Goal: Information Seeking & Learning: Learn about a topic

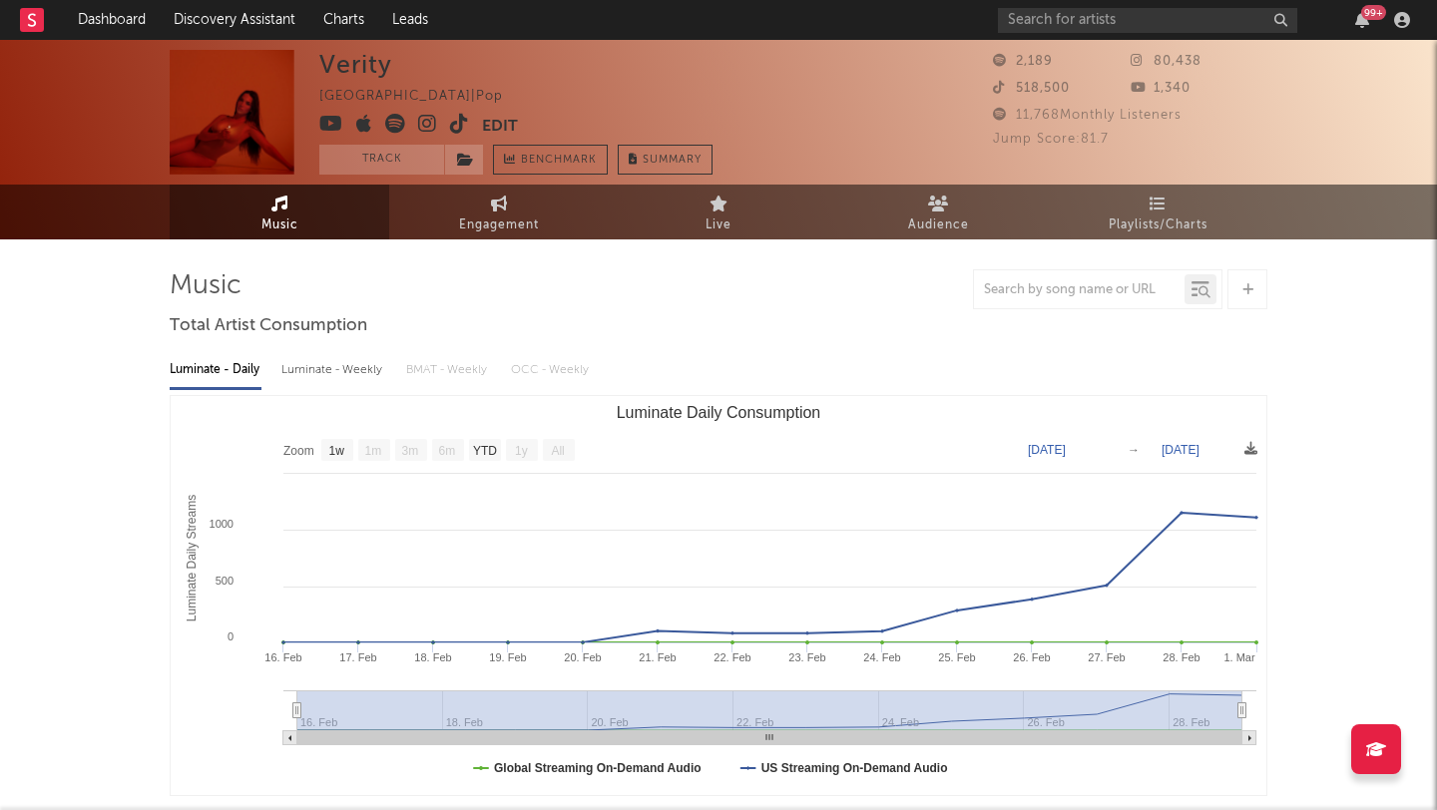
select select "1w"
click at [1072, 14] on input "text" at bounding box center [1147, 20] width 299 height 25
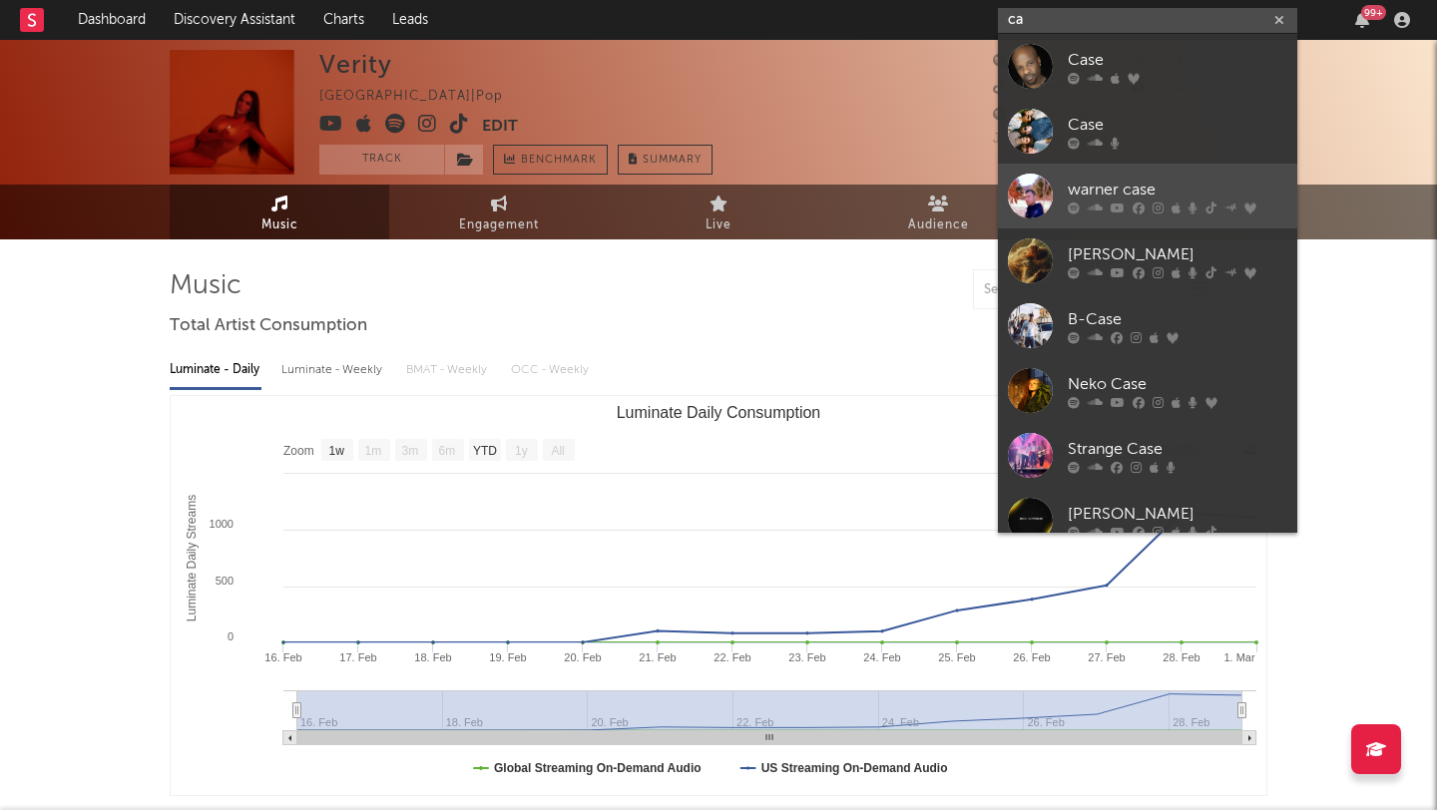
type input "c"
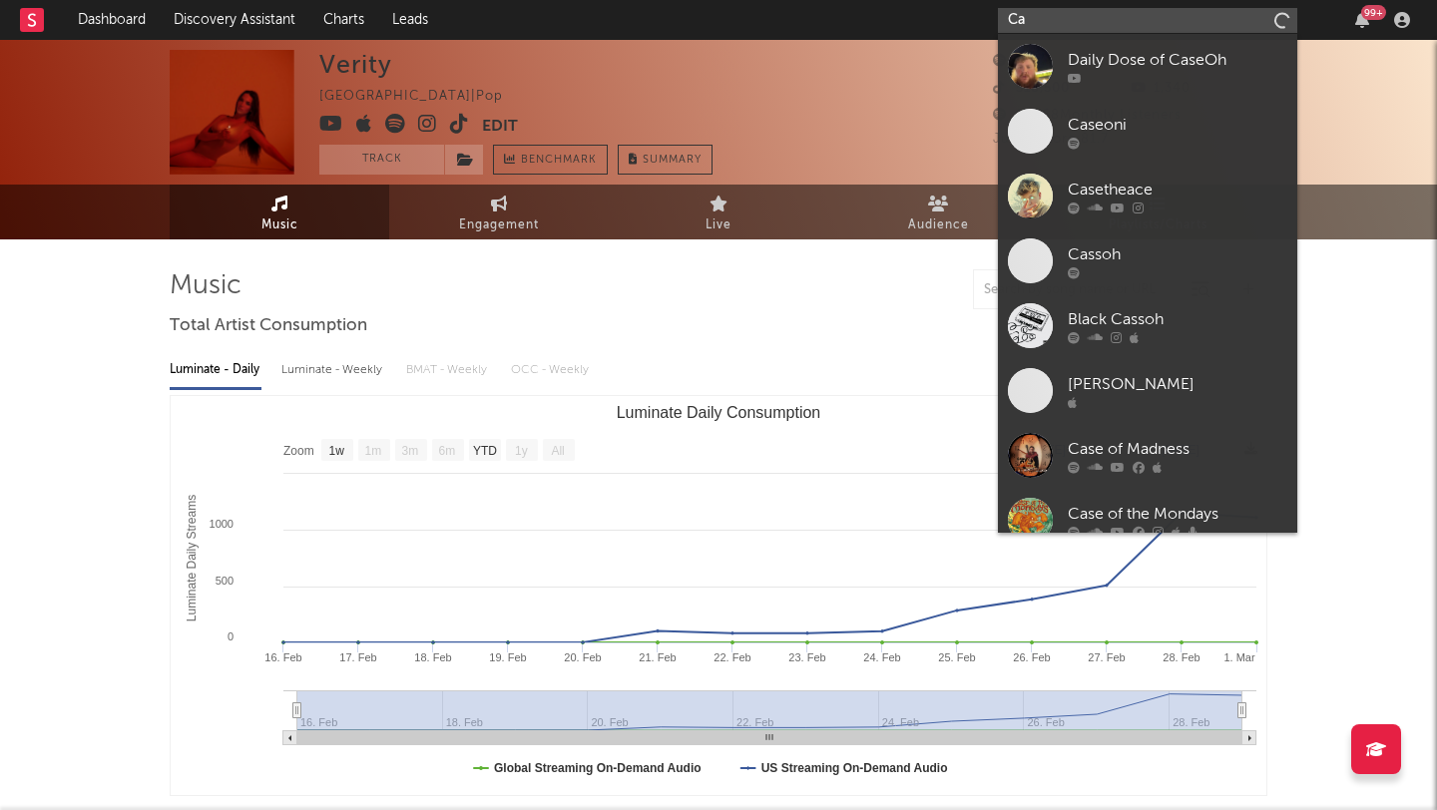
type input "C"
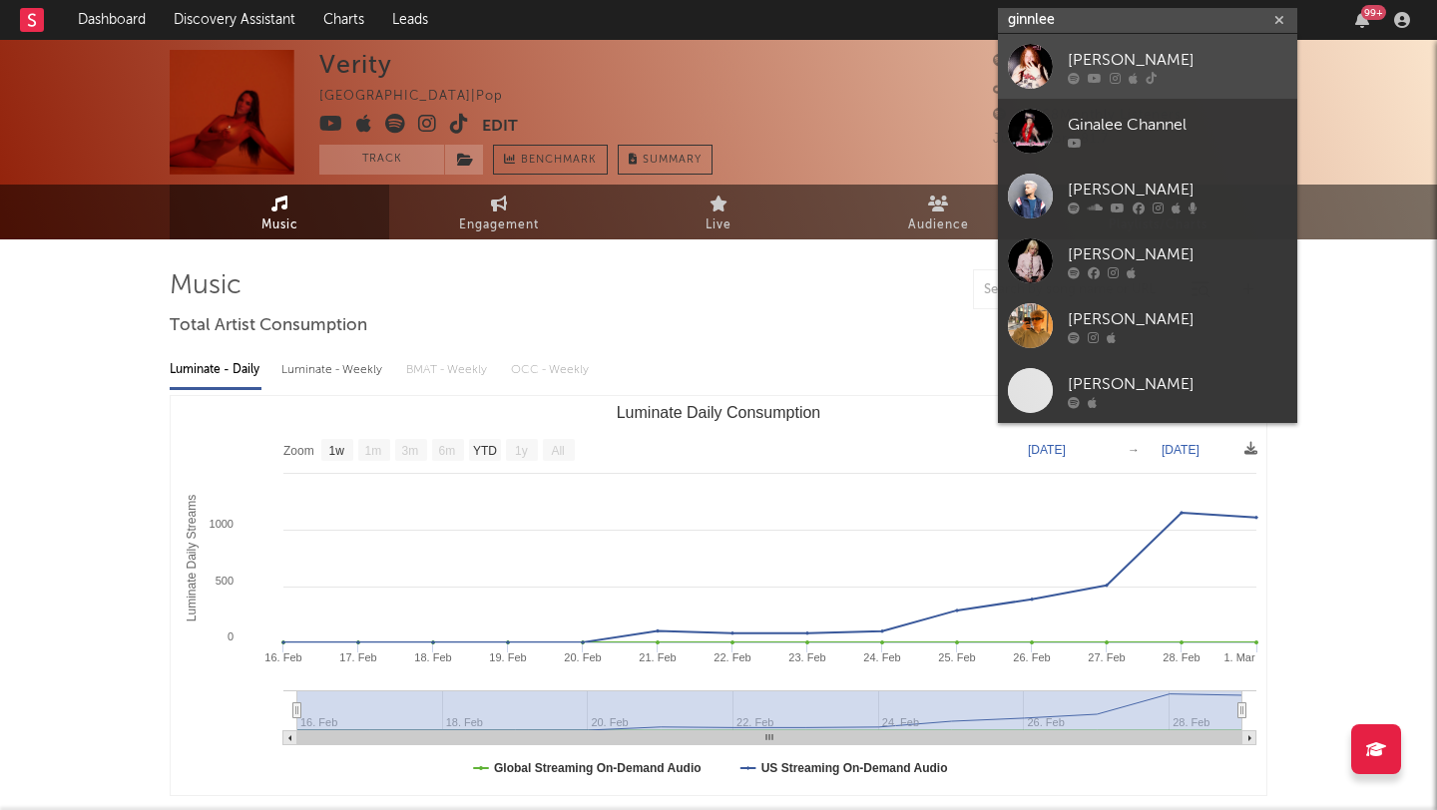
type input "ginnlee"
click at [1041, 81] on div at bounding box center [1030, 66] width 45 height 45
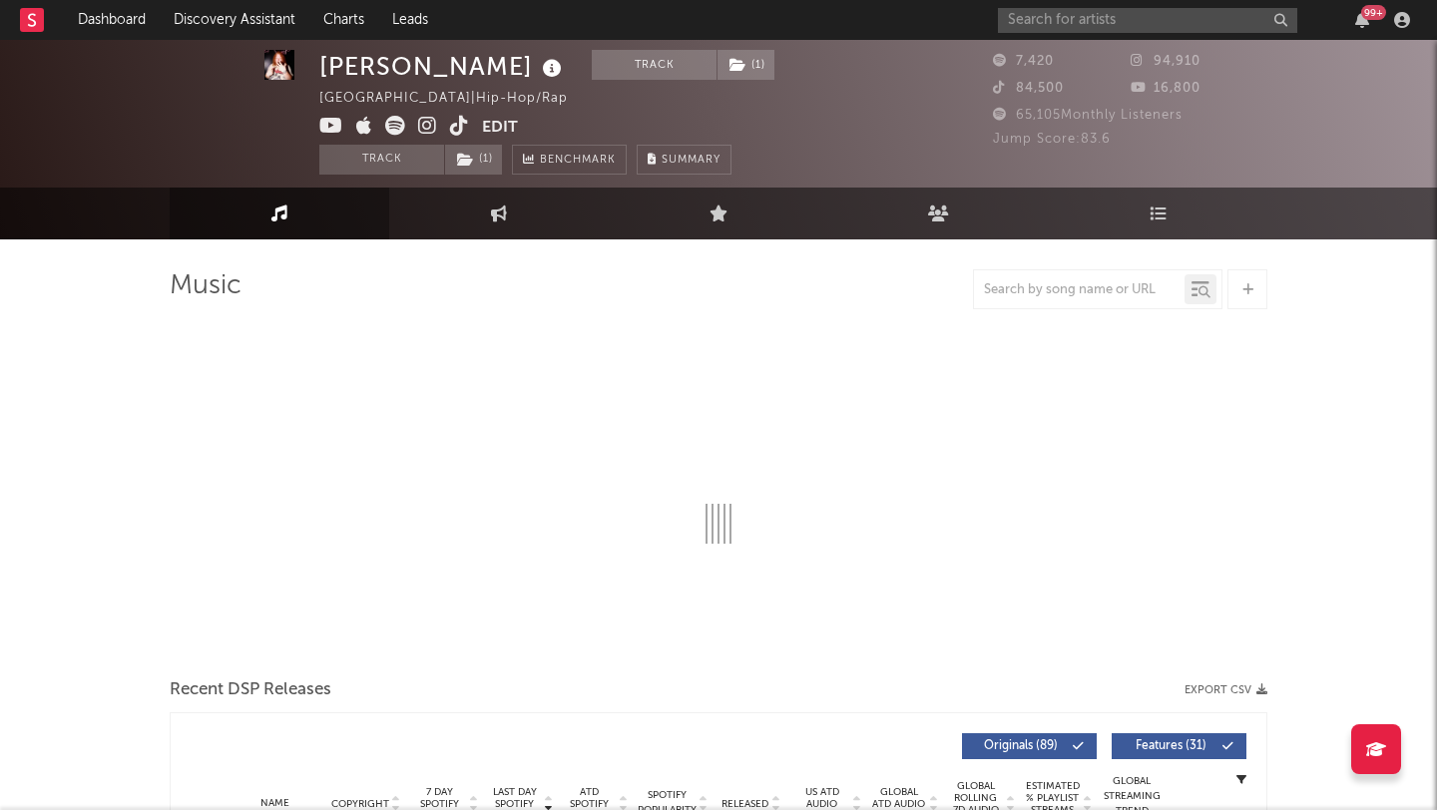
scroll to position [6, 0]
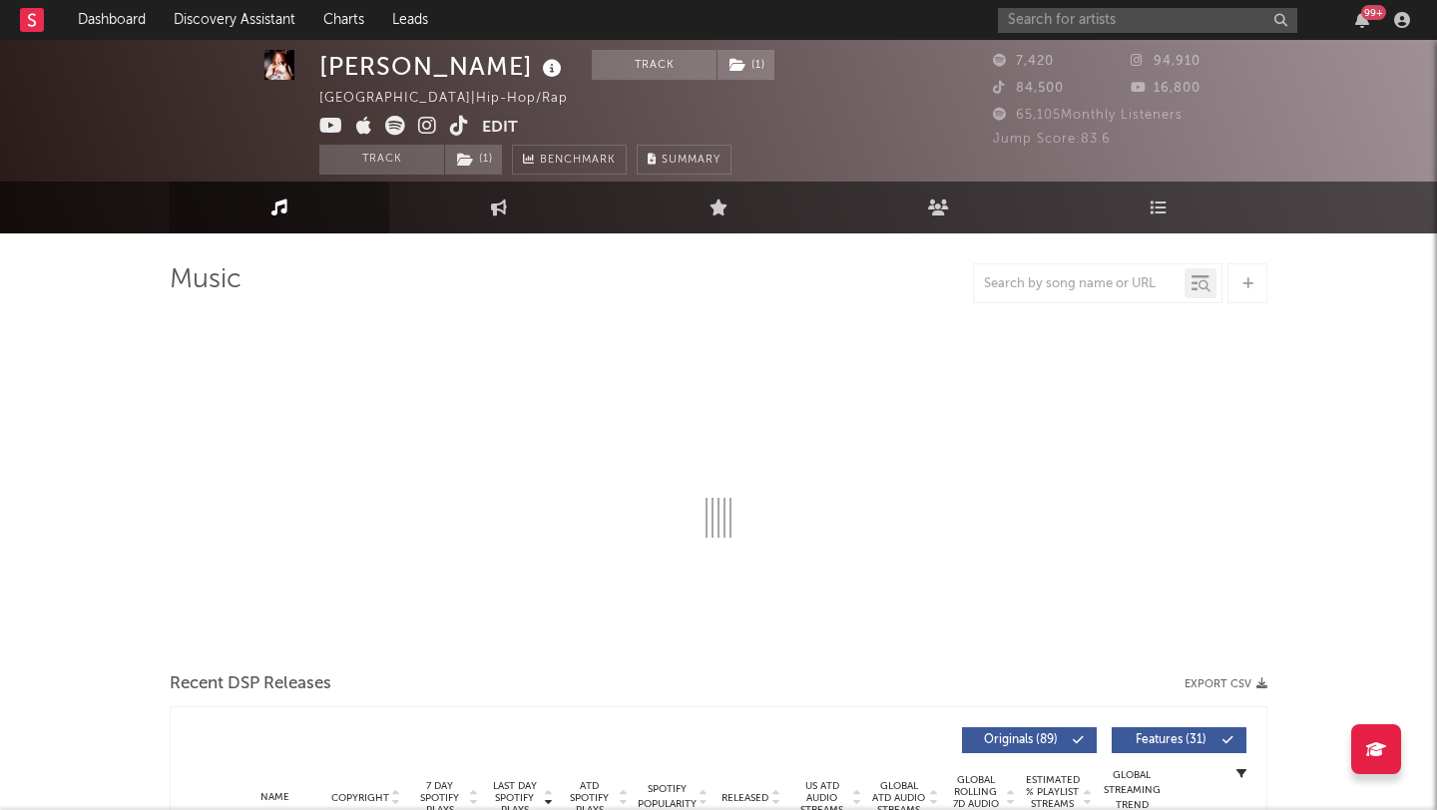
select select "6m"
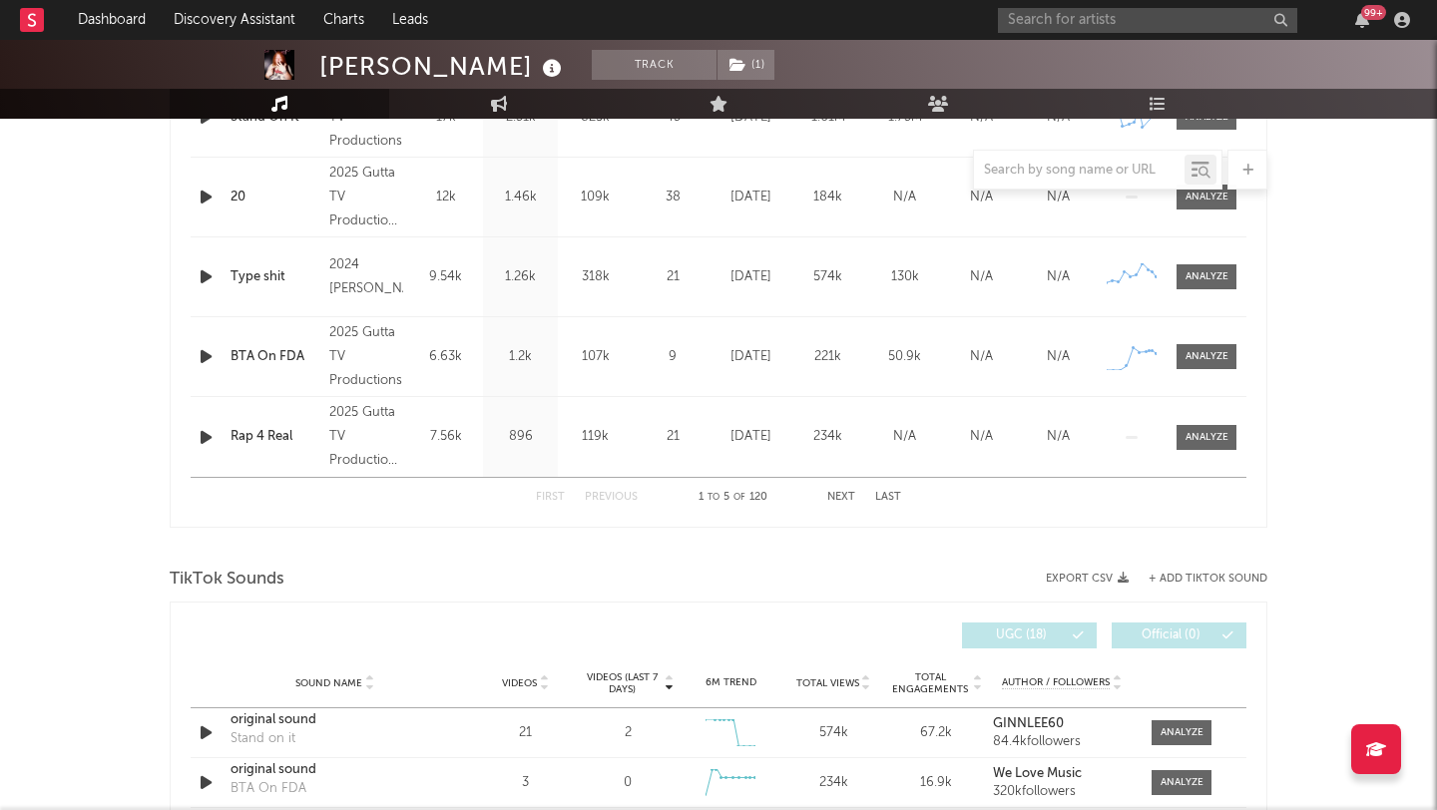
scroll to position [941, 0]
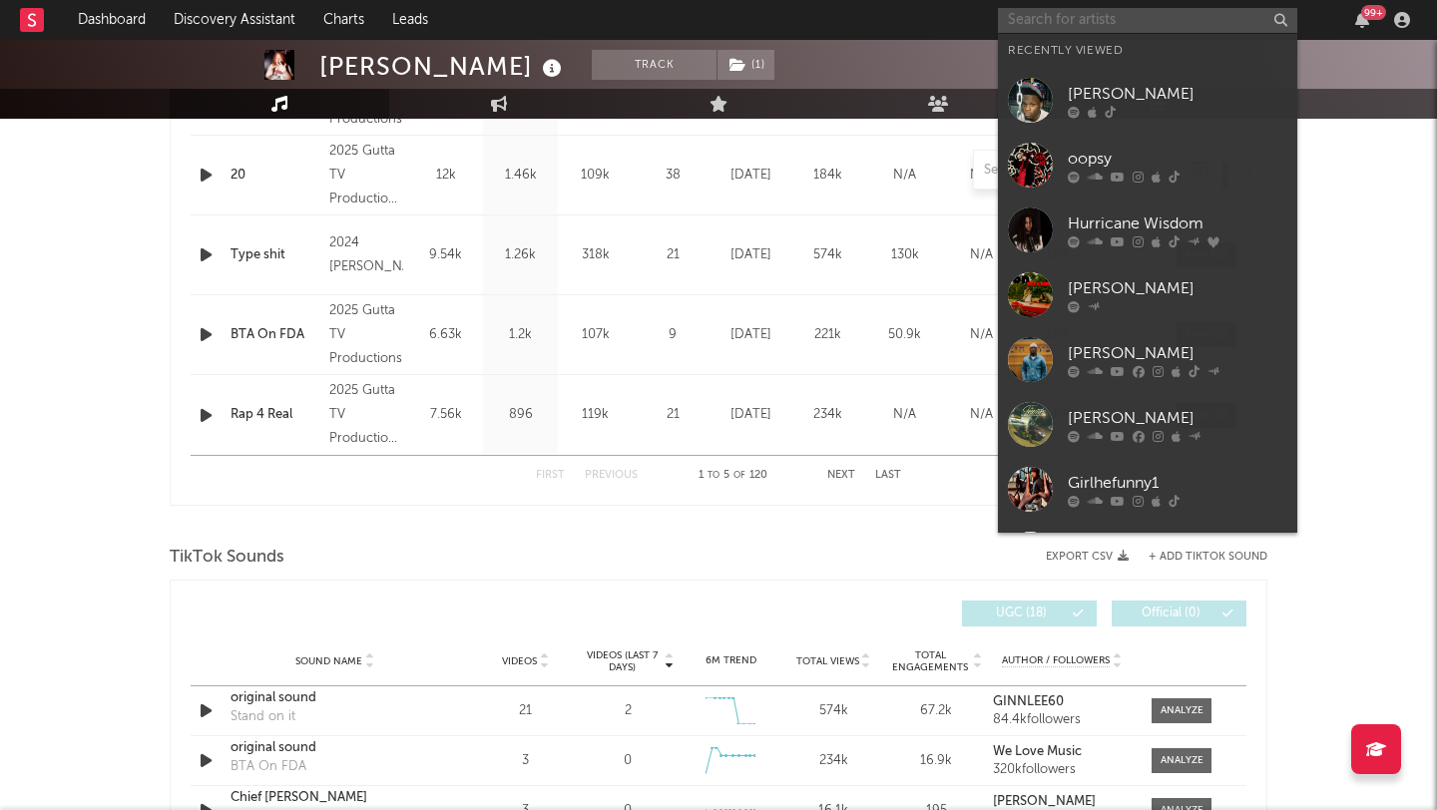
click at [1051, 22] on input "text" at bounding box center [1147, 20] width 299 height 25
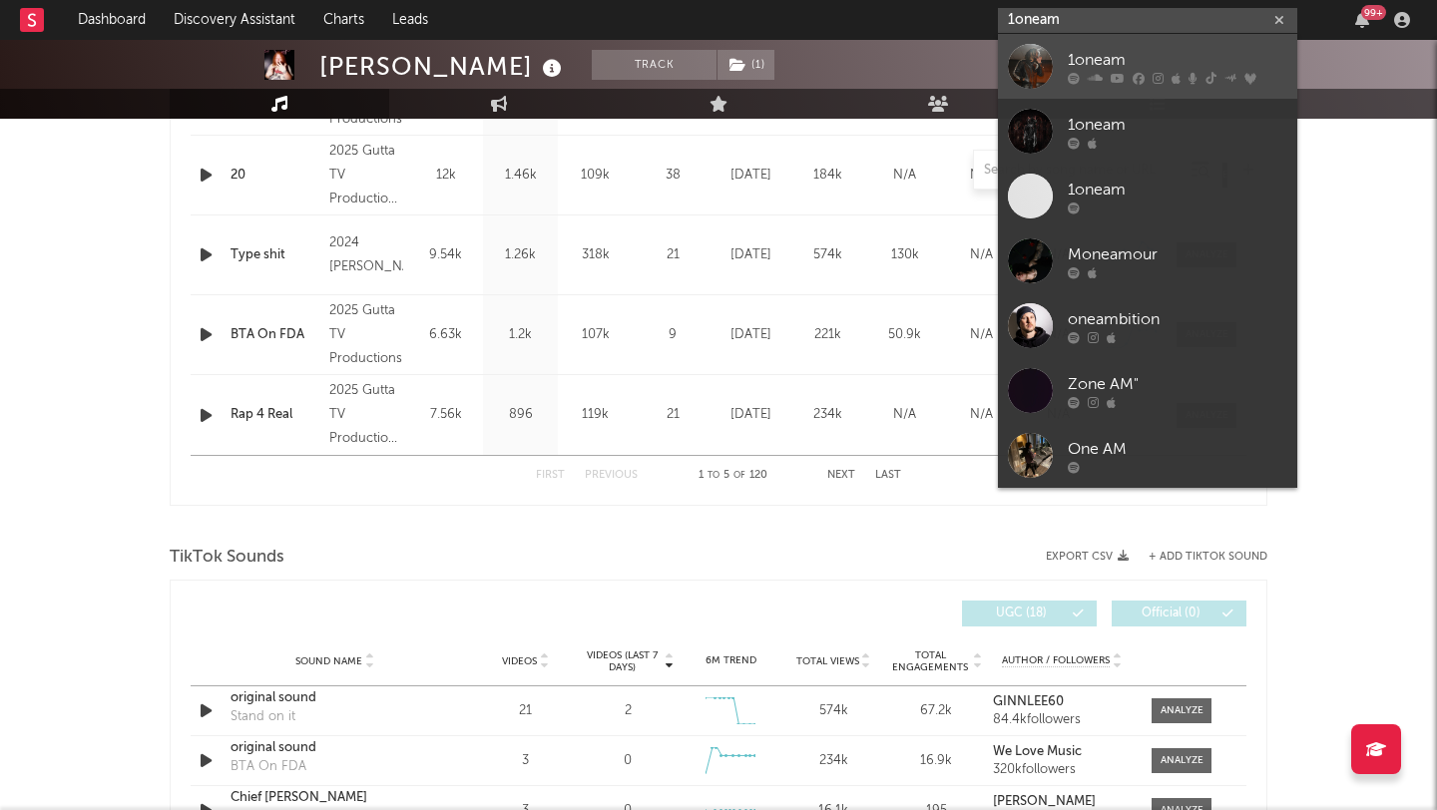
type input "1oneam"
click at [1037, 64] on div at bounding box center [1030, 66] width 45 height 45
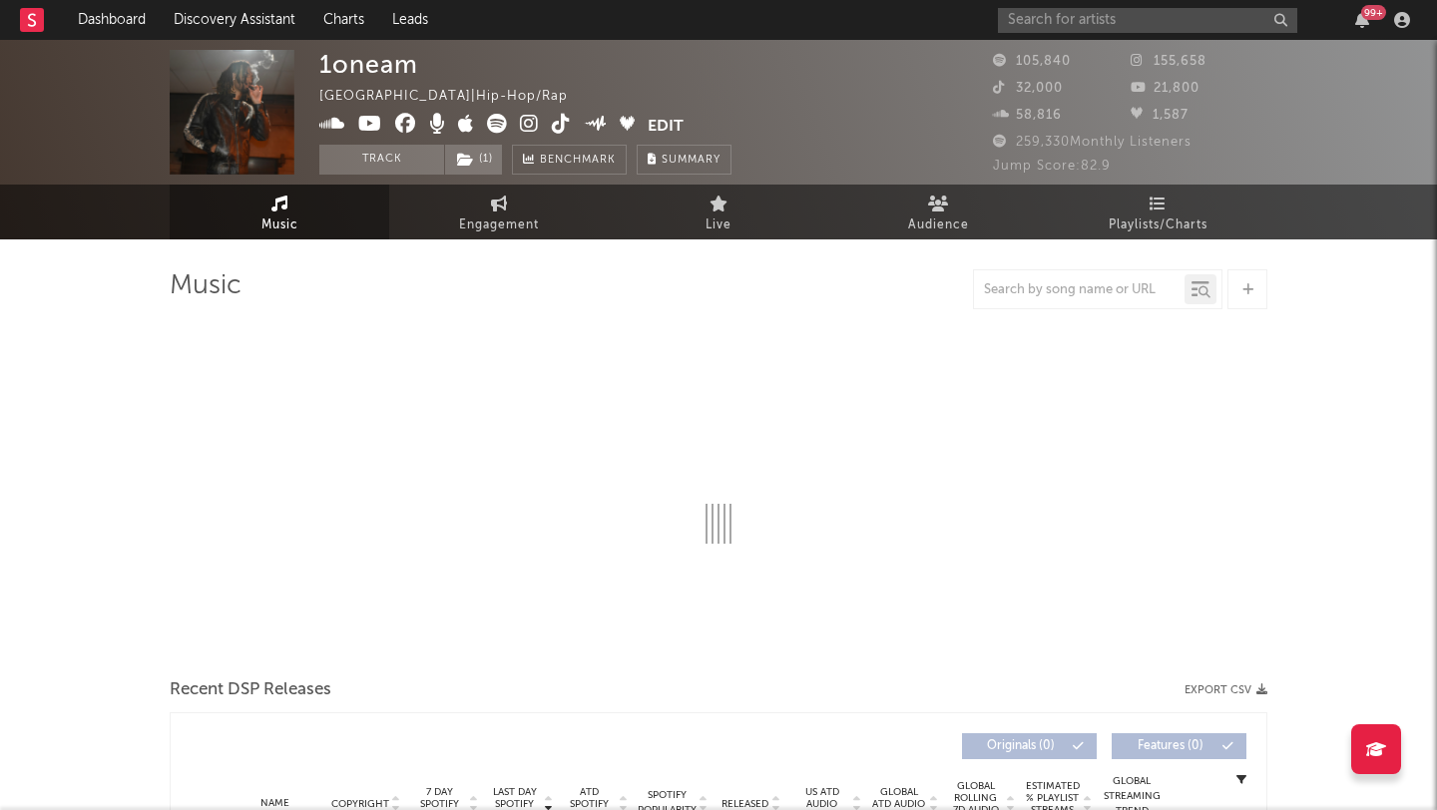
select select "6m"
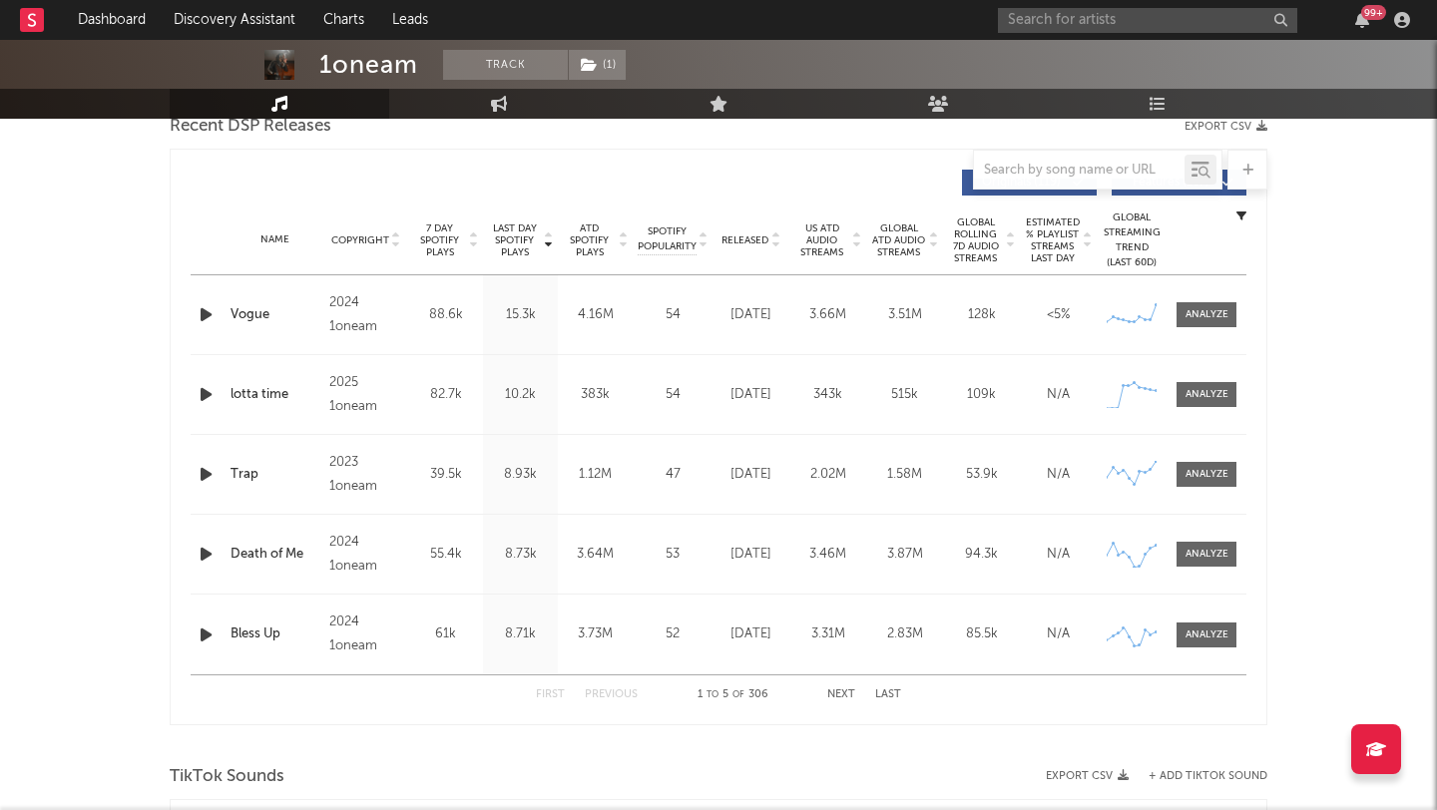
scroll to position [717, 0]
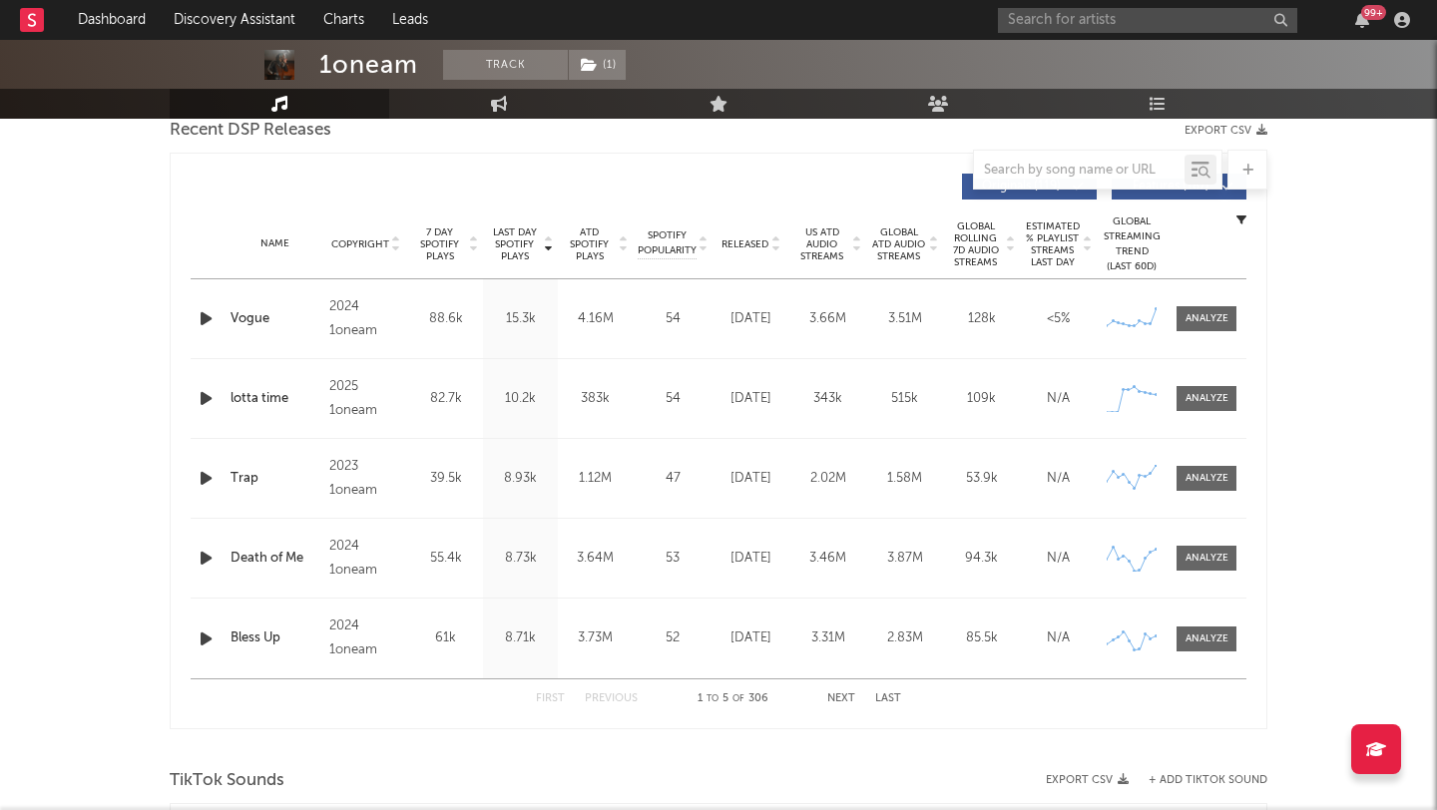
click at [748, 247] on span "Released" at bounding box center [744, 244] width 47 height 12
click at [452, 241] on span "7 Day Spotify Plays" at bounding box center [439, 244] width 53 height 36
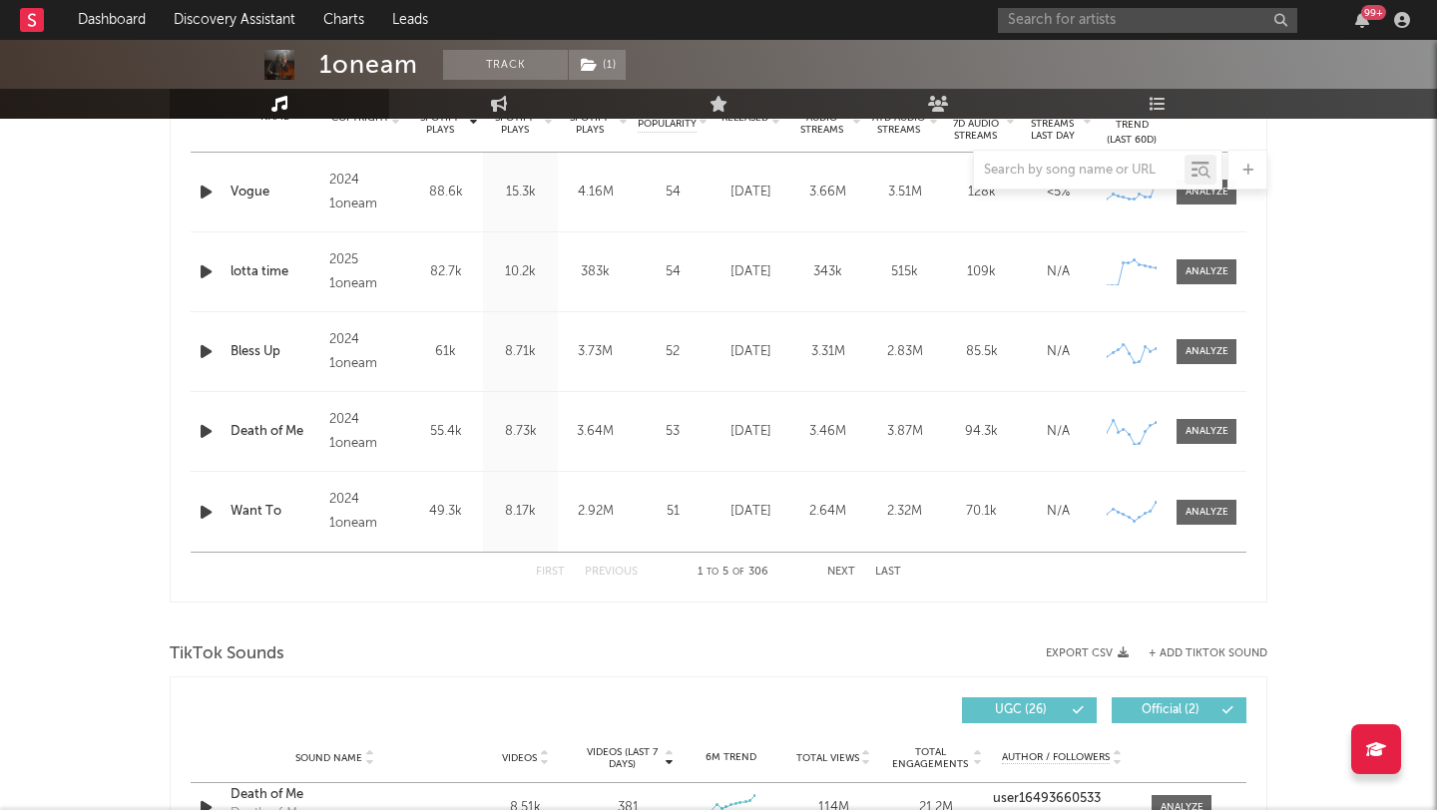
scroll to position [1194, 0]
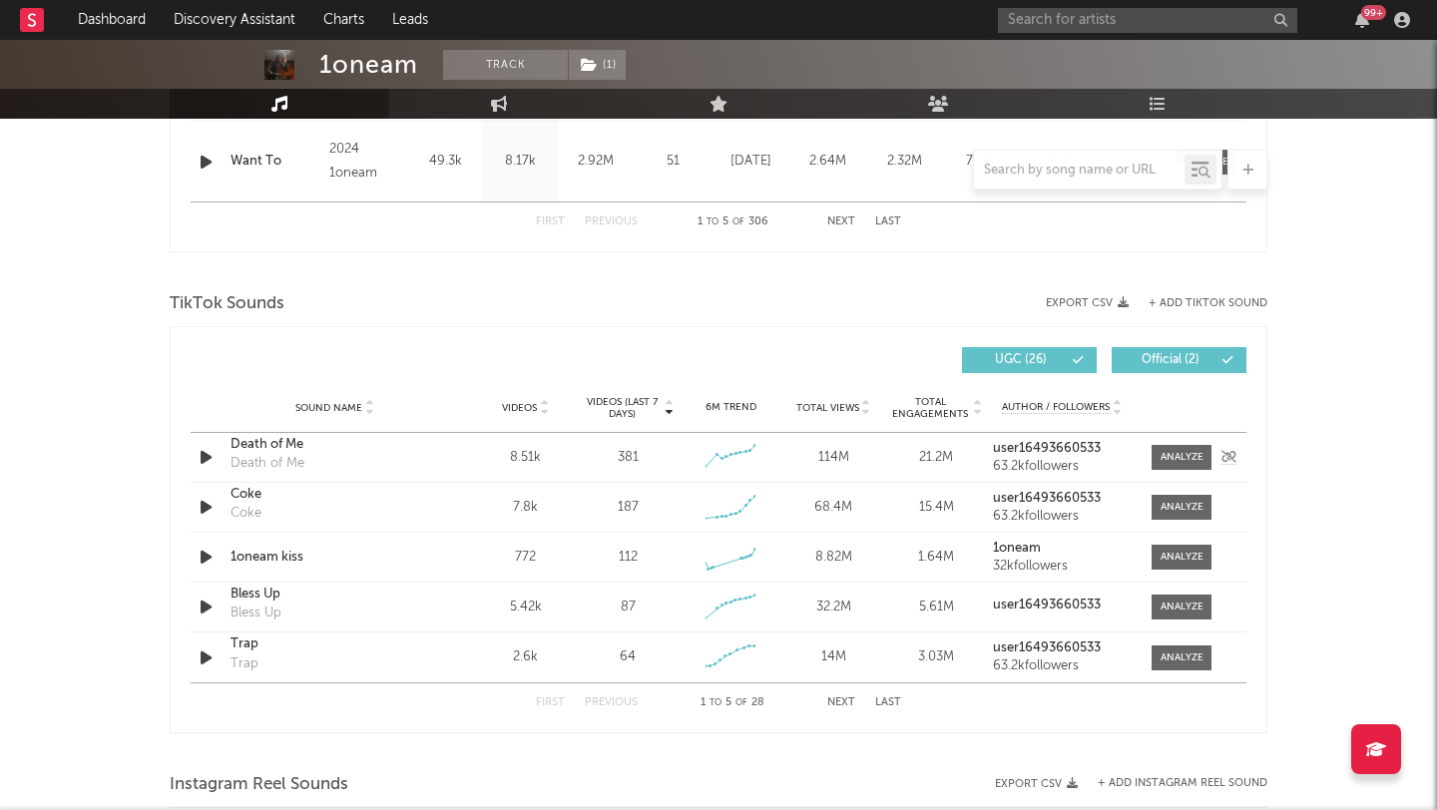
click at [208, 455] on icon "button" at bounding box center [206, 457] width 21 height 25
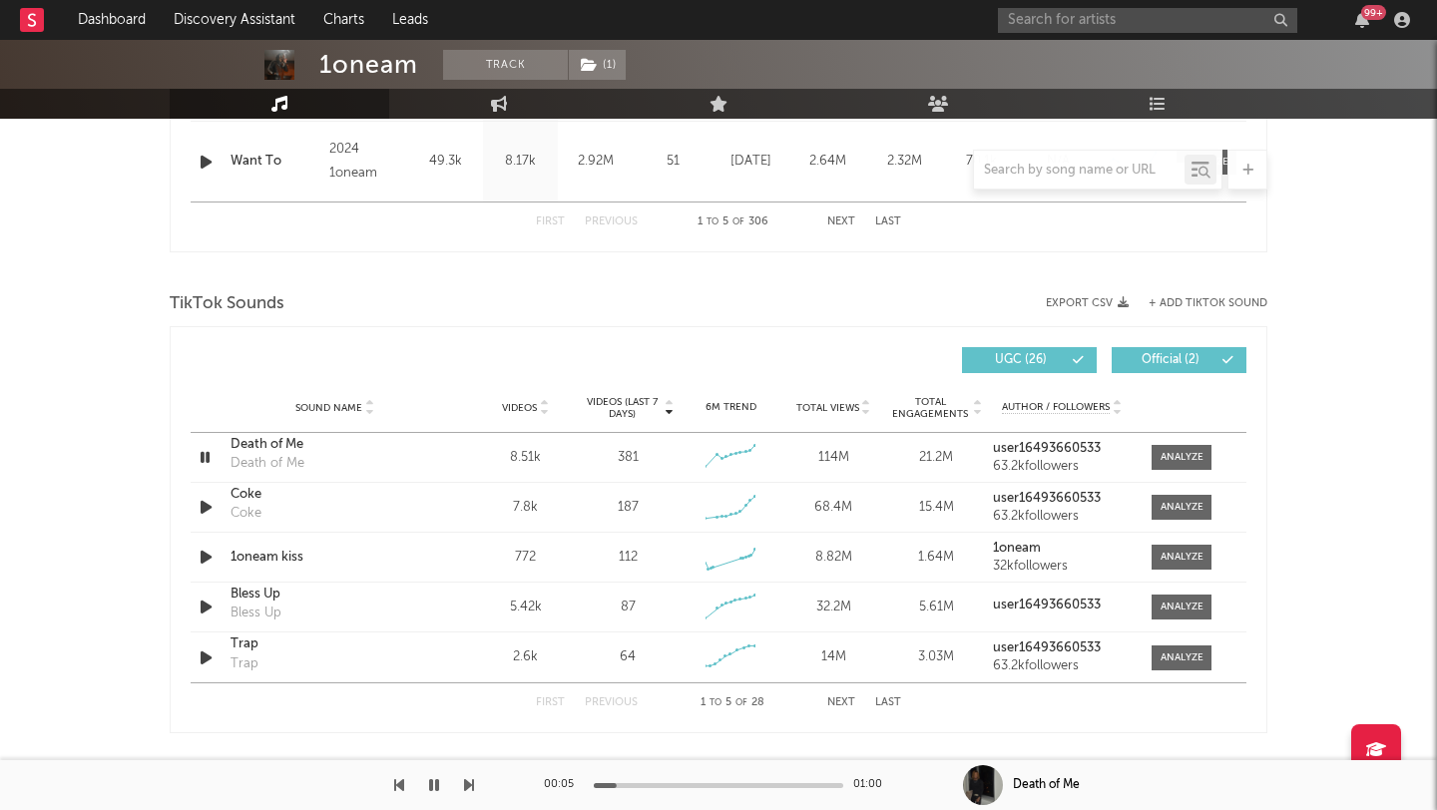
click at [689, 785] on div at bounding box center [718, 785] width 249 height 5
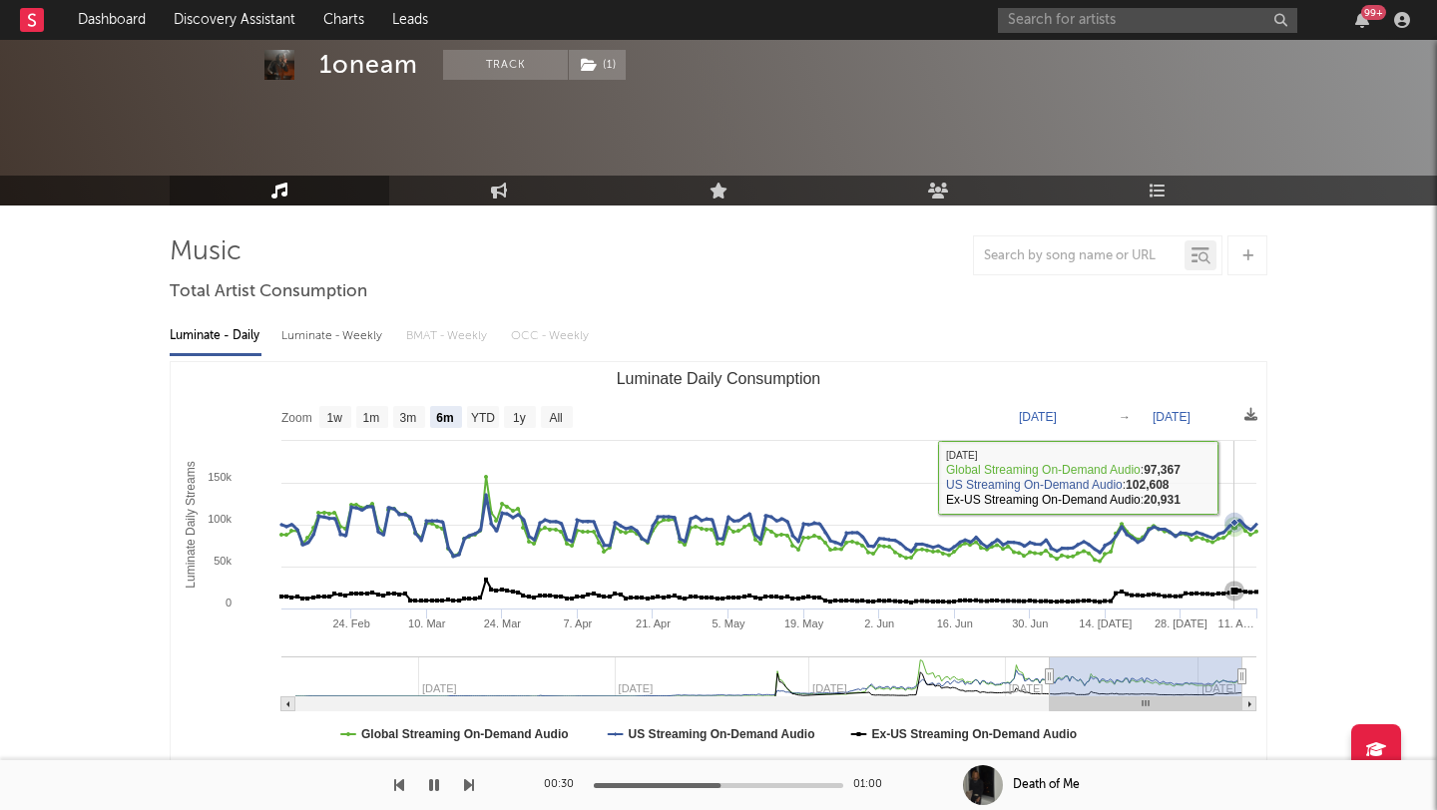
scroll to position [661, 0]
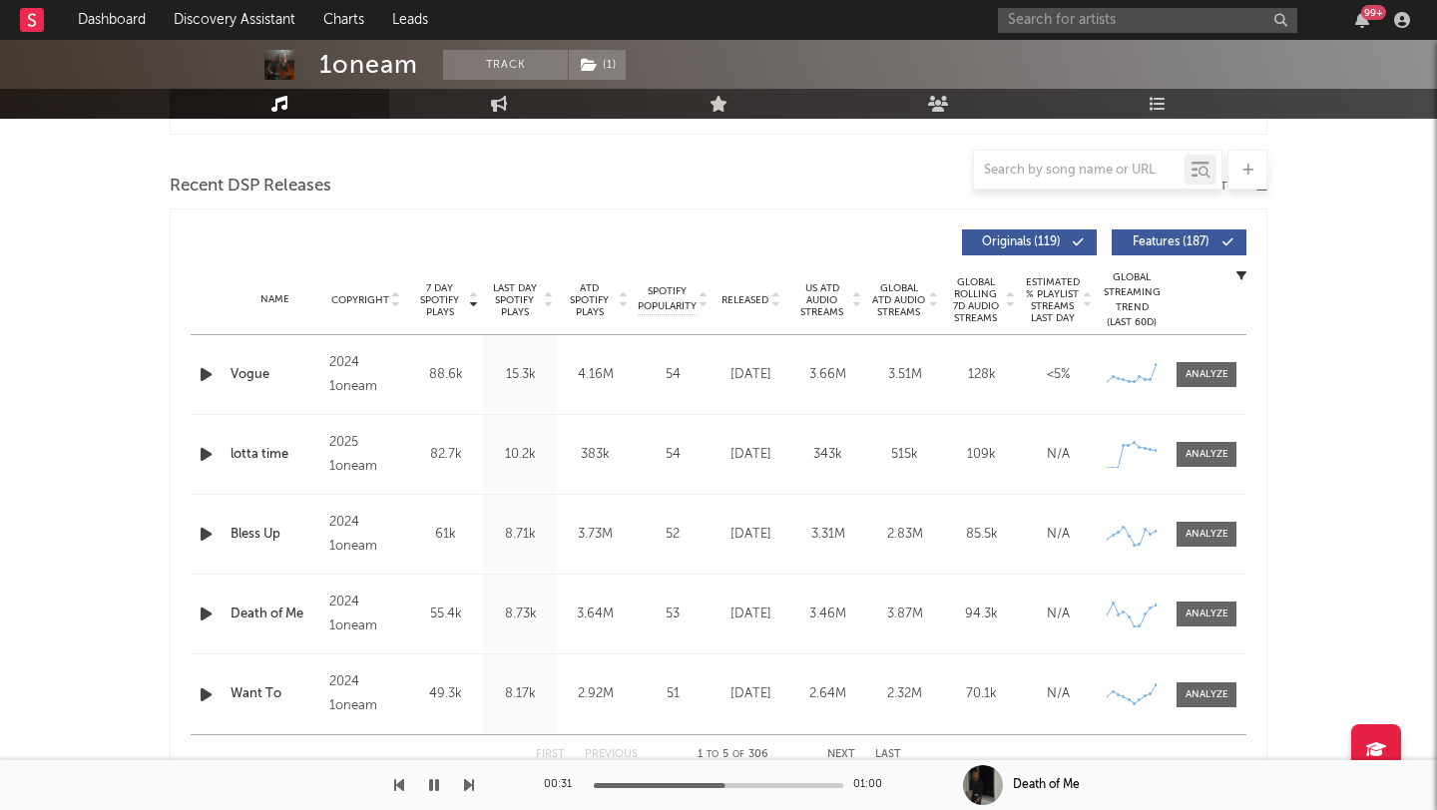
click at [762, 294] on span "Released" at bounding box center [744, 300] width 47 height 12
click at [1201, 541] on div at bounding box center [1206, 534] width 43 height 15
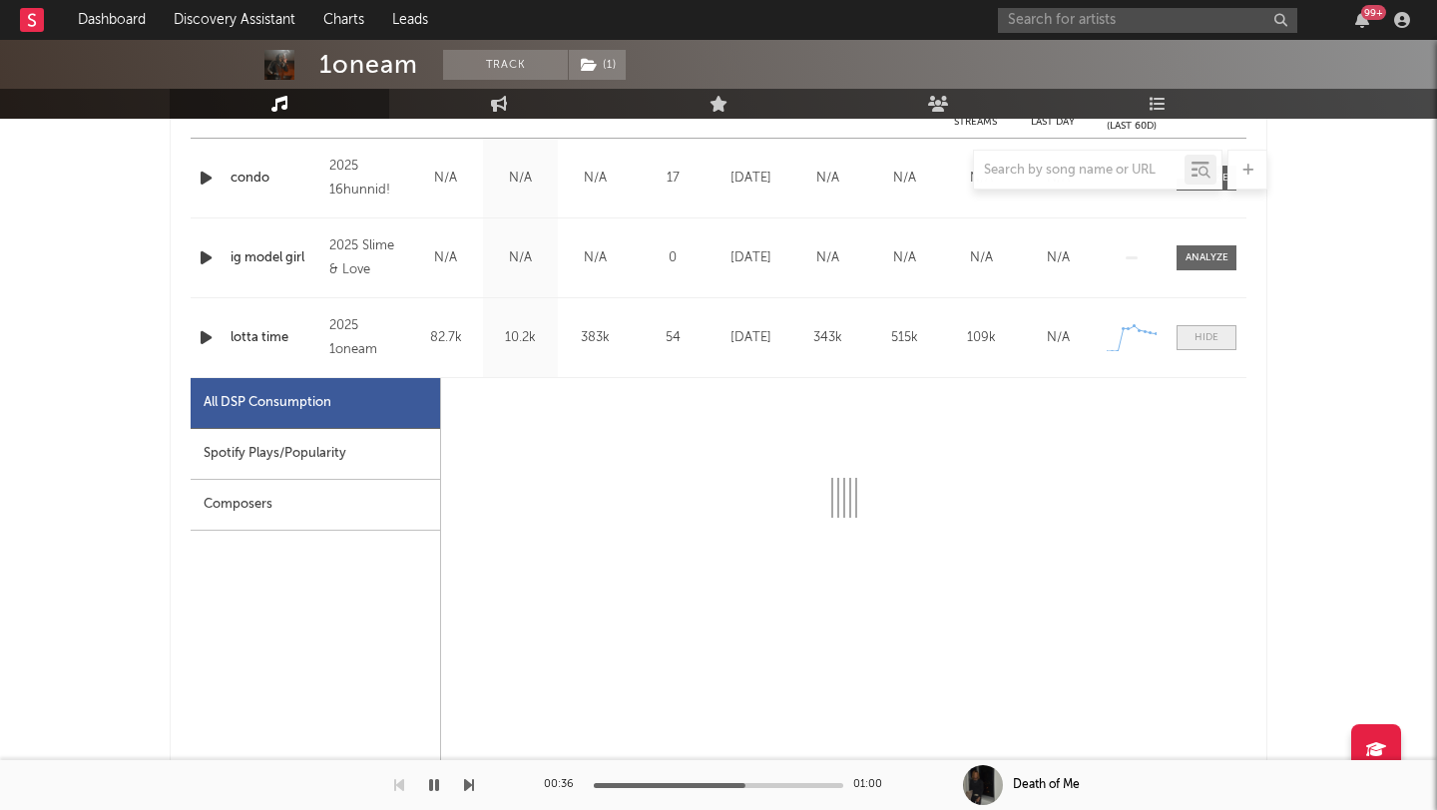
select select "1w"
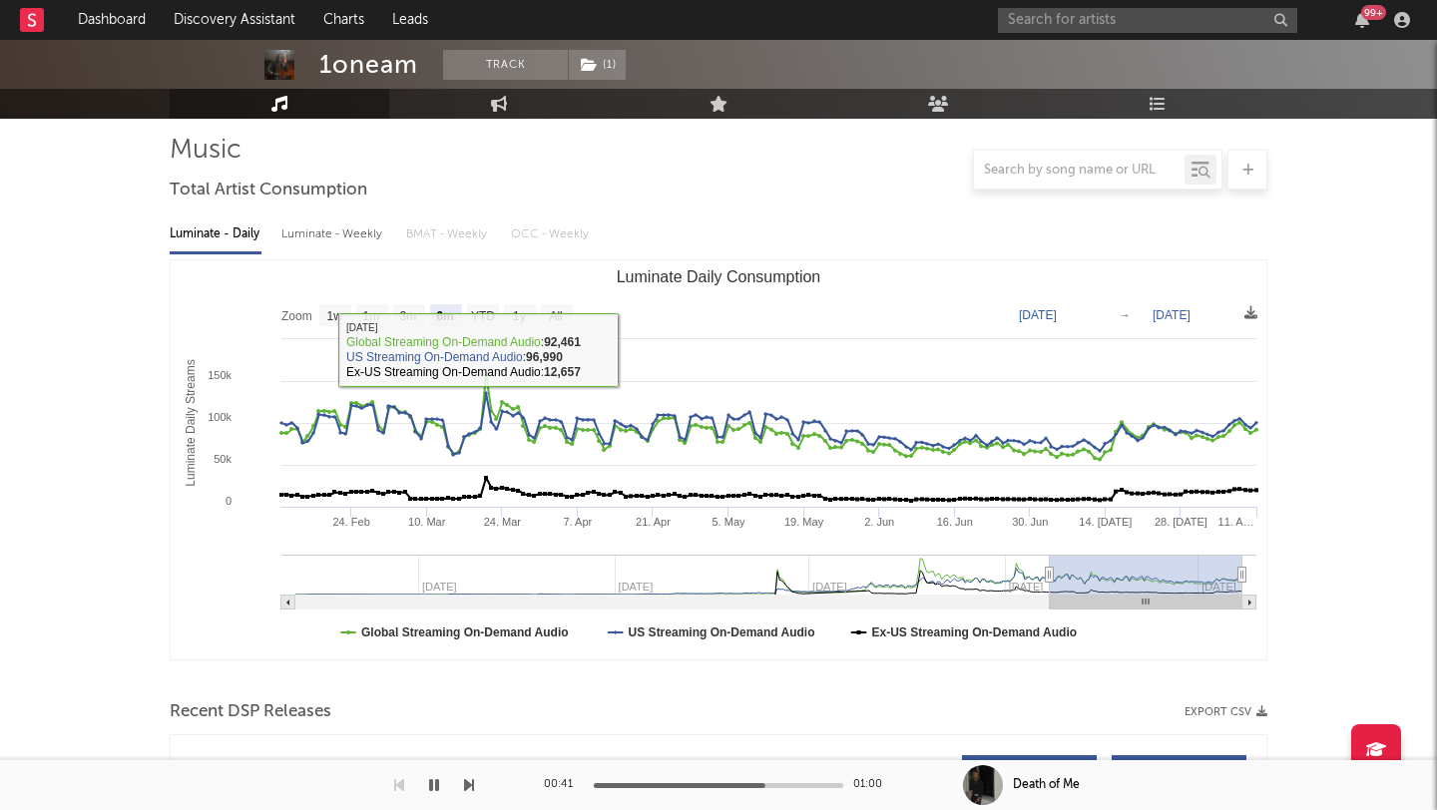
scroll to position [0, 0]
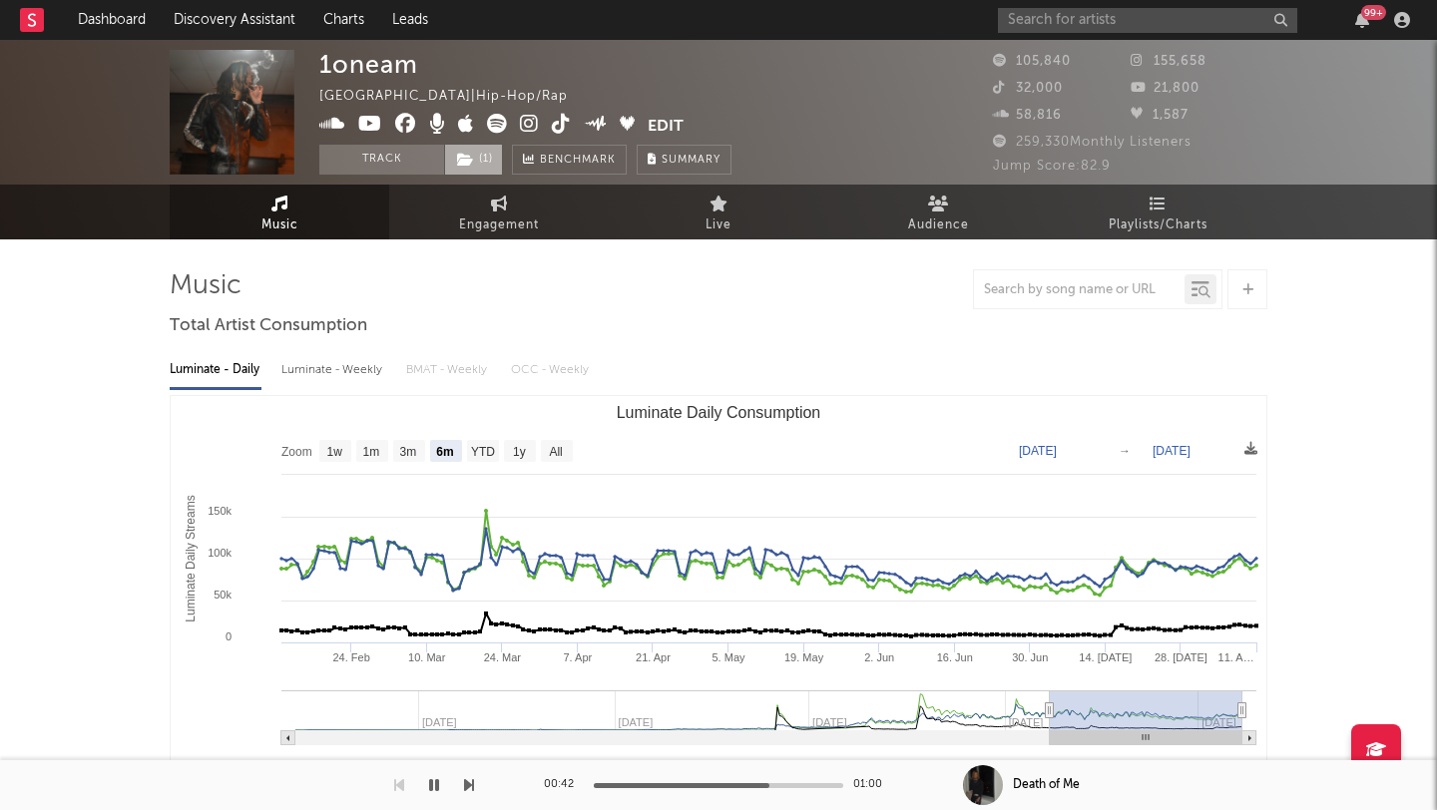
click at [470, 153] on icon at bounding box center [465, 160] width 17 height 14
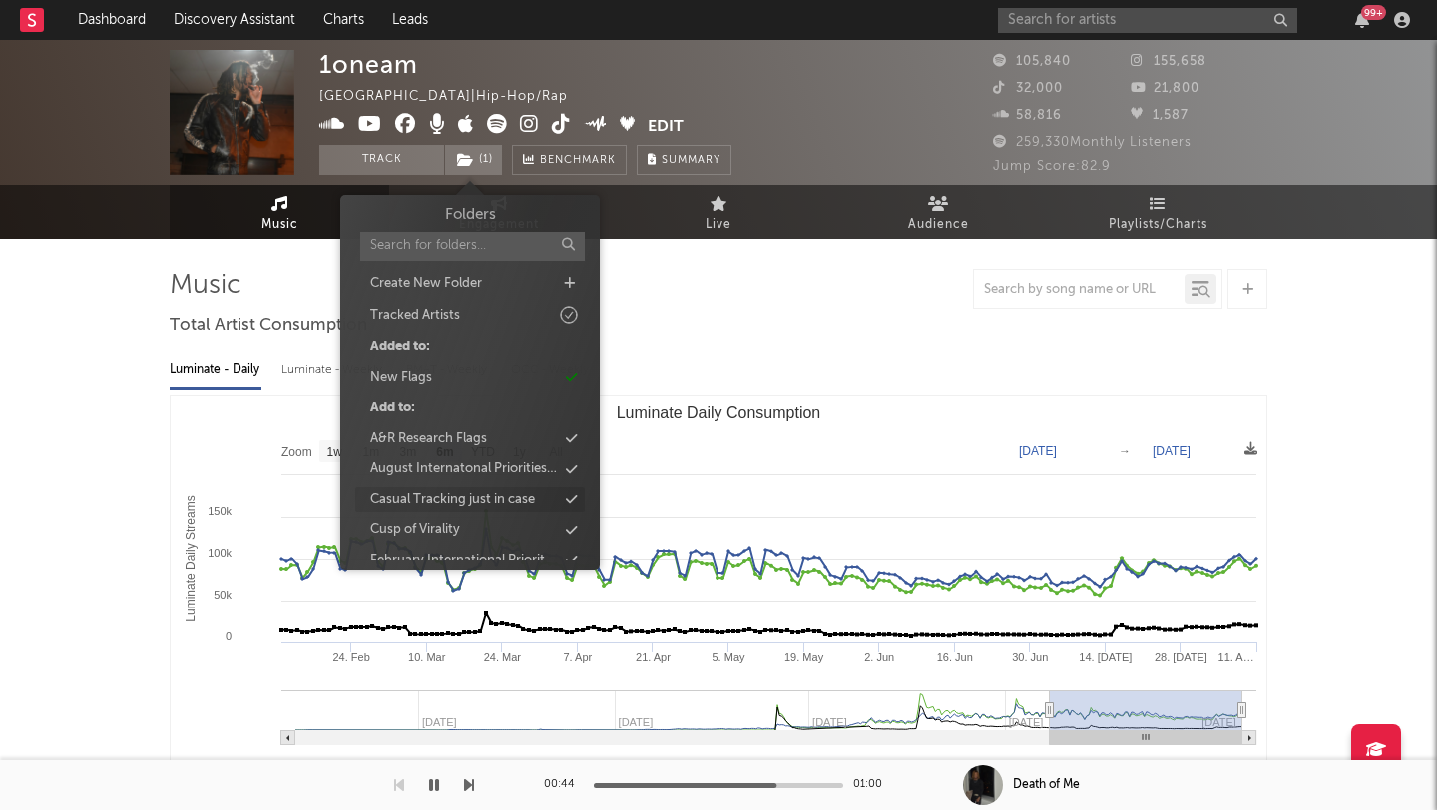
click at [473, 503] on div "Casual Tracking just in case" at bounding box center [452, 500] width 165 height 20
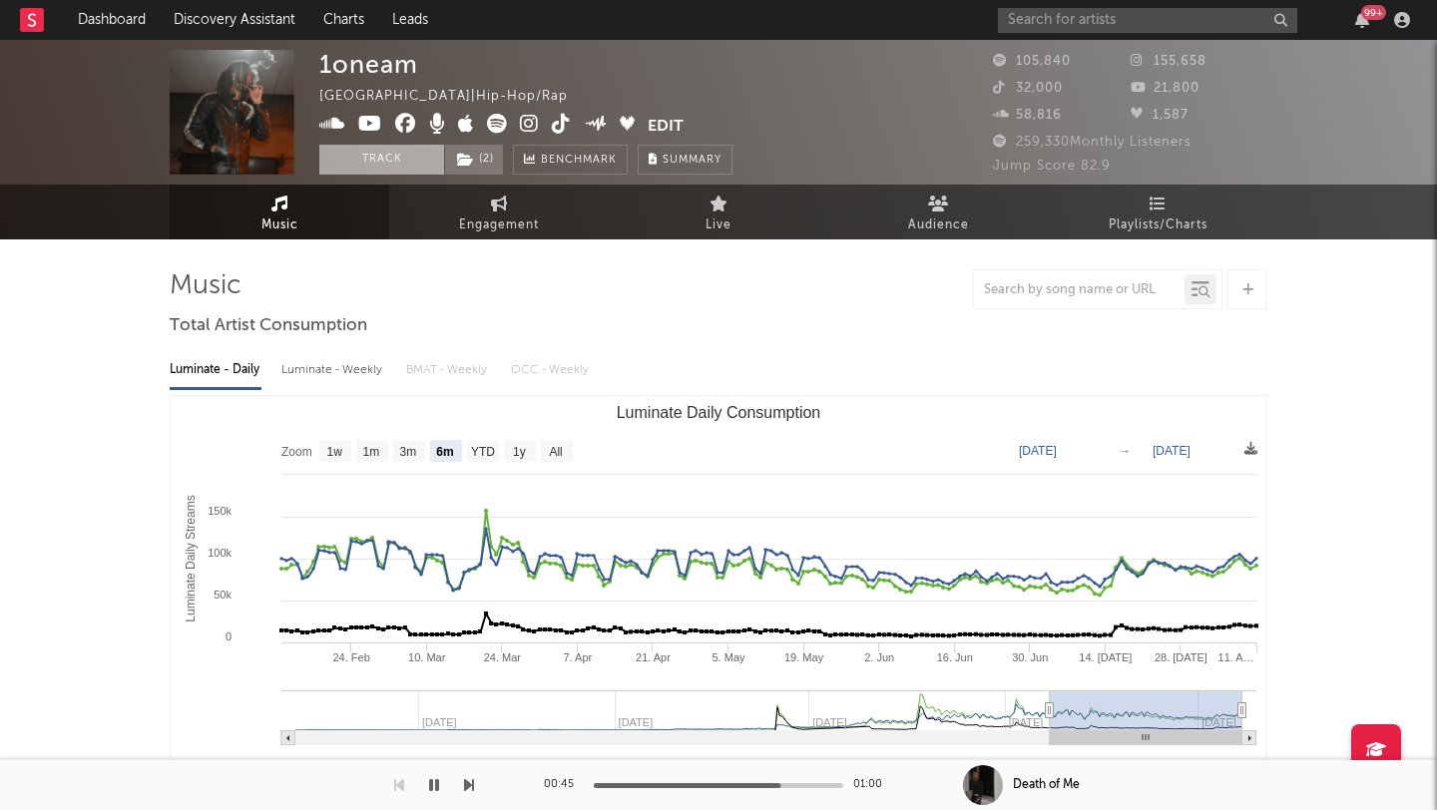
click at [404, 154] on button "Track" at bounding box center [381, 160] width 125 height 30
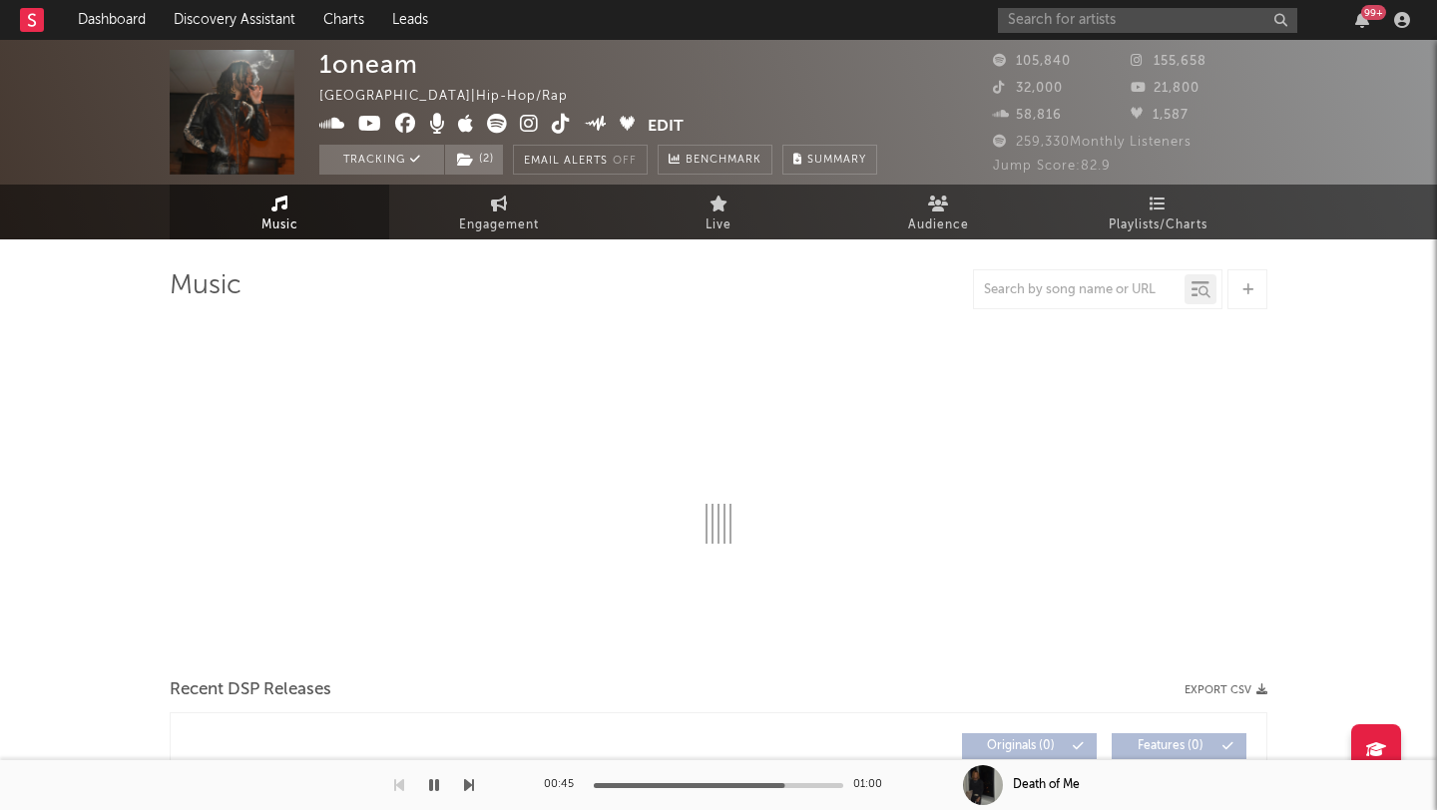
select select "6m"
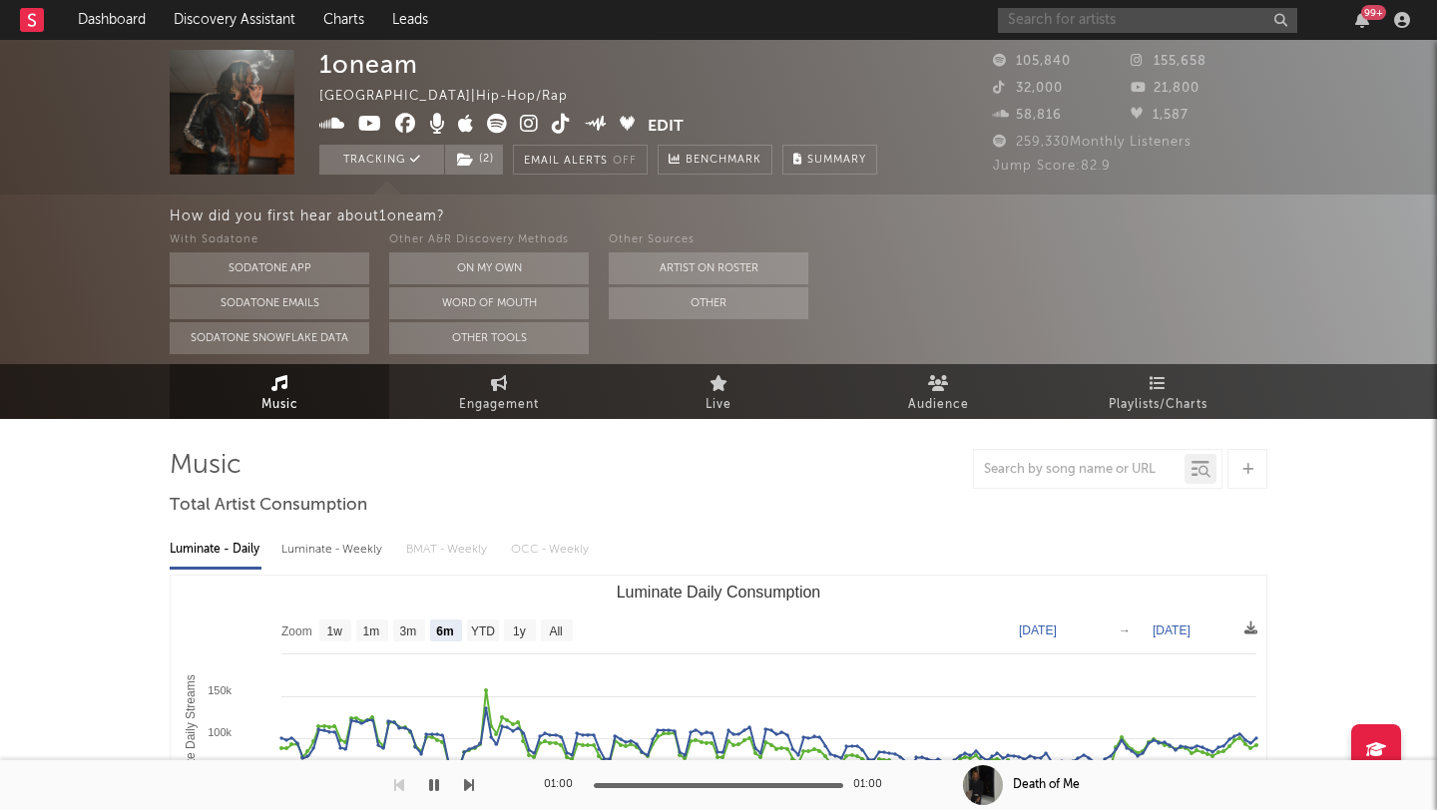
click at [1029, 15] on input "text" at bounding box center [1147, 20] width 299 height 25
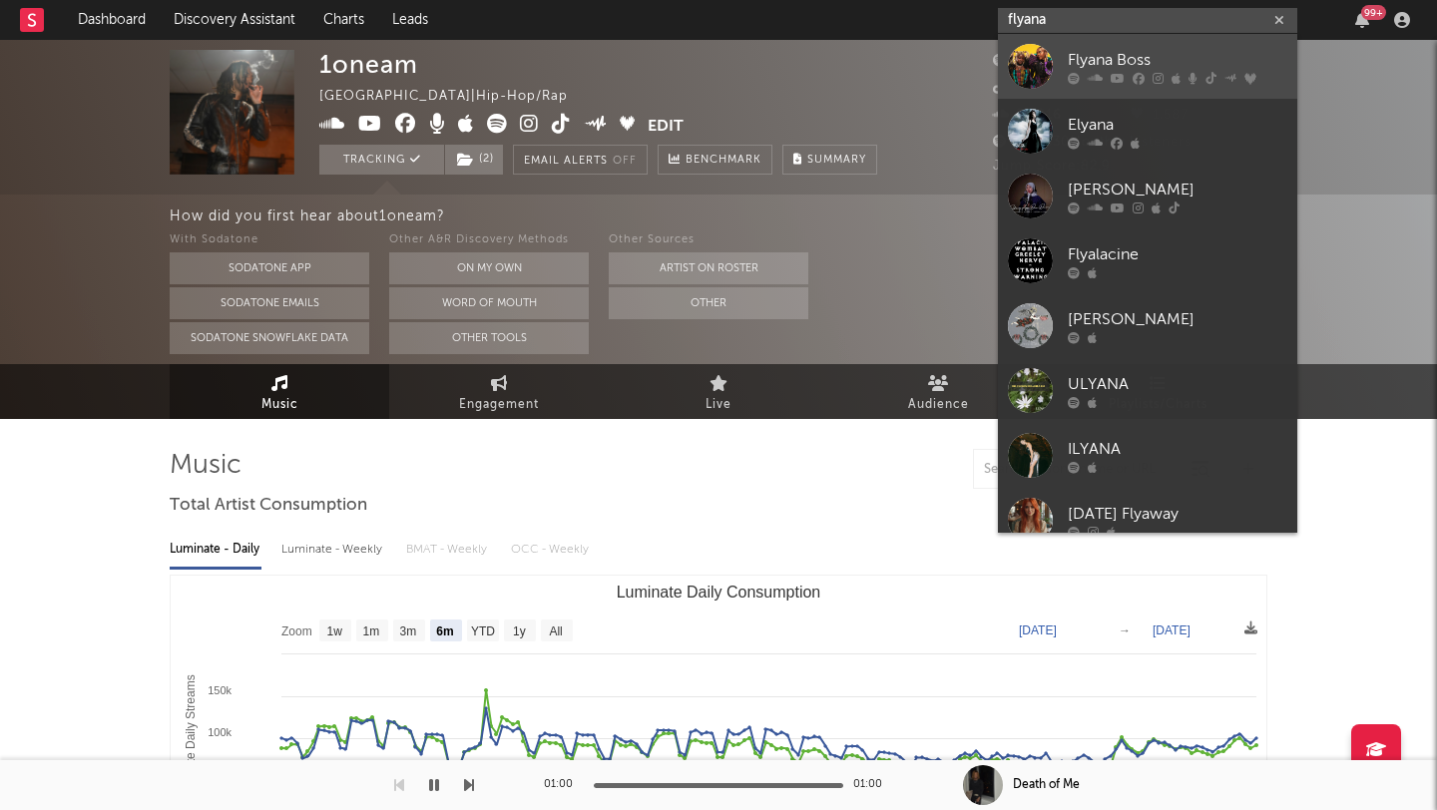
type input "flyana"
click at [1089, 60] on div "Flyana Boss" at bounding box center [1177, 60] width 219 height 24
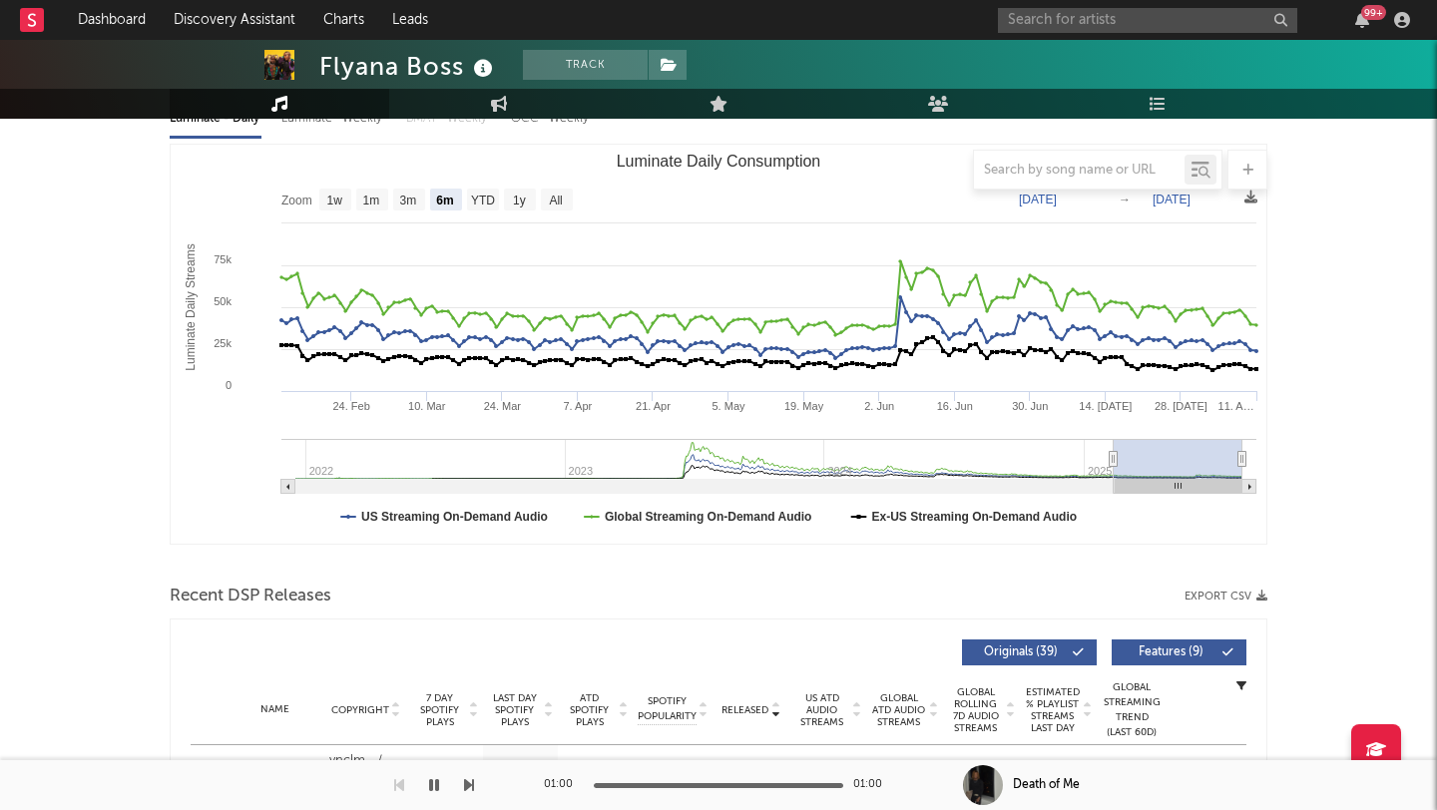
scroll to position [220, 0]
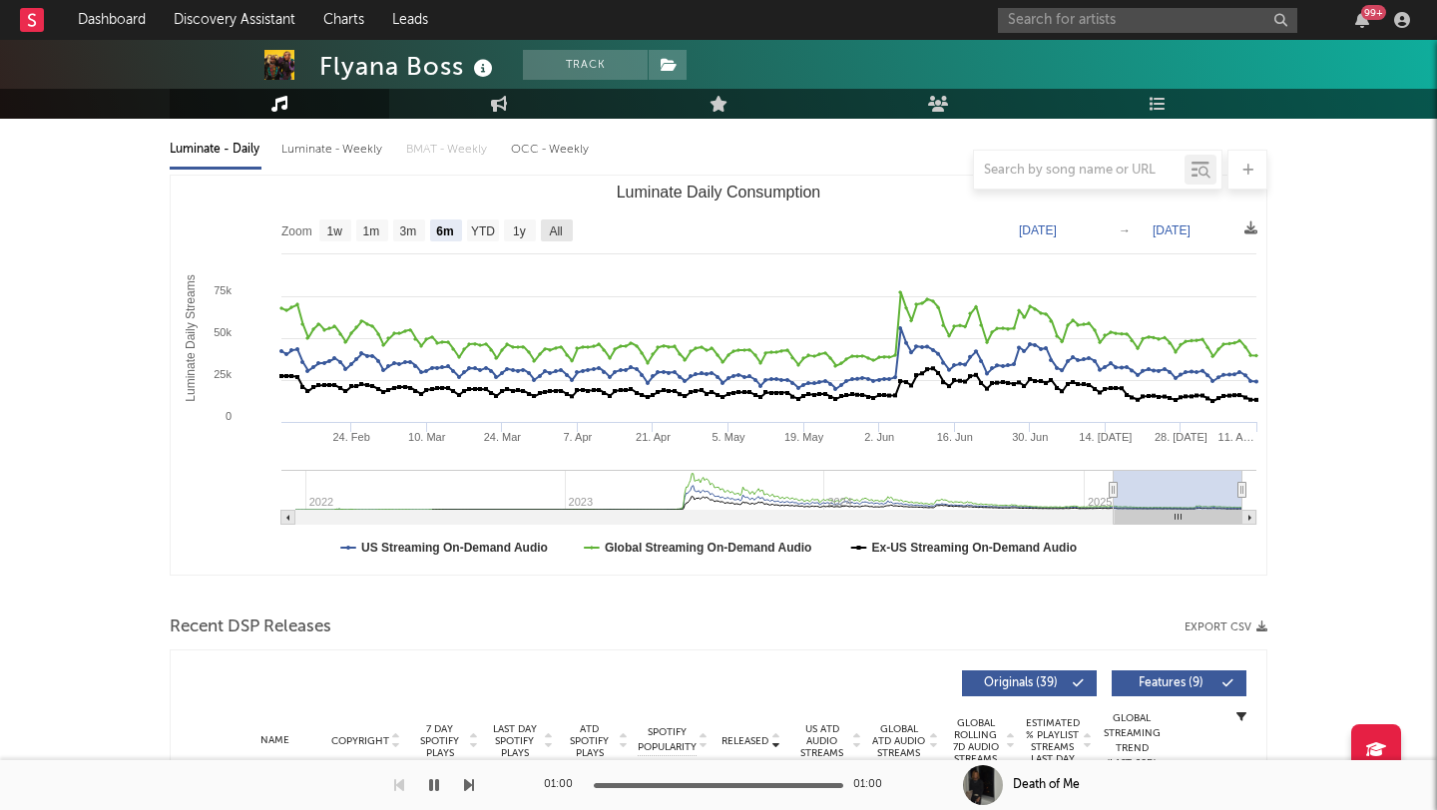
click at [549, 227] on text "All" at bounding box center [555, 231] width 13 height 14
select select "All"
type input "2021-12-17"
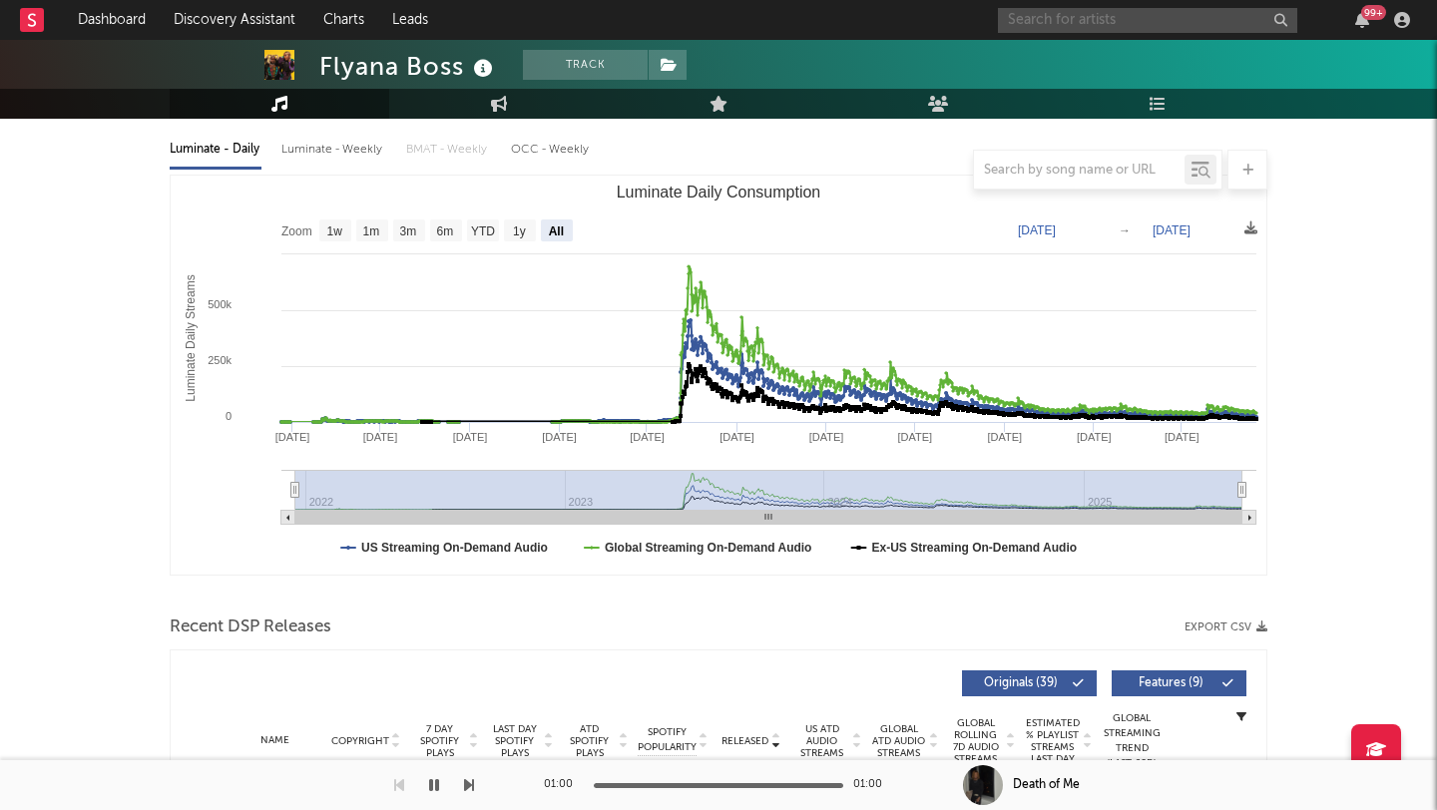
click at [1083, 11] on input "text" at bounding box center [1147, 20] width 299 height 25
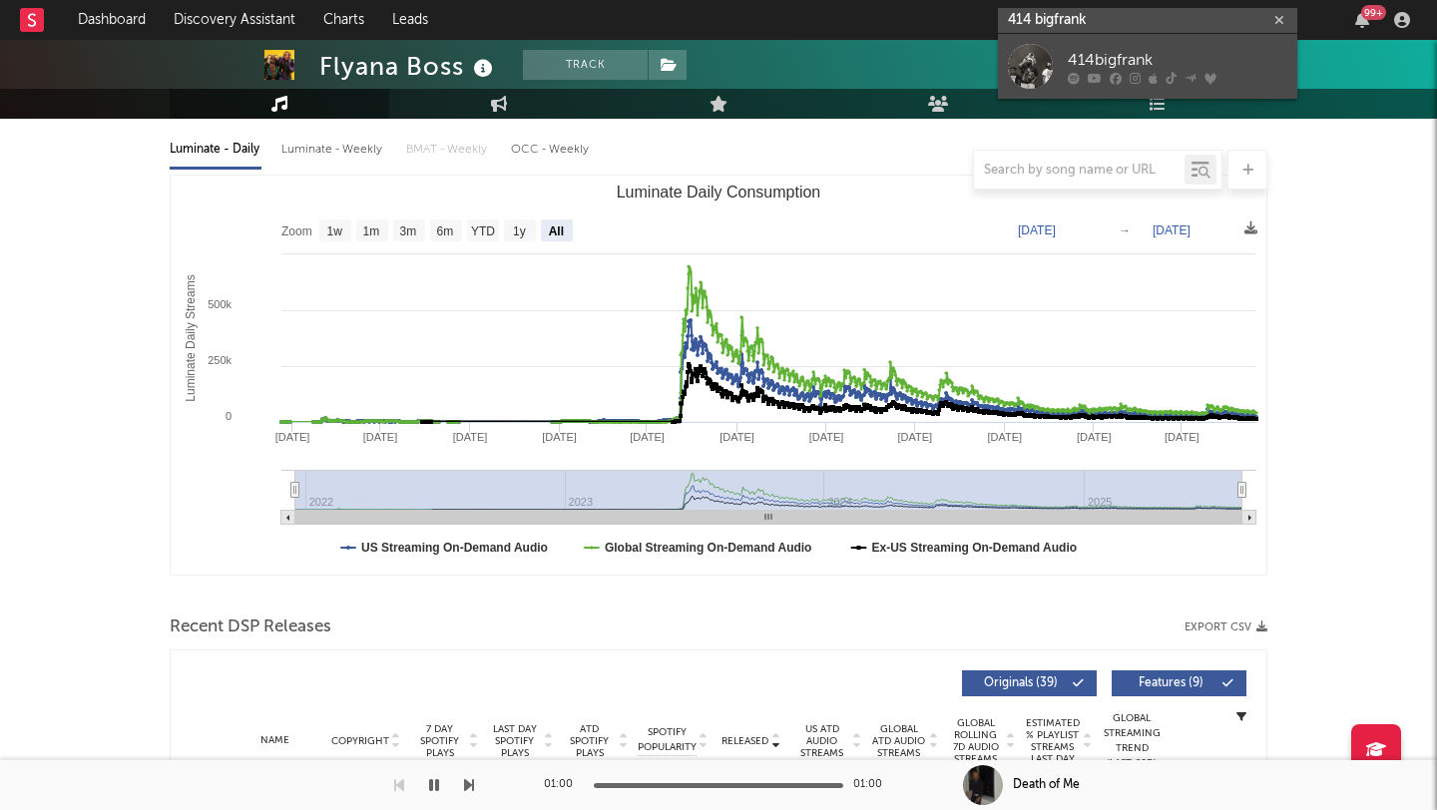
type input "414 bigfrank"
click at [1040, 45] on div at bounding box center [1030, 66] width 45 height 45
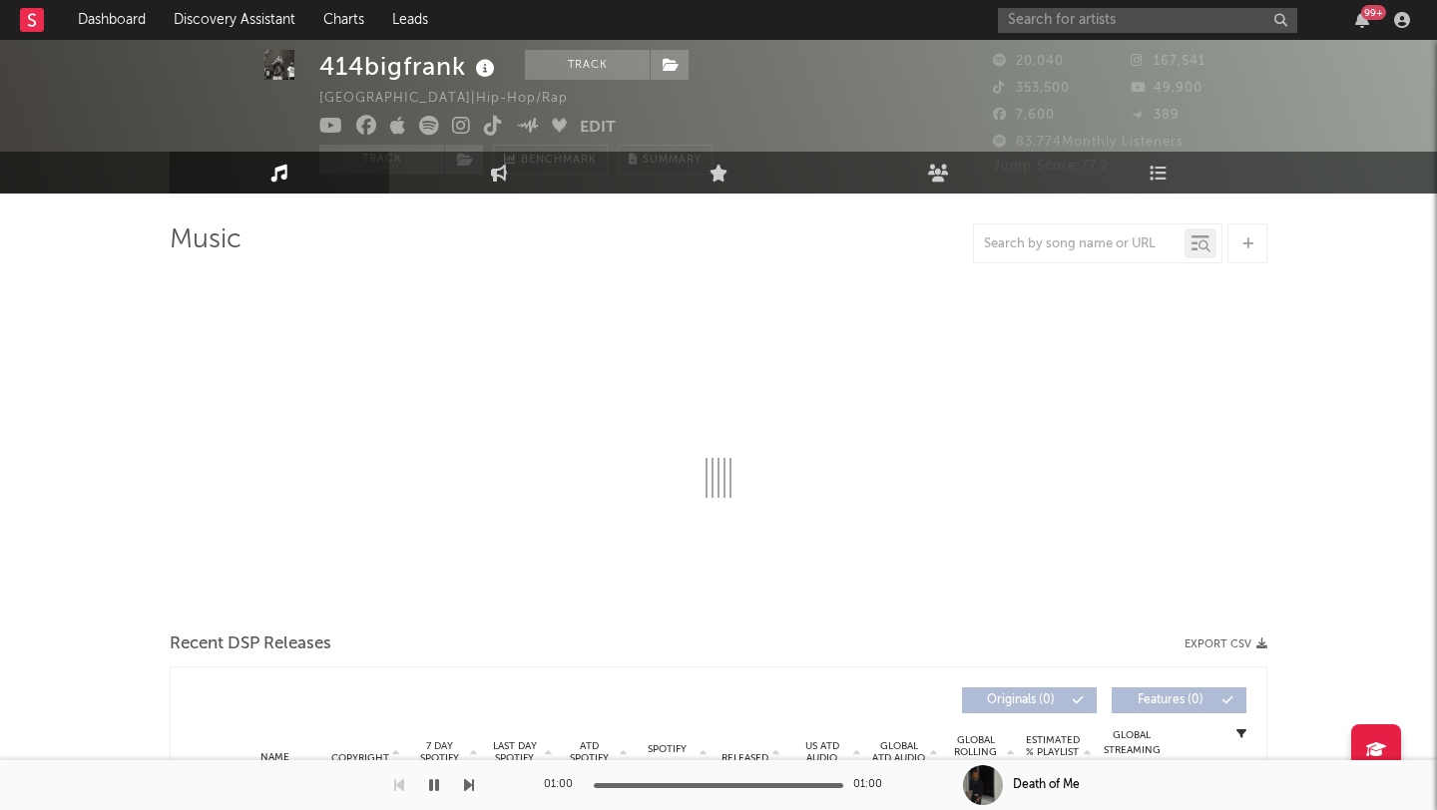
scroll to position [47, 0]
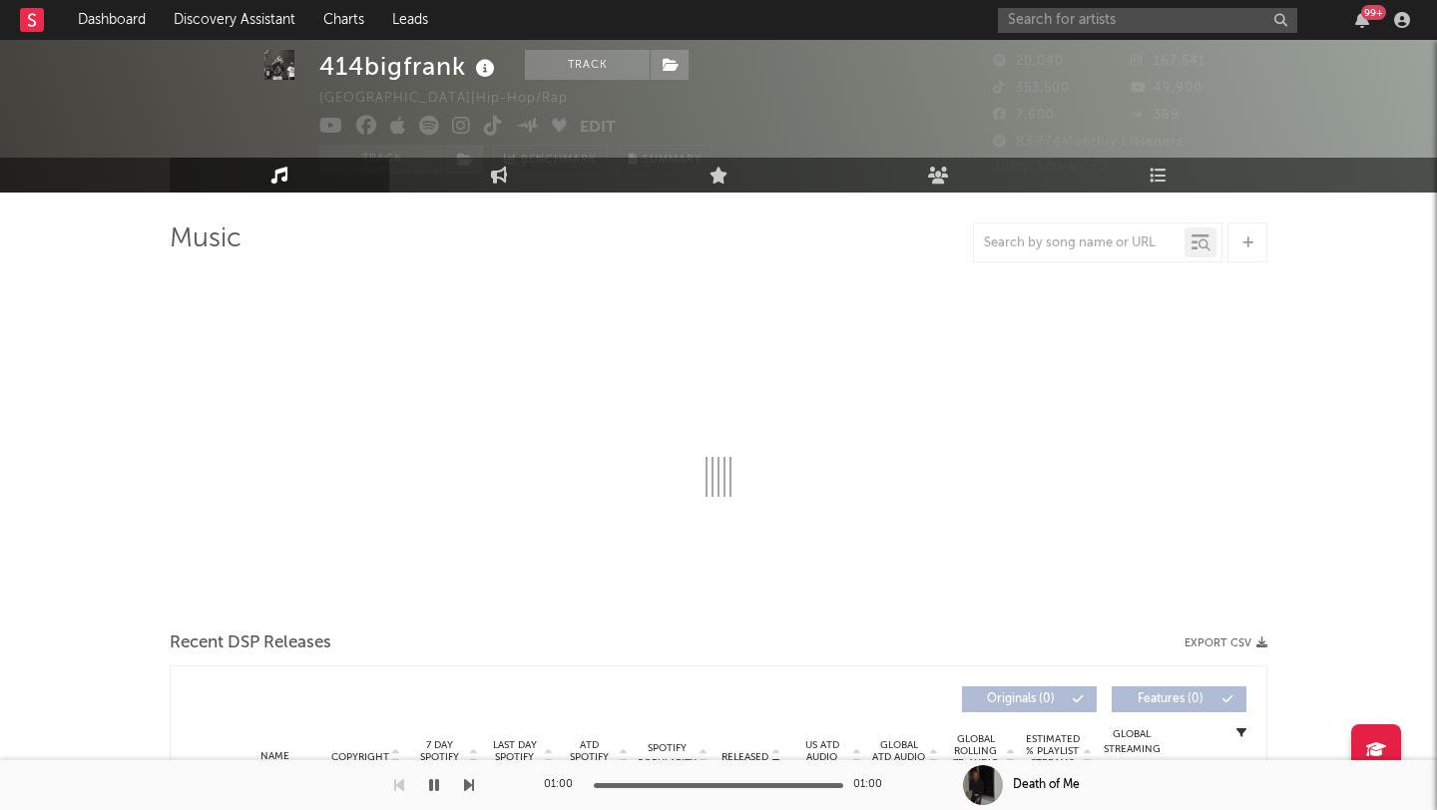
select select "6m"
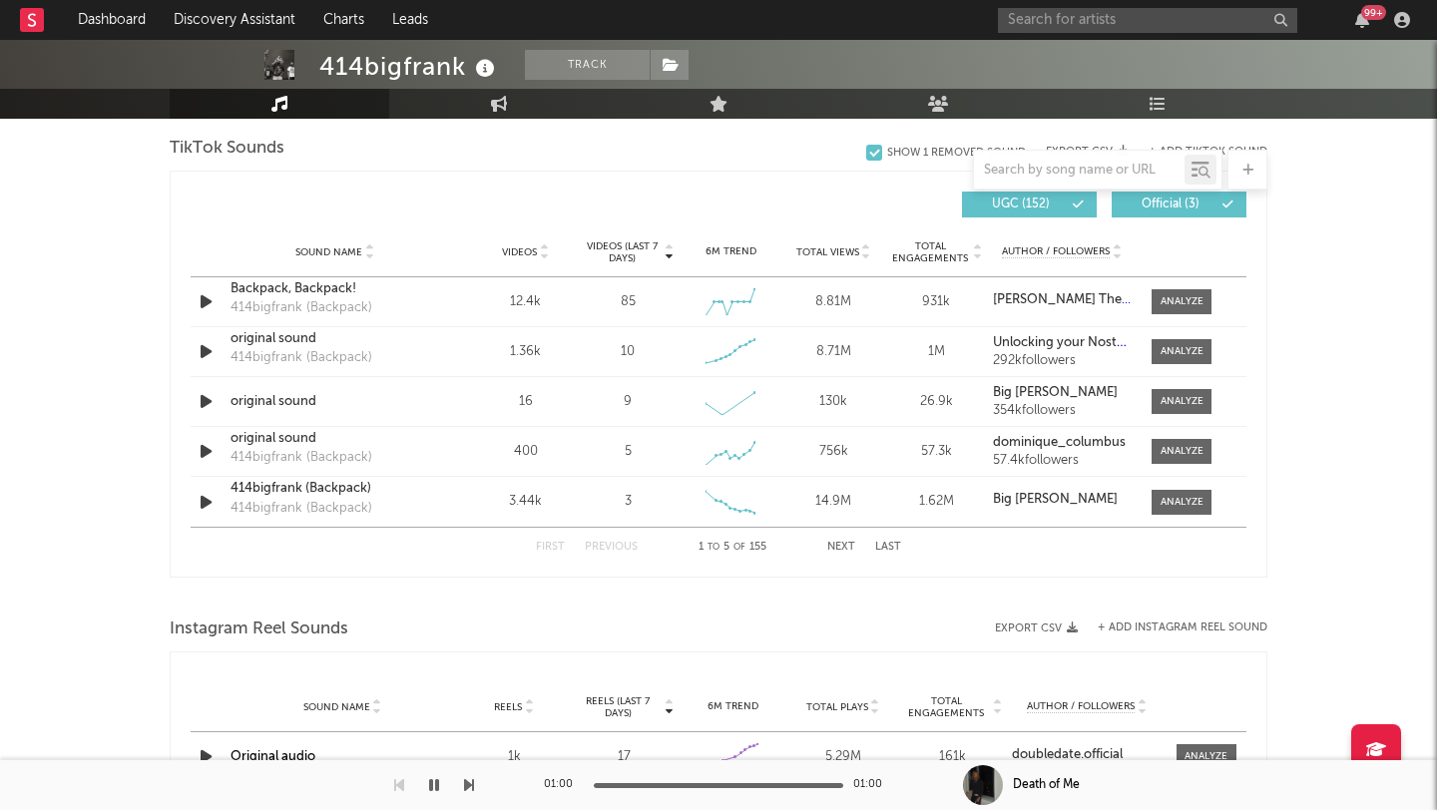
scroll to position [1346, 0]
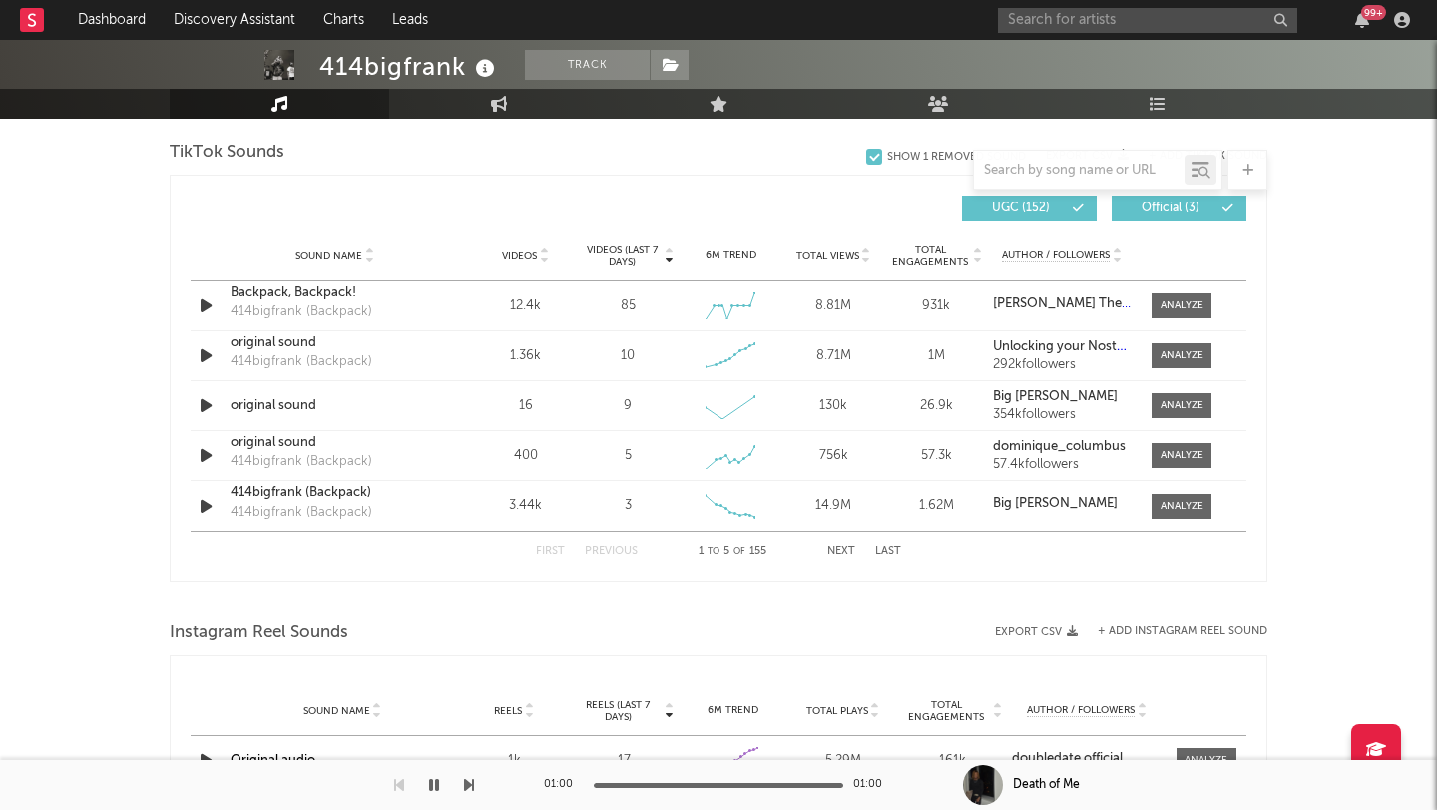
click at [843, 547] on button "Next" at bounding box center [841, 551] width 28 height 11
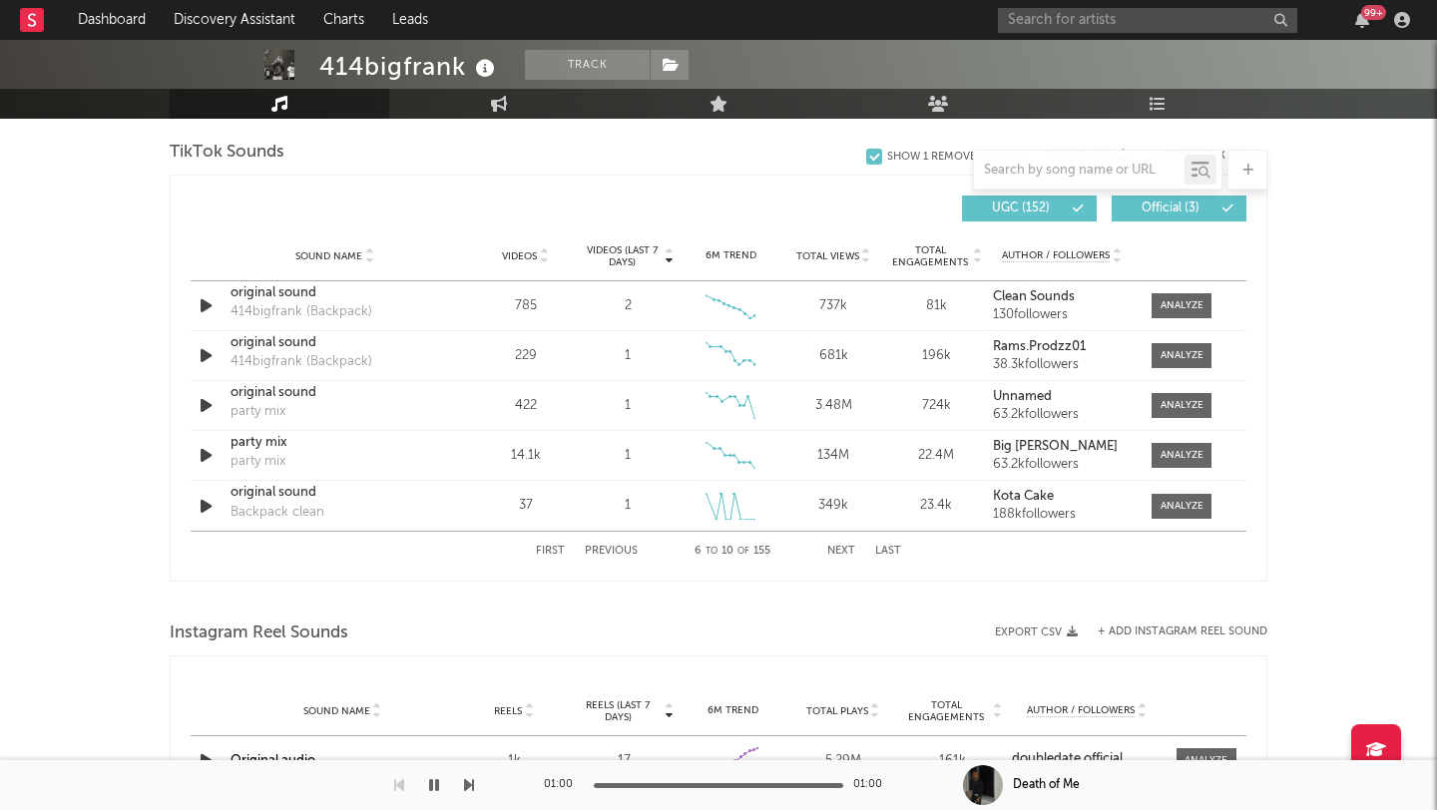
click at [843, 547] on button "Next" at bounding box center [841, 551] width 28 height 11
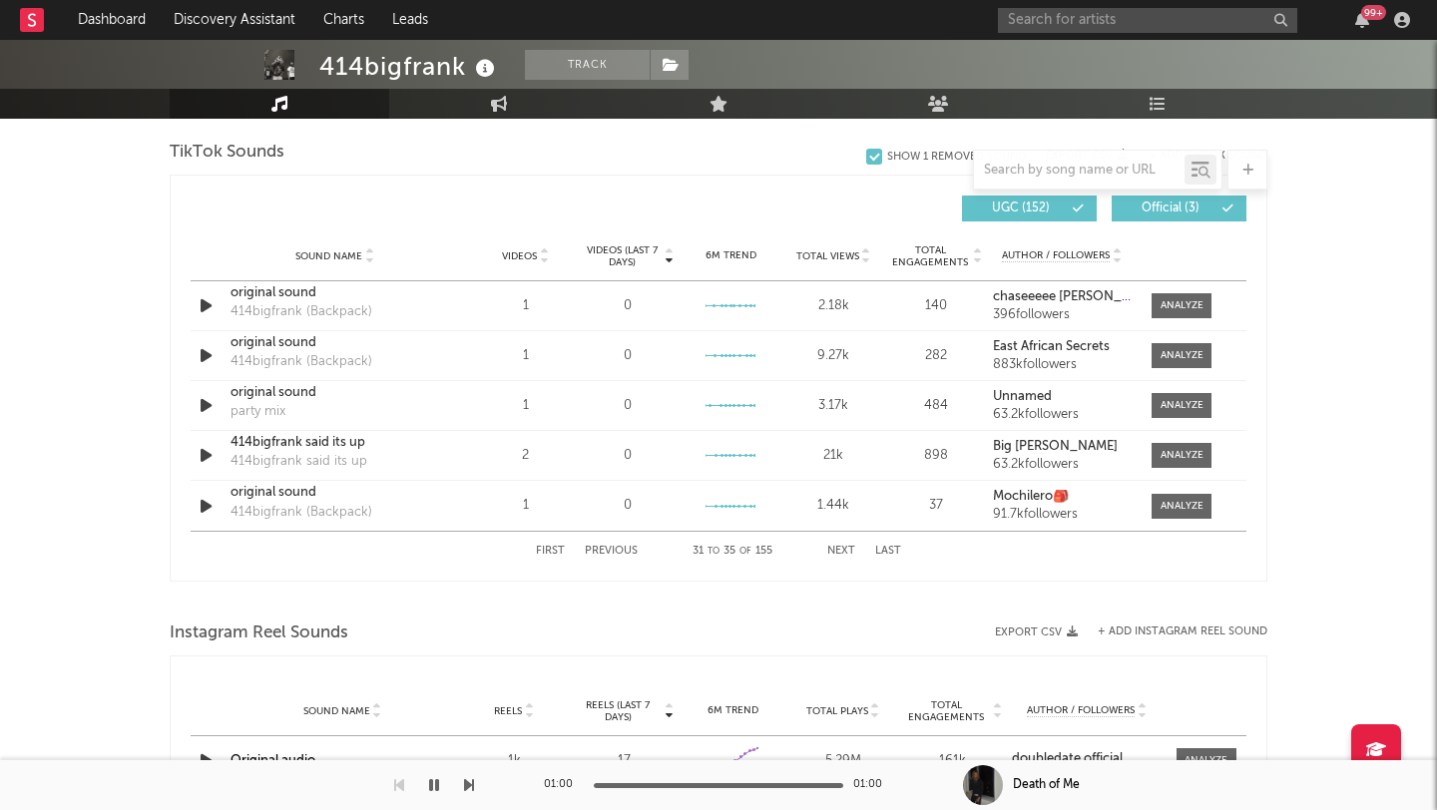
click at [843, 547] on button "Next" at bounding box center [841, 551] width 28 height 11
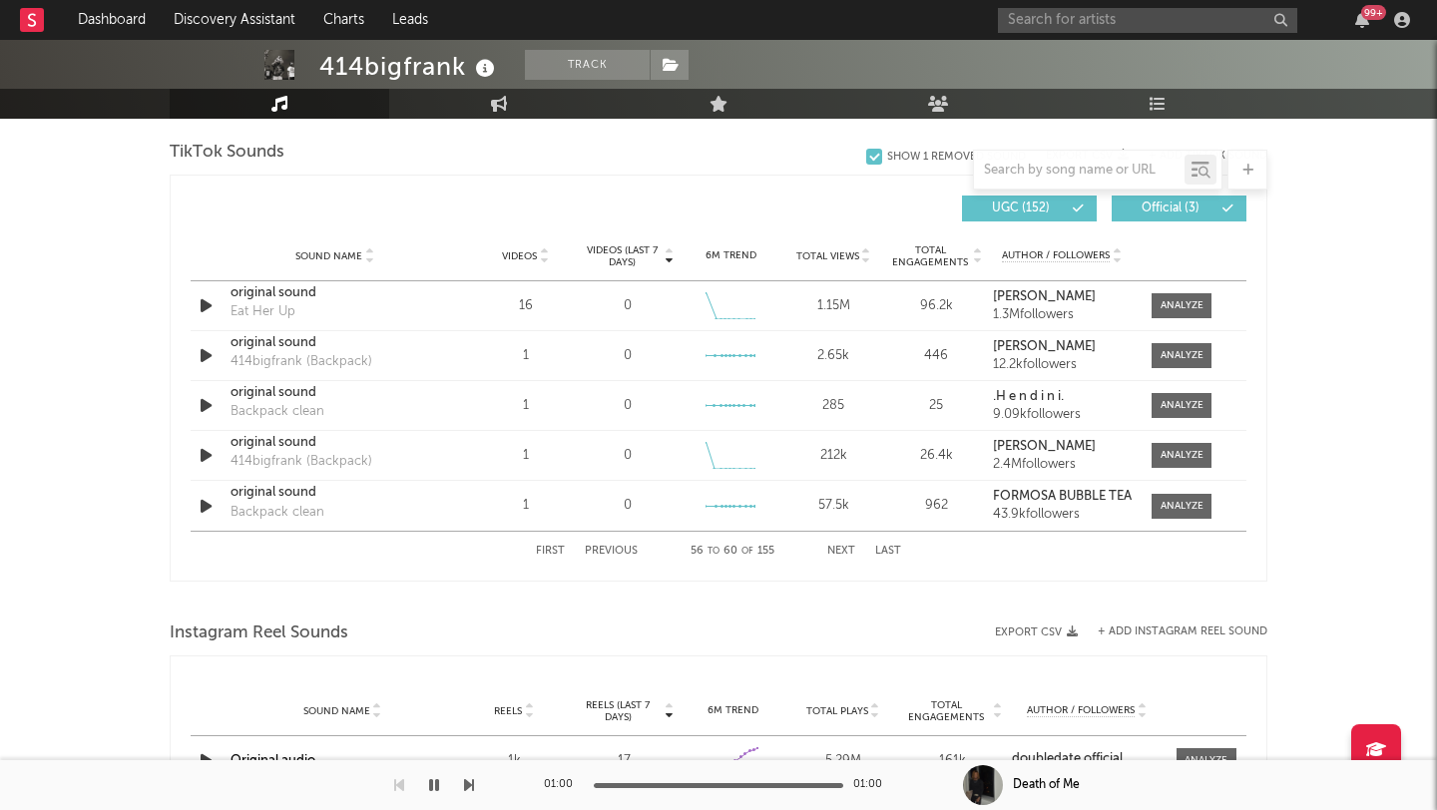
click at [843, 547] on button "Next" at bounding box center [841, 551] width 28 height 11
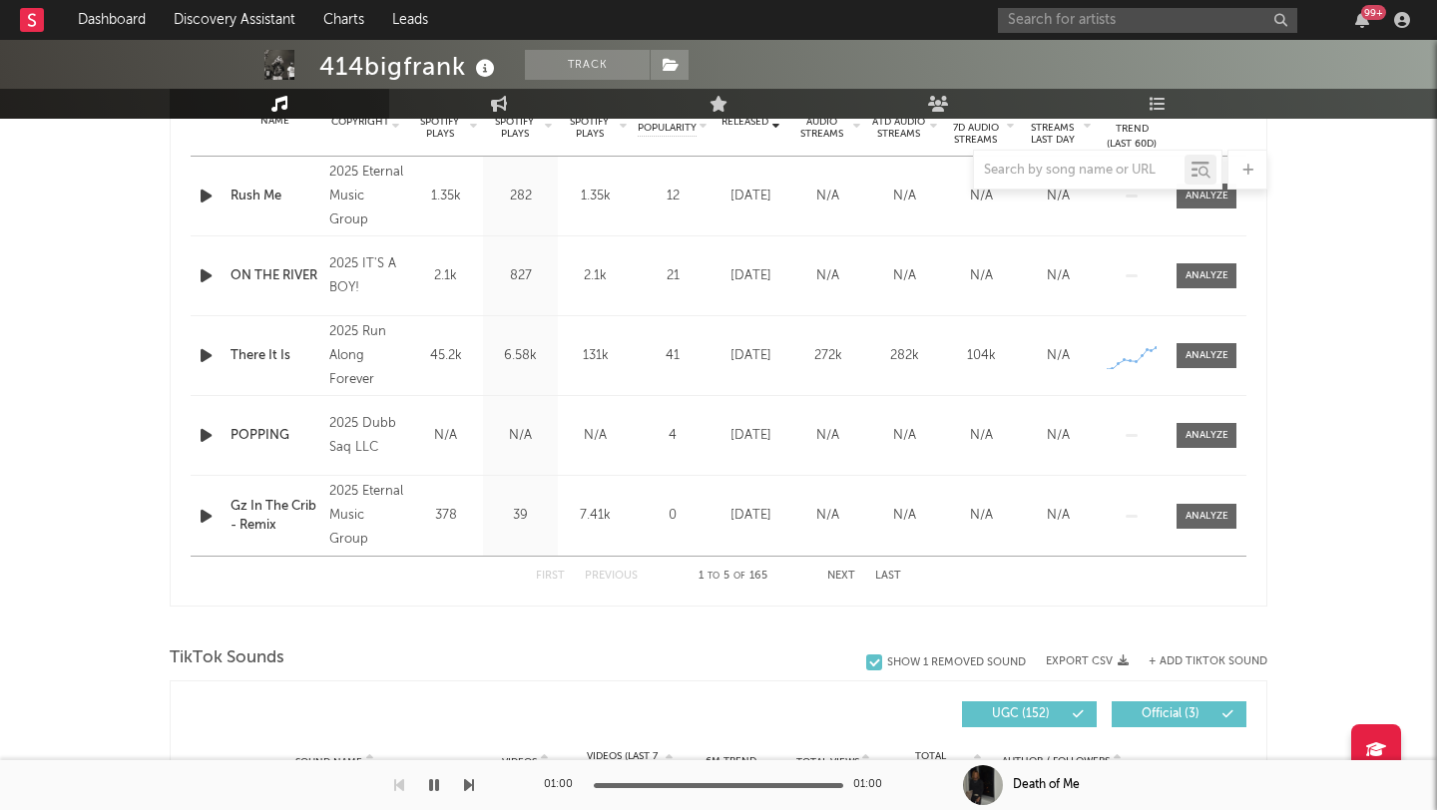
scroll to position [0, 0]
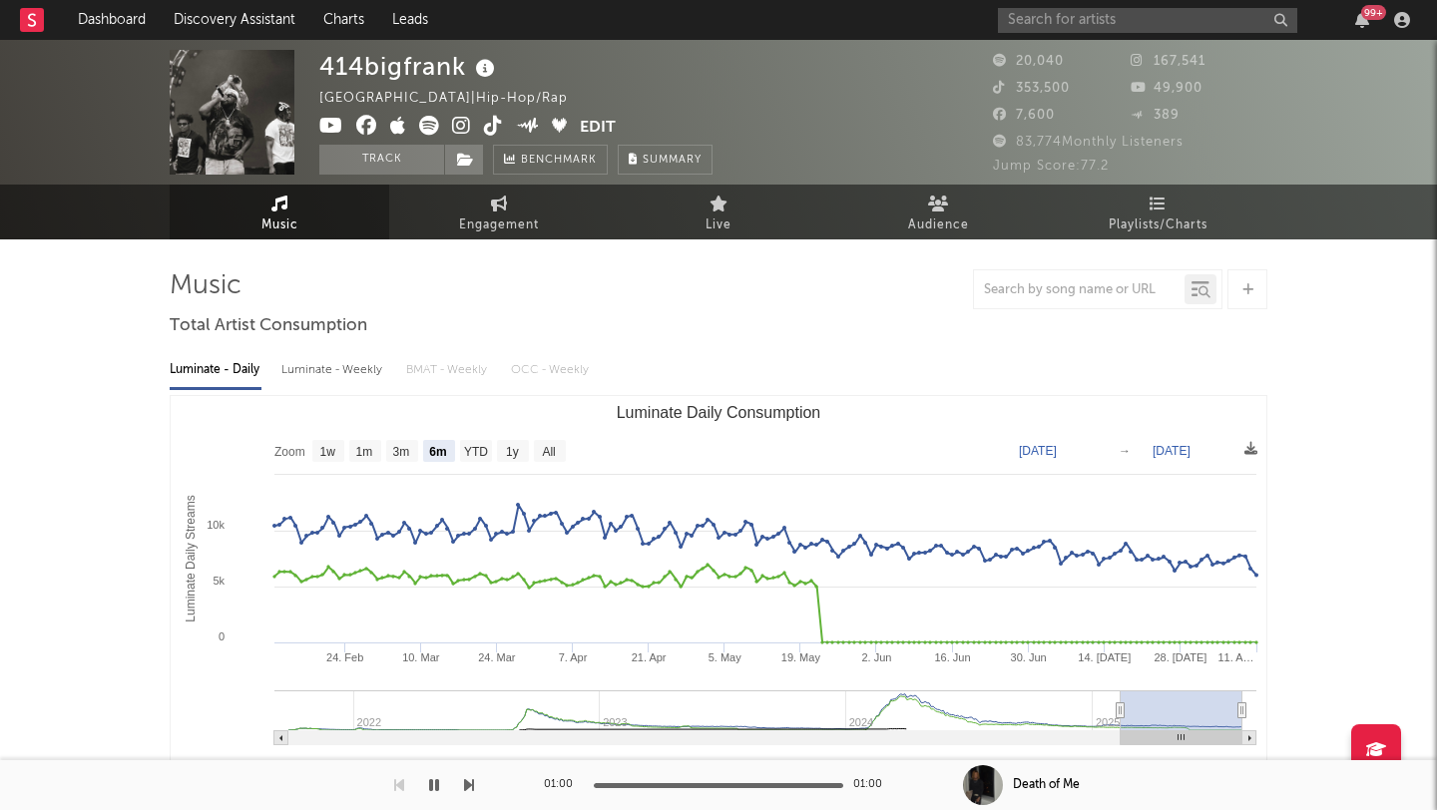
click at [599, 127] on button "Edit" at bounding box center [598, 128] width 36 height 25
click at [1054, 433] on div "× Update Accounts Add, remove, or edit links to accounts, then click 'Update' a…" at bounding box center [718, 405] width 1437 height 810
click at [1220, 296] on div at bounding box center [1097, 289] width 249 height 40
click at [1244, 296] on div at bounding box center [1247, 289] width 40 height 40
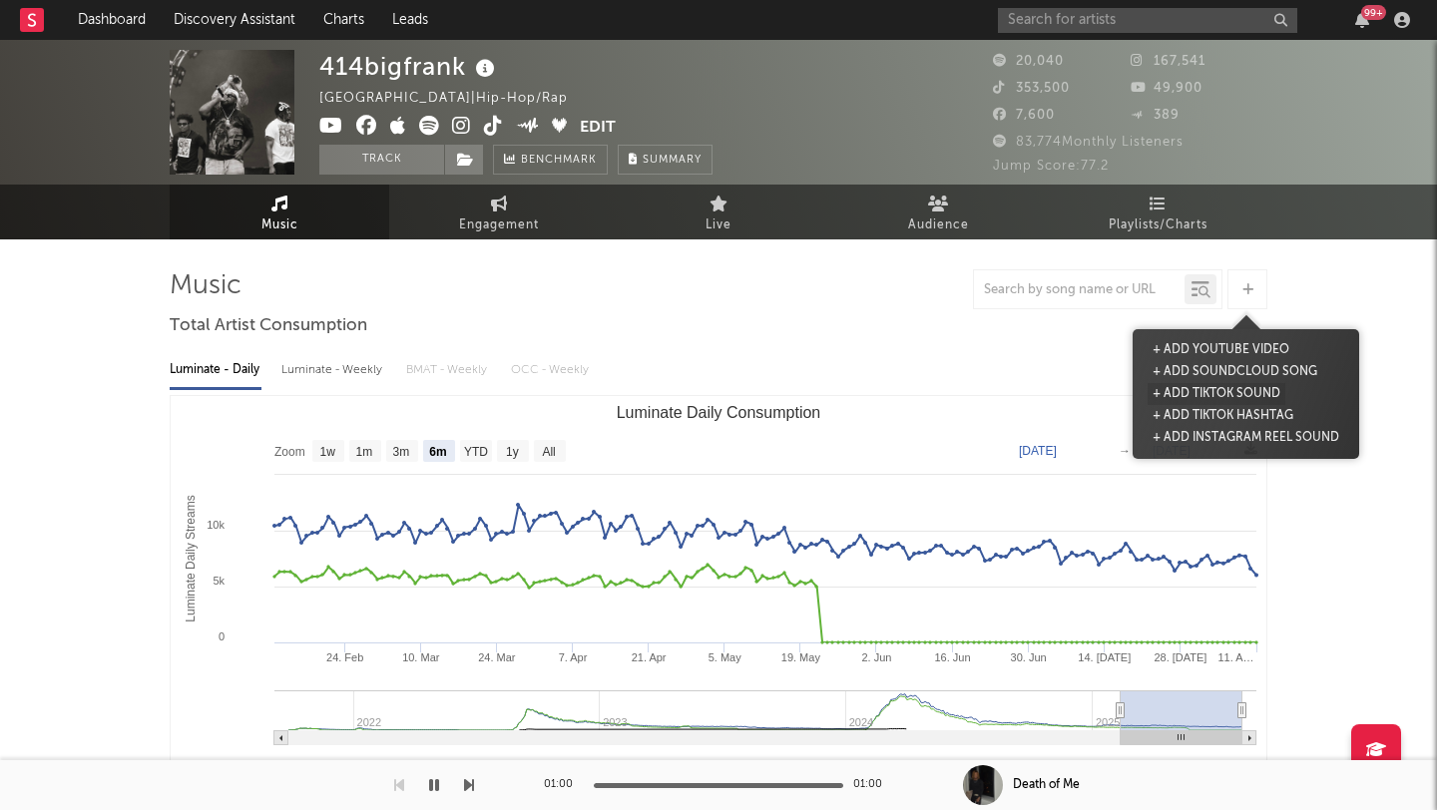
click at [1204, 390] on button "+ Add TikTok Sound" at bounding box center [1216, 394] width 138 height 22
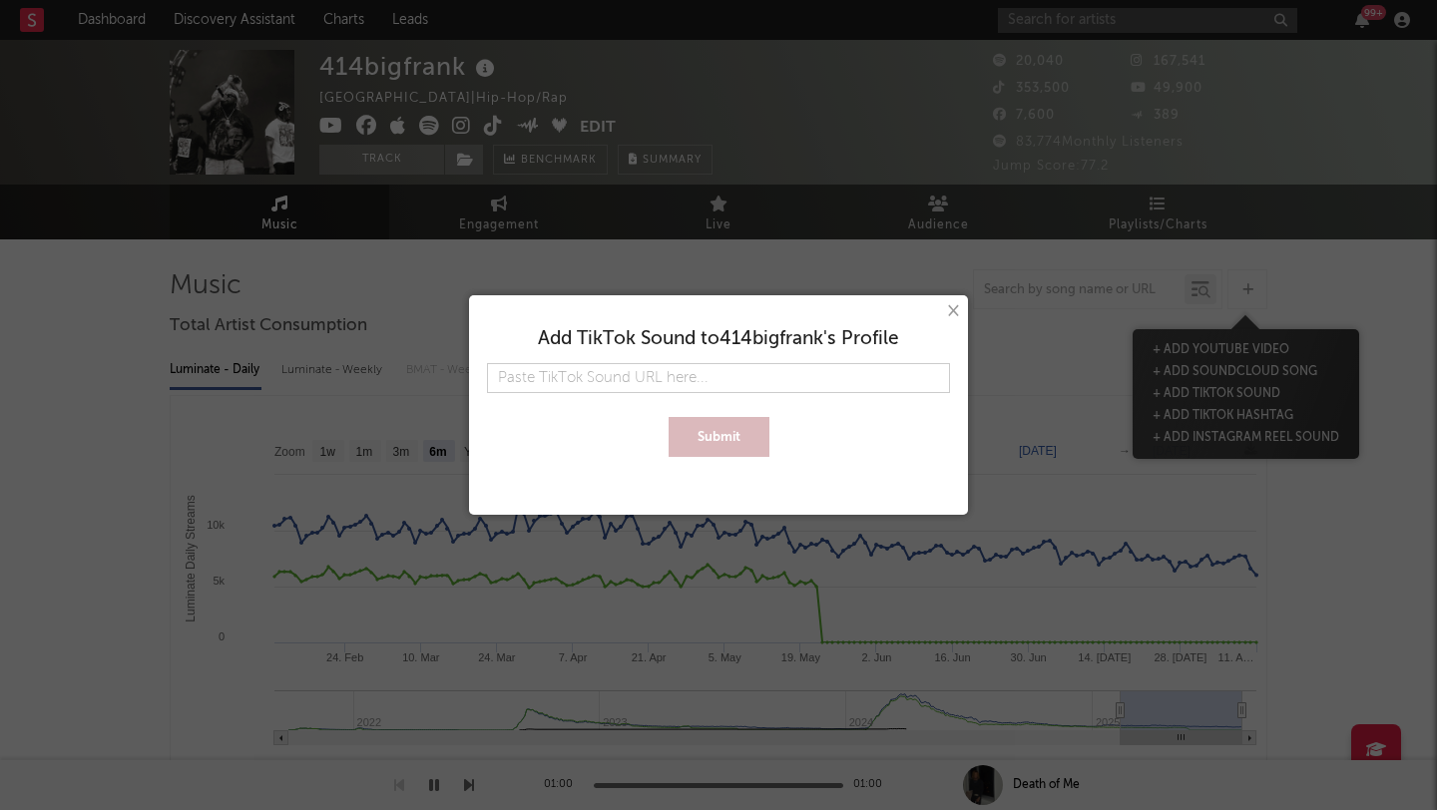
type input "https://www.tiktok.com/music/There-It-Is-7520619081579317265?_d=secCgYIASAHKAES…"
click at [668, 417] on button "Submit" at bounding box center [718, 437] width 101 height 40
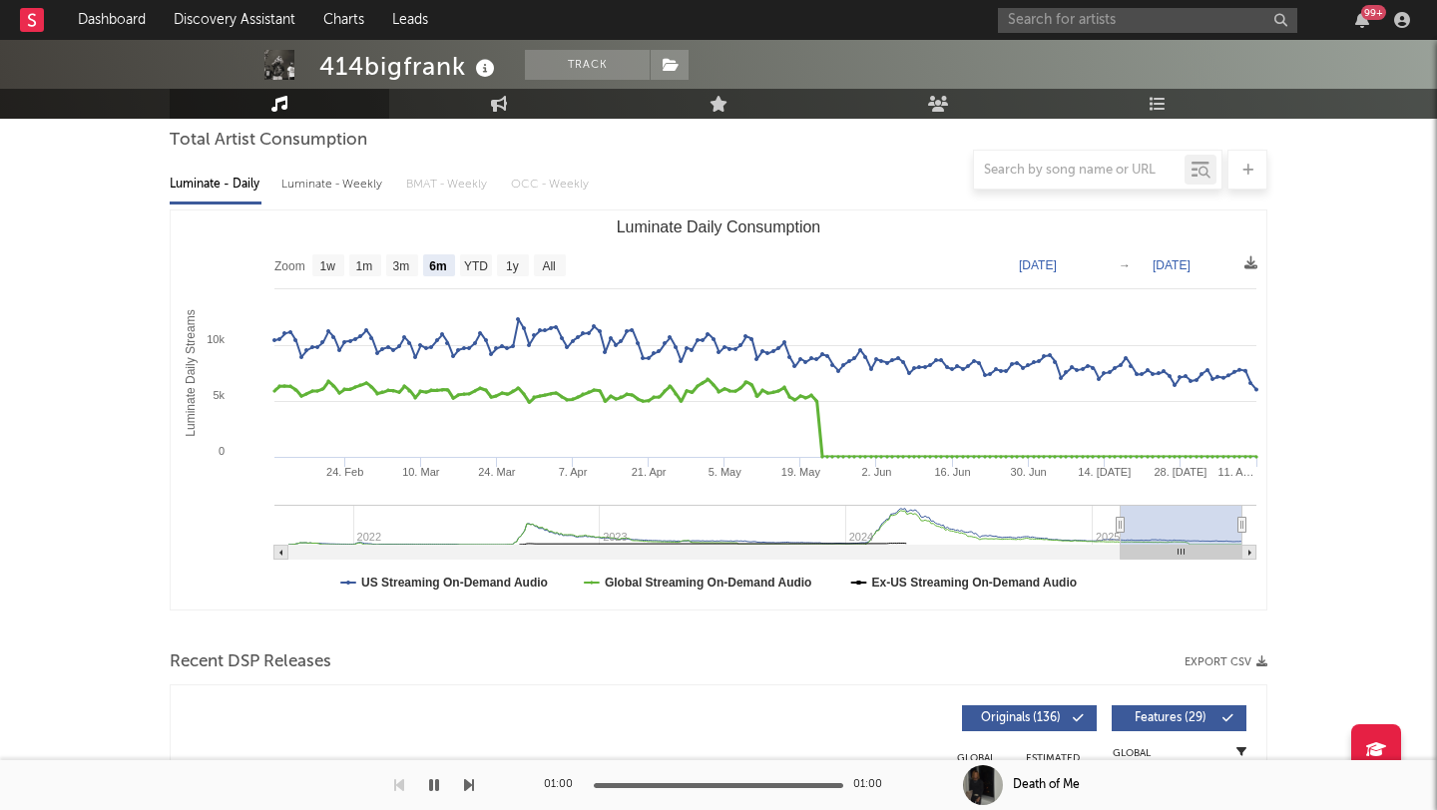
scroll to position [572, 0]
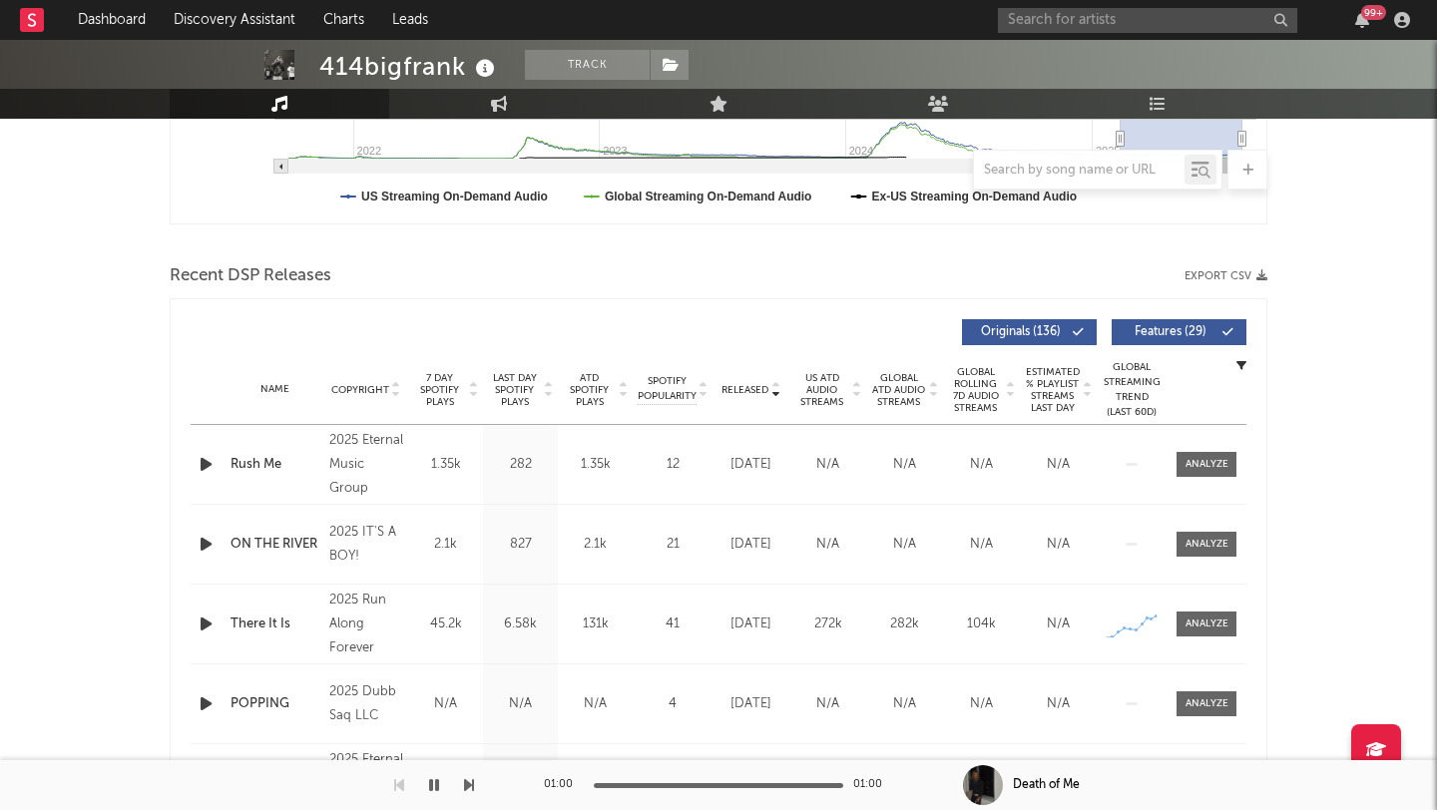
click at [444, 392] on span "7 Day Spotify Plays" at bounding box center [439, 390] width 53 height 36
click at [207, 465] on icon "button" at bounding box center [206, 464] width 21 height 25
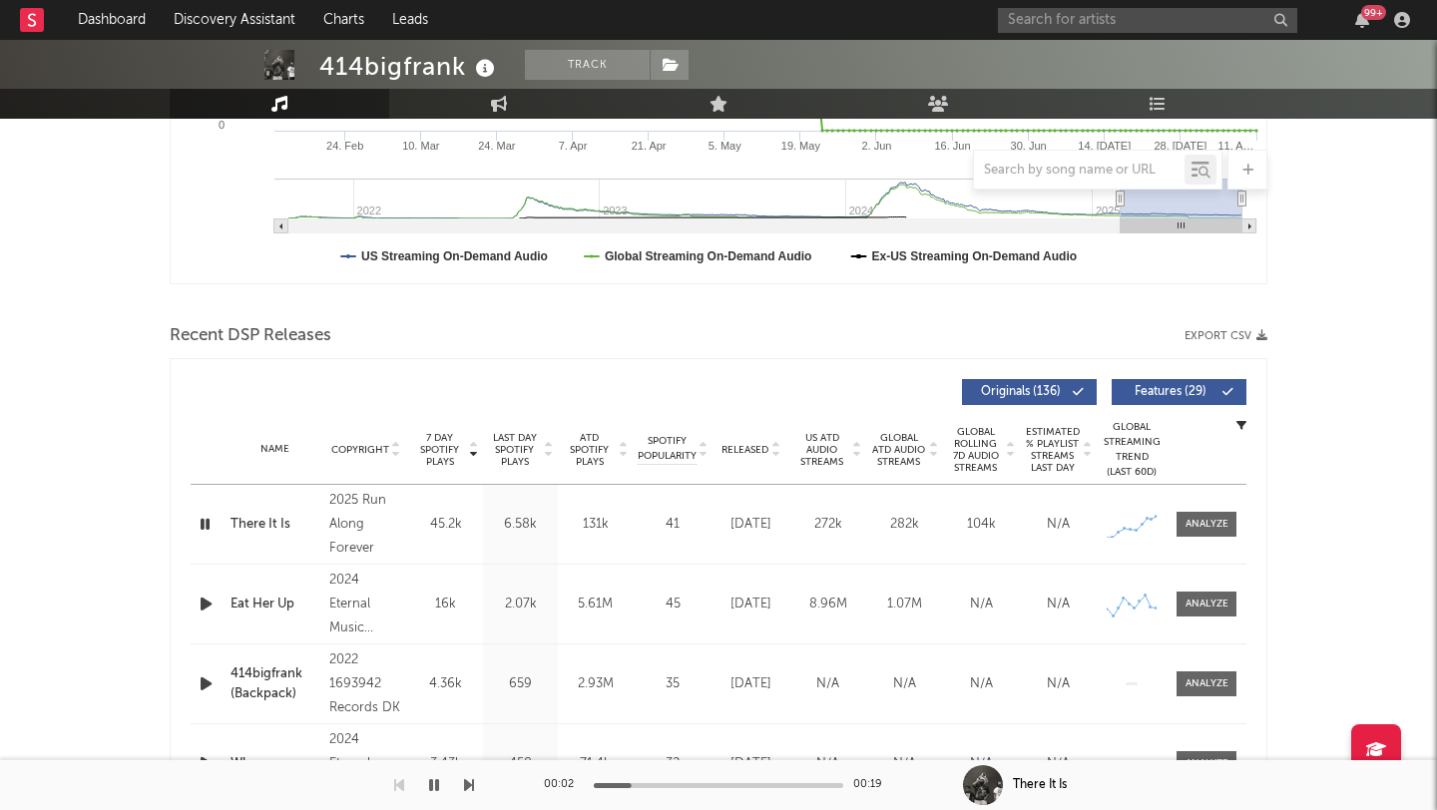
scroll to position [498, 0]
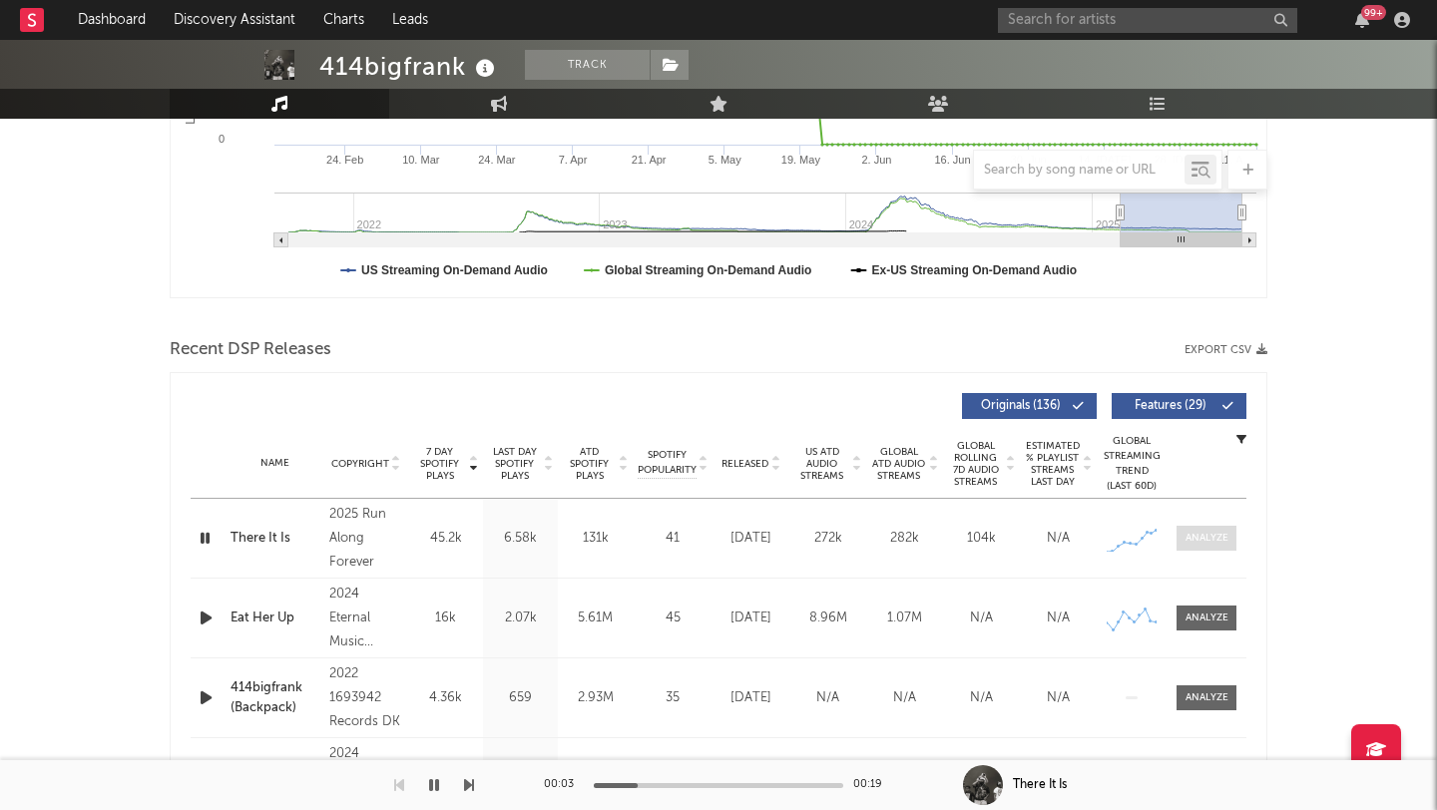
click at [1198, 538] on div at bounding box center [1206, 538] width 43 height 15
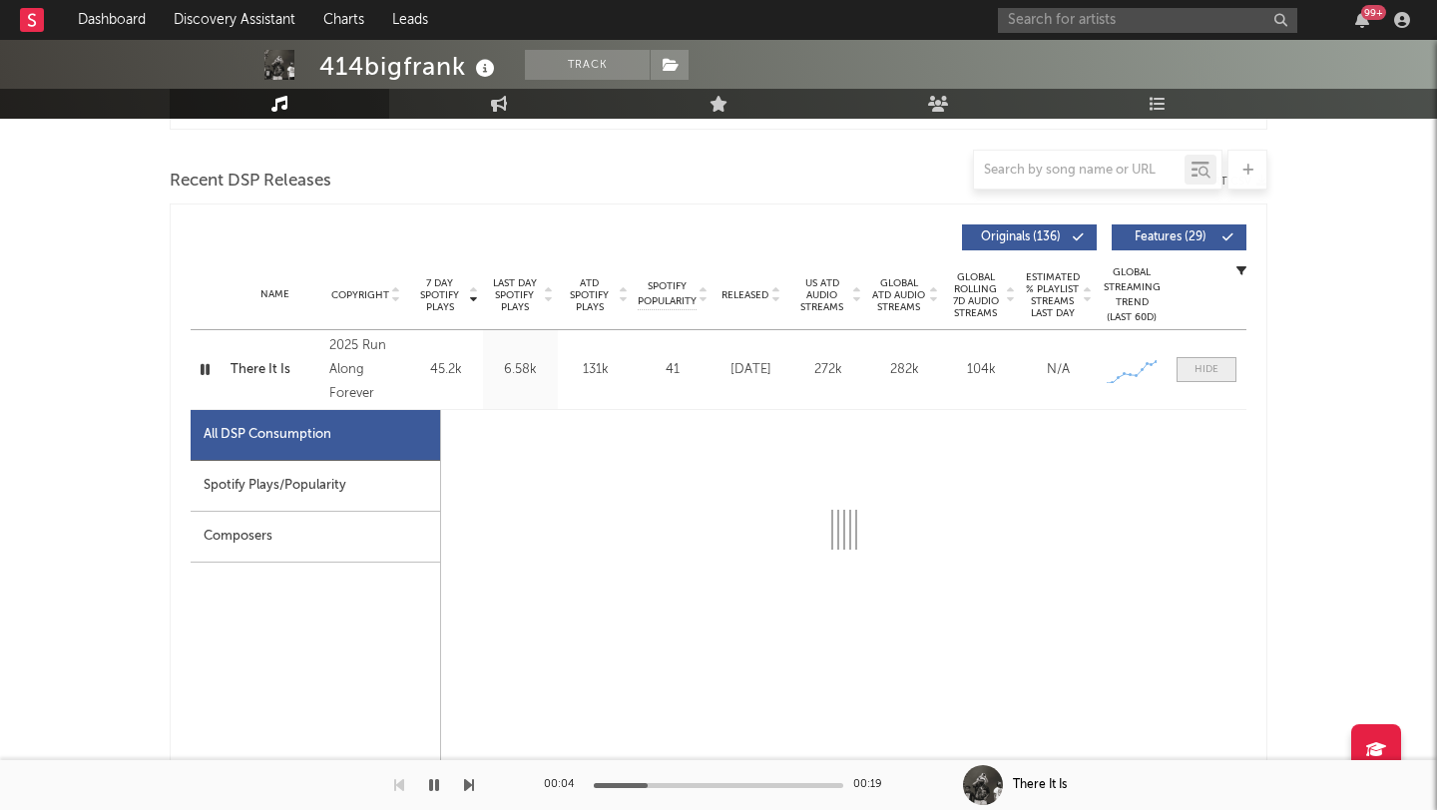
scroll to position [751, 0]
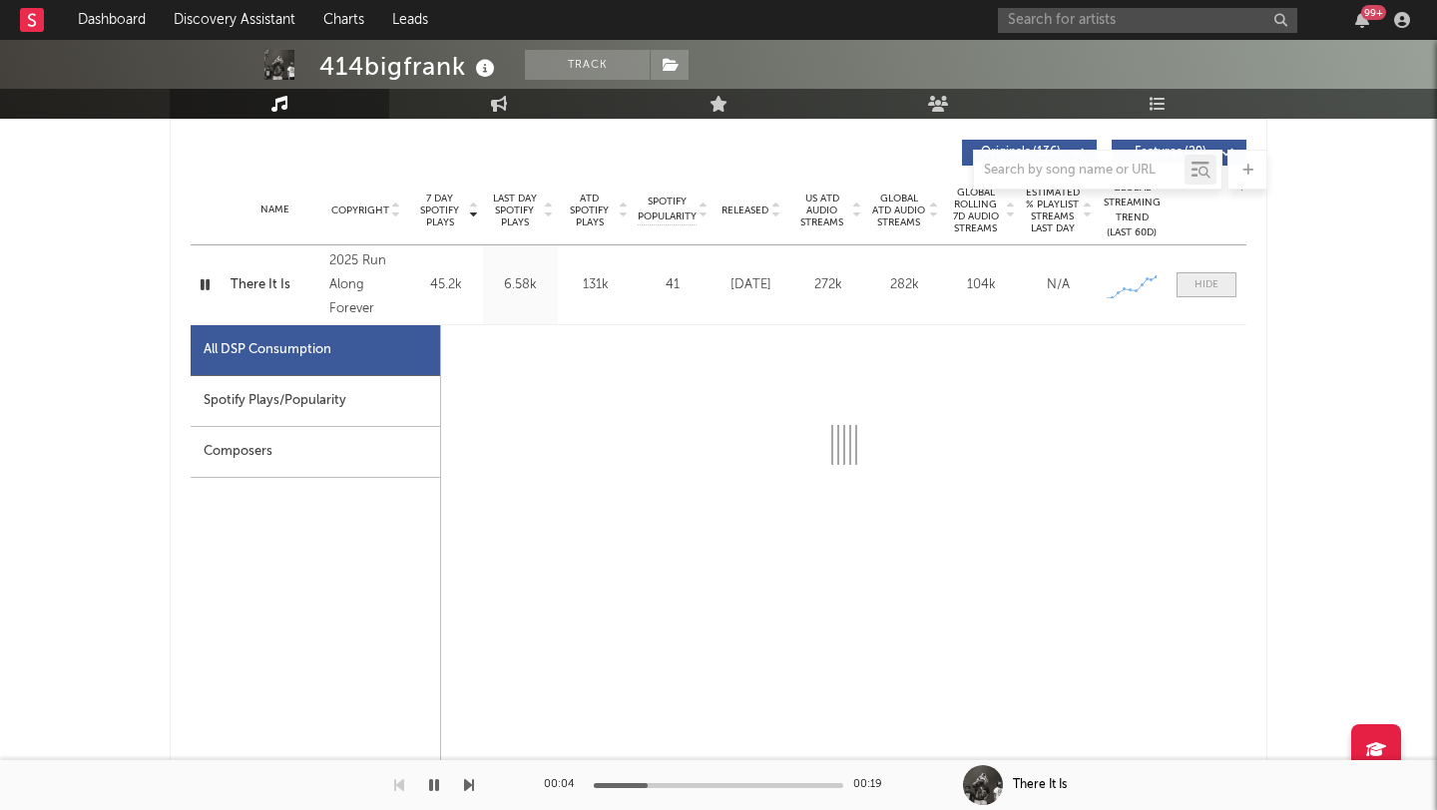
select select "1w"
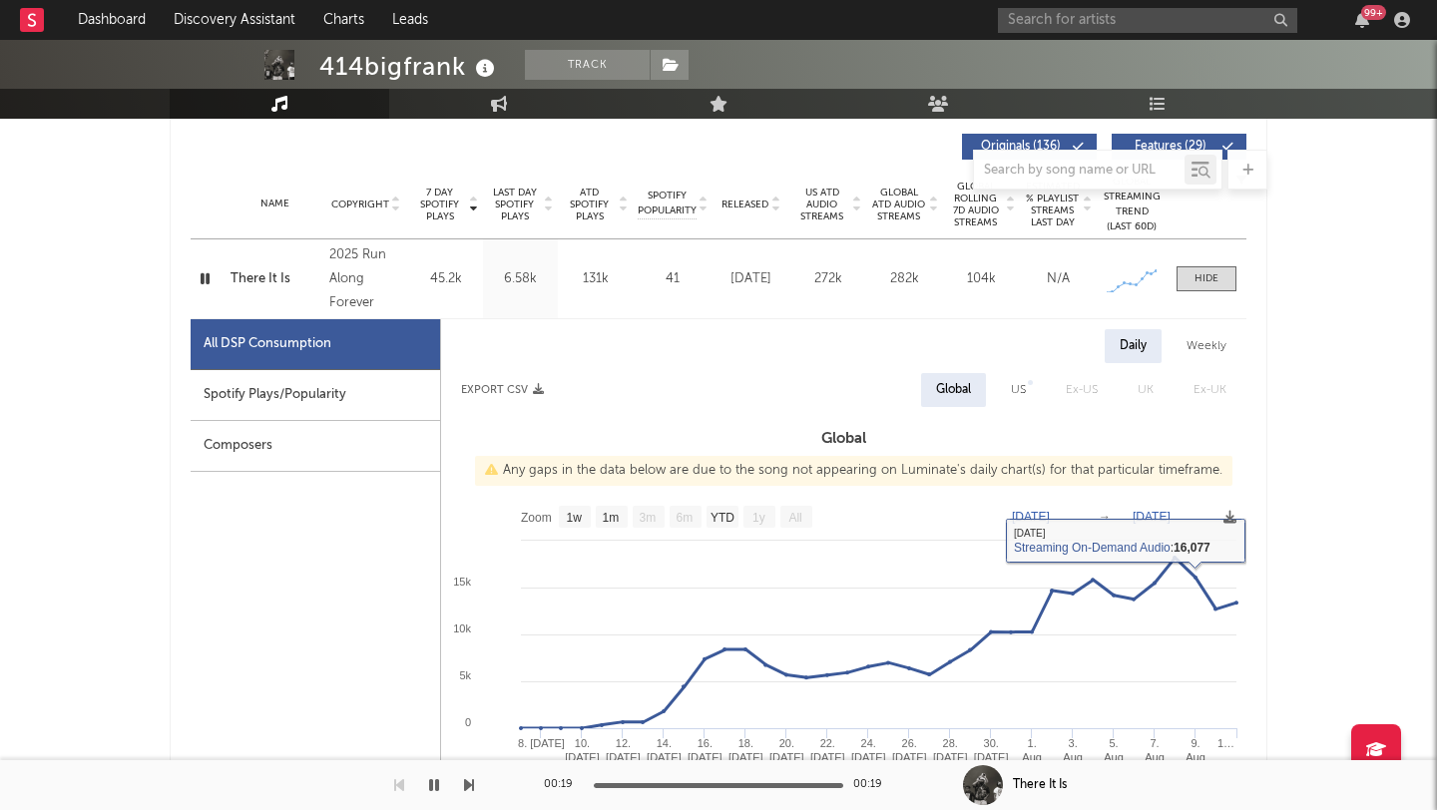
scroll to position [543, 0]
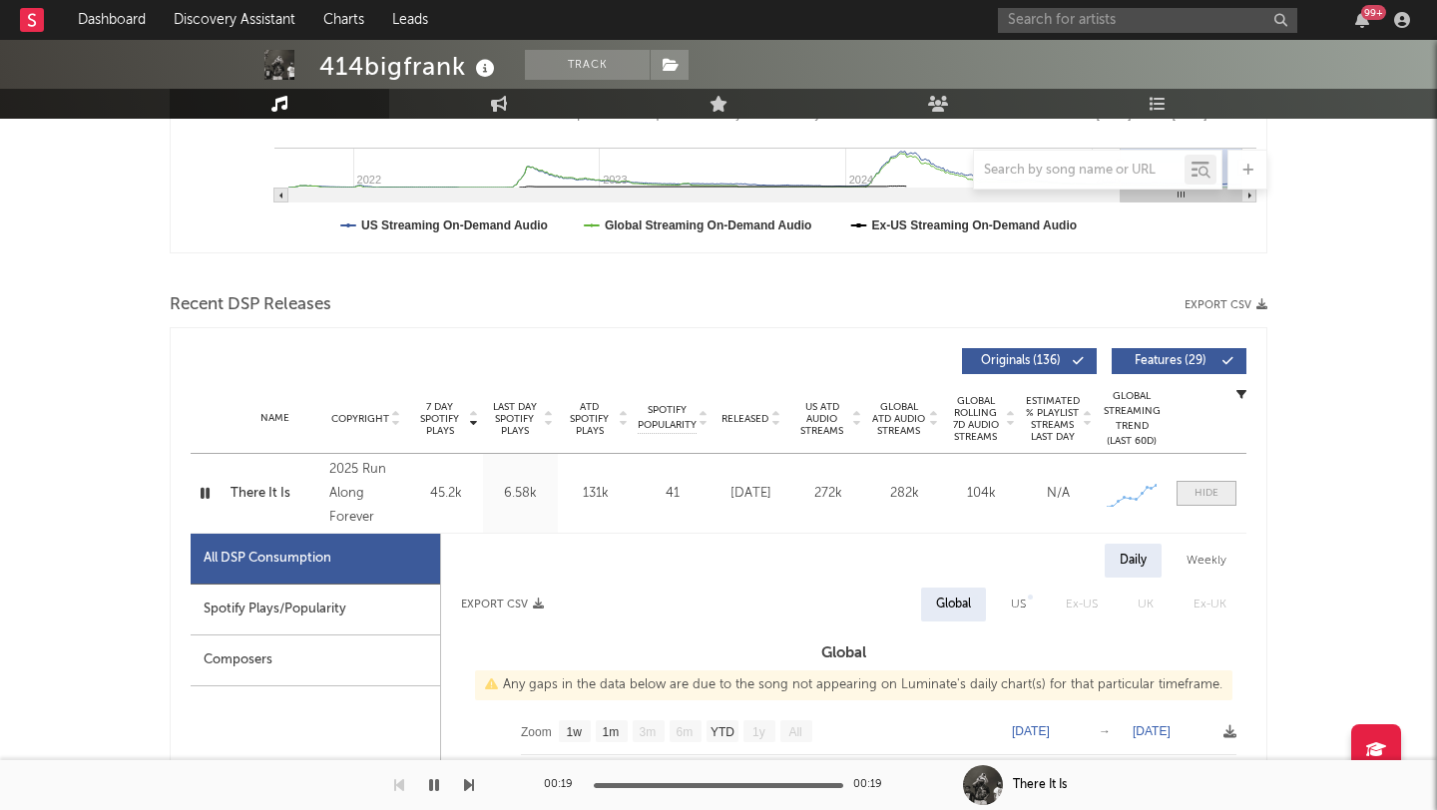
click at [1215, 490] on div at bounding box center [1206, 493] width 24 height 15
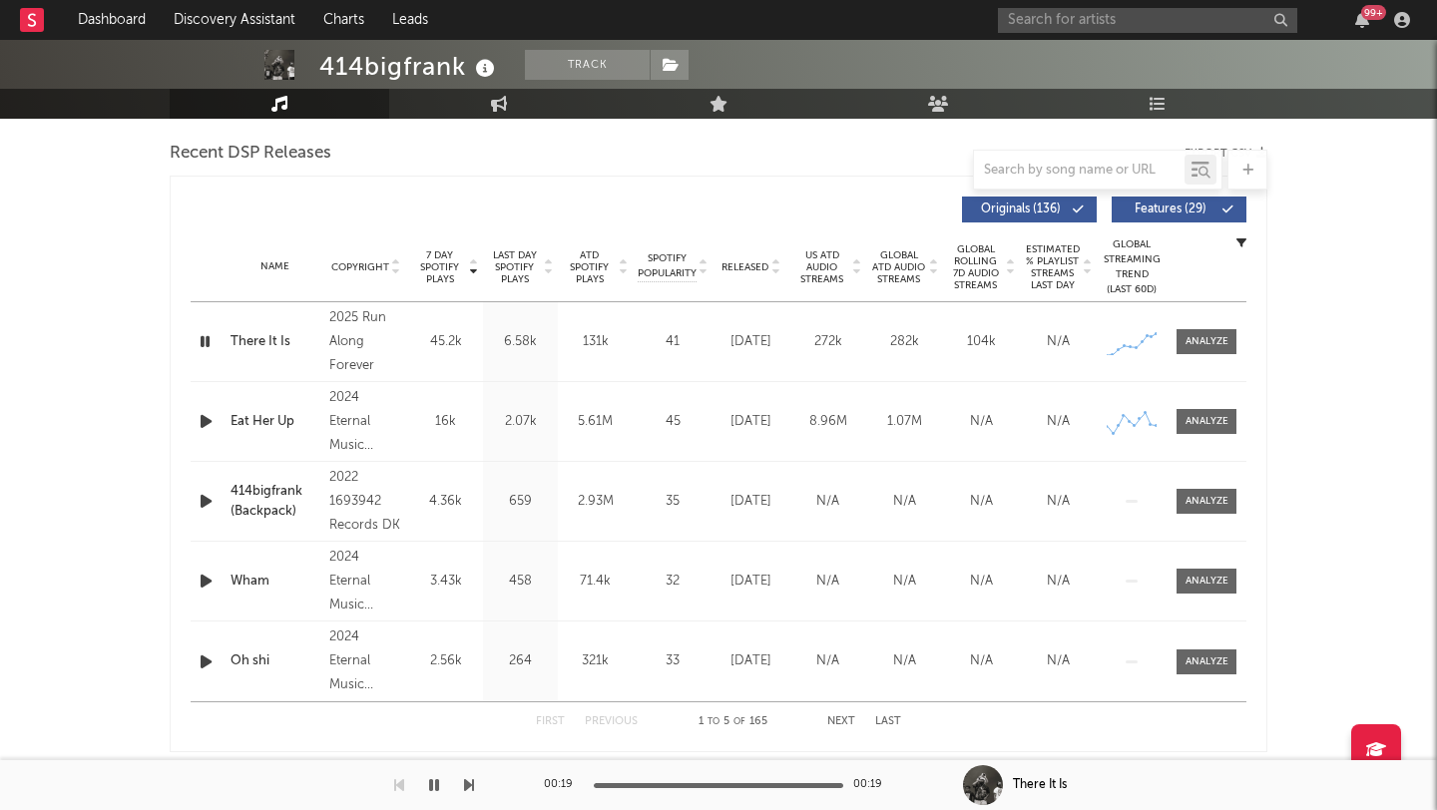
scroll to position [686, 0]
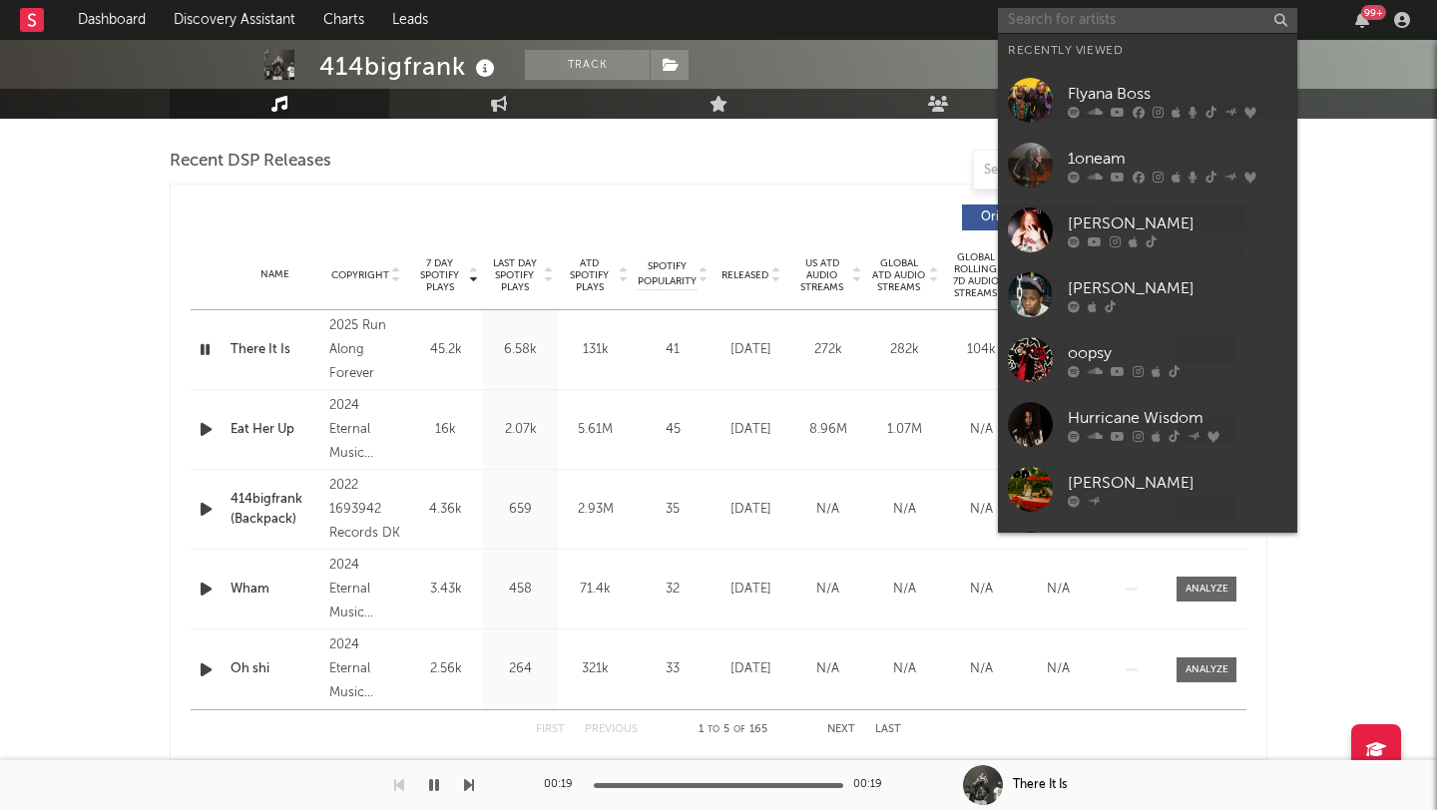
click at [1032, 21] on input "text" at bounding box center [1147, 20] width 299 height 25
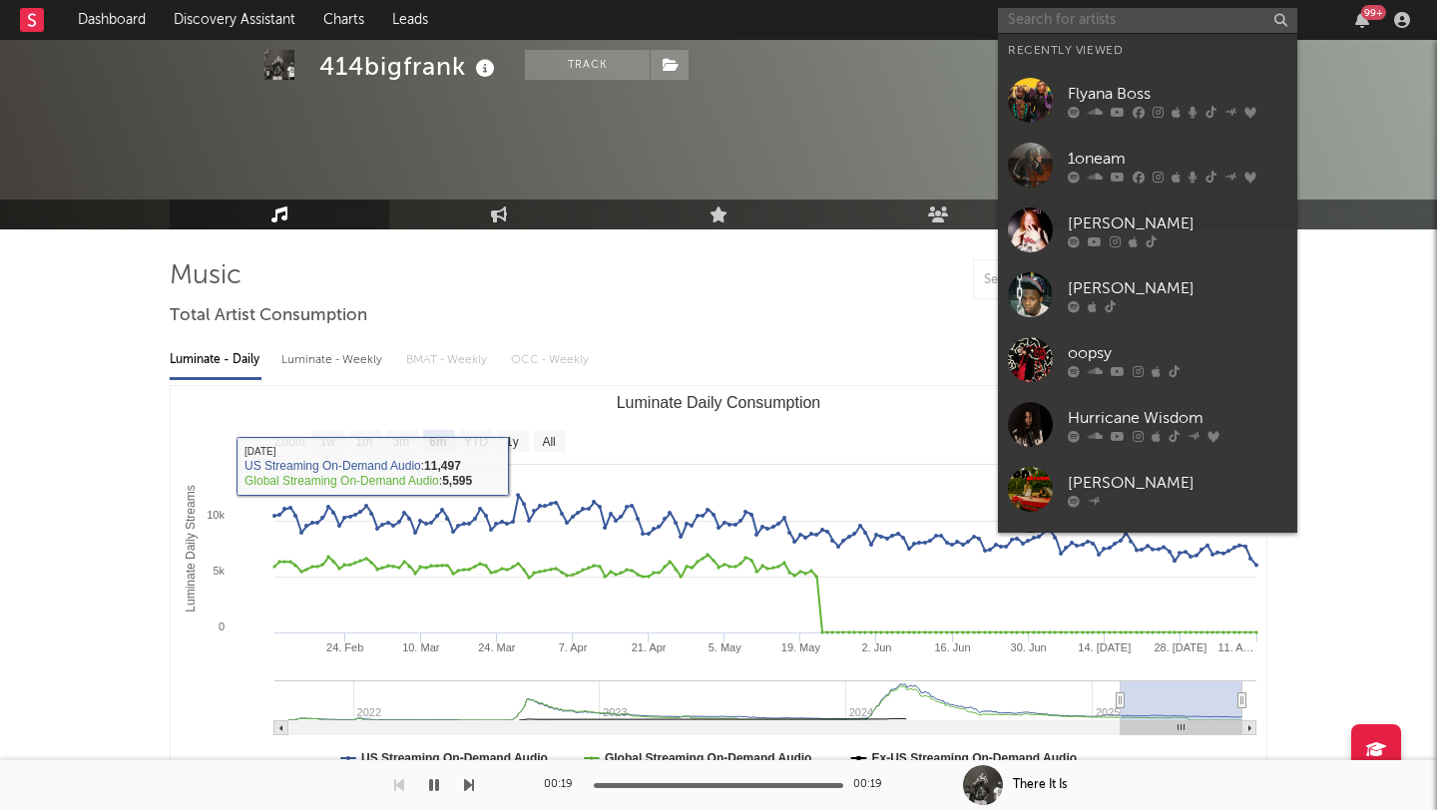
scroll to position [2, 0]
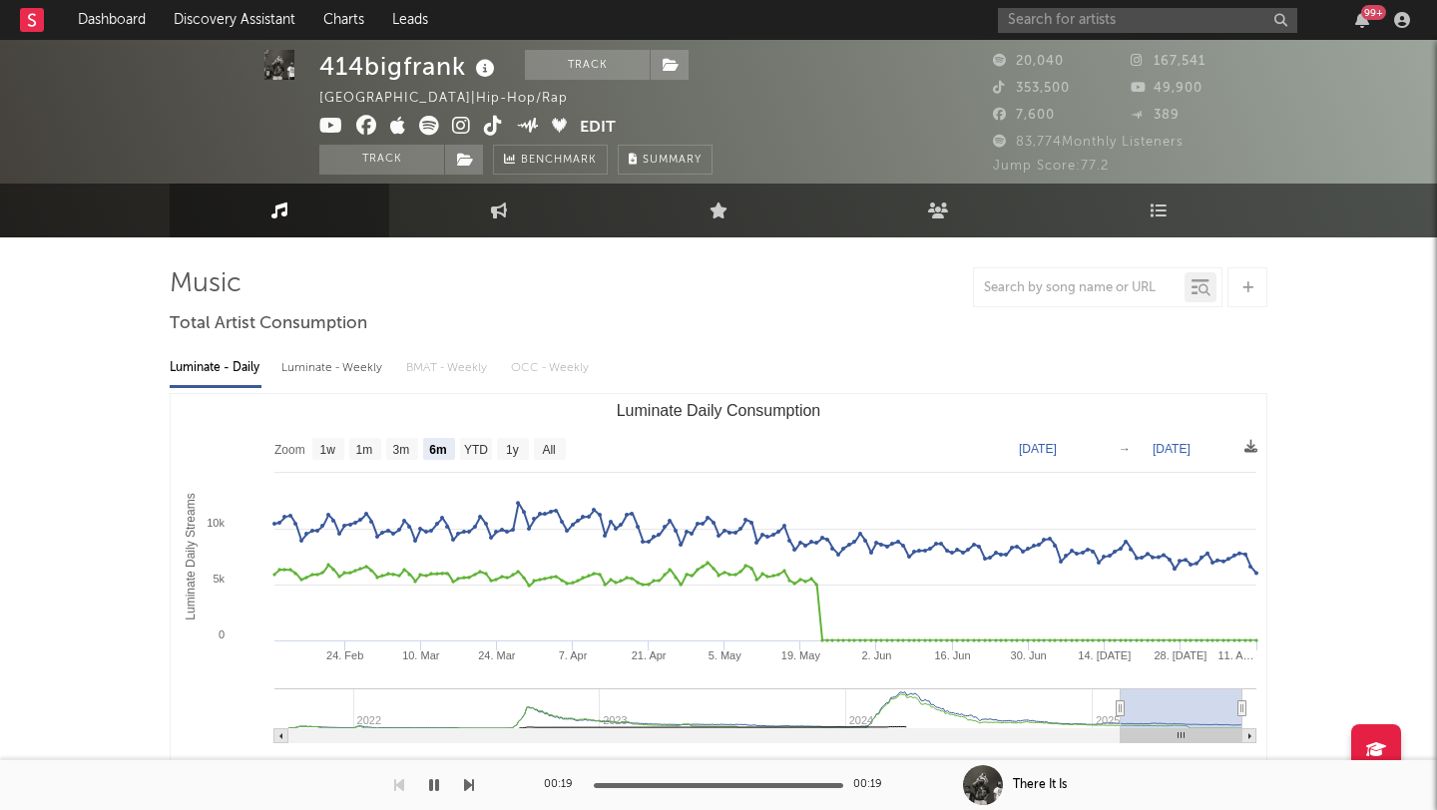
click at [807, 353] on div "Luminate - Daily Luminate - Weekly BMAT - Weekly OCC - Weekly" at bounding box center [718, 368] width 1097 height 34
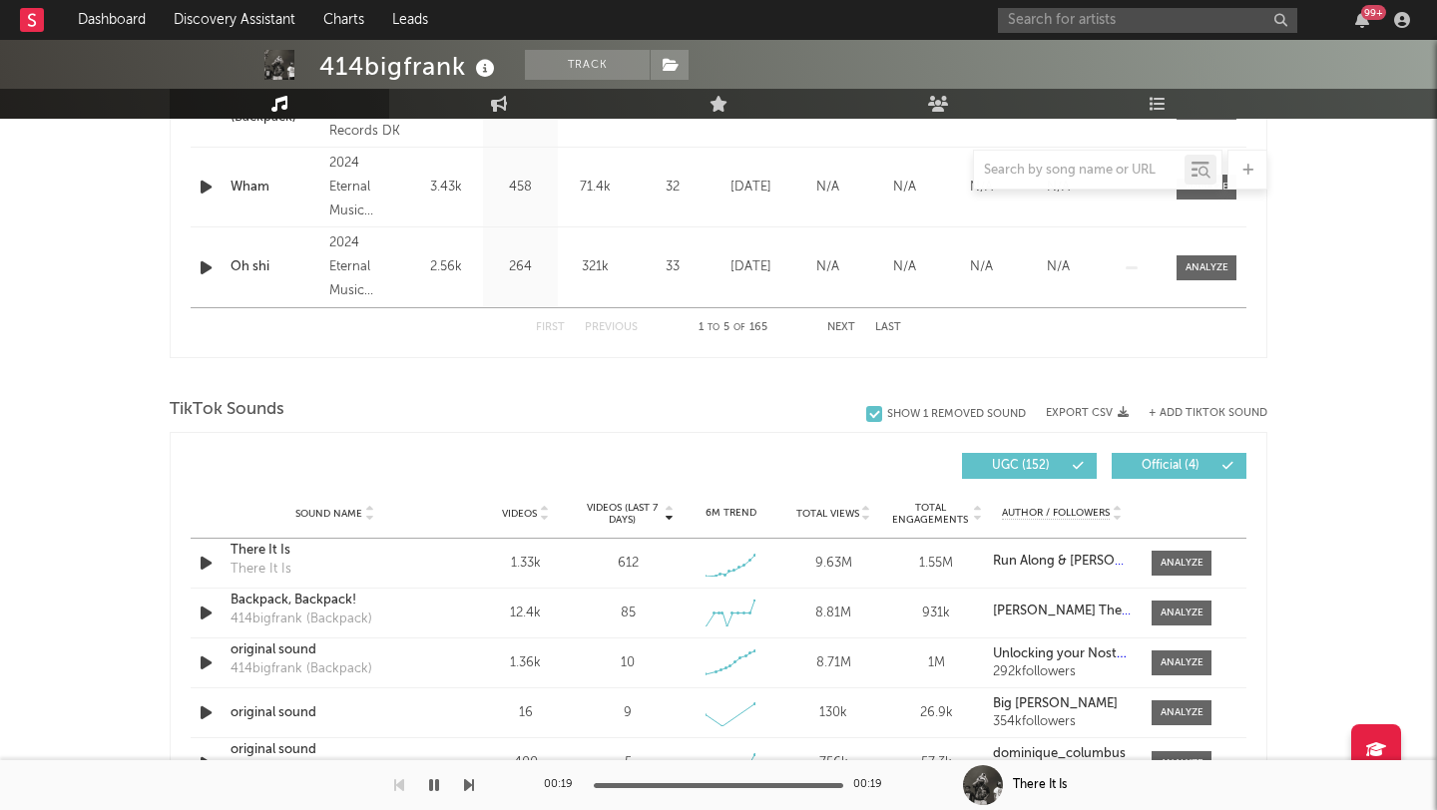
scroll to position [637, 0]
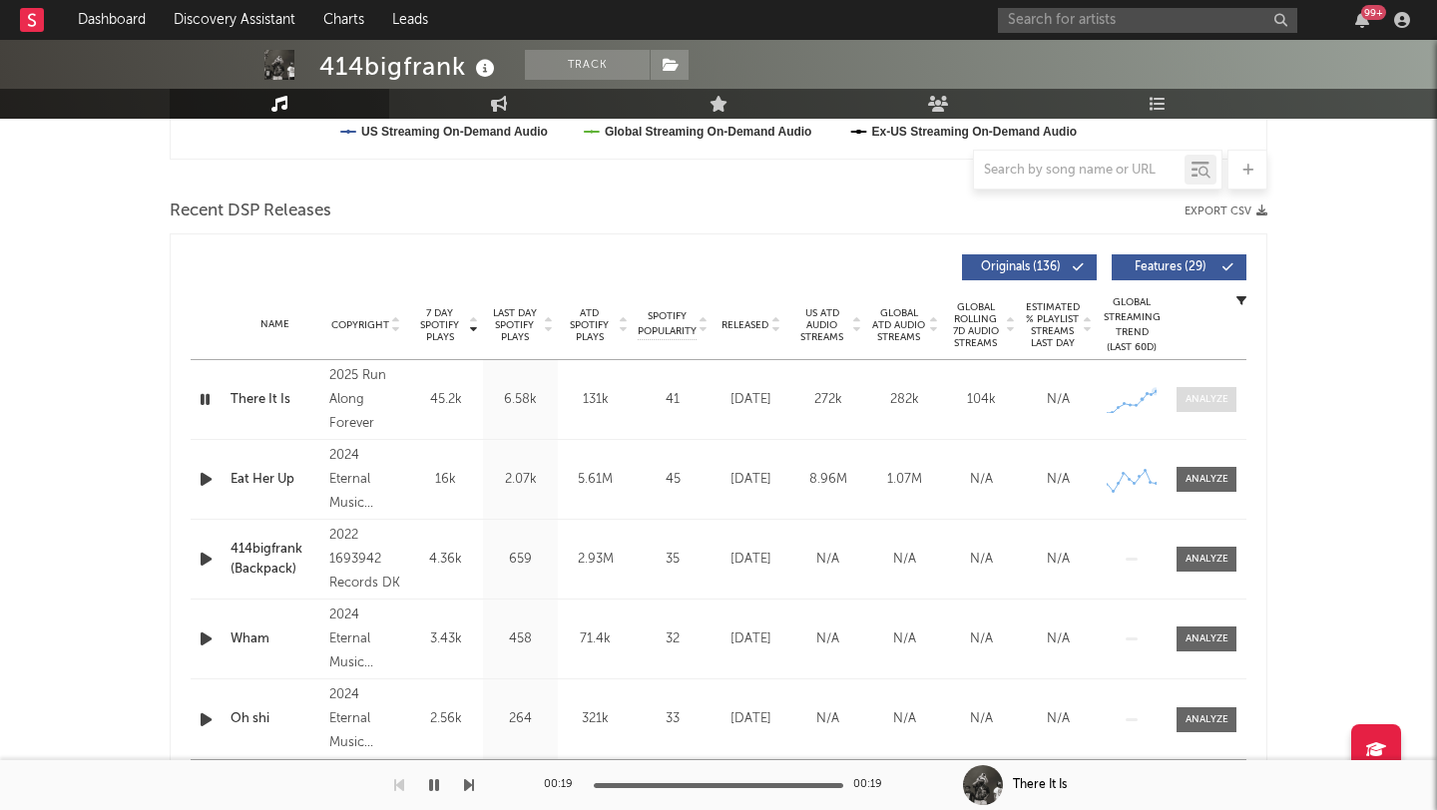
click at [1187, 392] on div at bounding box center [1206, 399] width 43 height 15
select select "1w"
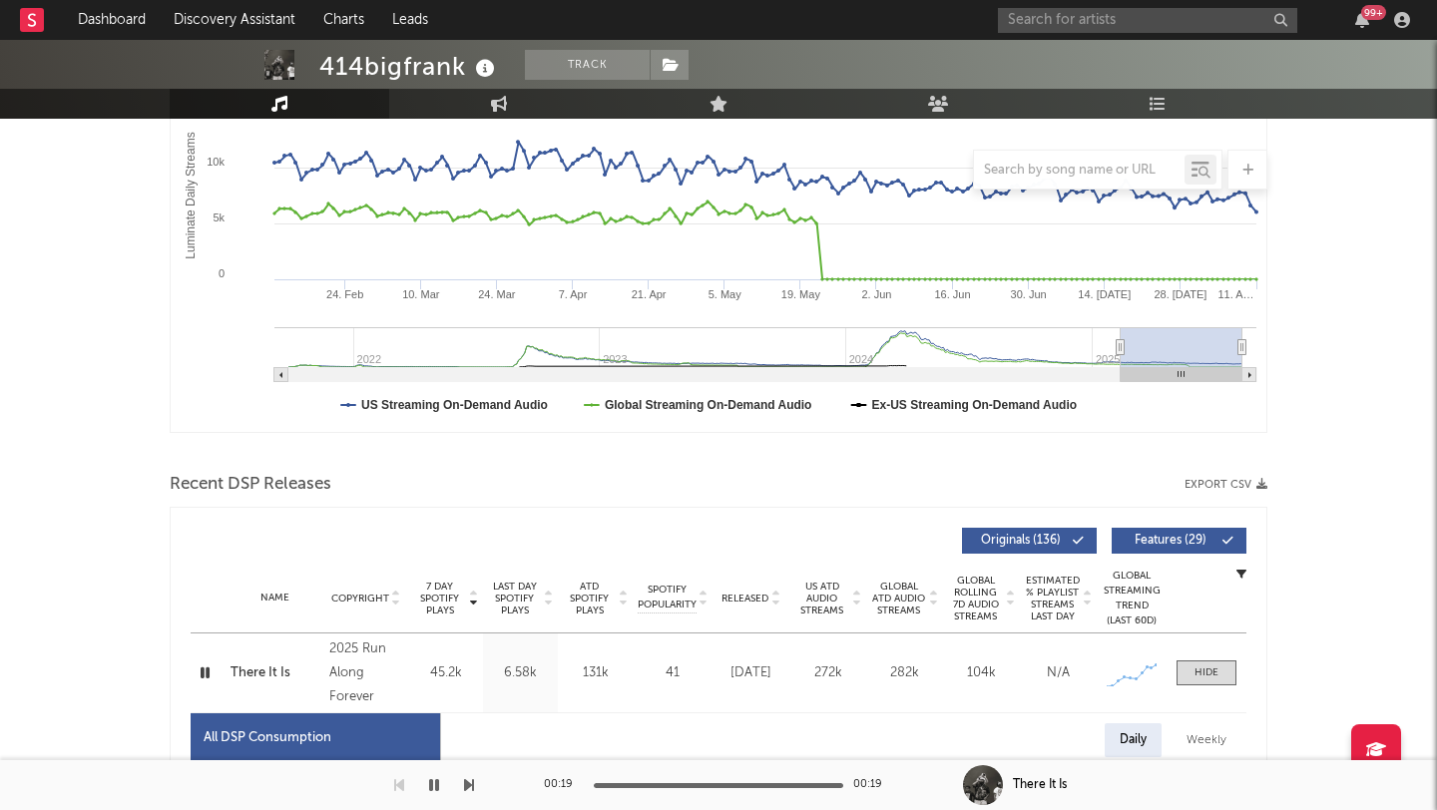
scroll to position [0, 0]
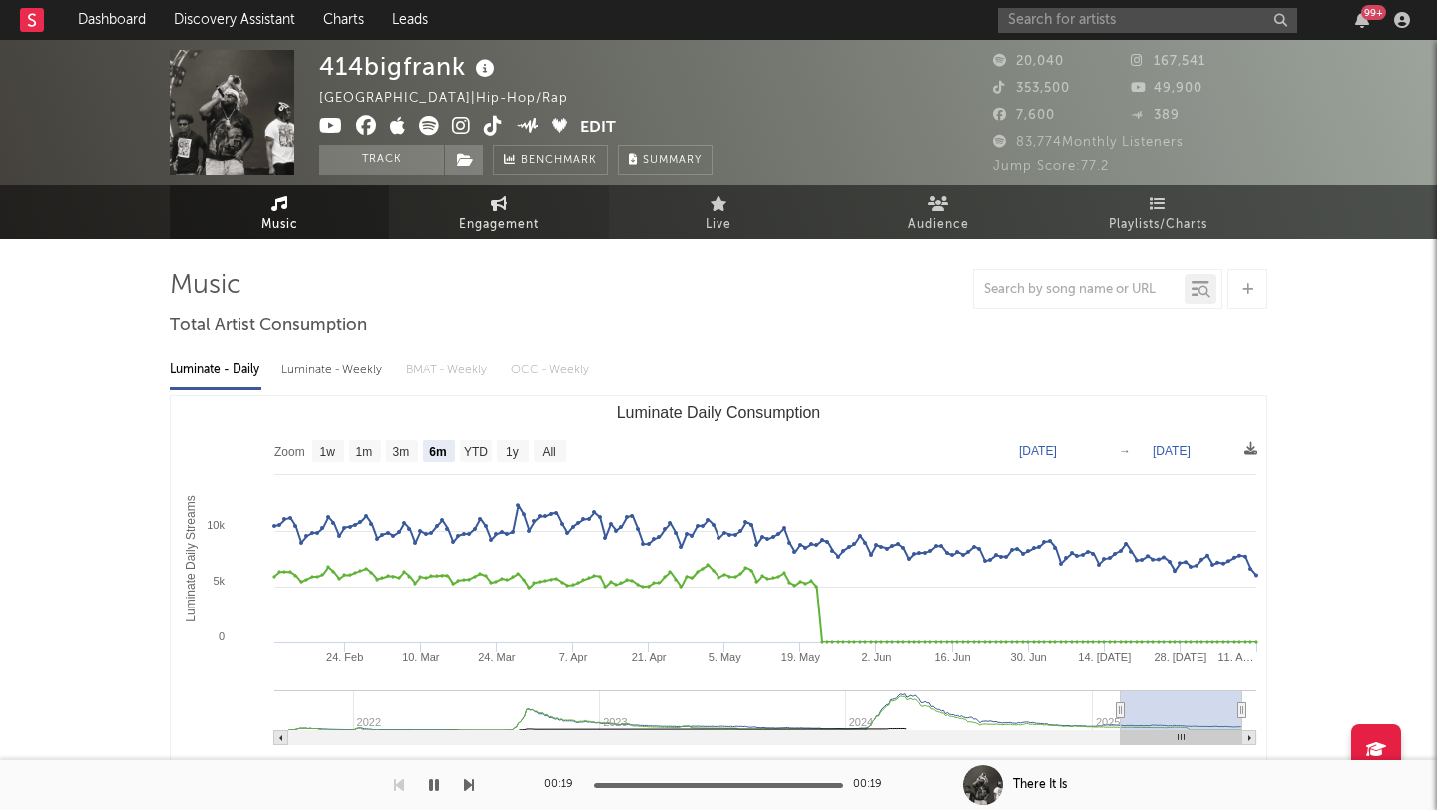
click at [481, 207] on link "Engagement" at bounding box center [498, 212] width 219 height 55
select select "1w"
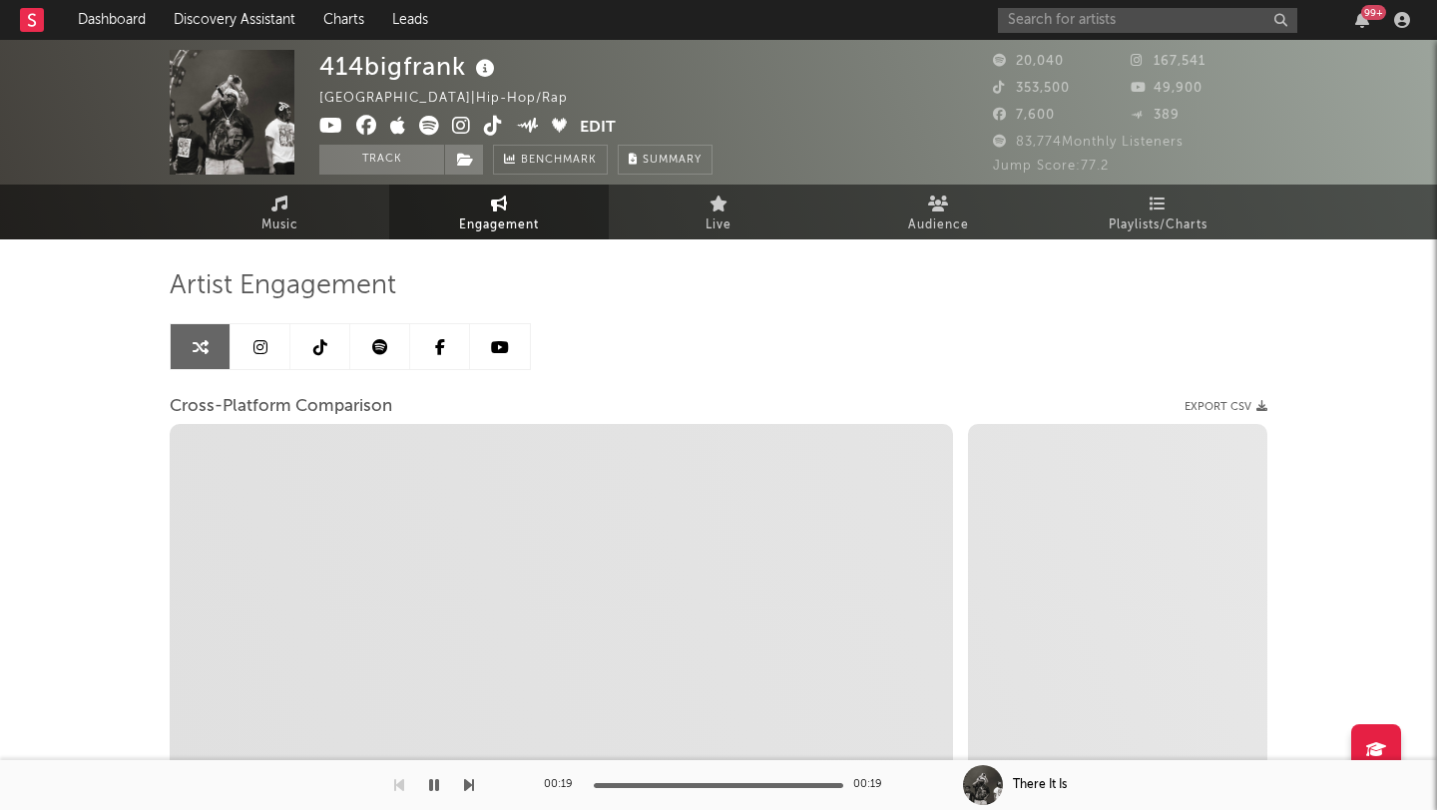
click at [313, 339] on icon at bounding box center [320, 347] width 14 height 16
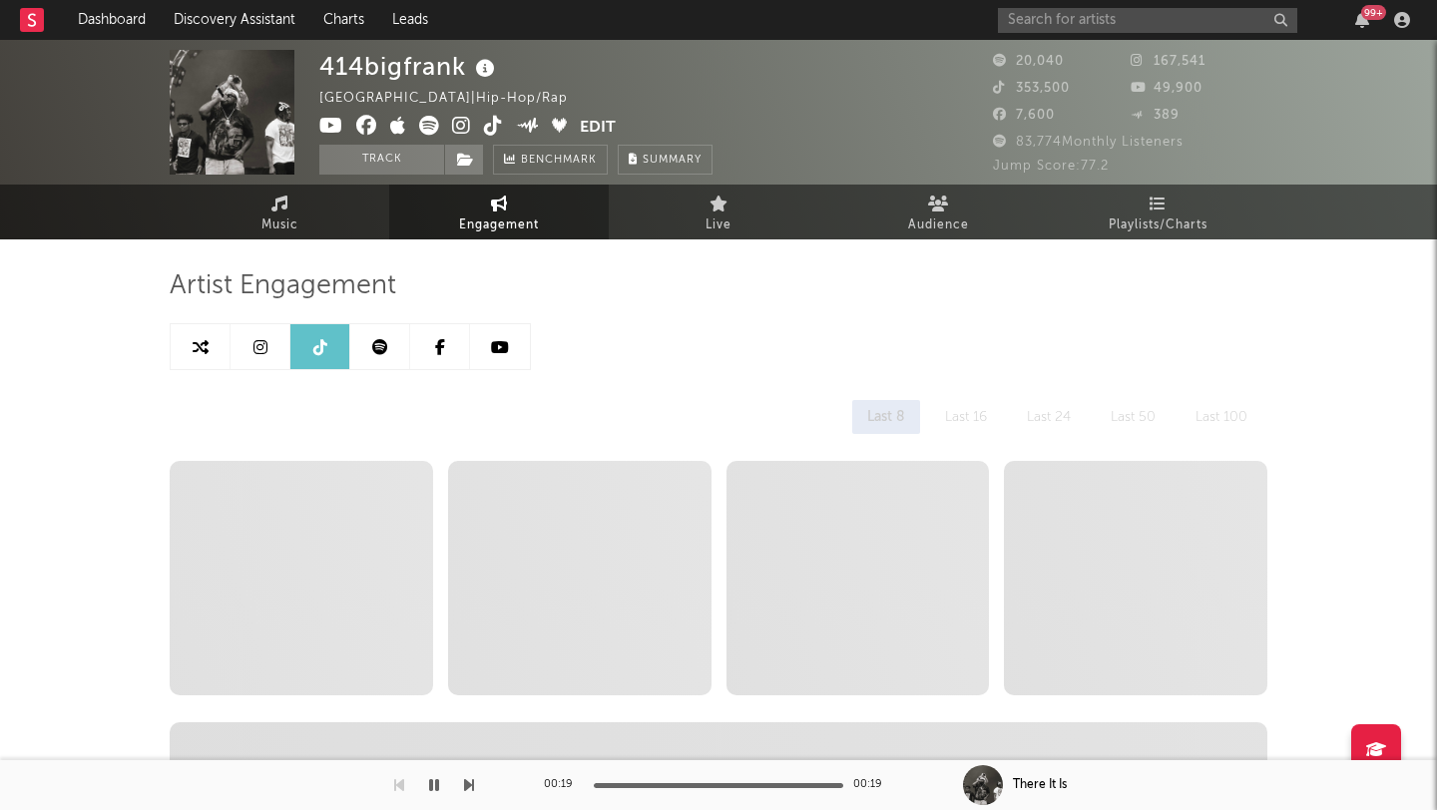
click at [279, 342] on link at bounding box center [260, 346] width 60 height 45
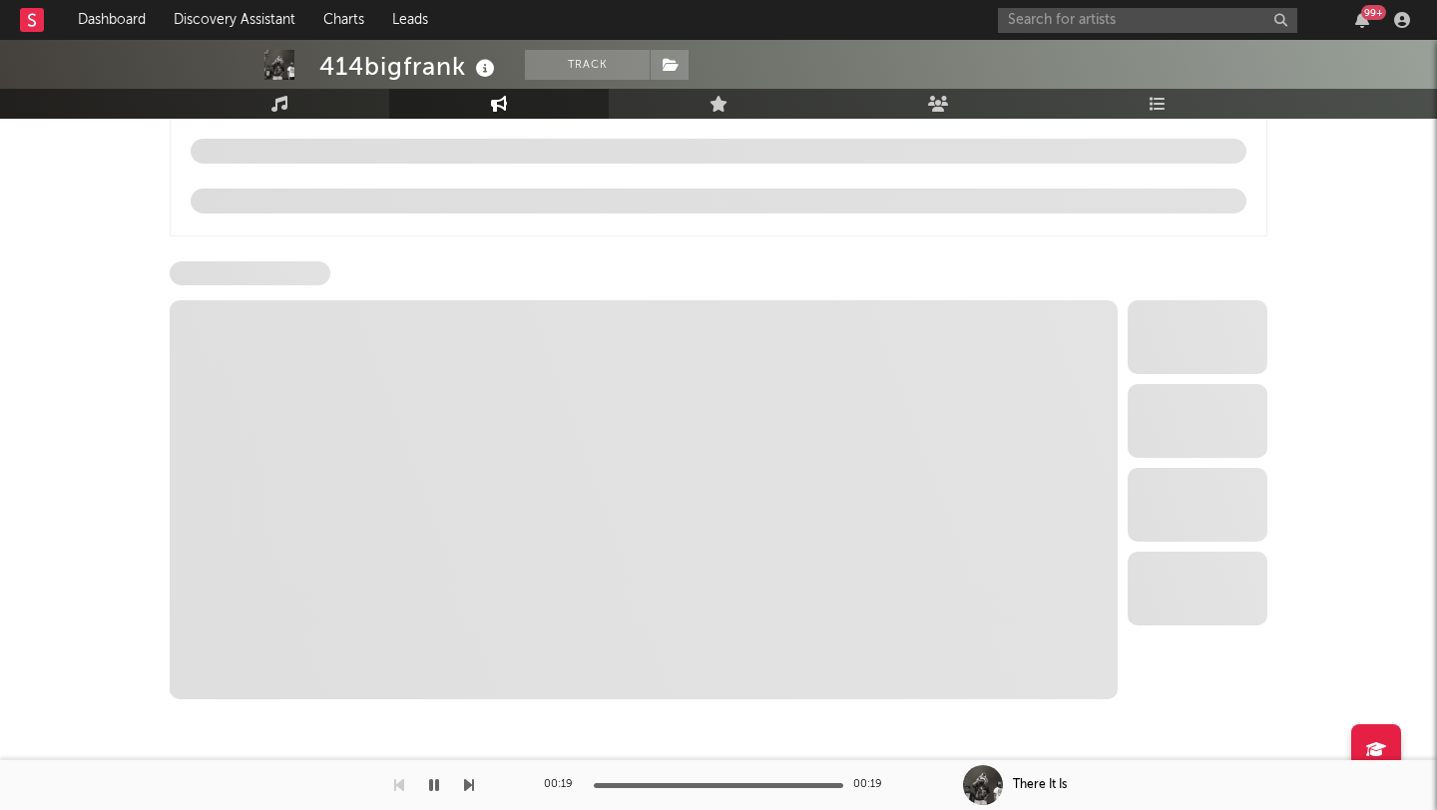
select select "6m"
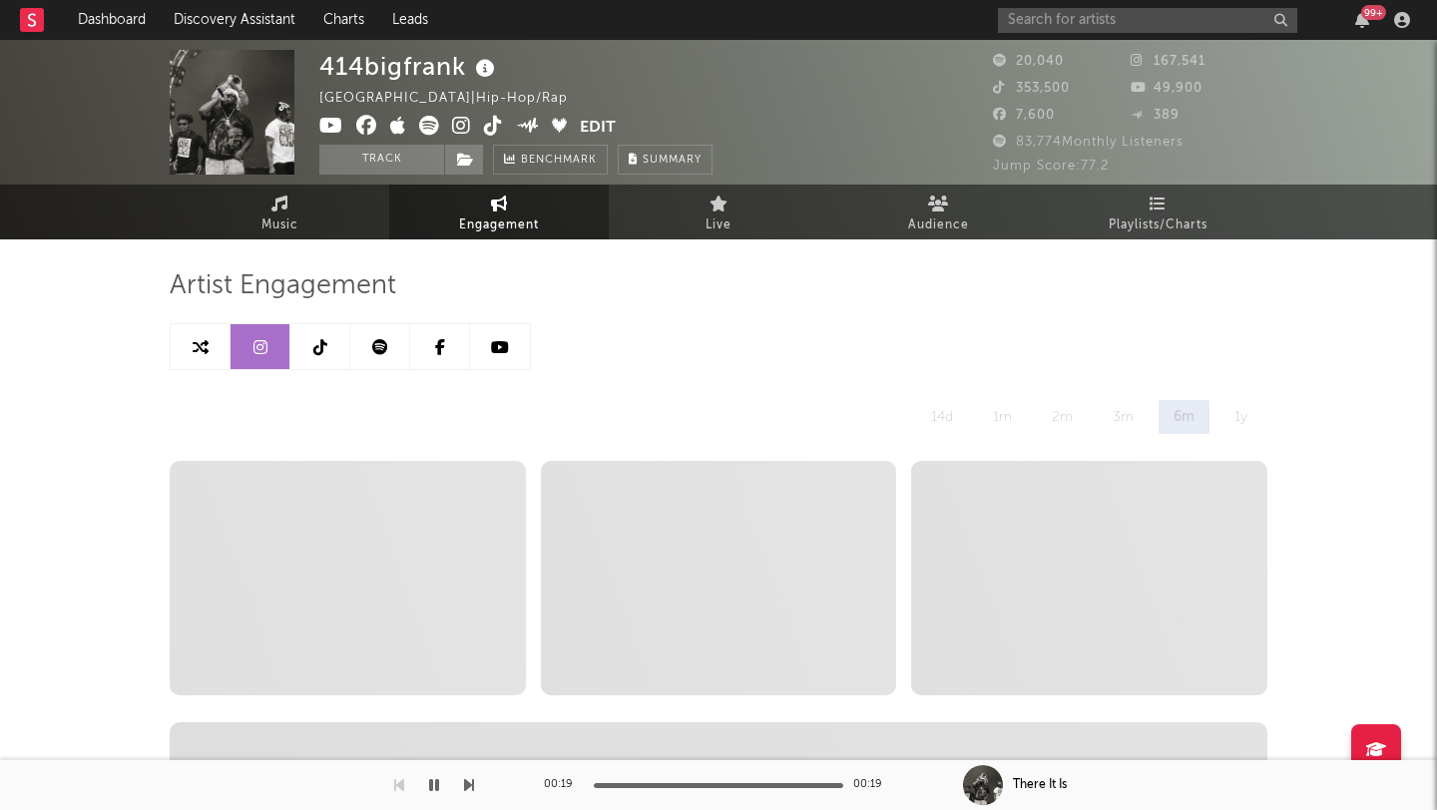
click at [320, 347] on icon at bounding box center [320, 347] width 14 height 16
select select "6m"
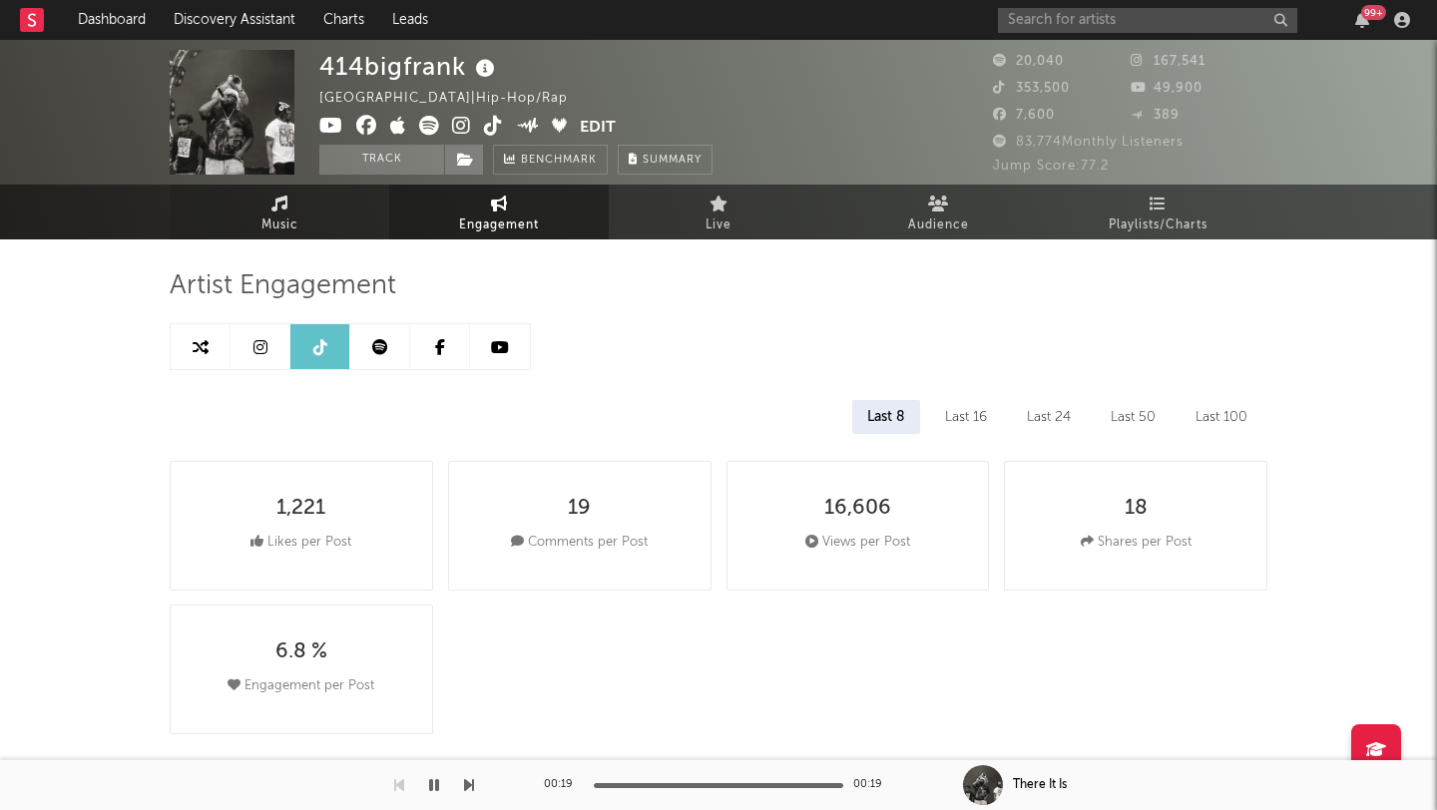
click at [311, 209] on link "Music" at bounding box center [279, 212] width 219 height 55
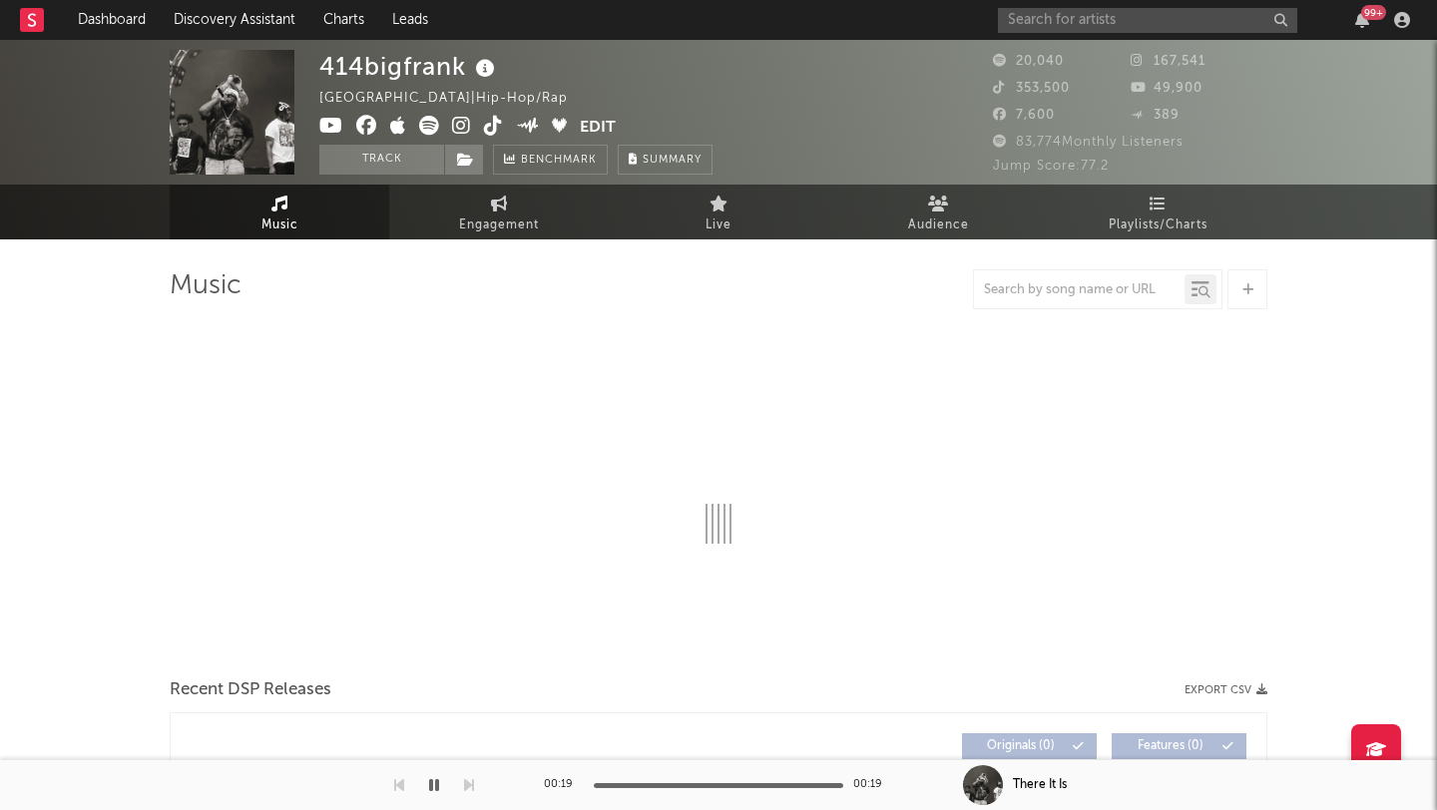
click at [311, 209] on link "Music" at bounding box center [279, 212] width 219 height 55
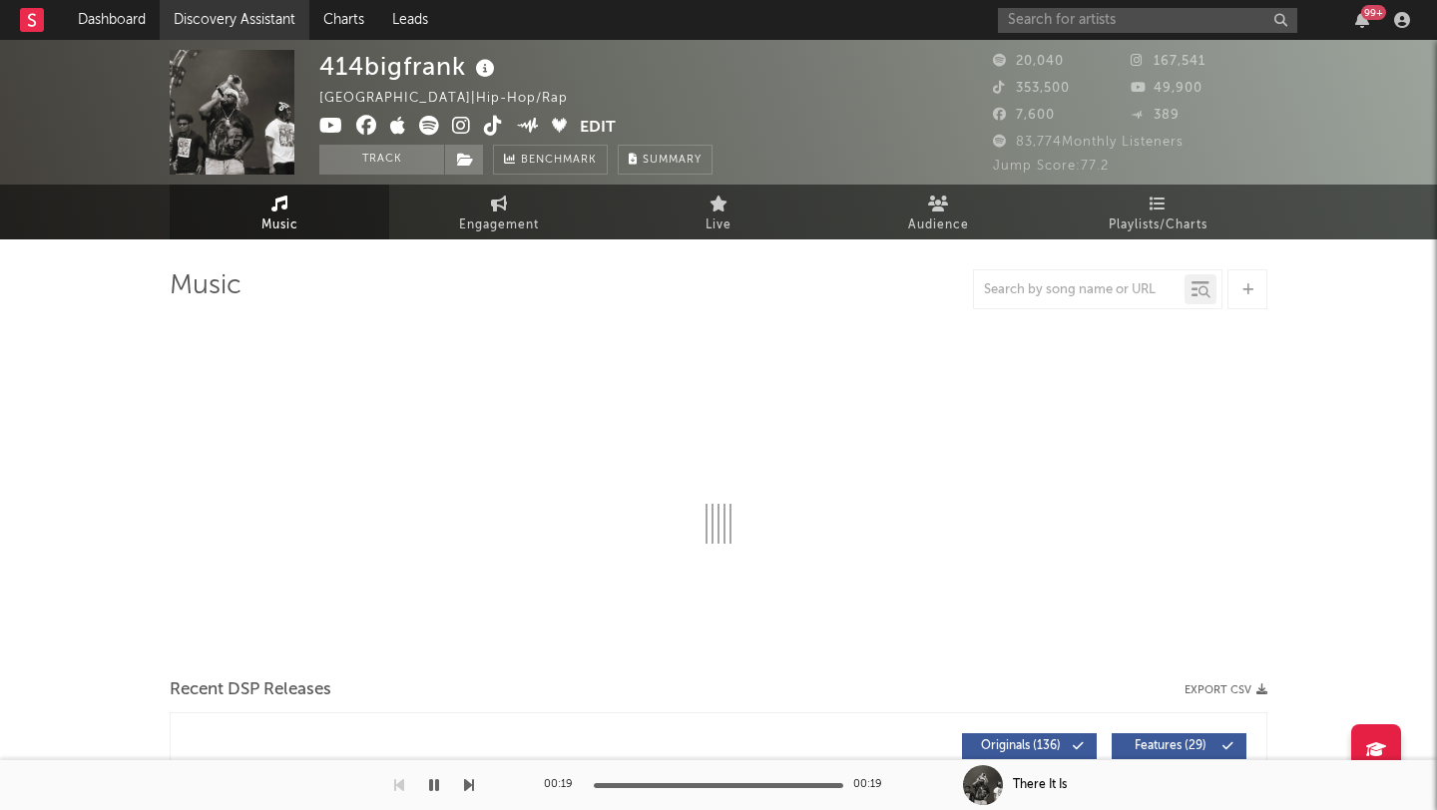
select select "6m"
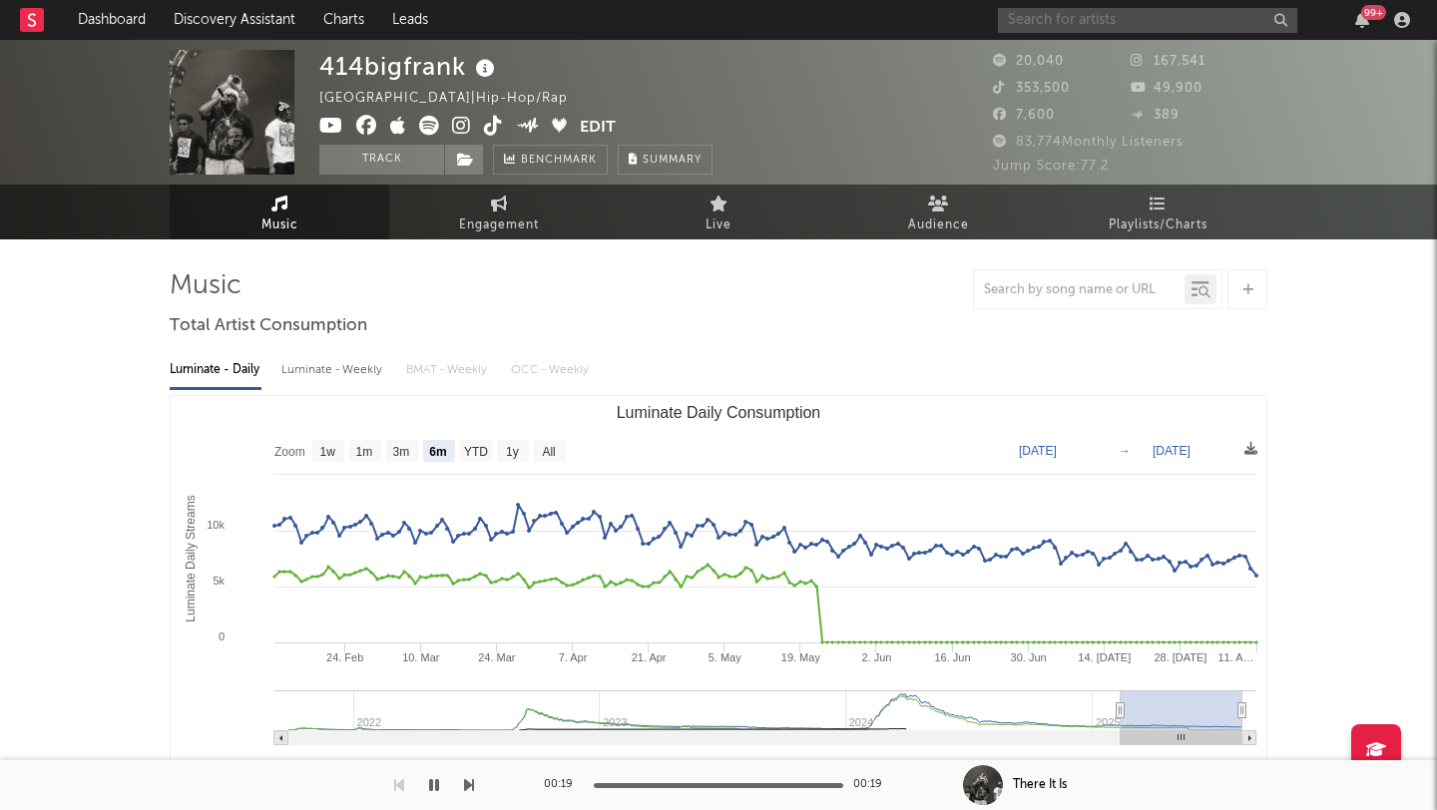
click at [1070, 19] on input "text" at bounding box center [1147, 20] width 299 height 25
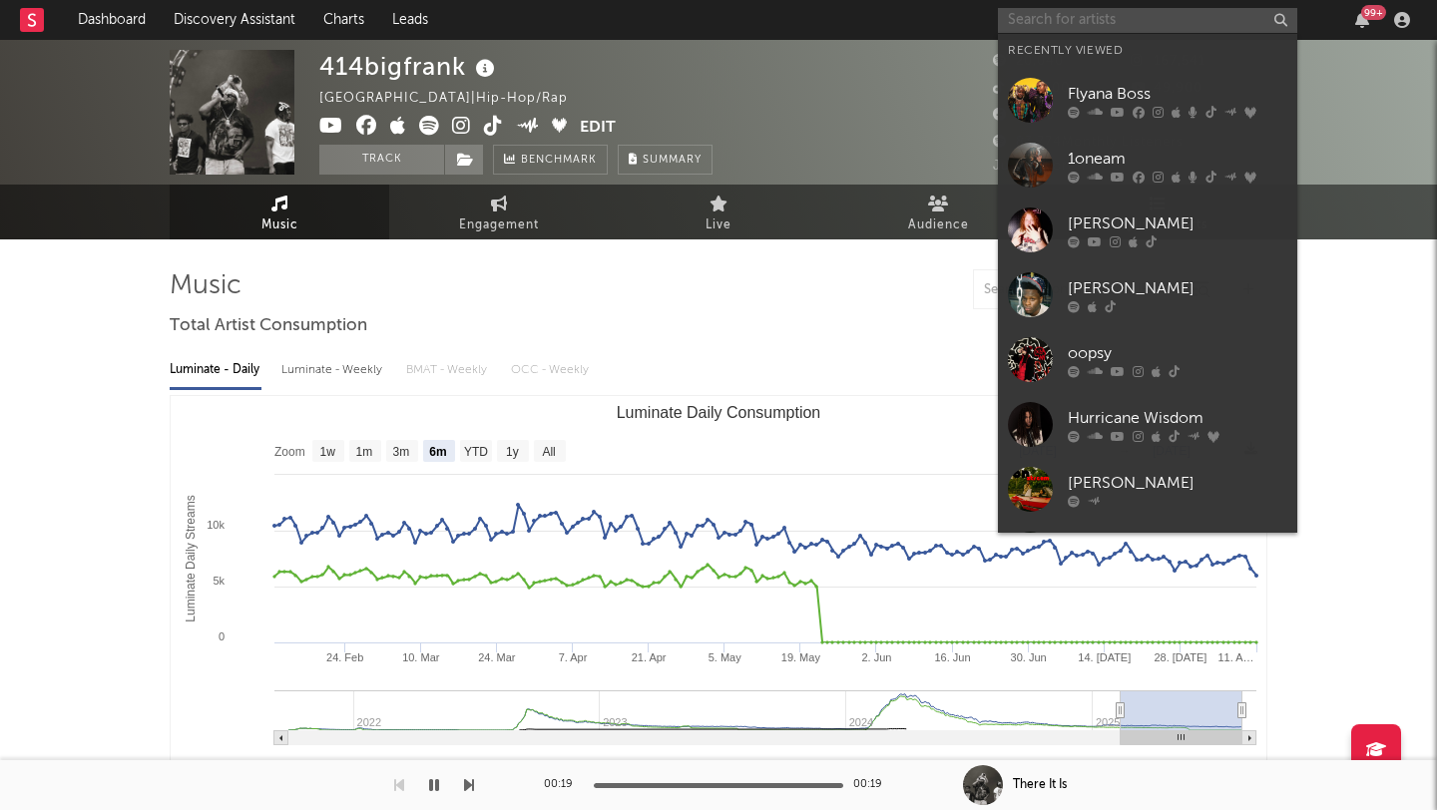
click at [1061, 24] on input "text" at bounding box center [1147, 20] width 299 height 25
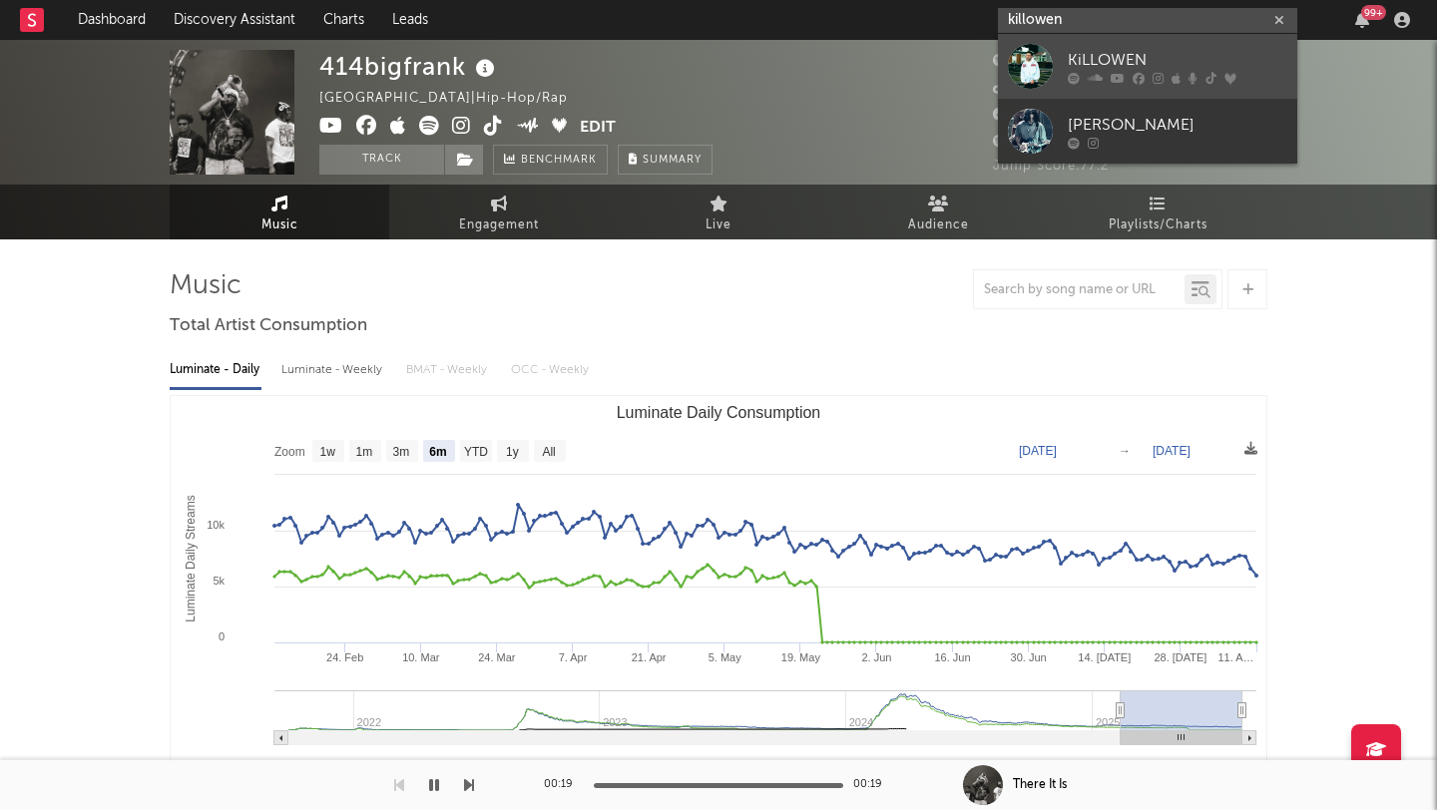
type input "killowen"
click at [1040, 73] on div at bounding box center [1030, 66] width 45 height 45
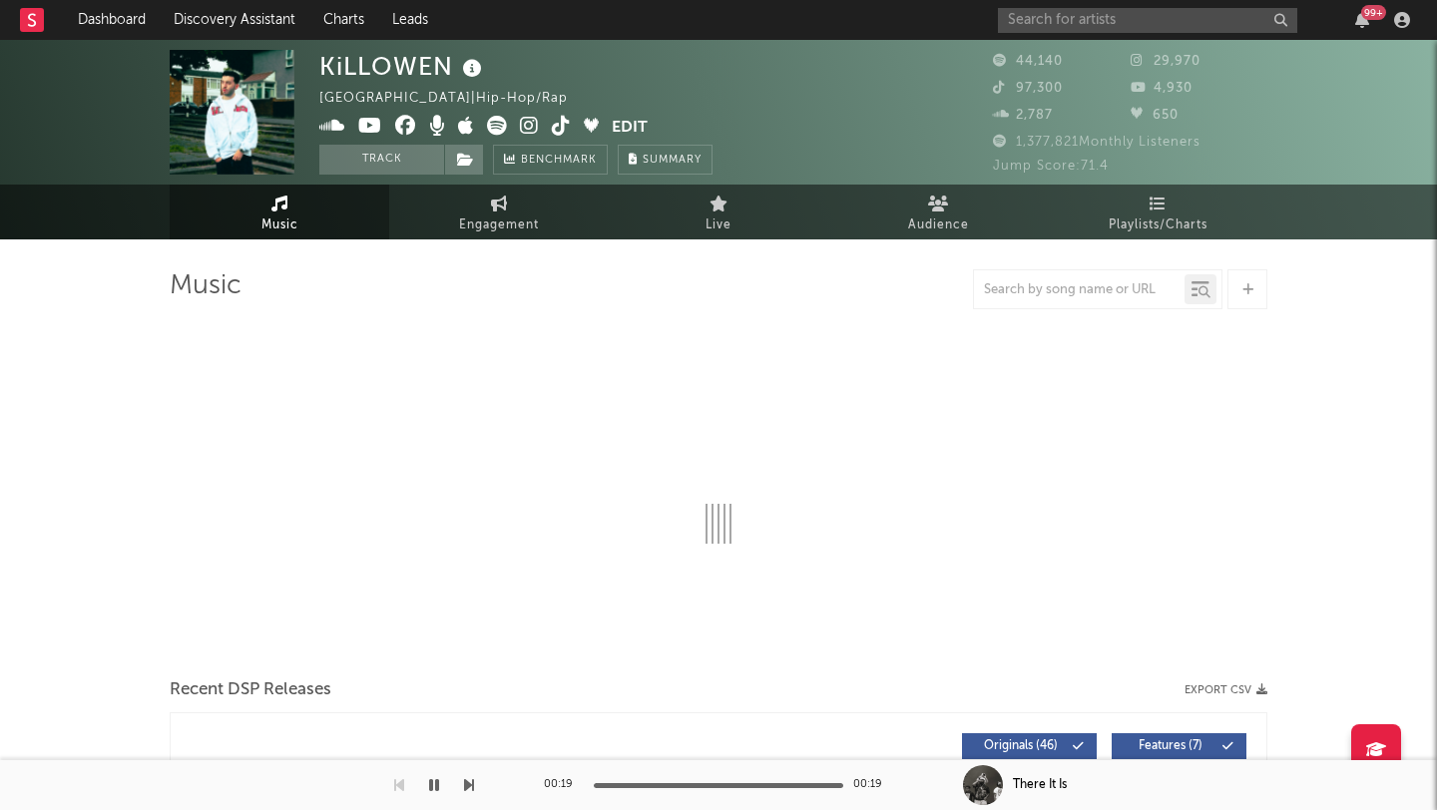
select select "6m"
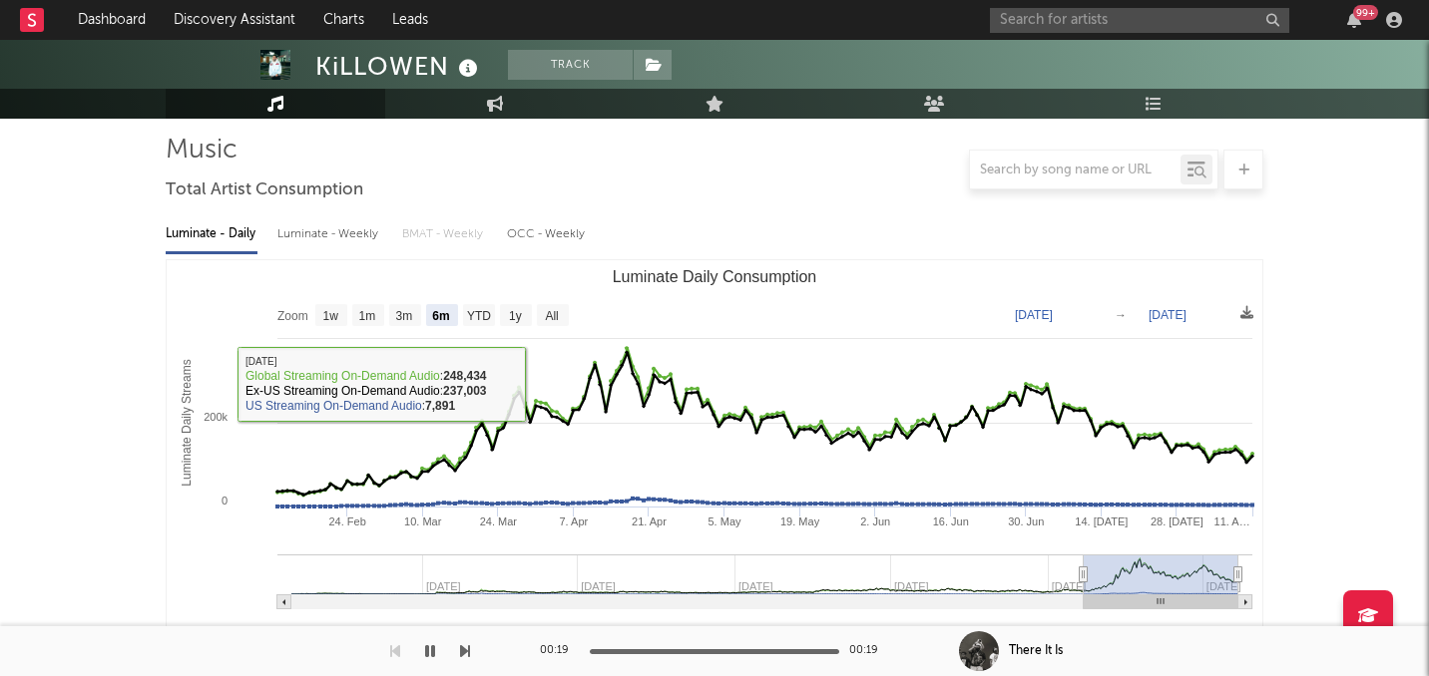
scroll to position [341, 0]
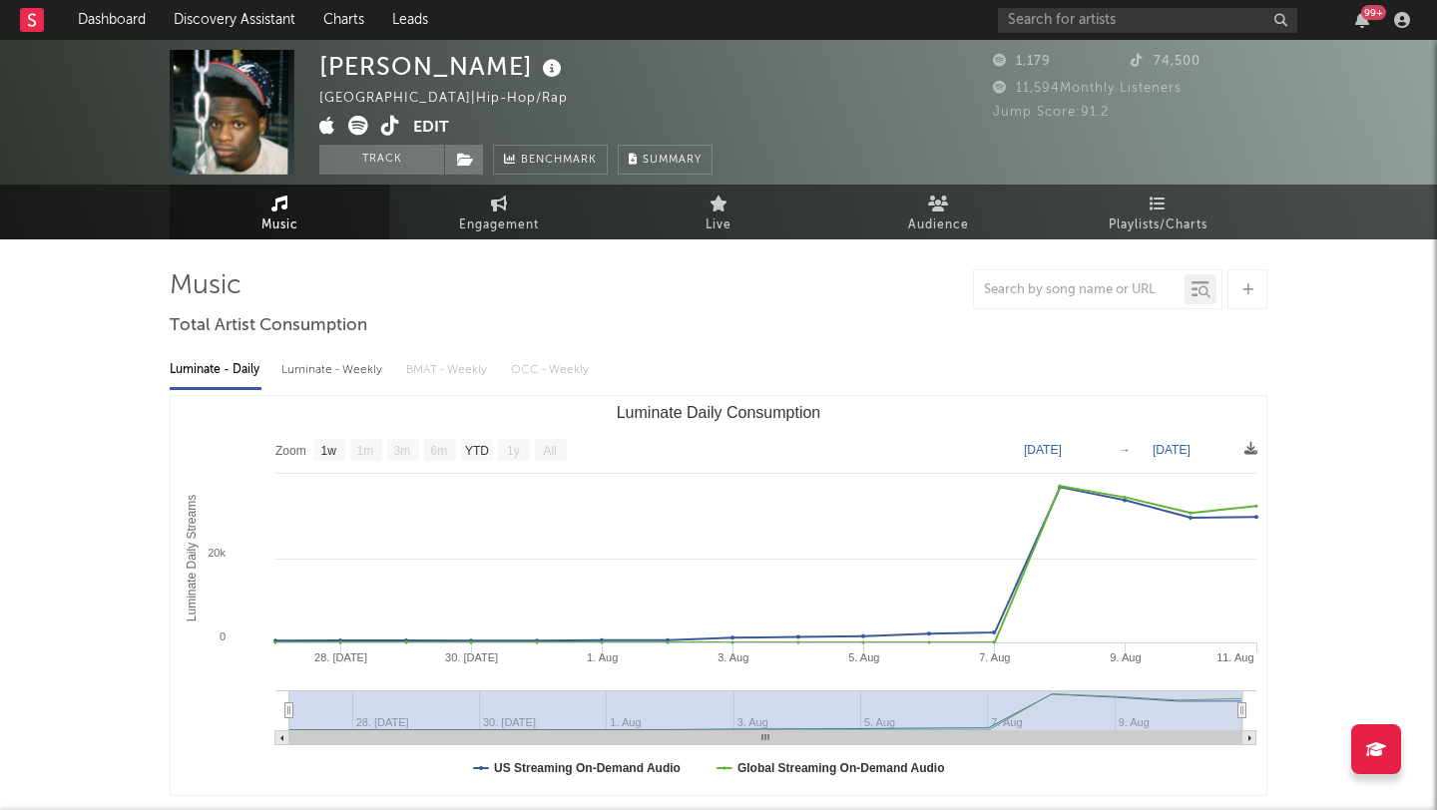
select select "1w"
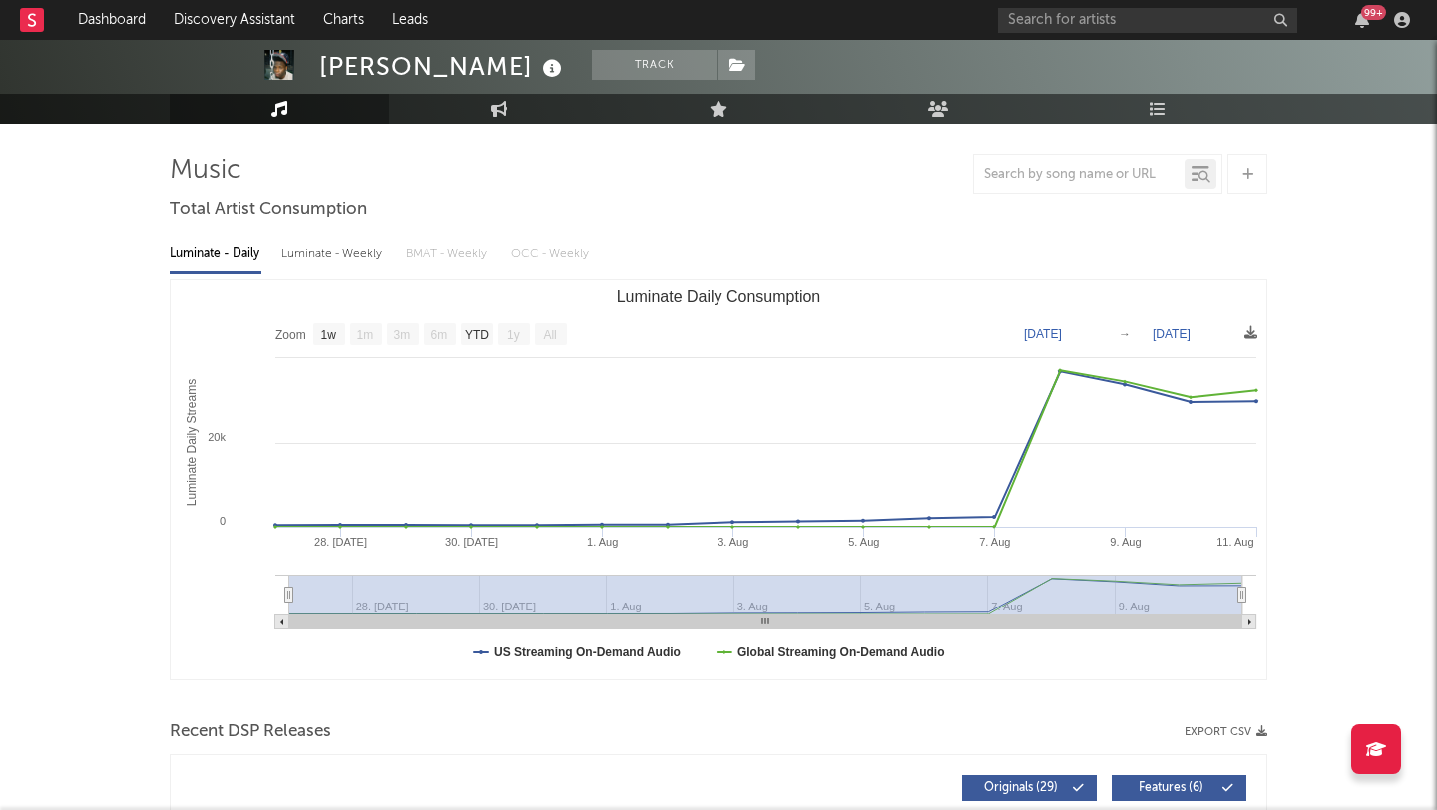
scroll to position [70, 0]
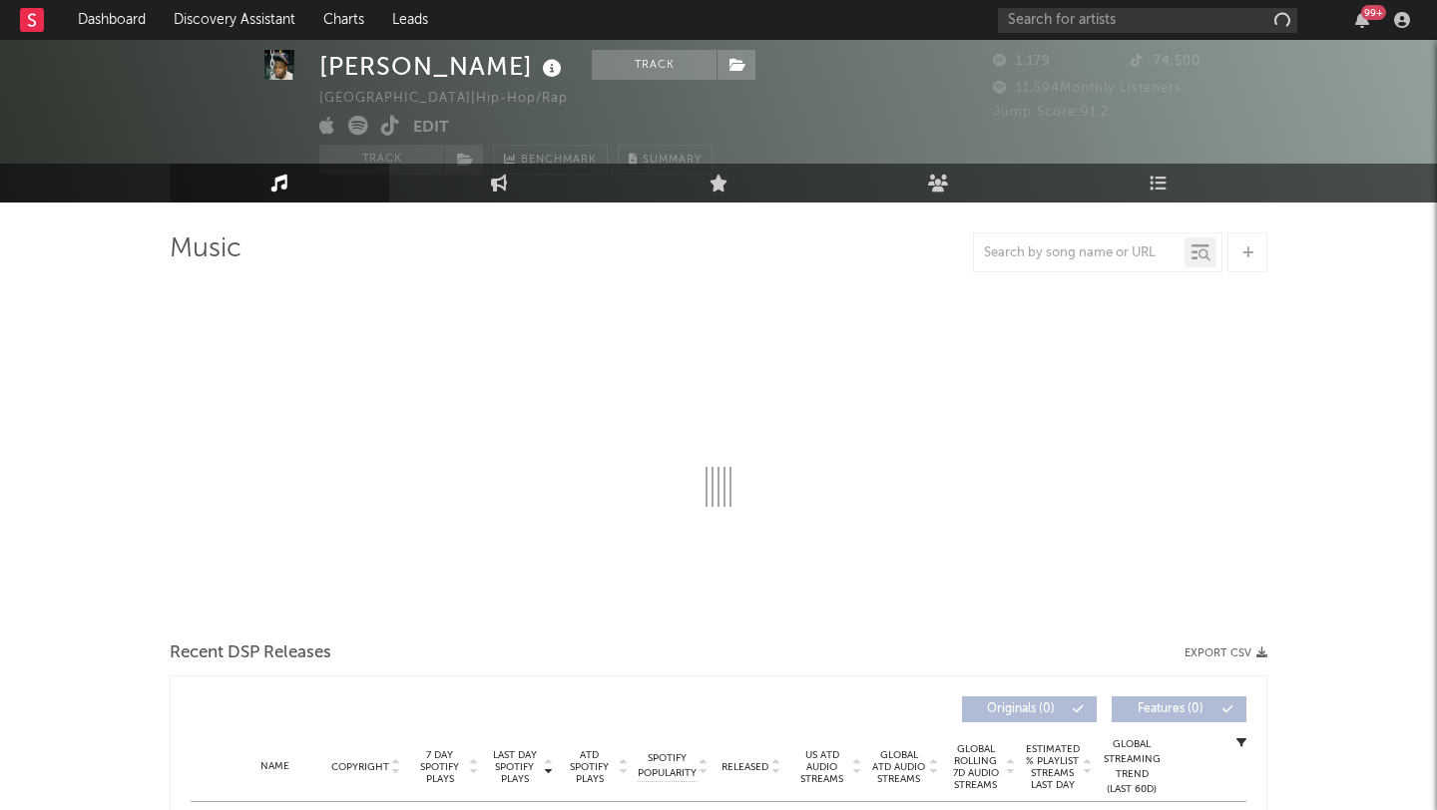
scroll to position [41, 0]
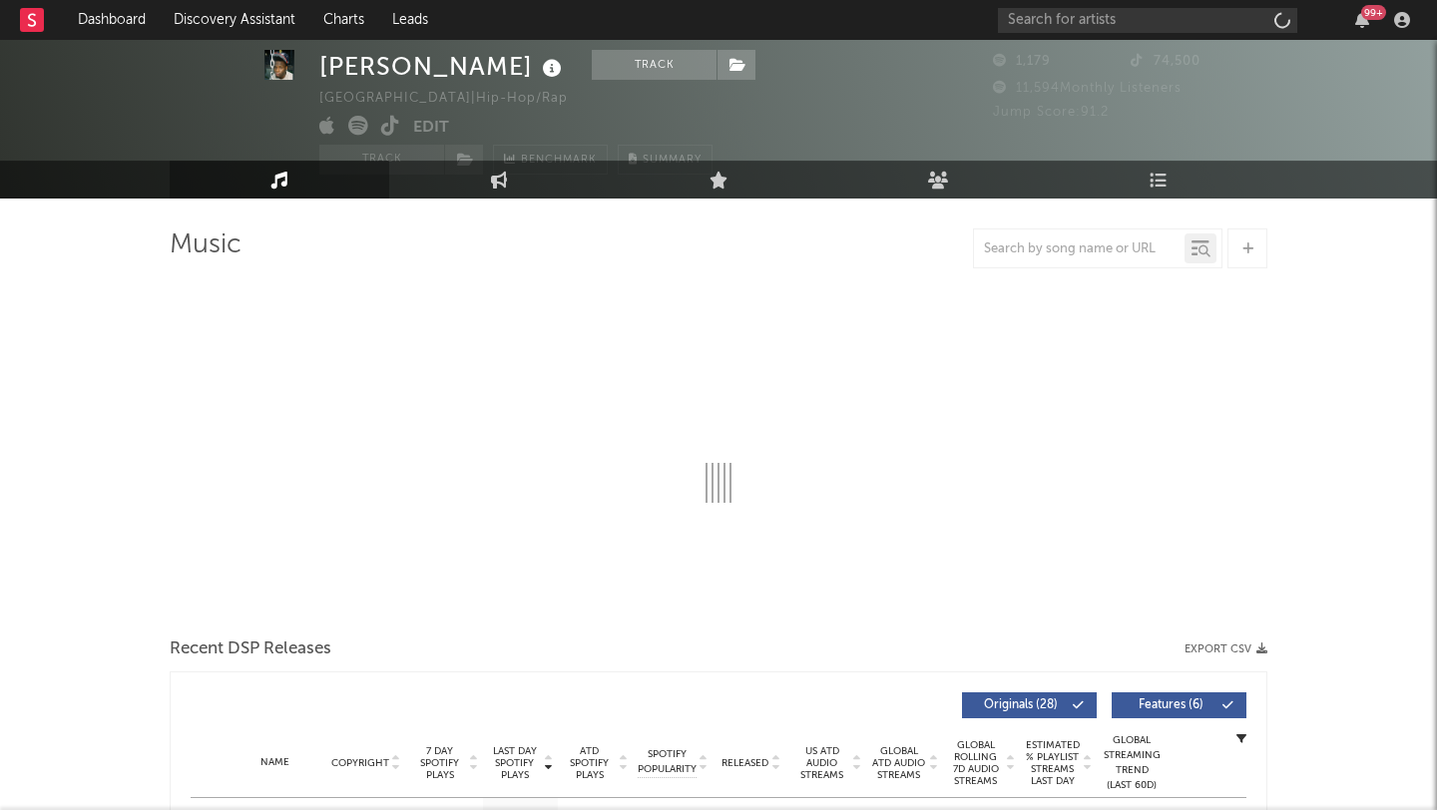
select select "1w"
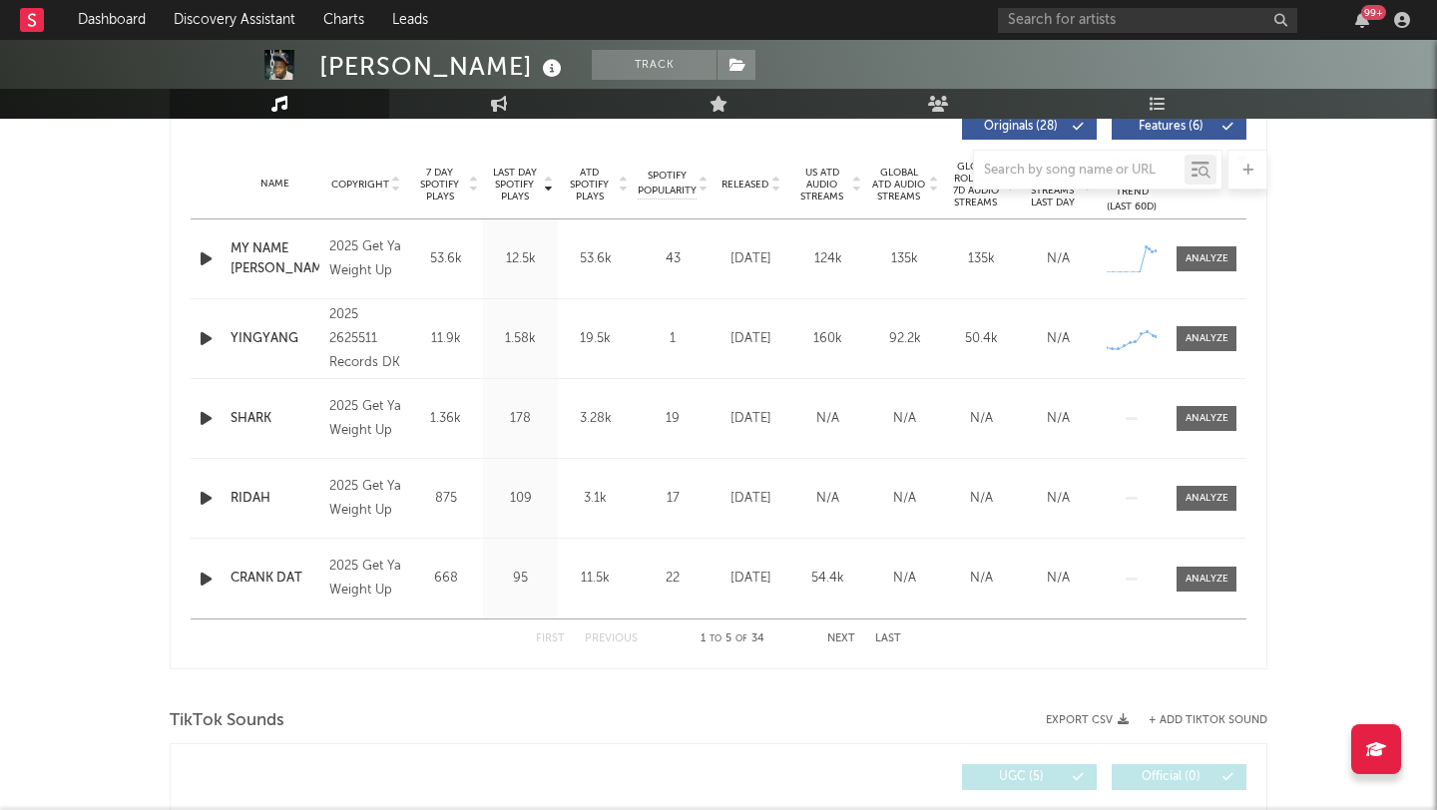
scroll to position [569, 0]
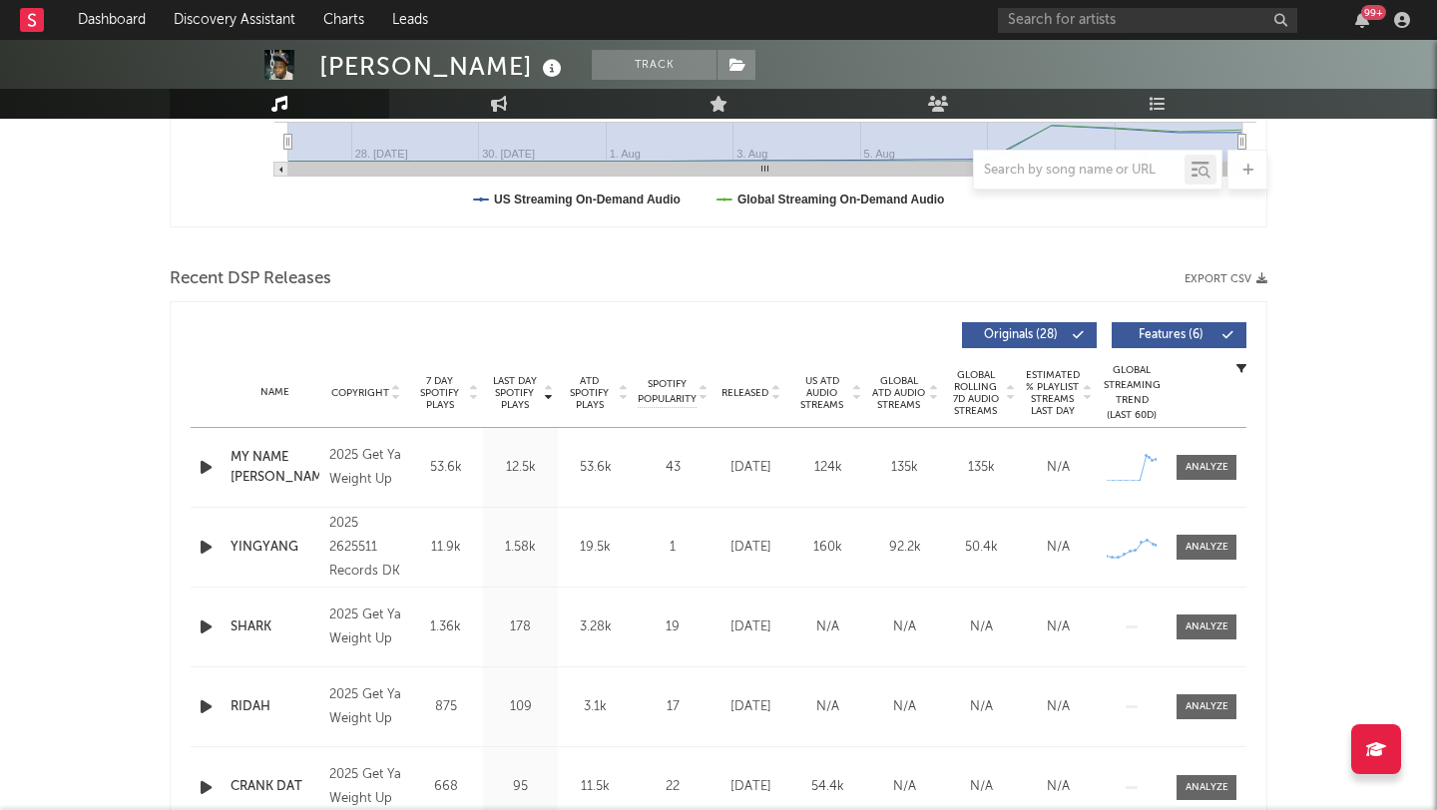
click at [210, 474] on icon "button" at bounding box center [206, 467] width 21 height 25
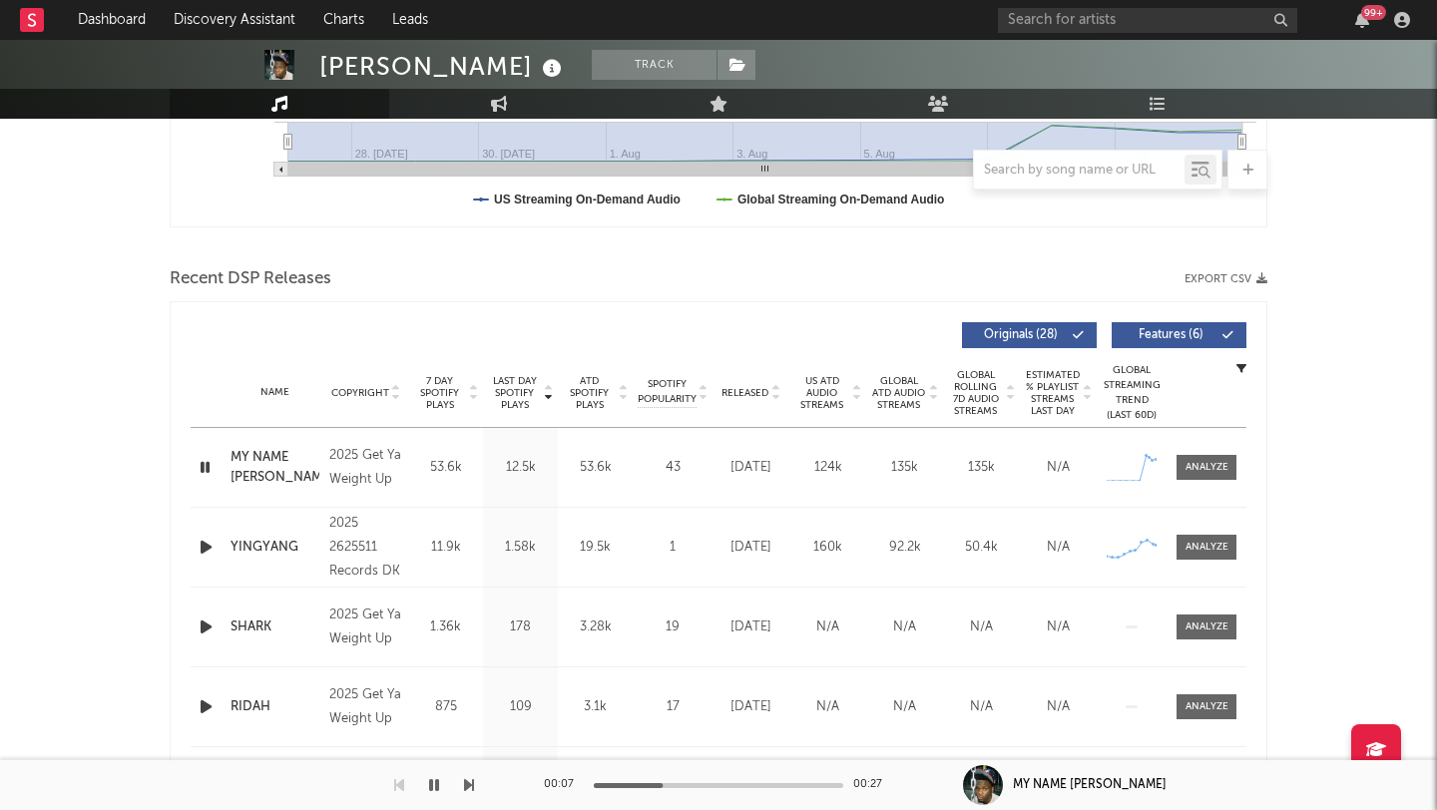
click at [662, 785] on div at bounding box center [718, 785] width 249 height 5
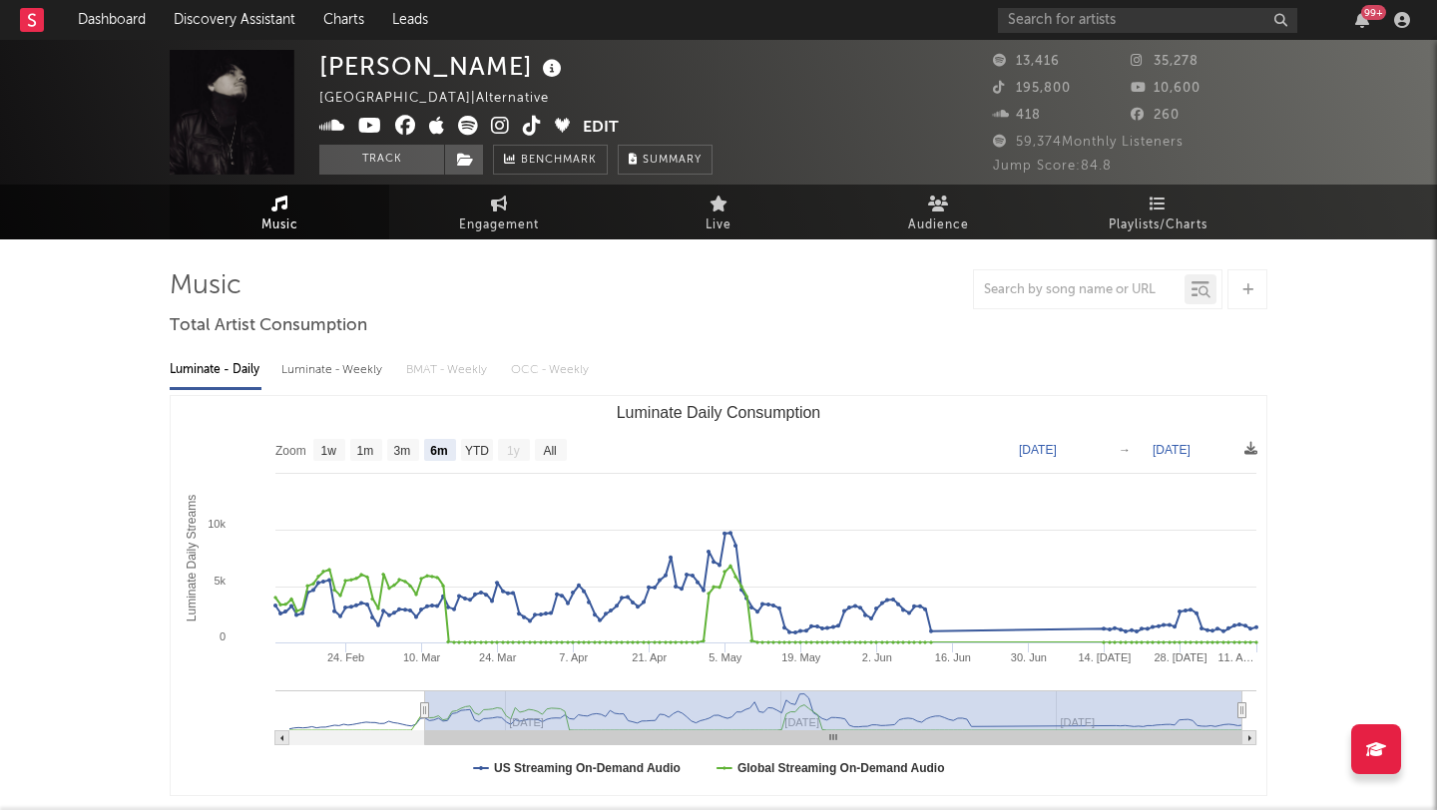
select select "6m"
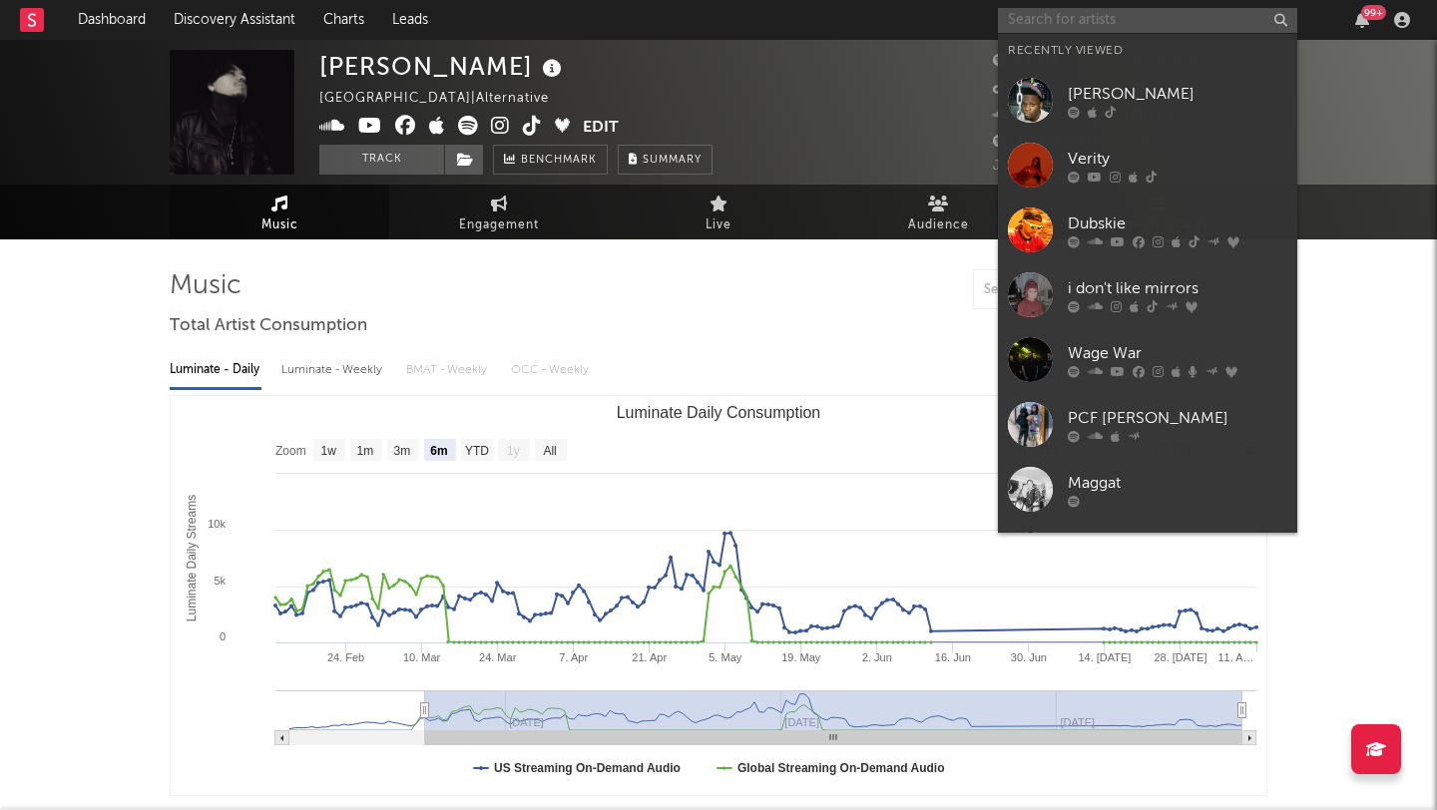
click at [1060, 23] on input "text" at bounding box center [1147, 20] width 299 height 25
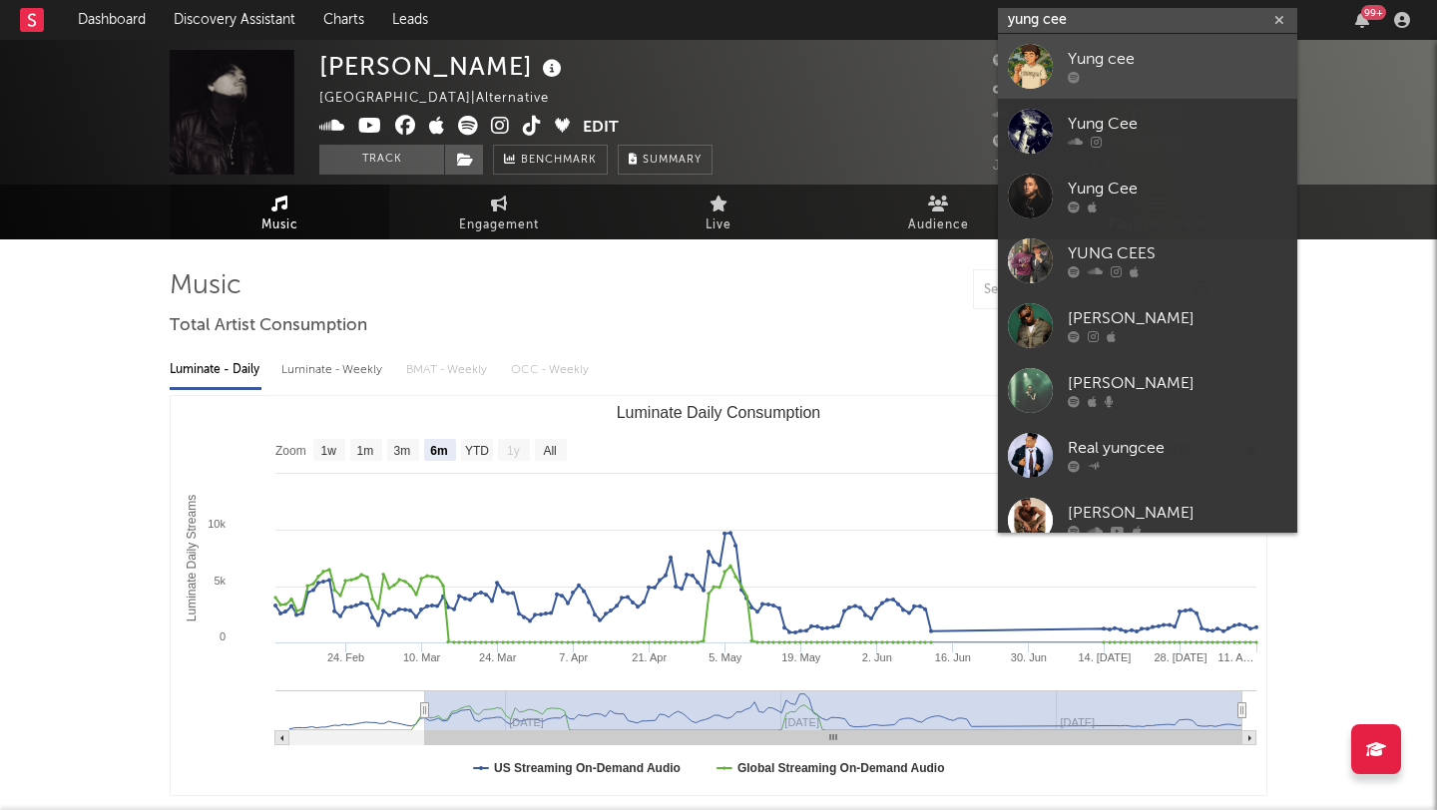
type input "yung cee"
click at [1032, 60] on div at bounding box center [1030, 66] width 45 height 45
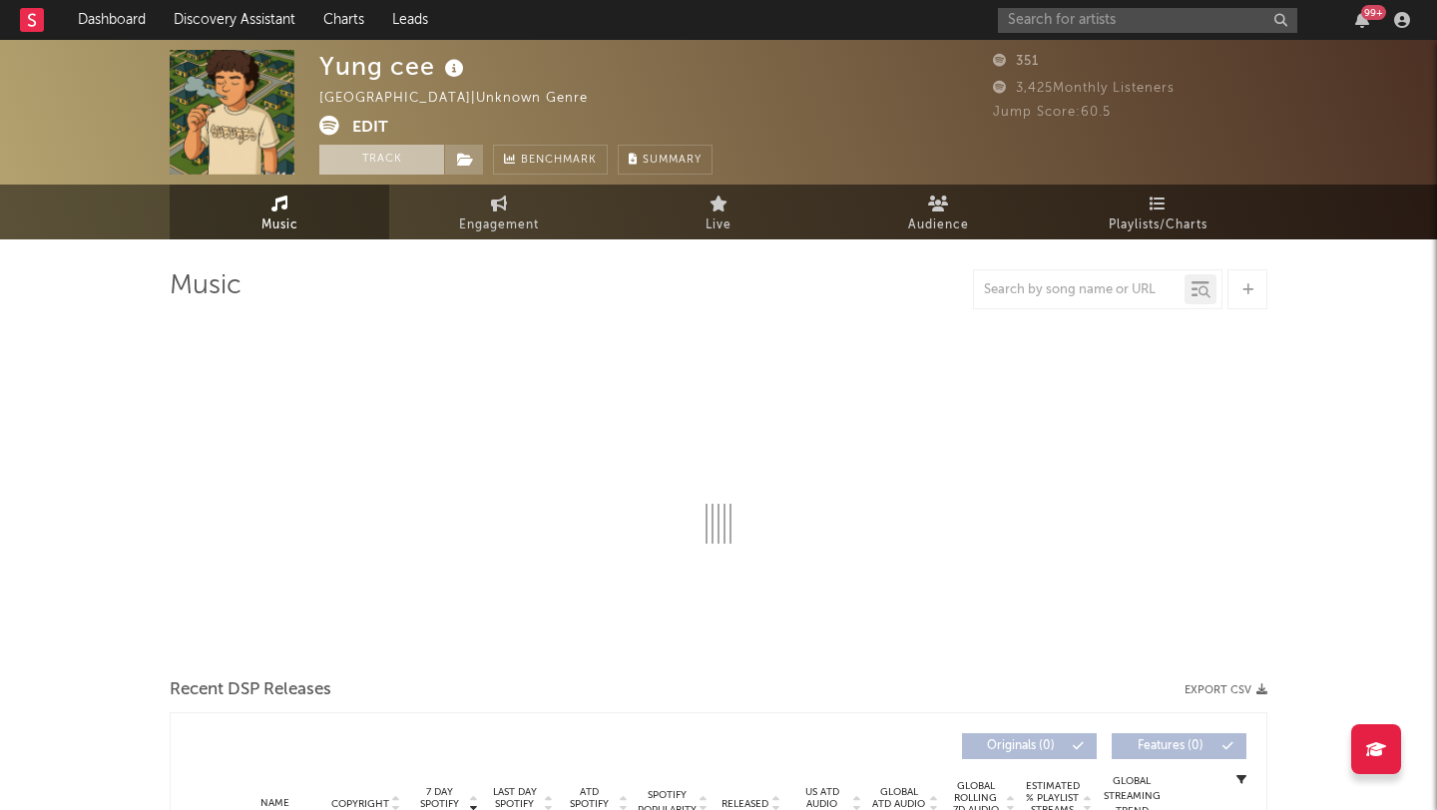
select select "1w"
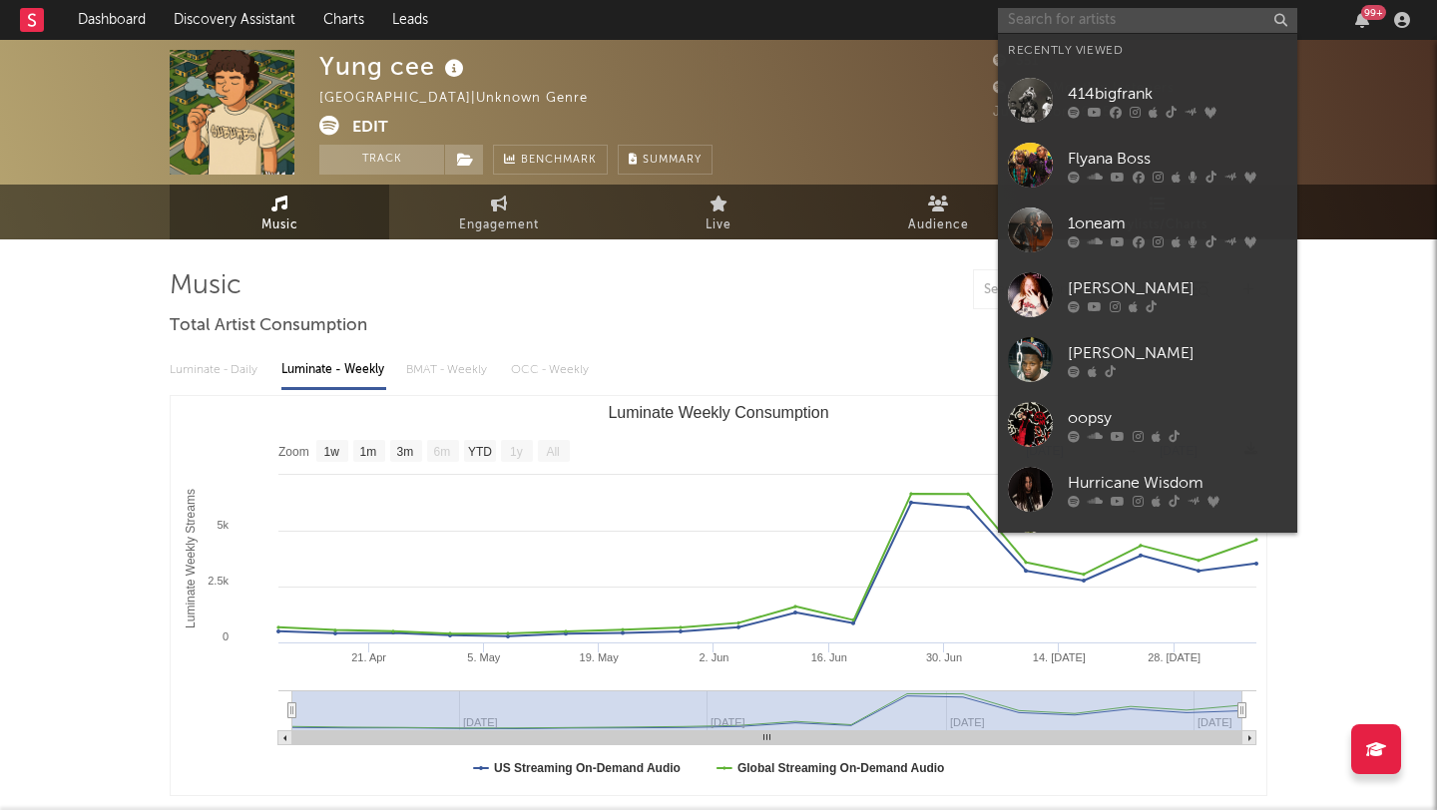
click at [1066, 24] on input "text" at bounding box center [1147, 20] width 299 height 25
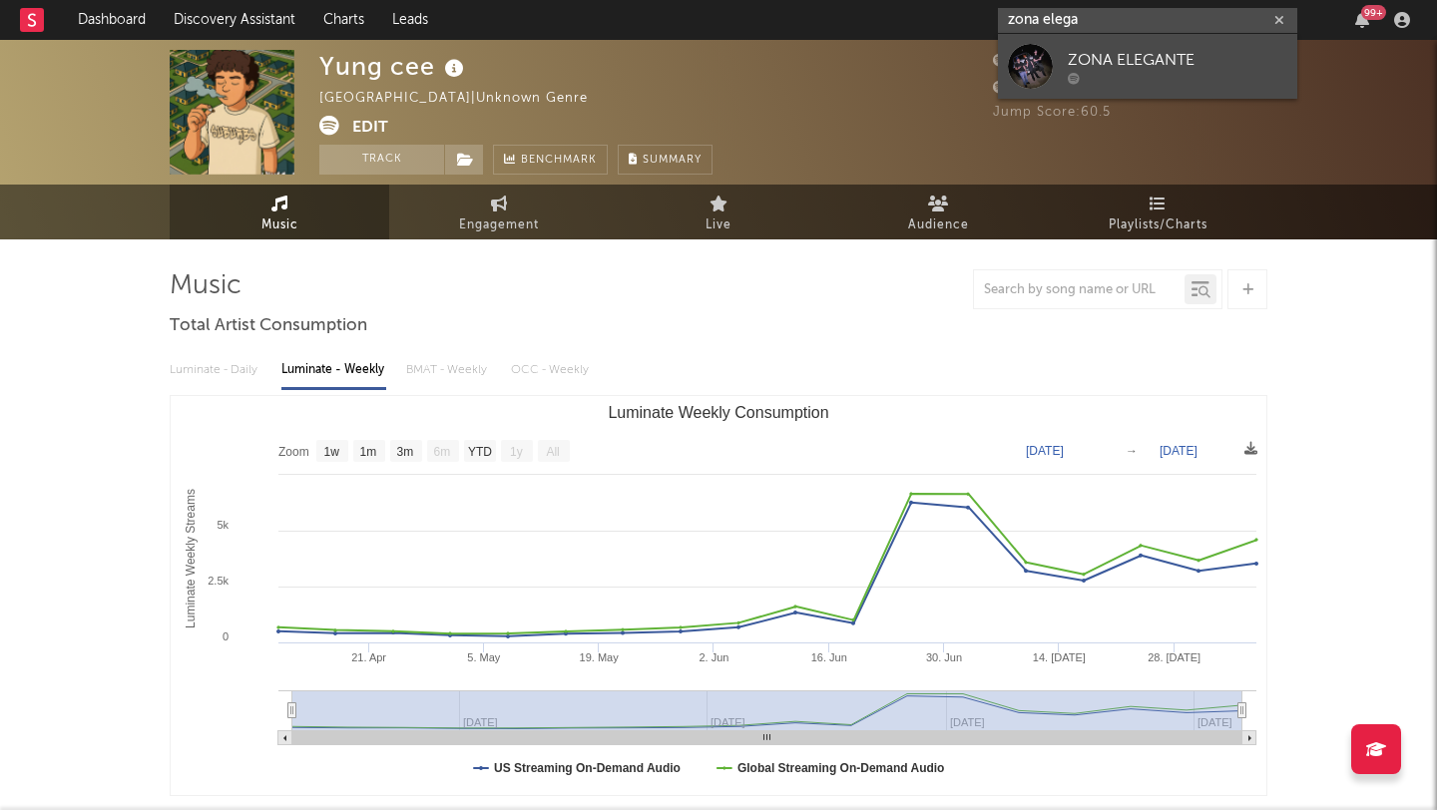
type input "zona elega"
click at [1069, 52] on div "ZONA ELEGANTE" at bounding box center [1177, 60] width 219 height 24
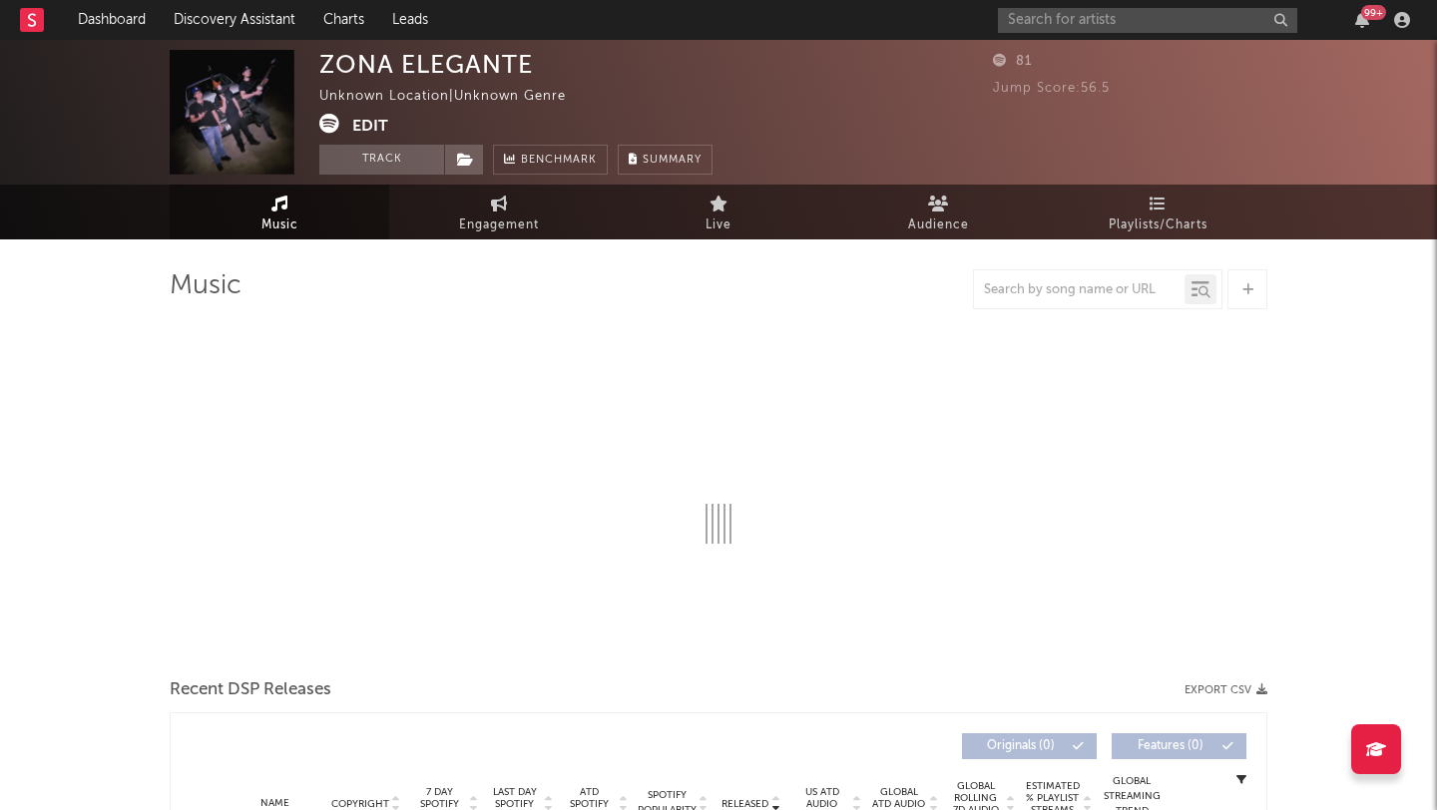
select select "1w"
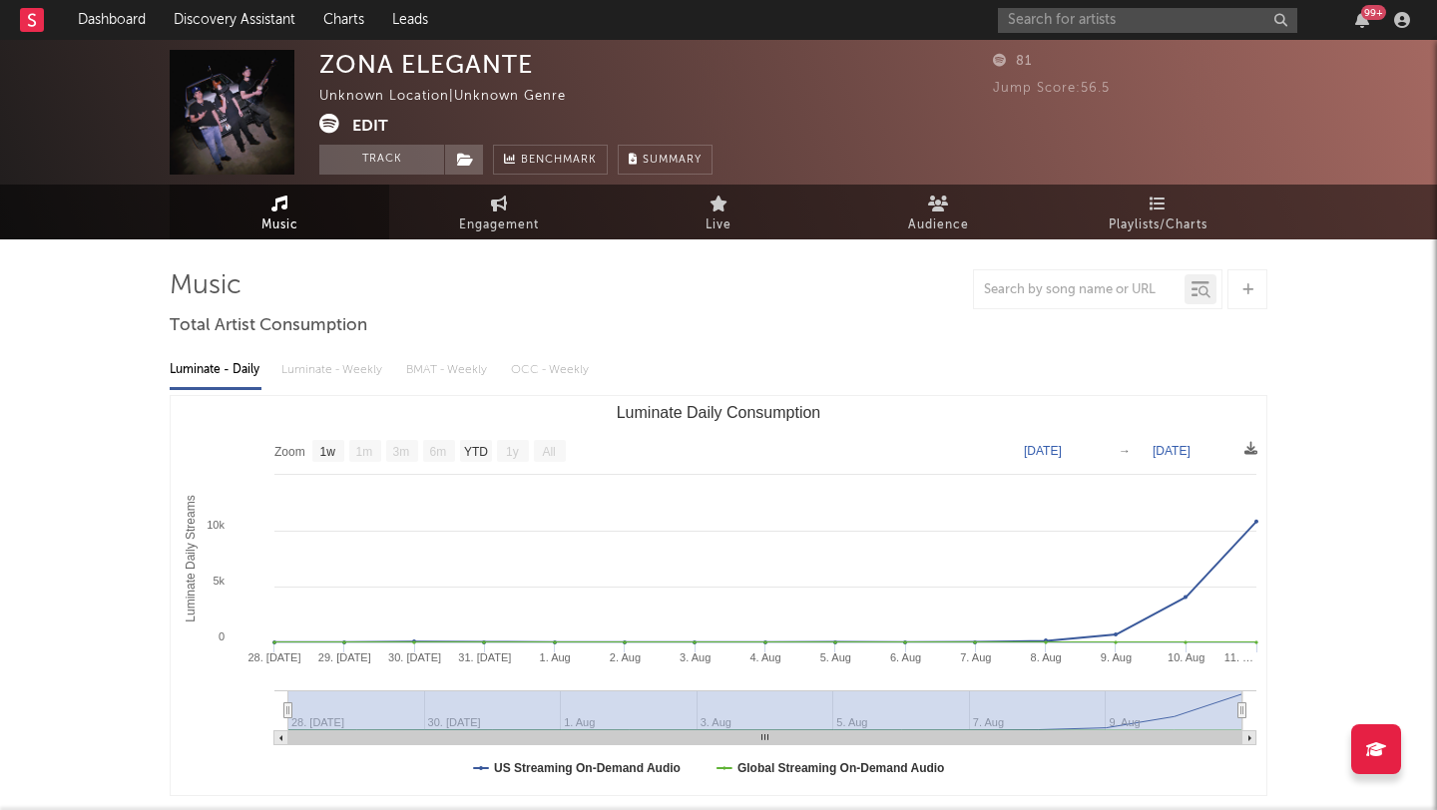
click at [373, 132] on button "Edit" at bounding box center [370, 126] width 36 height 25
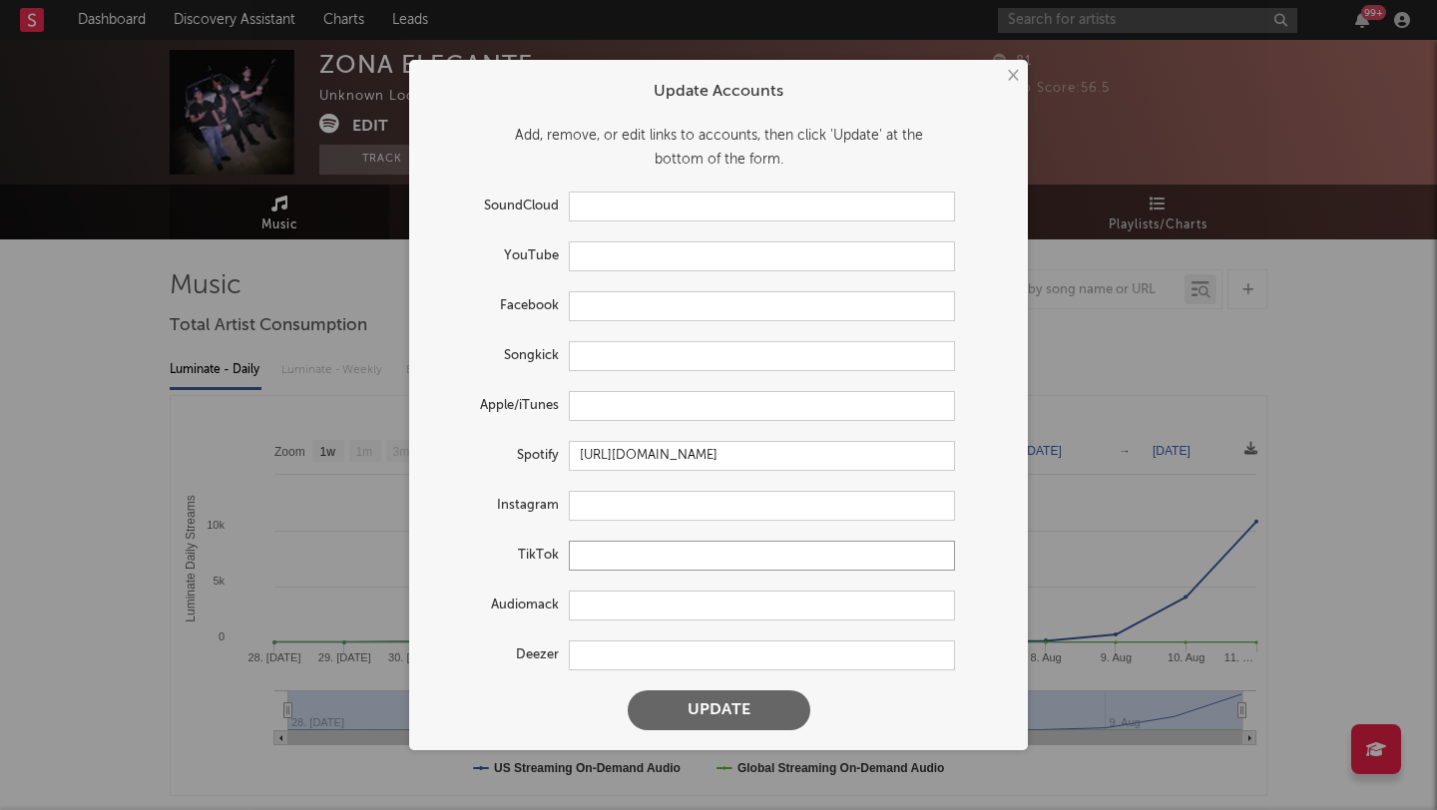
click at [607, 562] on input "text" at bounding box center [762, 556] width 386 height 30
paste input "https://www.tiktok.com/@zona.elegante2"
type input "https://www.tiktok.com/@zona.elegante2"
click at [716, 706] on button "Update" at bounding box center [719, 710] width 183 height 40
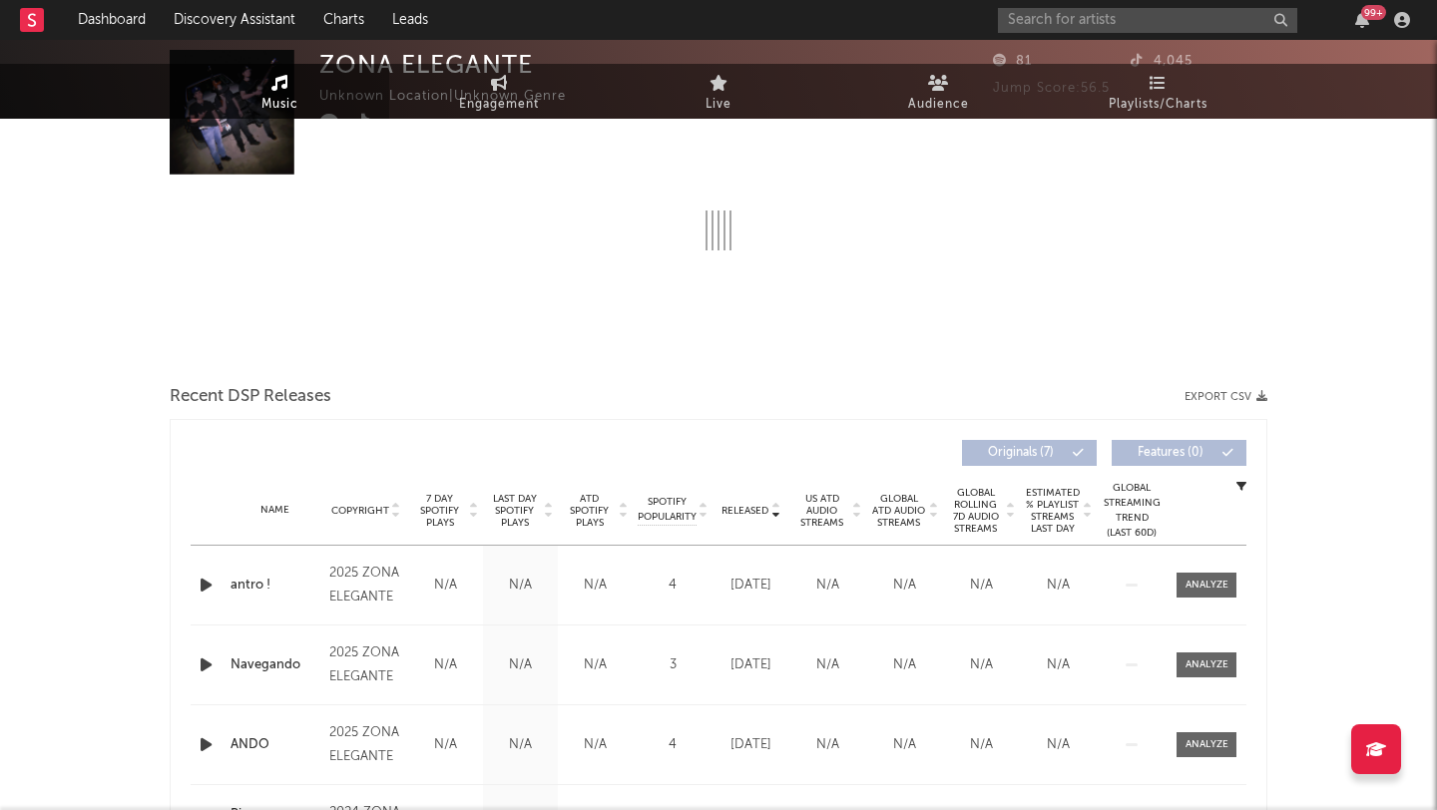
select select "1w"
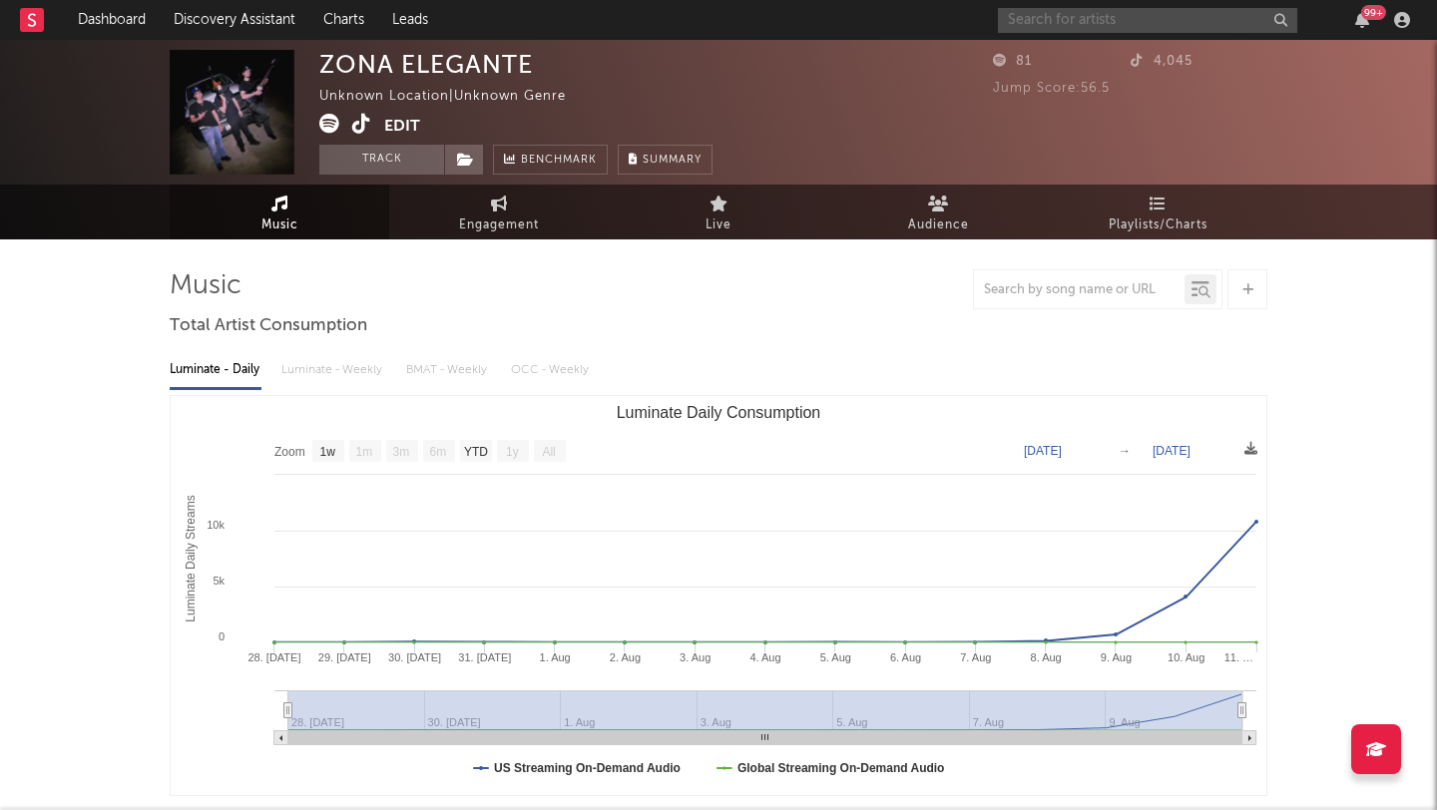
click at [1131, 29] on input "text" at bounding box center [1147, 20] width 299 height 25
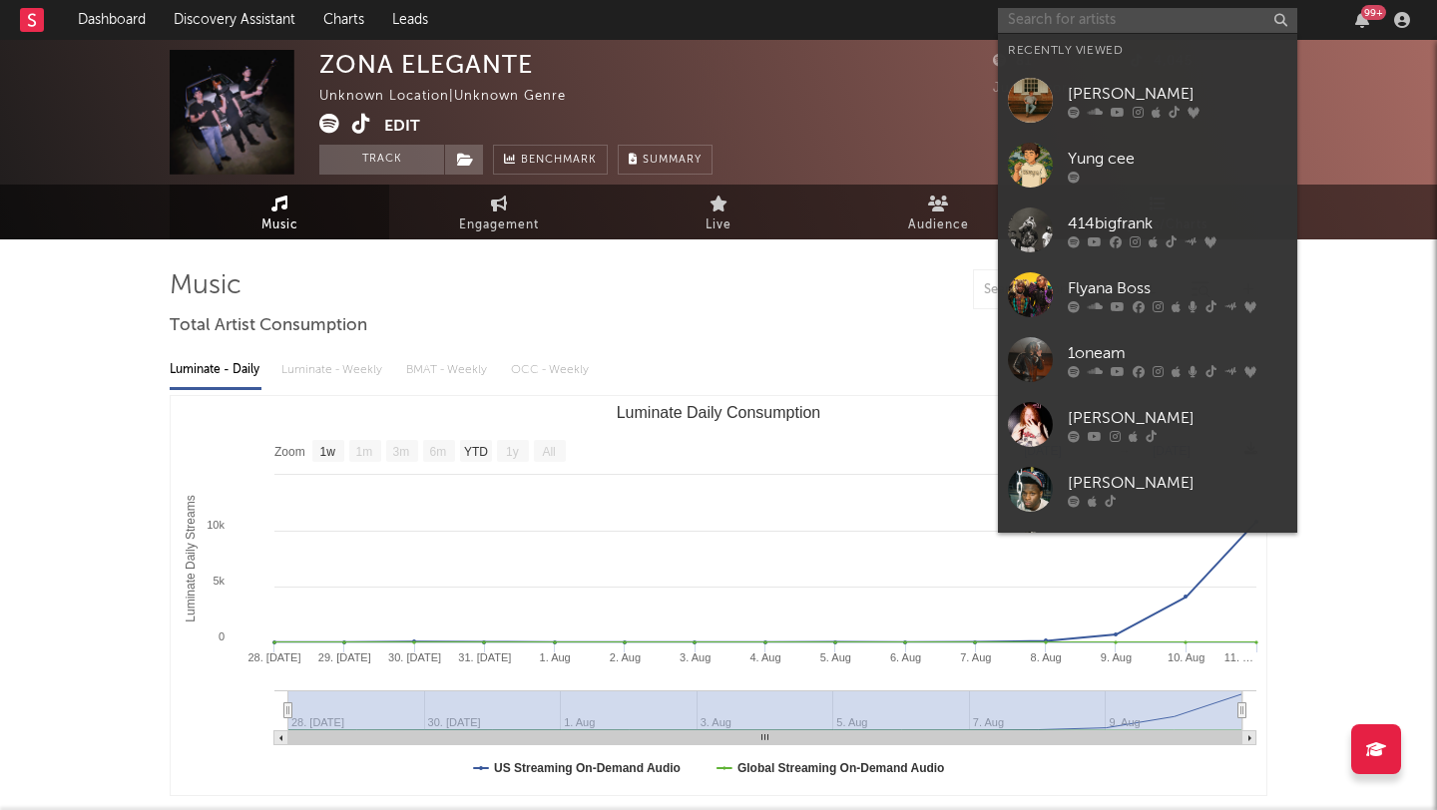
click at [1131, 29] on input "text" at bounding box center [1147, 20] width 299 height 25
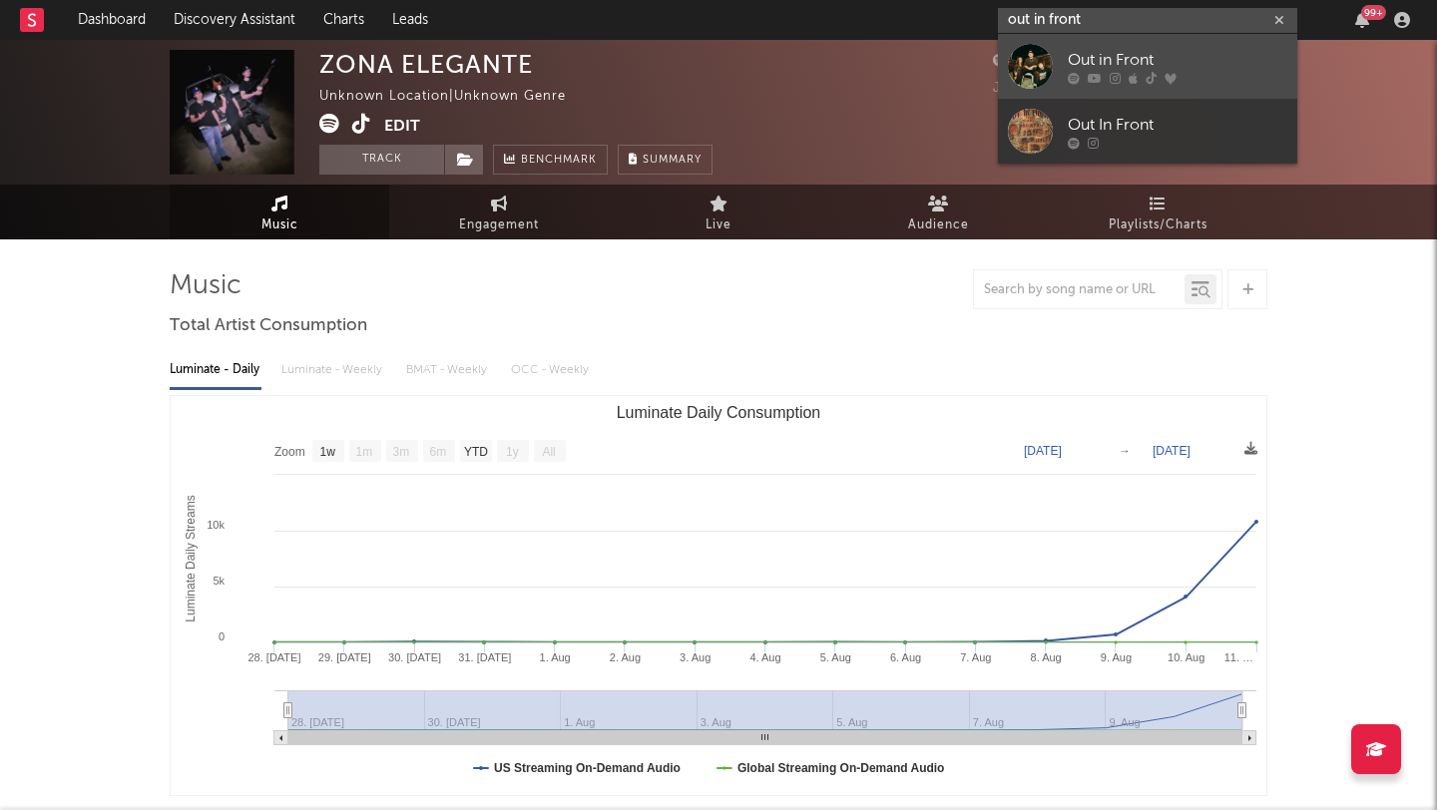
type input "out in front"
click at [1057, 52] on link "Out in Front" at bounding box center [1147, 66] width 299 height 65
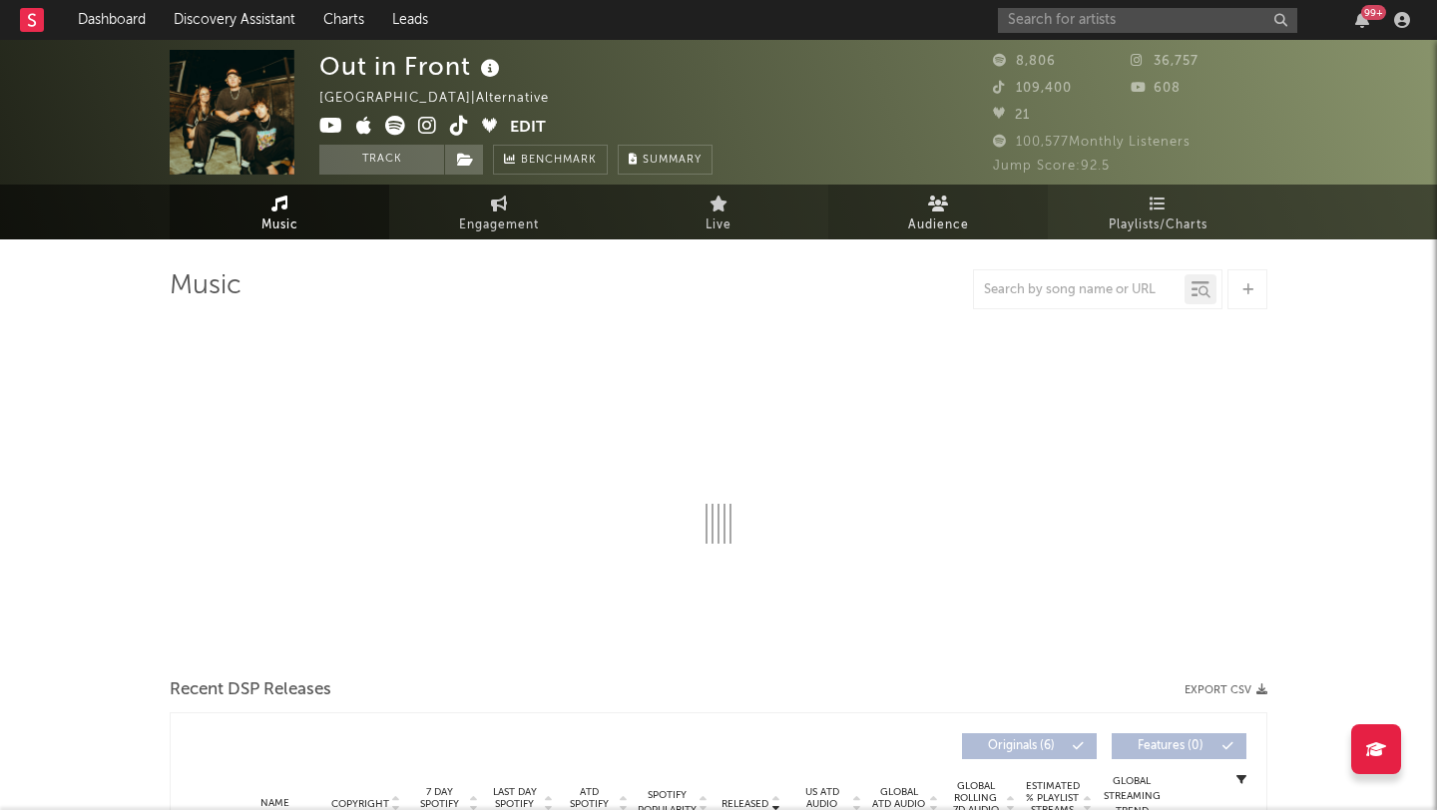
select select "6m"
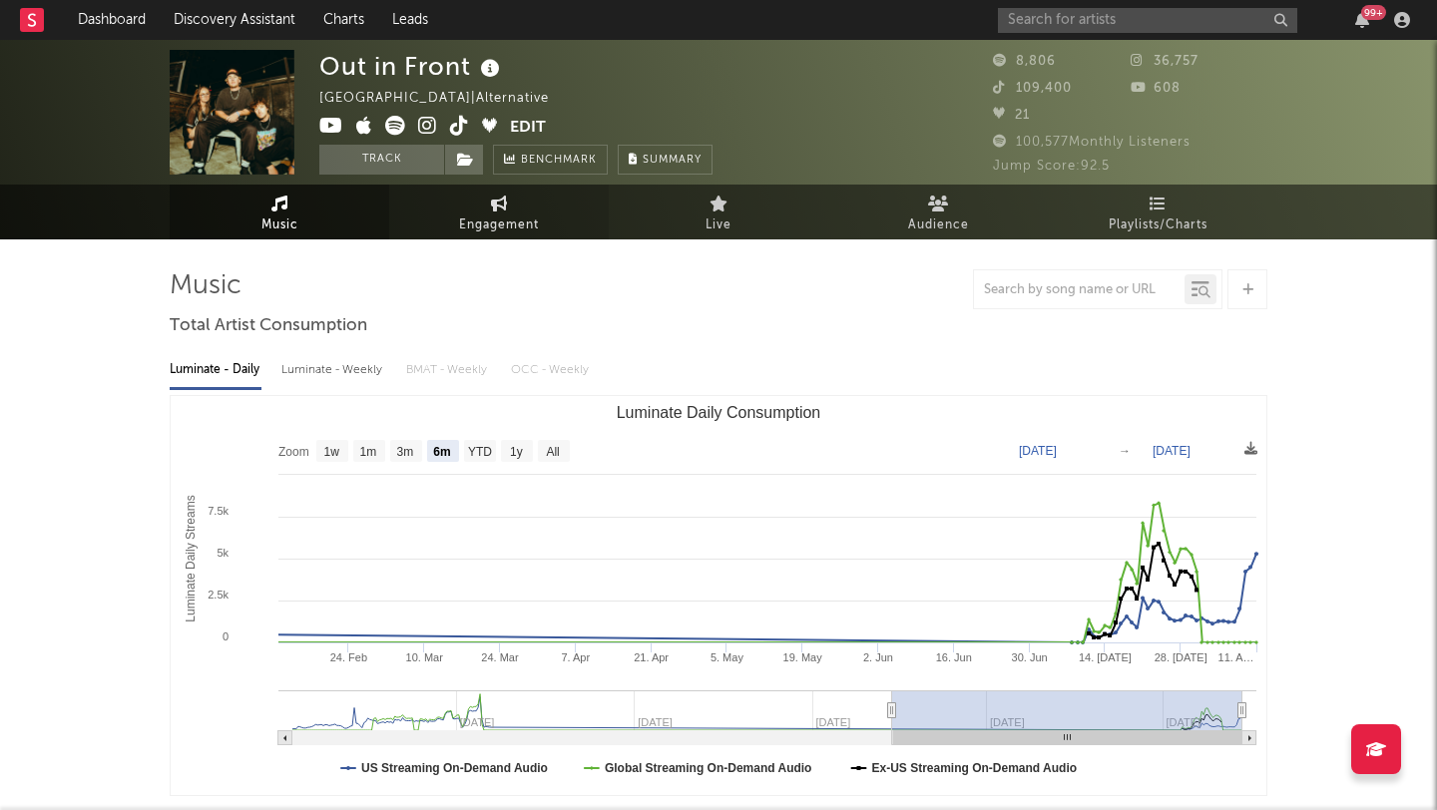
click at [502, 228] on span "Engagement" at bounding box center [499, 226] width 80 height 24
select select "1w"
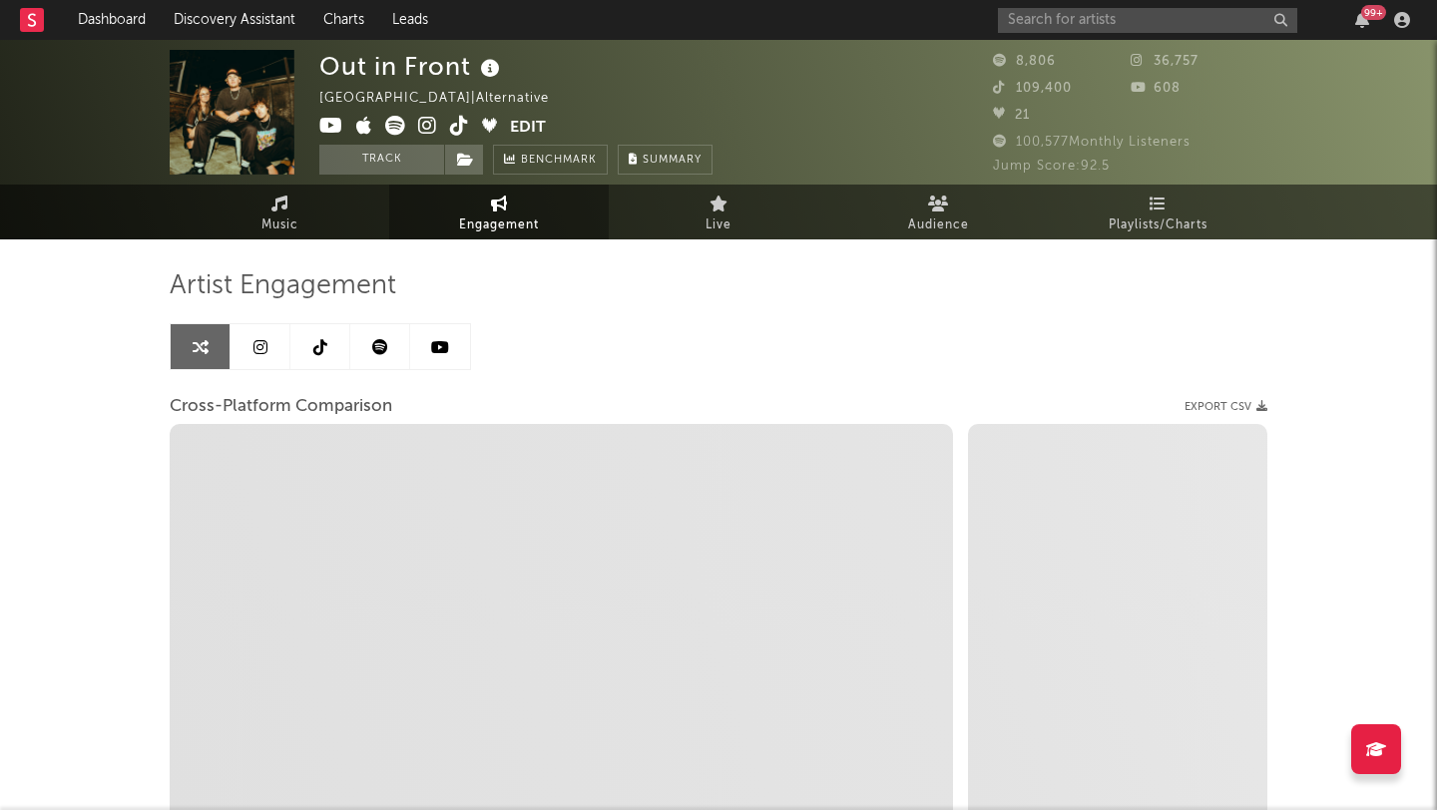
click at [310, 328] on link at bounding box center [320, 346] width 60 height 45
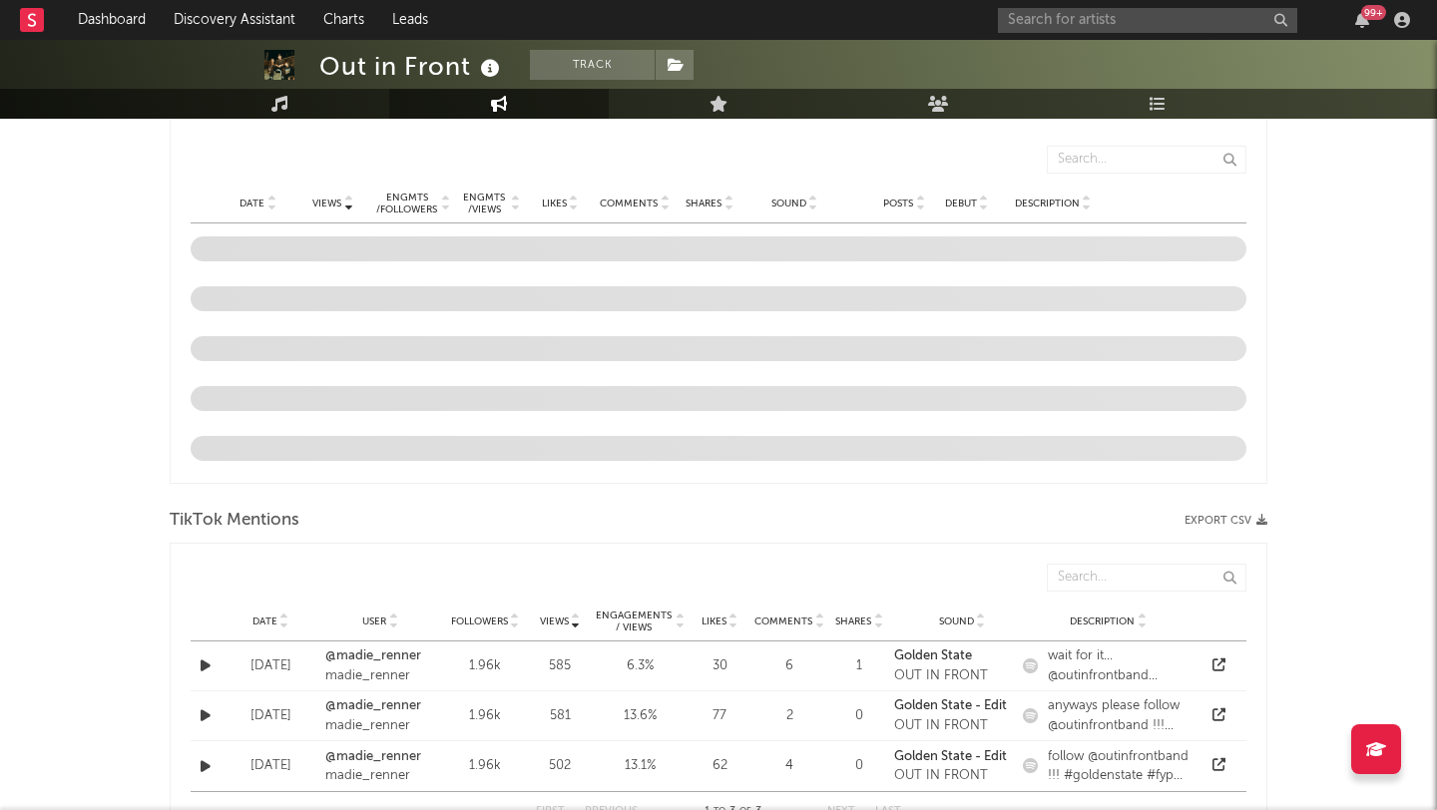
select select "6m"
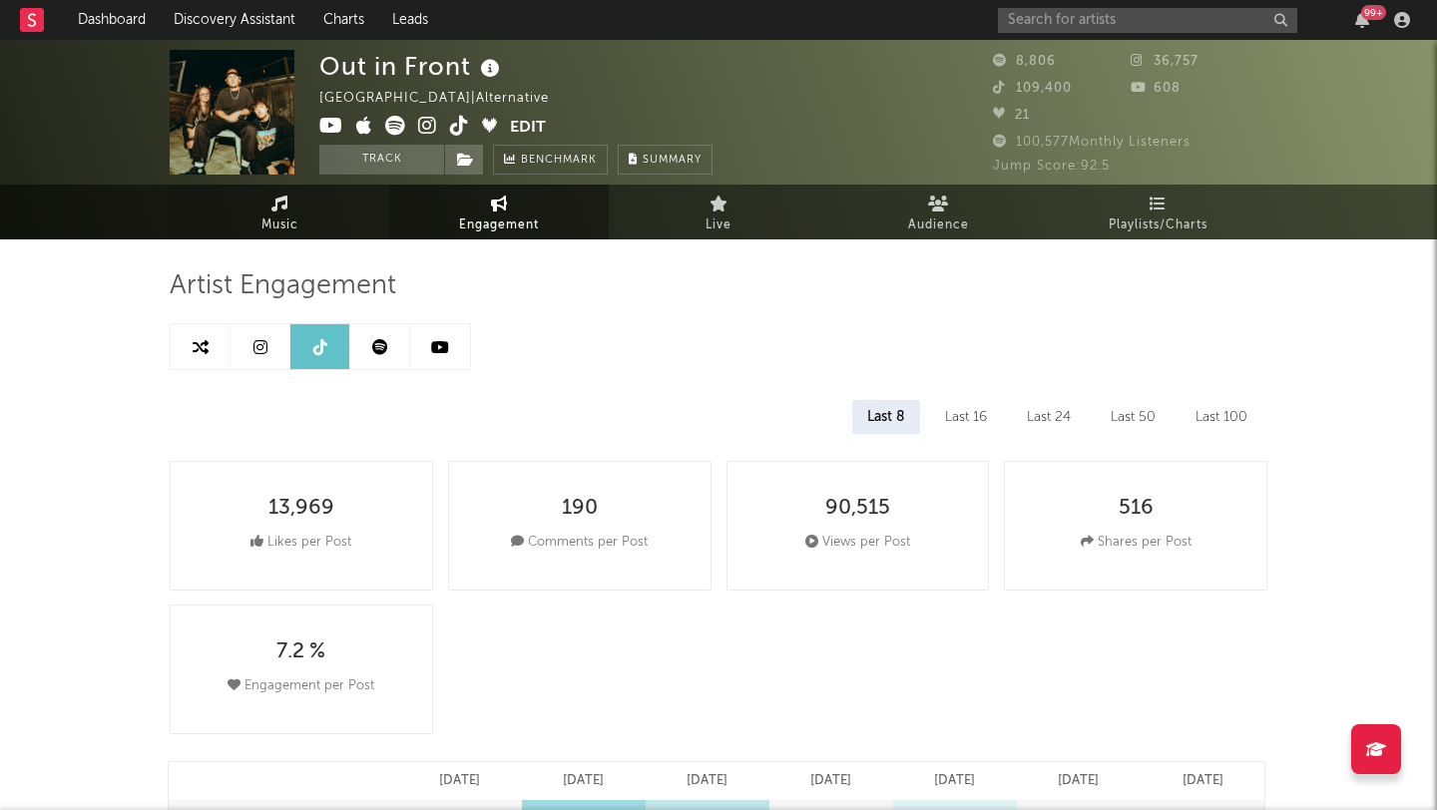
click at [263, 214] on span "Music" at bounding box center [279, 226] width 37 height 24
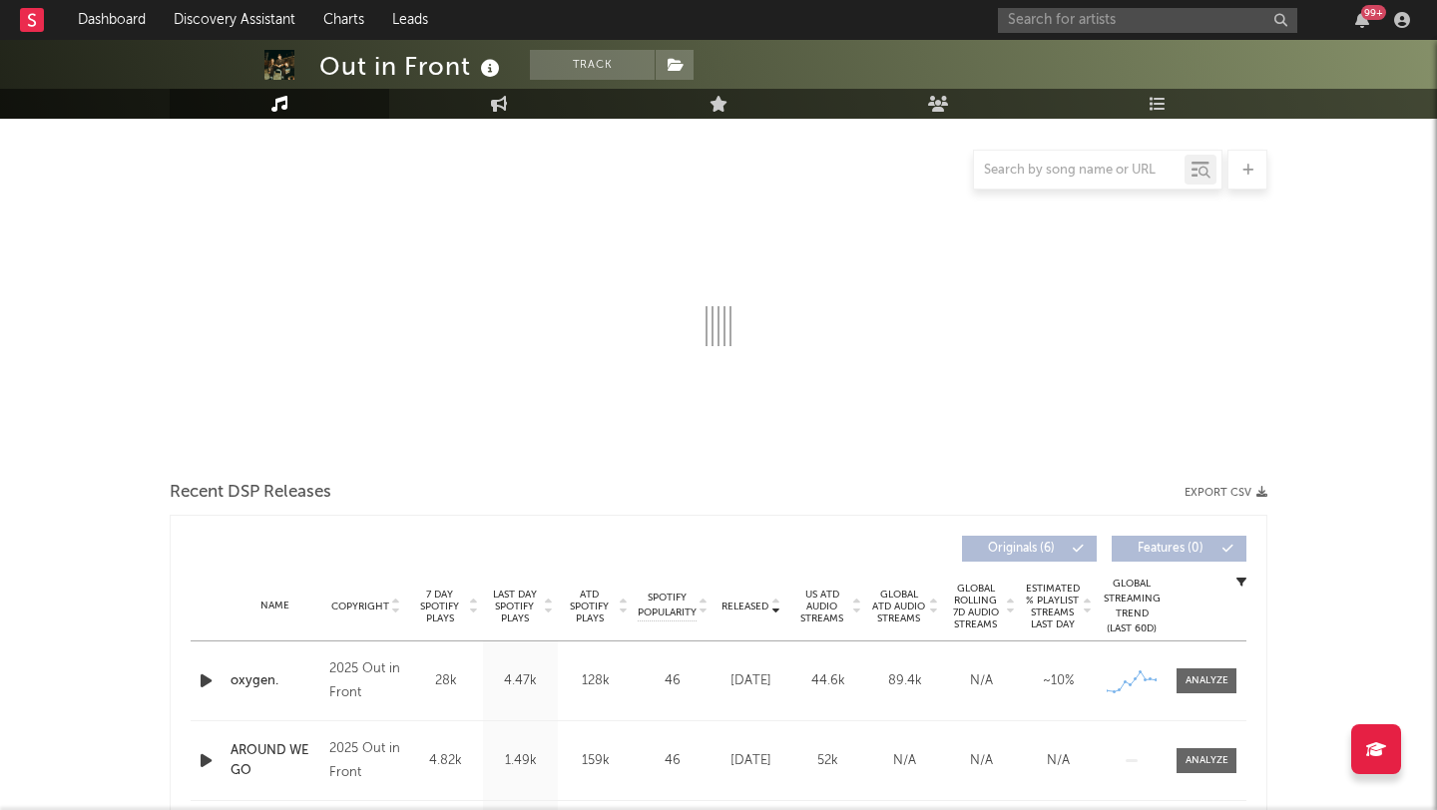
select select "6m"
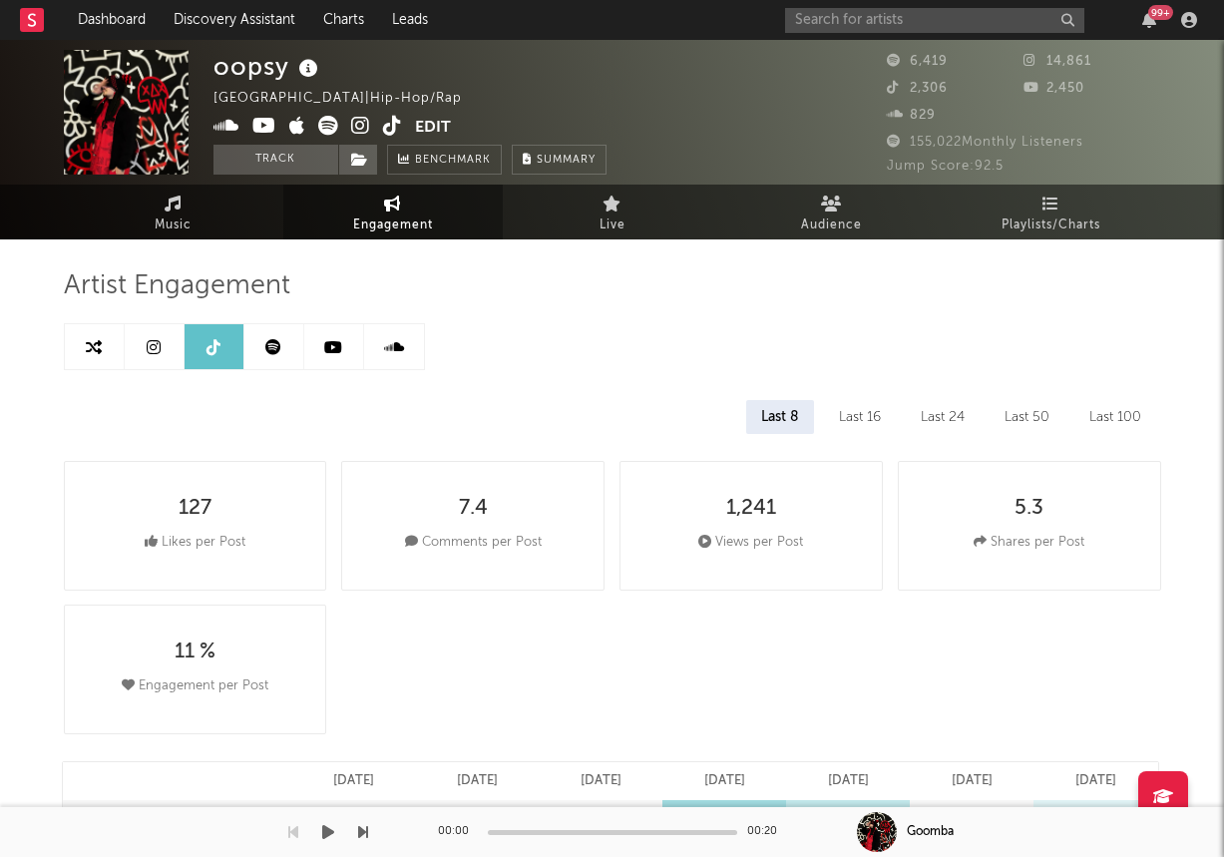
select select "6m"
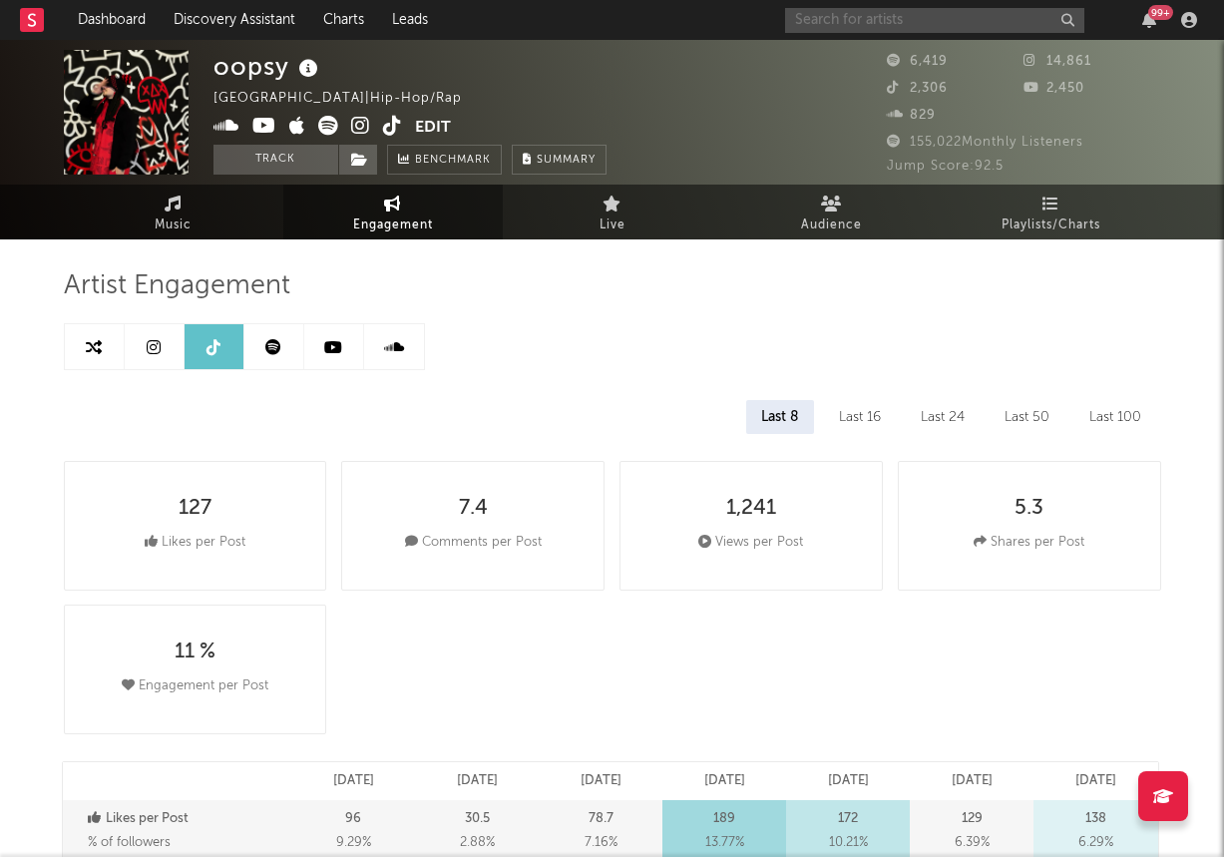
click at [888, 23] on input "text" at bounding box center [934, 20] width 299 height 25
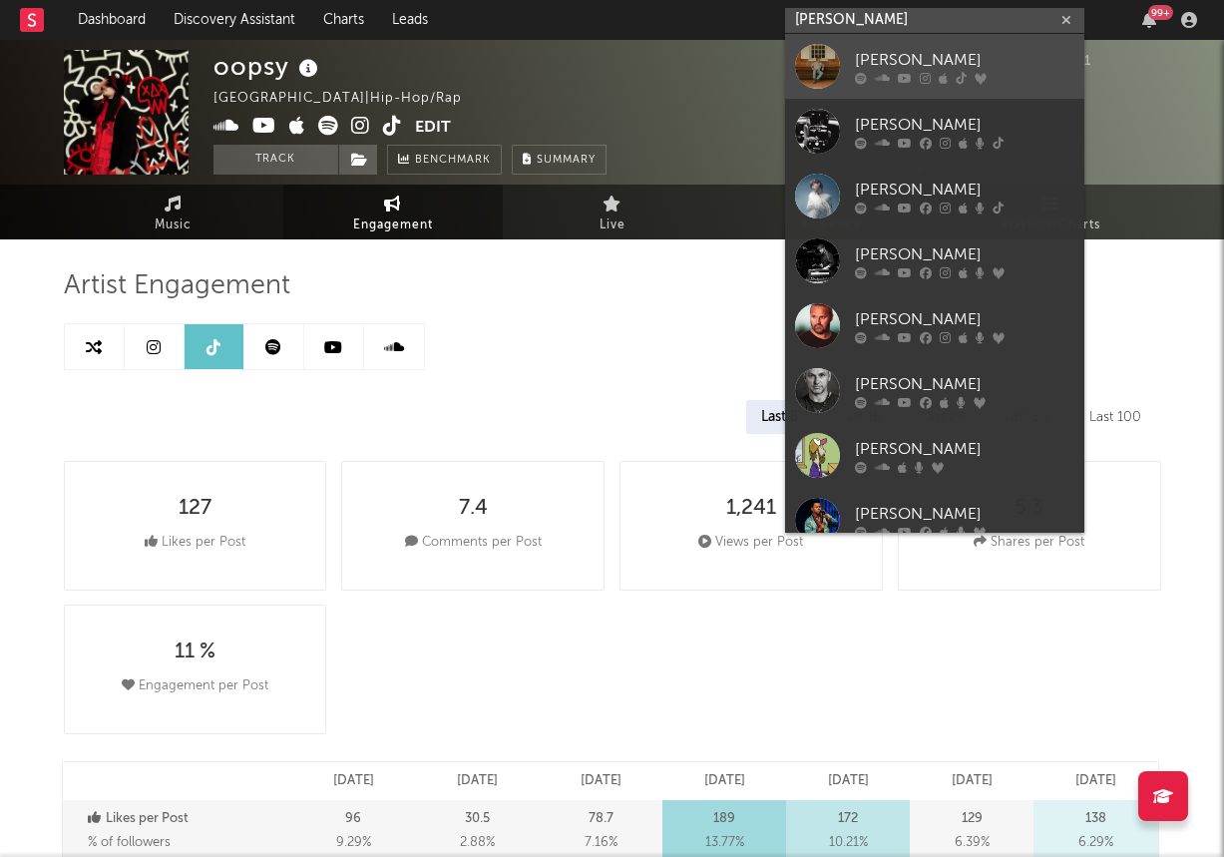
type input "henrik"
click at [837, 68] on div at bounding box center [817, 66] width 45 height 45
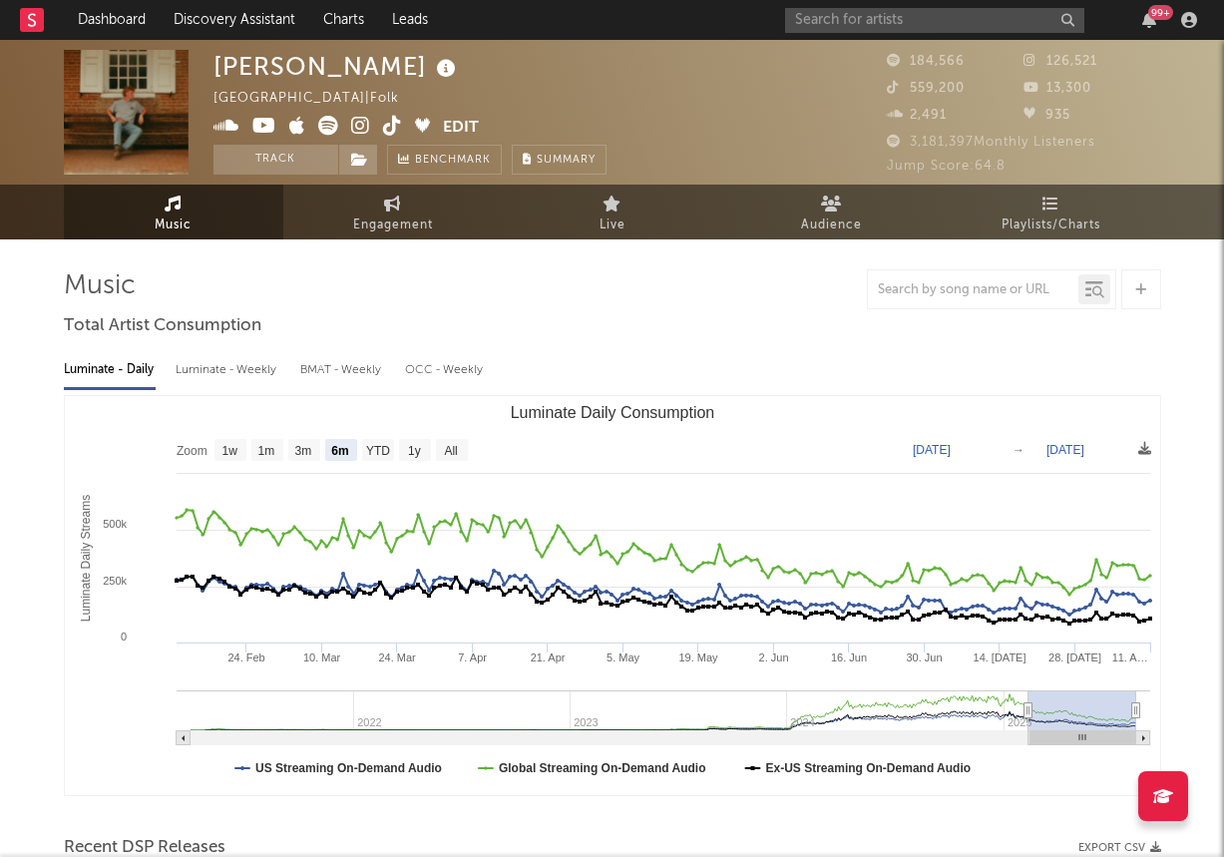
select select "6m"
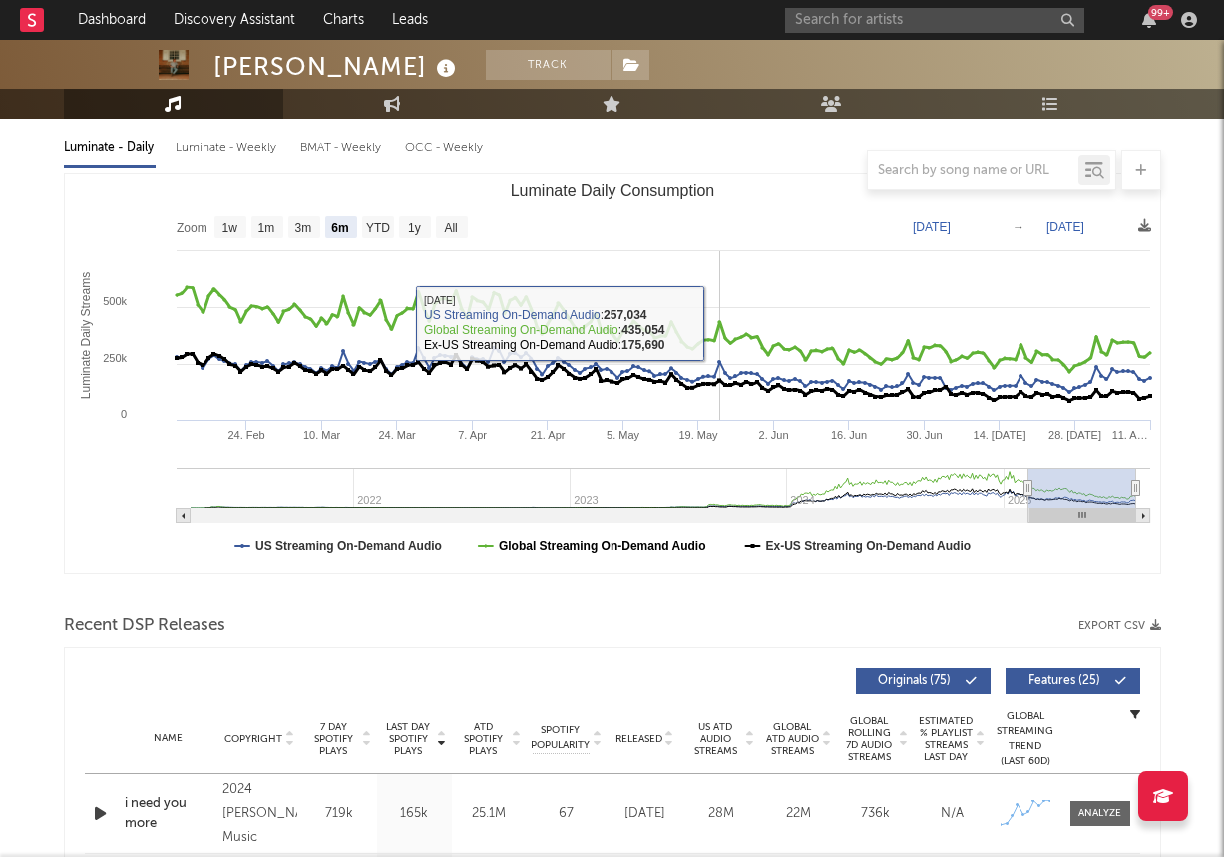
scroll to position [540, 0]
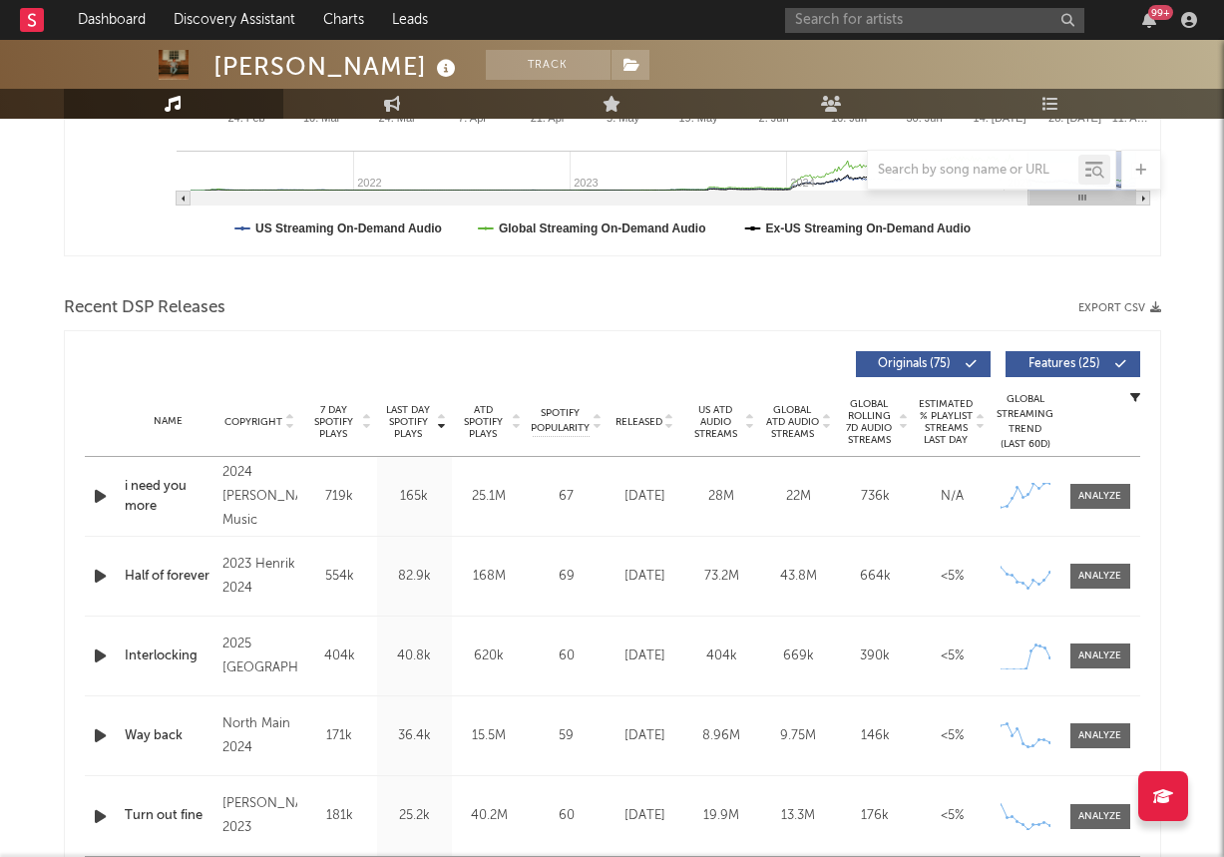
click at [659, 420] on span "Released" at bounding box center [639, 422] width 47 height 12
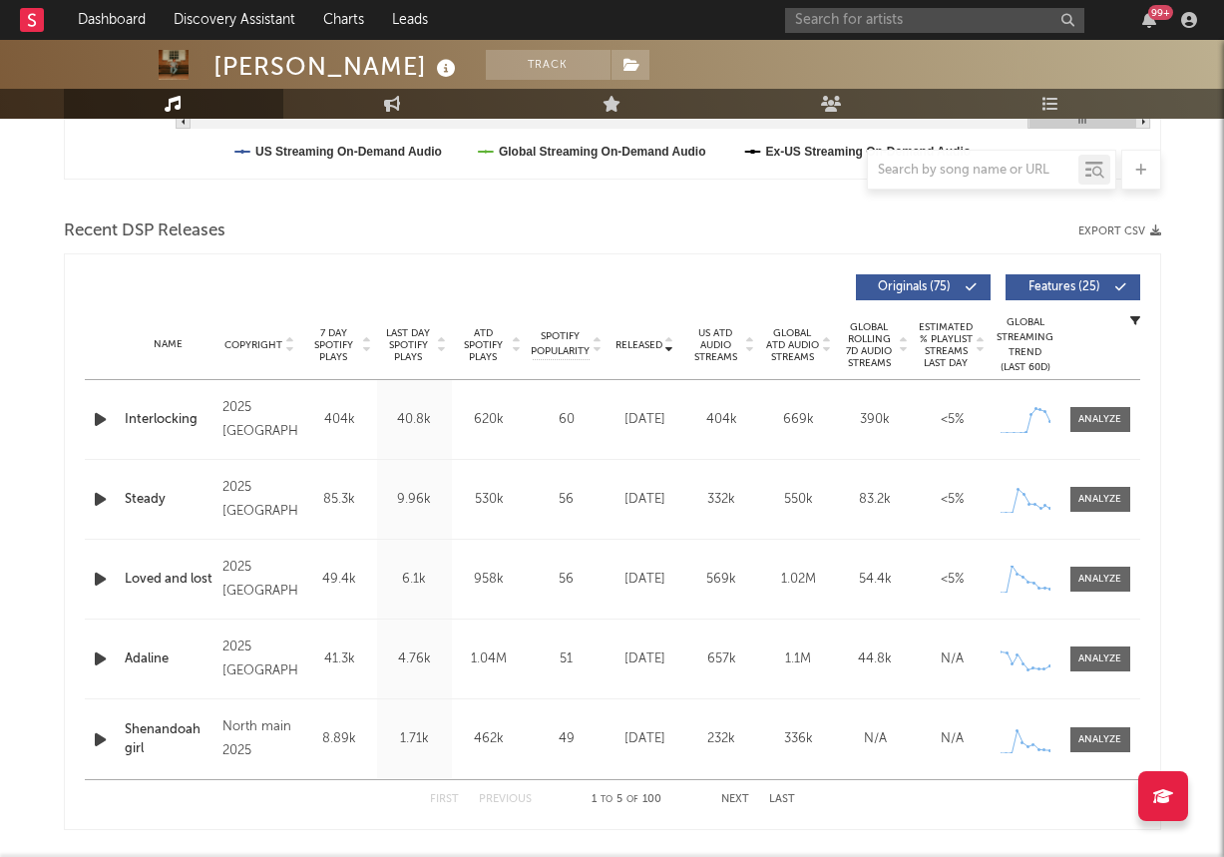
scroll to position [631, 0]
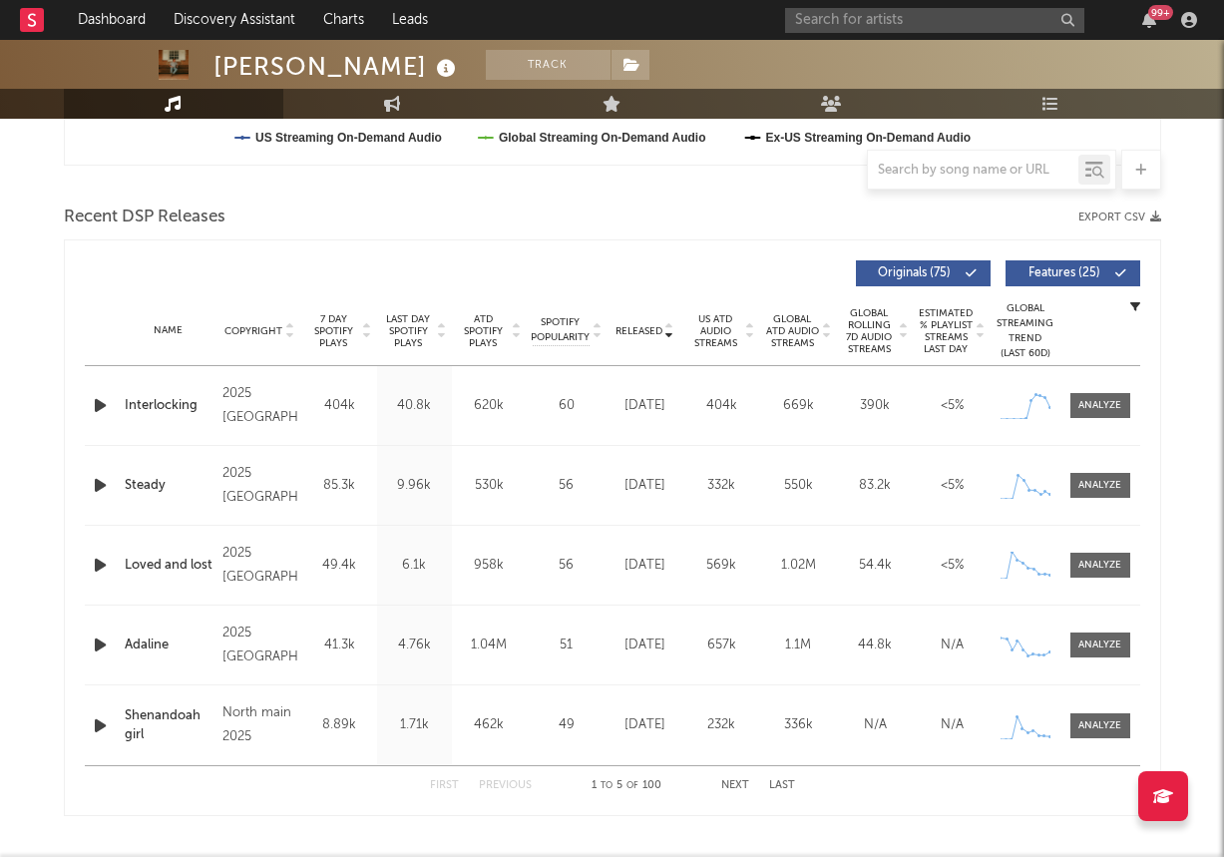
click at [728, 783] on button "Next" at bounding box center [735, 785] width 28 height 11
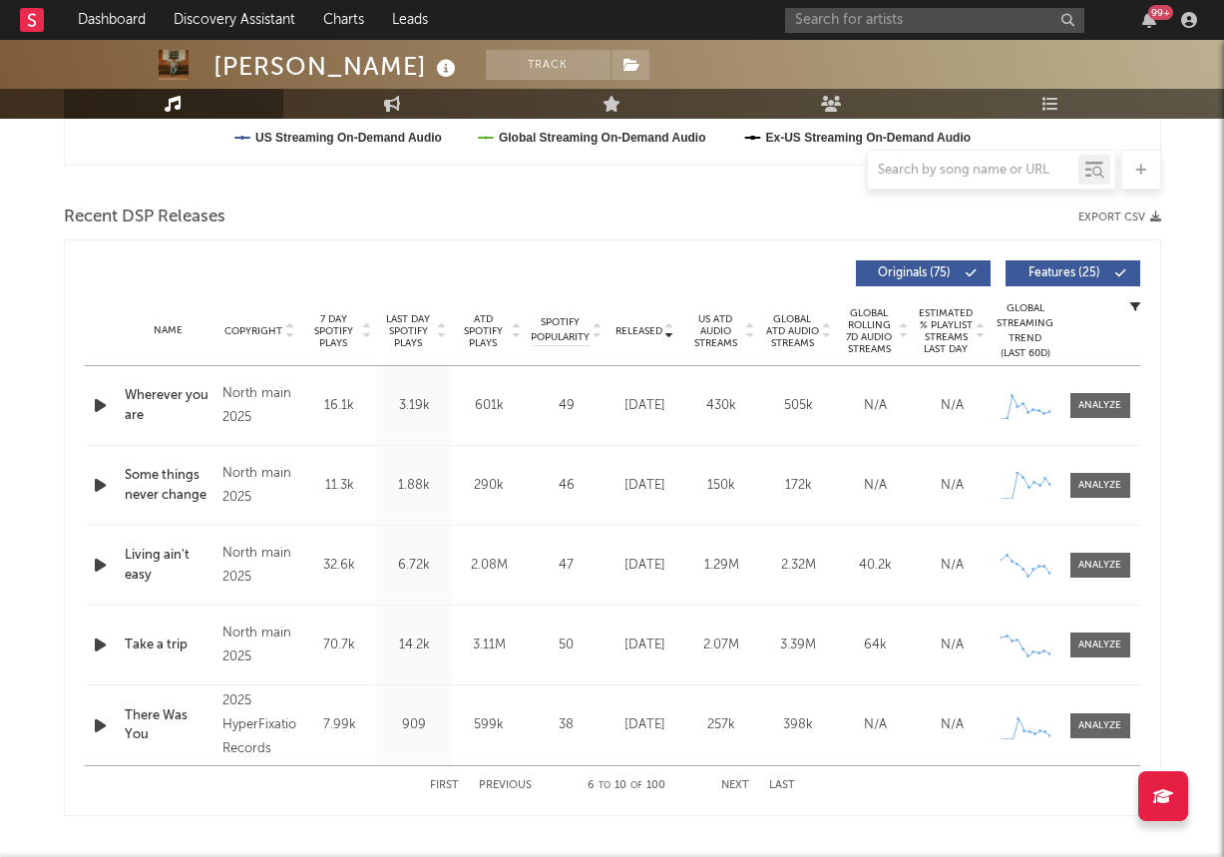
click at [728, 783] on button "Next" at bounding box center [735, 785] width 28 height 11
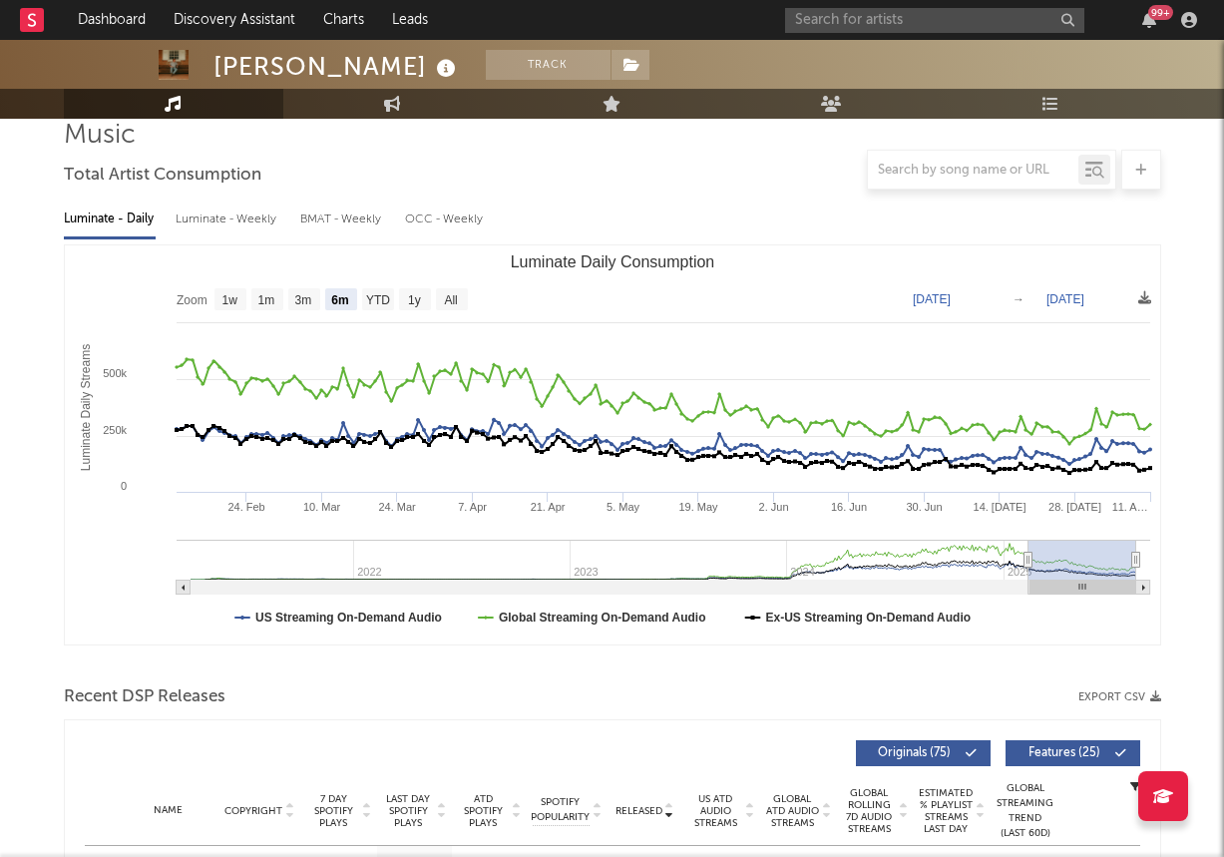
scroll to position [0, 0]
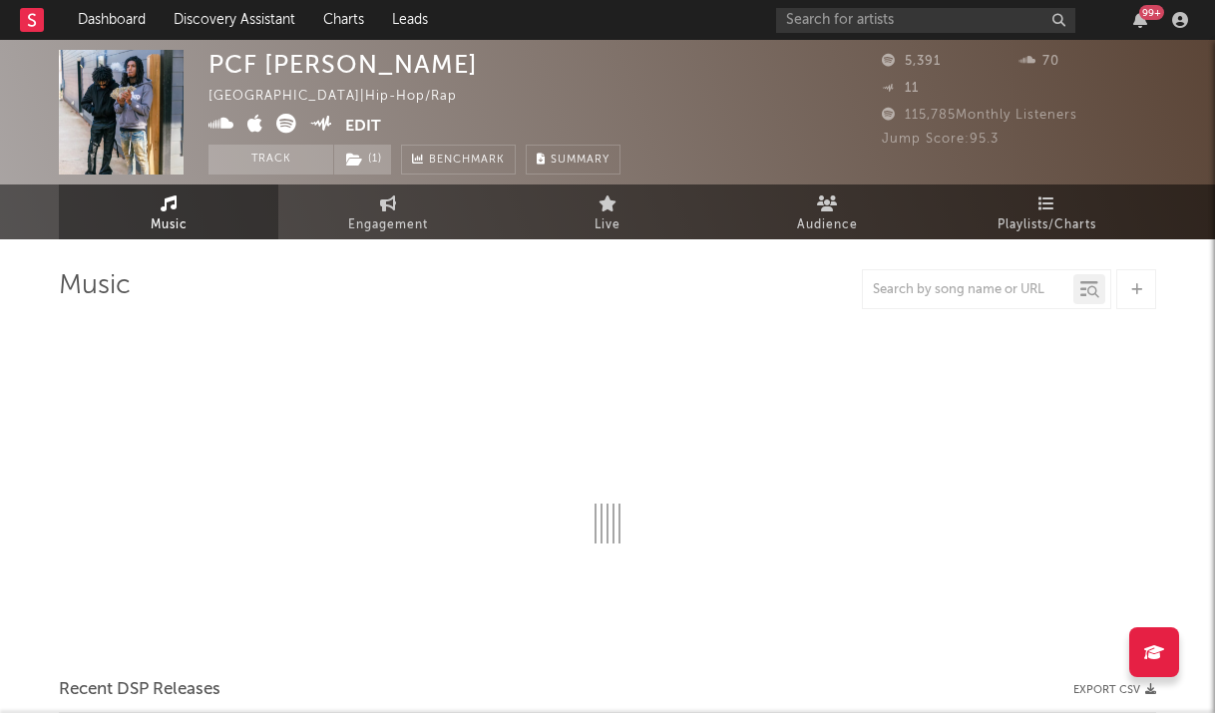
select select "6m"
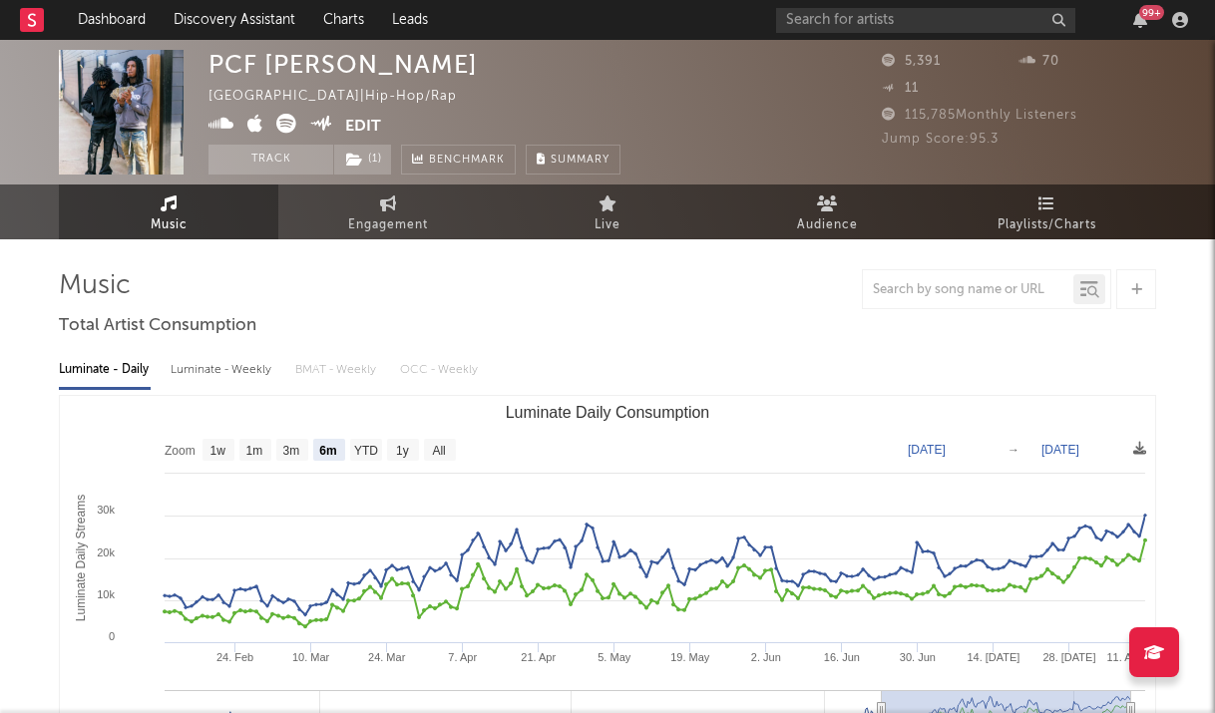
click at [376, 121] on button "Edit" at bounding box center [363, 126] width 36 height 25
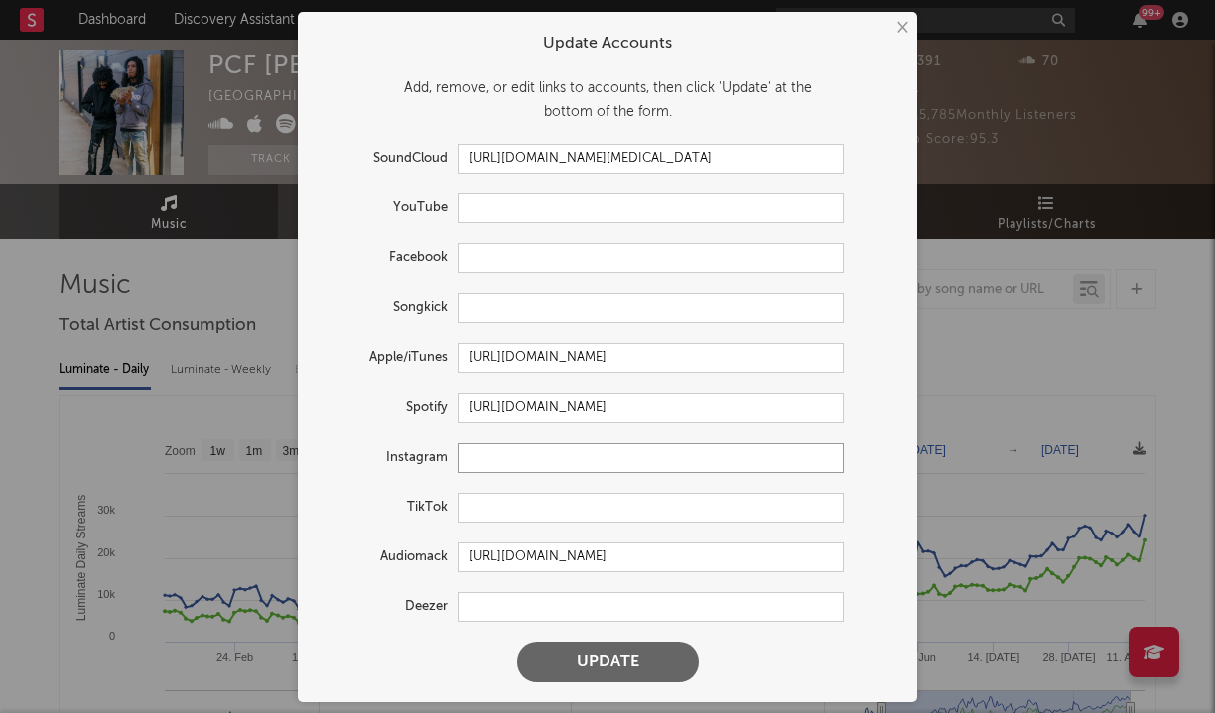
click at [530, 459] on input "text" at bounding box center [651, 458] width 386 height 30
paste input "https://www.instagram.com/jaeypcf/"
type input "https://www.instagram.com/jaeypcf/"
click at [613, 657] on button "Update" at bounding box center [608, 663] width 183 height 40
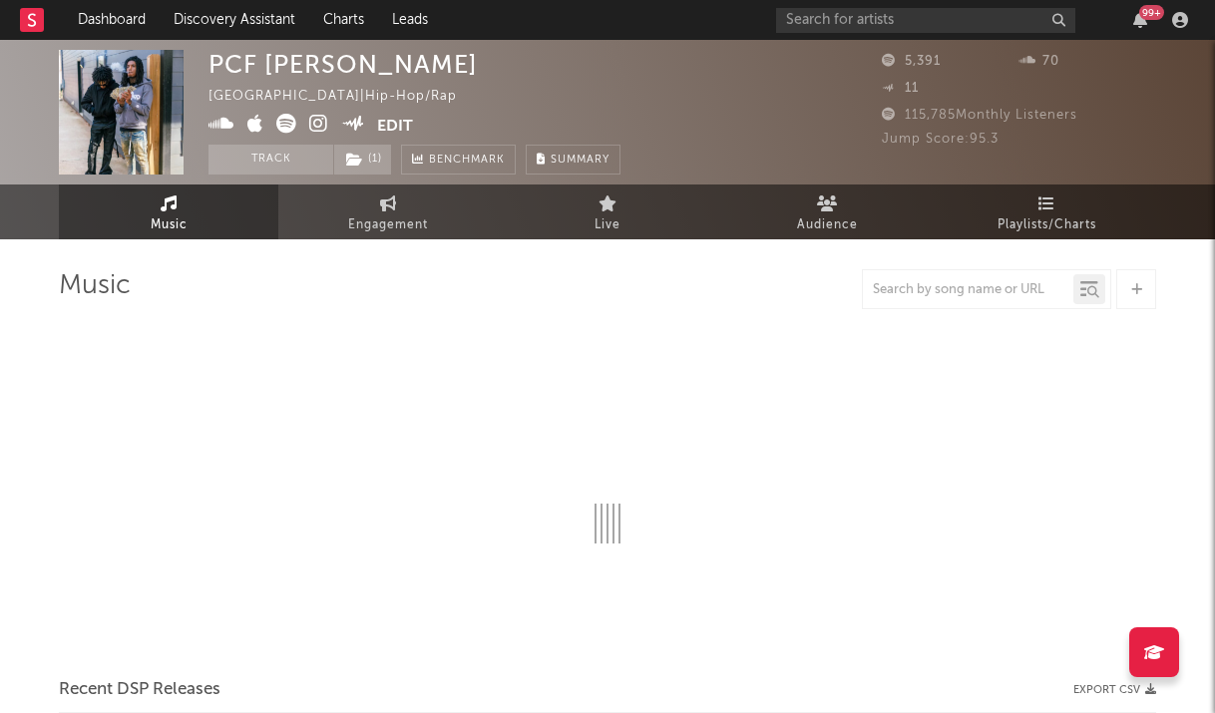
click at [250, 301] on div at bounding box center [607, 289] width 1097 height 40
select select "6m"
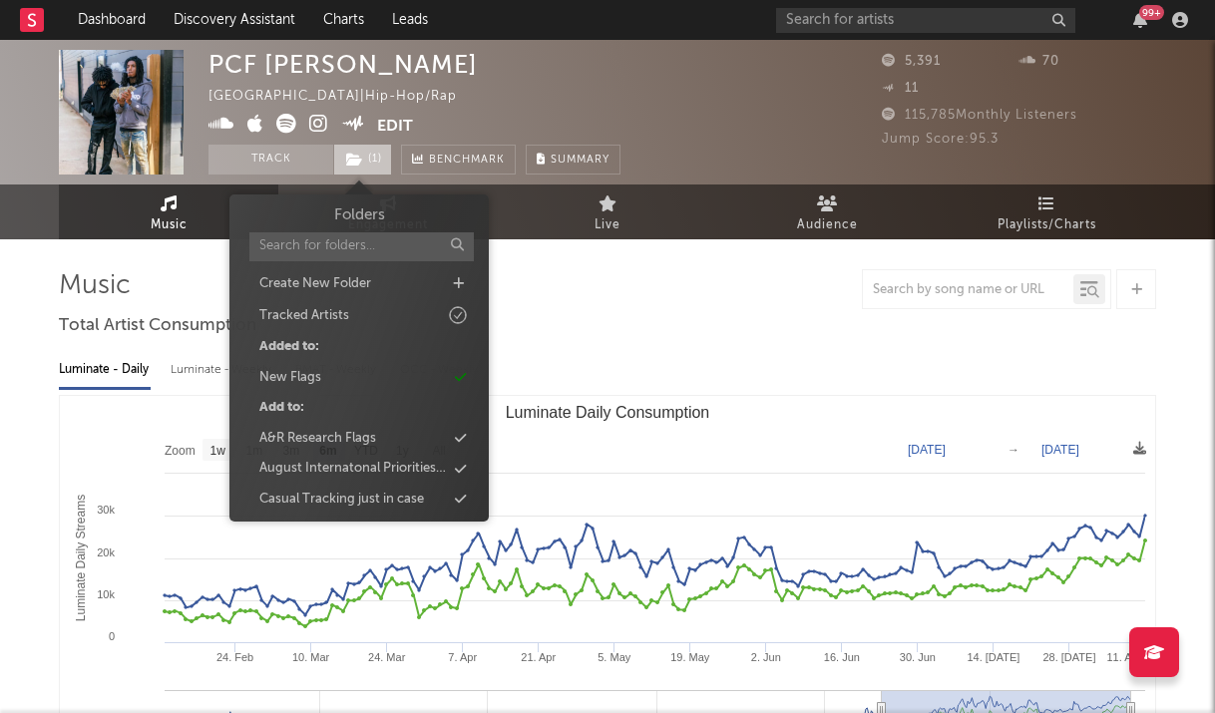
click at [360, 162] on icon at bounding box center [354, 160] width 17 height 14
click at [589, 353] on div "Luminate - Daily Luminate - Weekly BMAT - Weekly OCC - Weekly" at bounding box center [607, 370] width 1097 height 34
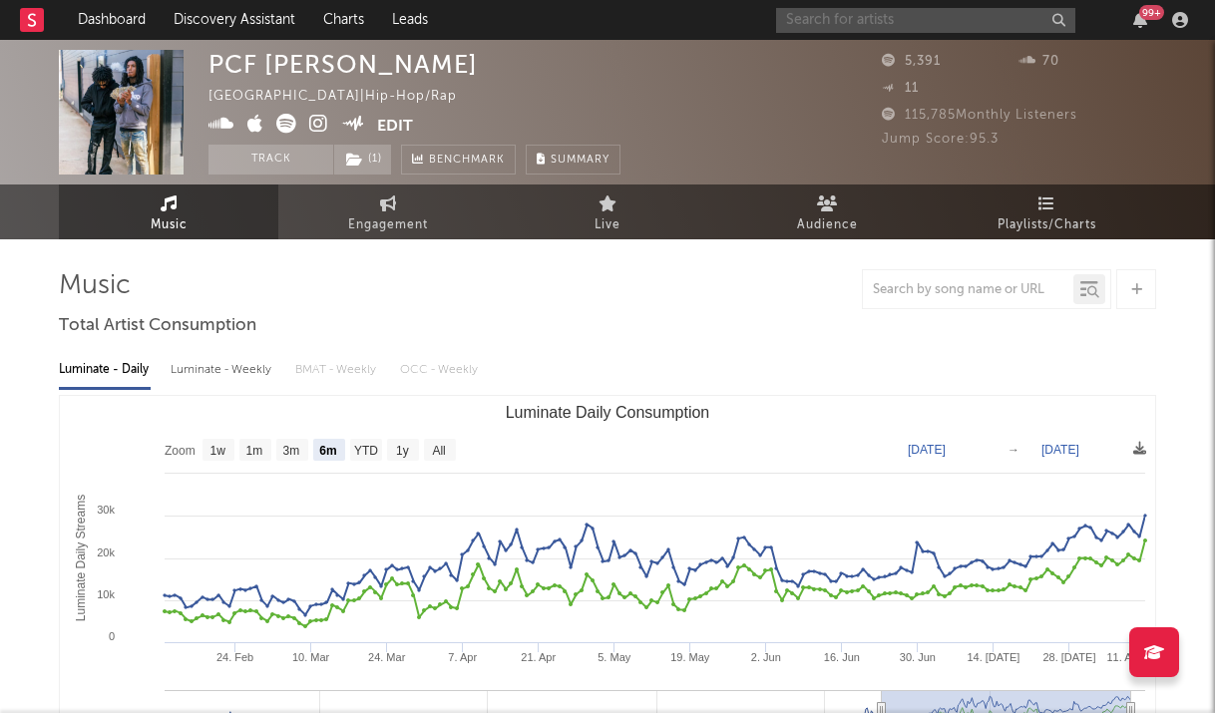
click at [940, 29] on input "text" at bounding box center [925, 20] width 299 height 25
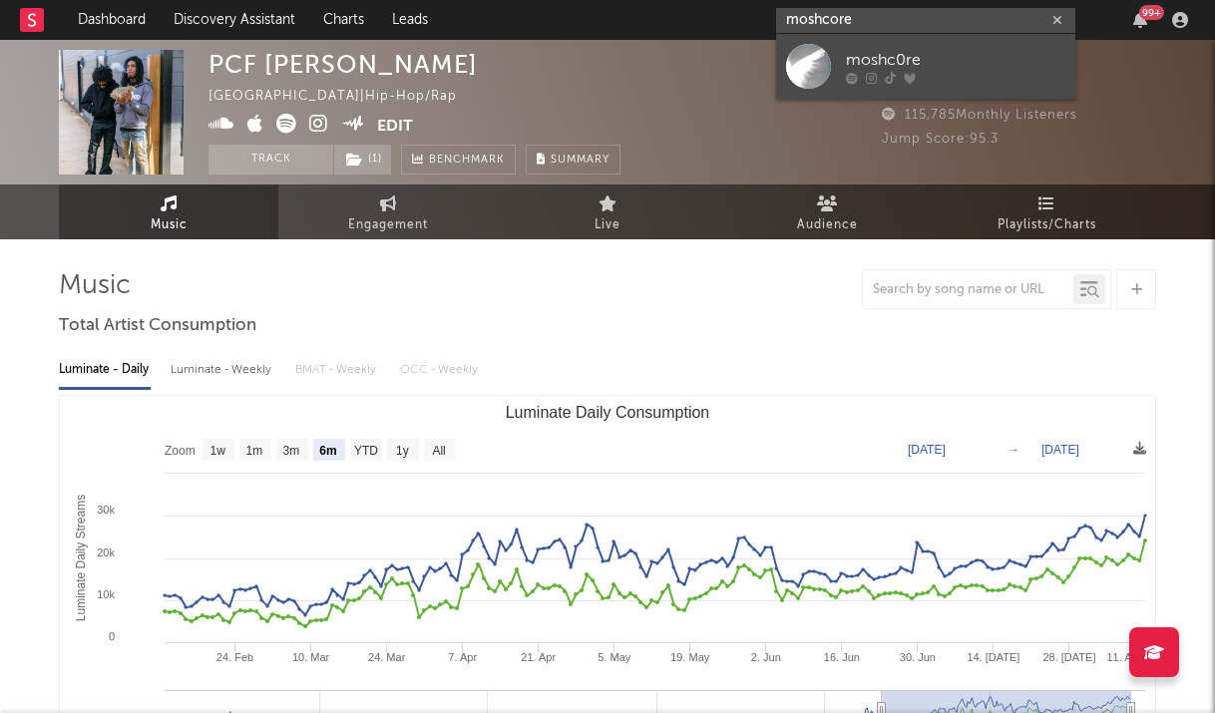
type input "moshcore"
click at [934, 72] on div at bounding box center [955, 78] width 219 height 12
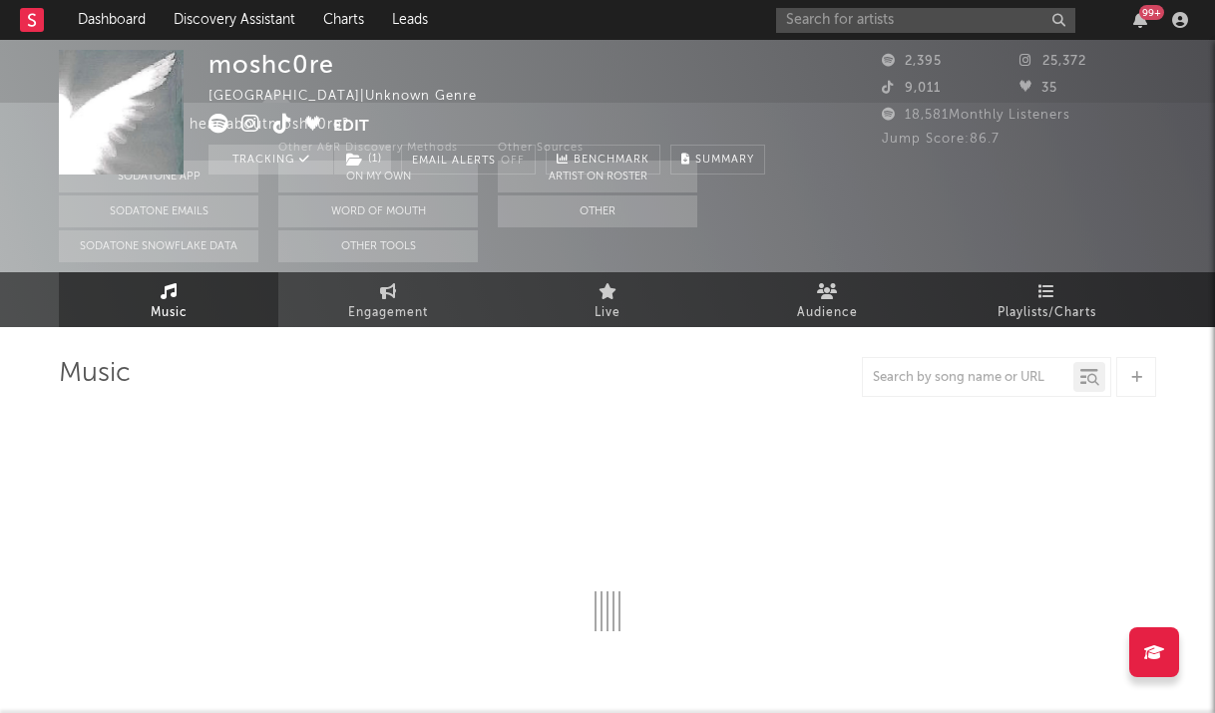
select select "1w"
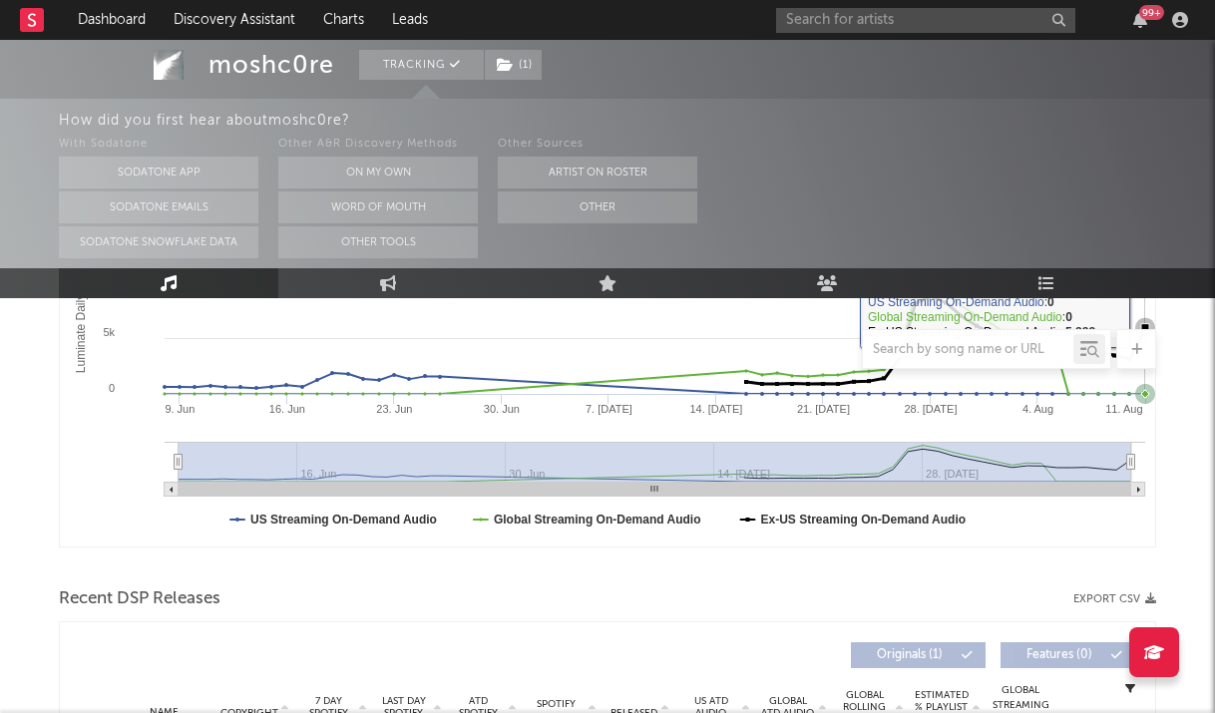
scroll to position [738, 0]
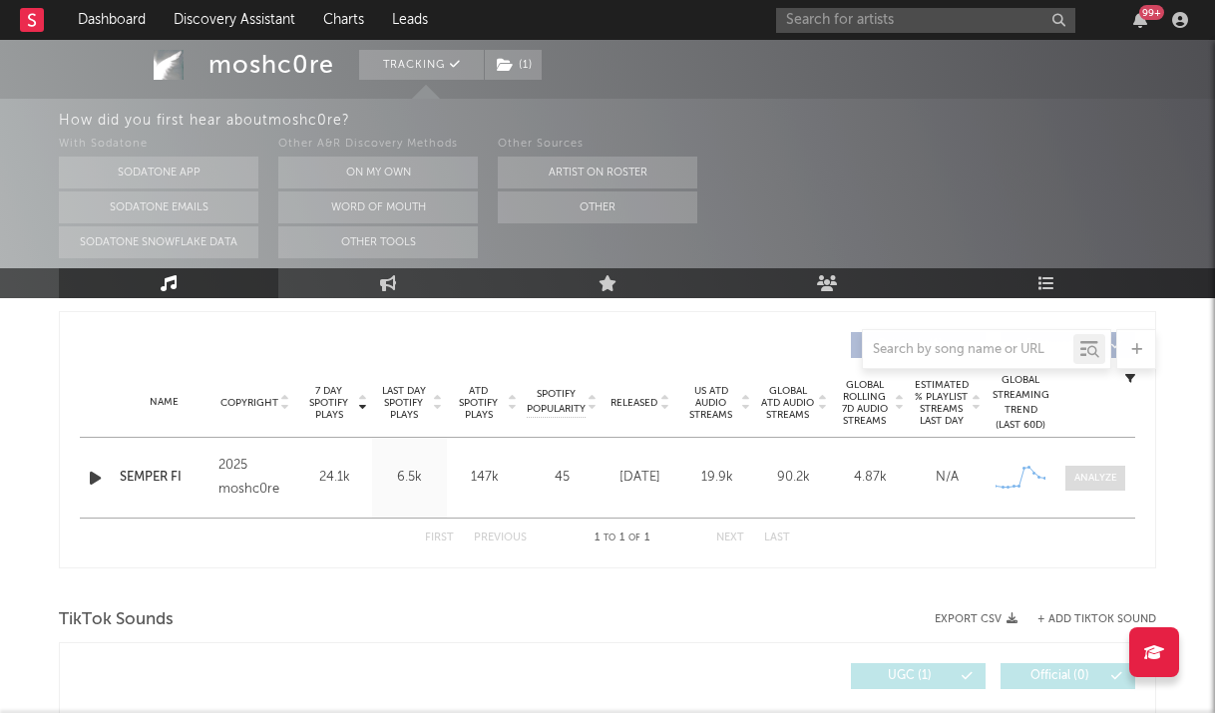
click at [1085, 484] on div at bounding box center [1096, 478] width 43 height 15
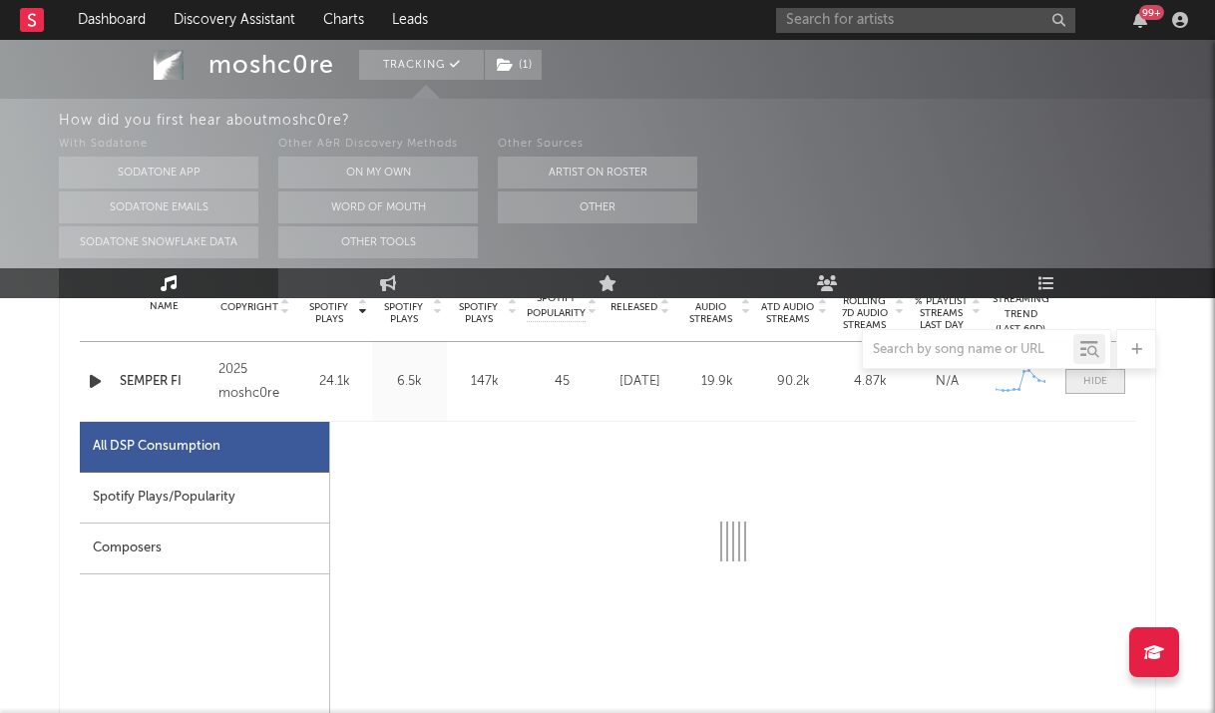
scroll to position [932, 0]
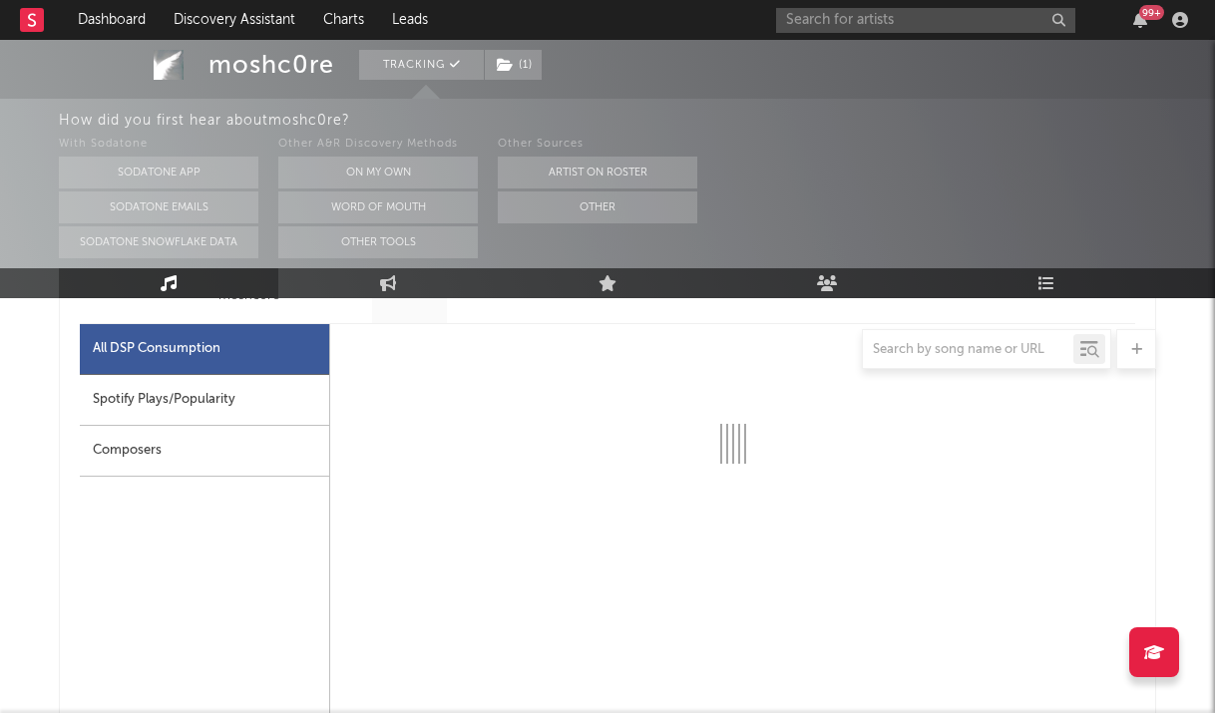
select select "1w"
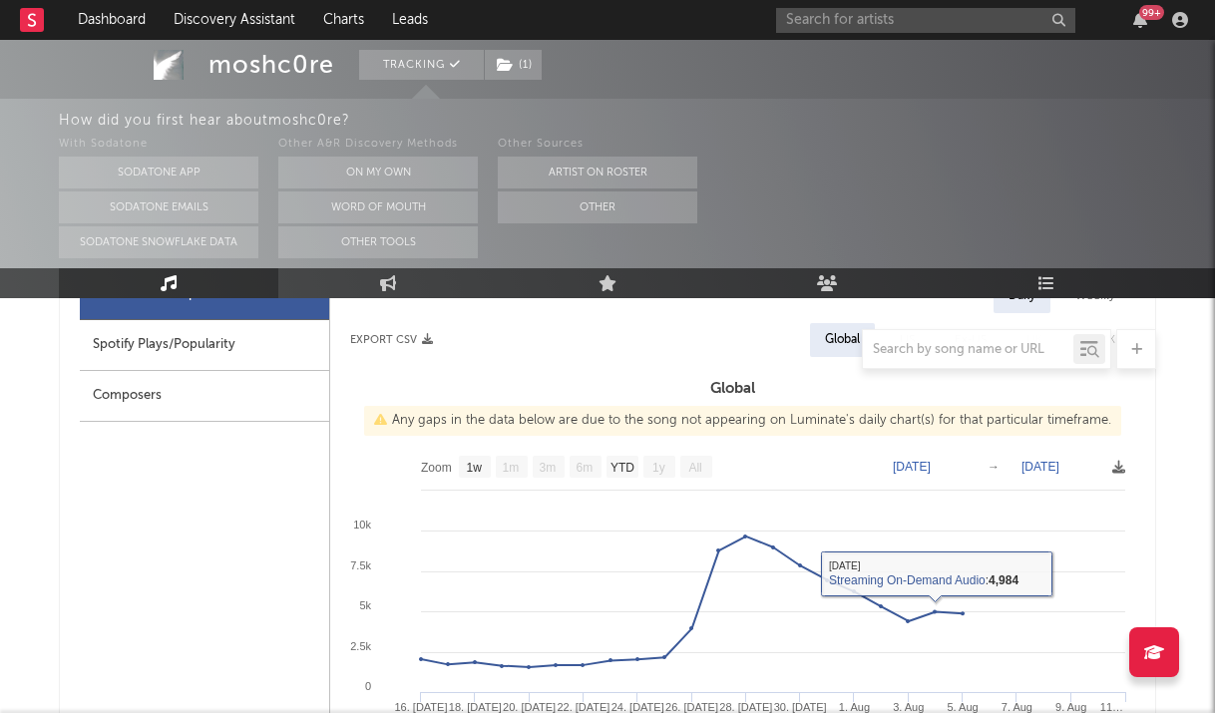
scroll to position [946, 0]
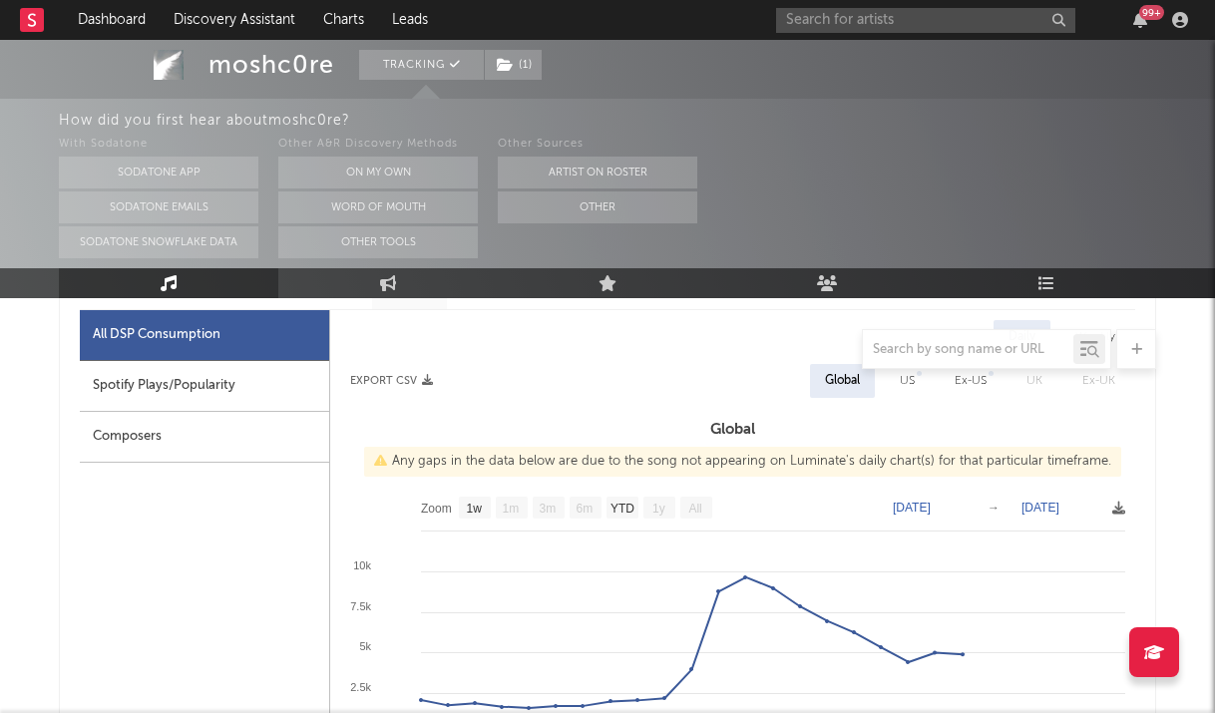
click at [901, 379] on div "US" at bounding box center [907, 381] width 15 height 24
select select "1w"
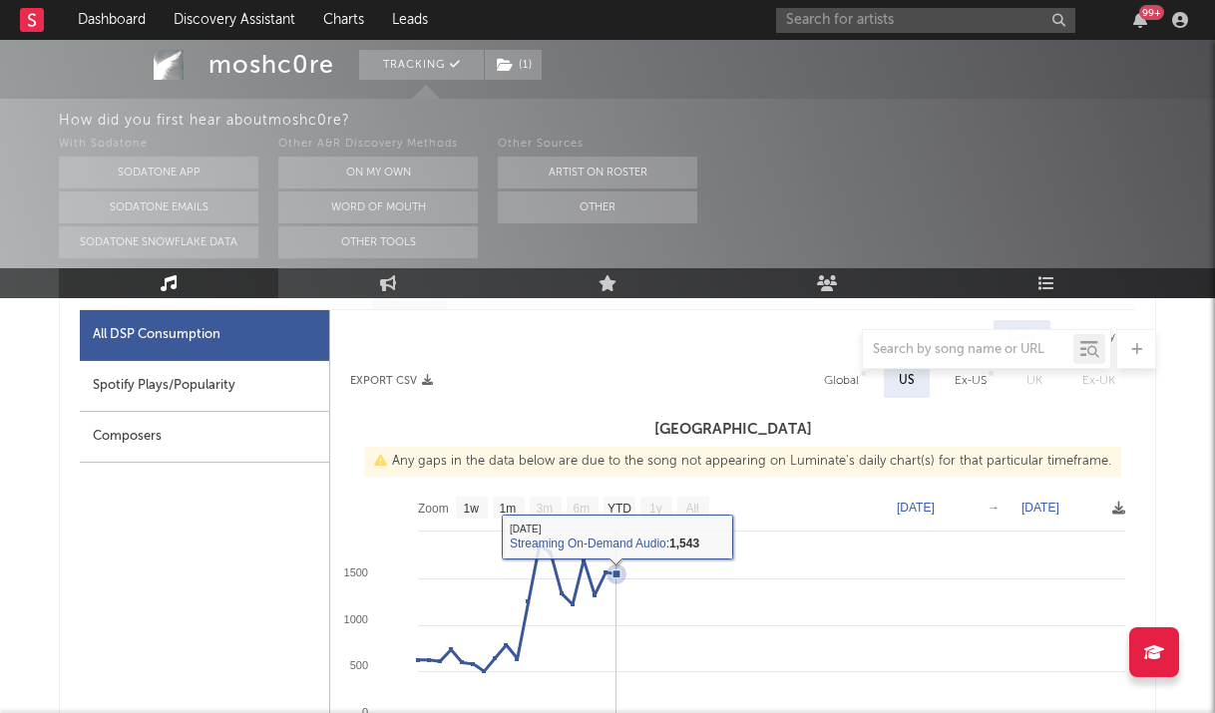
scroll to position [761, 0]
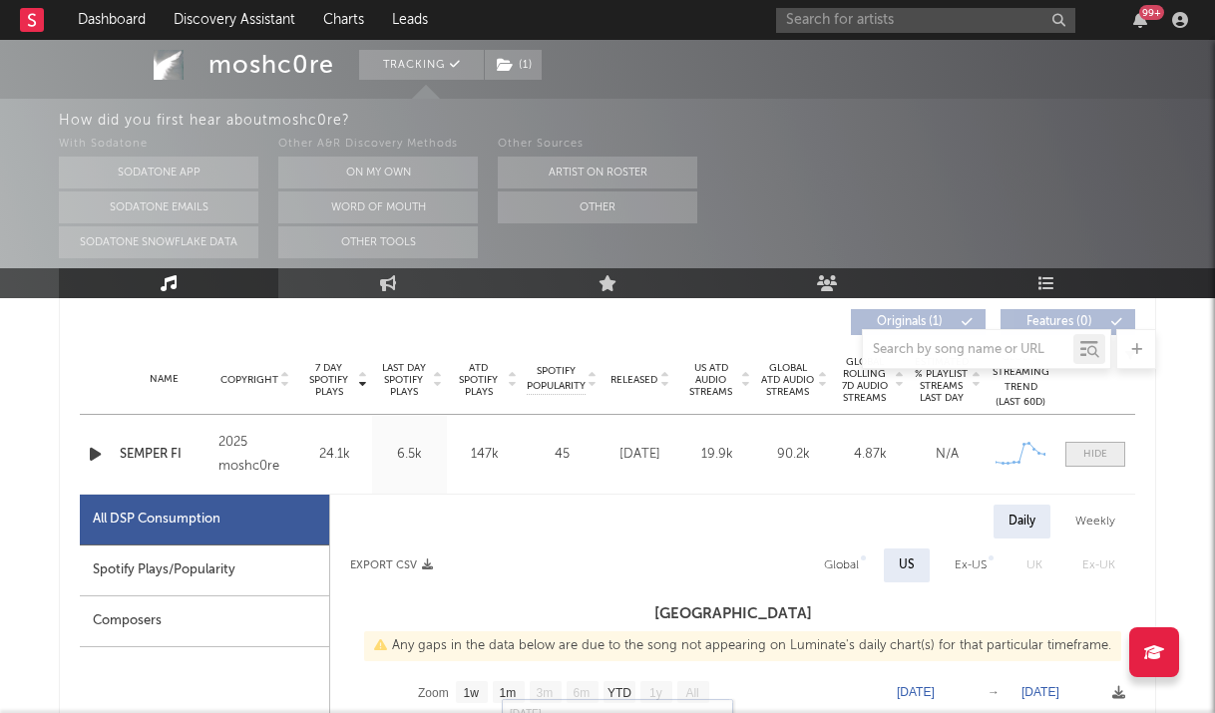
click at [1091, 462] on span at bounding box center [1096, 454] width 60 height 25
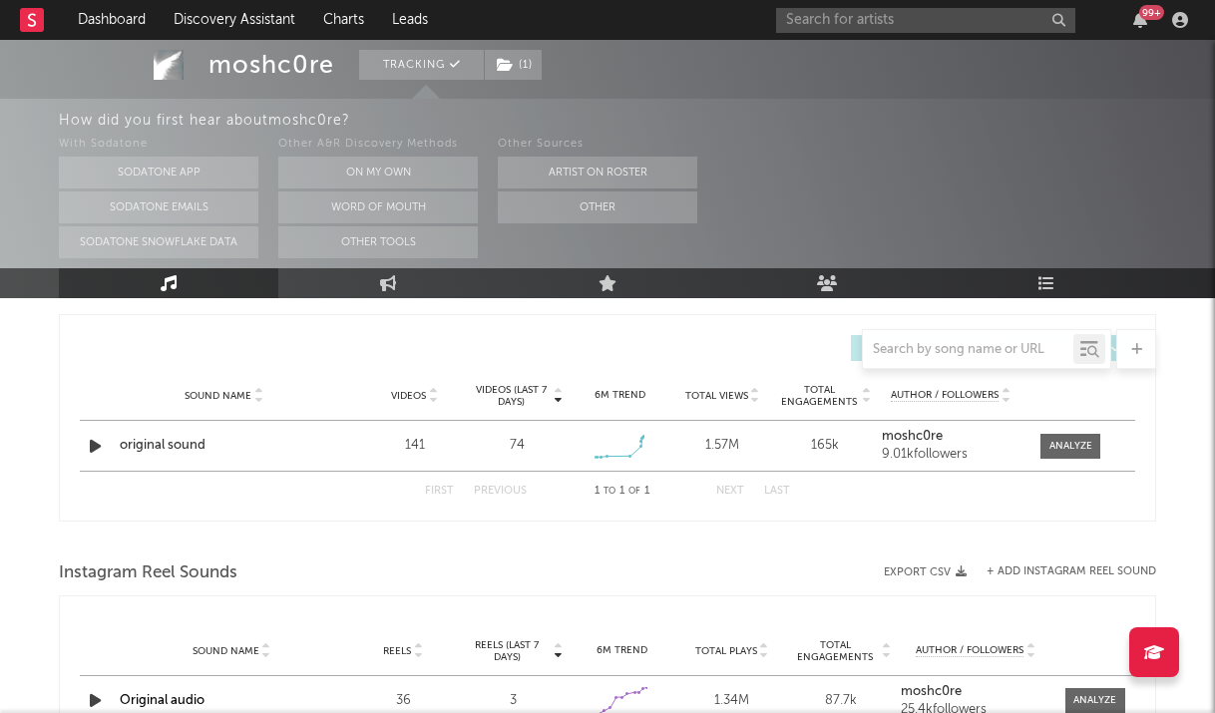
scroll to position [891, 0]
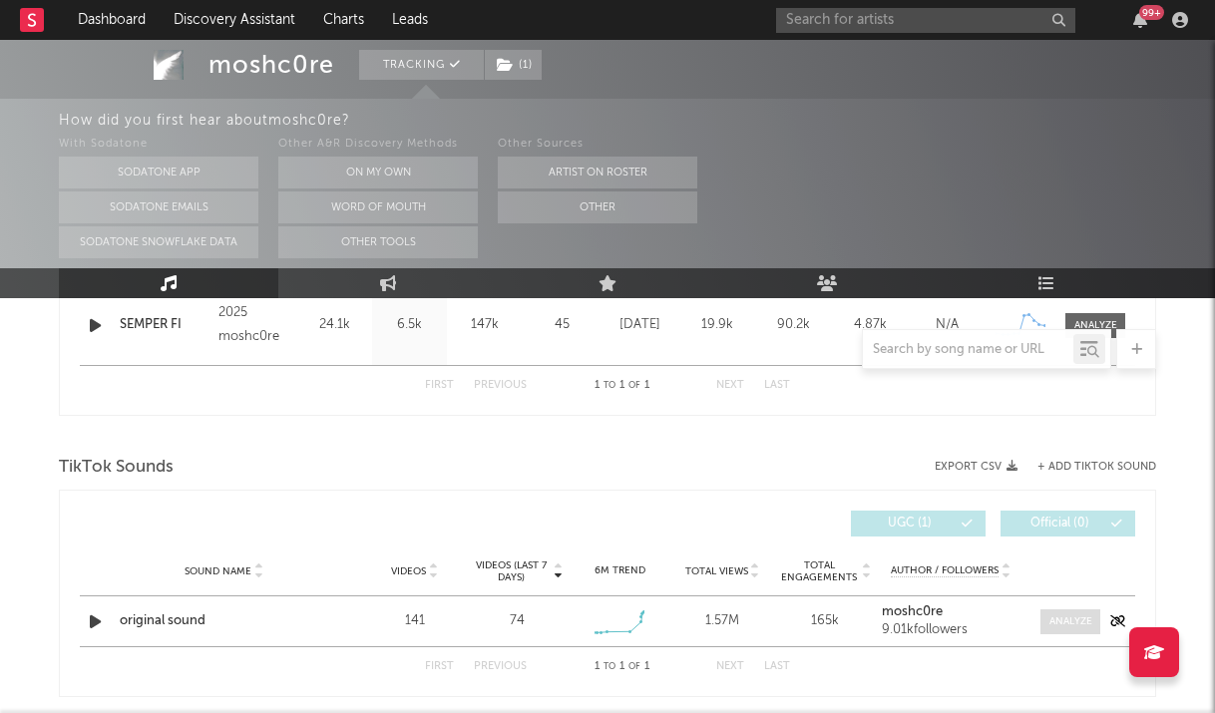
click at [1077, 626] on div at bounding box center [1071, 622] width 43 height 15
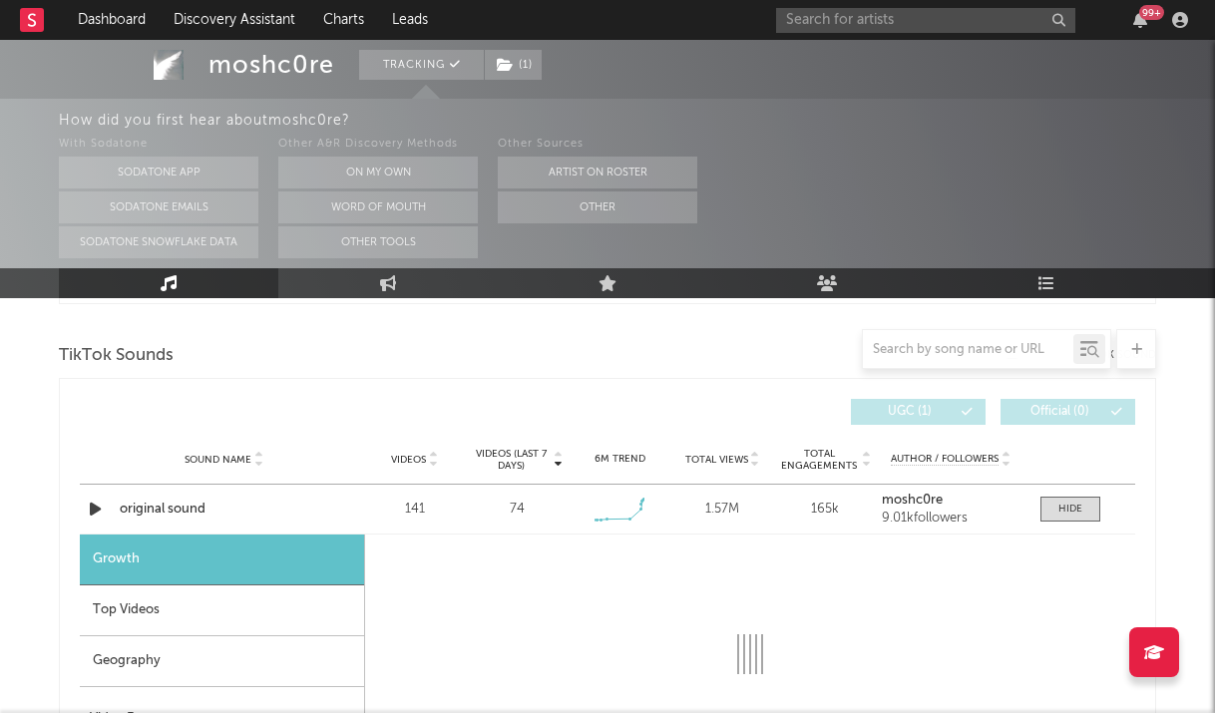
scroll to position [1118, 0]
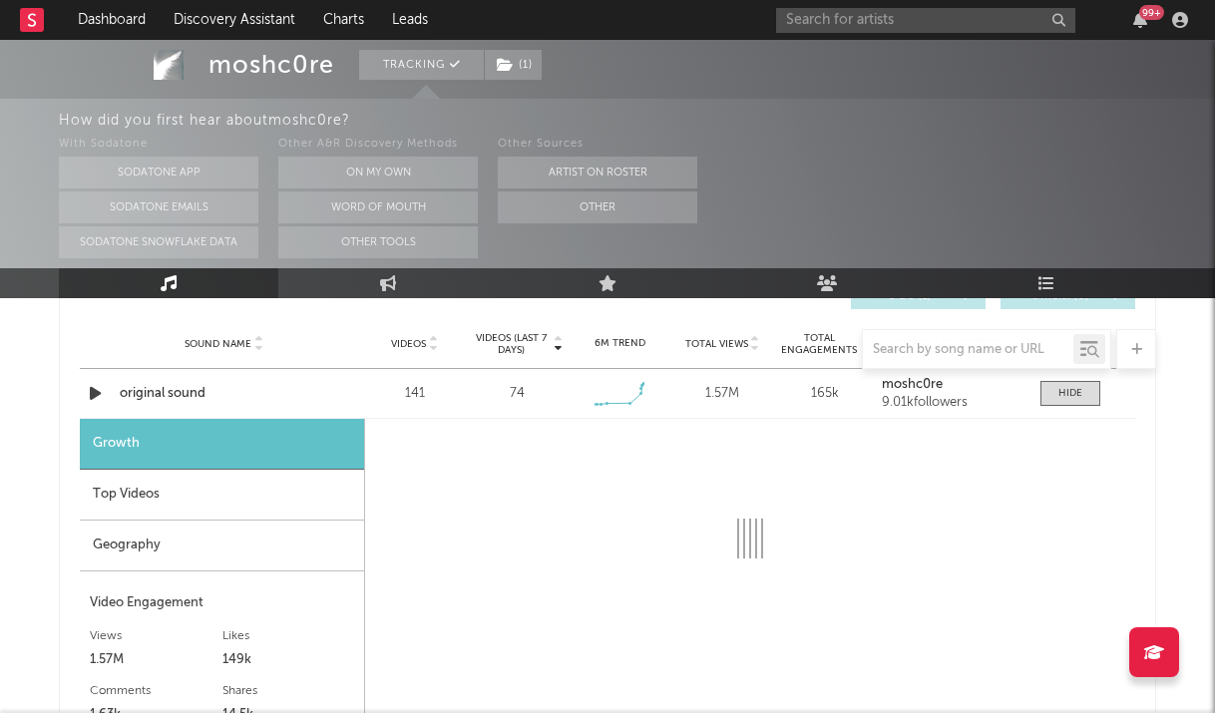
select select "1w"
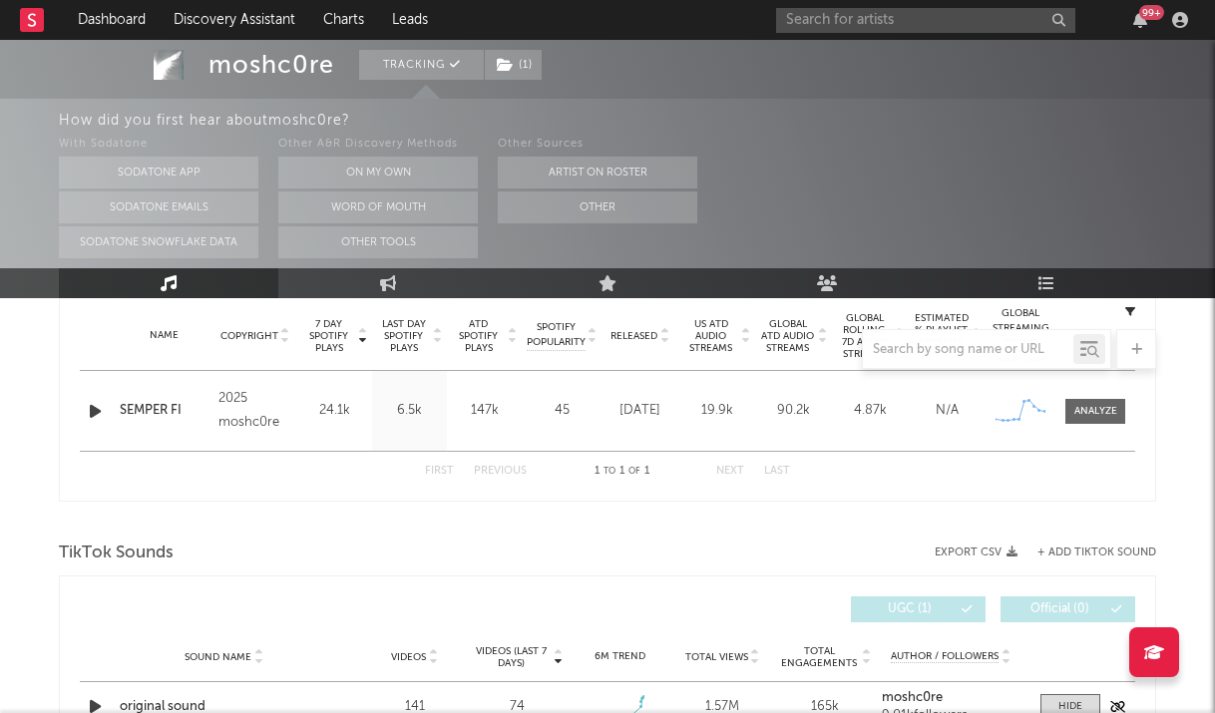
scroll to position [599, 0]
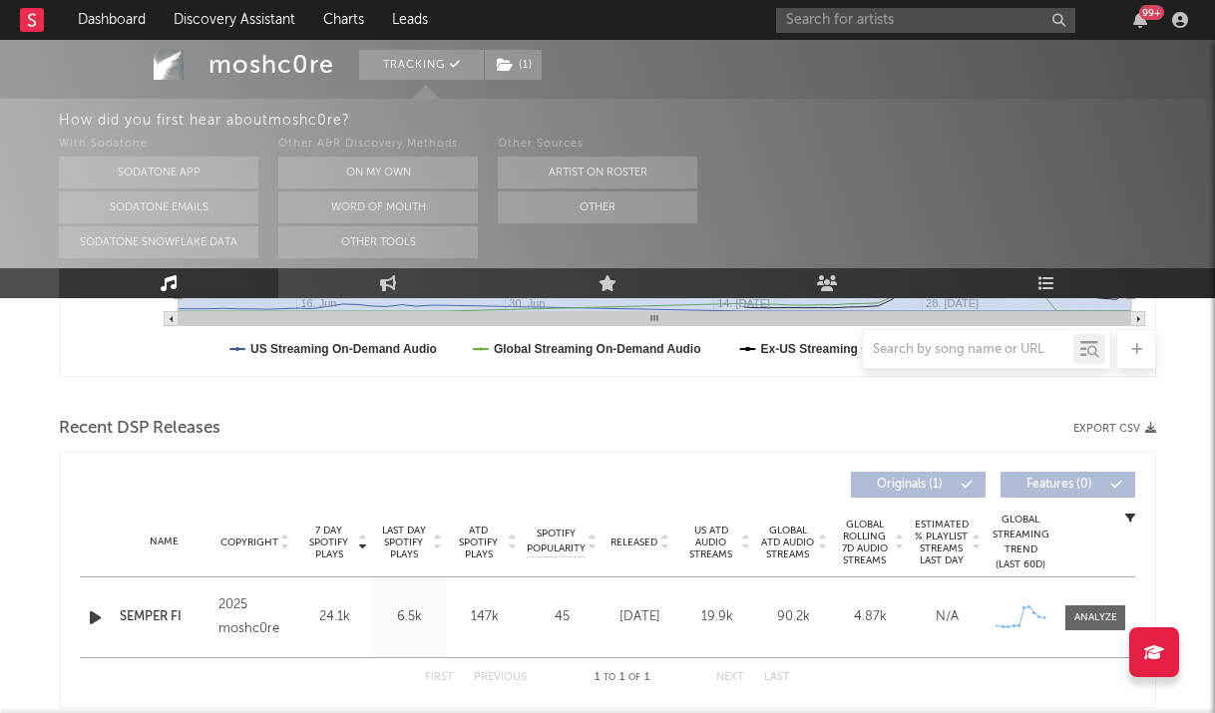
click at [97, 618] on icon "button" at bounding box center [95, 618] width 21 height 25
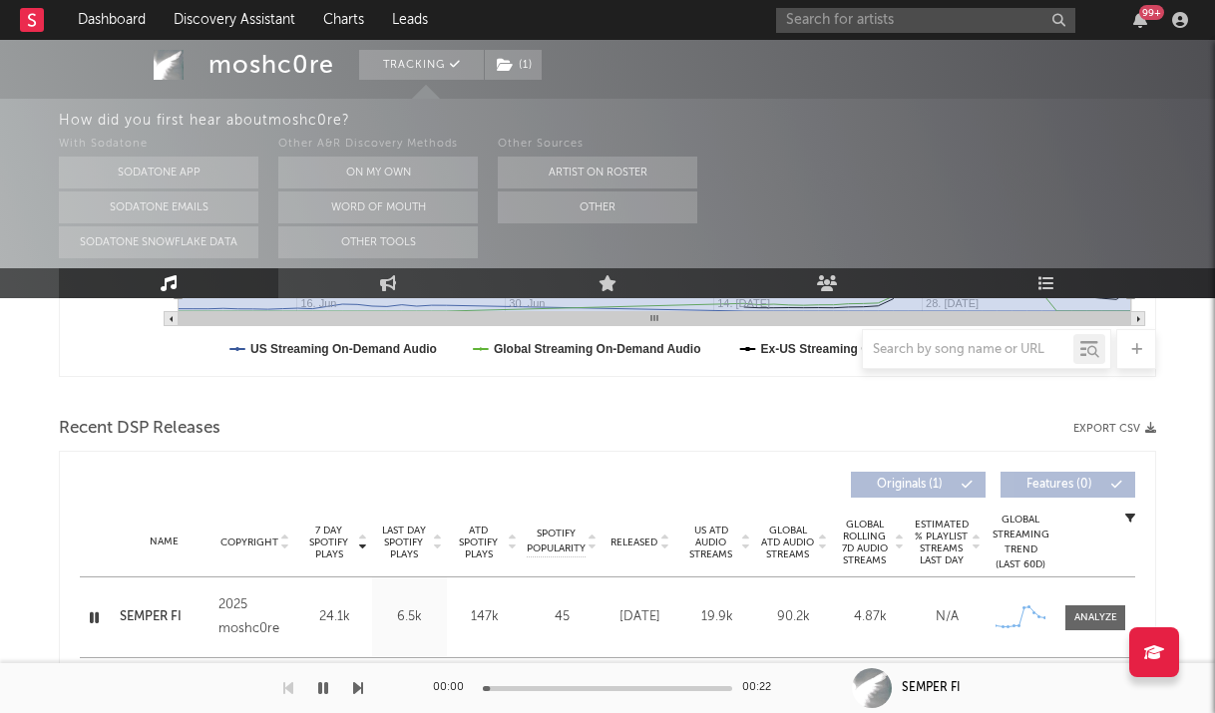
click at [586, 684] on div "00:00 00:22" at bounding box center [607, 688] width 349 height 50
click at [577, 689] on div at bounding box center [607, 688] width 249 height 5
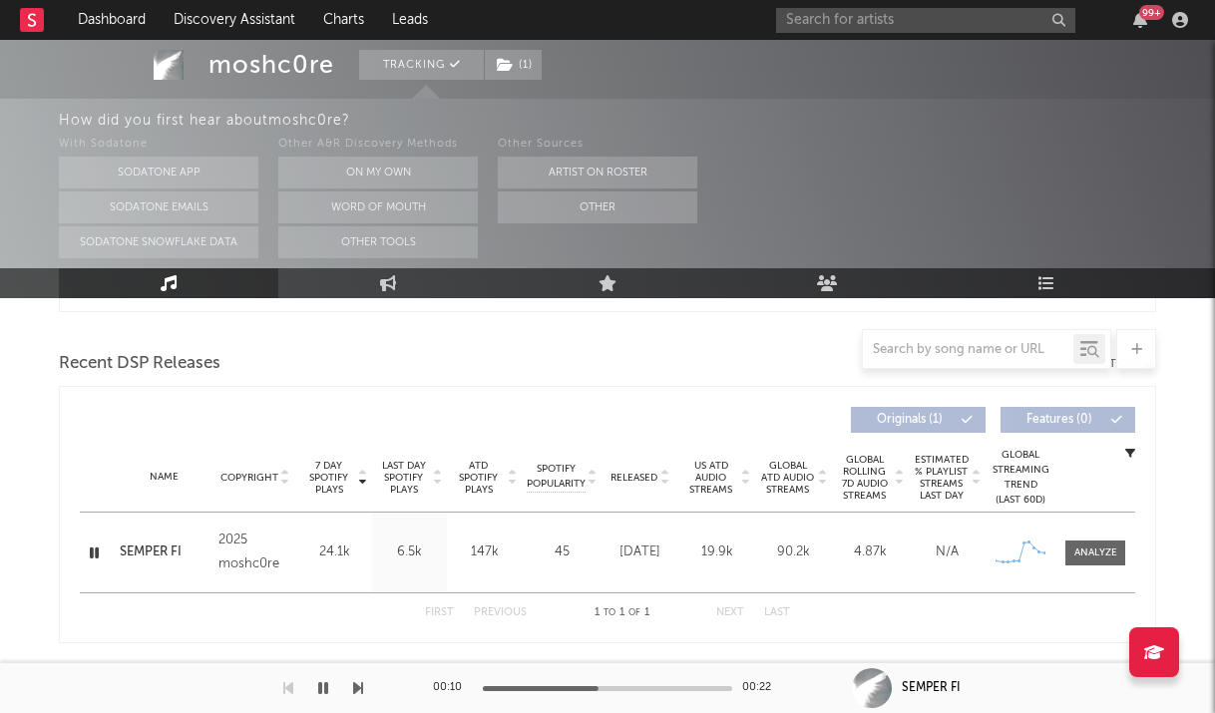
scroll to position [664, 0]
click at [88, 557] on icon "button" at bounding box center [94, 552] width 19 height 25
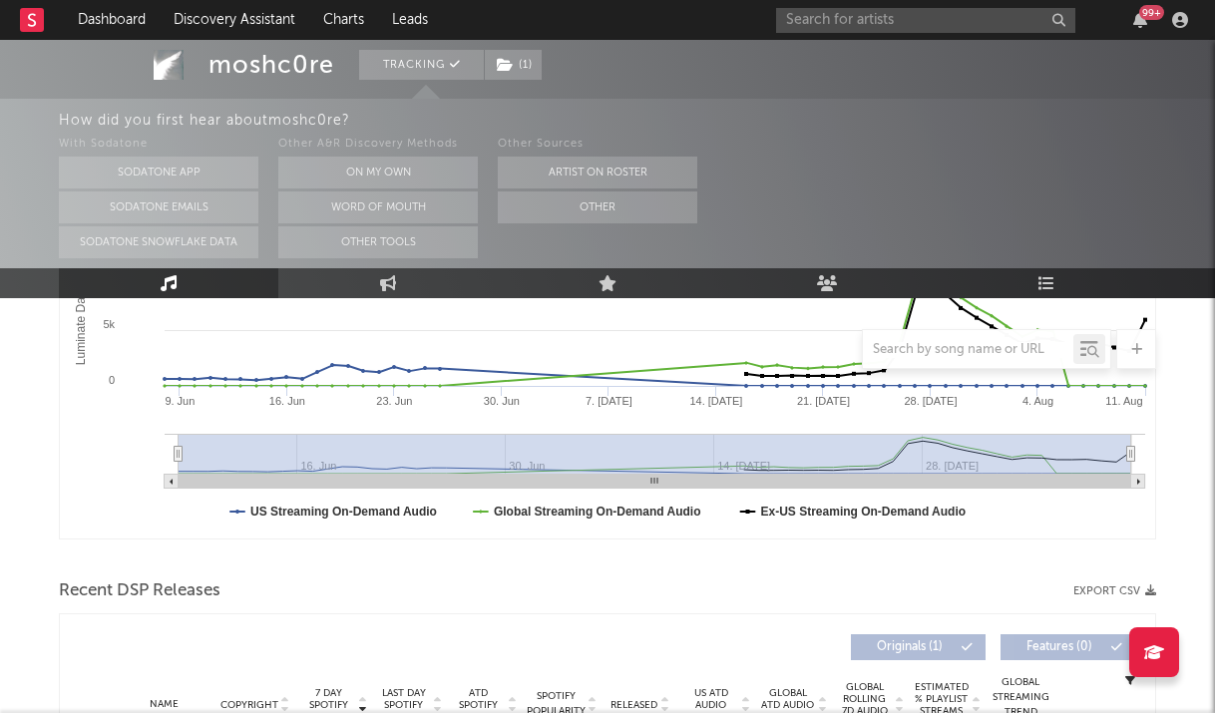
scroll to position [0, 0]
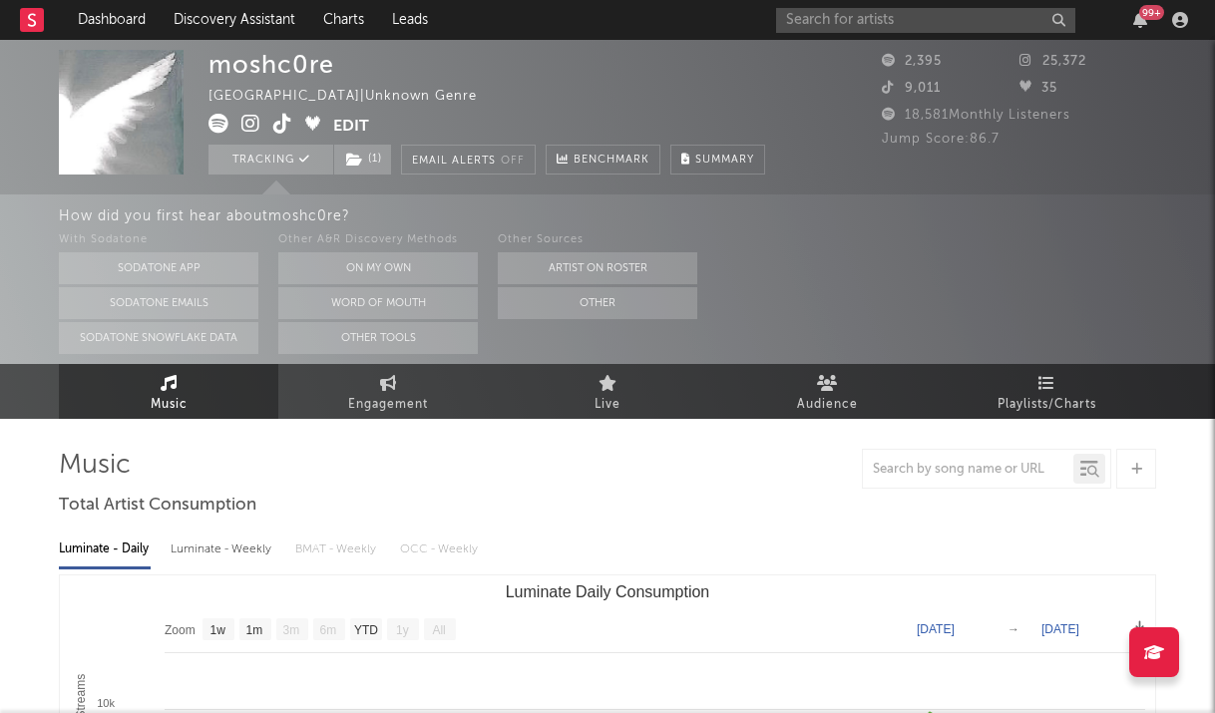
click at [281, 122] on icon at bounding box center [282, 124] width 19 height 20
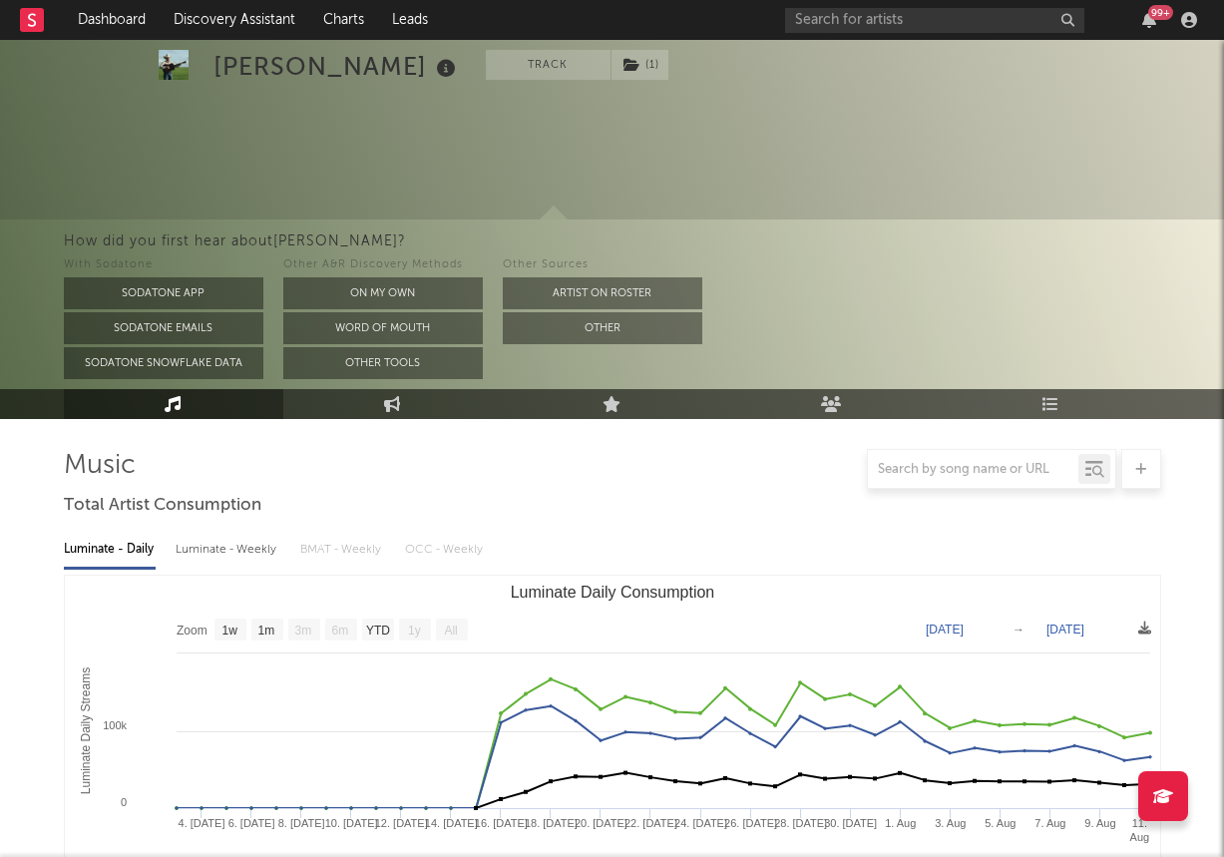
select select "1w"
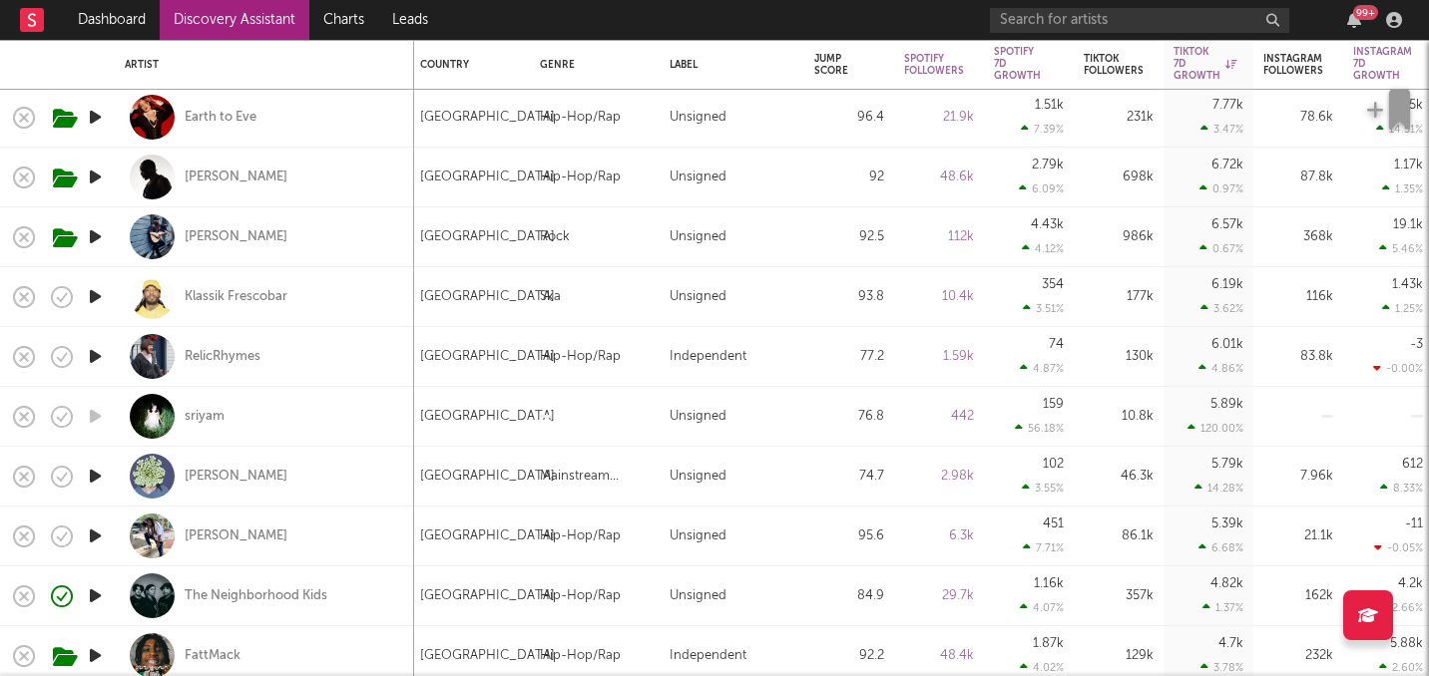
click at [91, 231] on icon "button" at bounding box center [95, 236] width 21 height 25
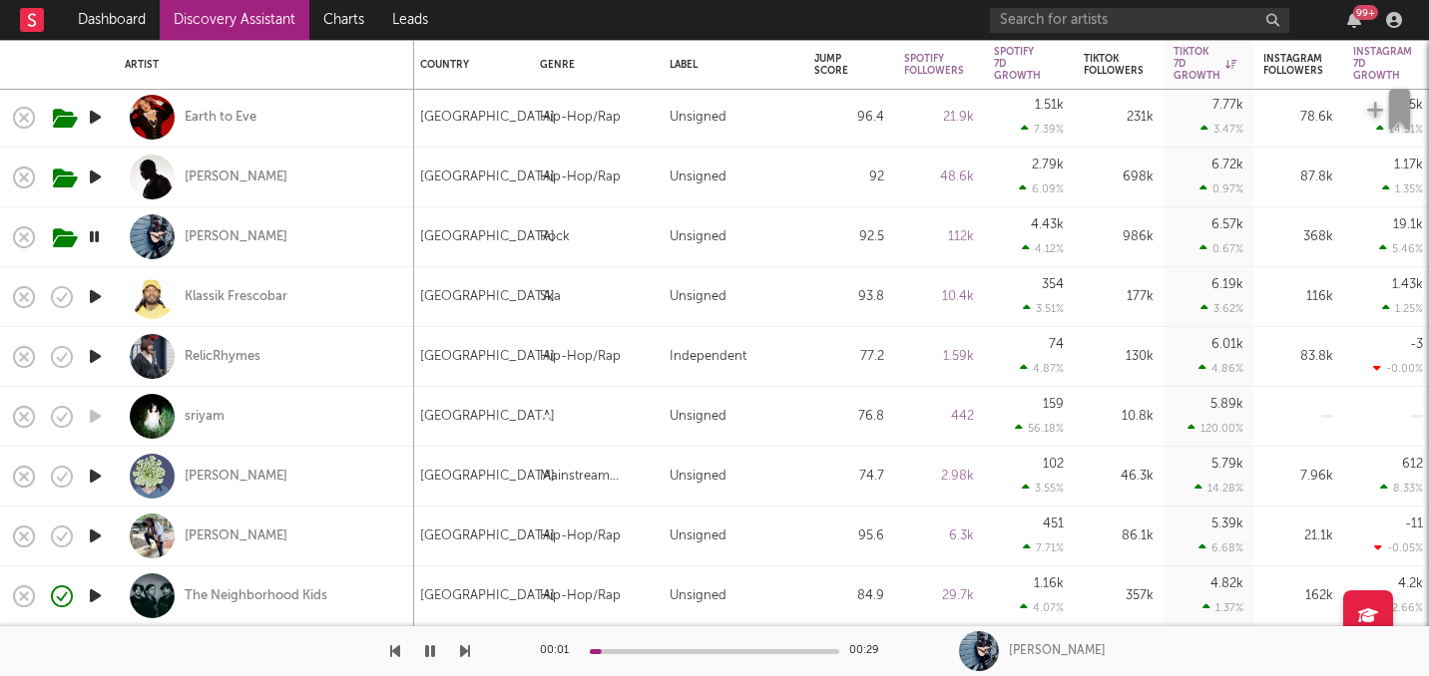
click at [98, 236] on icon "button" at bounding box center [94, 236] width 19 height 25
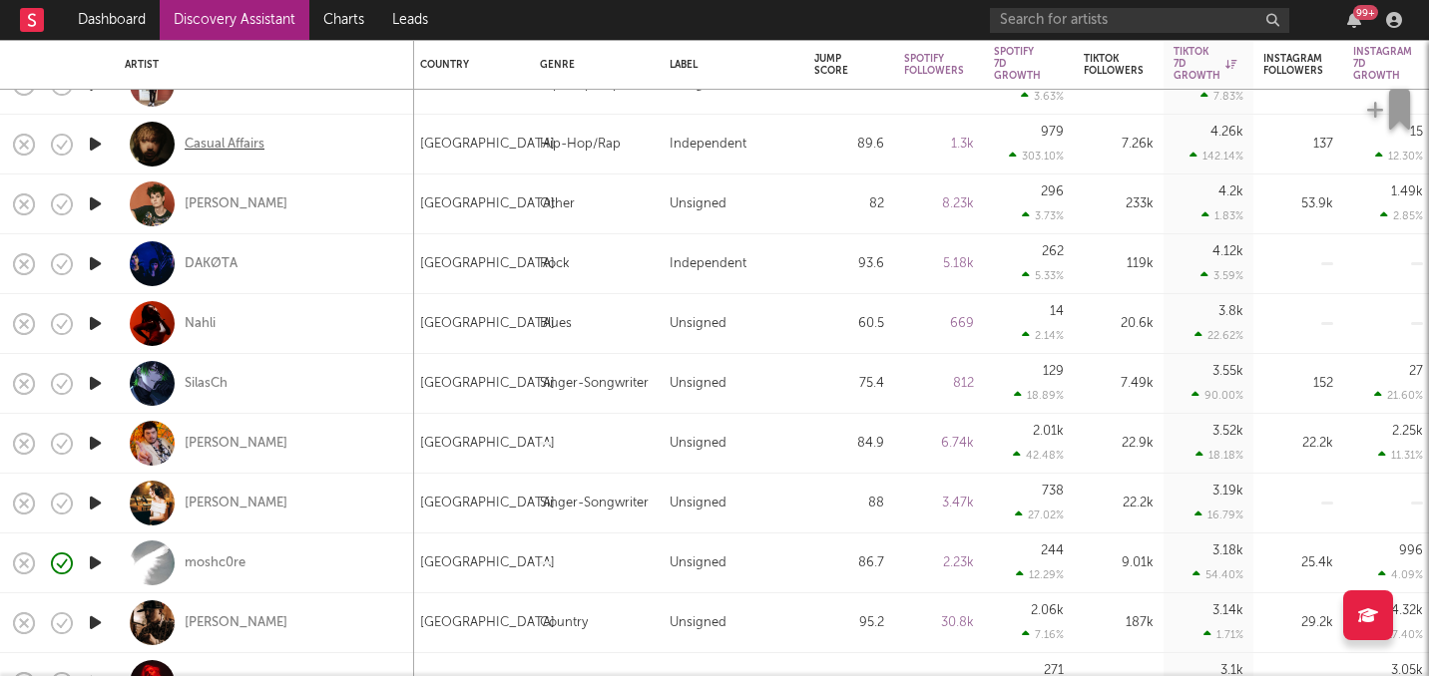
click at [230, 144] on div "Casual Affairs" at bounding box center [225, 145] width 80 height 18
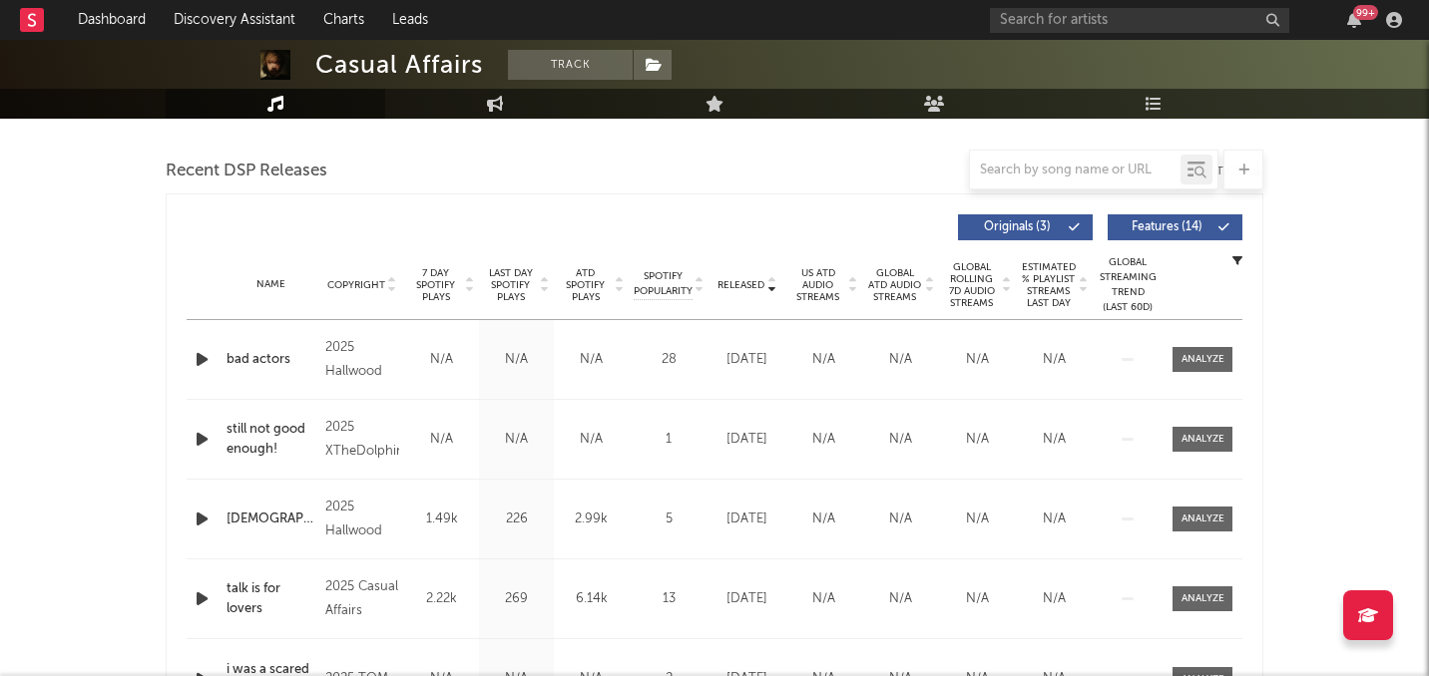
select select "1w"
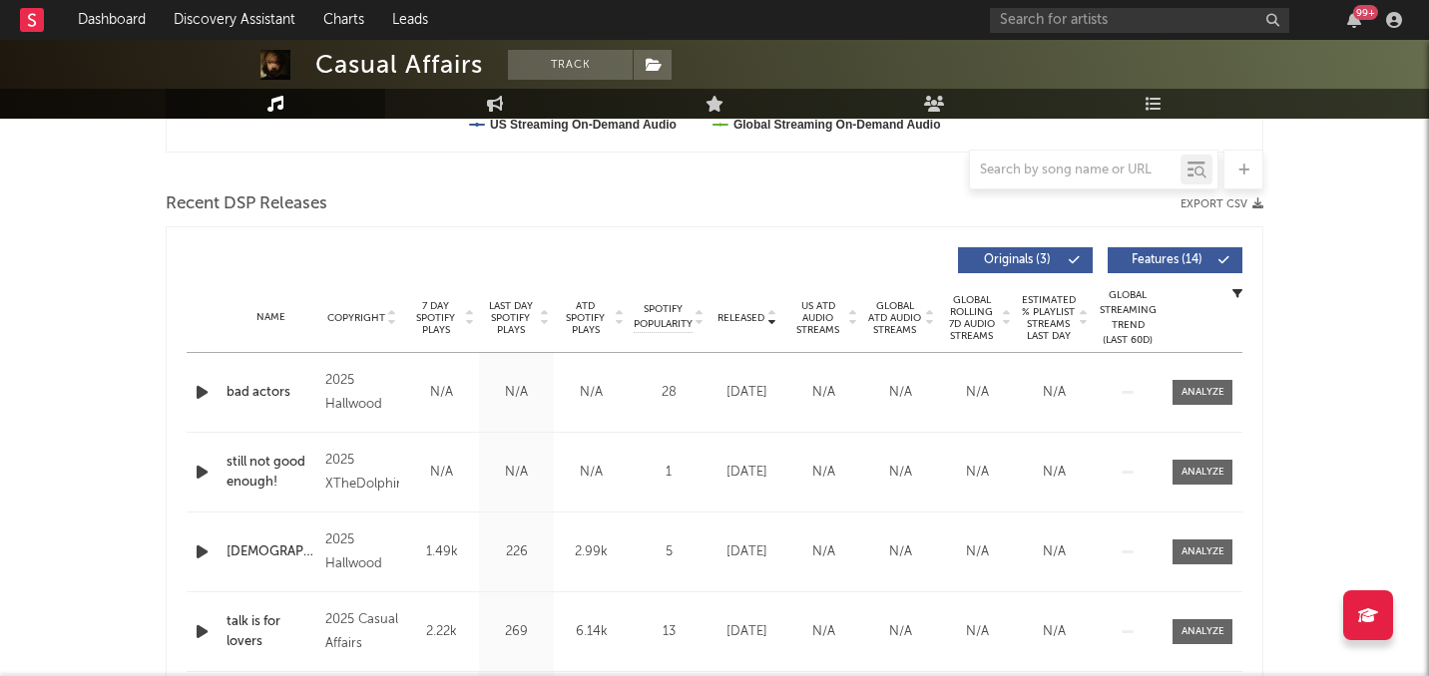
scroll to position [144, 0]
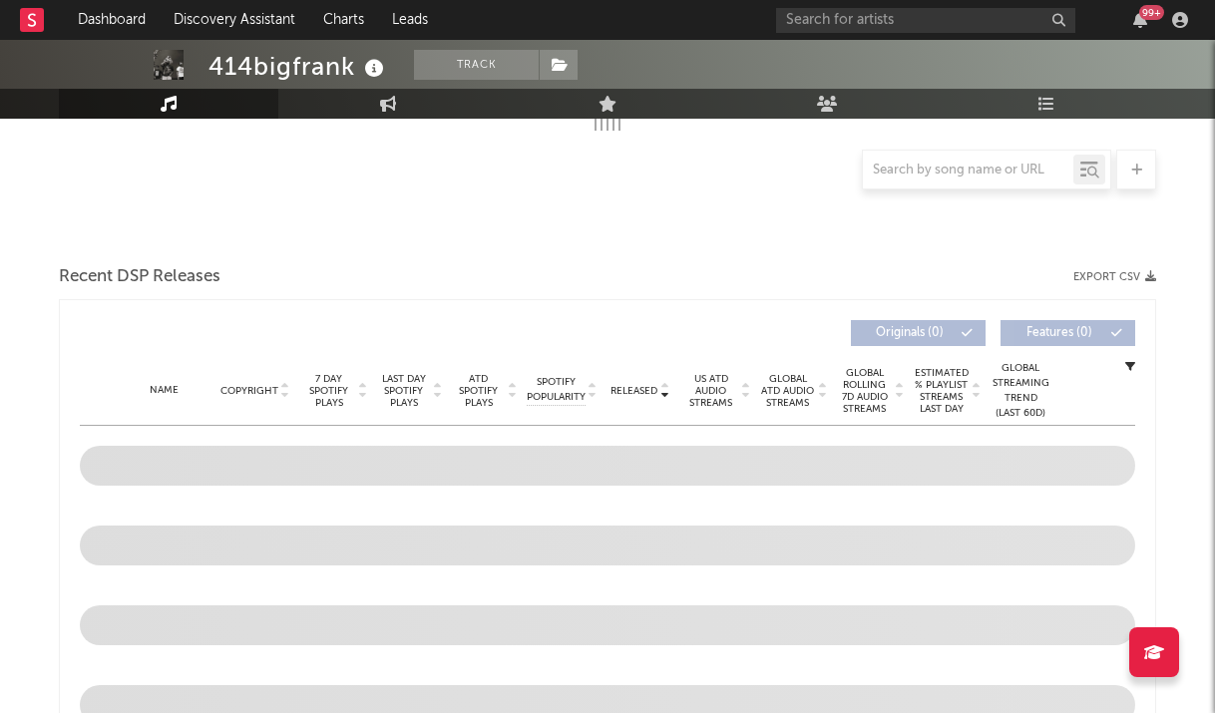
select select "6m"
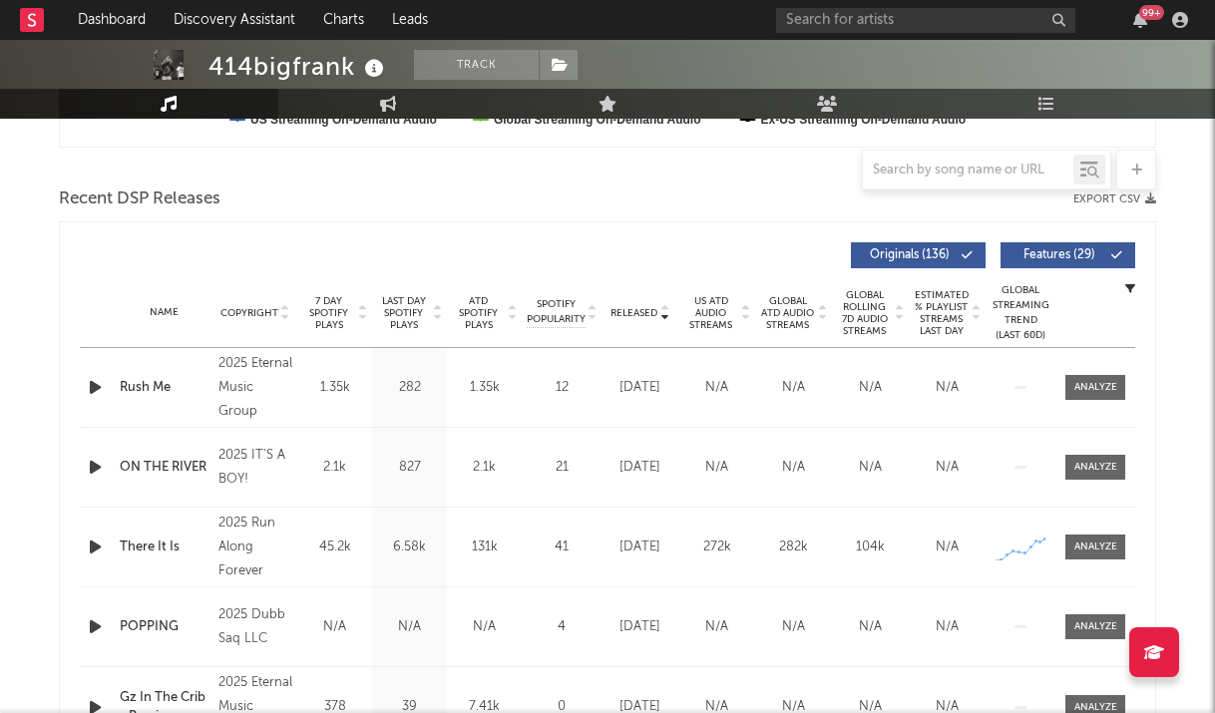
scroll to position [647, 0]
click at [335, 305] on span "7 Day Spotify Plays" at bounding box center [328, 314] width 53 height 36
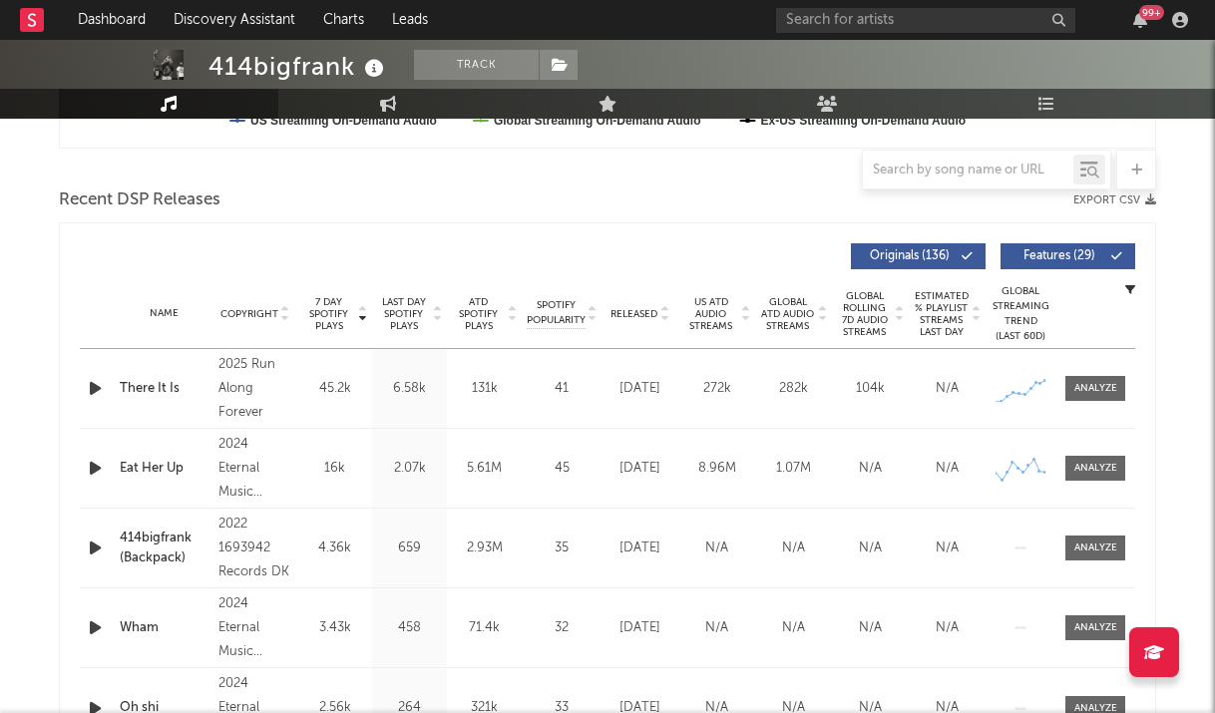
click at [644, 314] on span "Released" at bounding box center [634, 314] width 47 height 12
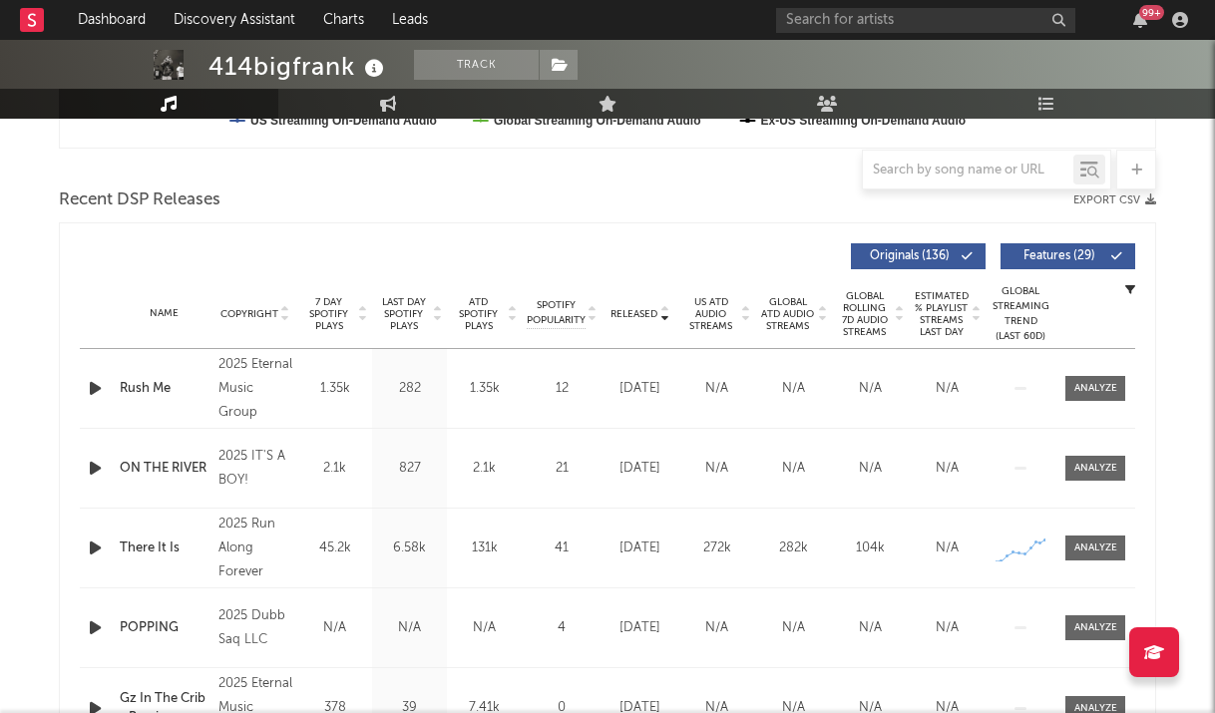
click at [325, 302] on span "7 Day Spotify Plays" at bounding box center [328, 314] width 53 height 36
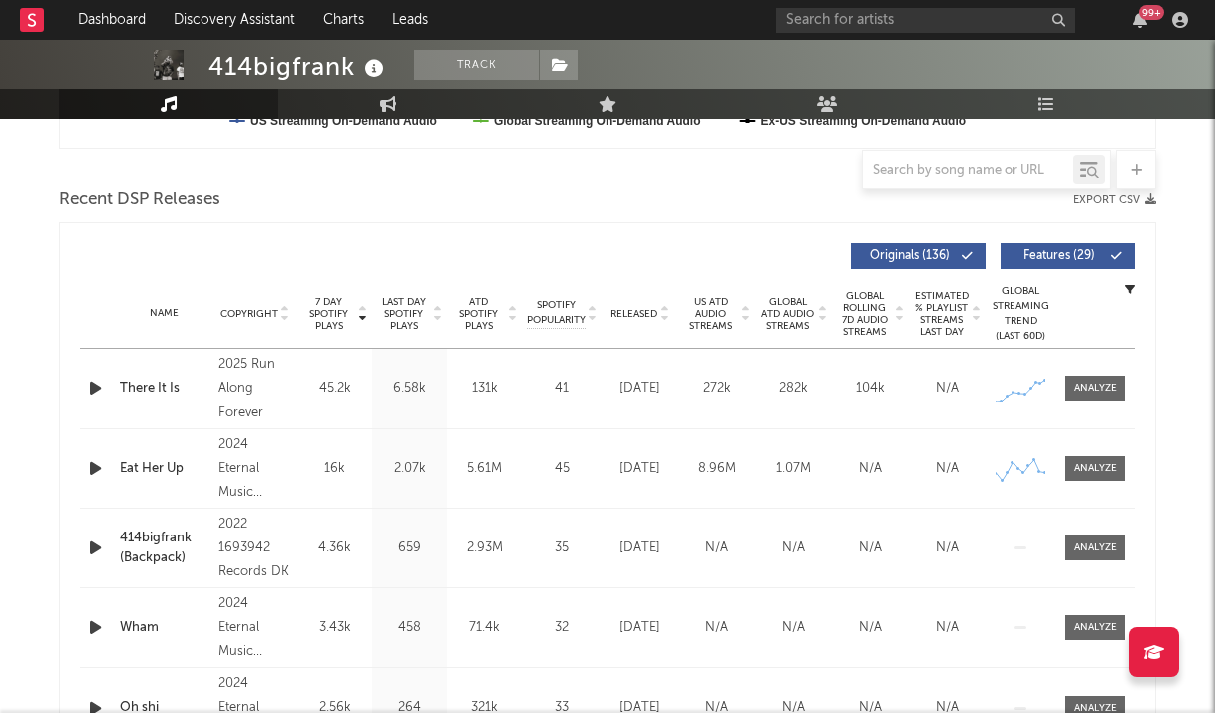
click at [631, 308] on span "Released" at bounding box center [634, 314] width 47 height 12
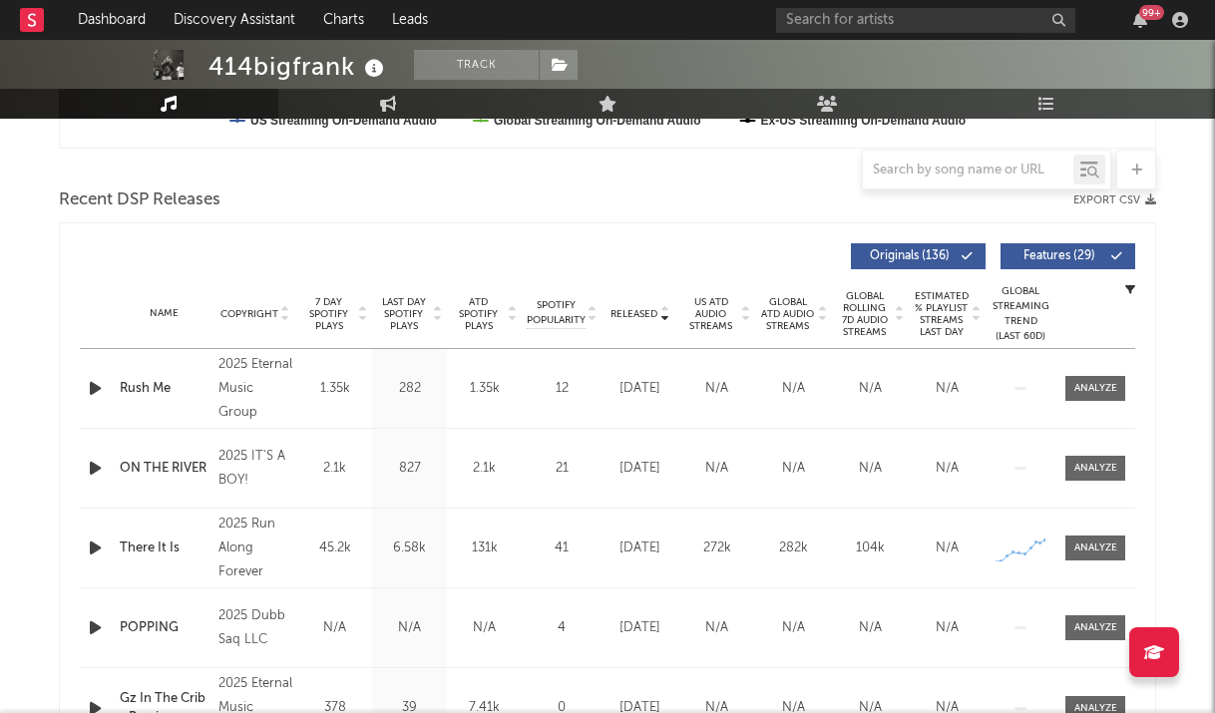
click at [141, 382] on div "Rush Me" at bounding box center [164, 389] width 89 height 20
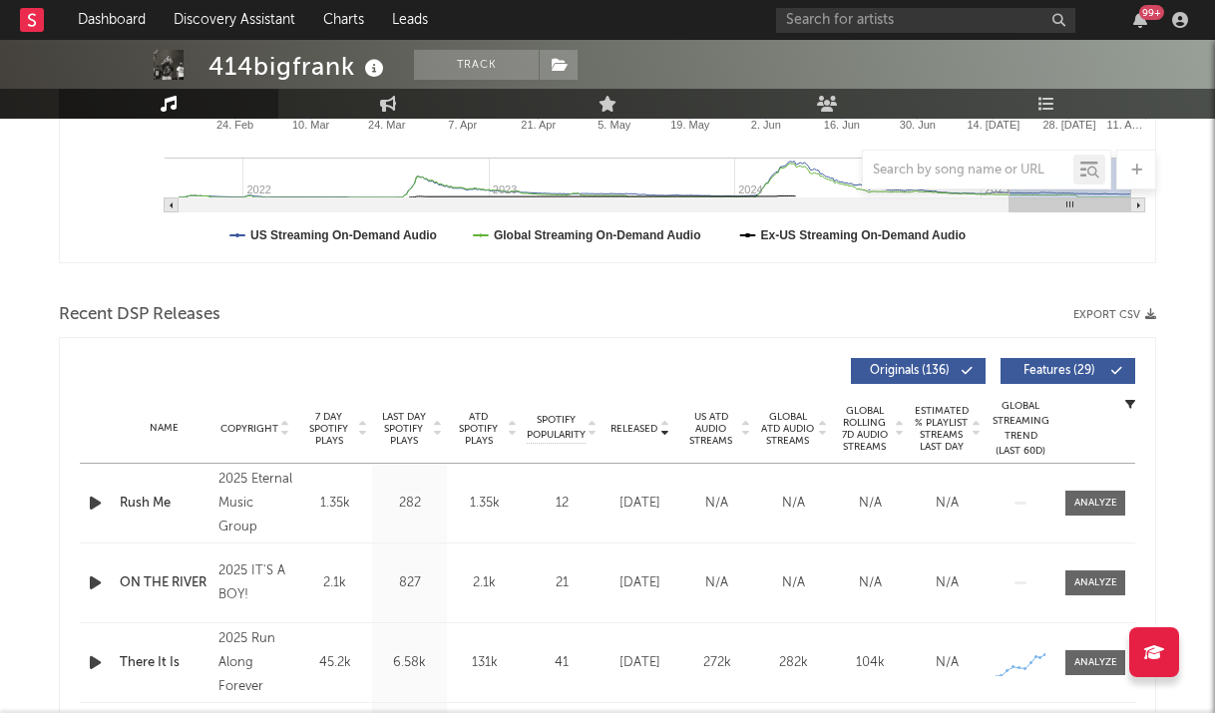
scroll to position [536, 0]
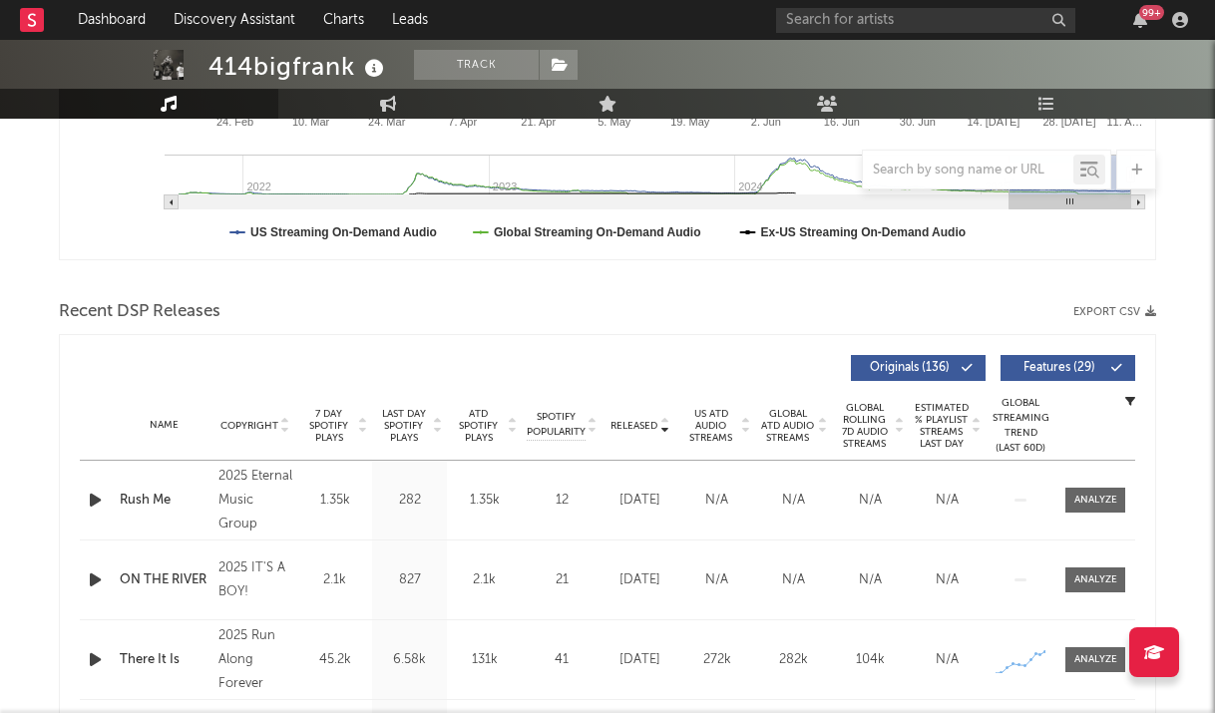
click at [314, 419] on span "7 Day Spotify Plays" at bounding box center [328, 426] width 53 height 36
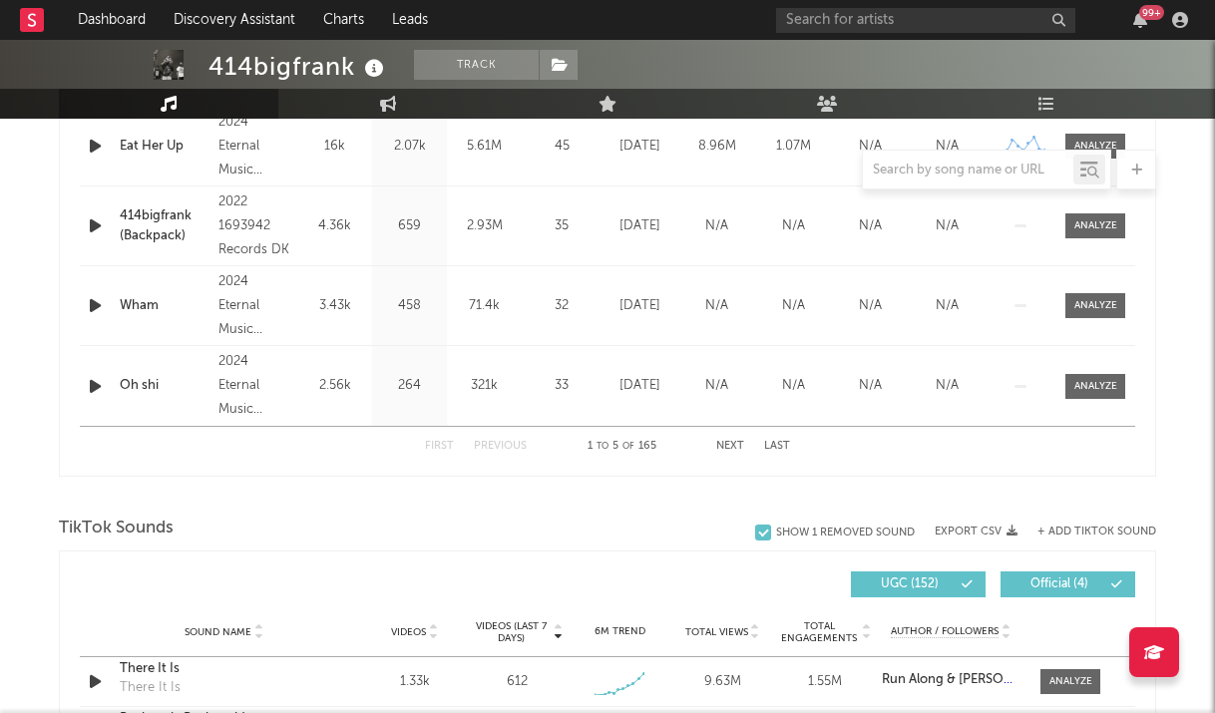
scroll to position [1250, 0]
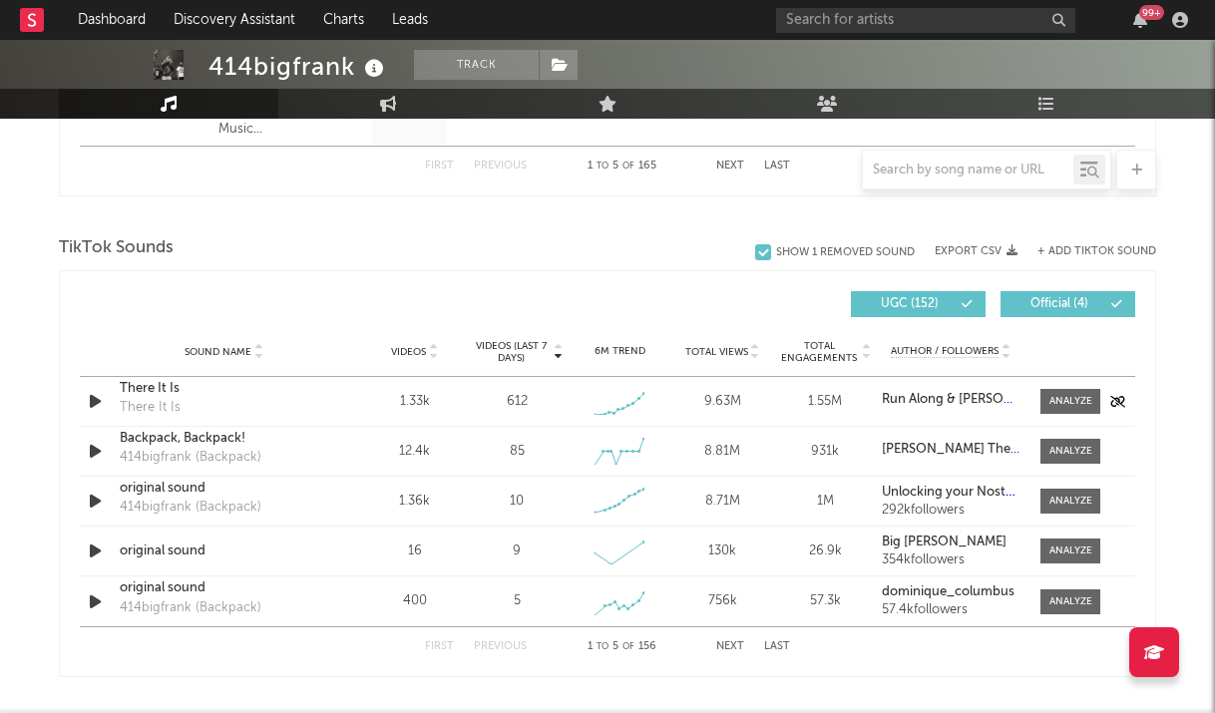
click at [95, 407] on icon "button" at bounding box center [95, 401] width 21 height 25
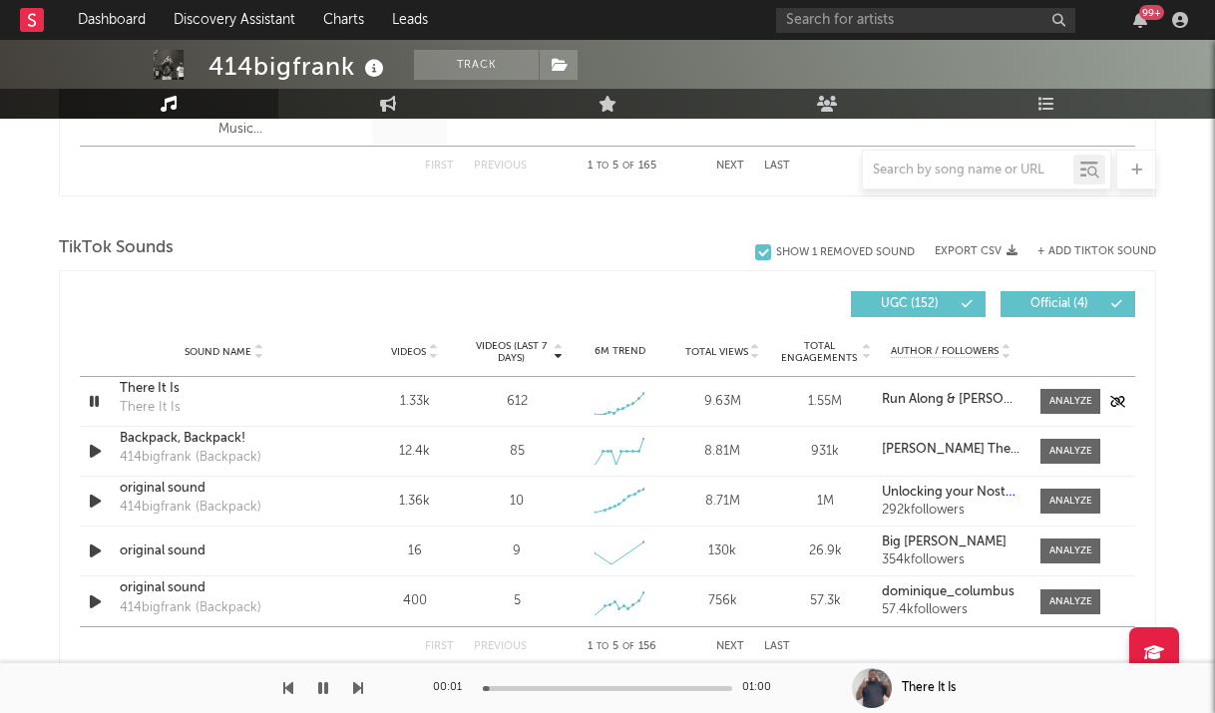
click at [95, 407] on icon "button" at bounding box center [94, 401] width 19 height 25
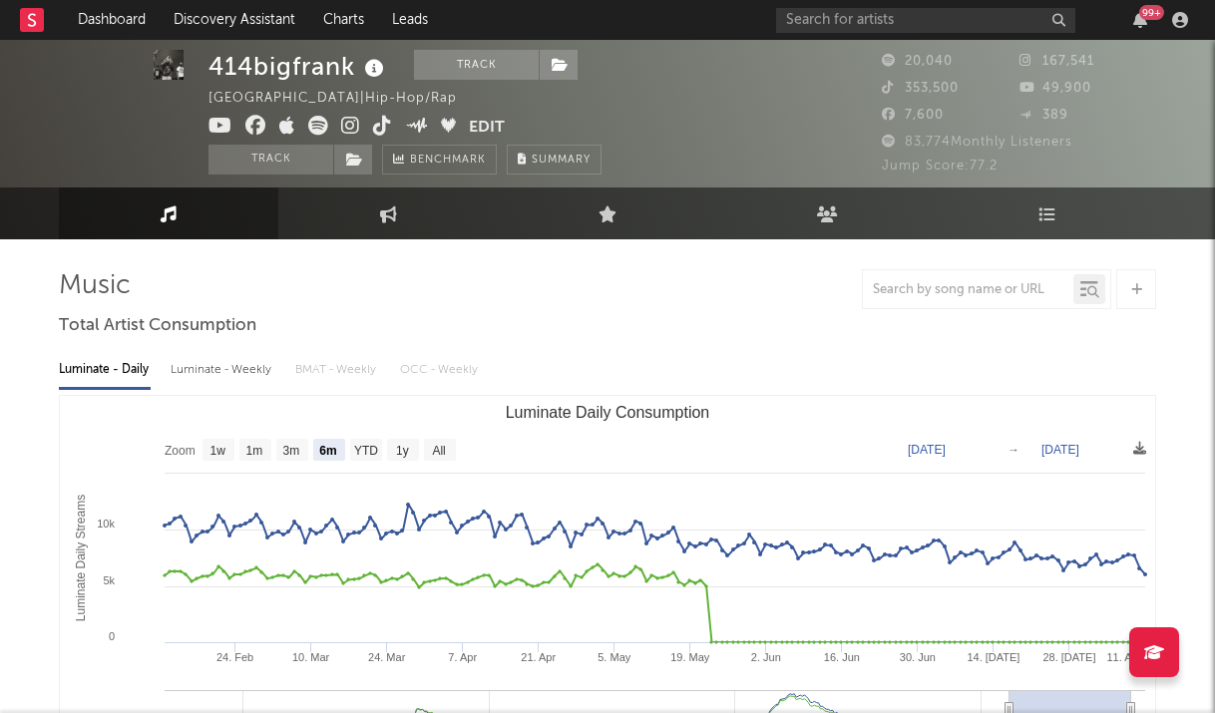
scroll to position [38, 0]
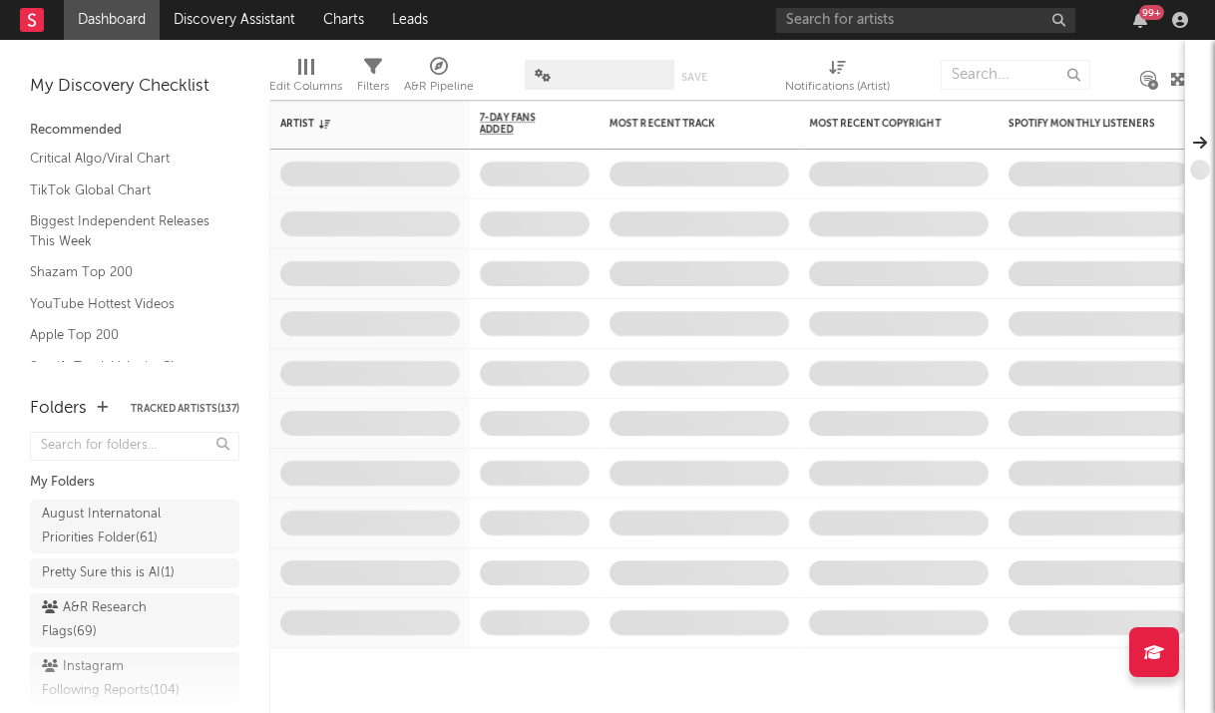
click at [941, 34] on div "99 +" at bounding box center [985, 20] width 419 height 40
click at [935, 17] on input "text" at bounding box center [925, 20] width 299 height 25
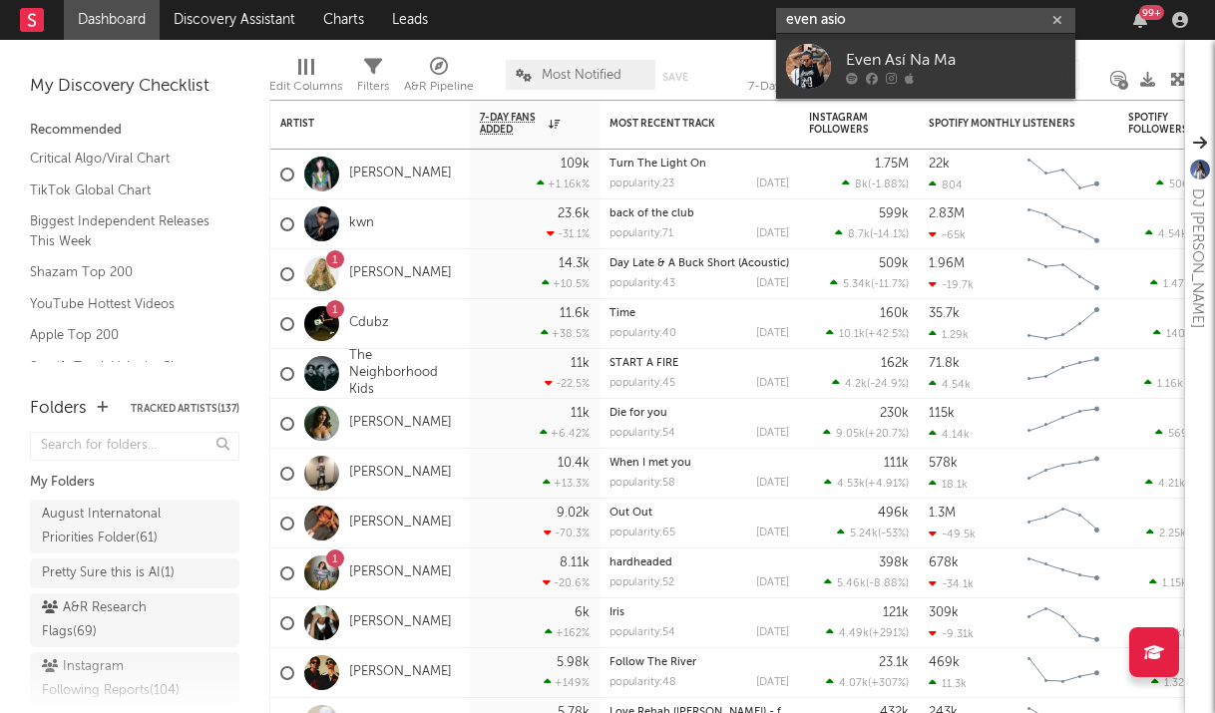
click at [819, 24] on input "even asio" at bounding box center [925, 20] width 299 height 25
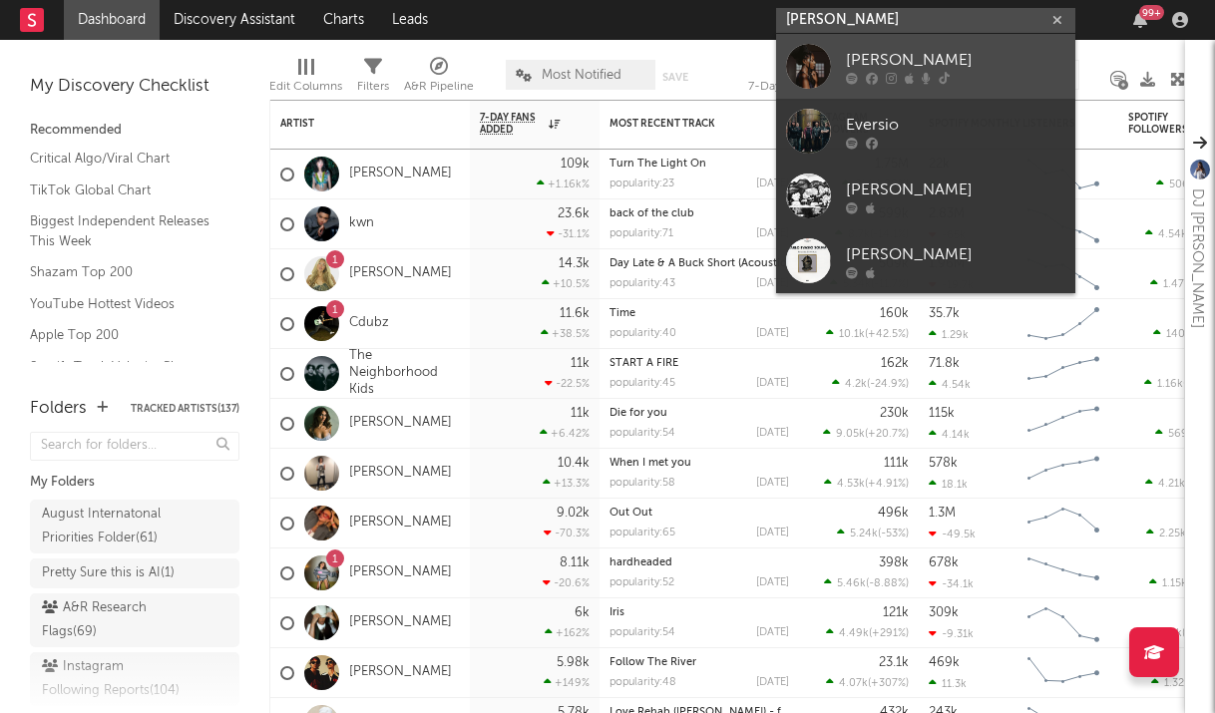
type input "[PERSON_NAME]"
click at [817, 63] on div at bounding box center [808, 66] width 45 height 45
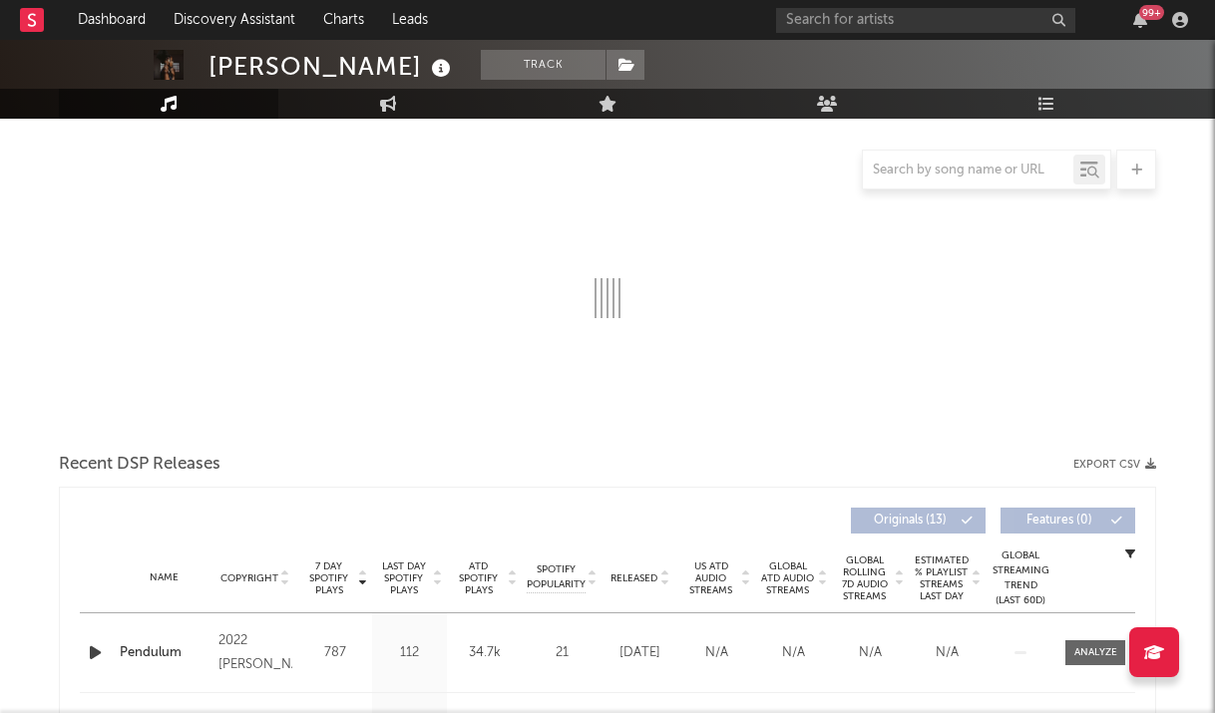
select select "1w"
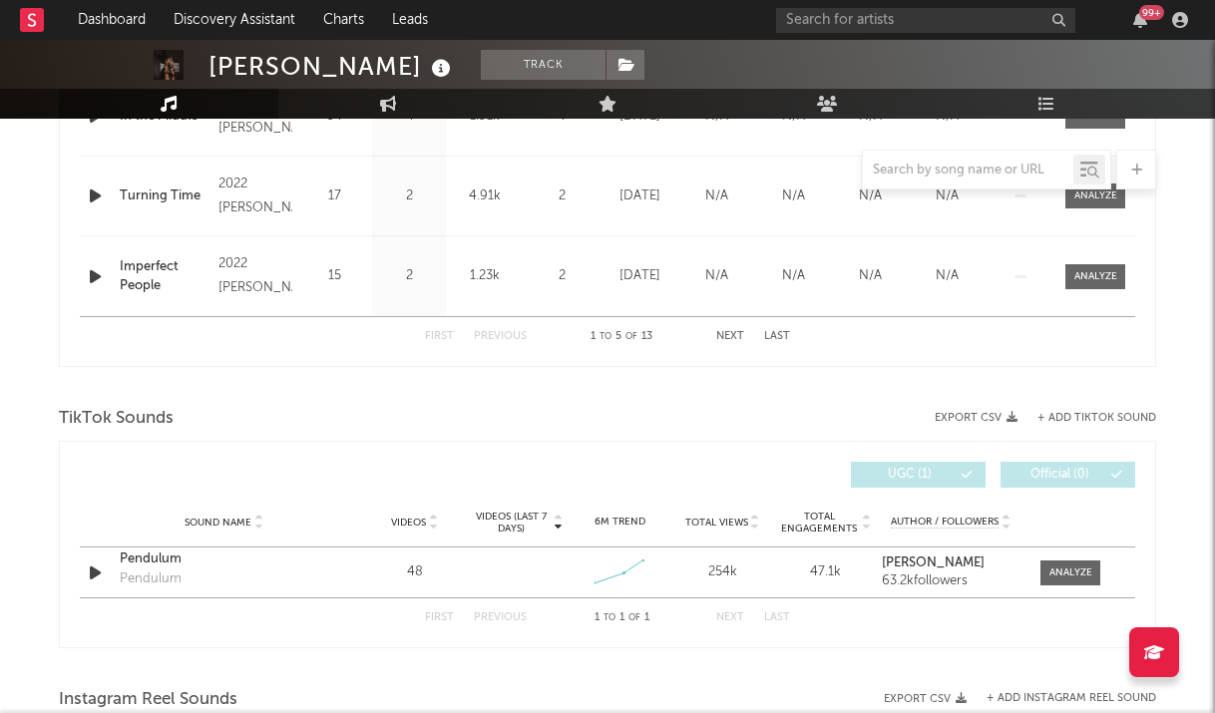
scroll to position [762, 0]
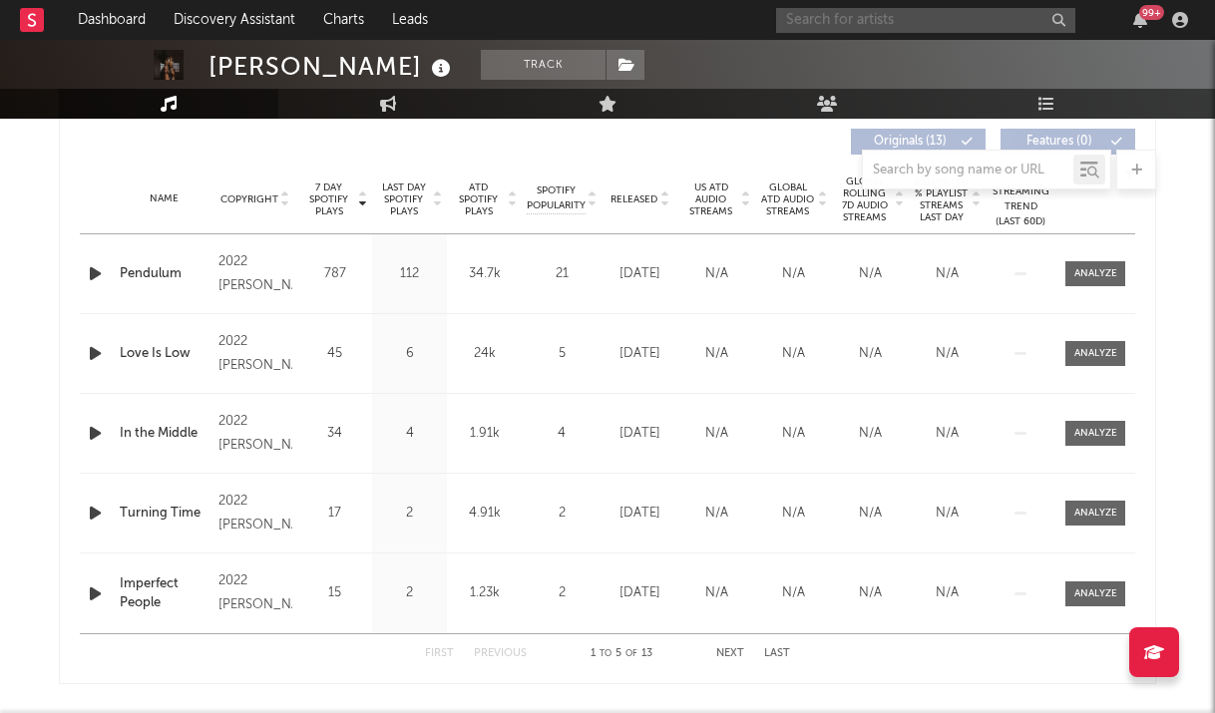
click at [950, 26] on input "text" at bounding box center [925, 20] width 299 height 25
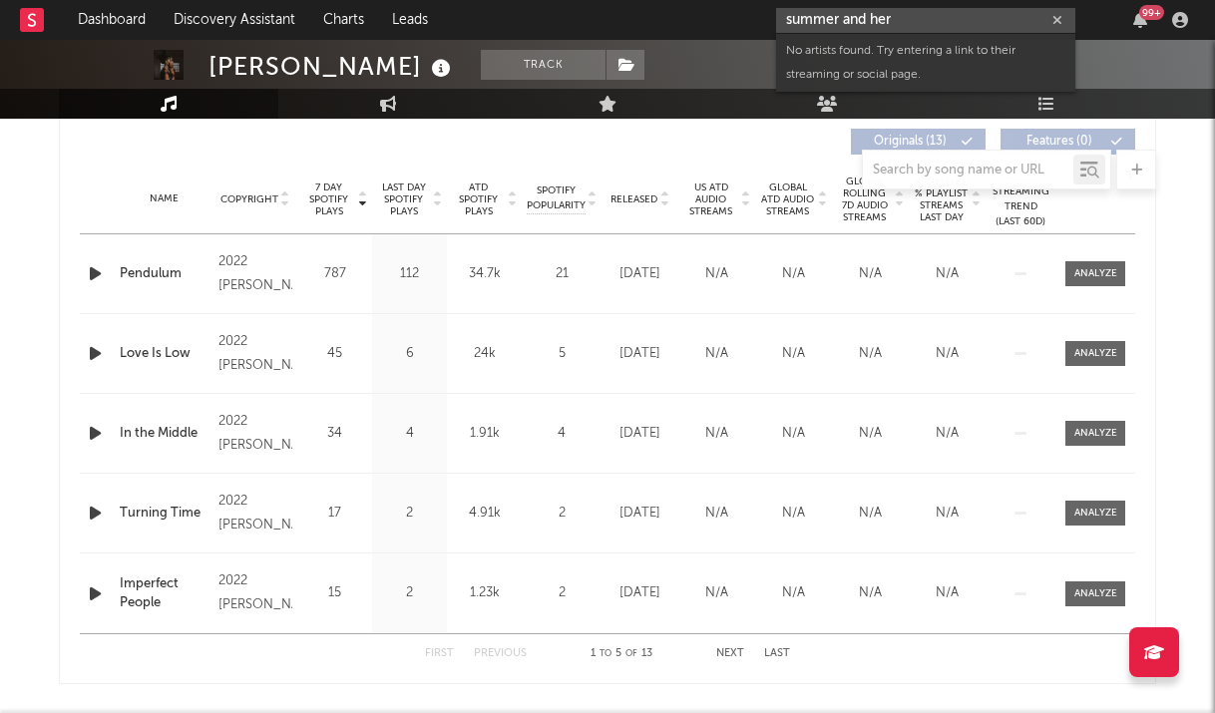
drag, startPoint x: 916, startPoint y: 20, endPoint x: 842, endPoint y: 20, distance: 73.8
click at [842, 20] on input "summer and her" at bounding box center [925, 20] width 299 height 25
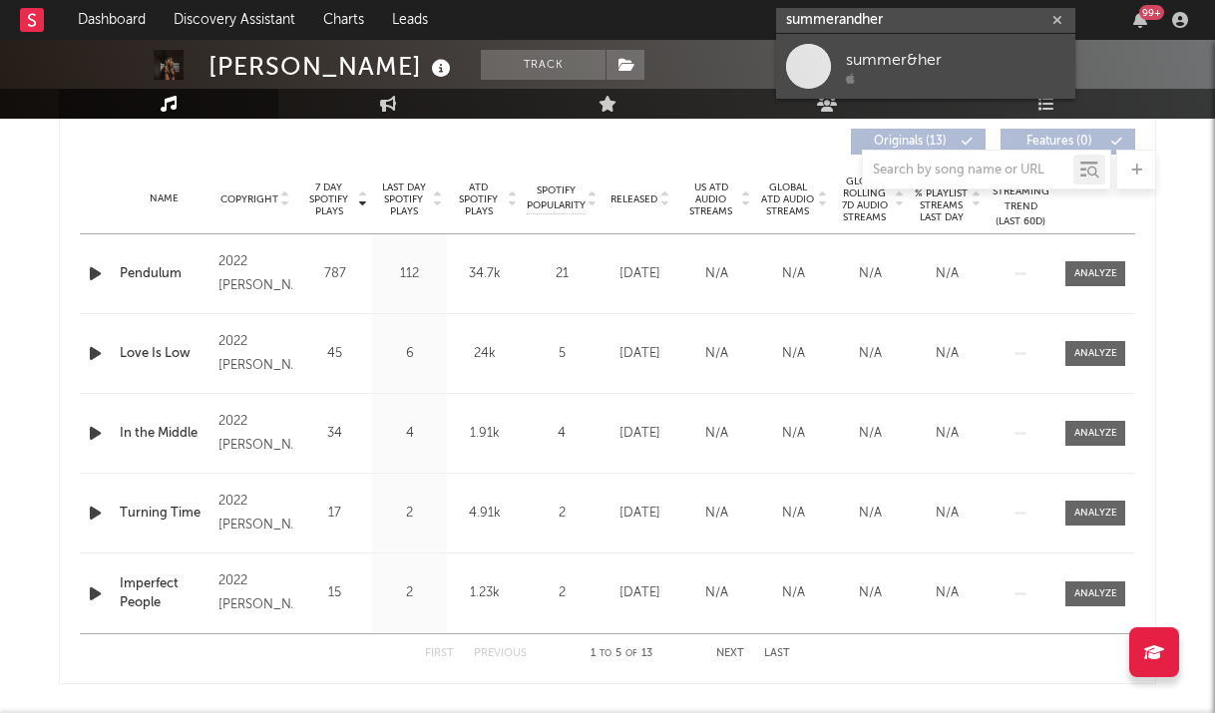
type input "summerandher"
click at [940, 85] on link "summer&her" at bounding box center [925, 66] width 299 height 65
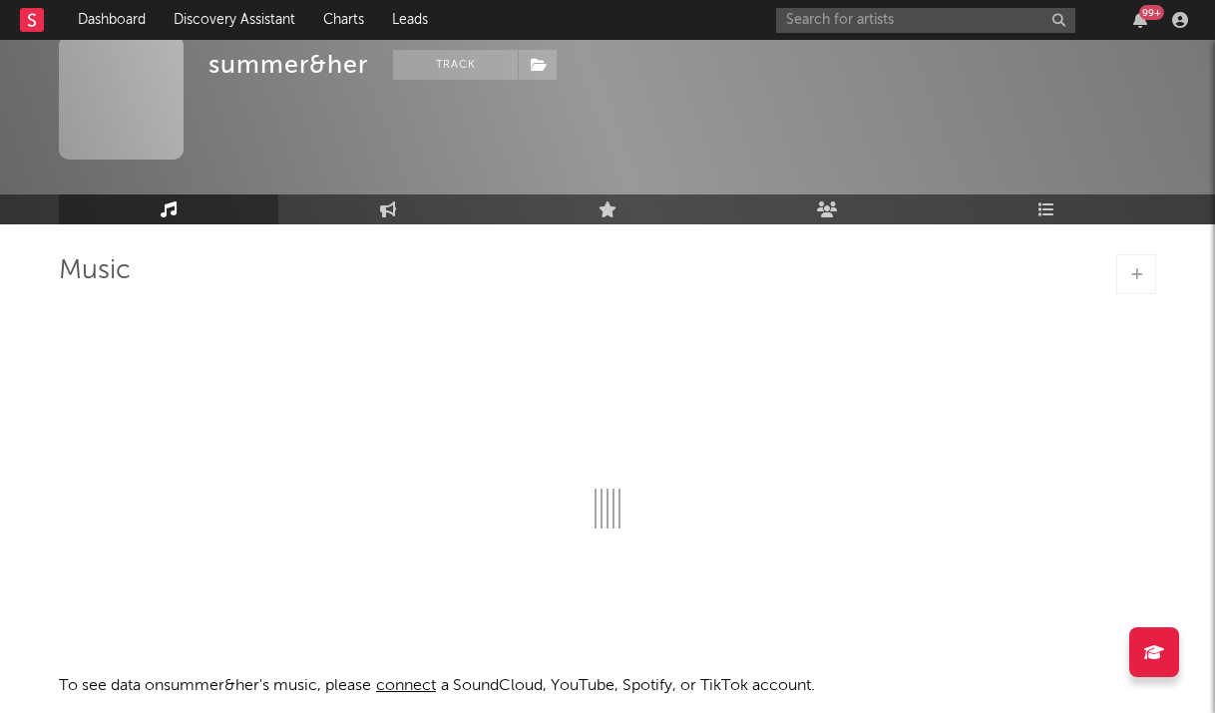
select select "1w"
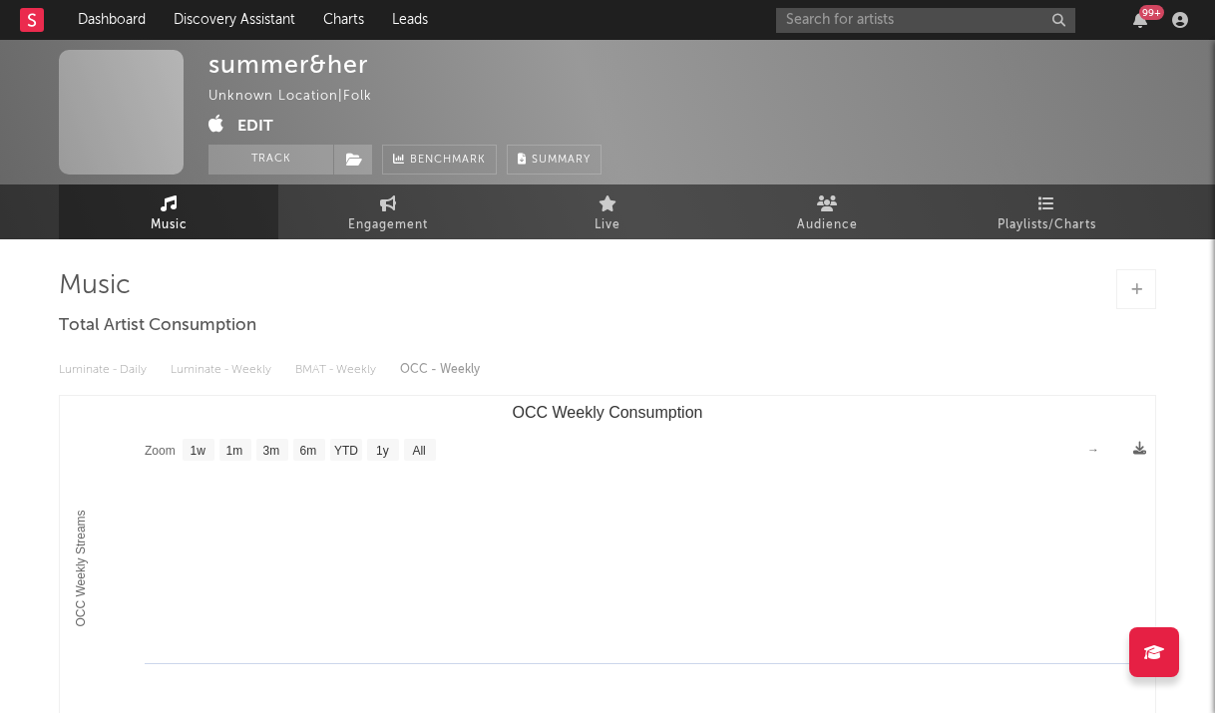
click at [246, 117] on button "Edit" at bounding box center [255, 126] width 36 height 25
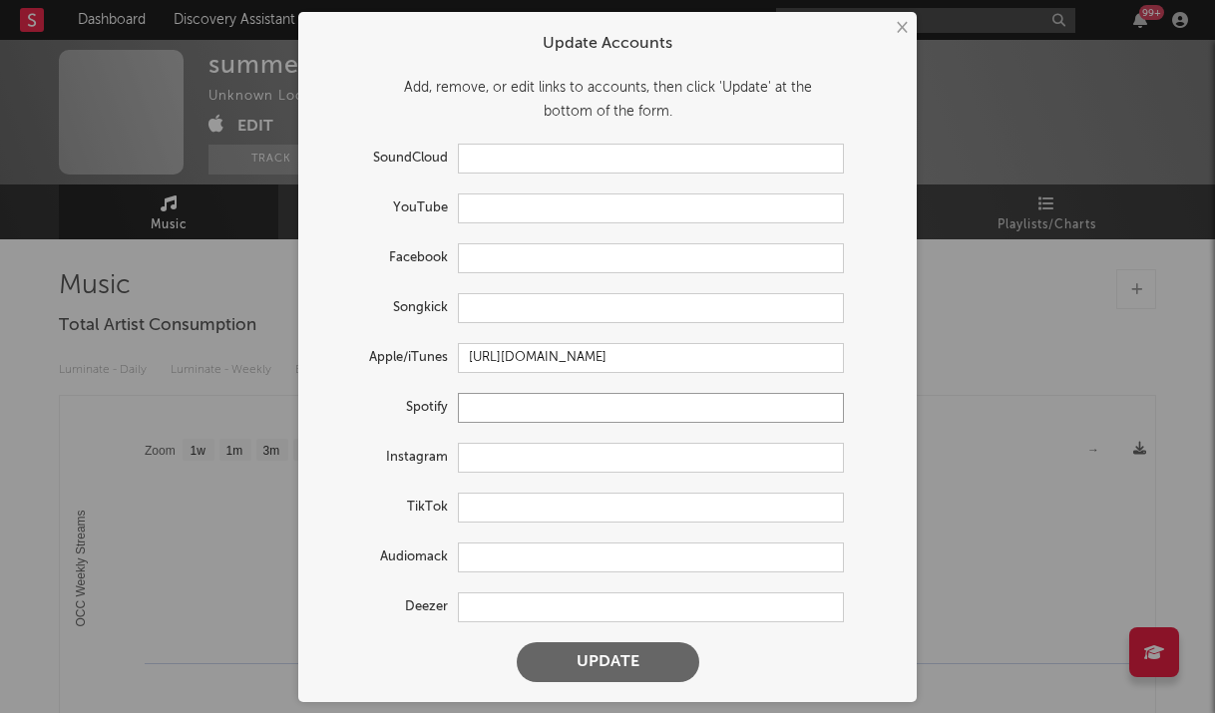
click at [503, 399] on input "text" at bounding box center [651, 408] width 386 height 30
paste input "https://open.spotify.com/artist/29383yWtcG13Q4y1qct2Km"
type input "https://open.spotify.com/artist/29383yWtcG13Q4y1qct2Km"
click at [601, 656] on button "Update" at bounding box center [608, 663] width 183 height 40
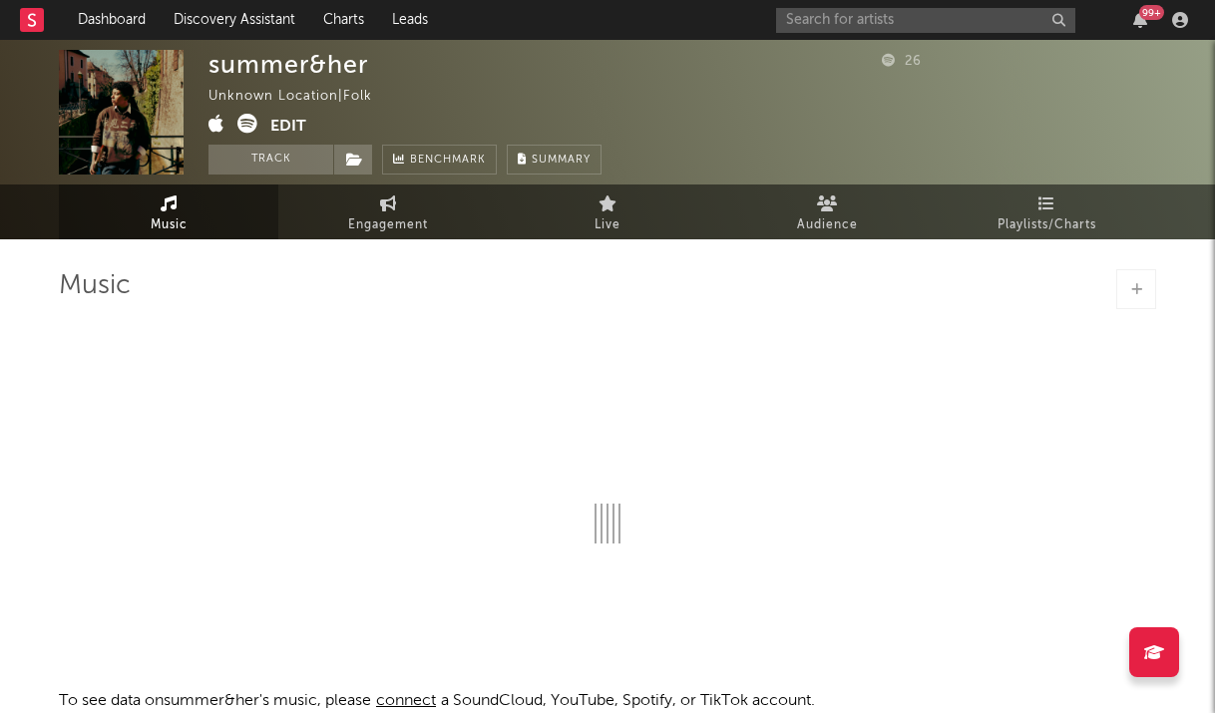
select select "1w"
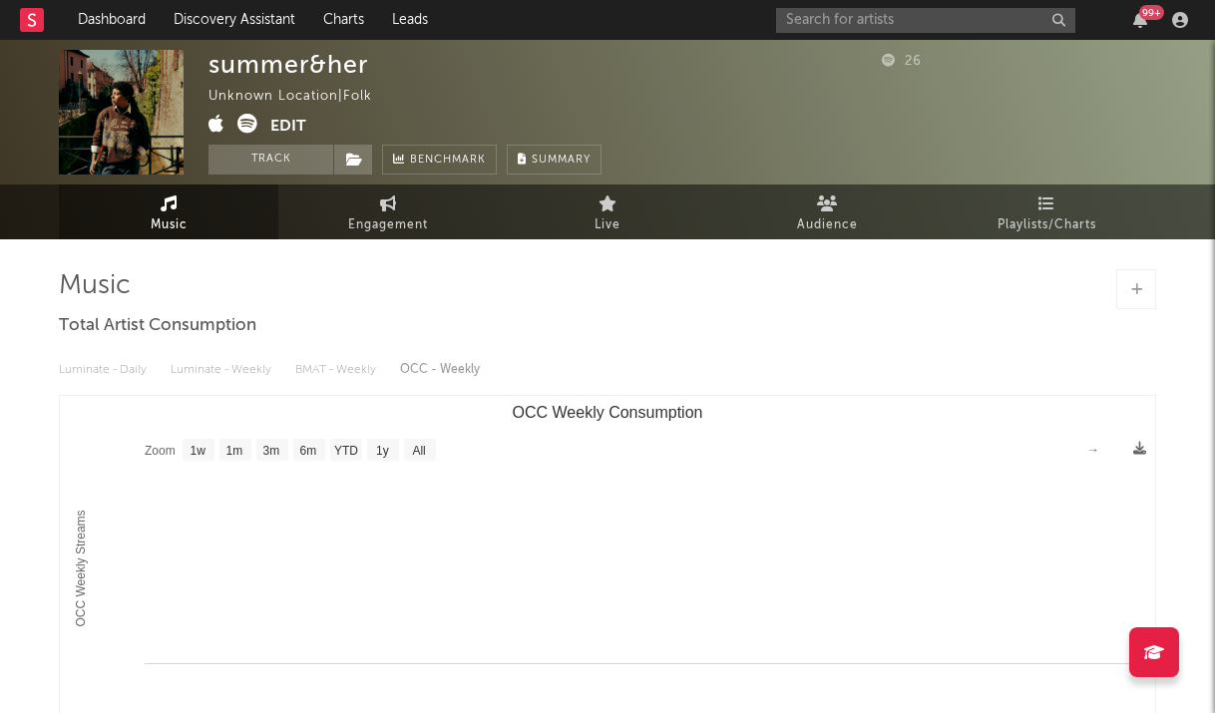
click at [285, 124] on button "Edit" at bounding box center [288, 126] width 36 height 25
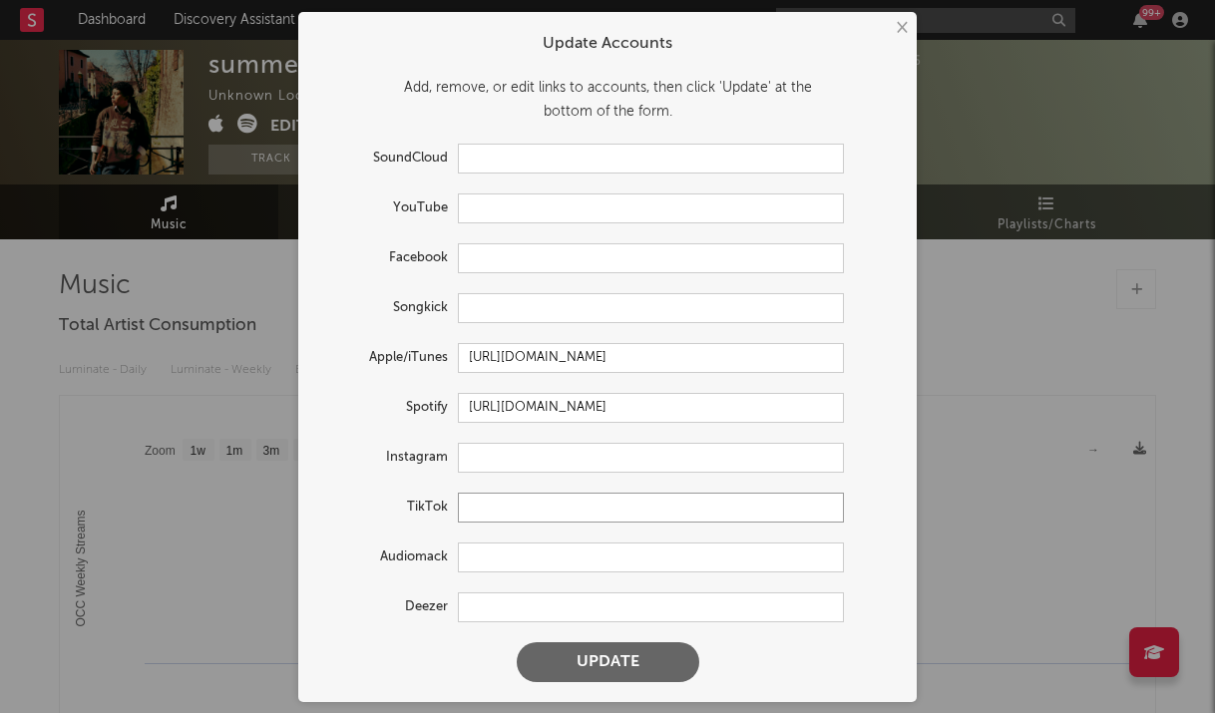
click at [486, 516] on input "text" at bounding box center [651, 508] width 386 height 30
paste input "https://www.tiktok.com/@summerandher_"
type input "https://www.tiktok.com/@summerandher_"
click at [517, 643] on button "Update" at bounding box center [608, 663] width 183 height 40
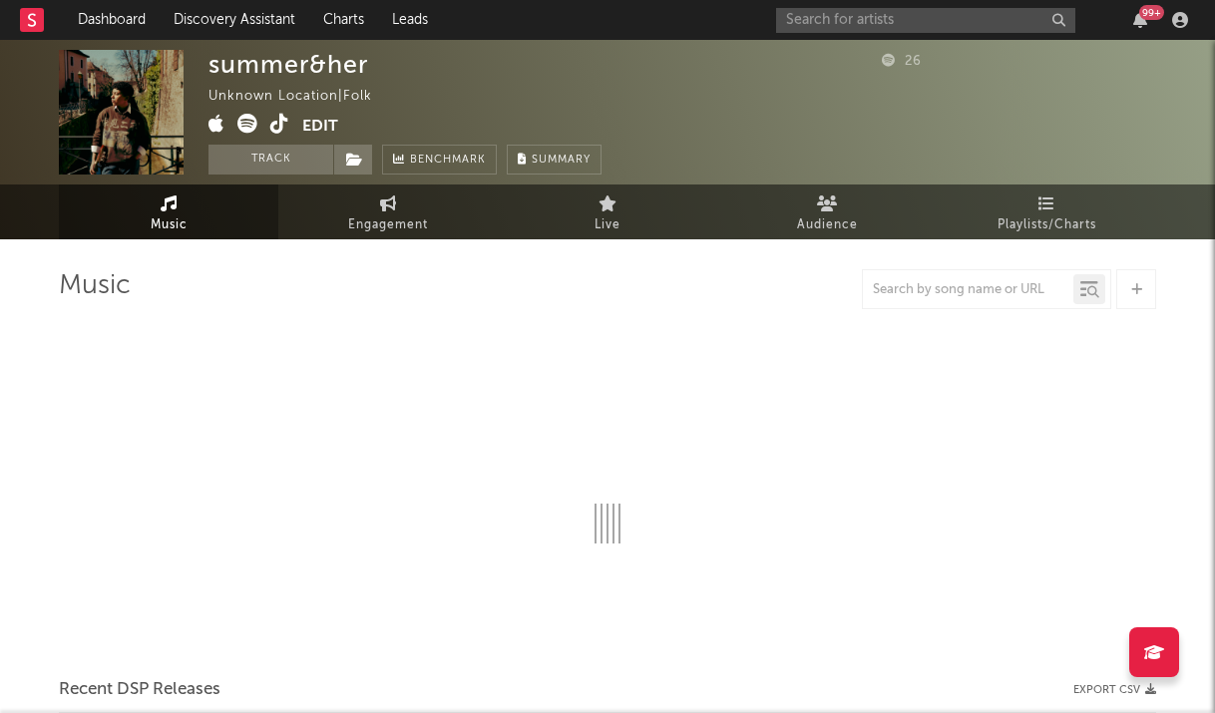
select select "1w"
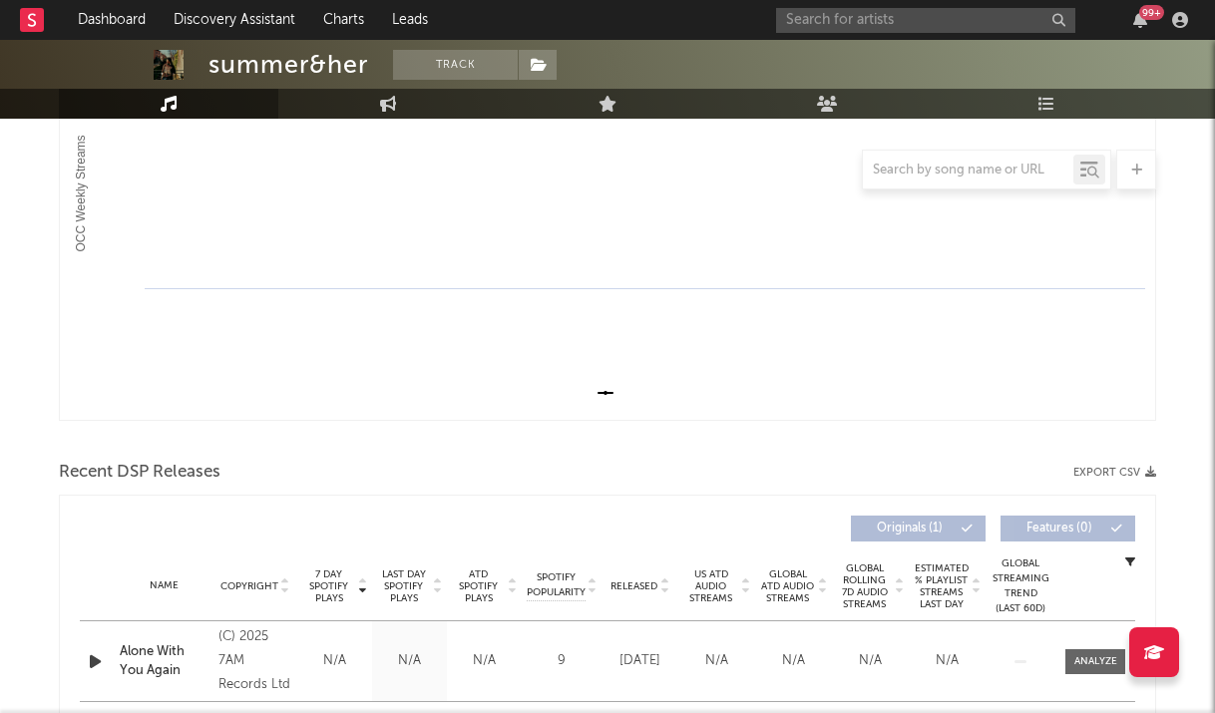
scroll to position [509, 0]
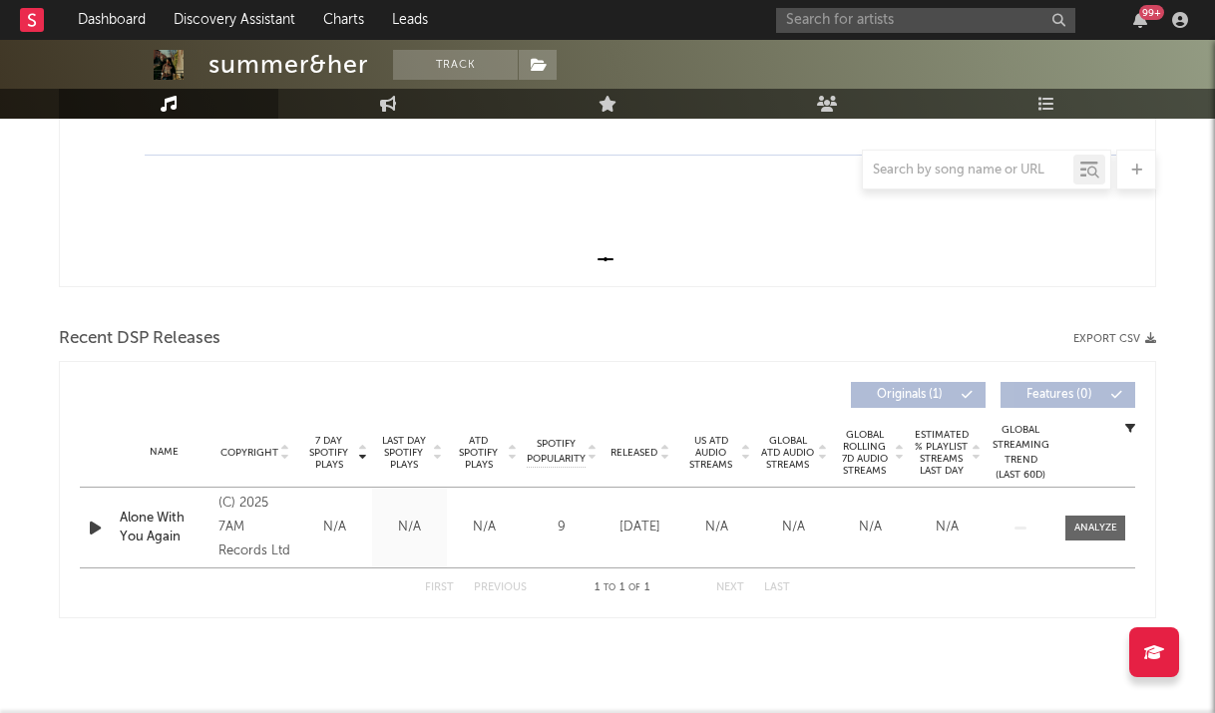
click at [1107, 543] on div "Name Alone With You Again Copyright (C) 2025 7AM Records Ltd Label 7AM Records …" at bounding box center [608, 528] width 1056 height 80
click at [1107, 516] on span at bounding box center [1096, 528] width 60 height 25
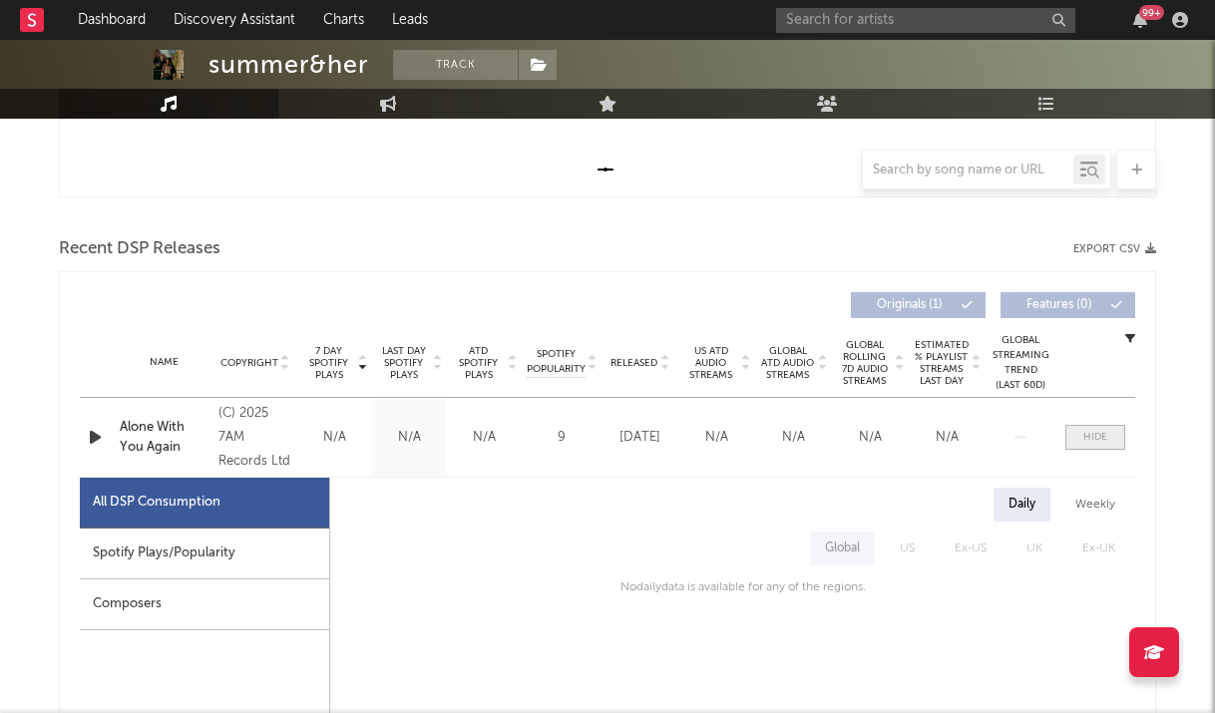
click at [1104, 442] on div at bounding box center [1095, 437] width 24 height 15
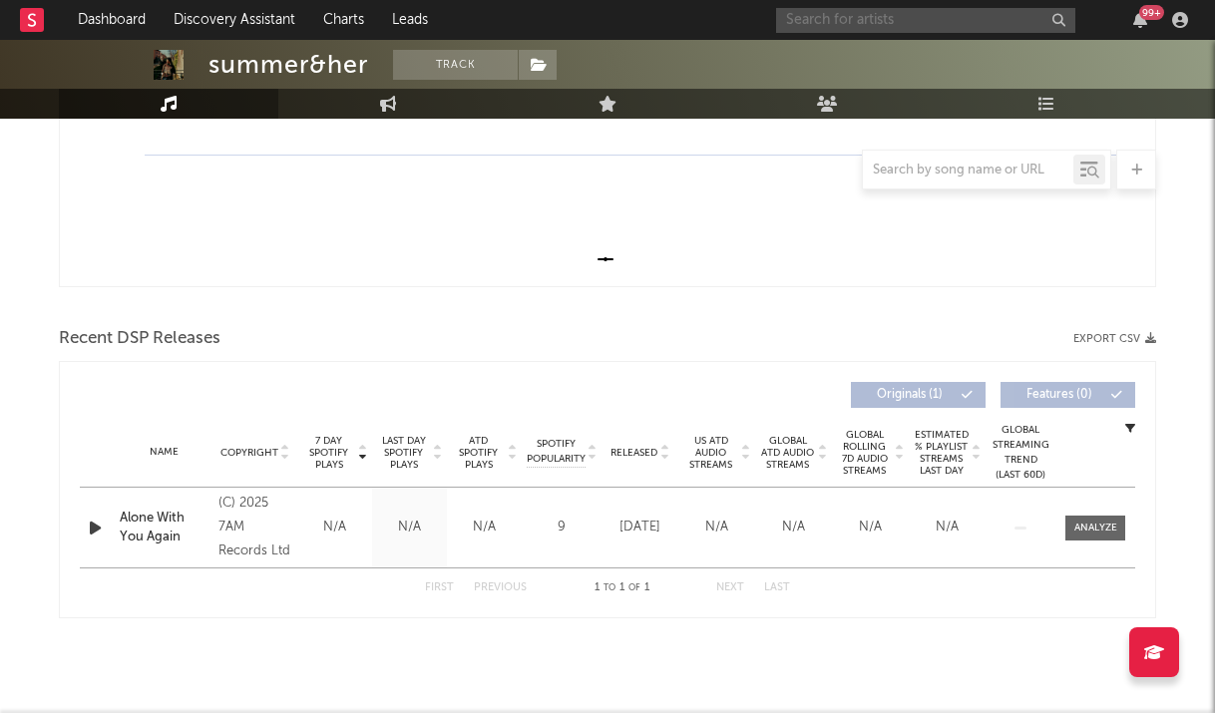
click at [875, 28] on input "text" at bounding box center [925, 20] width 299 height 25
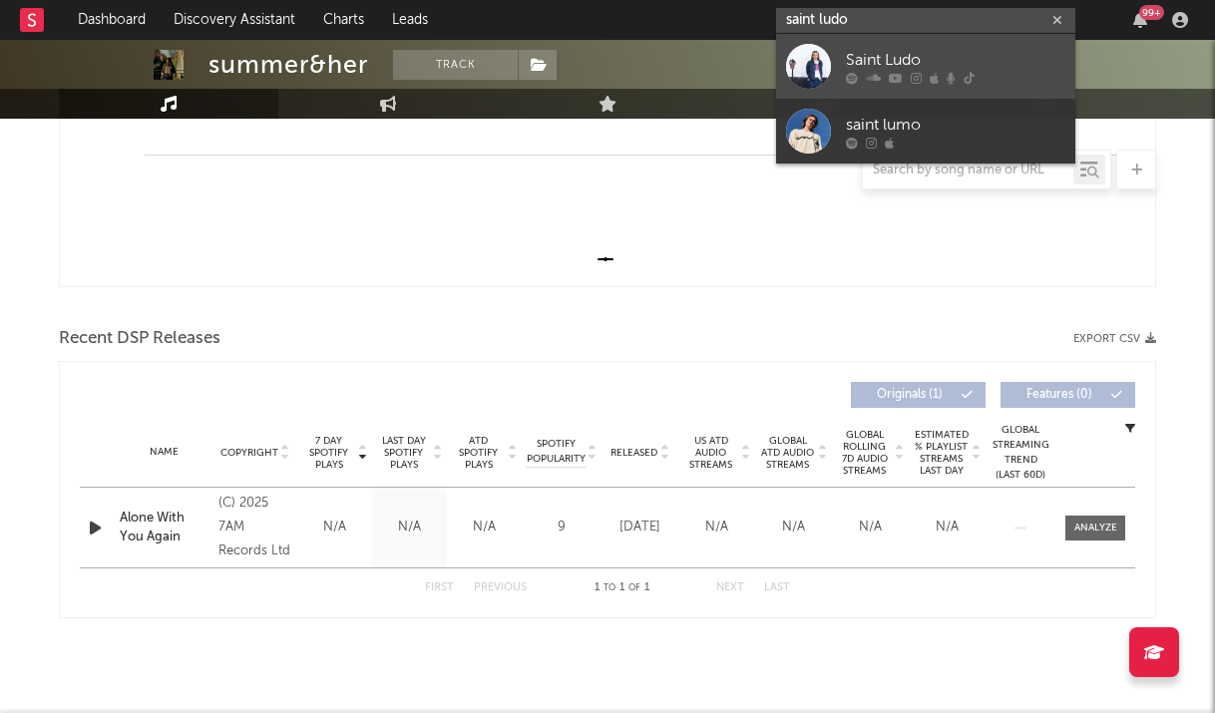
type input "saint ludo"
click at [810, 67] on div at bounding box center [808, 66] width 45 height 45
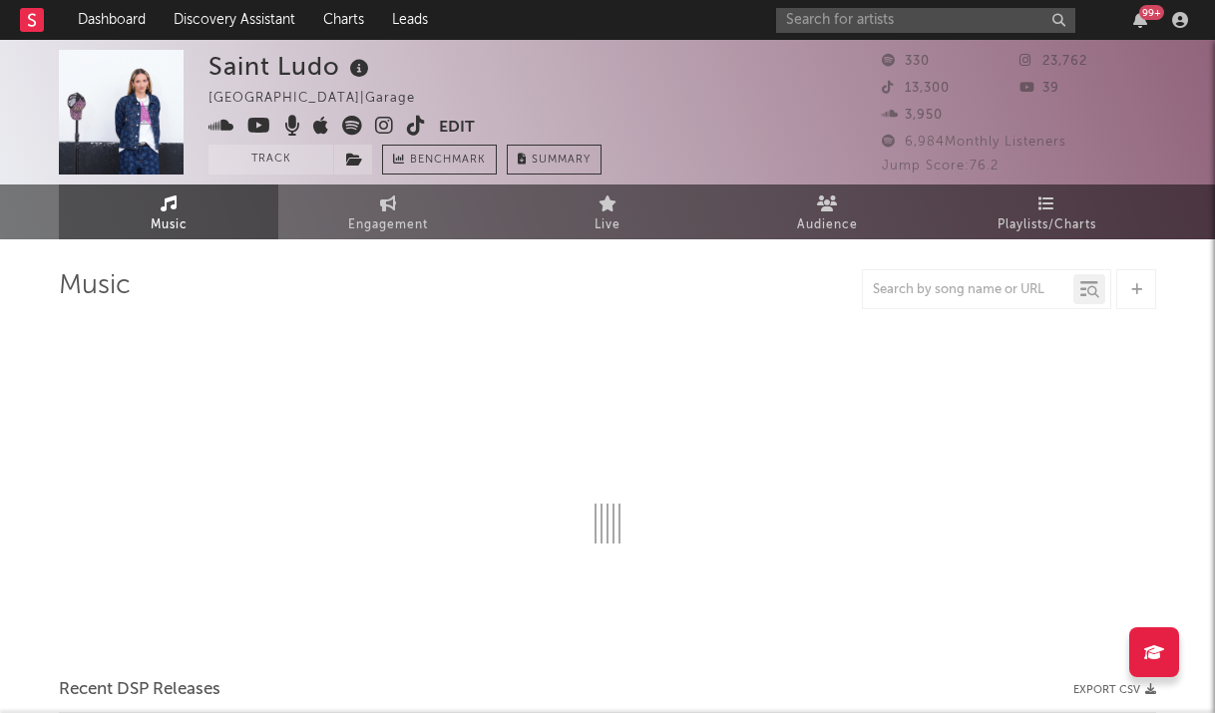
select select "1w"
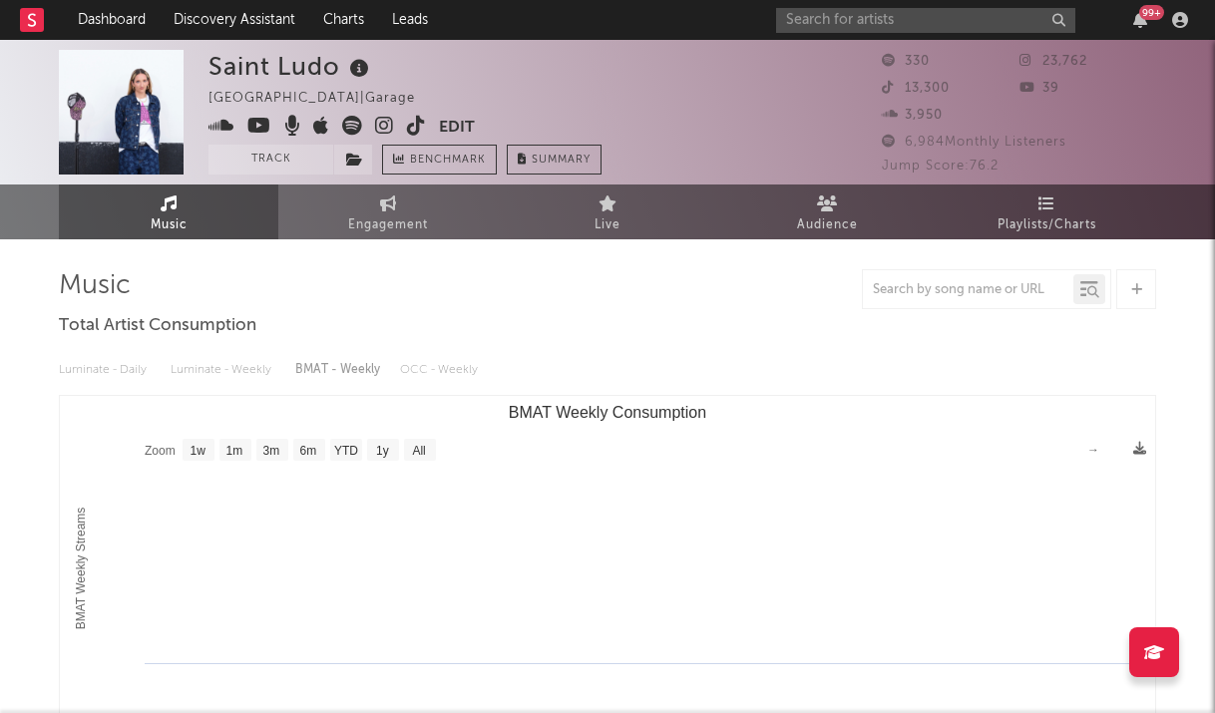
click at [856, 16] on input "text" at bounding box center [925, 20] width 299 height 25
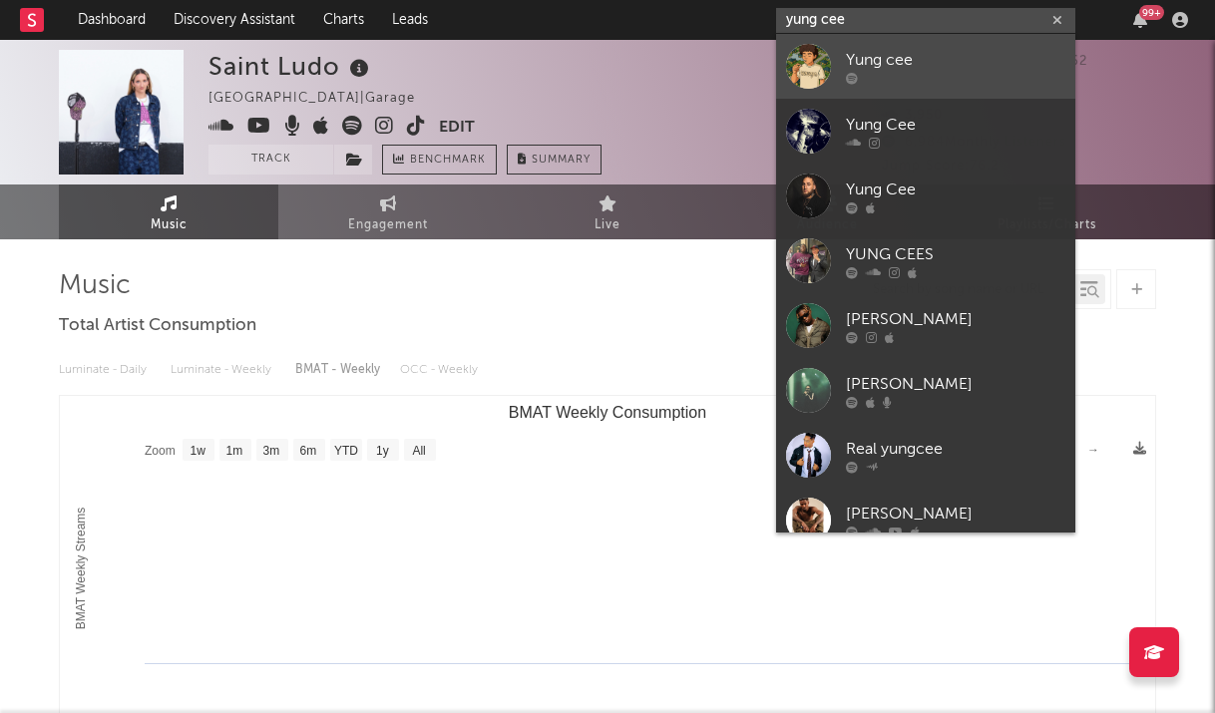
type input "yung cee"
click at [812, 69] on div at bounding box center [808, 66] width 45 height 45
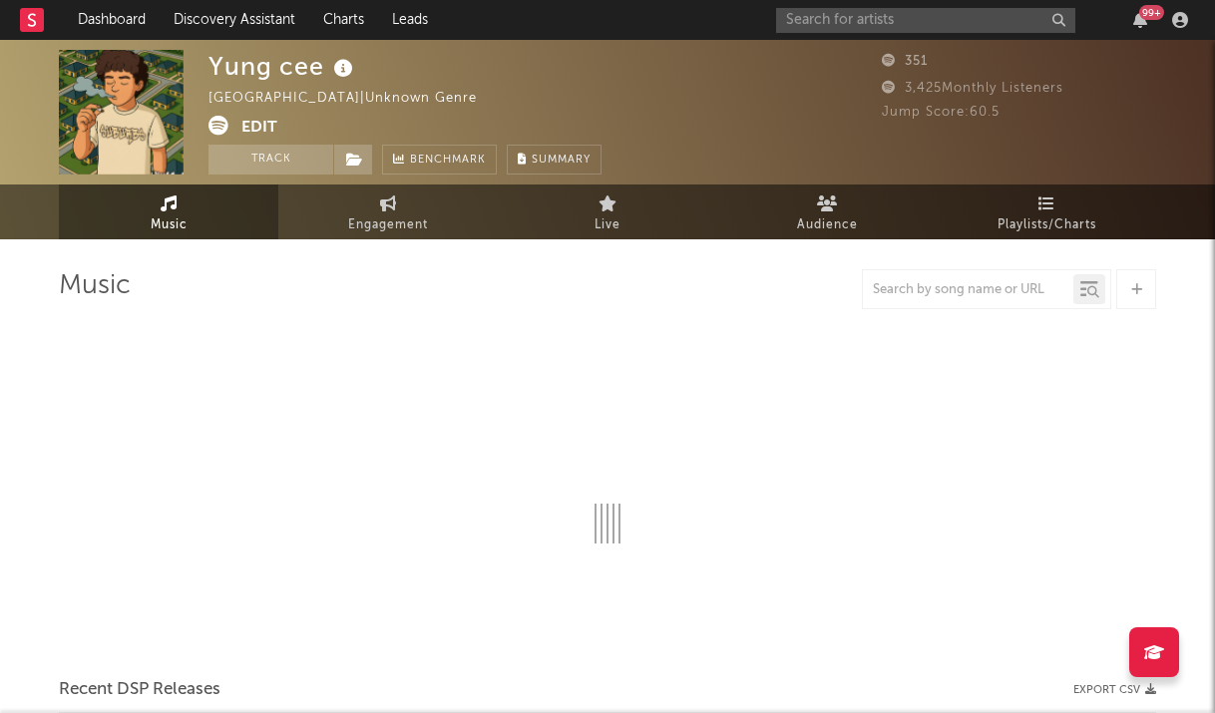
select select "1w"
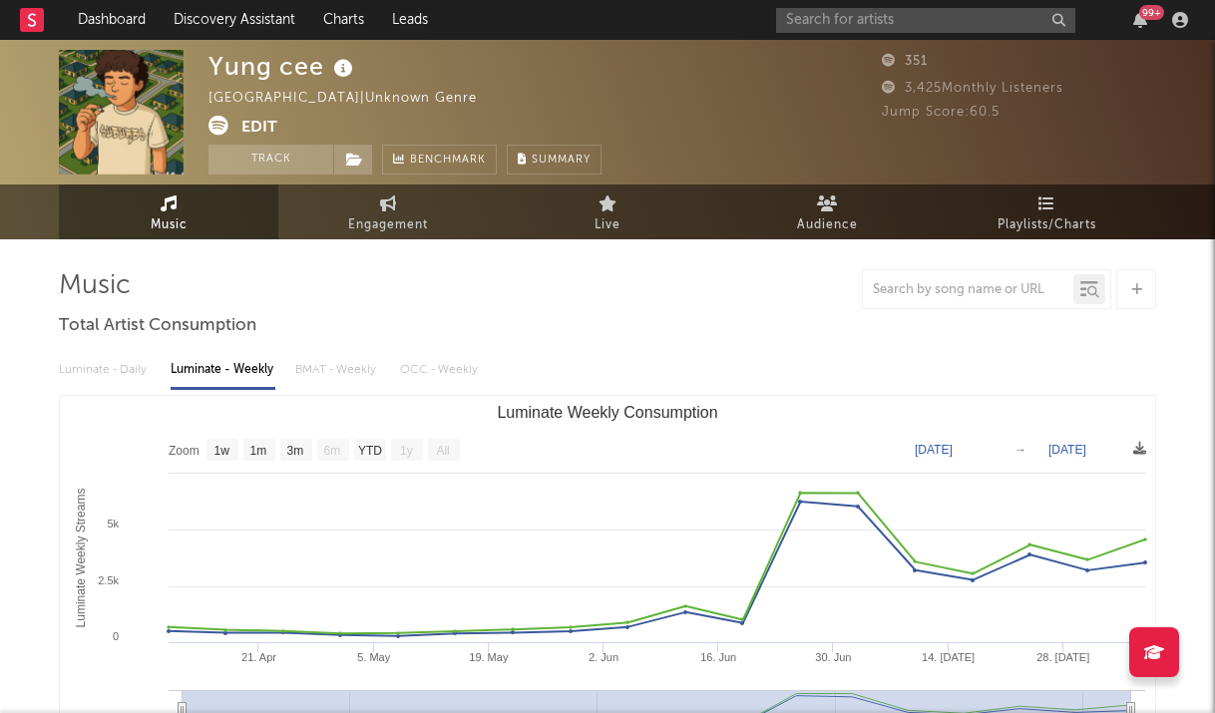
click at [253, 132] on button "Edit" at bounding box center [259, 128] width 36 height 25
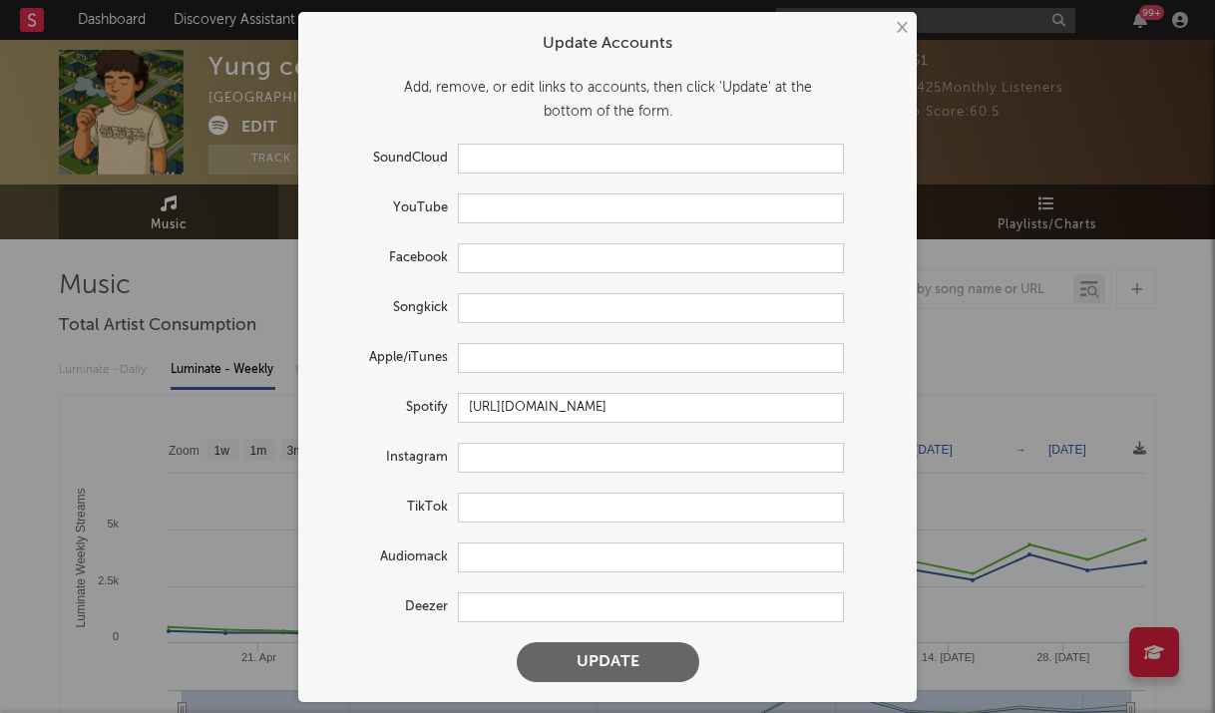
click at [491, 523] on form "Update Accounts Add, remove, or edit links to accounts, then click 'Update' at …" at bounding box center [607, 357] width 599 height 670
click at [495, 512] on input "text" at bounding box center [651, 508] width 386 height 30
paste input "https://www.tiktok.com/@yungggcee"
type input "https://www.tiktok.com/@yungggcee"
click at [642, 659] on button "Update" at bounding box center [608, 663] width 183 height 40
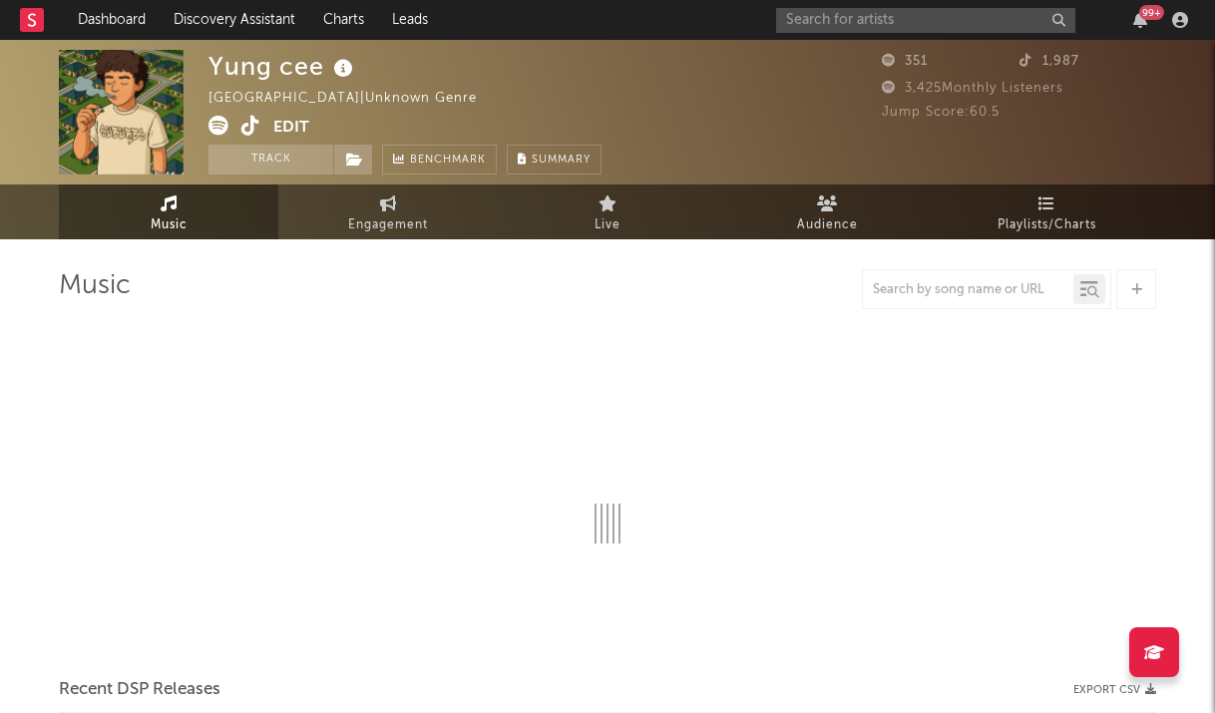
select select "1w"
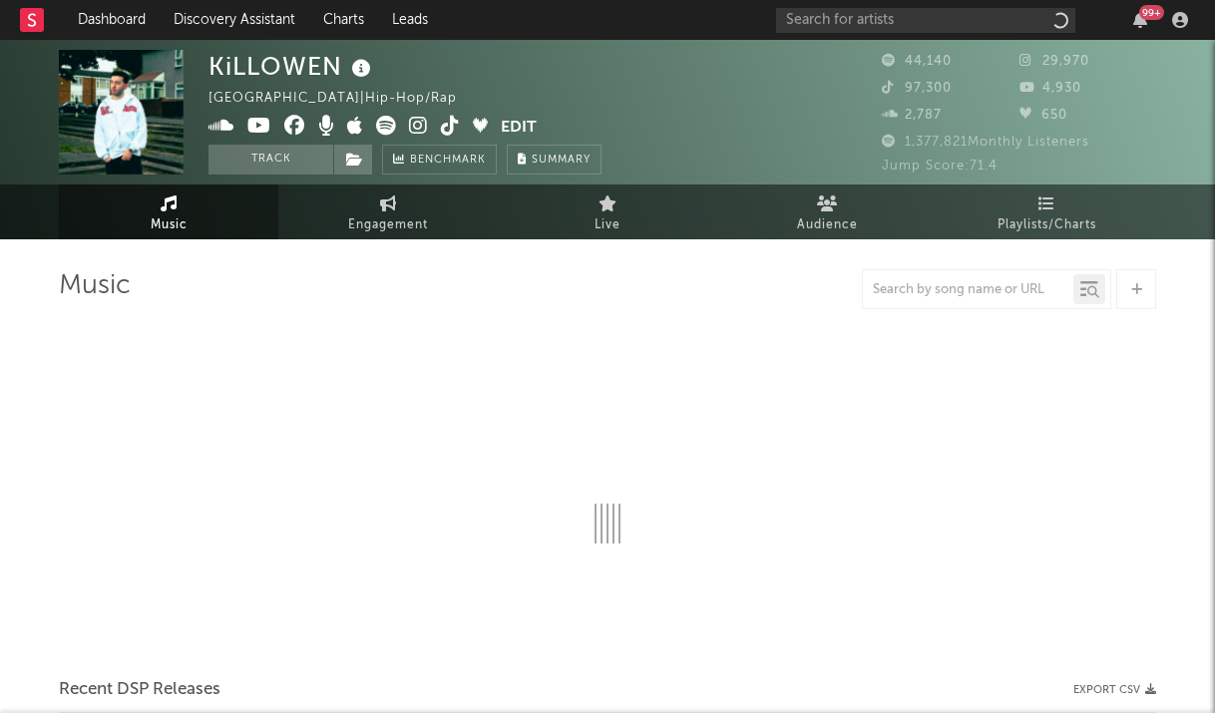
click at [449, 124] on icon at bounding box center [450, 126] width 19 height 20
select select "6m"
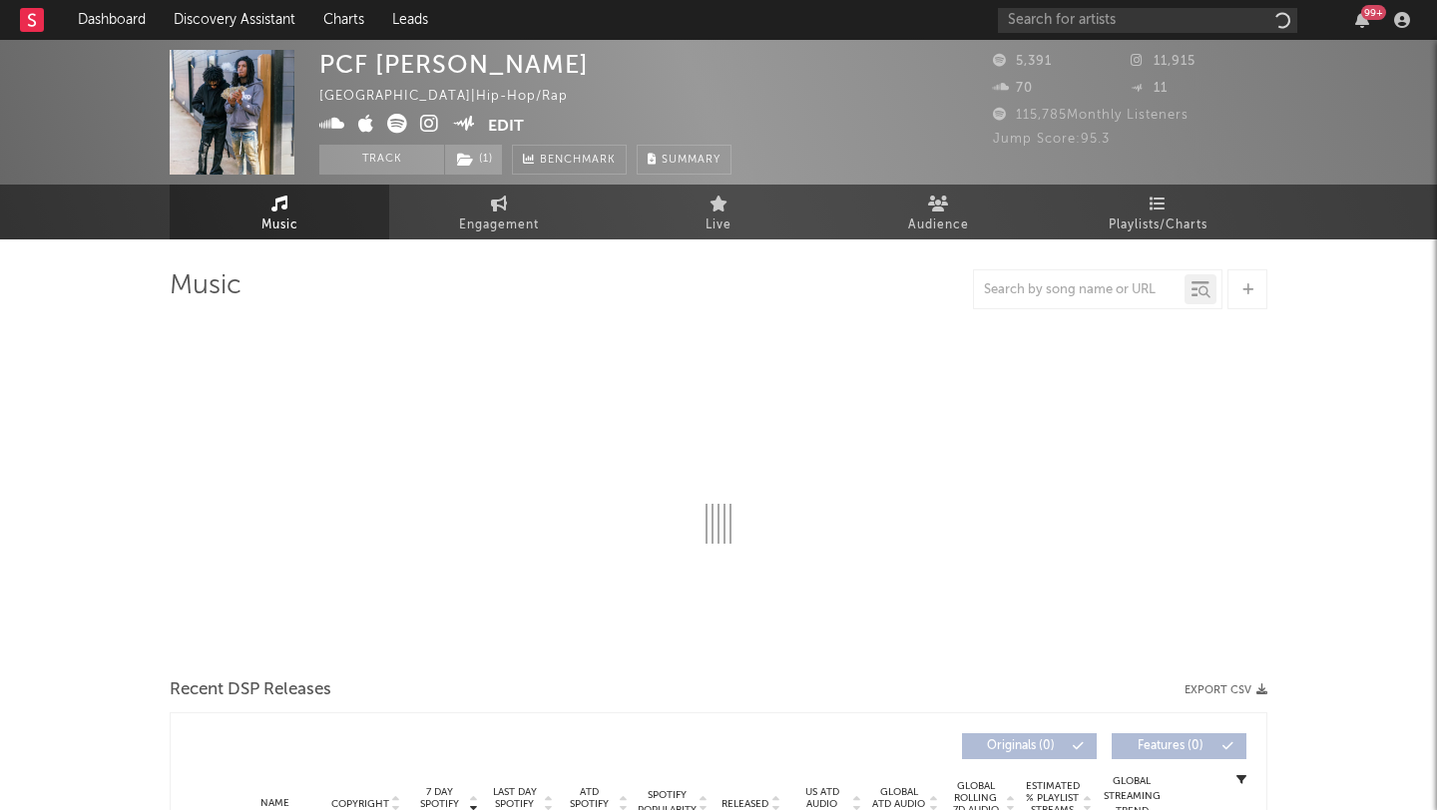
select select "6m"
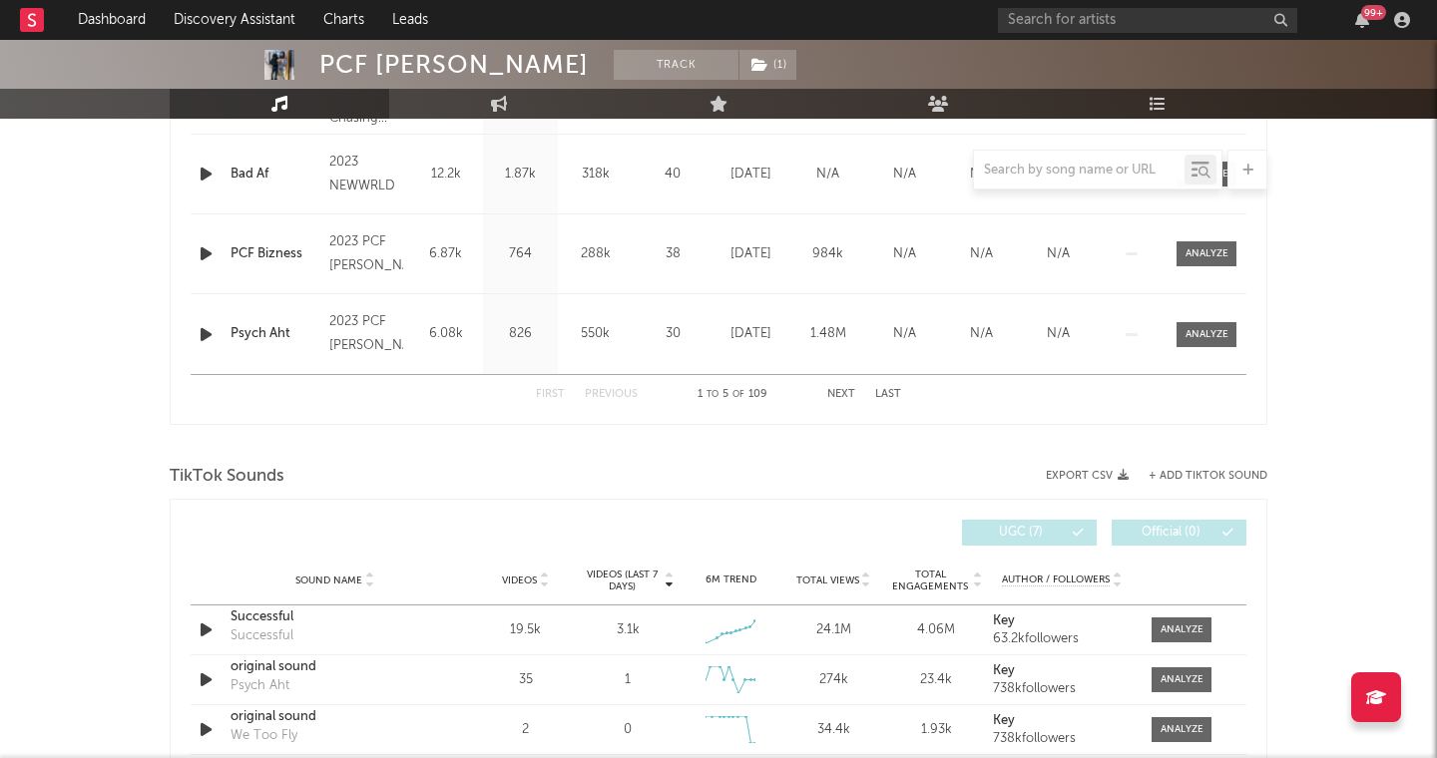
scroll to position [1052, 0]
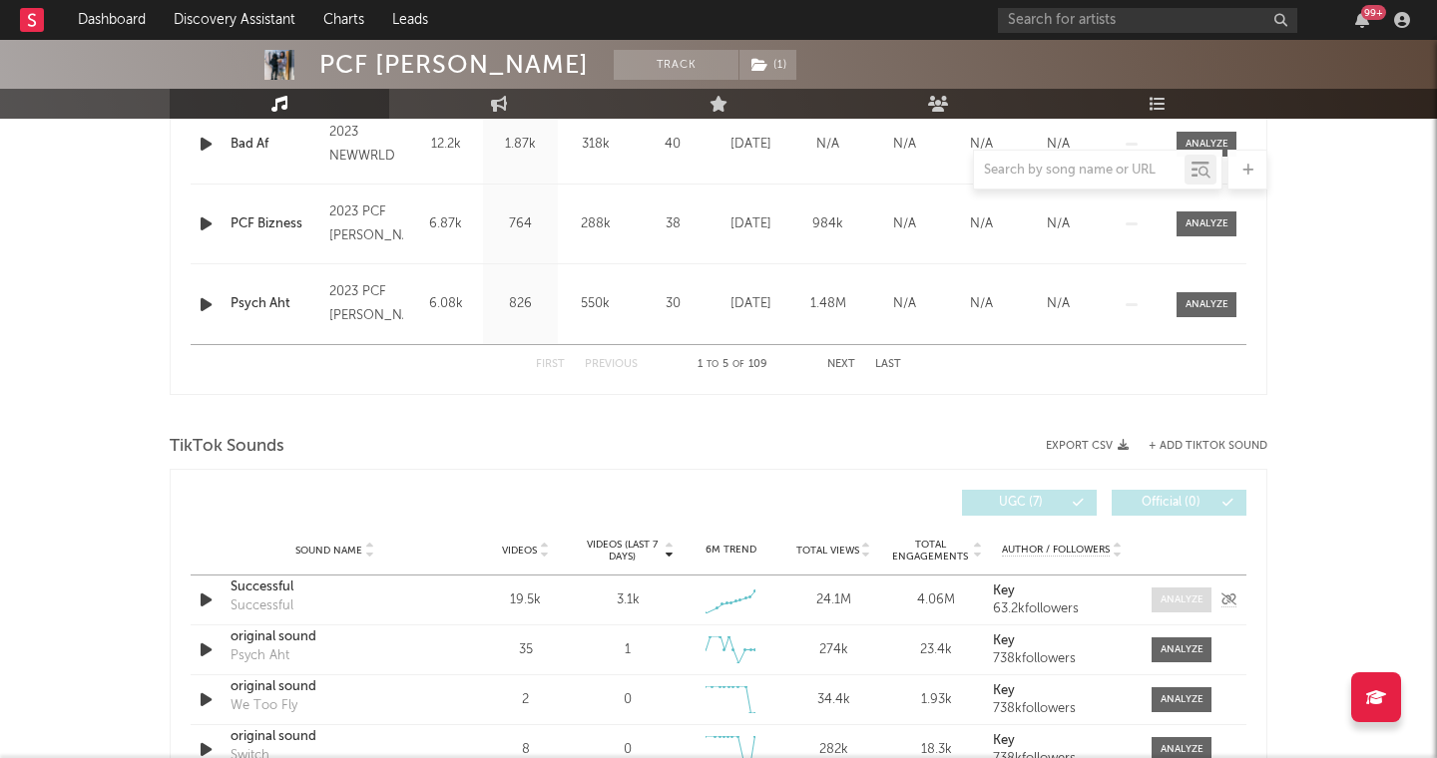
click at [1184, 601] on div at bounding box center [1181, 600] width 43 height 15
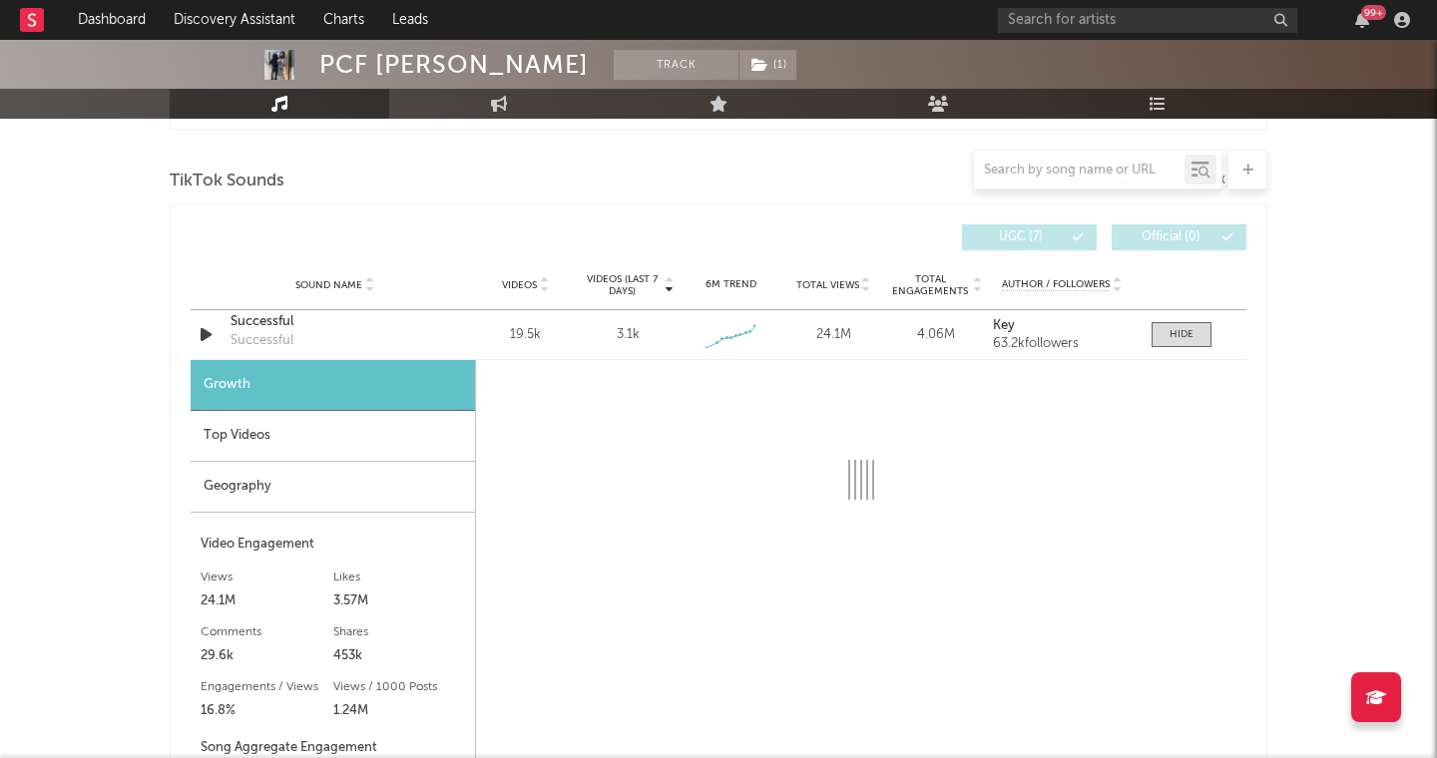
select select "1w"
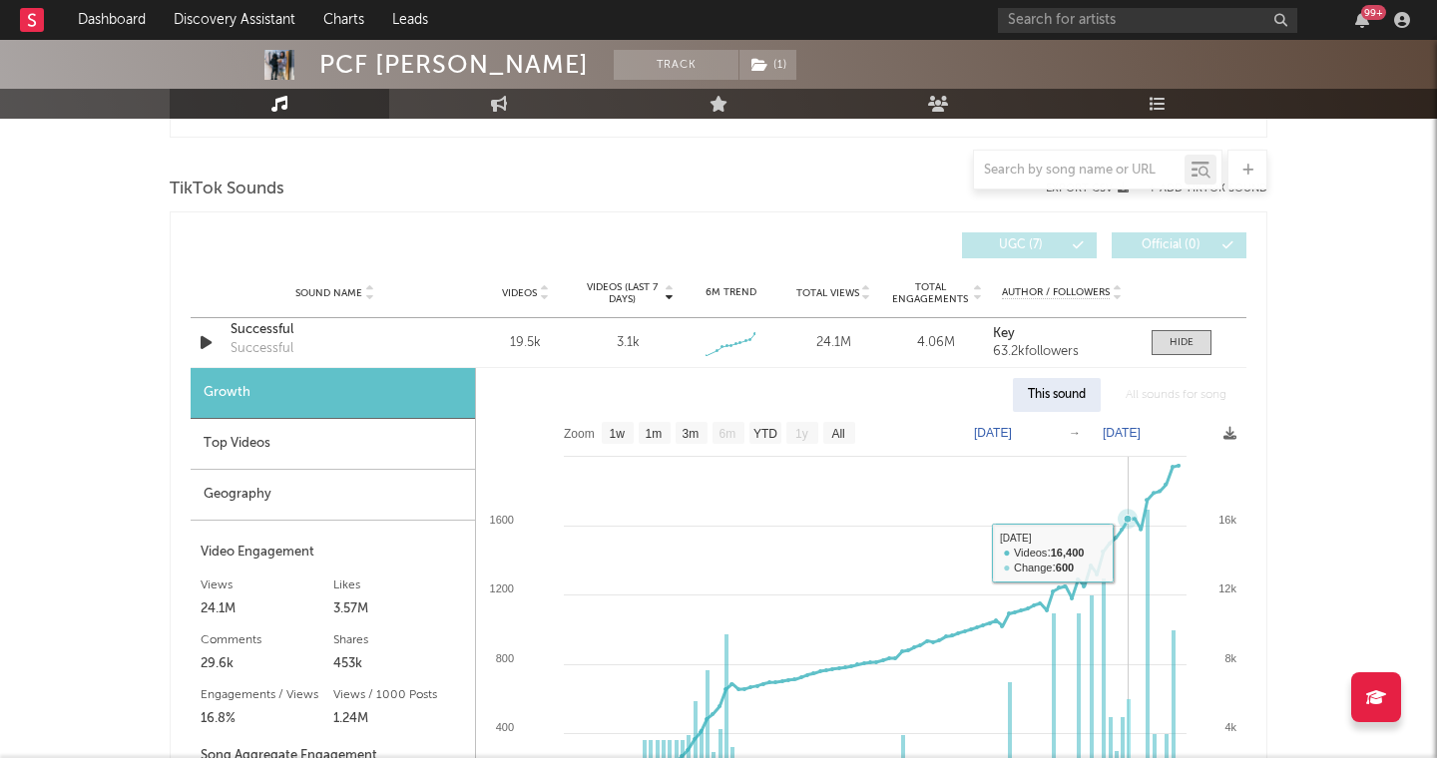
scroll to position [1033, 0]
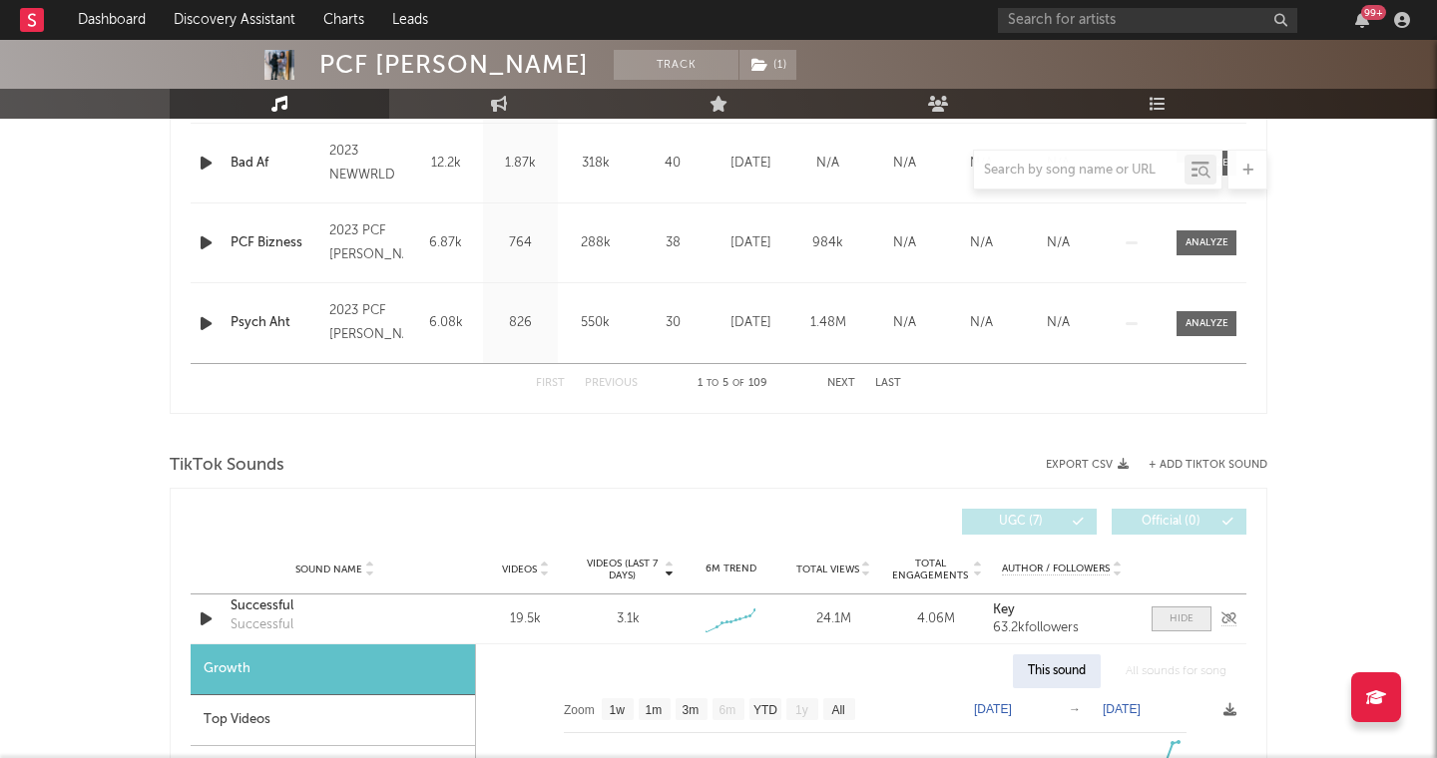
click at [1179, 620] on div at bounding box center [1181, 619] width 24 height 15
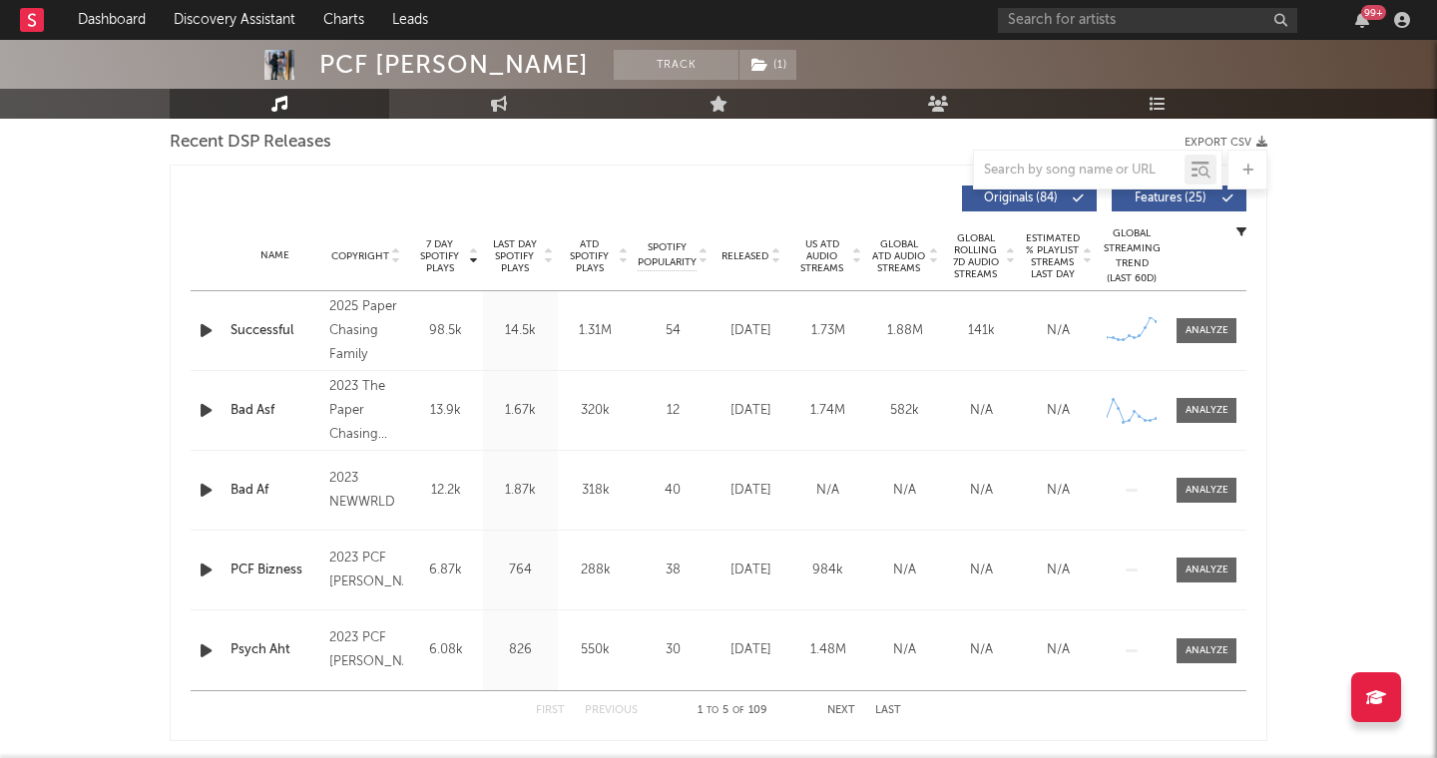
scroll to position [591, 0]
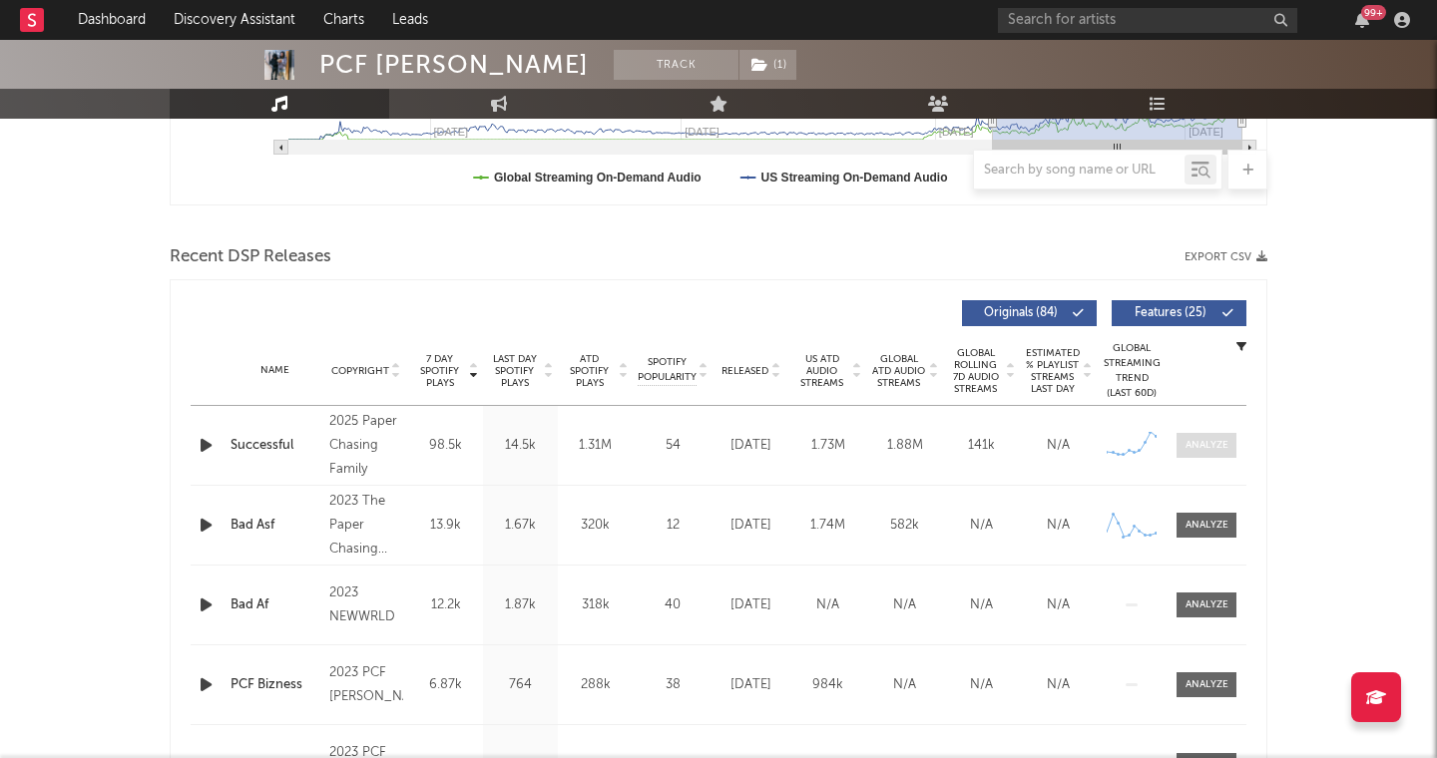
click at [1215, 452] on div at bounding box center [1206, 445] width 43 height 15
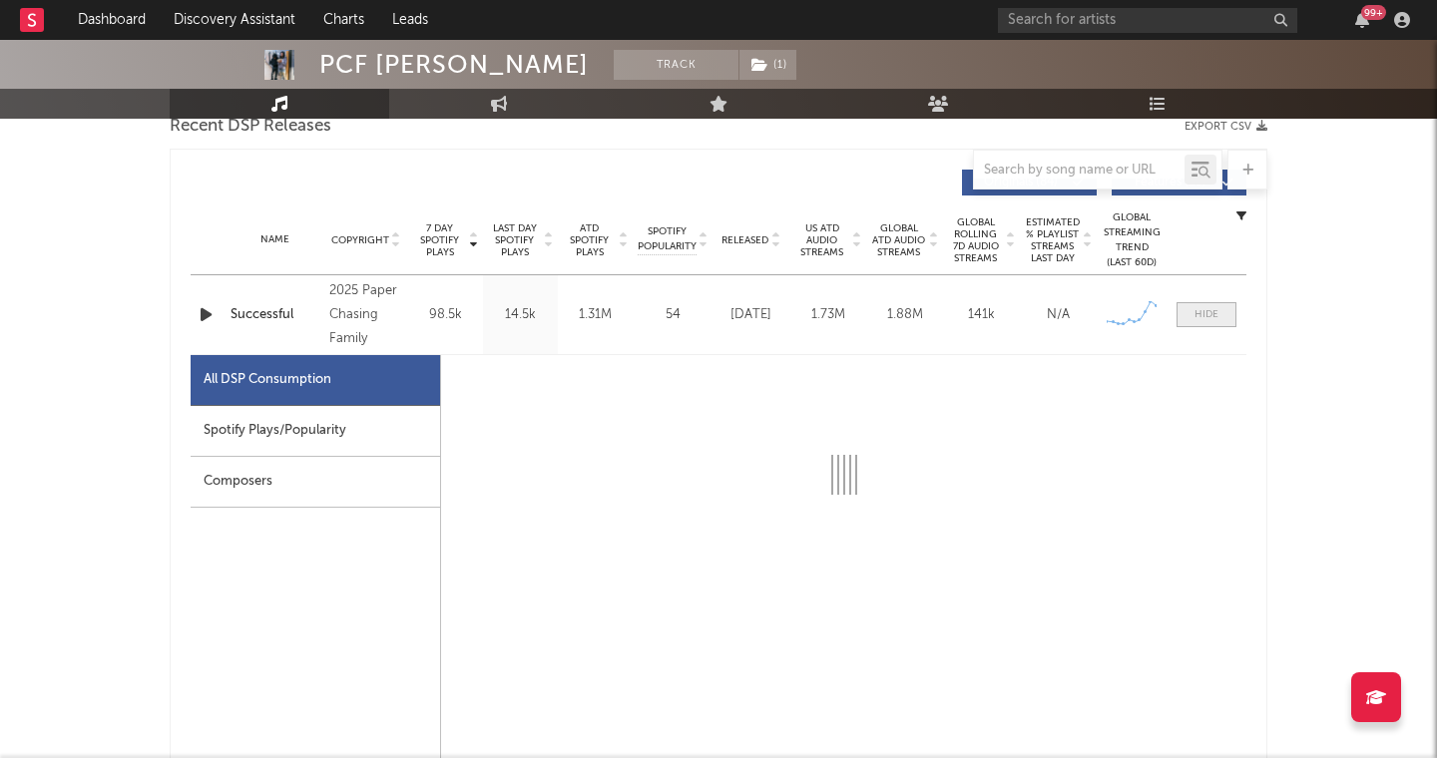
scroll to position [759, 0]
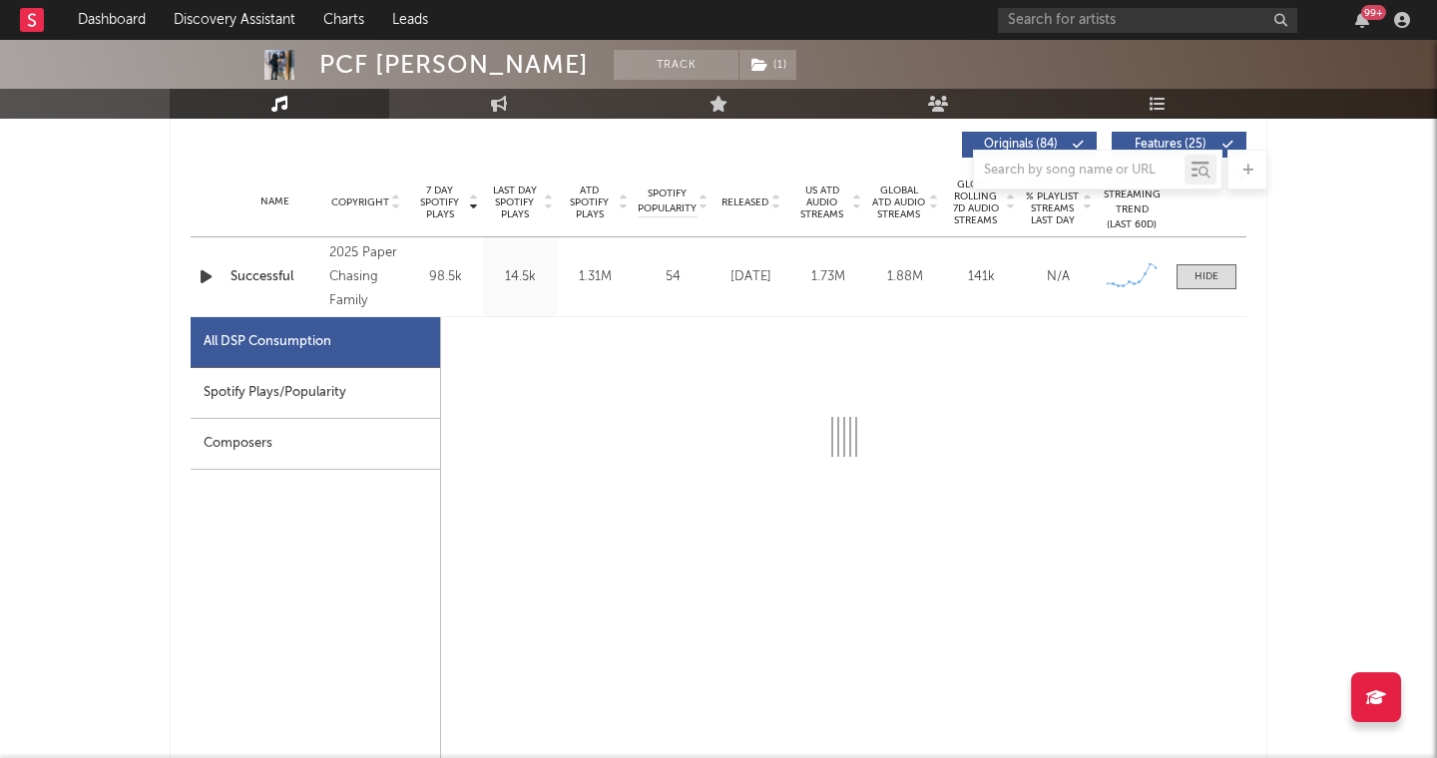
select select "1w"
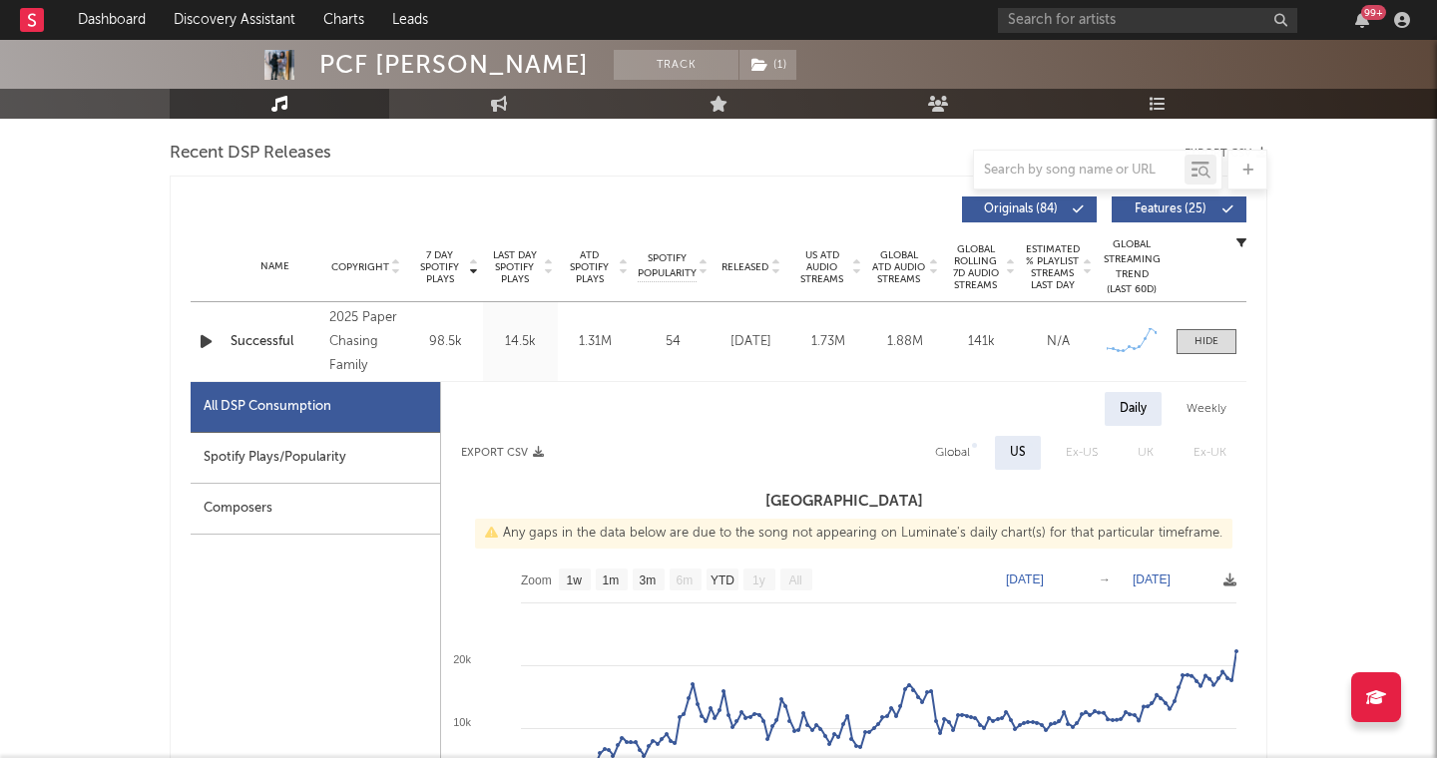
scroll to position [689, 0]
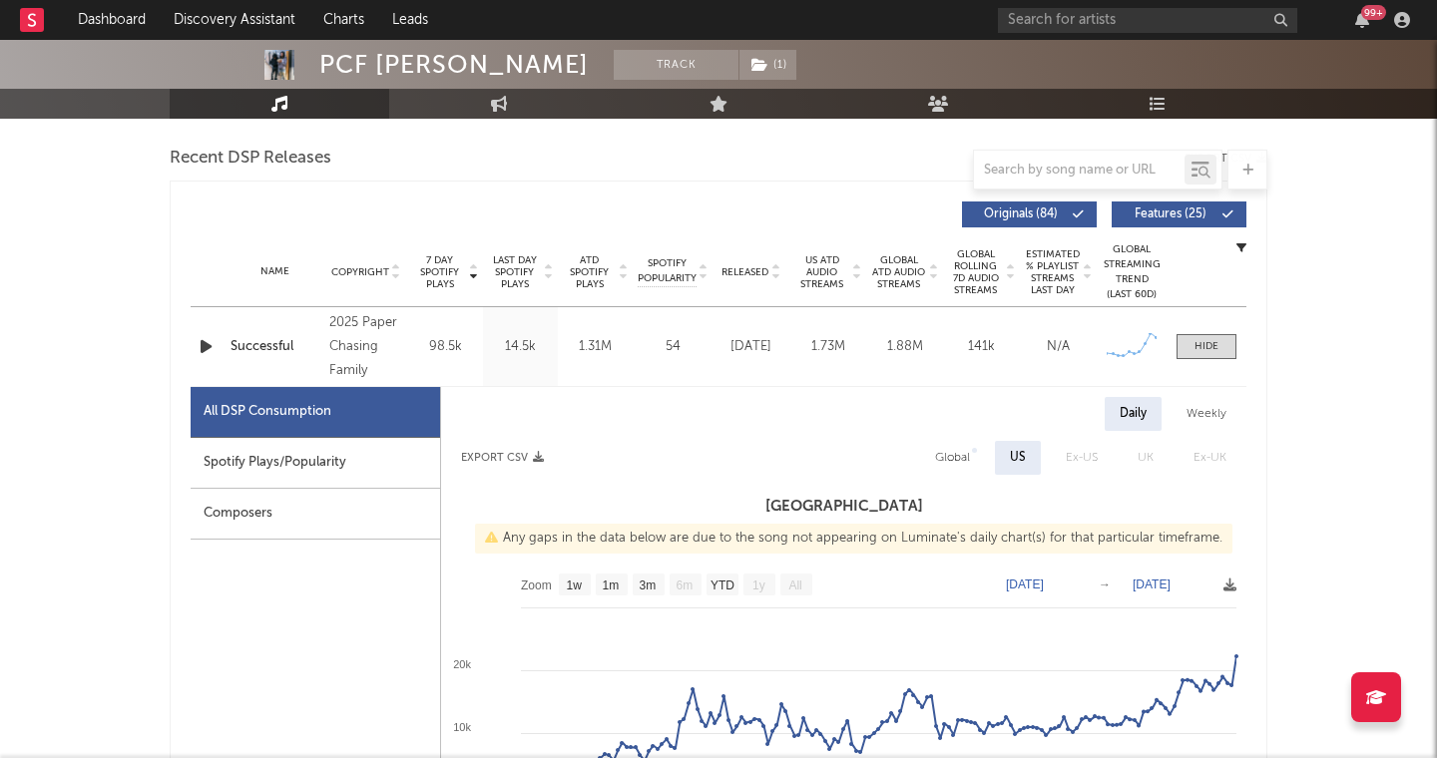
click at [208, 345] on icon "button" at bounding box center [206, 346] width 21 height 25
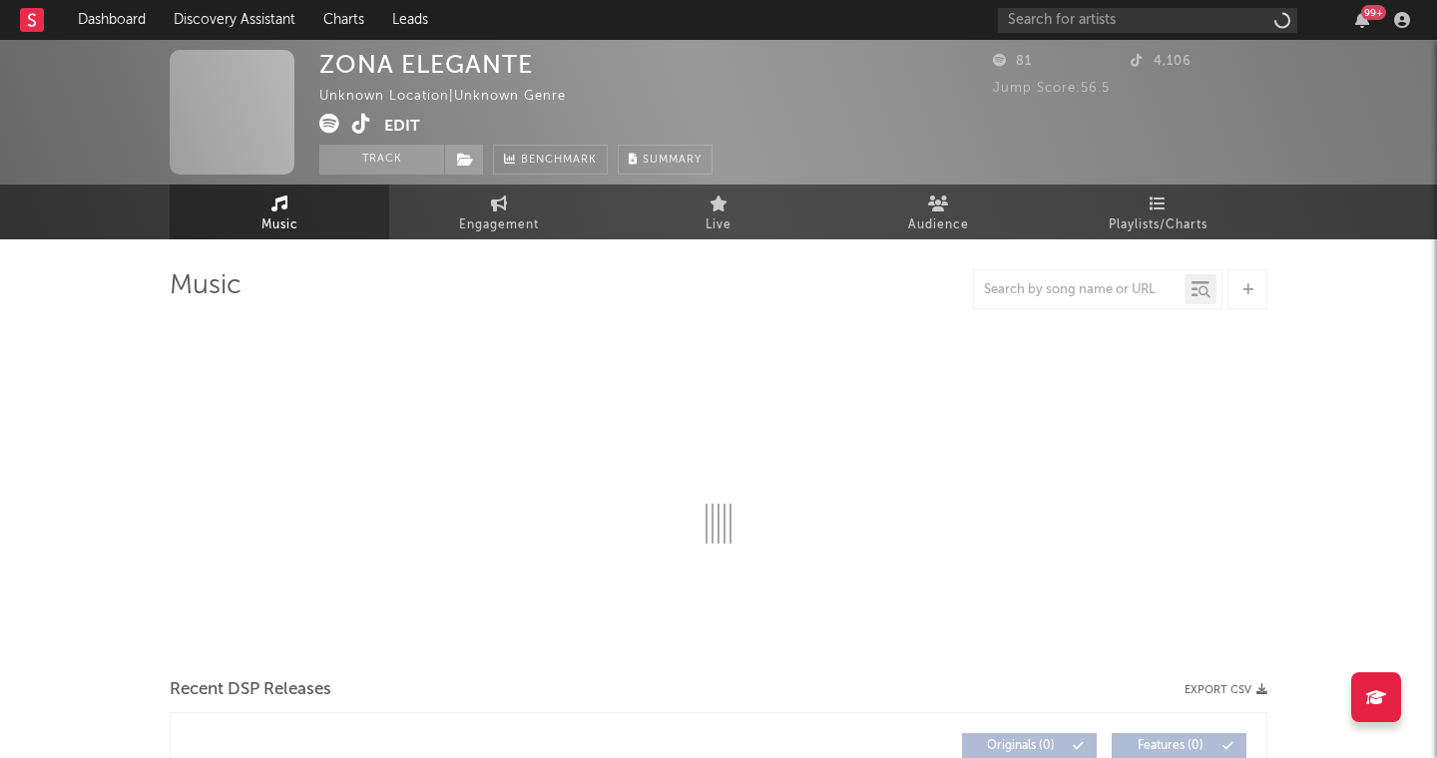
select select "1w"
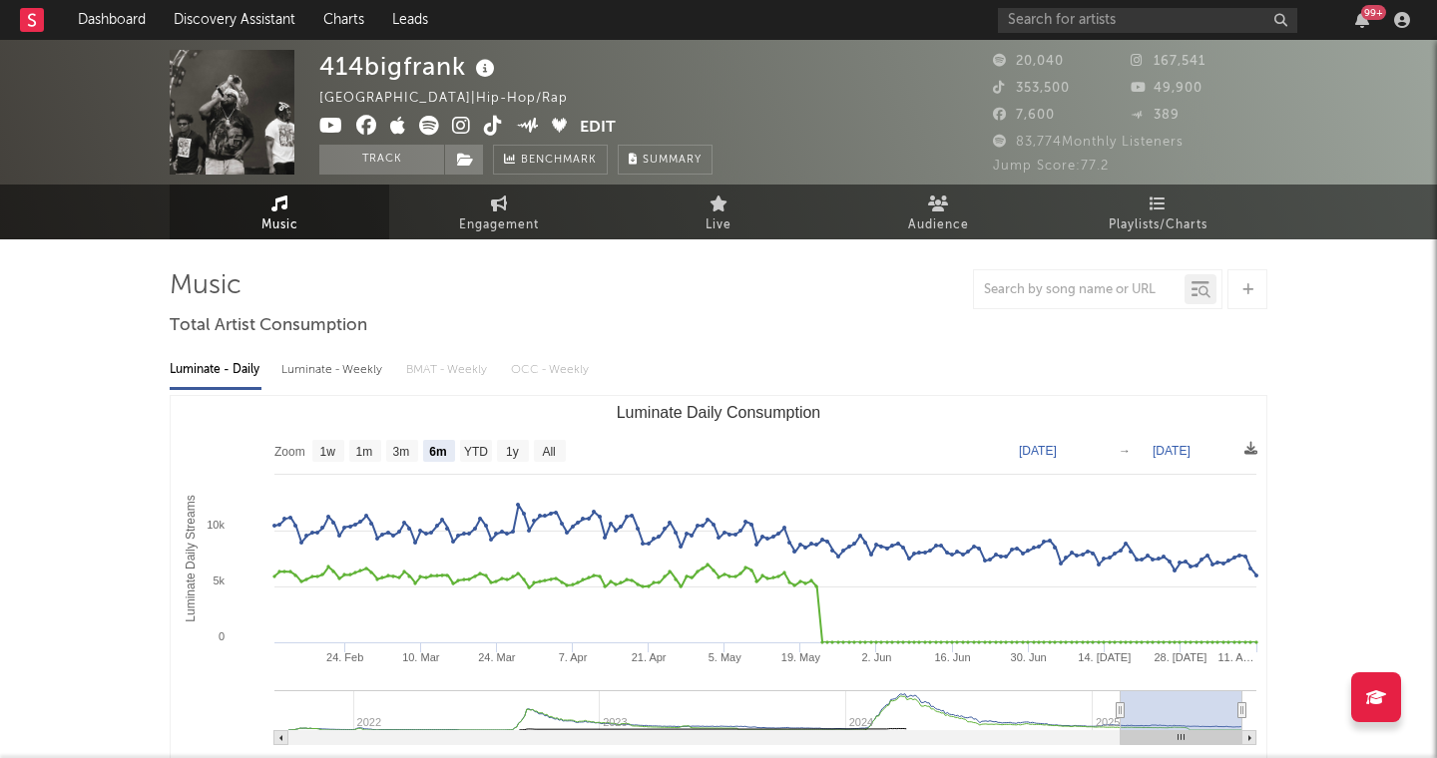
select select "6m"
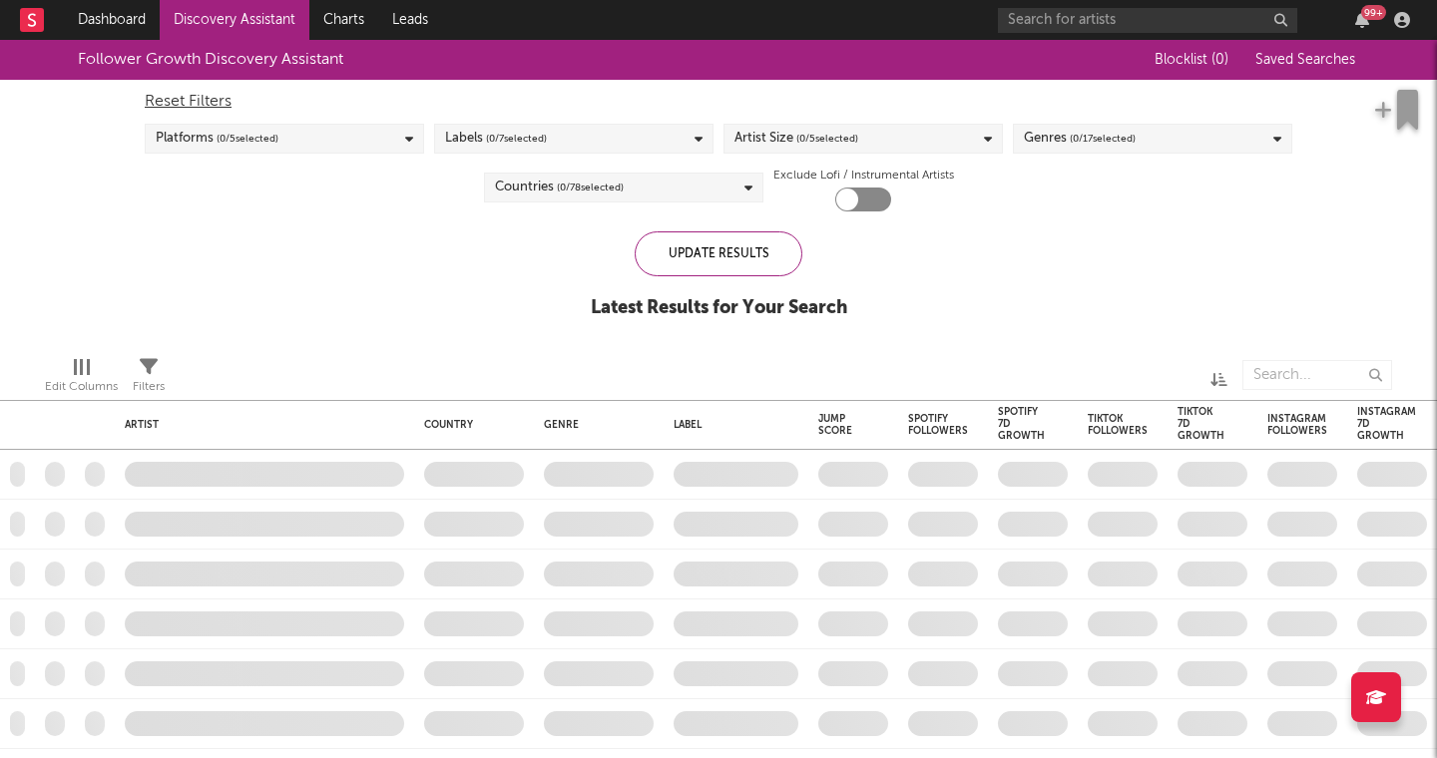
checkbox input "true"
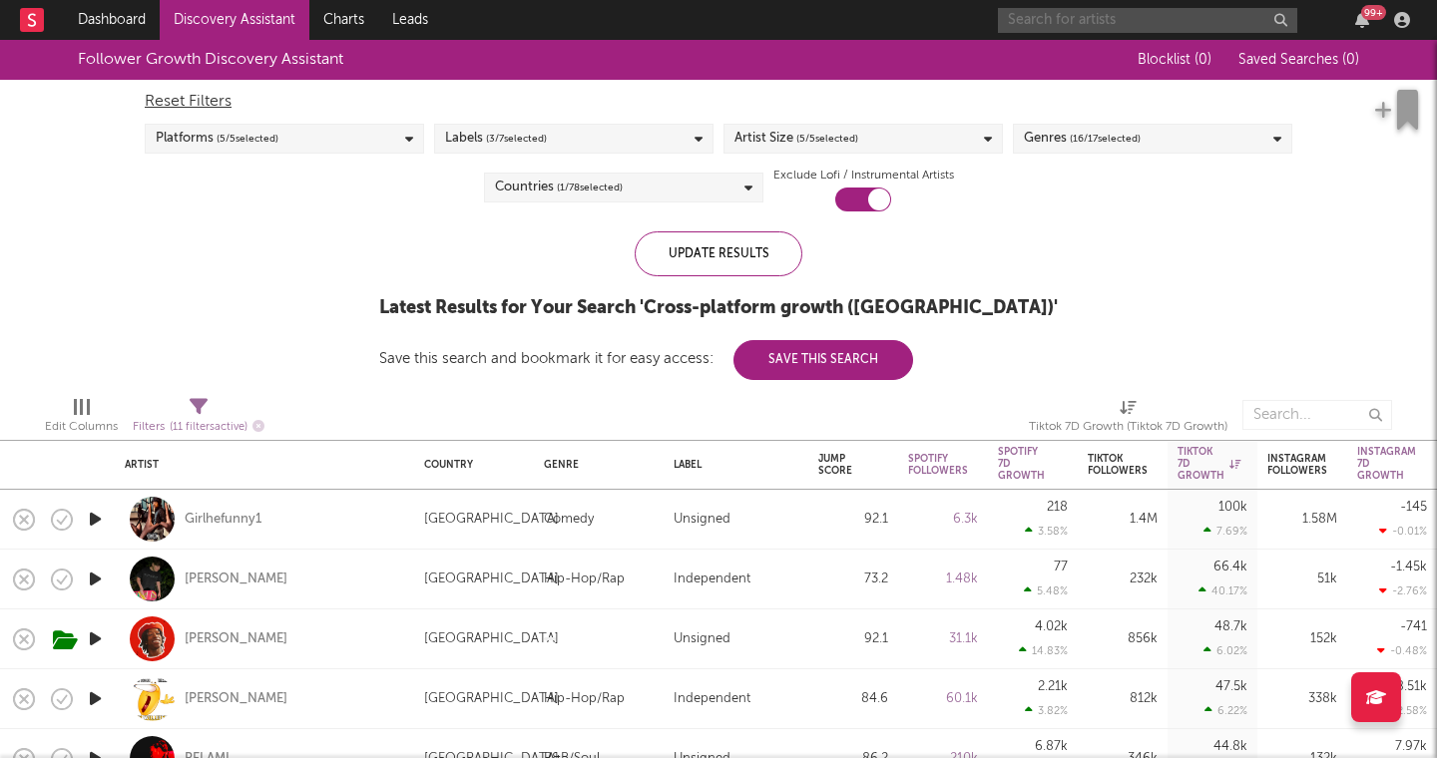
click at [1045, 28] on input "text" at bounding box center [1147, 20] width 299 height 25
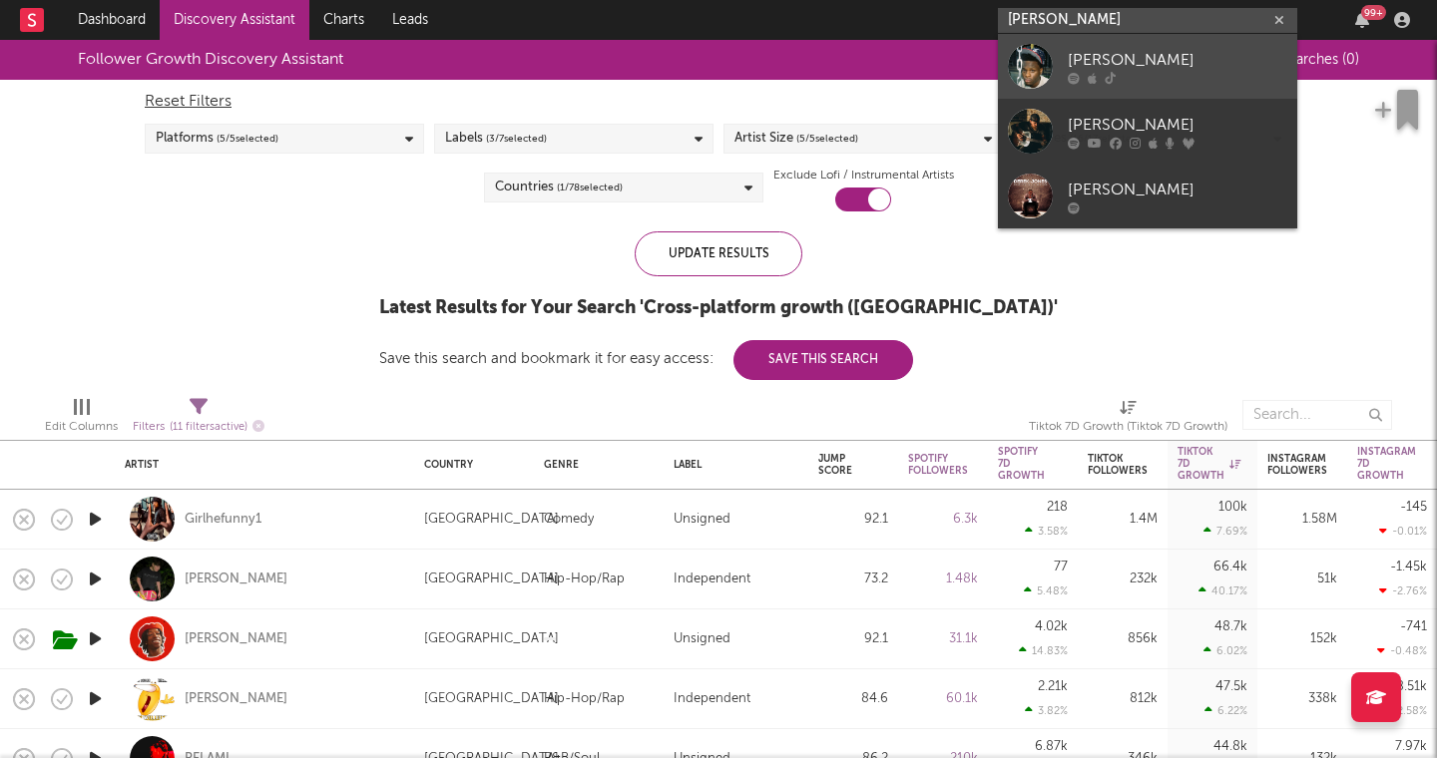
type input "[PERSON_NAME]"
click at [1021, 67] on div at bounding box center [1030, 66] width 45 height 45
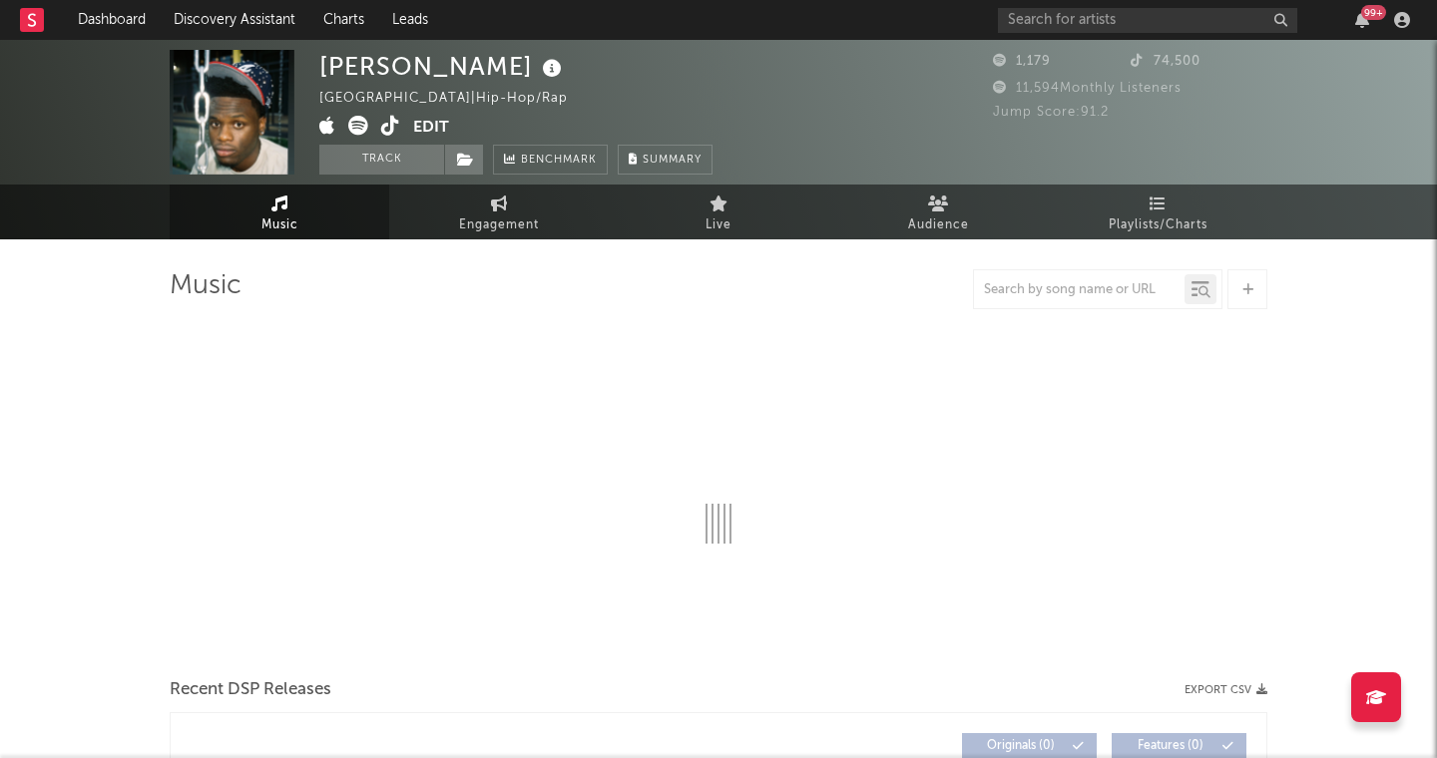
select select "1w"
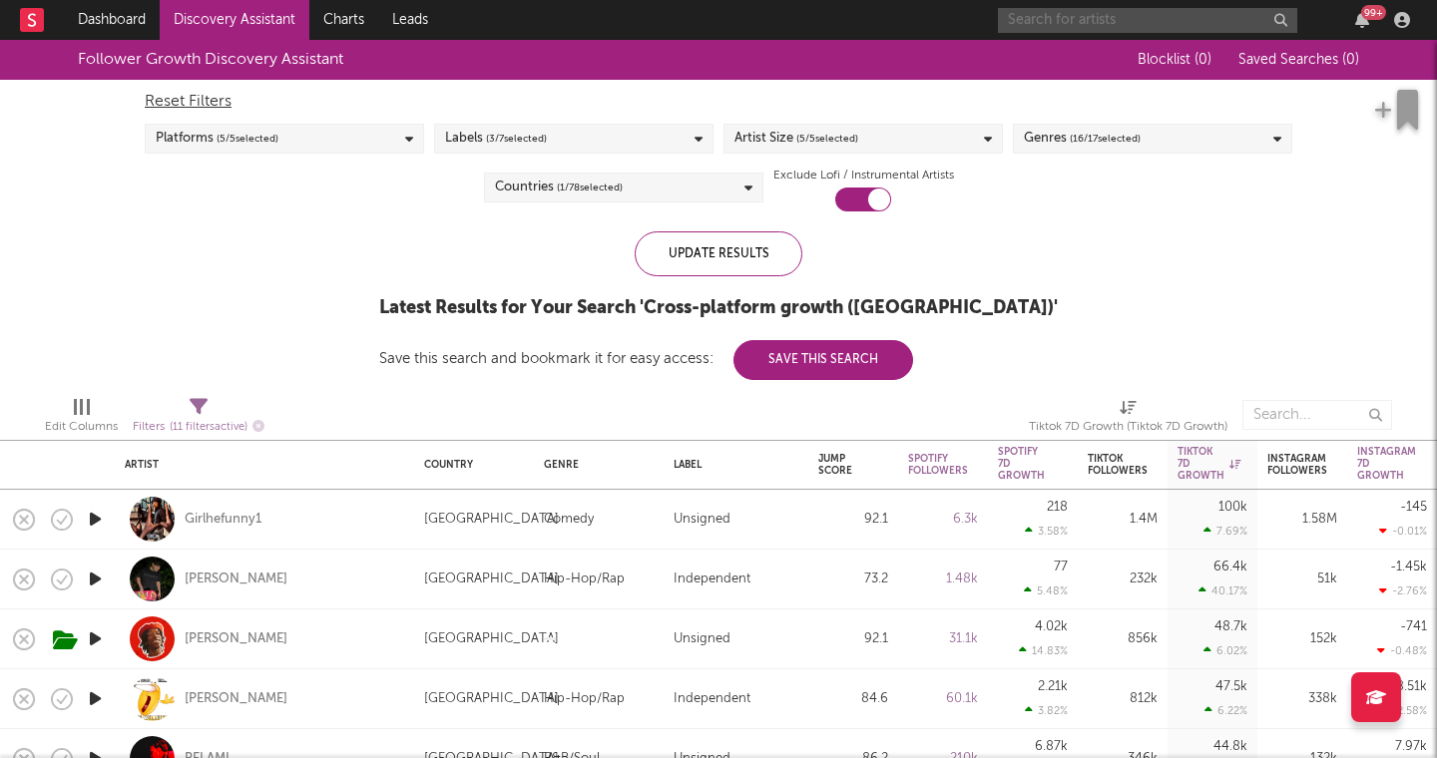
click at [1043, 20] on input "text" at bounding box center [1147, 20] width 299 height 25
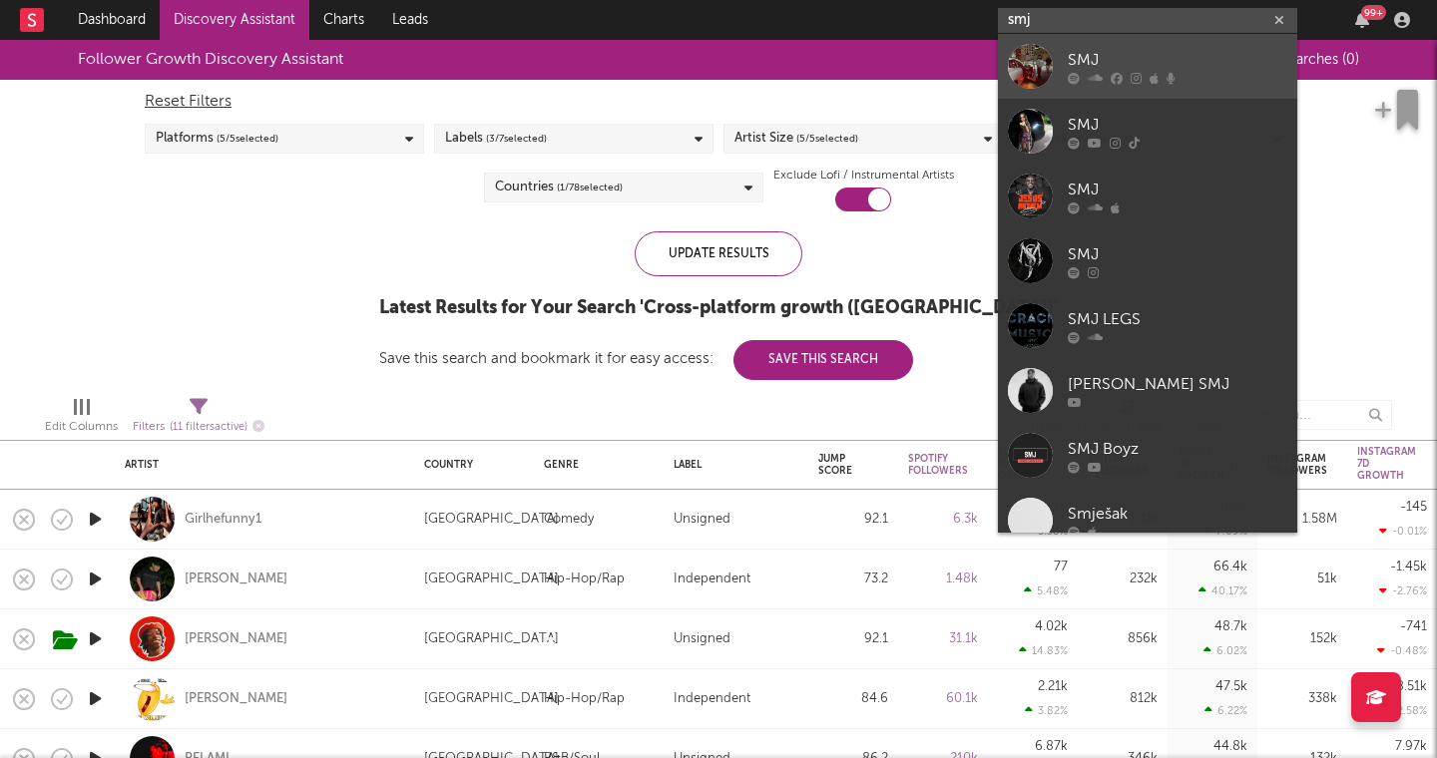
type input "smj"
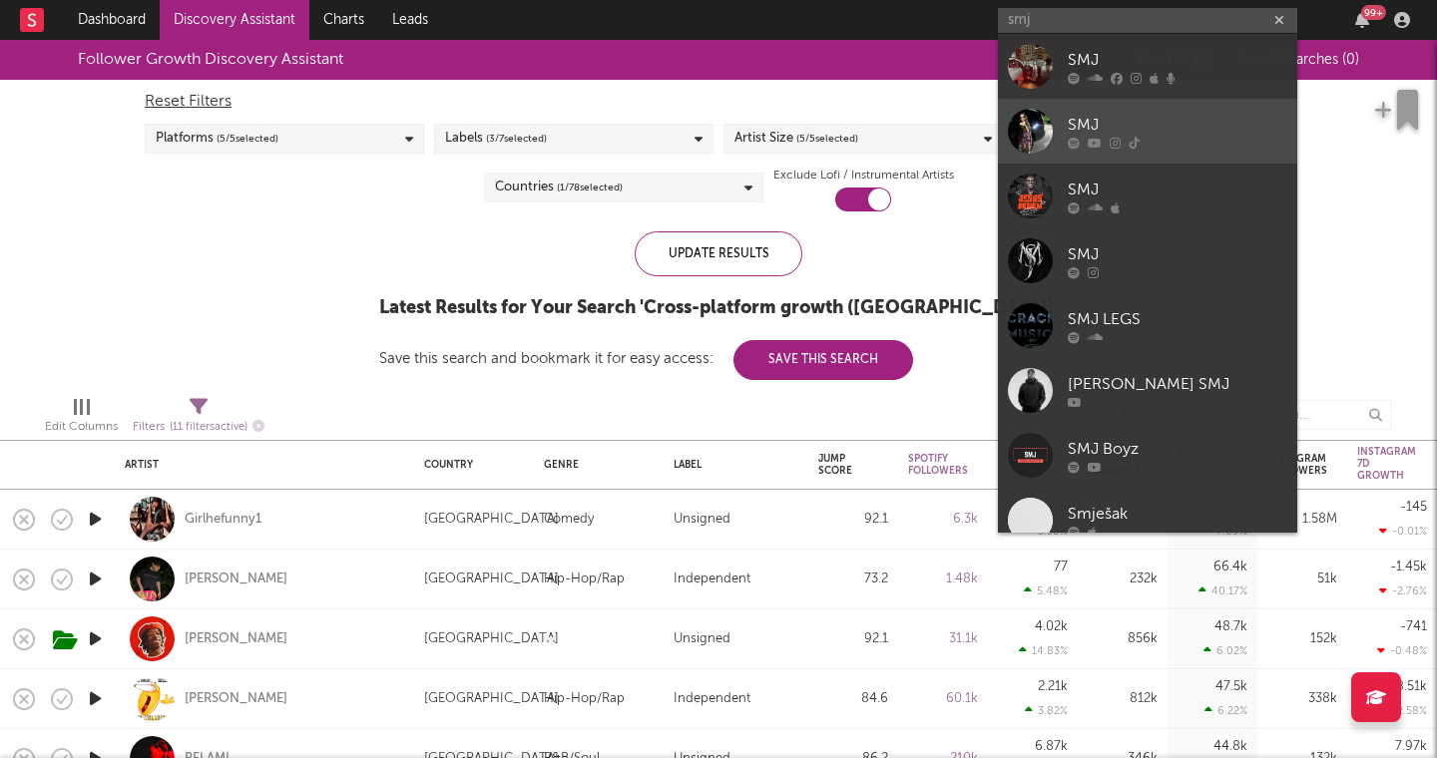
click at [1034, 134] on div at bounding box center [1030, 131] width 45 height 45
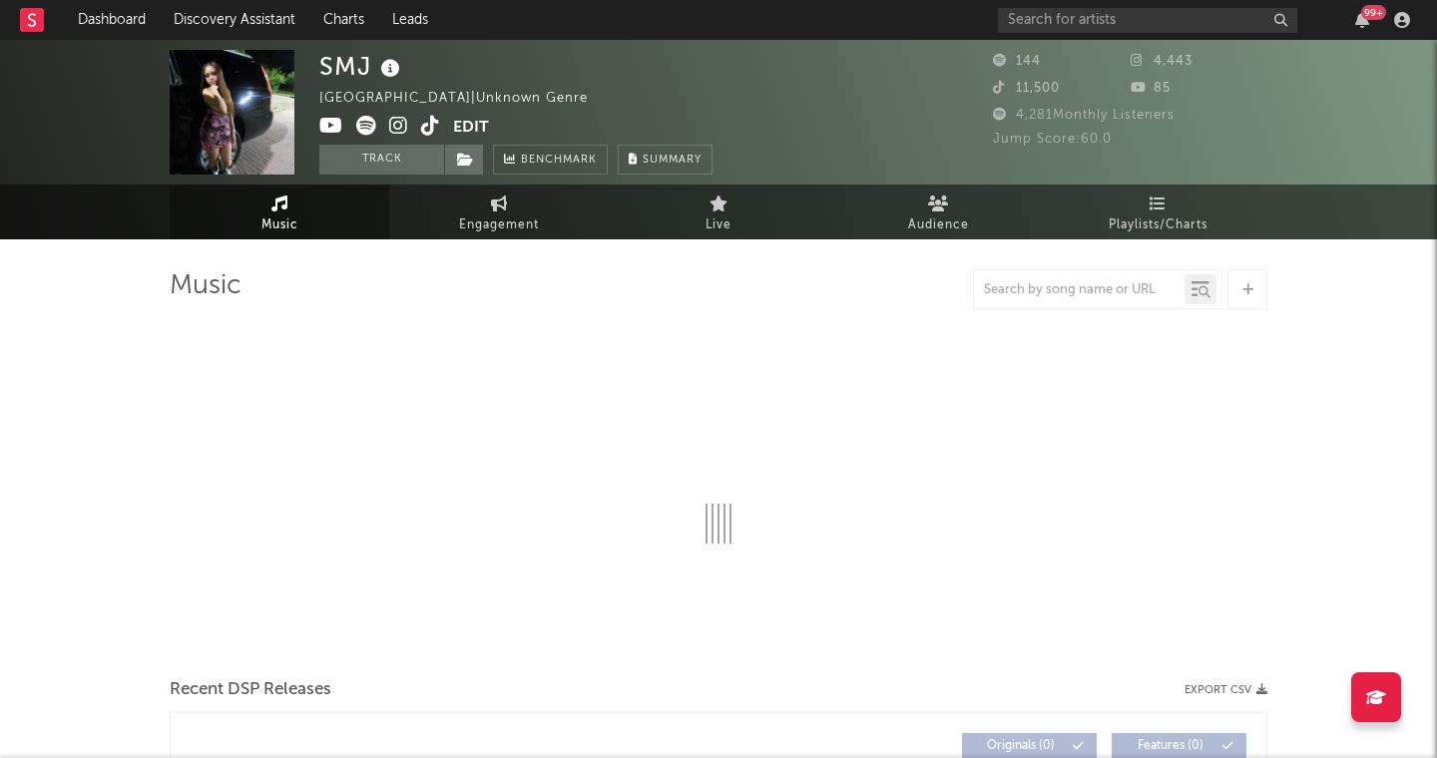
select select "1w"
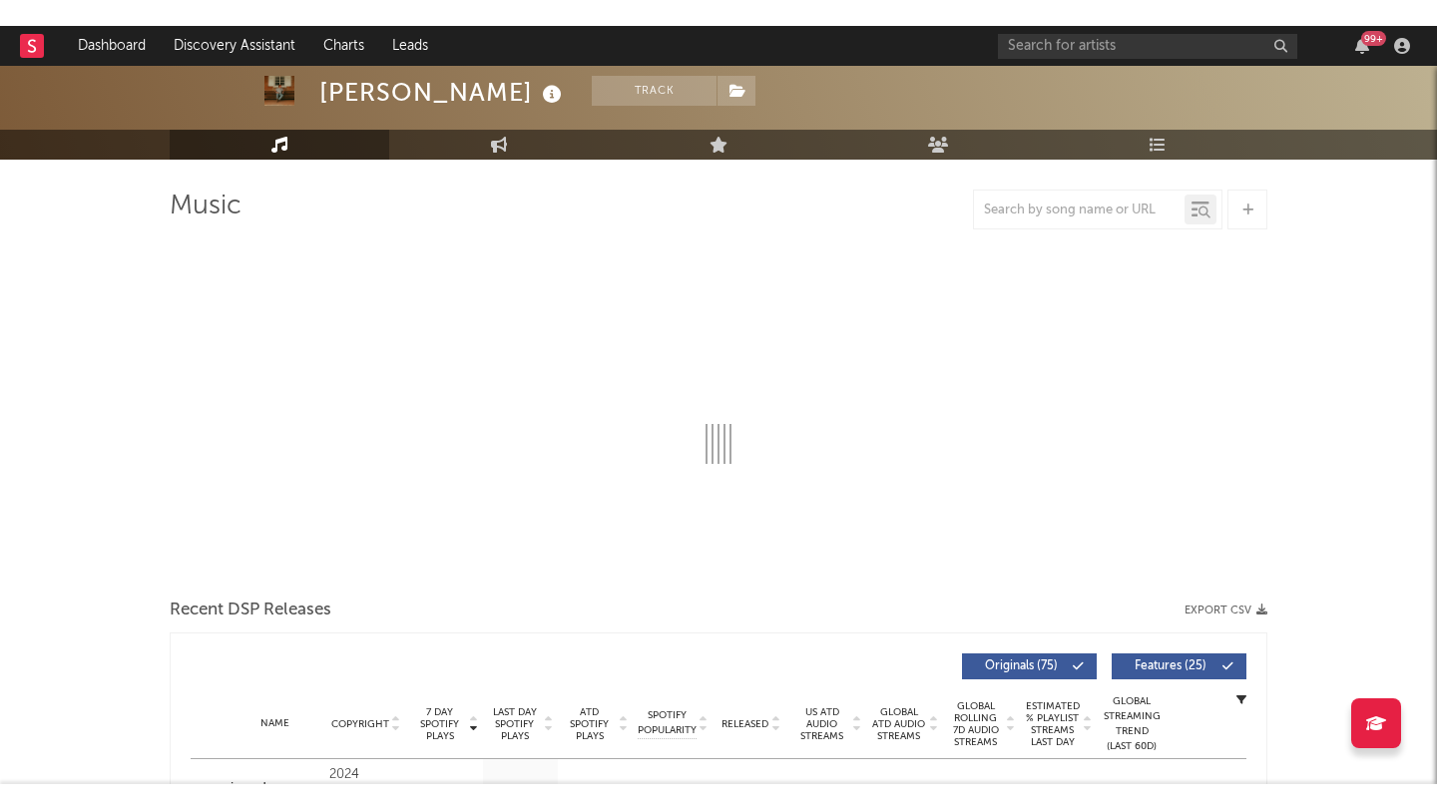
scroll to position [91, 0]
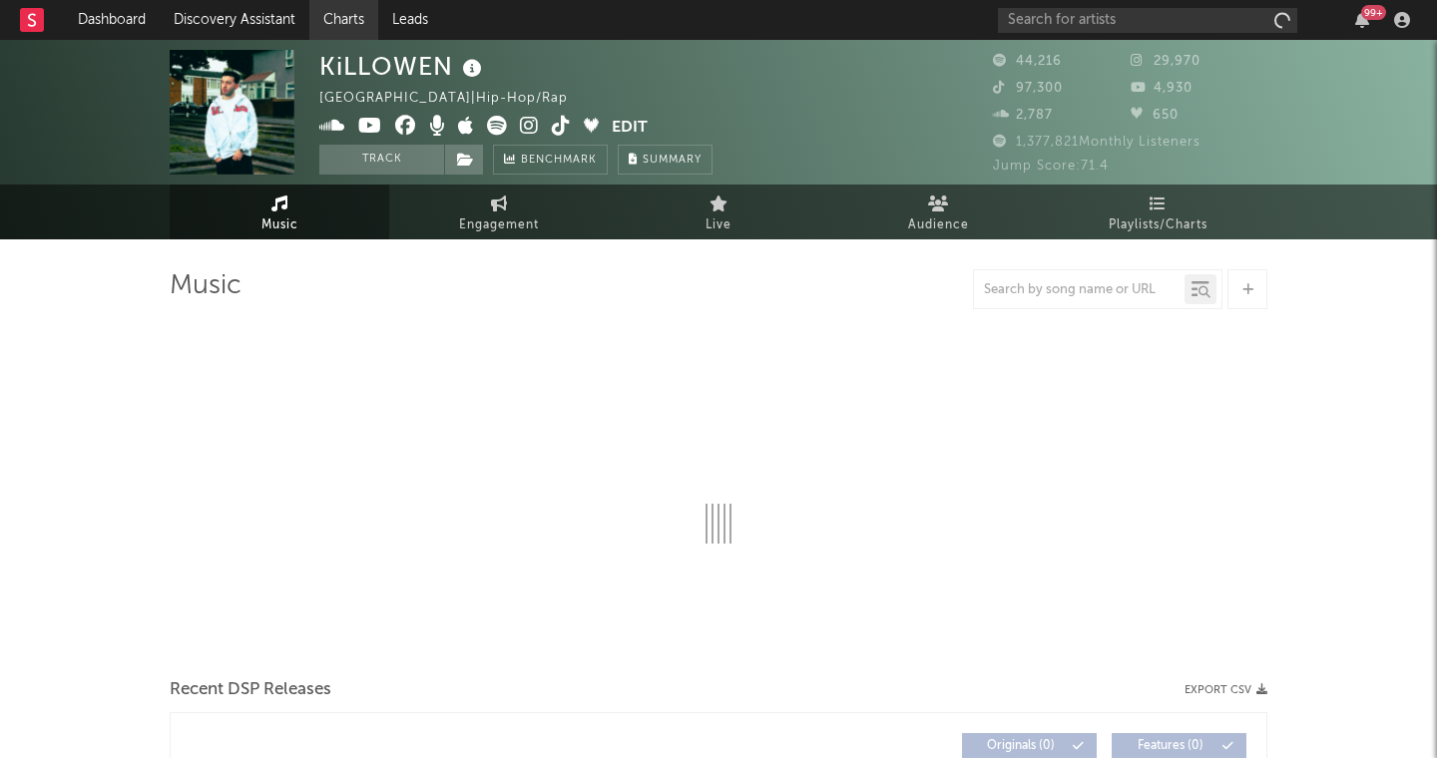
select select "6m"
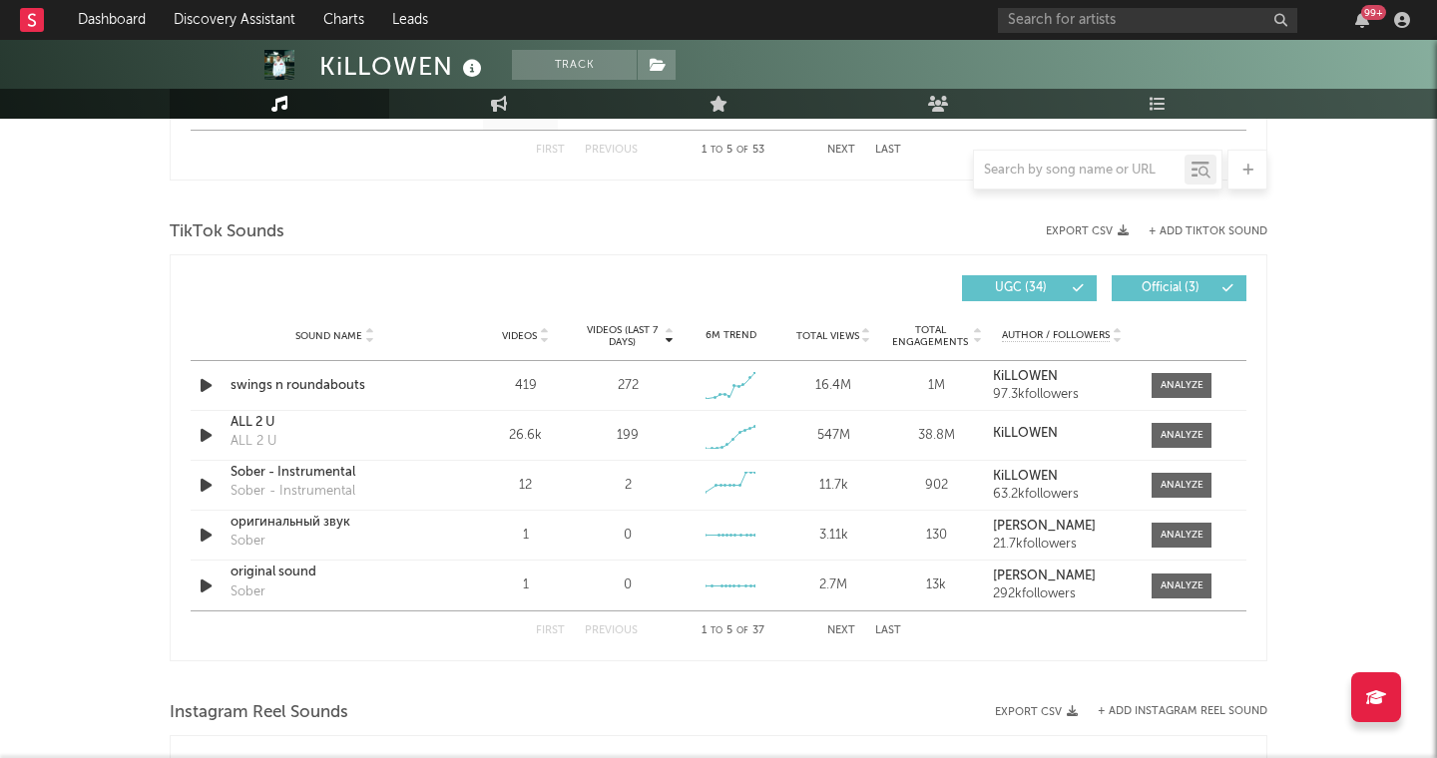
scroll to position [1270, 0]
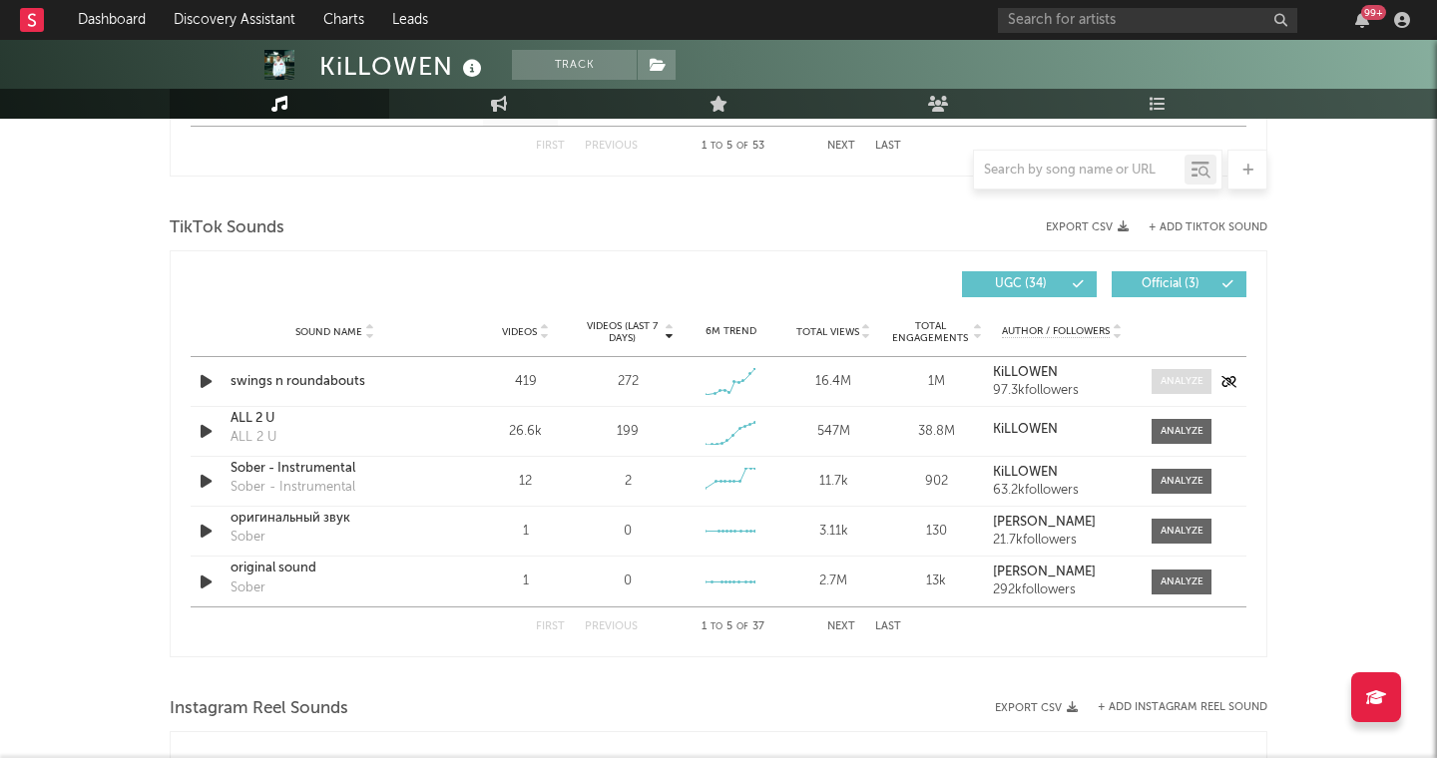
click at [1190, 377] on div at bounding box center [1181, 381] width 43 height 15
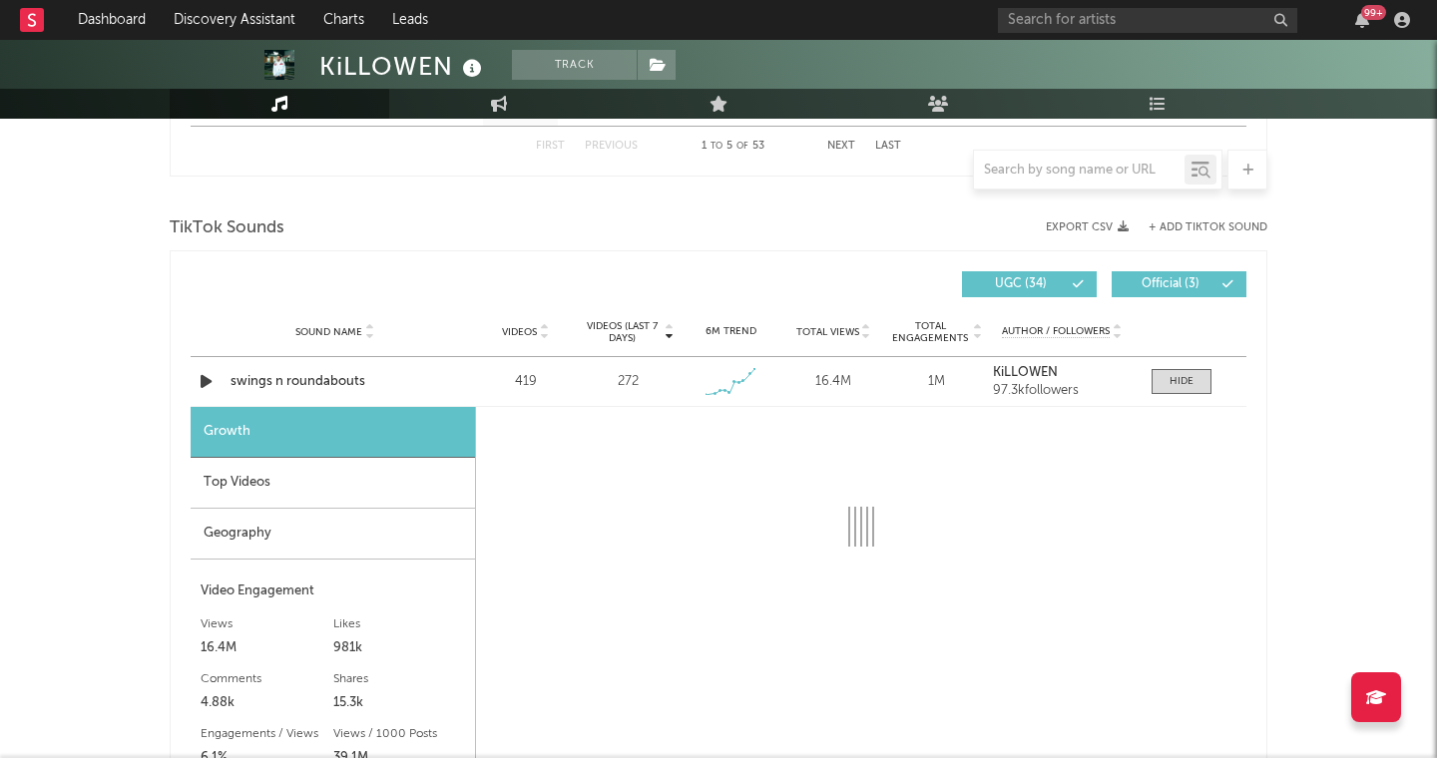
select select "1w"
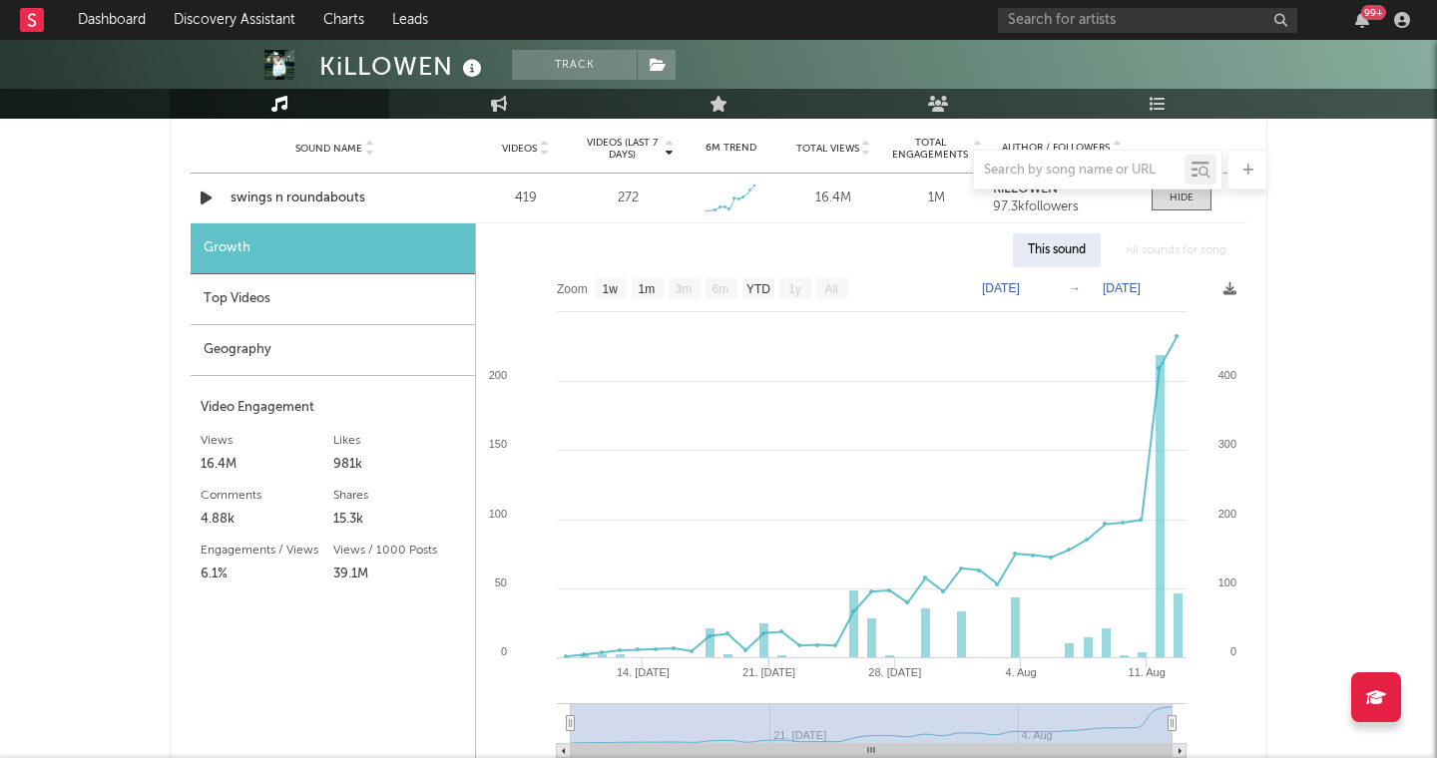
scroll to position [1488, 0]
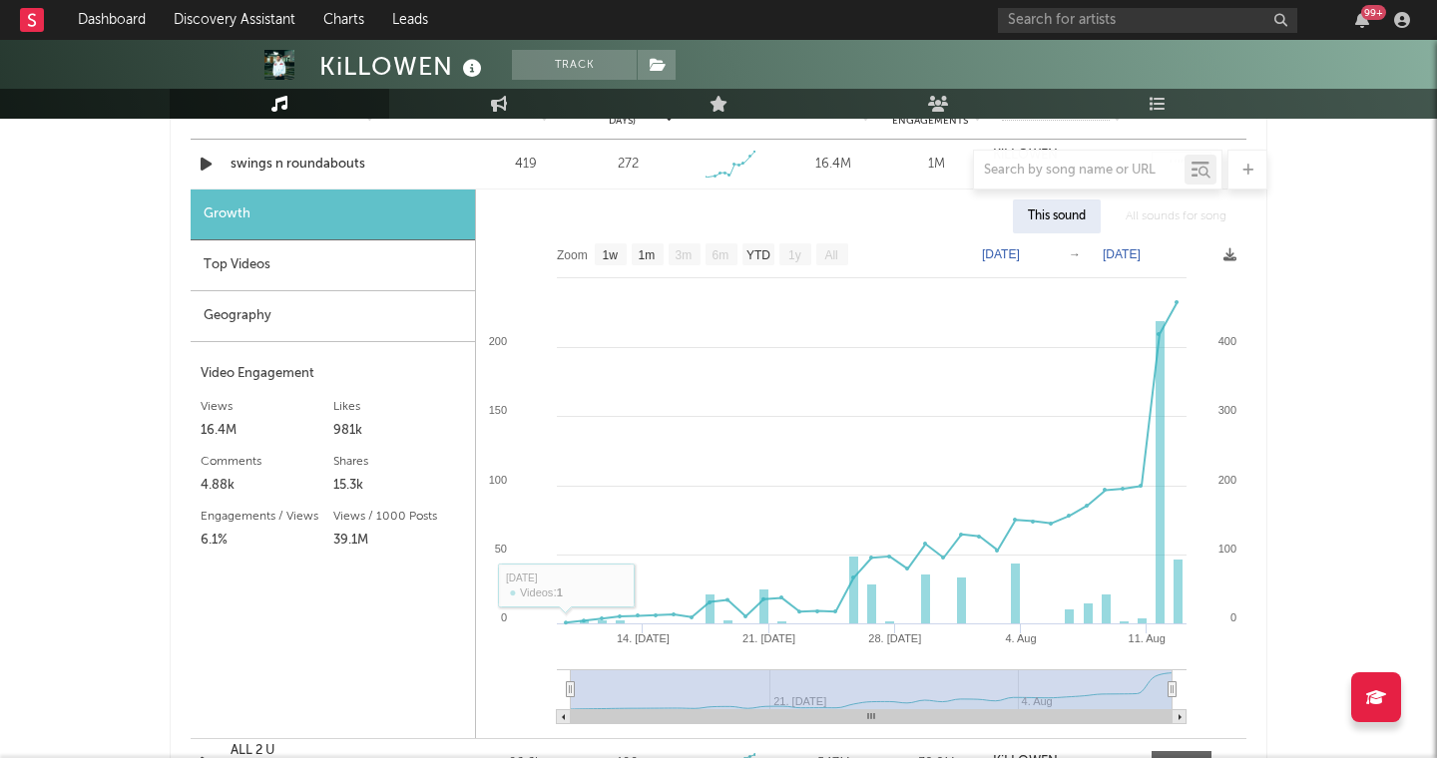
click at [393, 294] on div "Geography" at bounding box center [333, 316] width 284 height 51
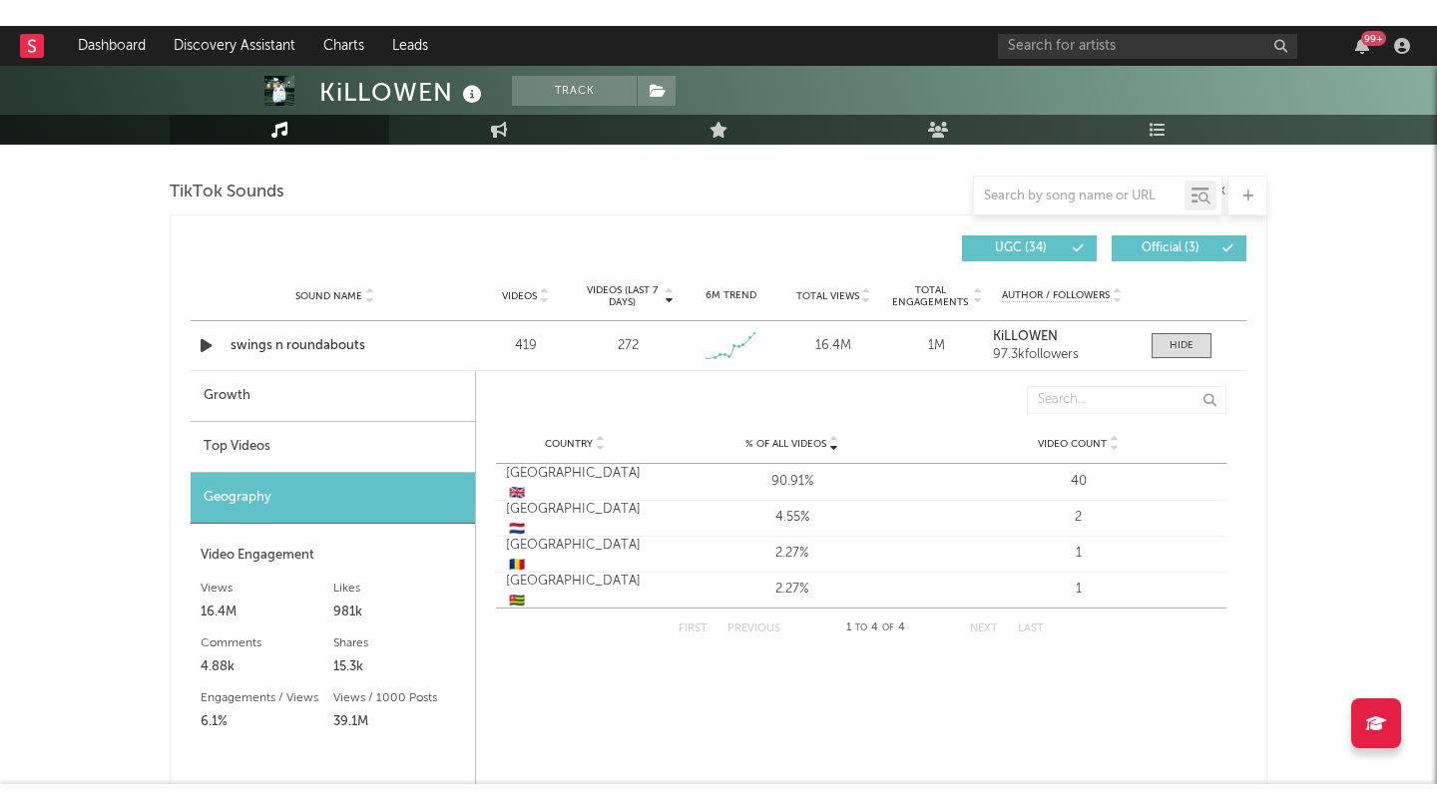
scroll to position [1302, 0]
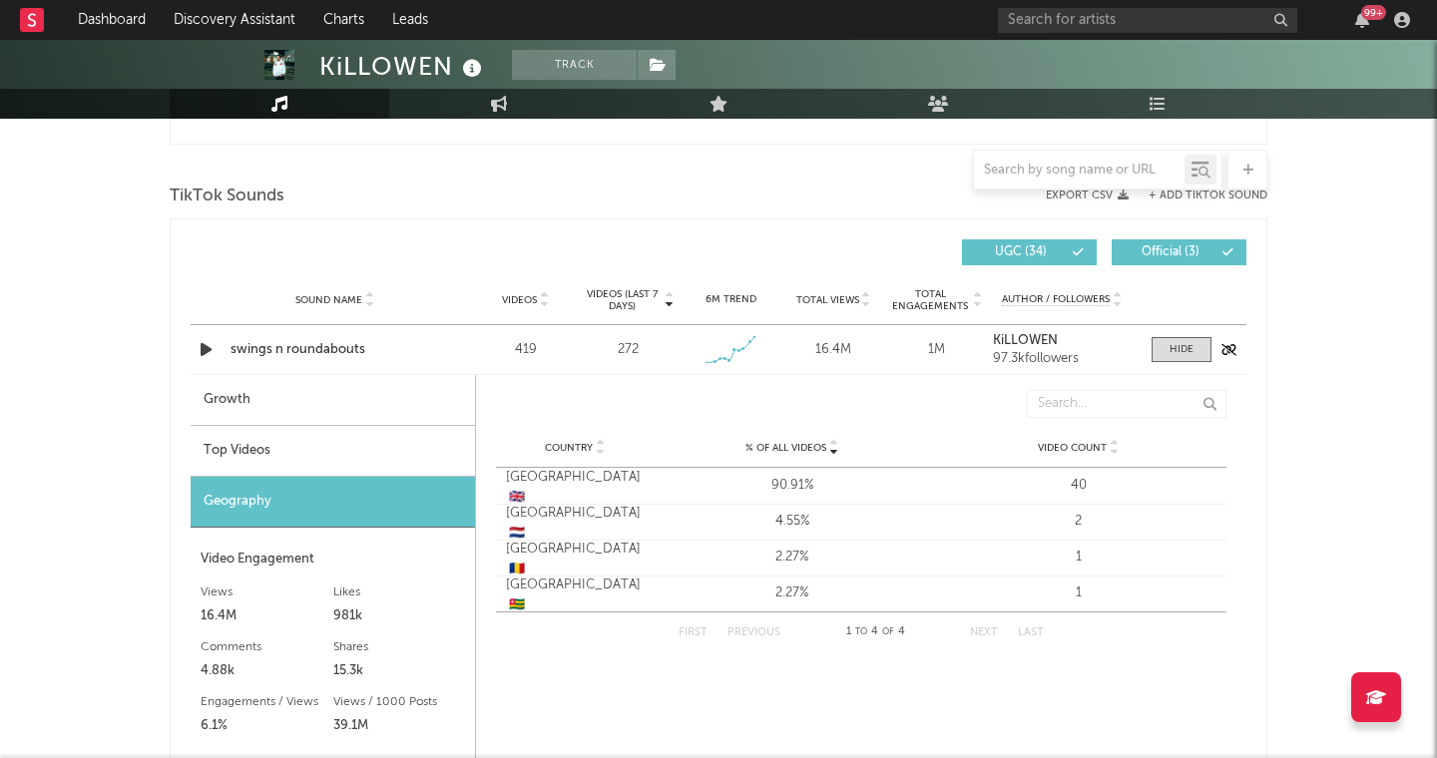
click at [1186, 362] on div "Sound Name swings n roundabouts Videos 419 Videos (last 7 days) 272 Weekly Grow…" at bounding box center [719, 349] width 1056 height 49
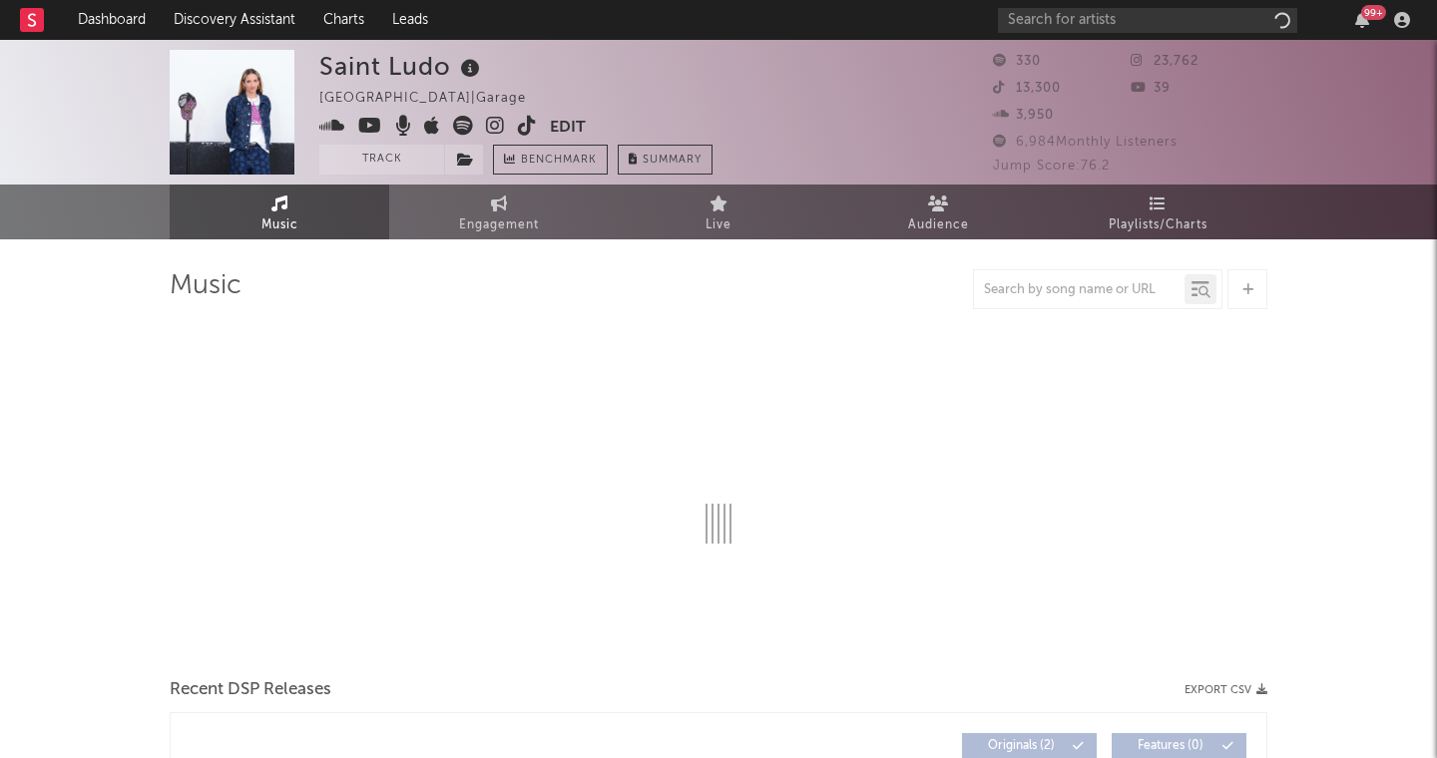
select select "1w"
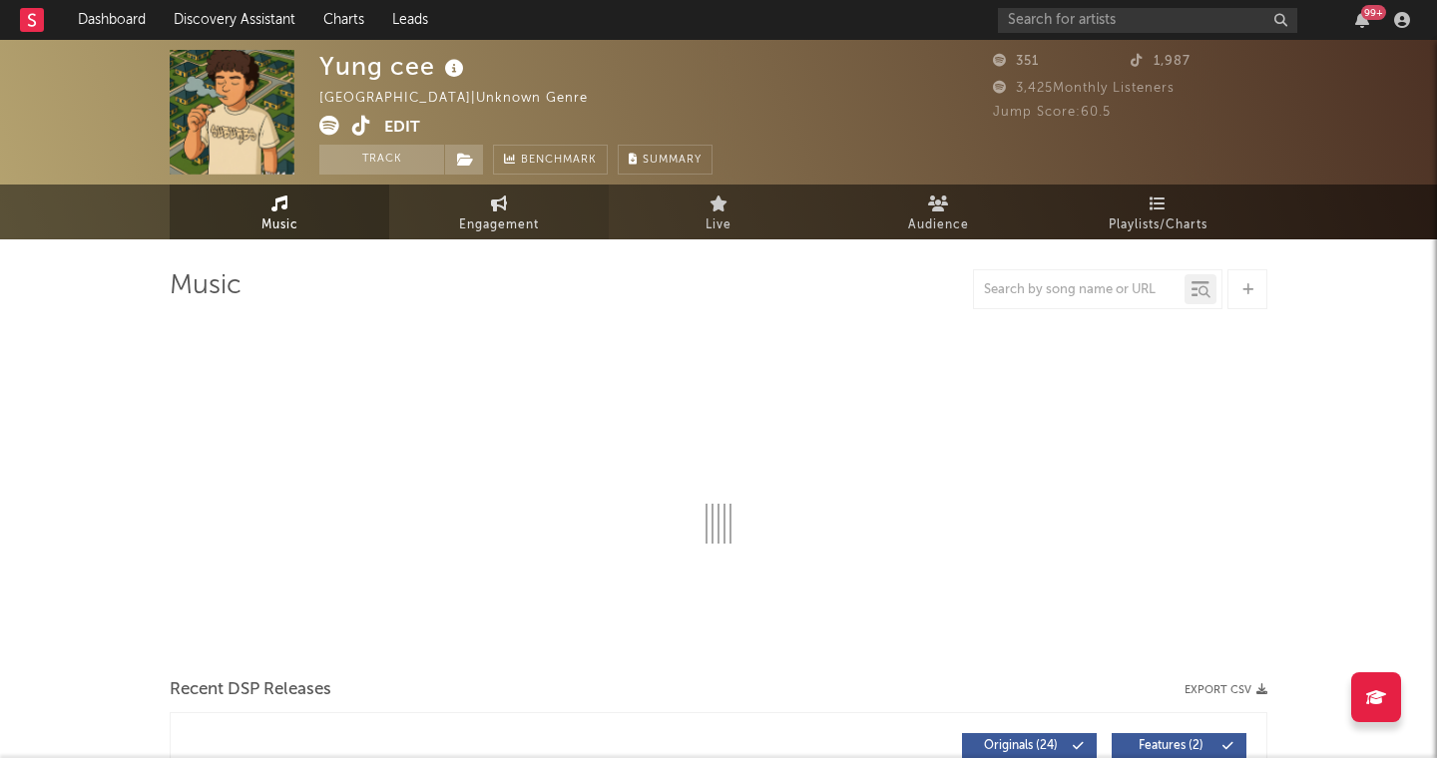
click at [491, 215] on span "Engagement" at bounding box center [499, 226] width 80 height 24
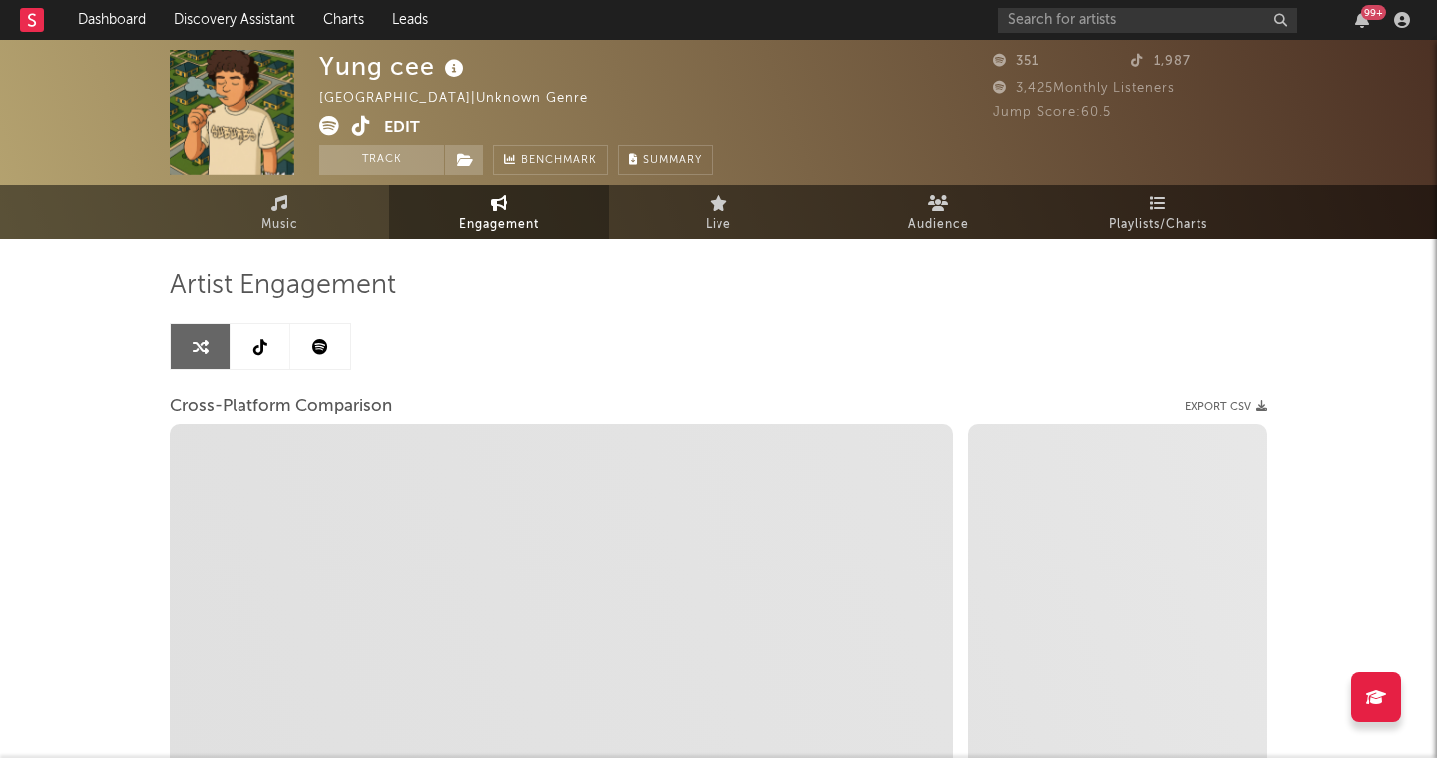
select select "1w"
click at [287, 356] on link at bounding box center [260, 346] width 60 height 45
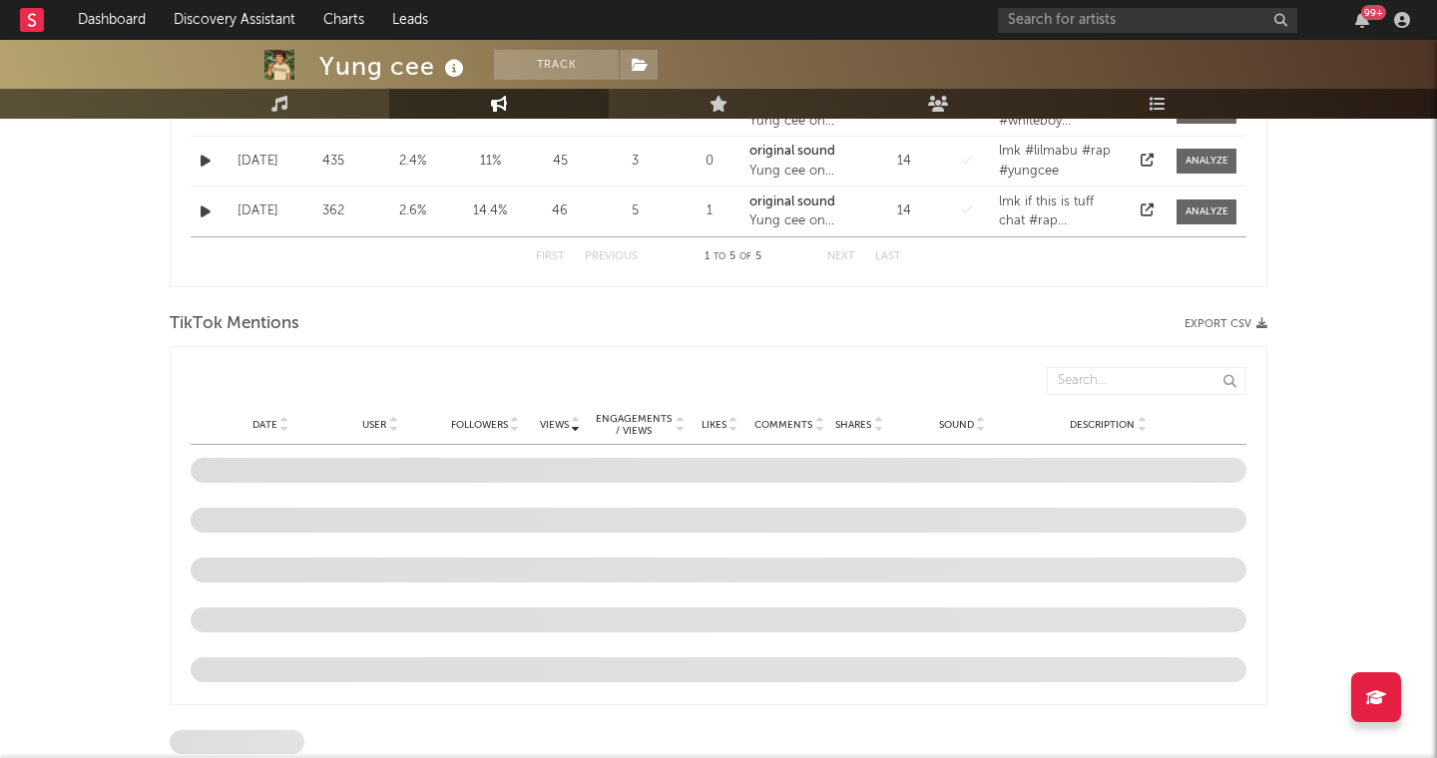
select select "1w"
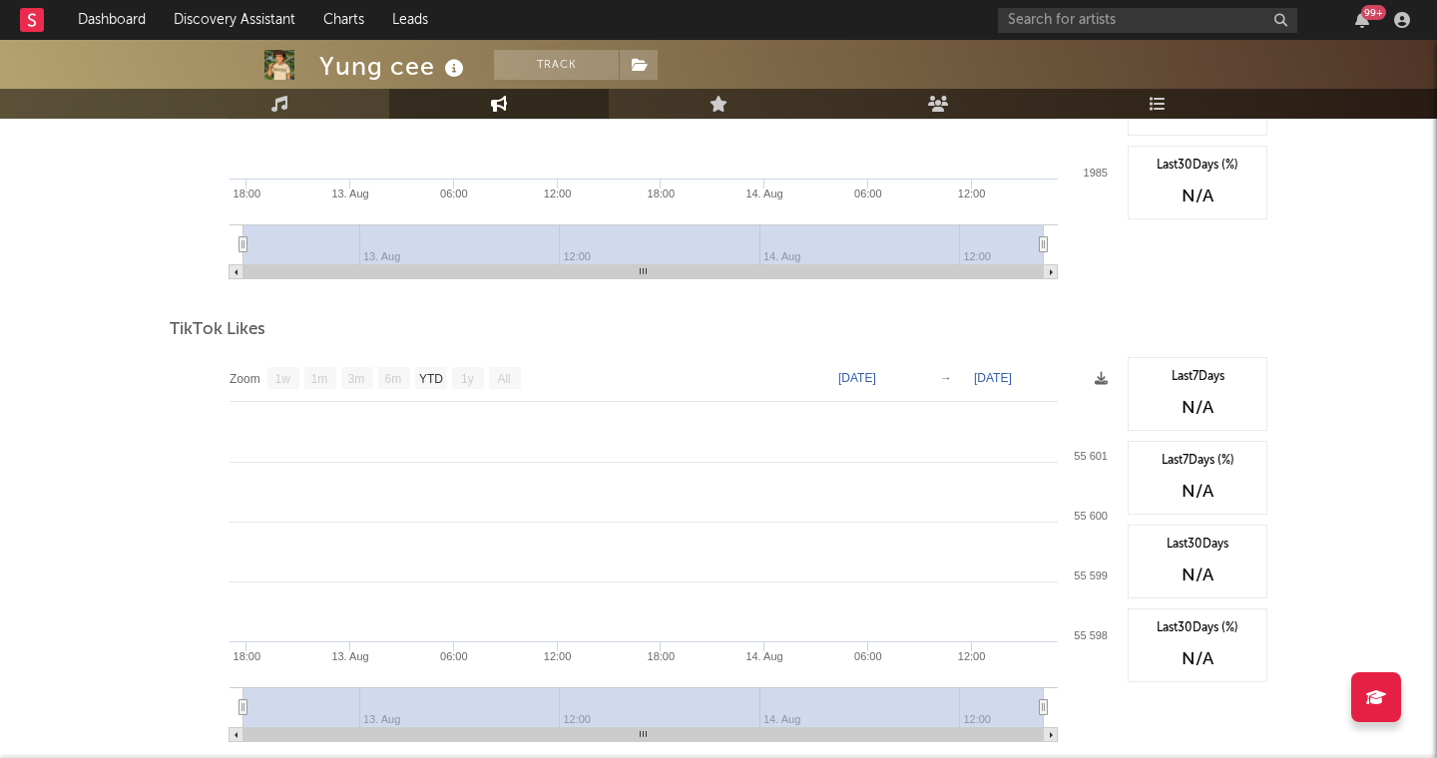
scroll to position [1513, 0]
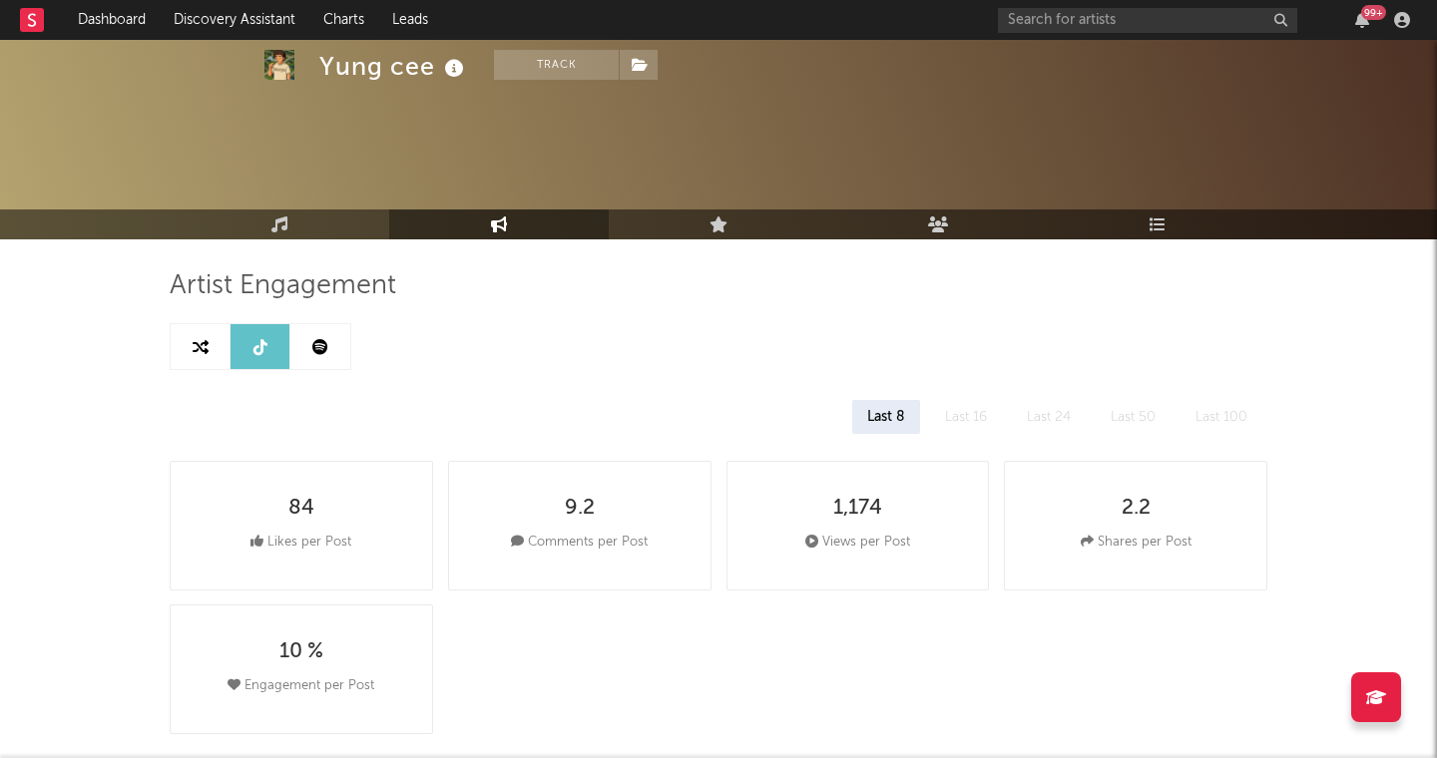
select select "1m"
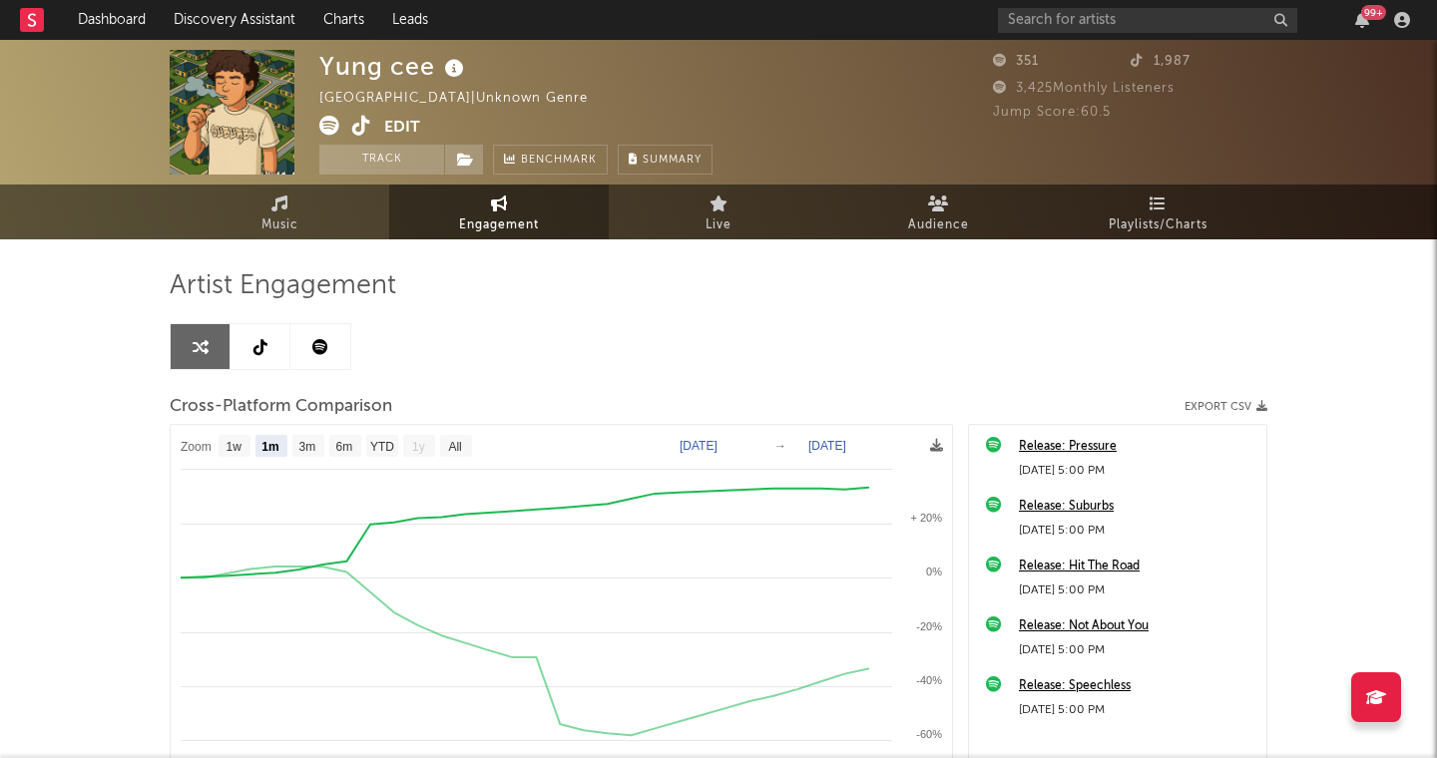
click at [241, 342] on link at bounding box center [260, 346] width 60 height 45
select select "1w"
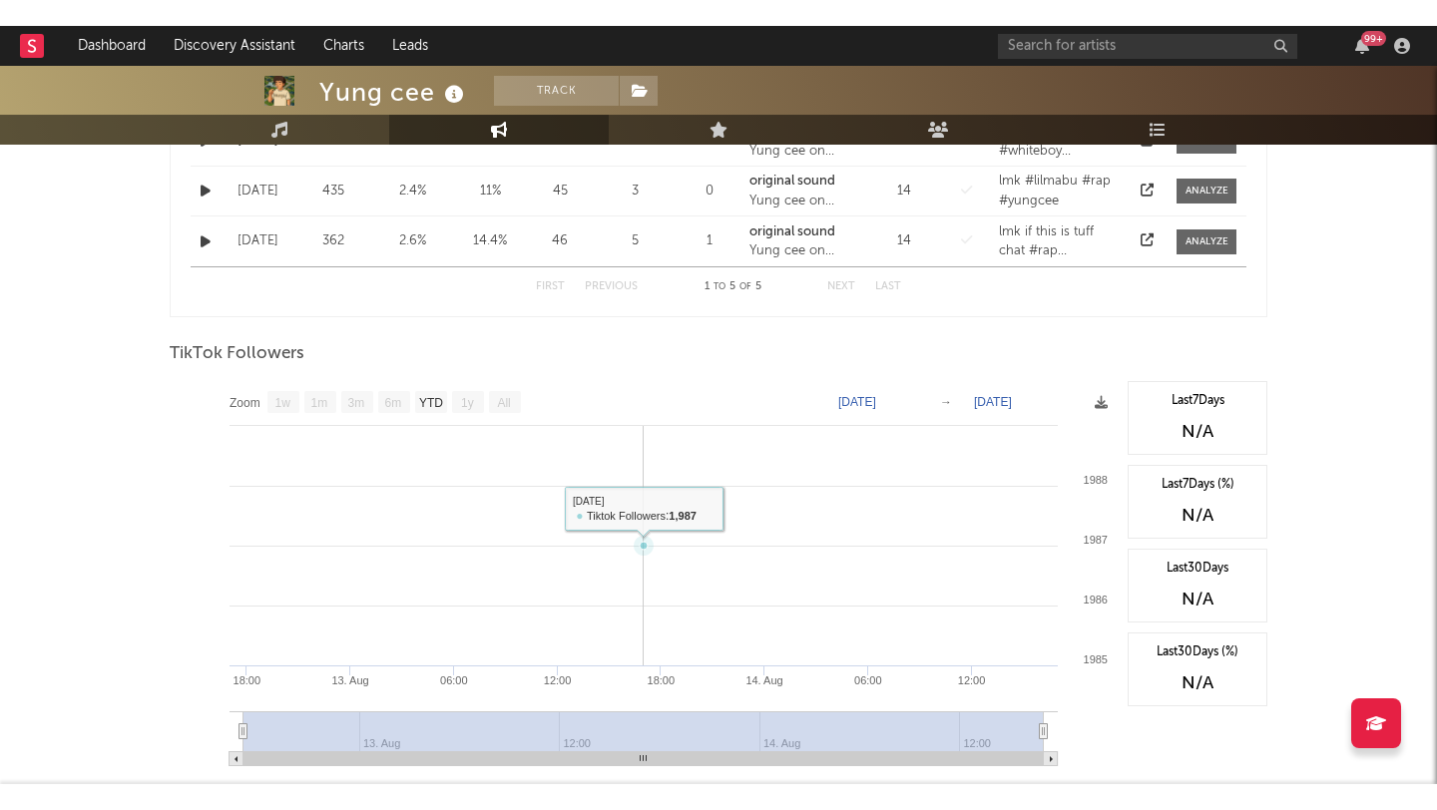
scroll to position [882, 0]
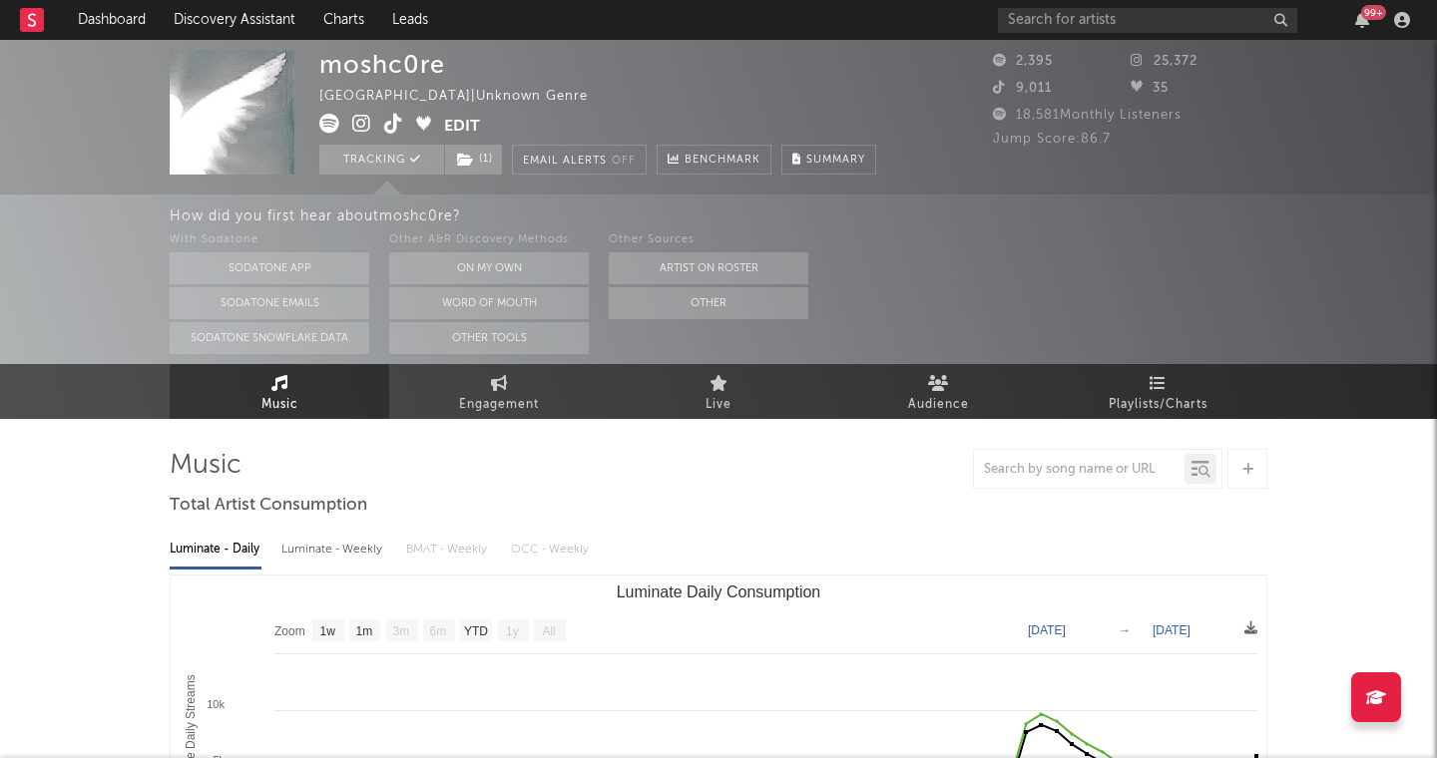
select select "1w"
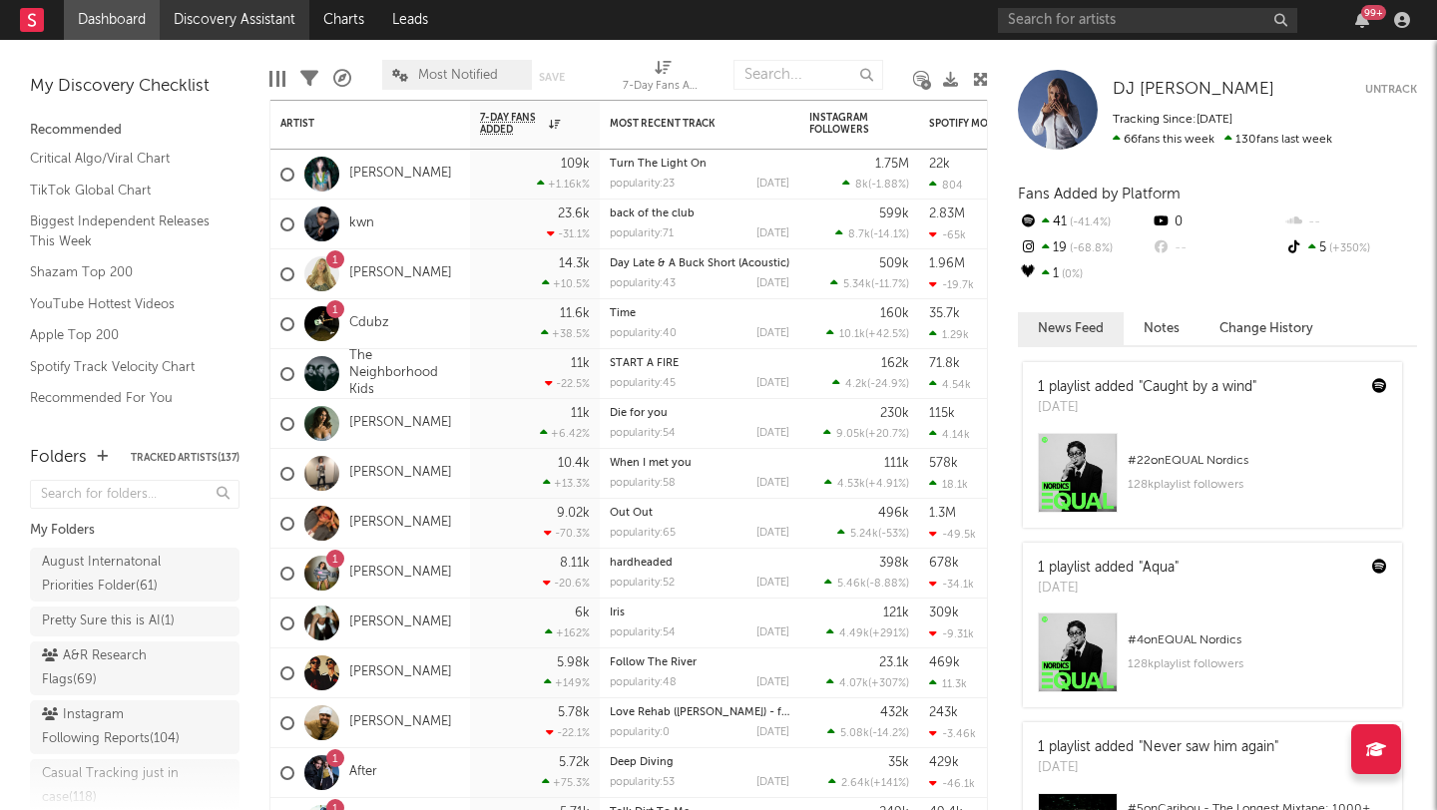
click at [192, 10] on link "Discovery Assistant" at bounding box center [235, 20] width 150 height 40
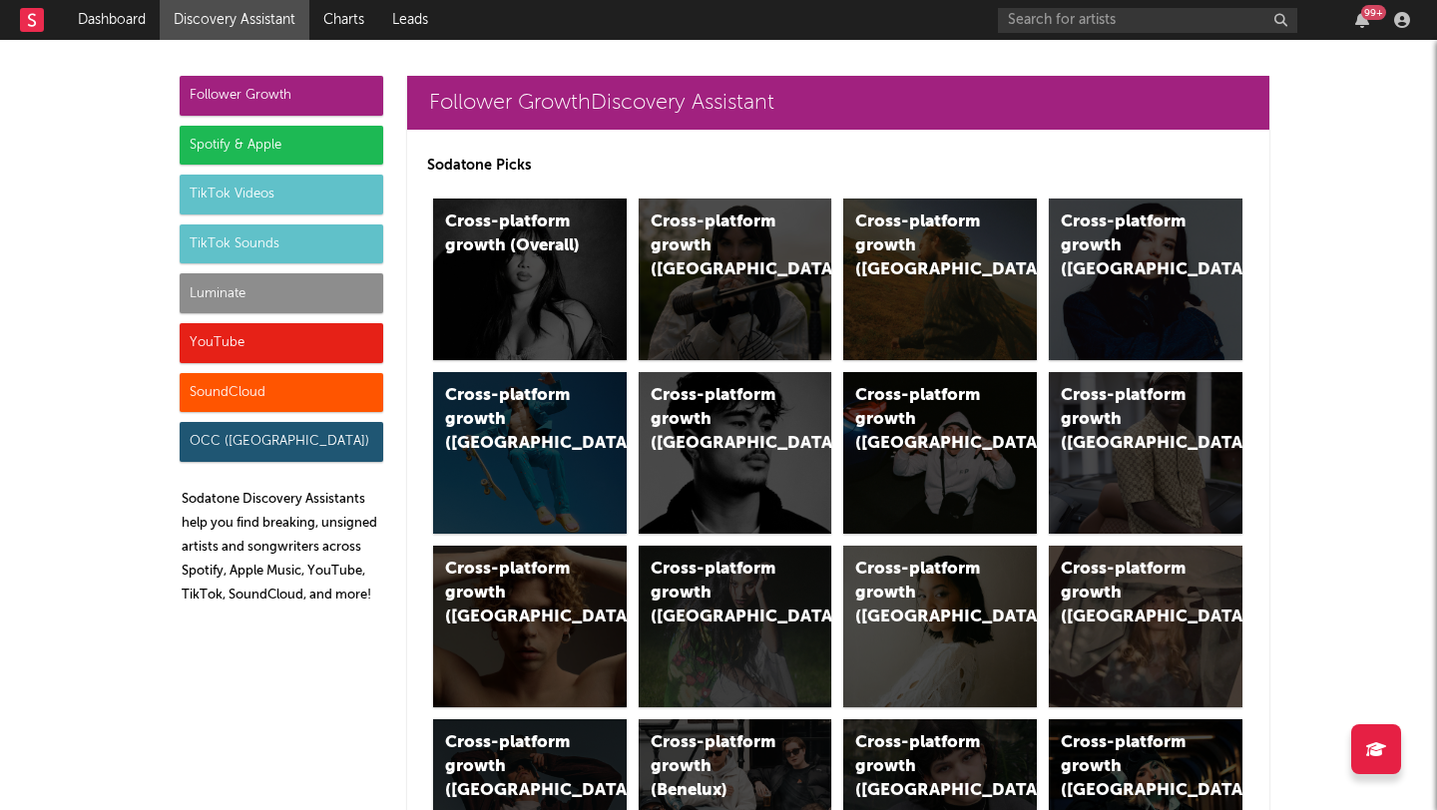
click at [332, 289] on div "Luminate" at bounding box center [282, 293] width 204 height 40
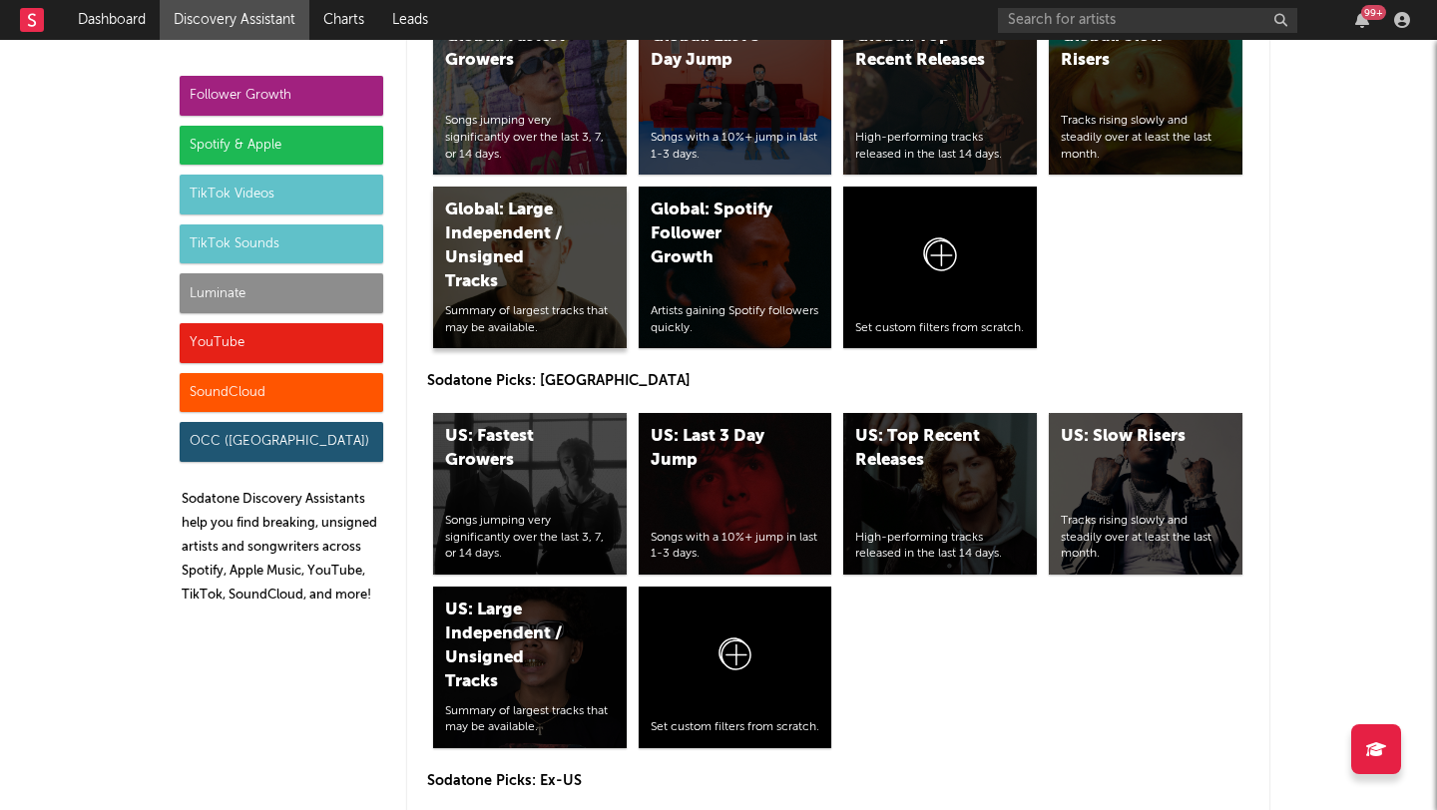
scroll to position [9021, 0]
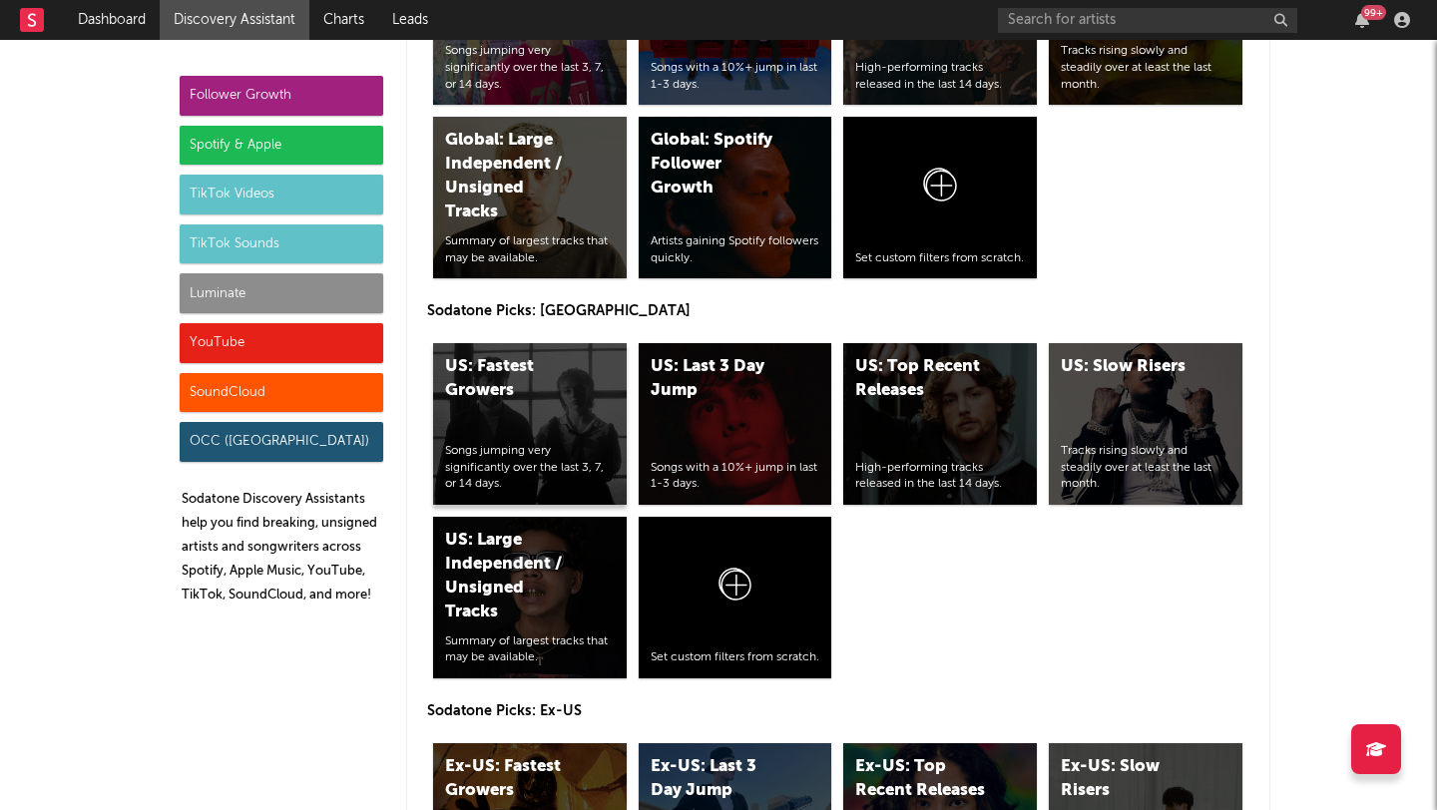
click at [553, 355] on div "US: Fastest Growers" at bounding box center [513, 379] width 136 height 48
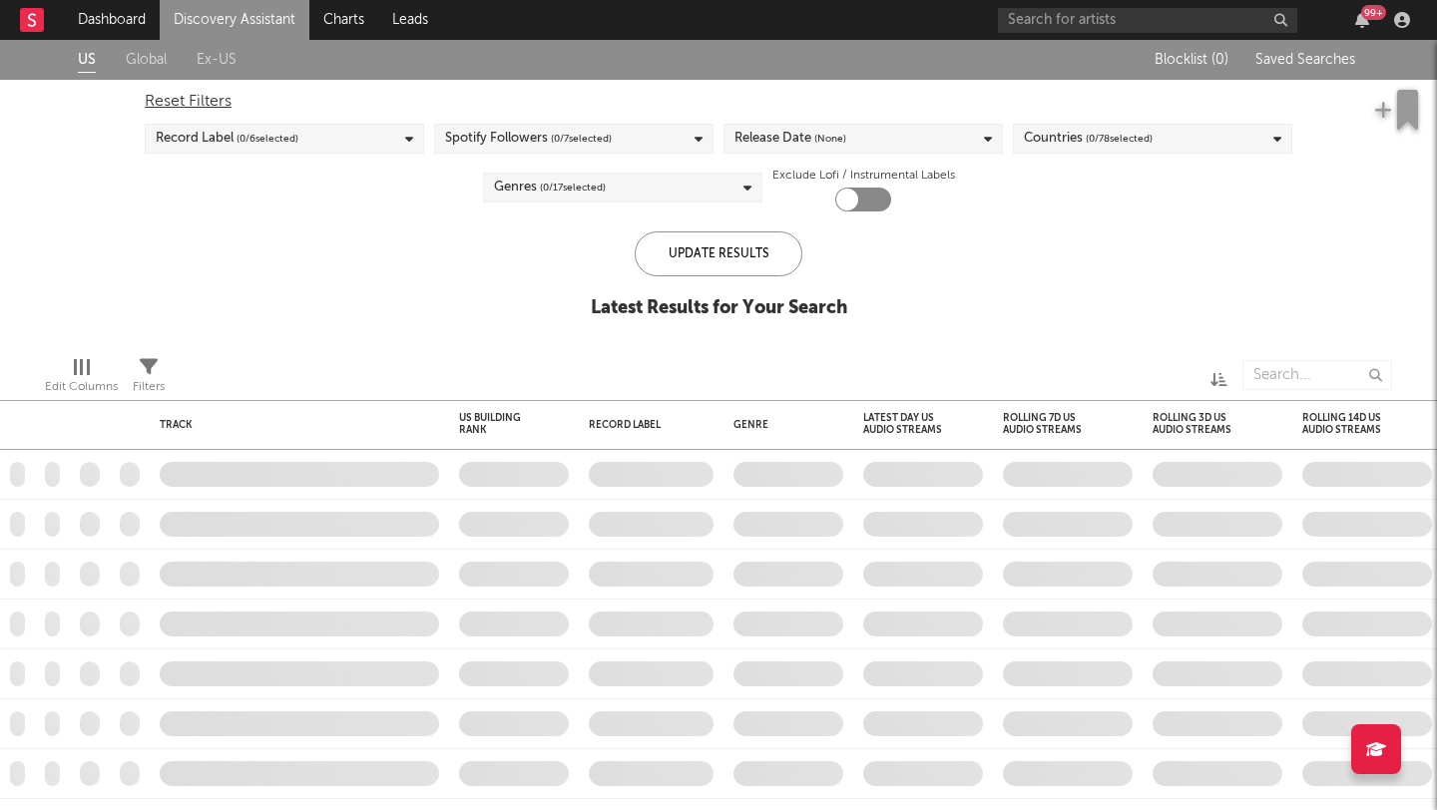
checkbox input "true"
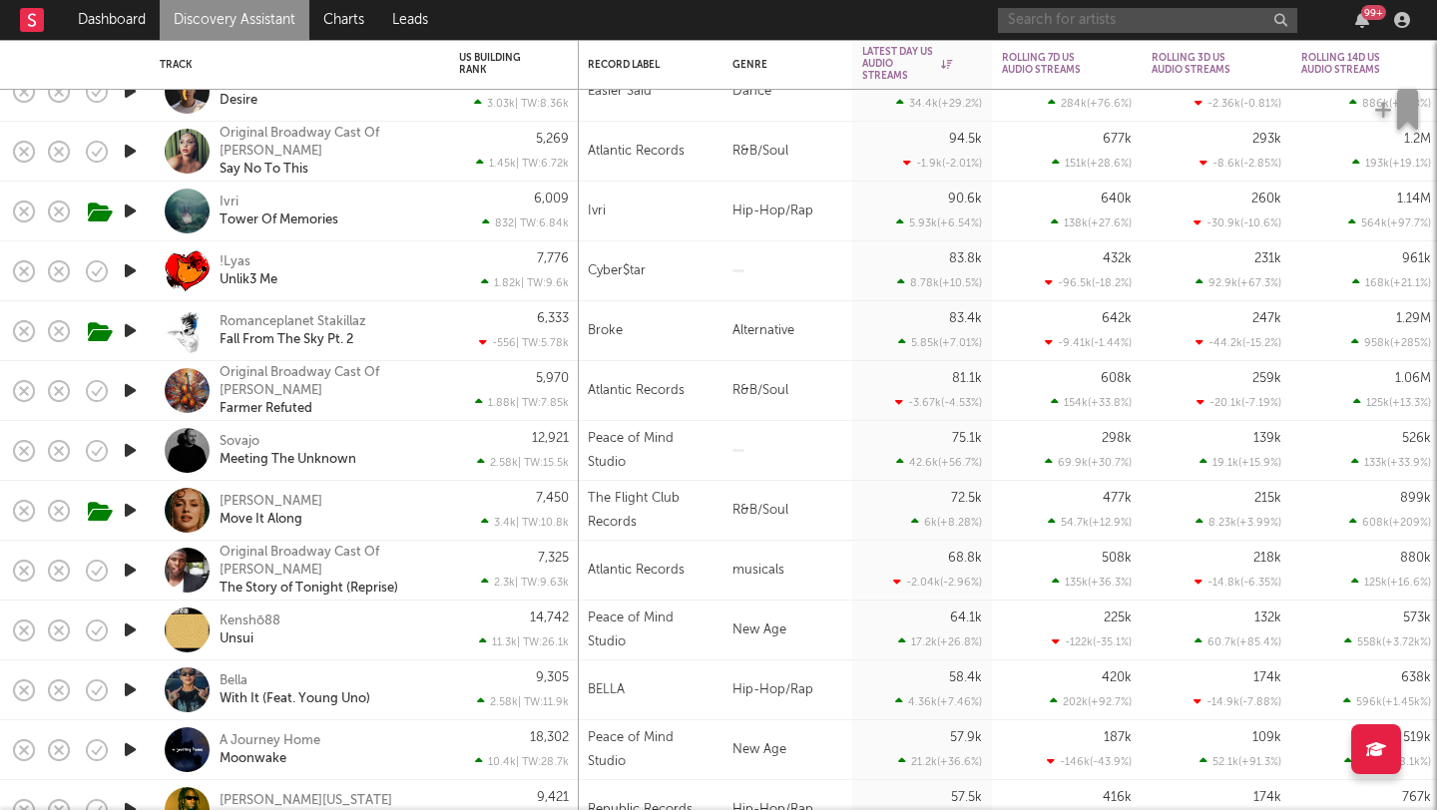
click at [1078, 17] on input "text" at bounding box center [1147, 20] width 299 height 25
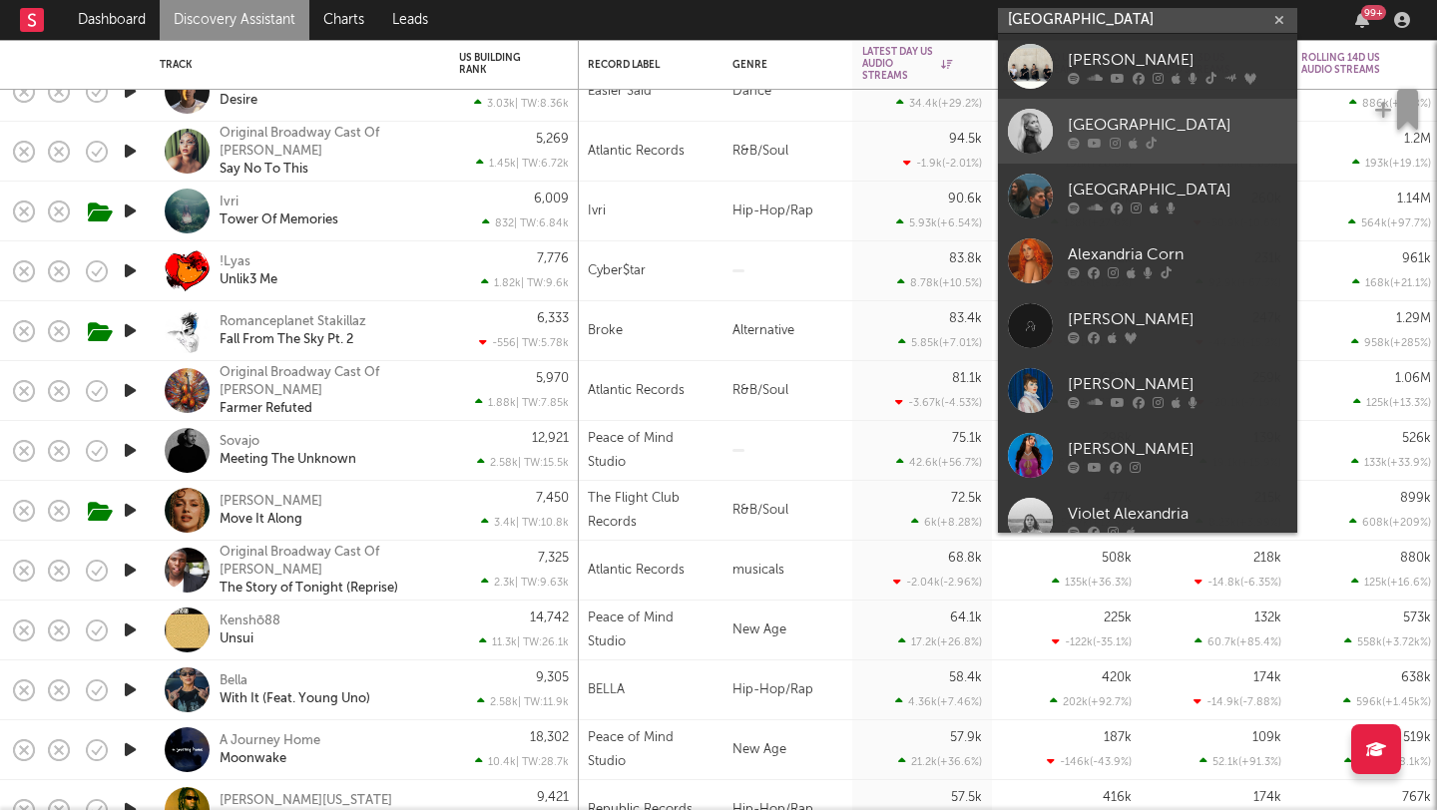
type input "[GEOGRAPHIC_DATA]"
click at [1020, 129] on div at bounding box center [1030, 131] width 45 height 45
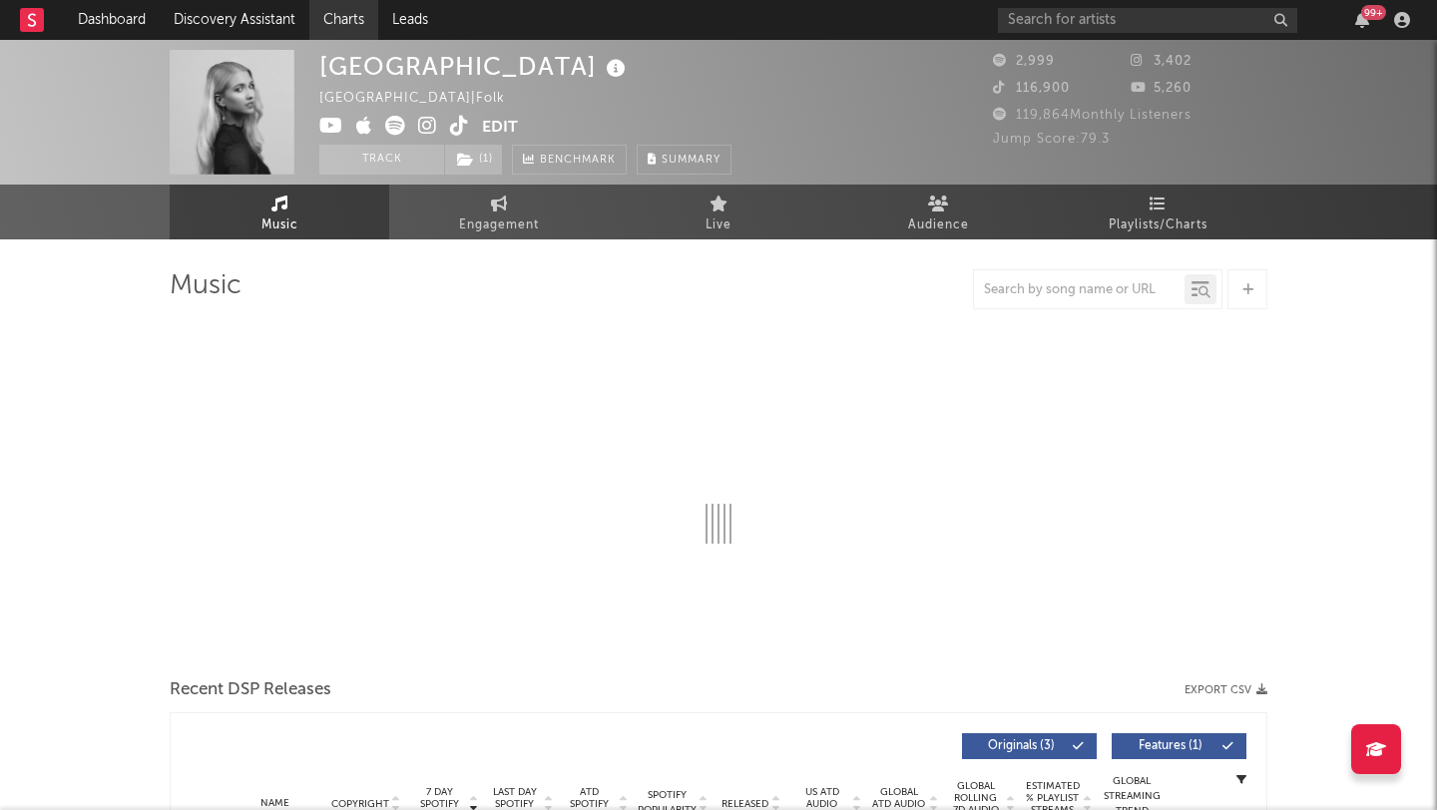
select select "1w"
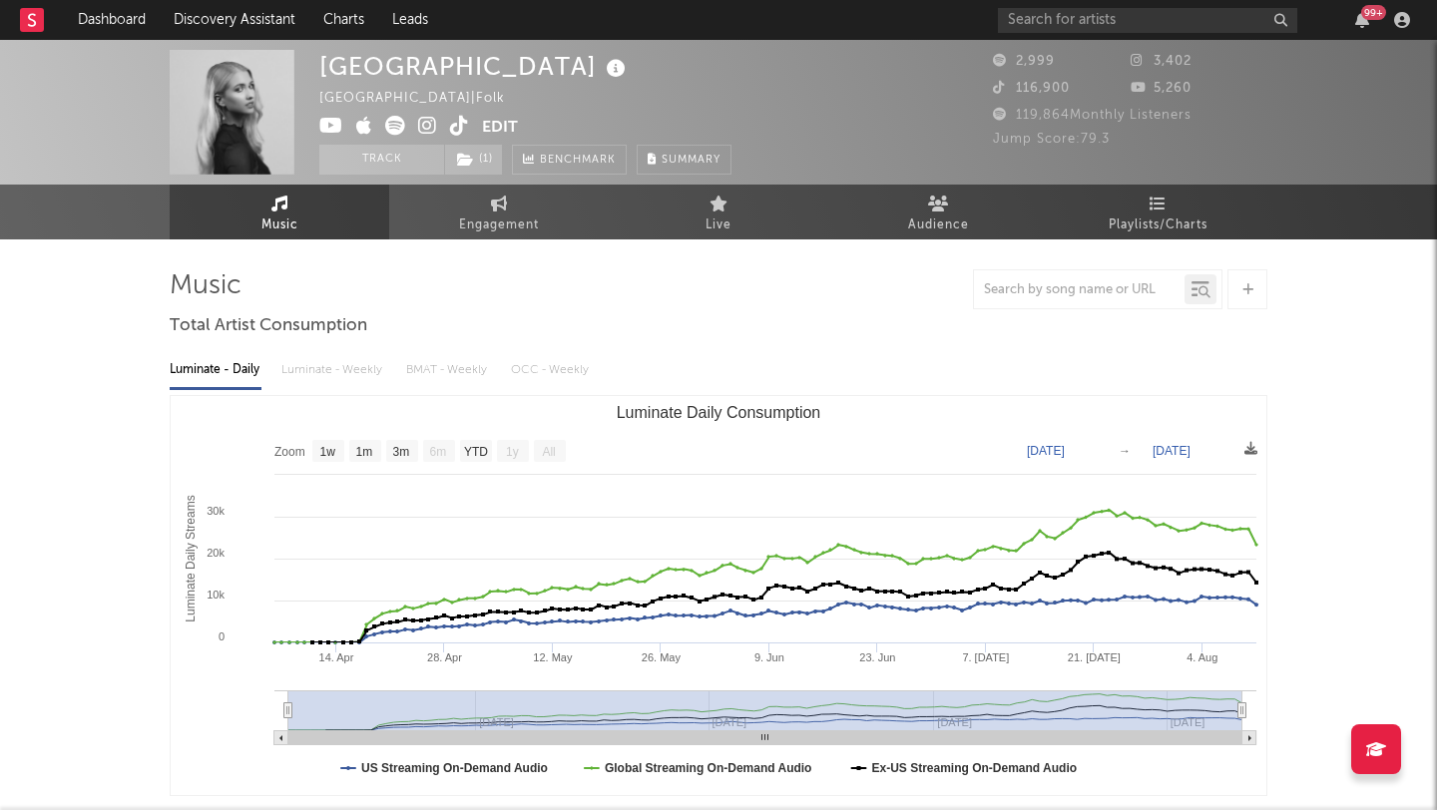
click at [457, 128] on icon at bounding box center [459, 126] width 19 height 20
click at [1054, 14] on input "text" at bounding box center [1147, 20] width 299 height 25
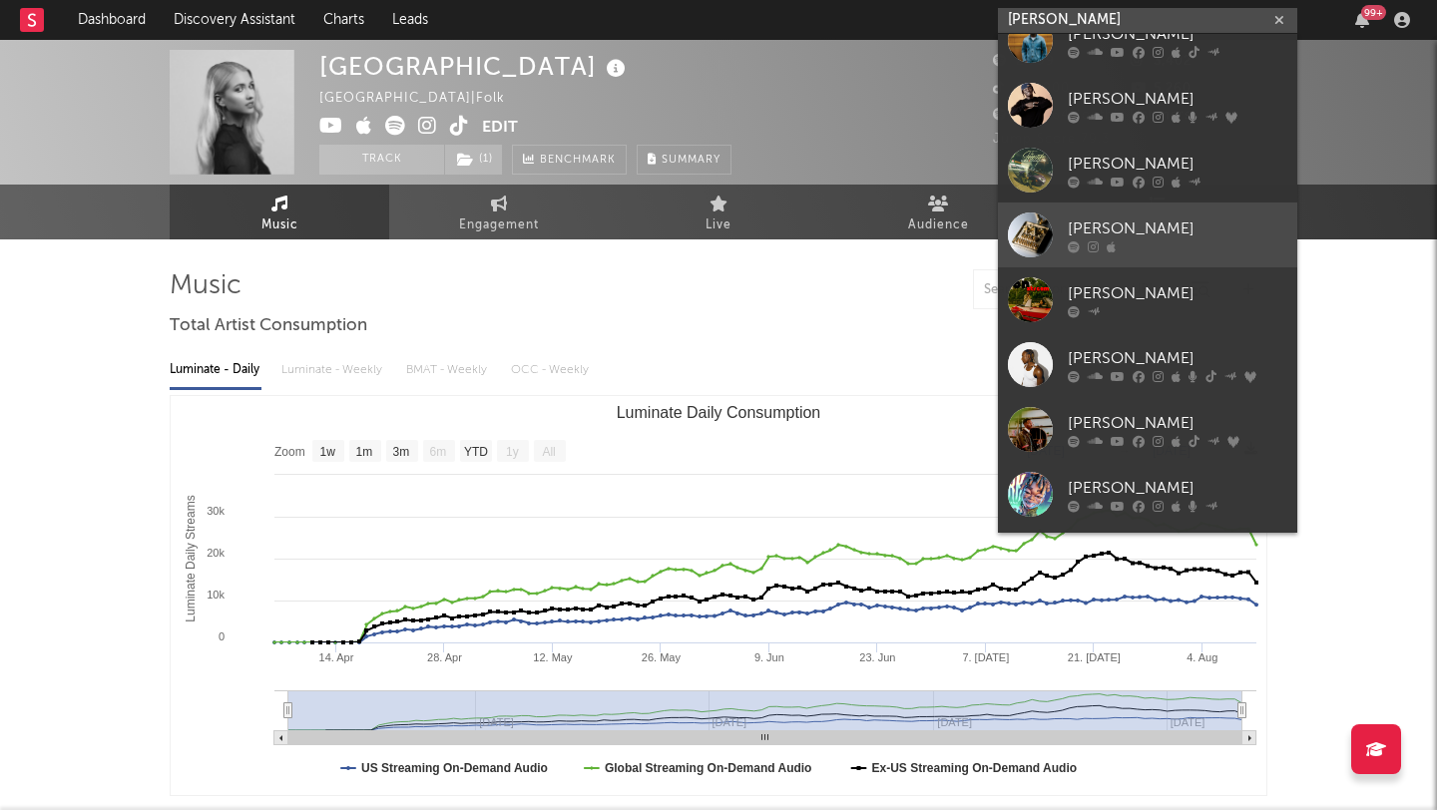
scroll to position [27, 0]
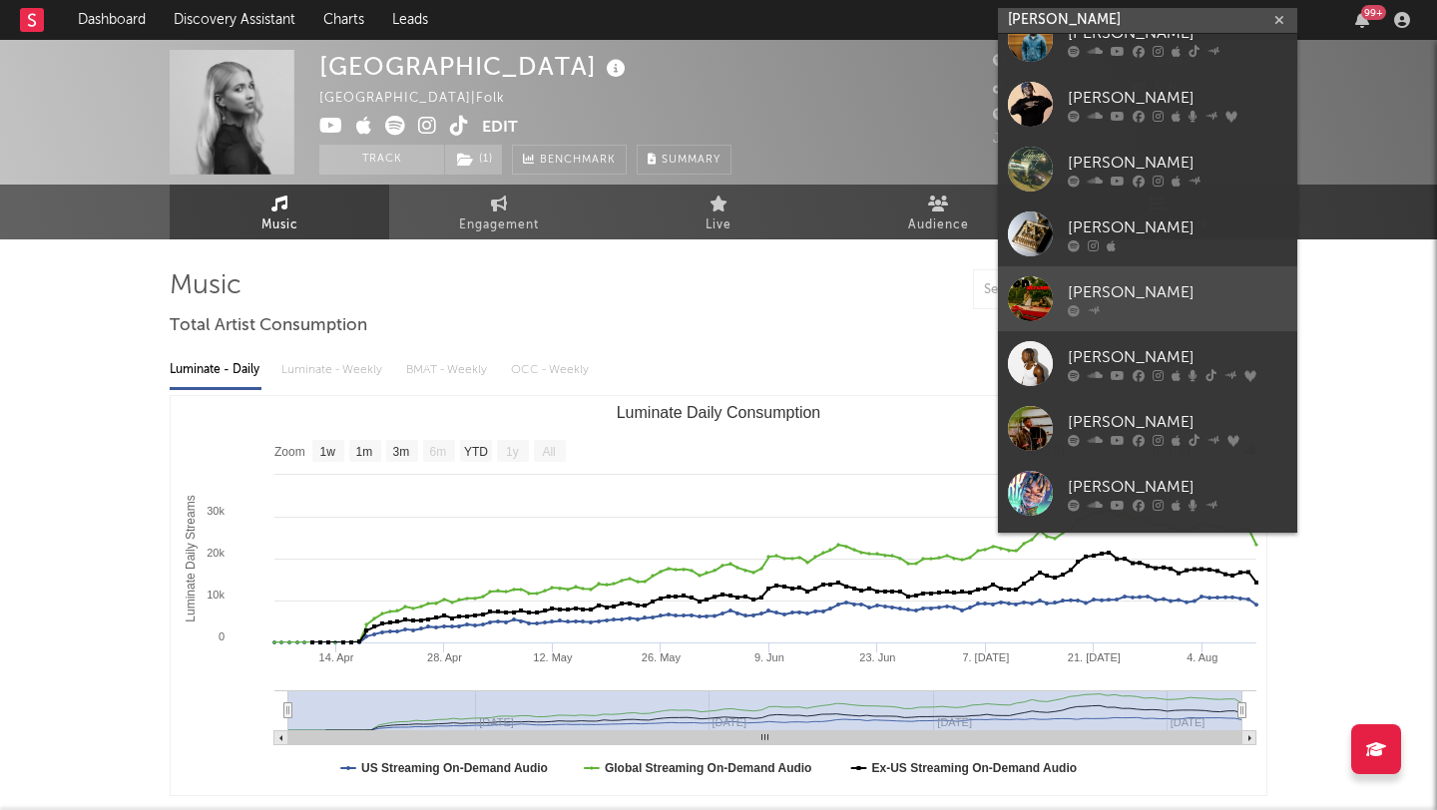
type input "[PERSON_NAME]"
click at [1140, 292] on div "reGGie" at bounding box center [1177, 292] width 219 height 24
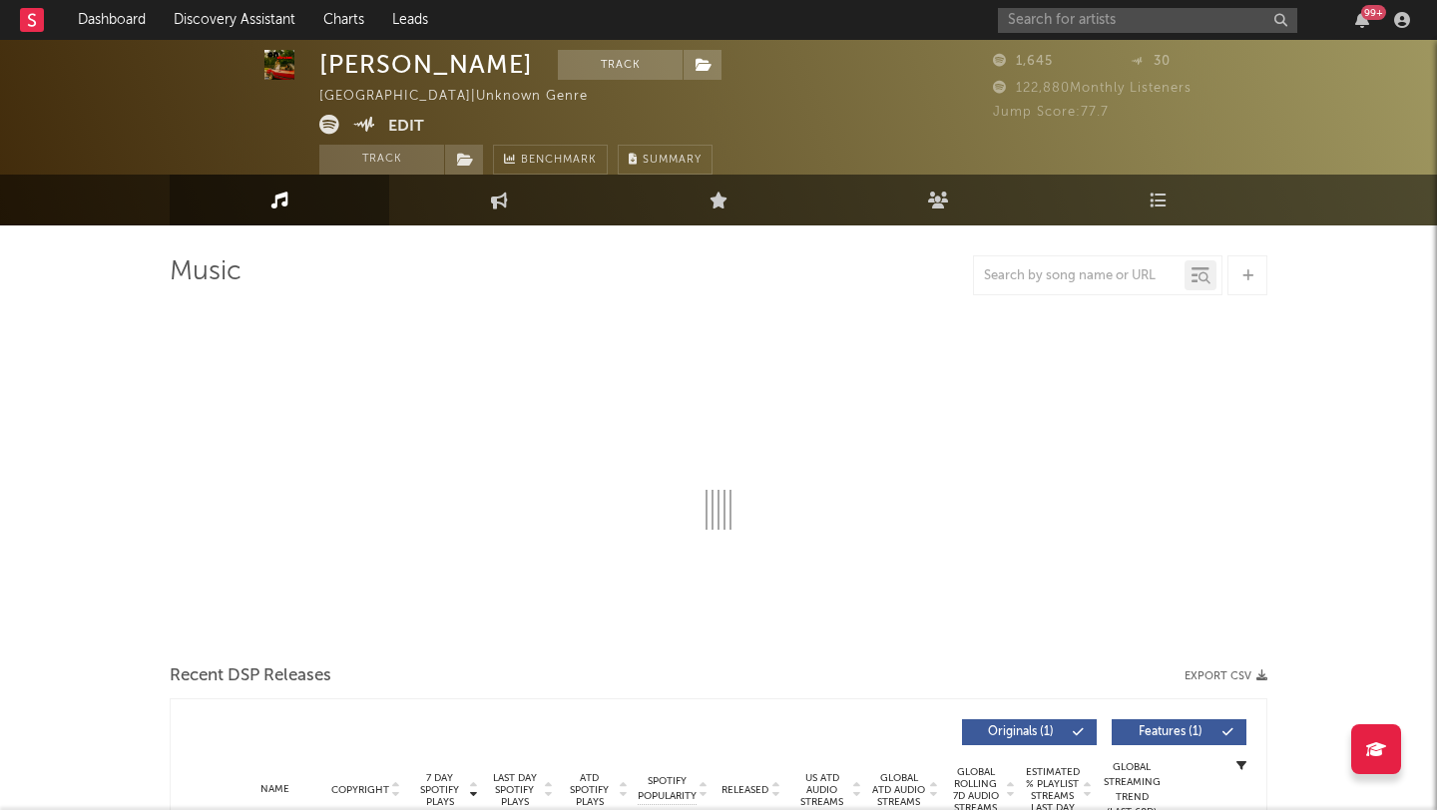
select select "1w"
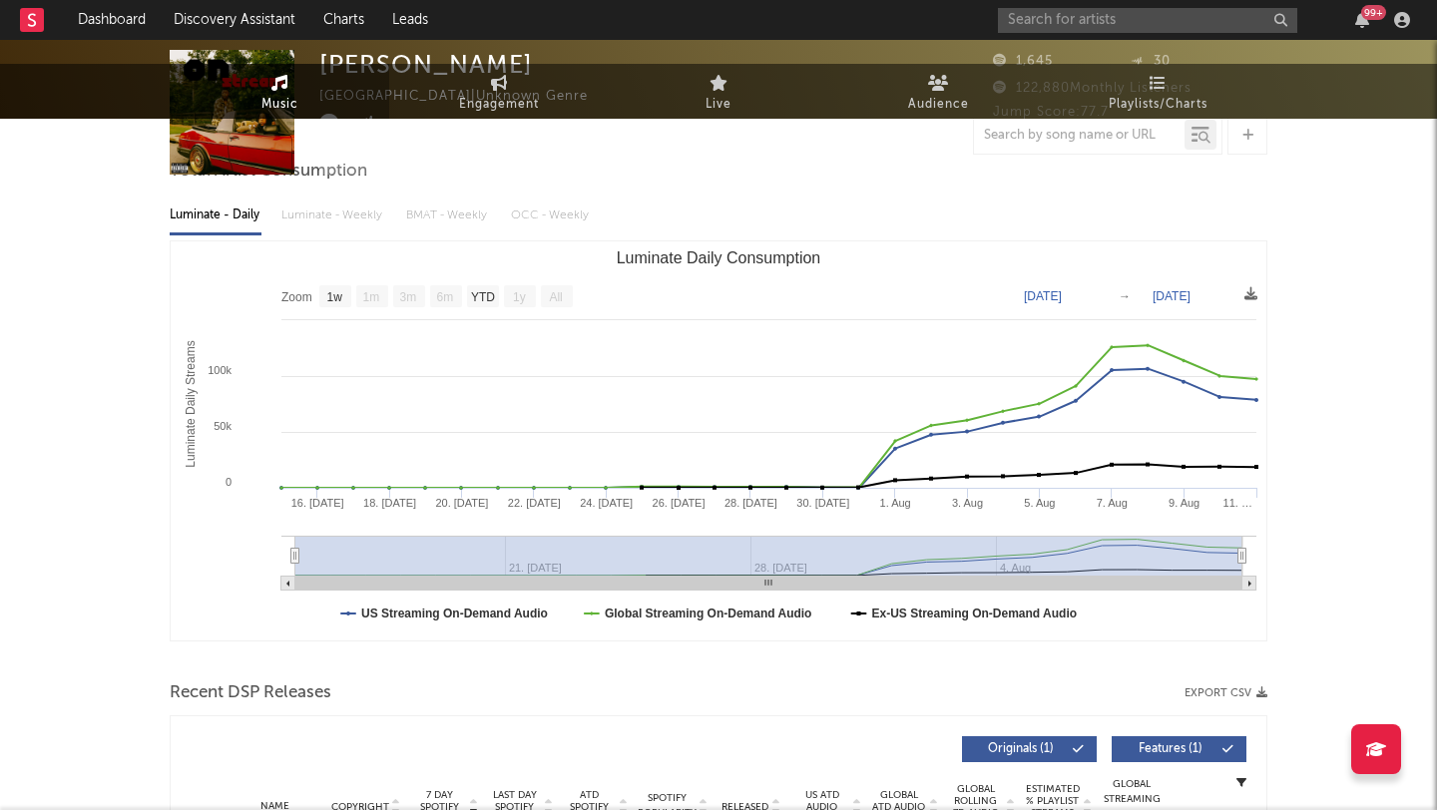
scroll to position [443, 0]
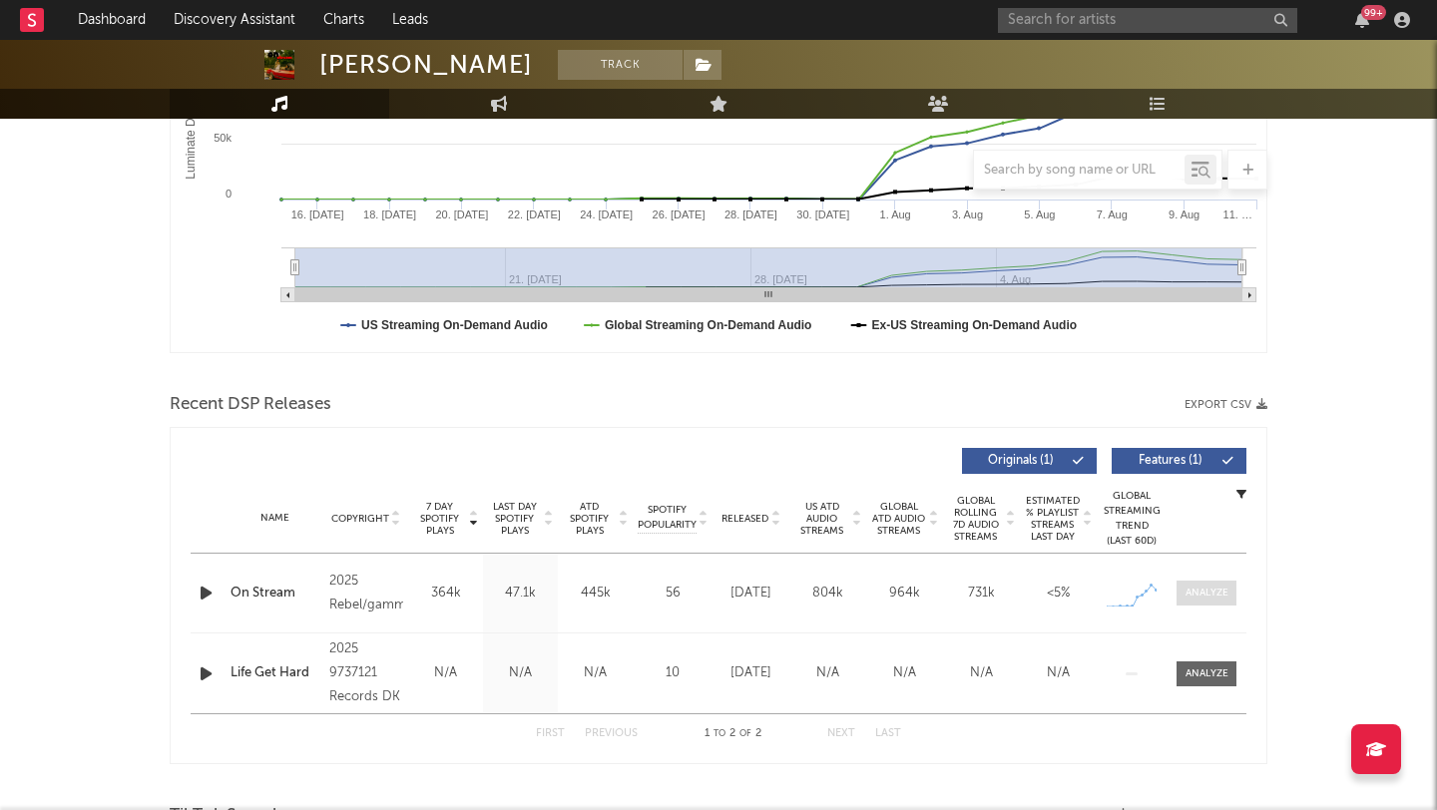
click at [1206, 589] on div at bounding box center [1206, 593] width 43 height 15
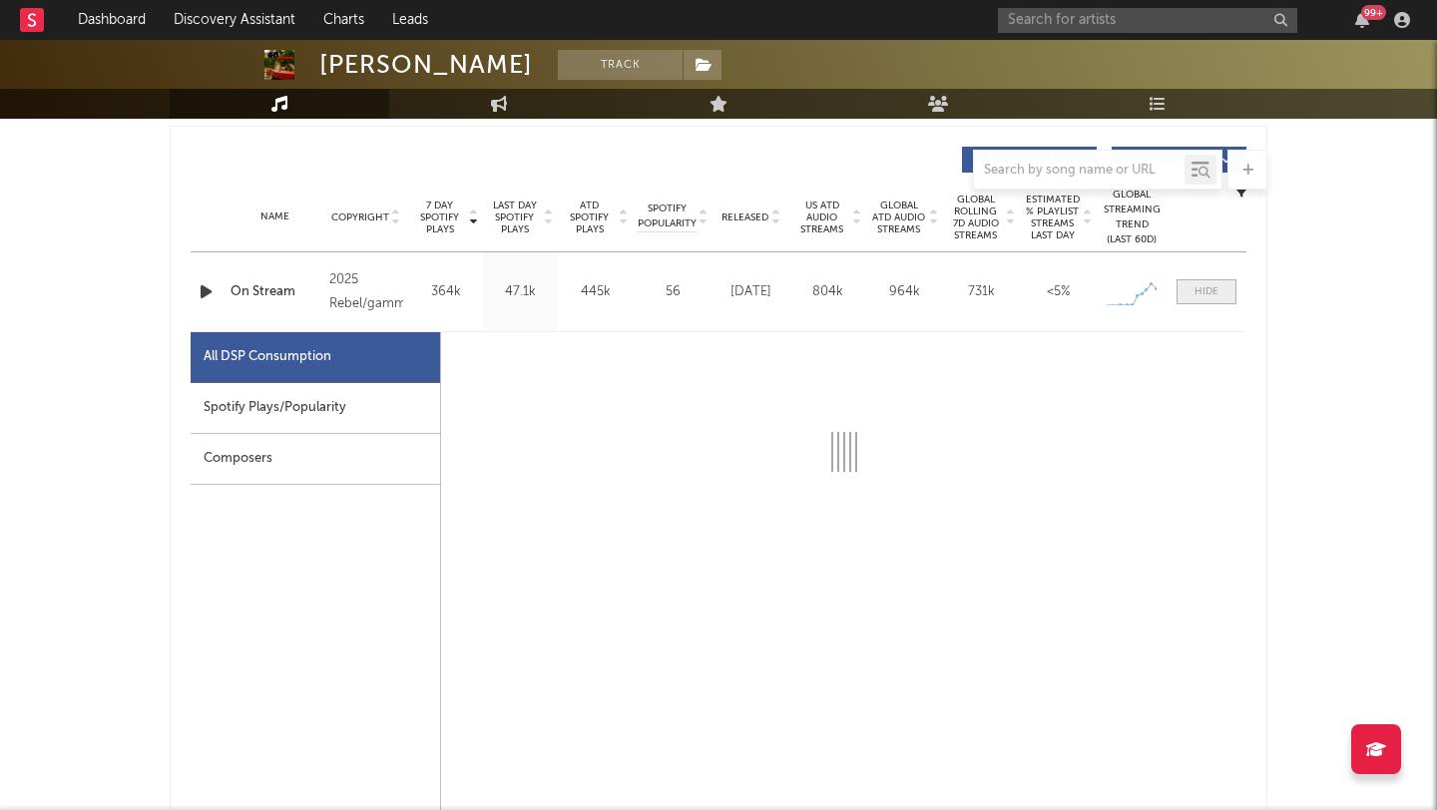
select select "1w"
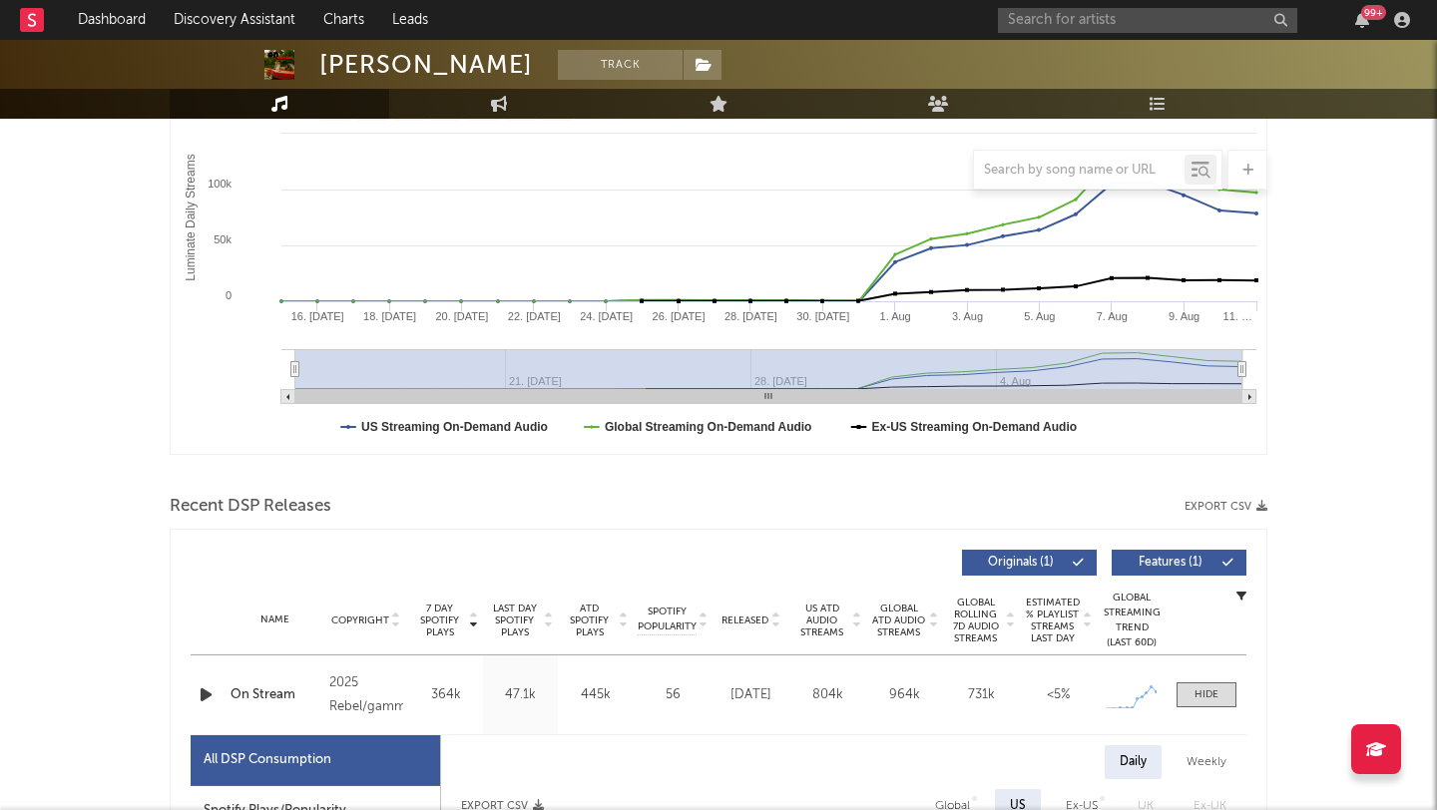
scroll to position [0, 0]
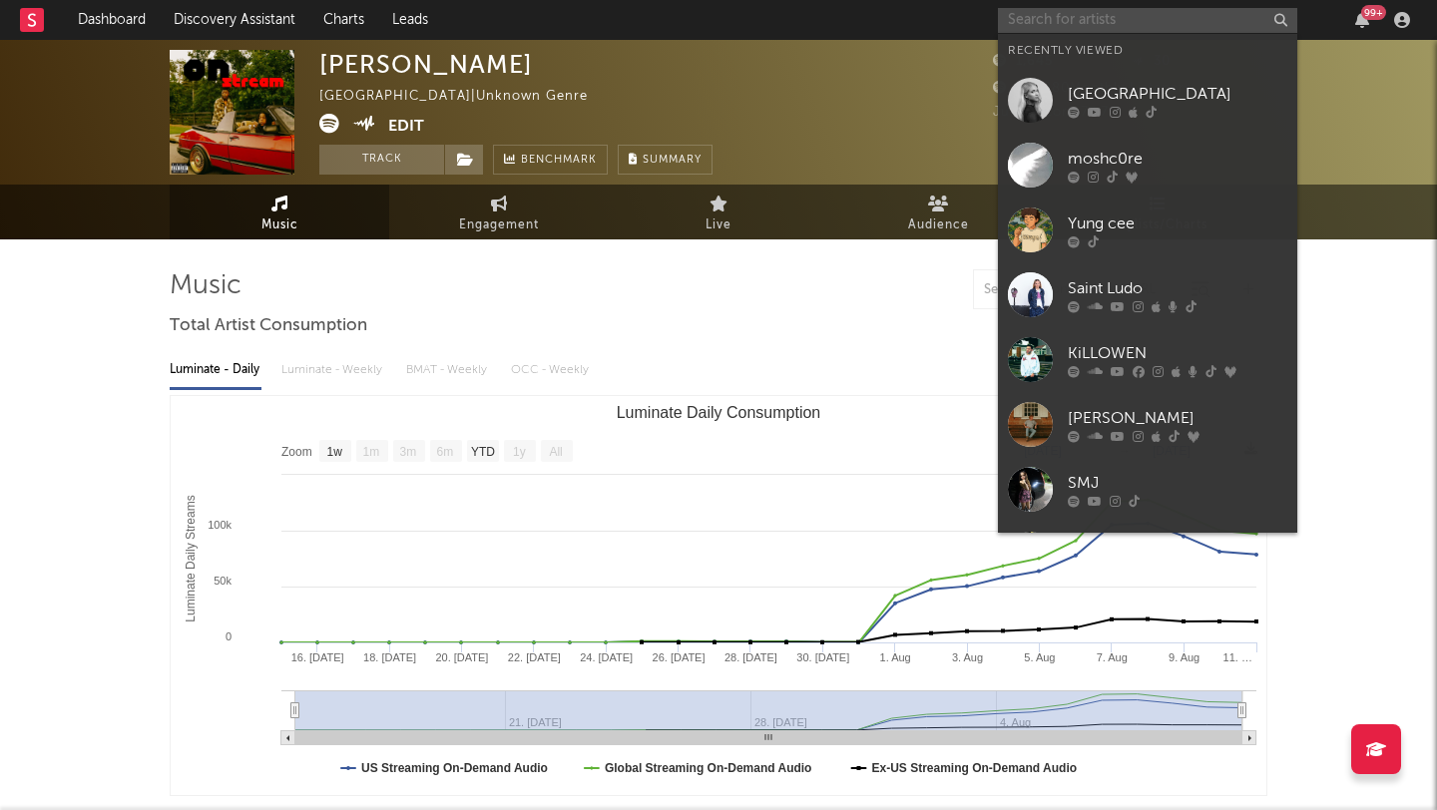
click at [1053, 23] on input "text" at bounding box center [1147, 20] width 299 height 25
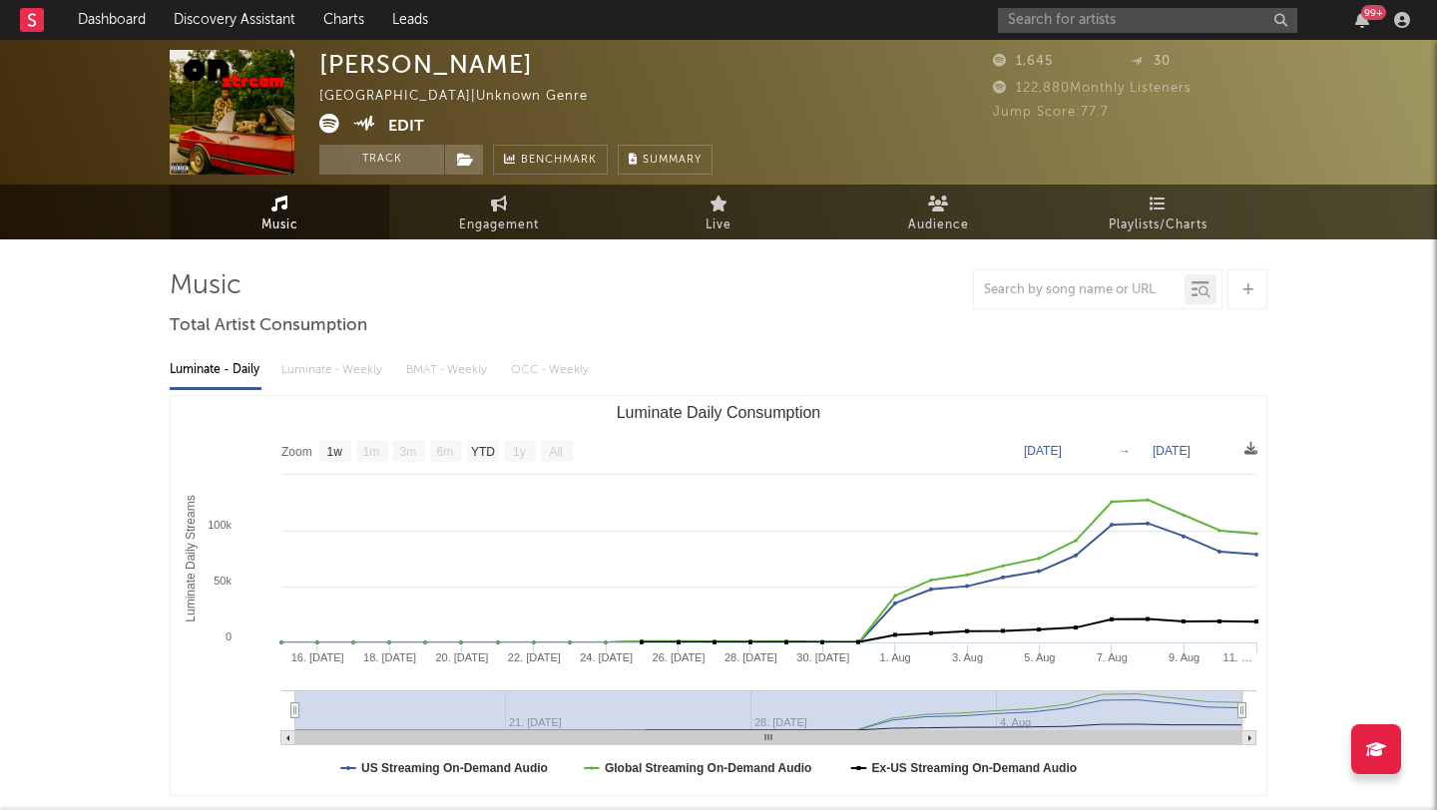
click at [324, 117] on icon at bounding box center [329, 124] width 20 height 20
click at [1082, 28] on input "text" at bounding box center [1147, 20] width 299 height 25
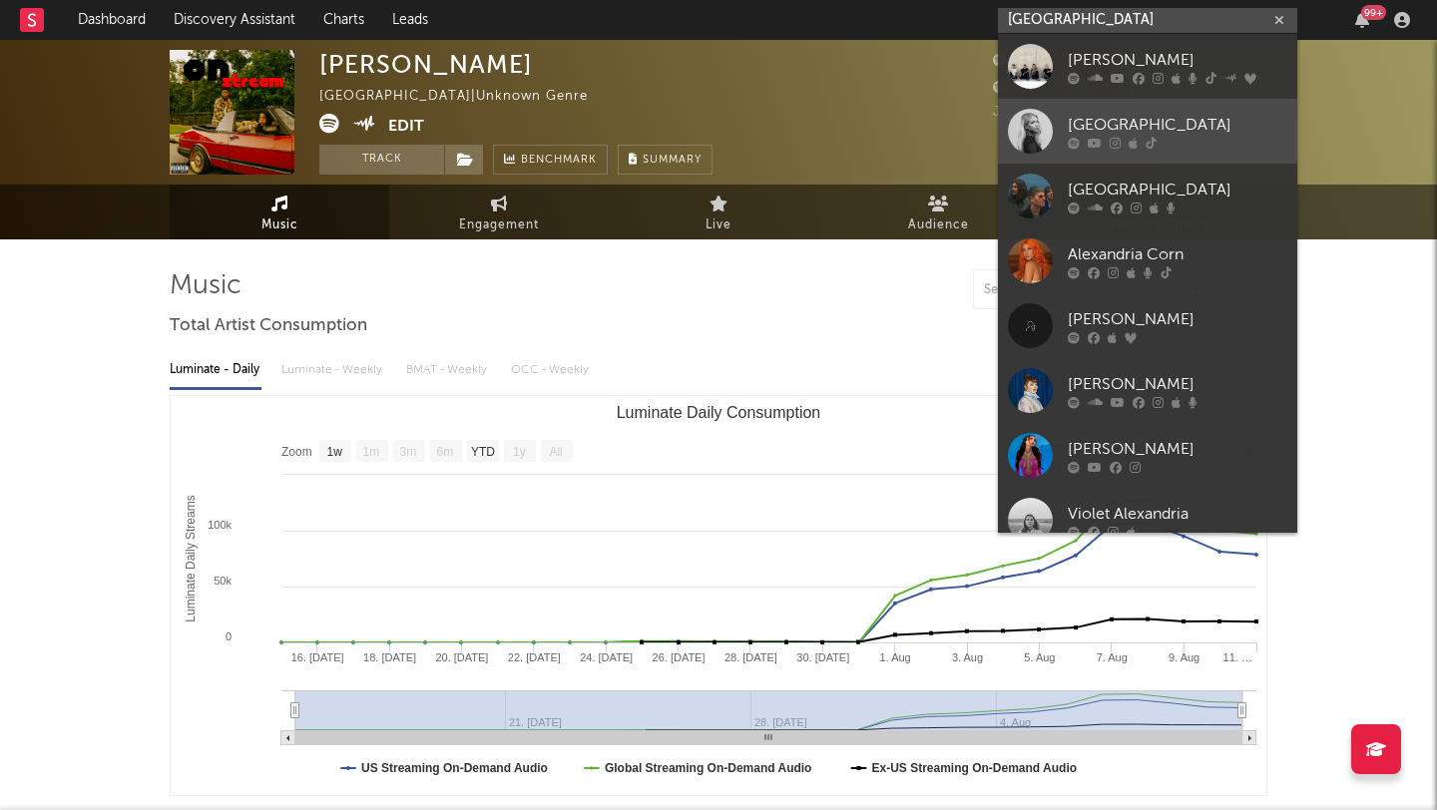
type input "alexandria"
click at [1030, 125] on div at bounding box center [1030, 131] width 45 height 45
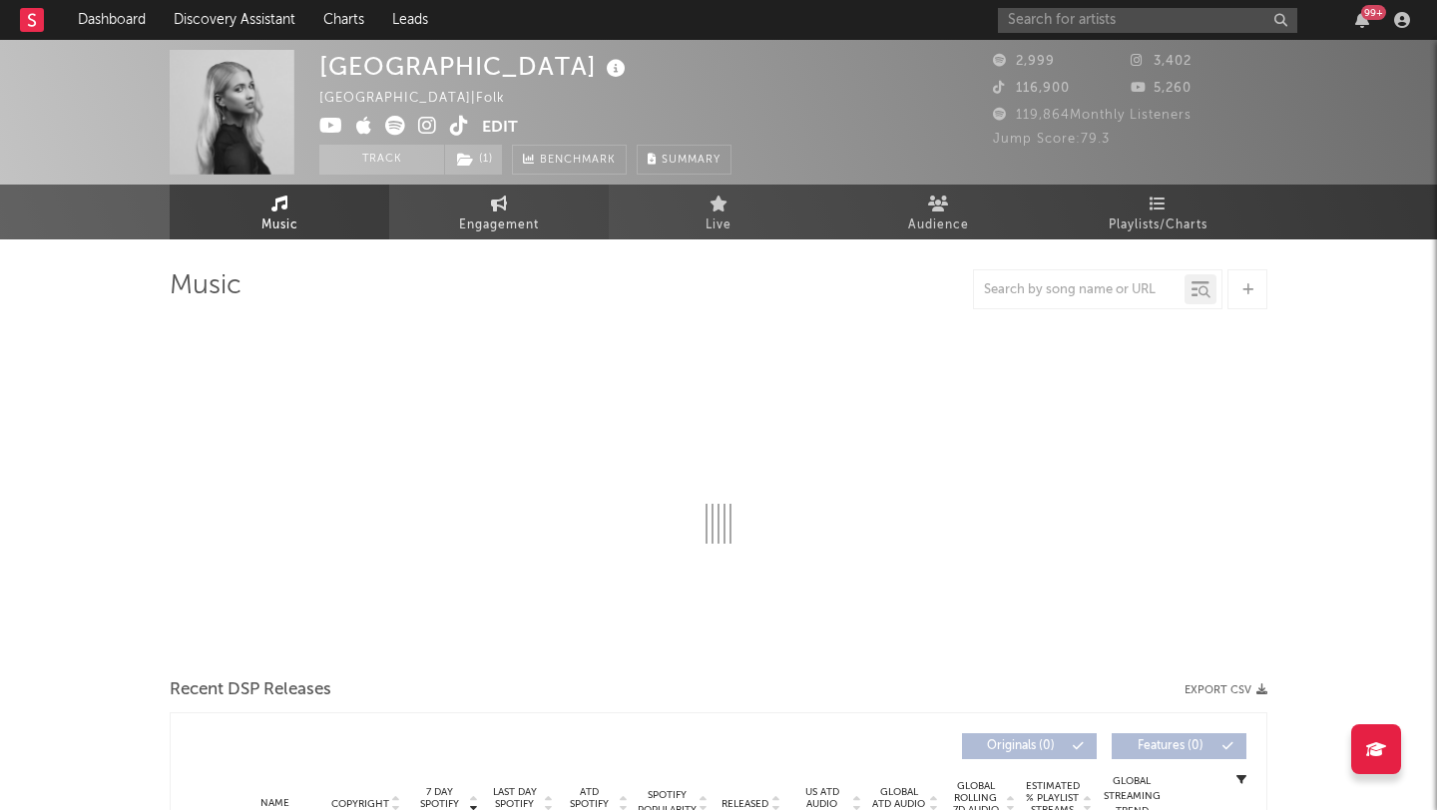
click at [506, 214] on span "Engagement" at bounding box center [499, 226] width 80 height 24
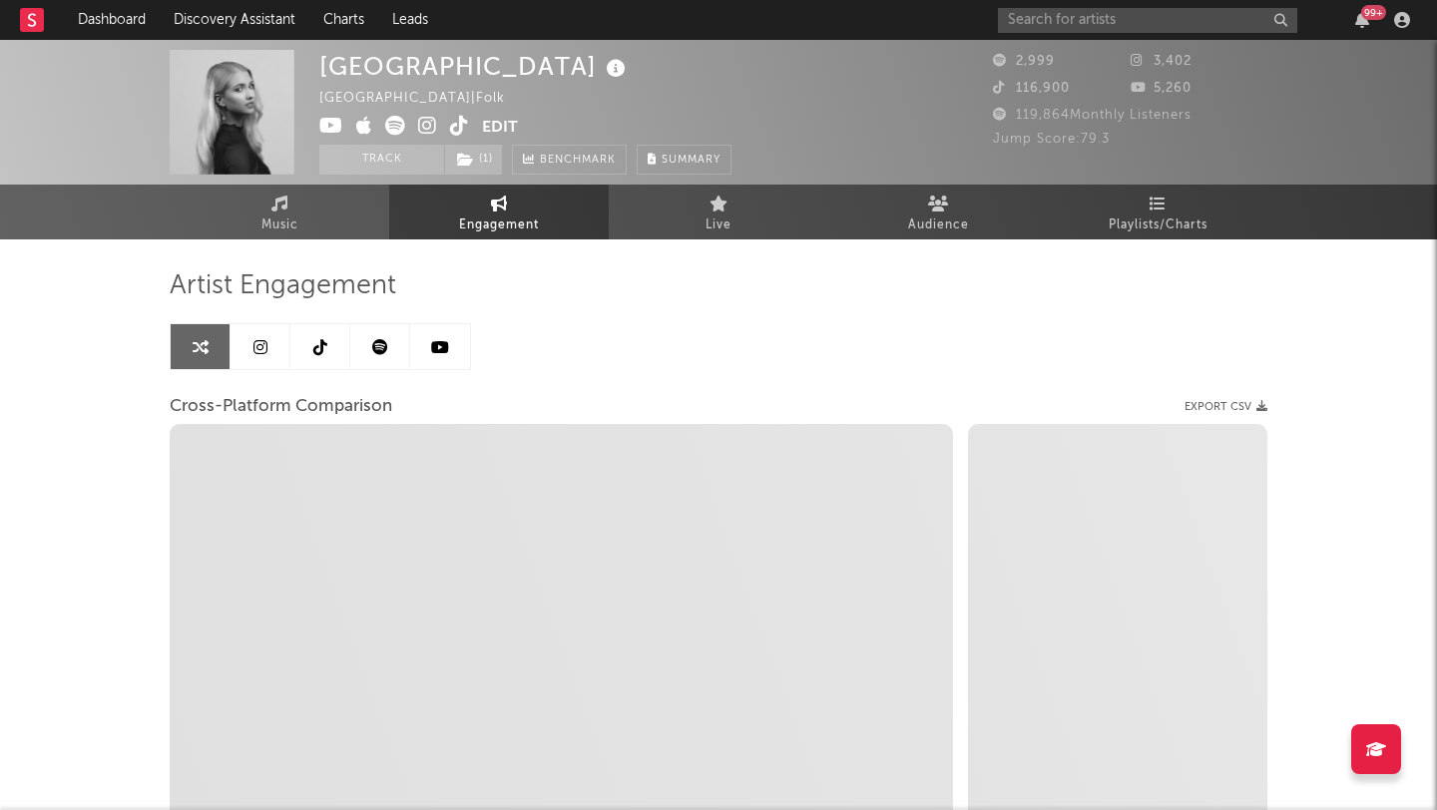
select select "1w"
click at [314, 352] on icon at bounding box center [320, 347] width 14 height 16
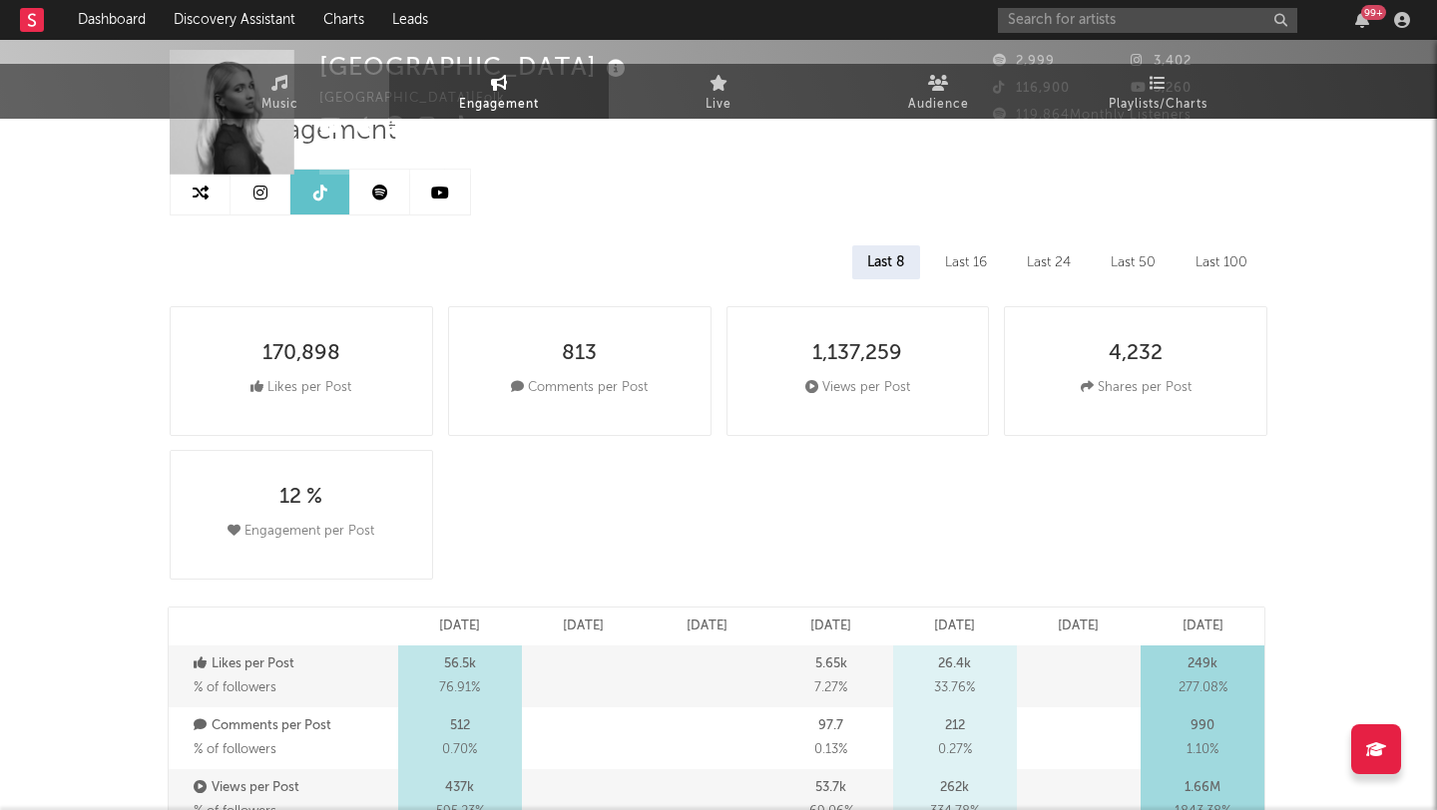
select select "6m"
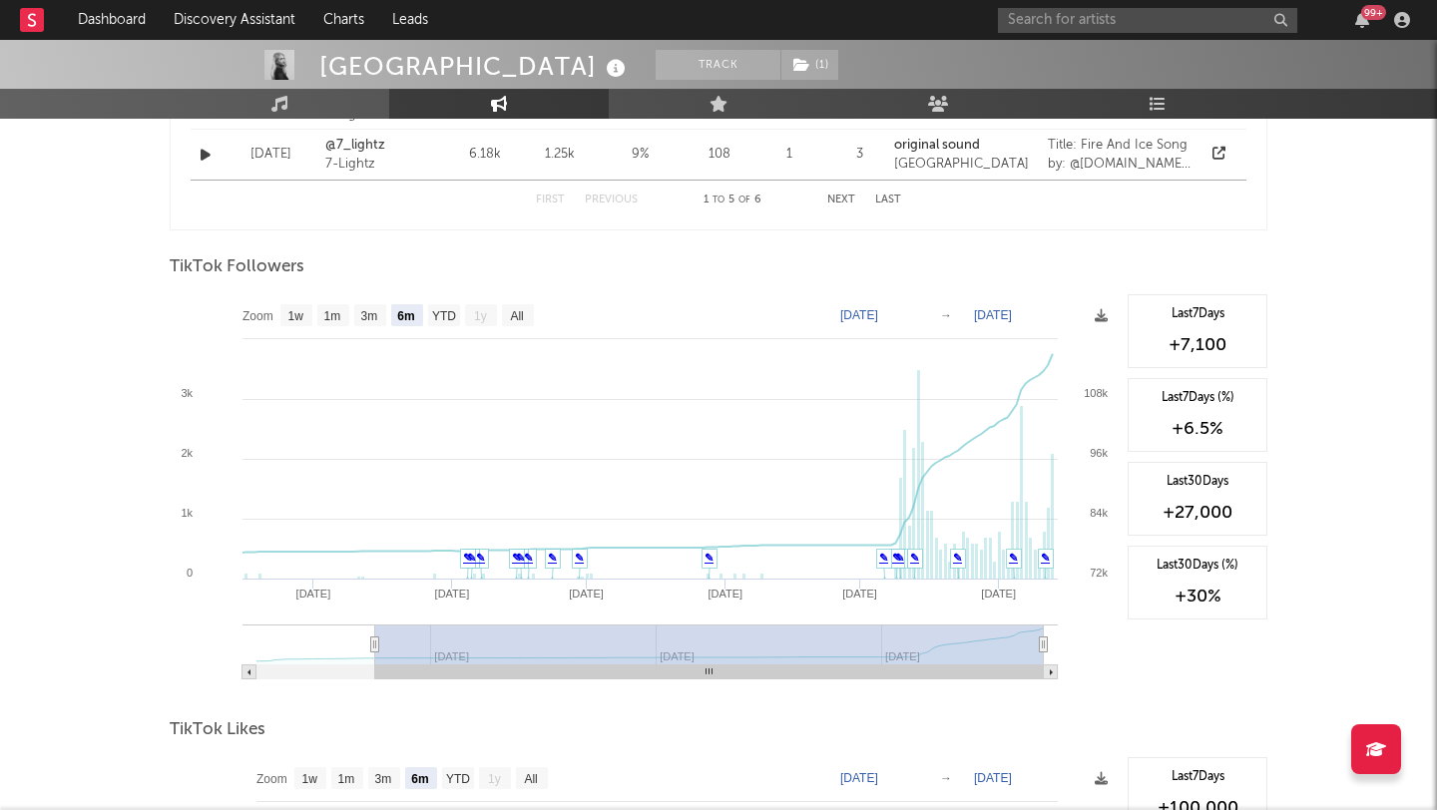
scroll to position [1801, 0]
click at [183, 357] on rect at bounding box center [644, 495] width 948 height 399
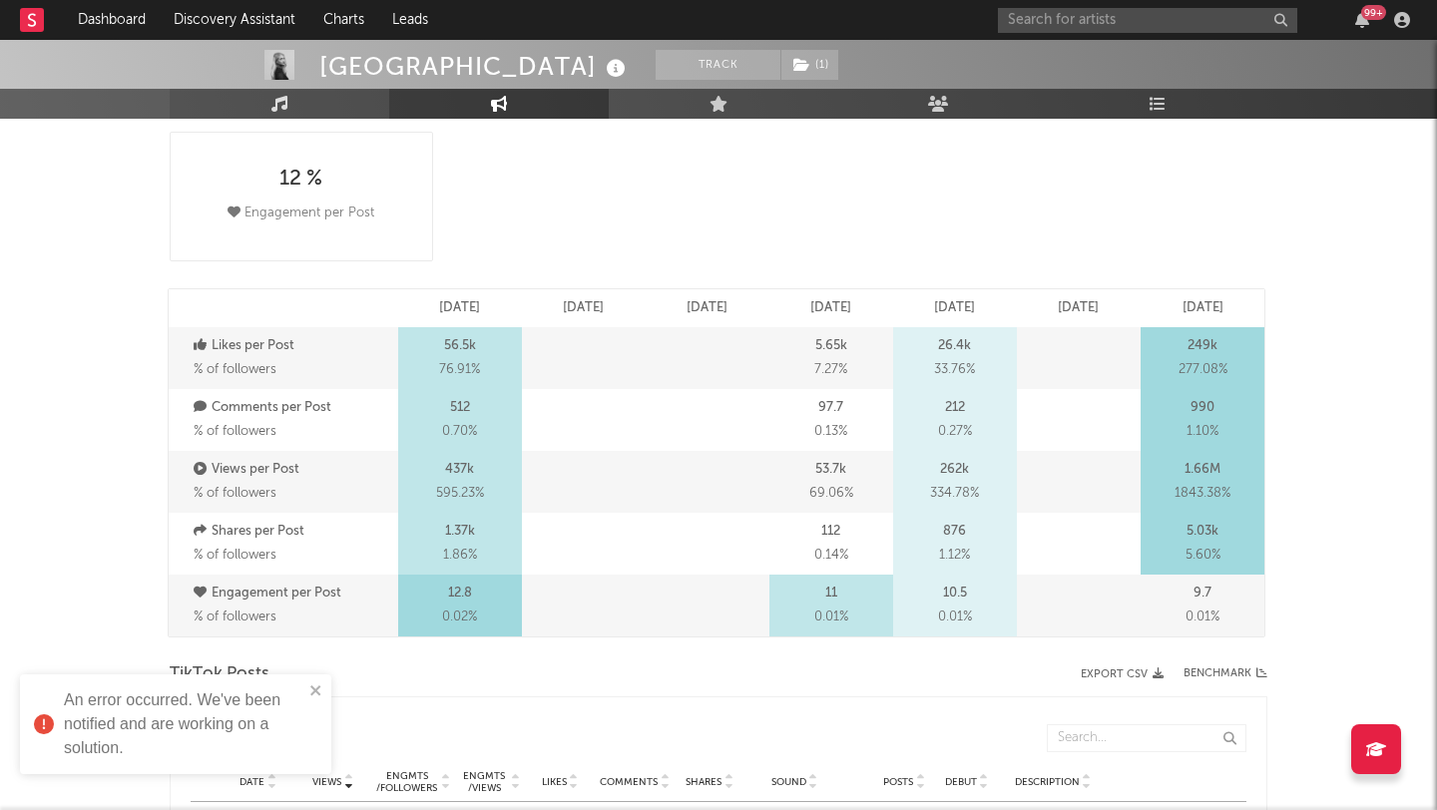
scroll to position [0, 0]
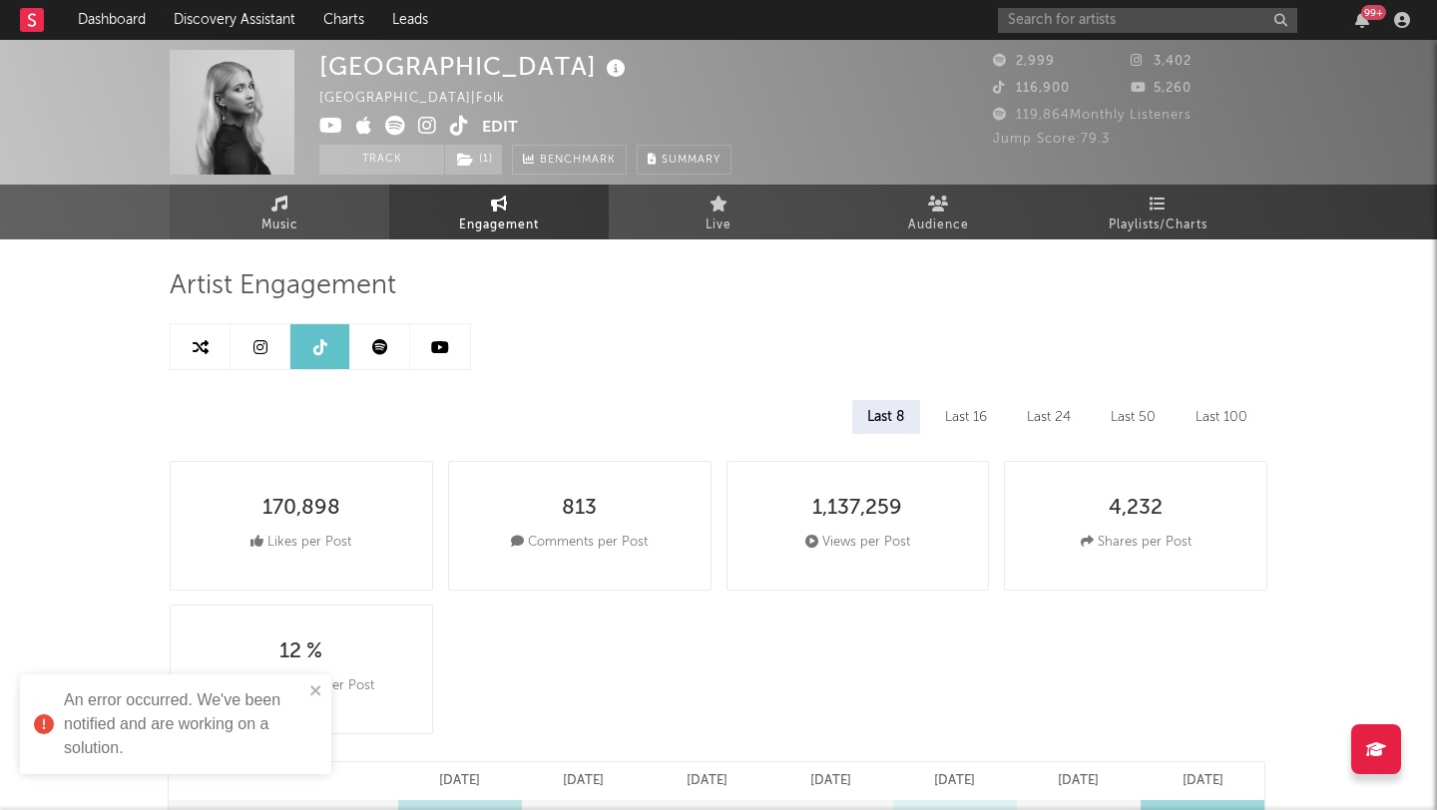
click at [269, 233] on span "Music" at bounding box center [279, 226] width 37 height 24
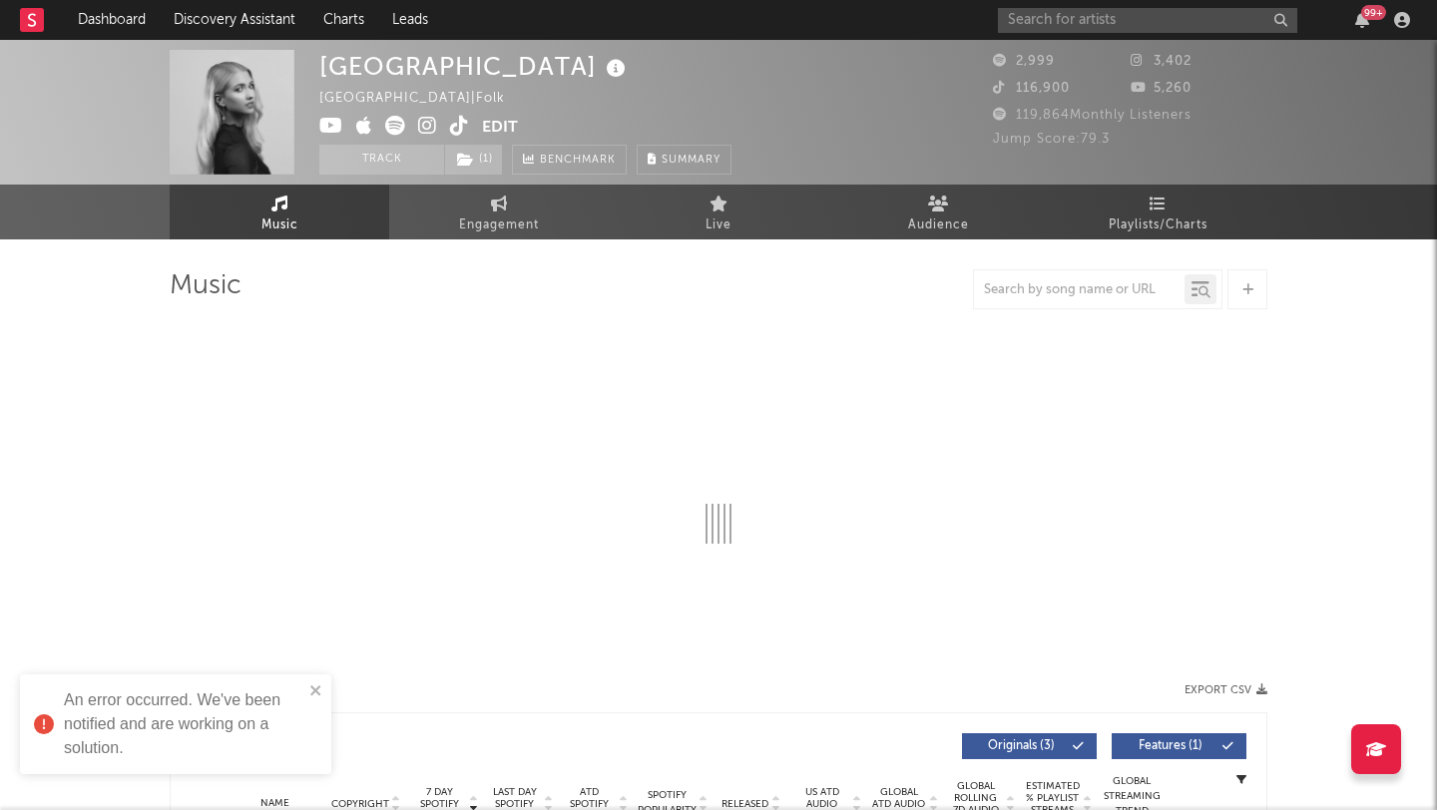
select select "1w"
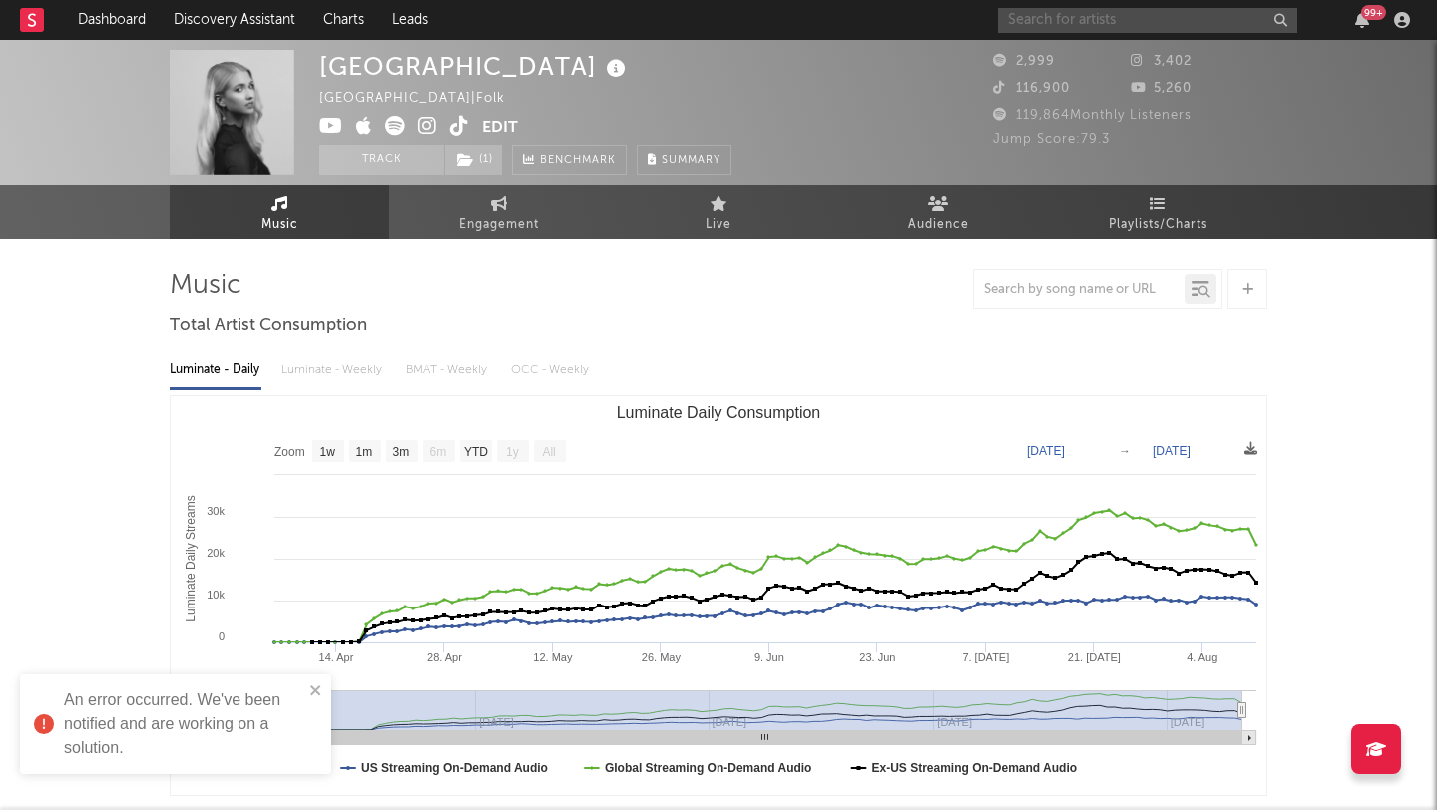
click at [1059, 21] on input "text" at bounding box center [1147, 20] width 299 height 25
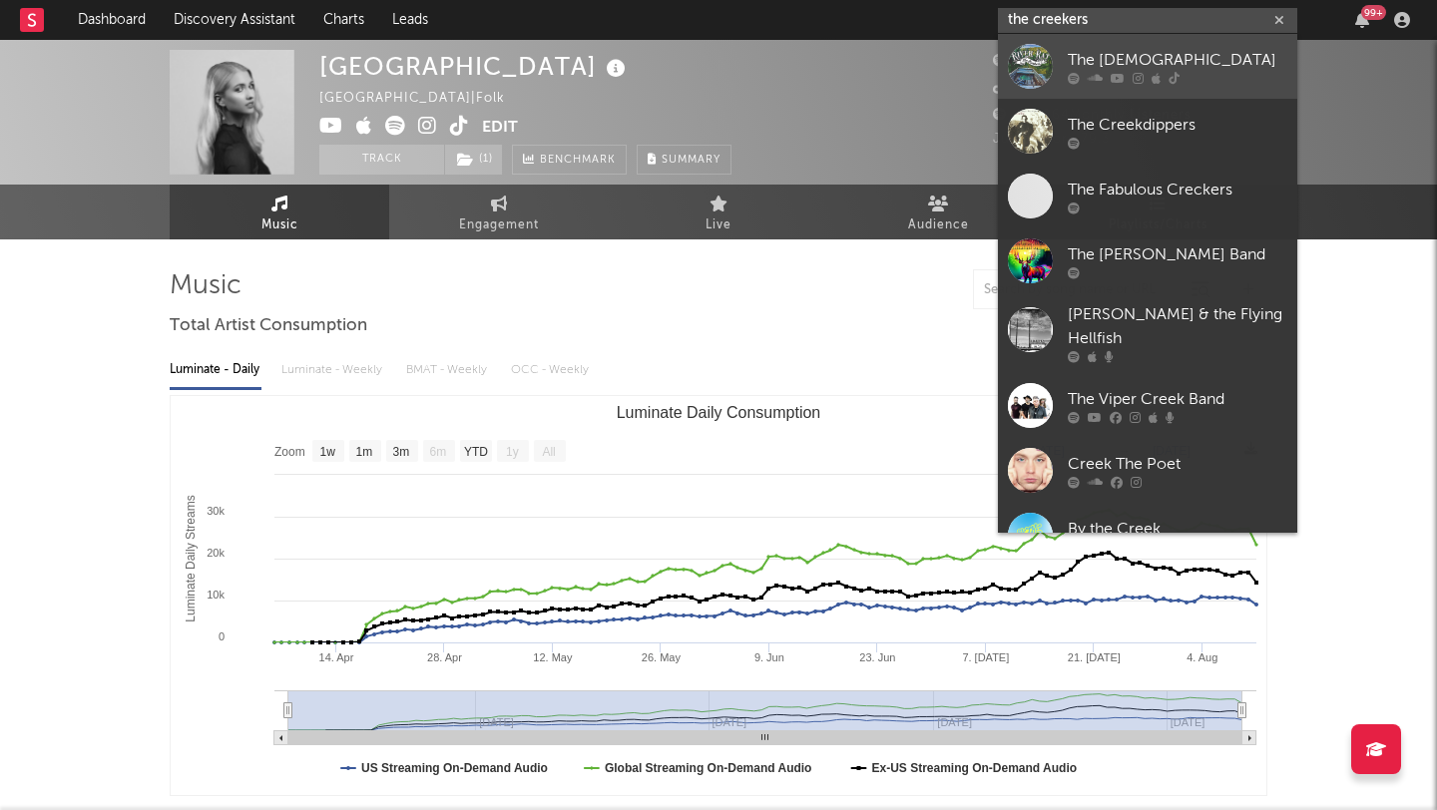
type input "the creekers"
click at [1095, 48] on div "The Creekers" at bounding box center [1177, 60] width 219 height 24
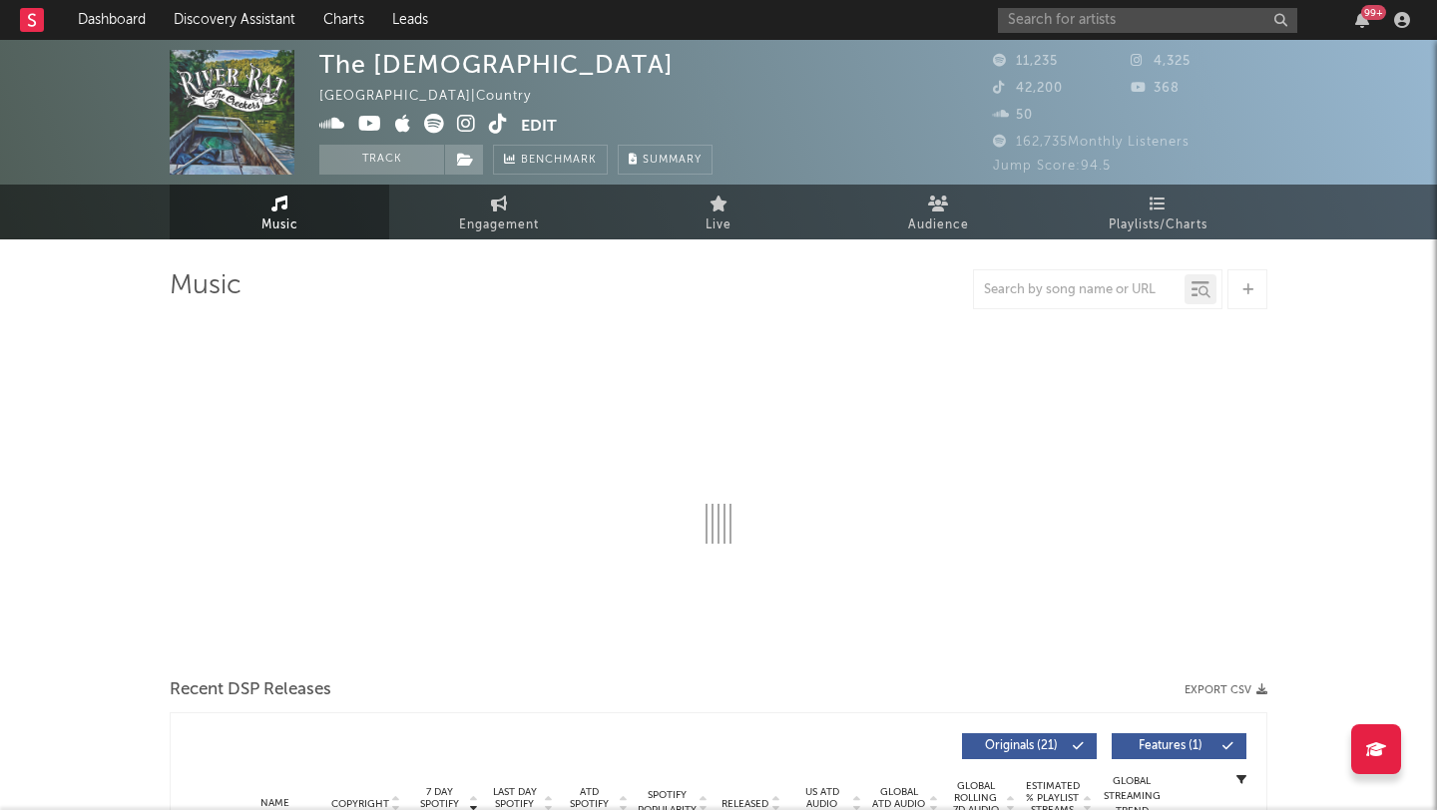
select select "6m"
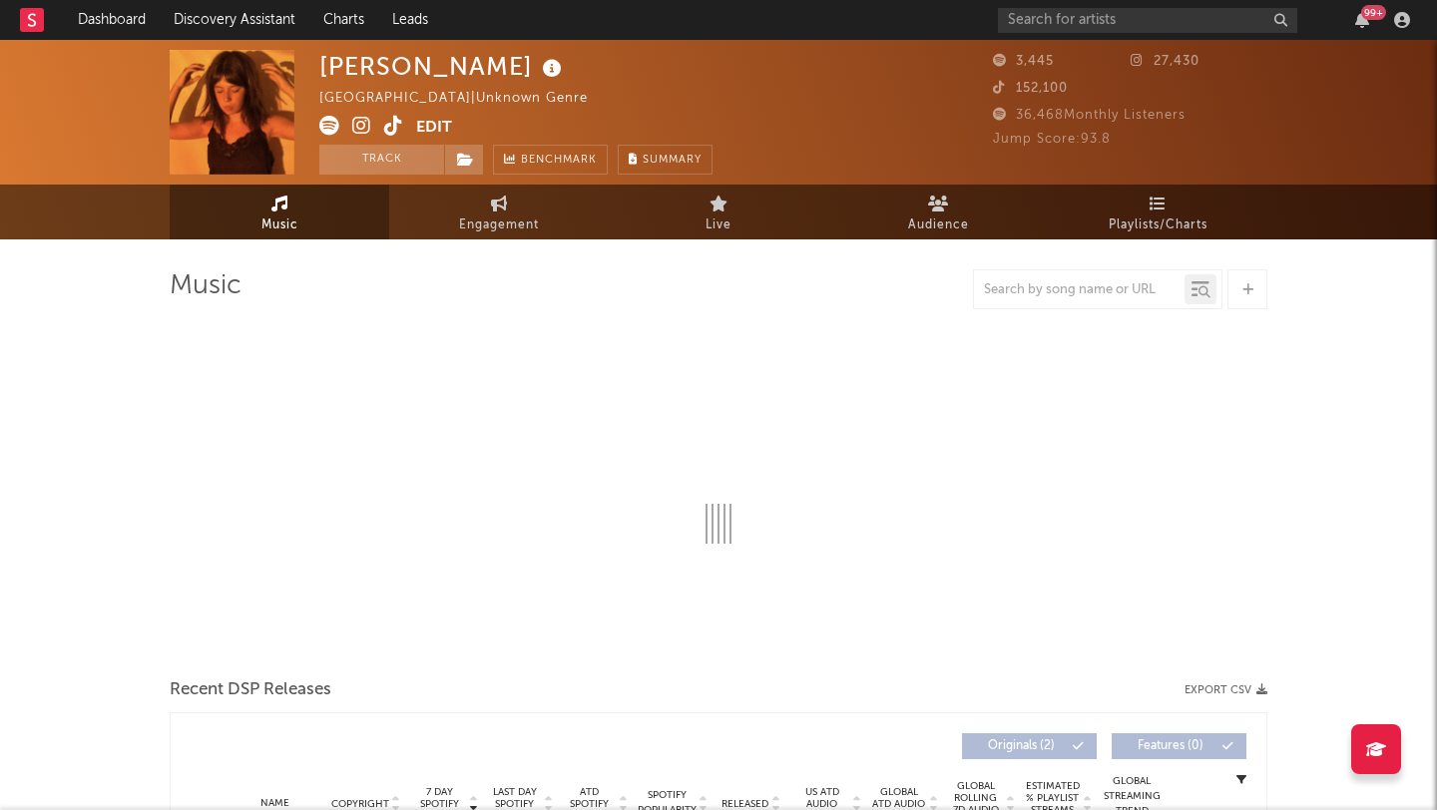
select select "1w"
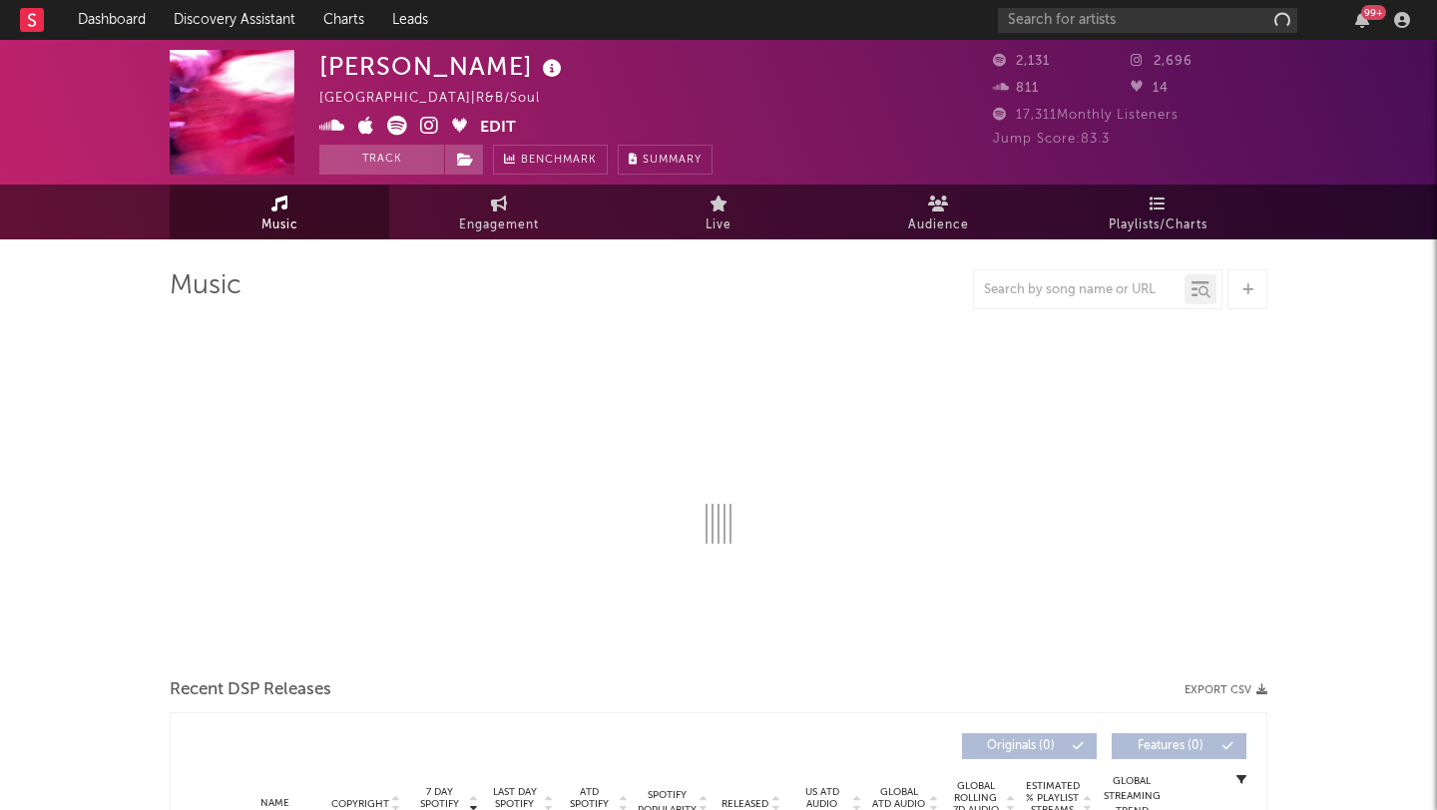
select select "1w"
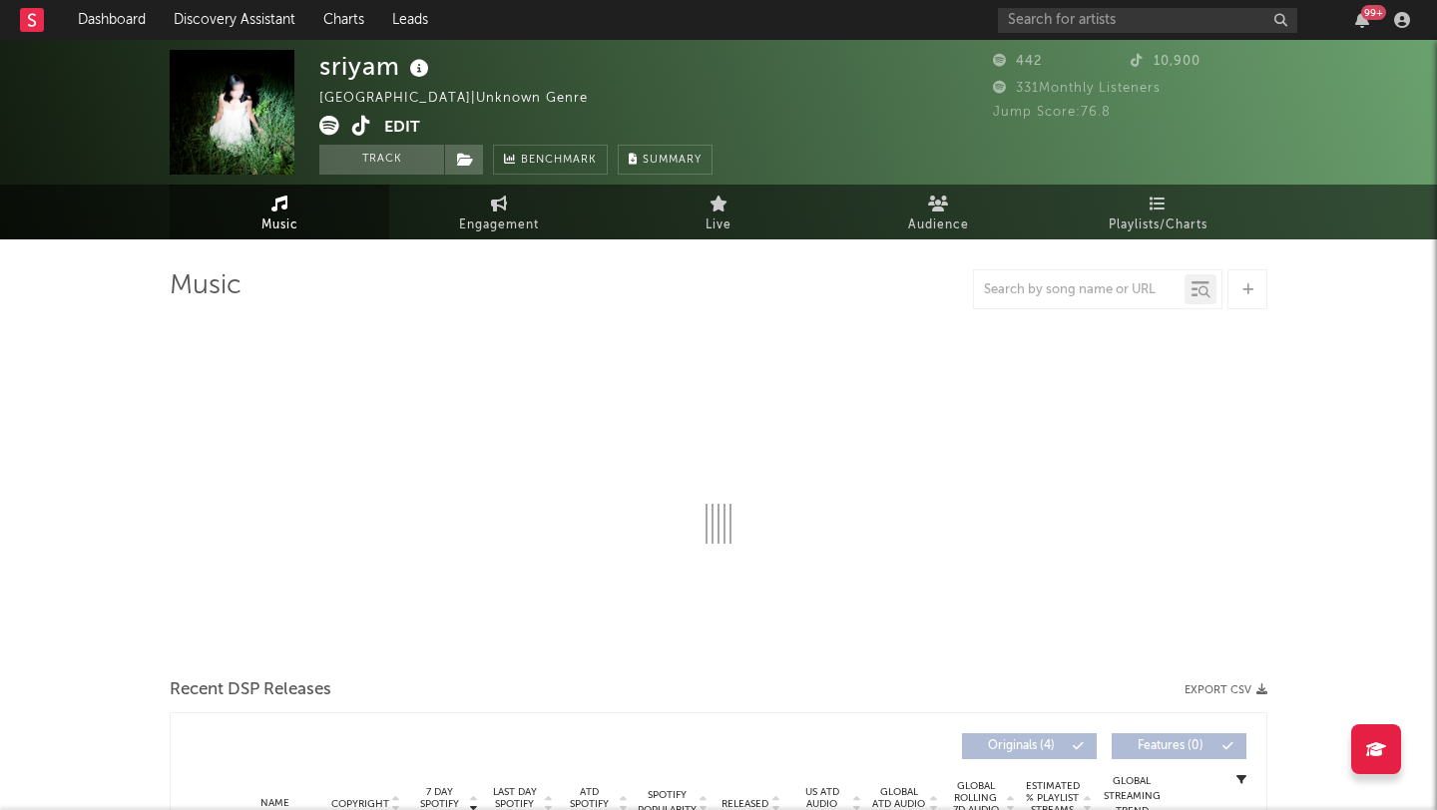
select select "1w"
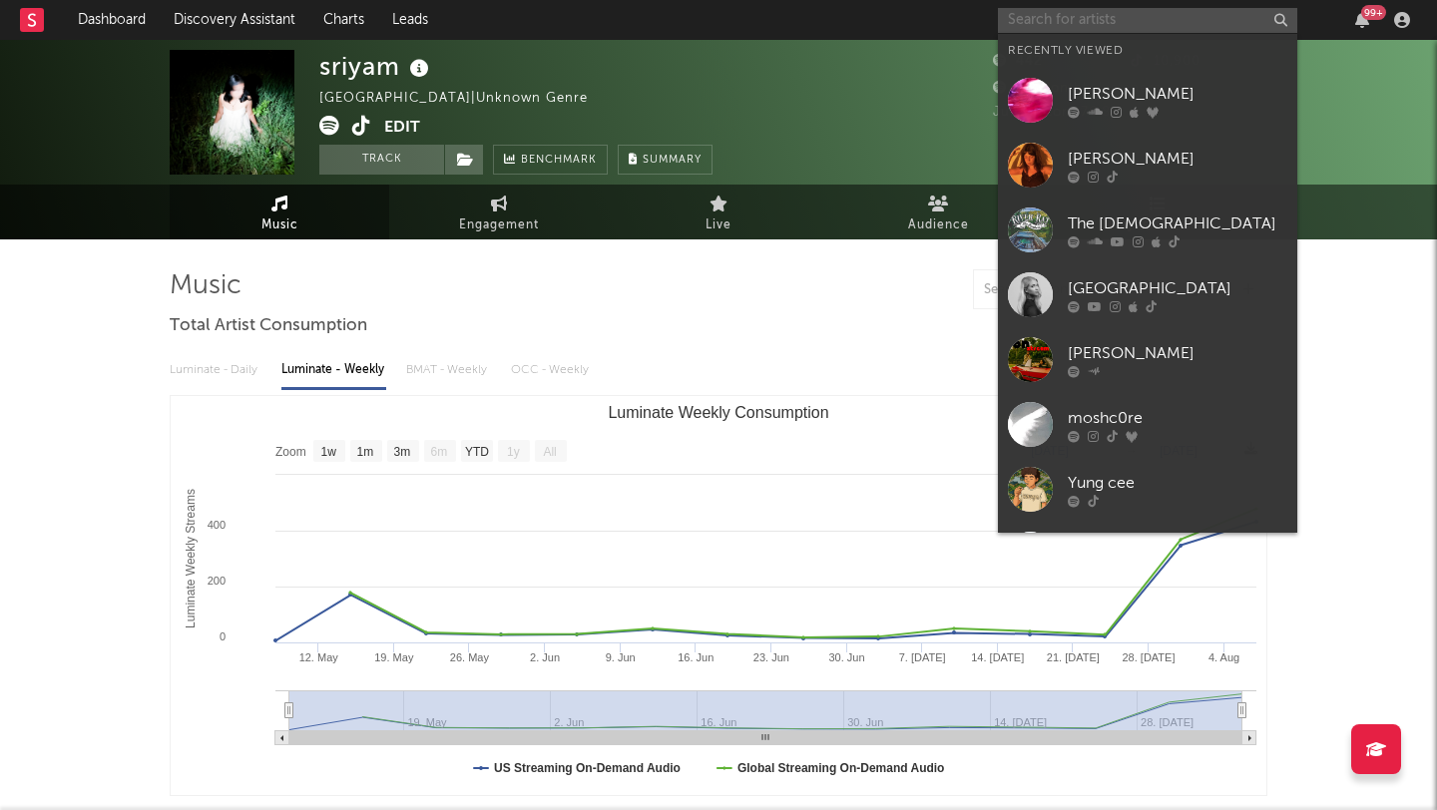
click at [1072, 15] on input "text" at bounding box center [1147, 20] width 299 height 25
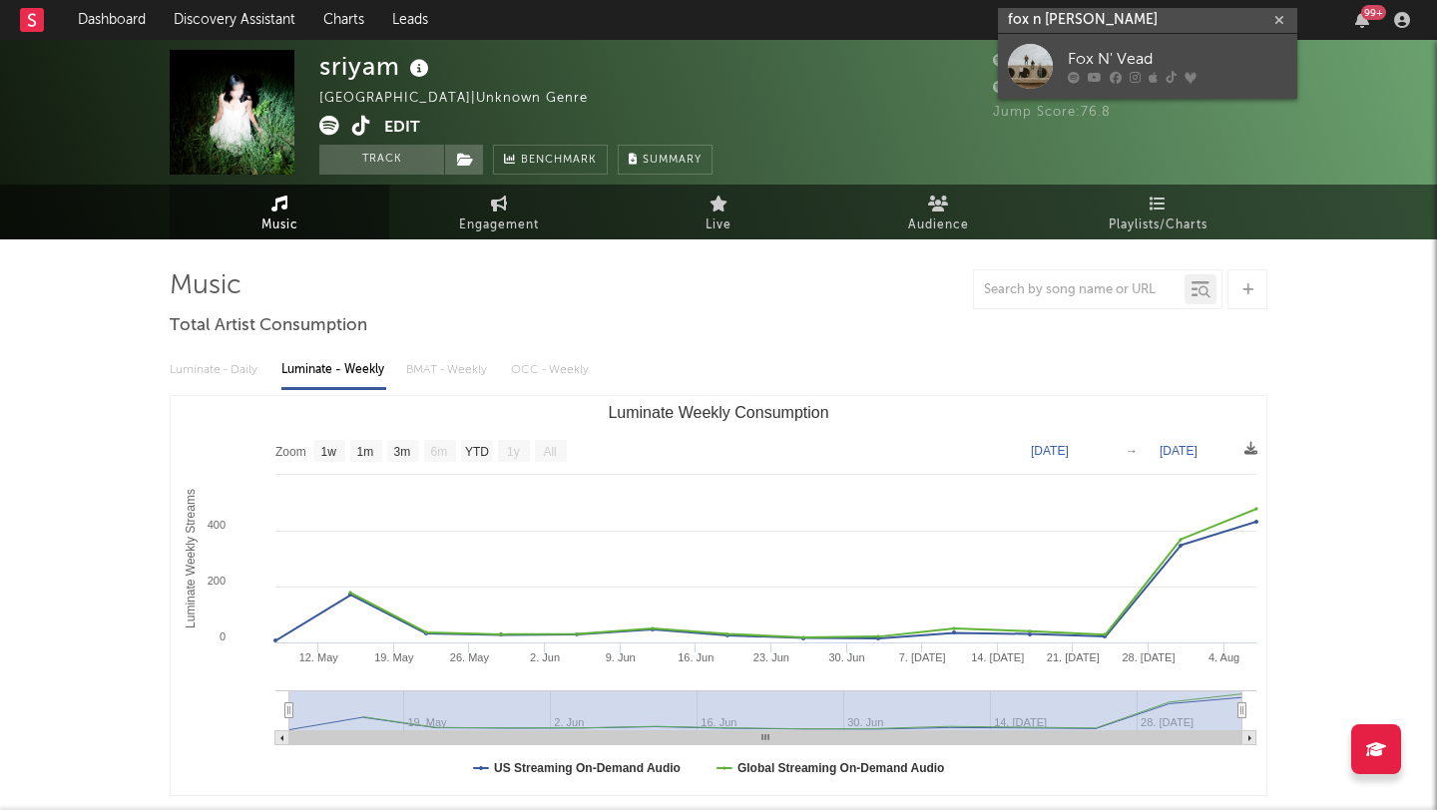
type input "fox n [PERSON_NAME]"
click at [1068, 43] on link "Fox N' Vead" at bounding box center [1147, 66] width 299 height 65
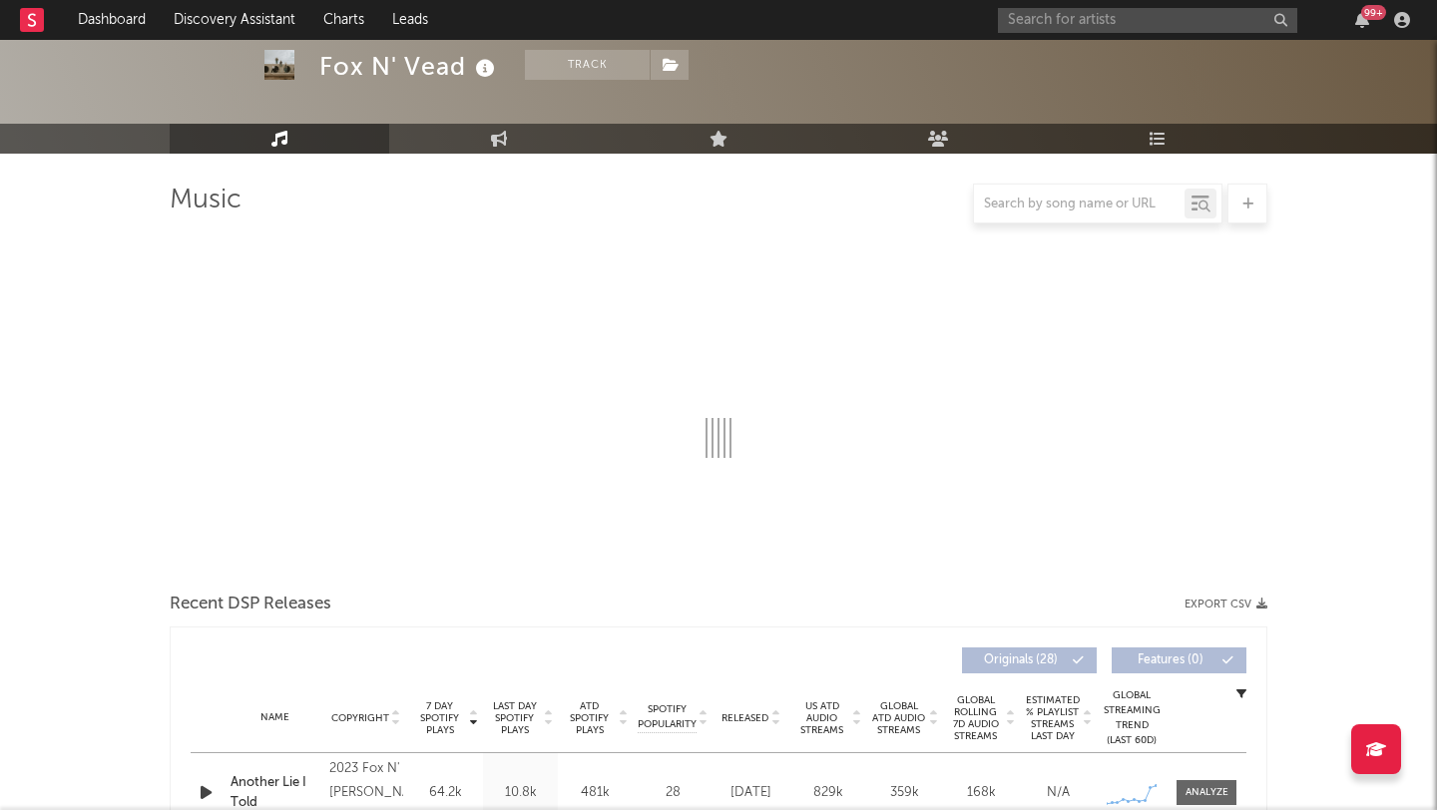
select select "6m"
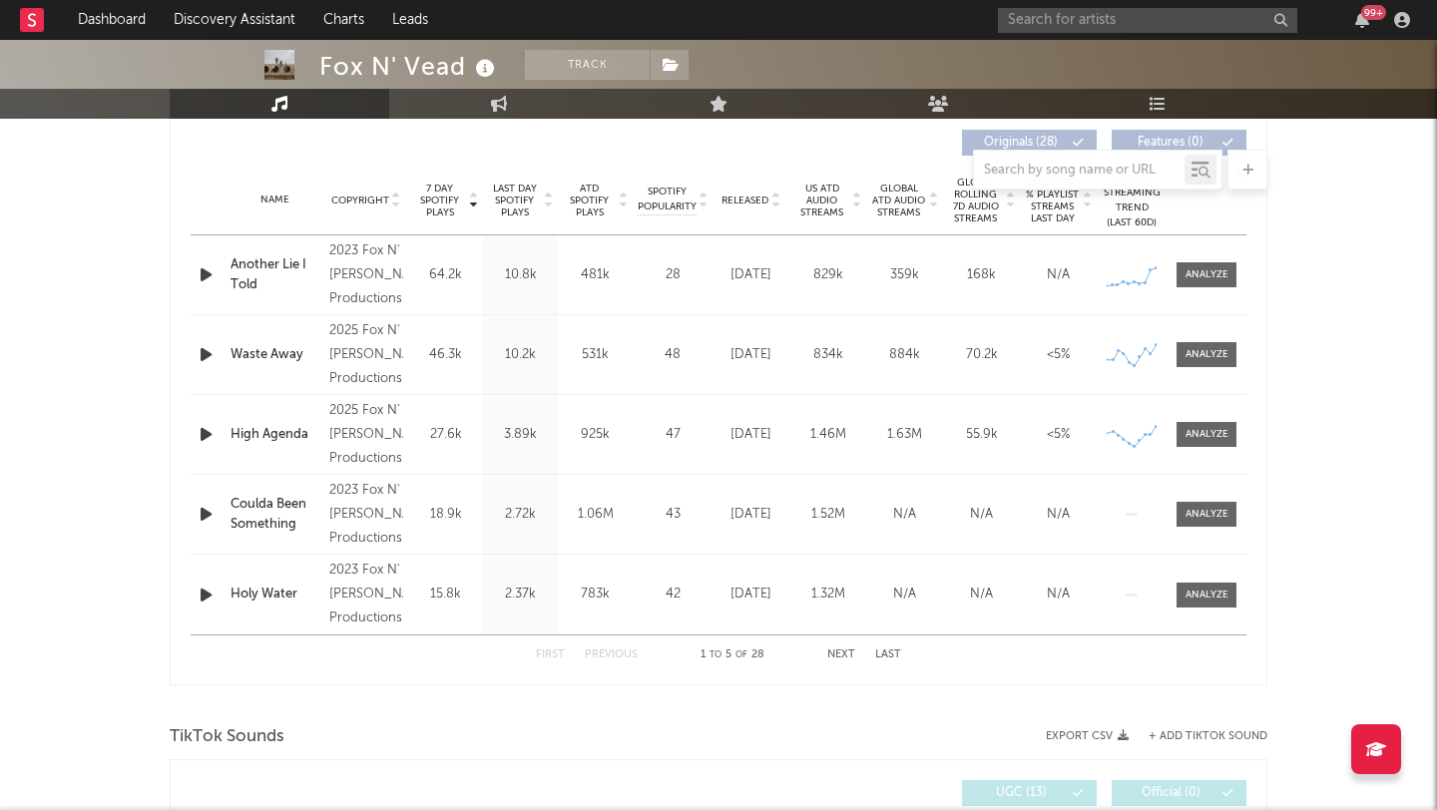
scroll to position [700, 0]
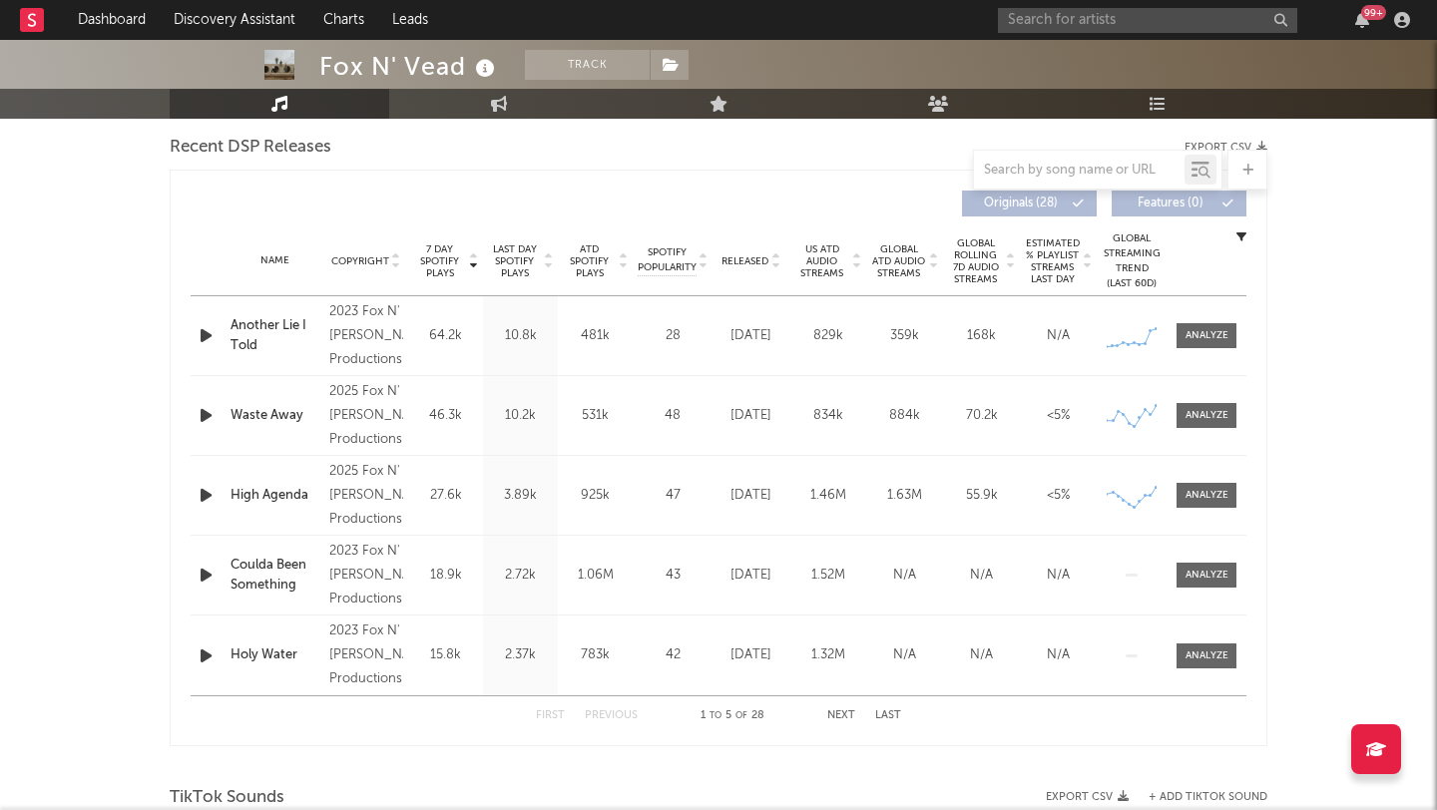
click at [203, 335] on icon "button" at bounding box center [206, 335] width 21 height 25
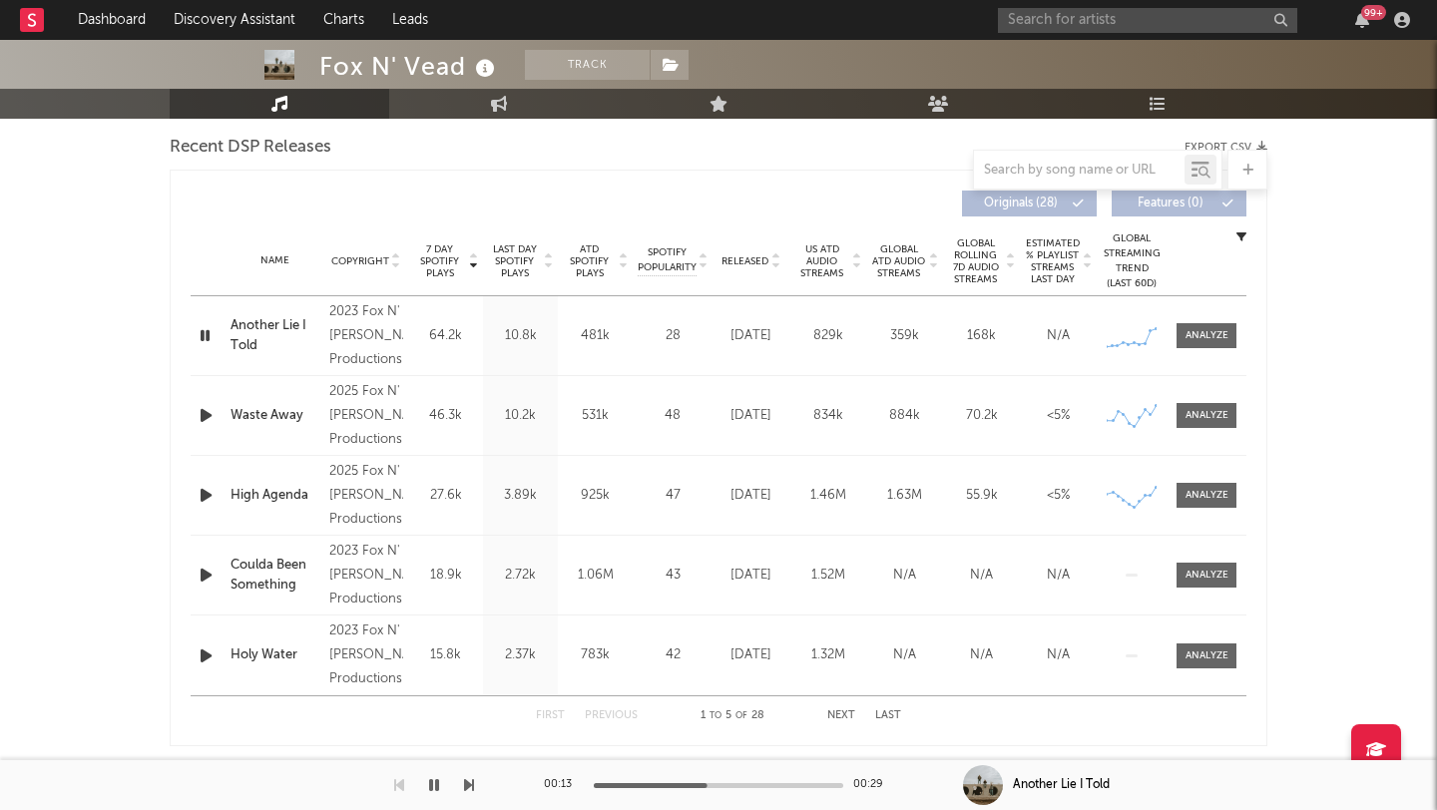
click at [706, 783] on div at bounding box center [718, 785] width 249 height 5
click at [205, 333] on icon "button" at bounding box center [205, 335] width 19 height 25
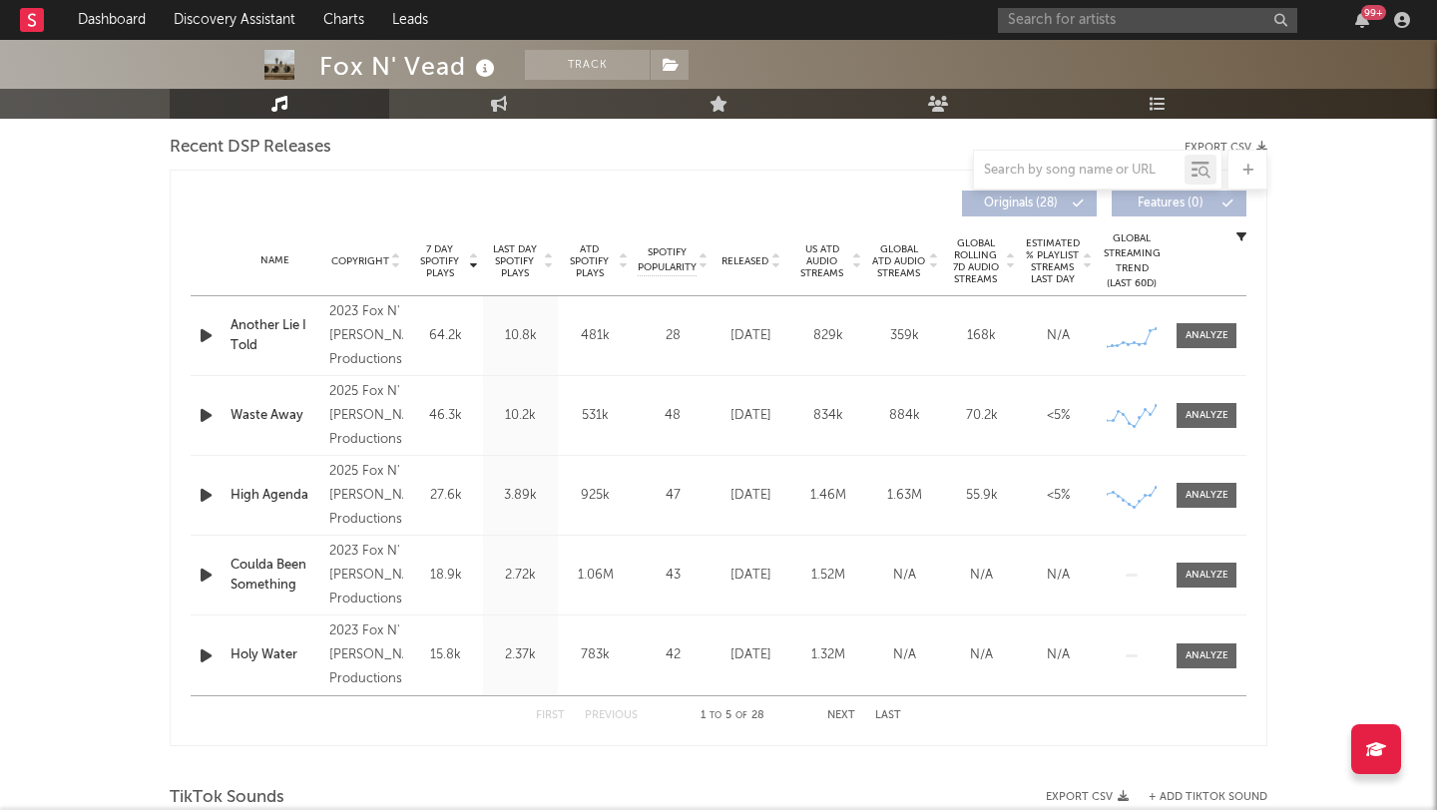
scroll to position [489, 0]
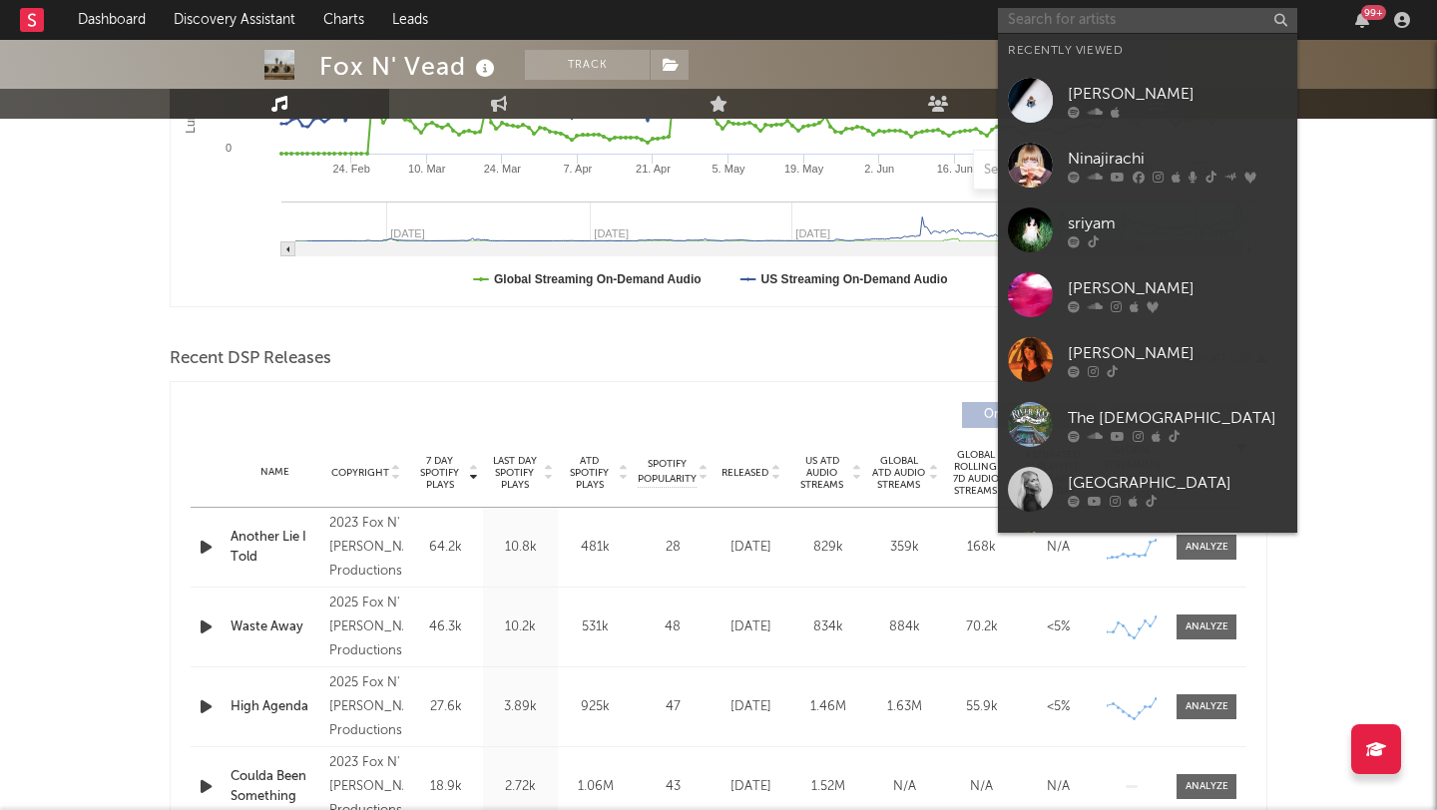
click at [1095, 16] on input "text" at bounding box center [1147, 20] width 299 height 25
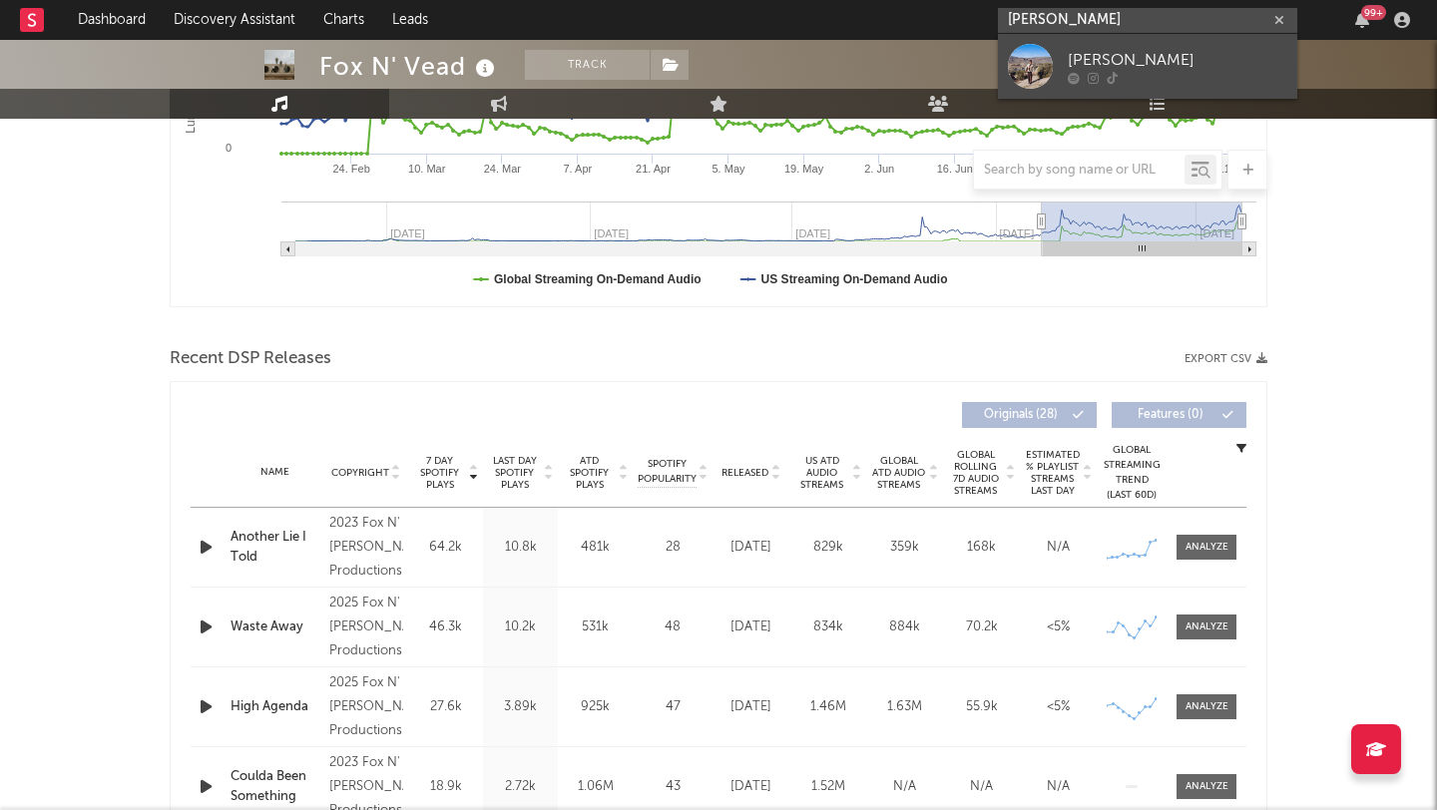
type input "[PERSON_NAME]"
click at [1078, 67] on div "[PERSON_NAME]" at bounding box center [1177, 60] width 219 height 24
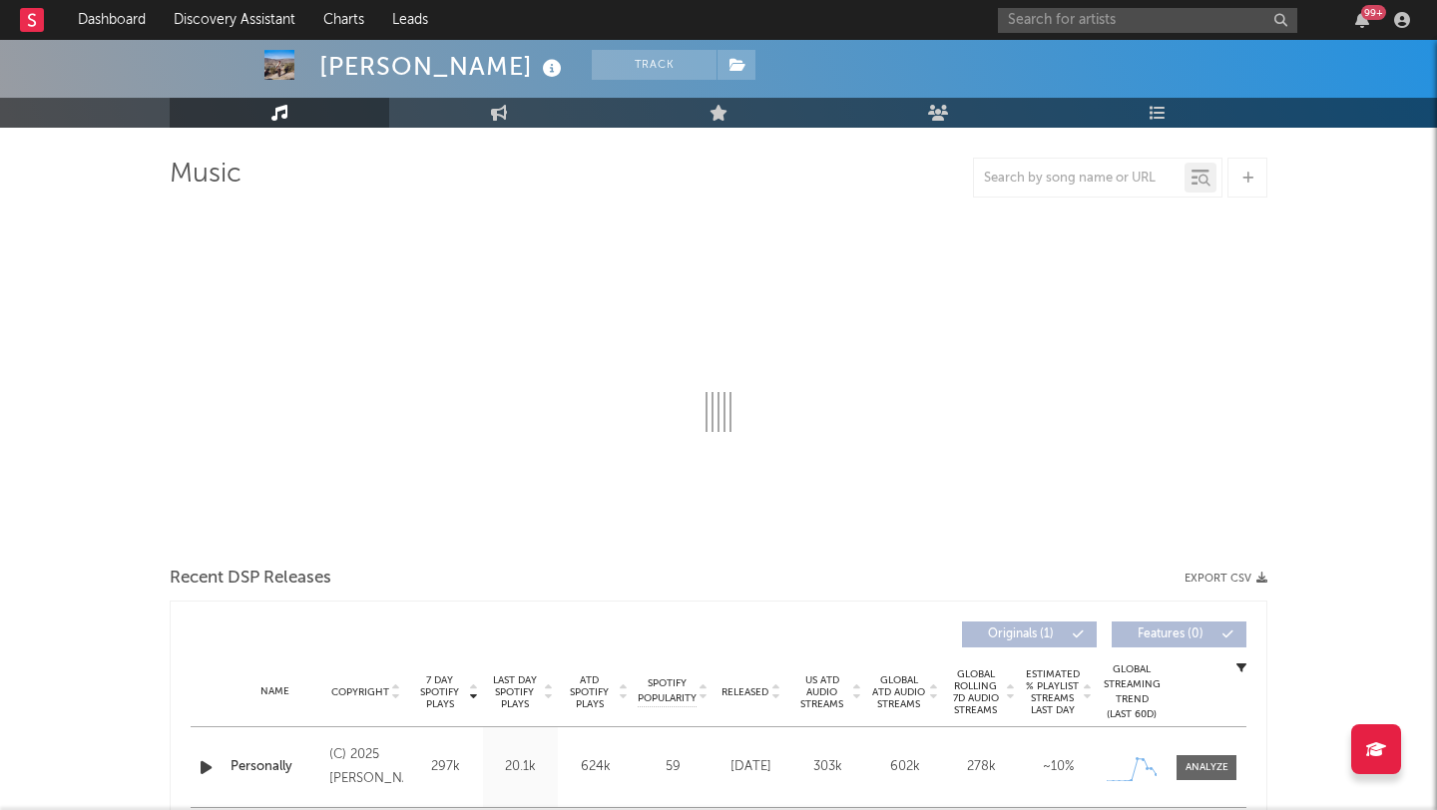
scroll to position [152, 0]
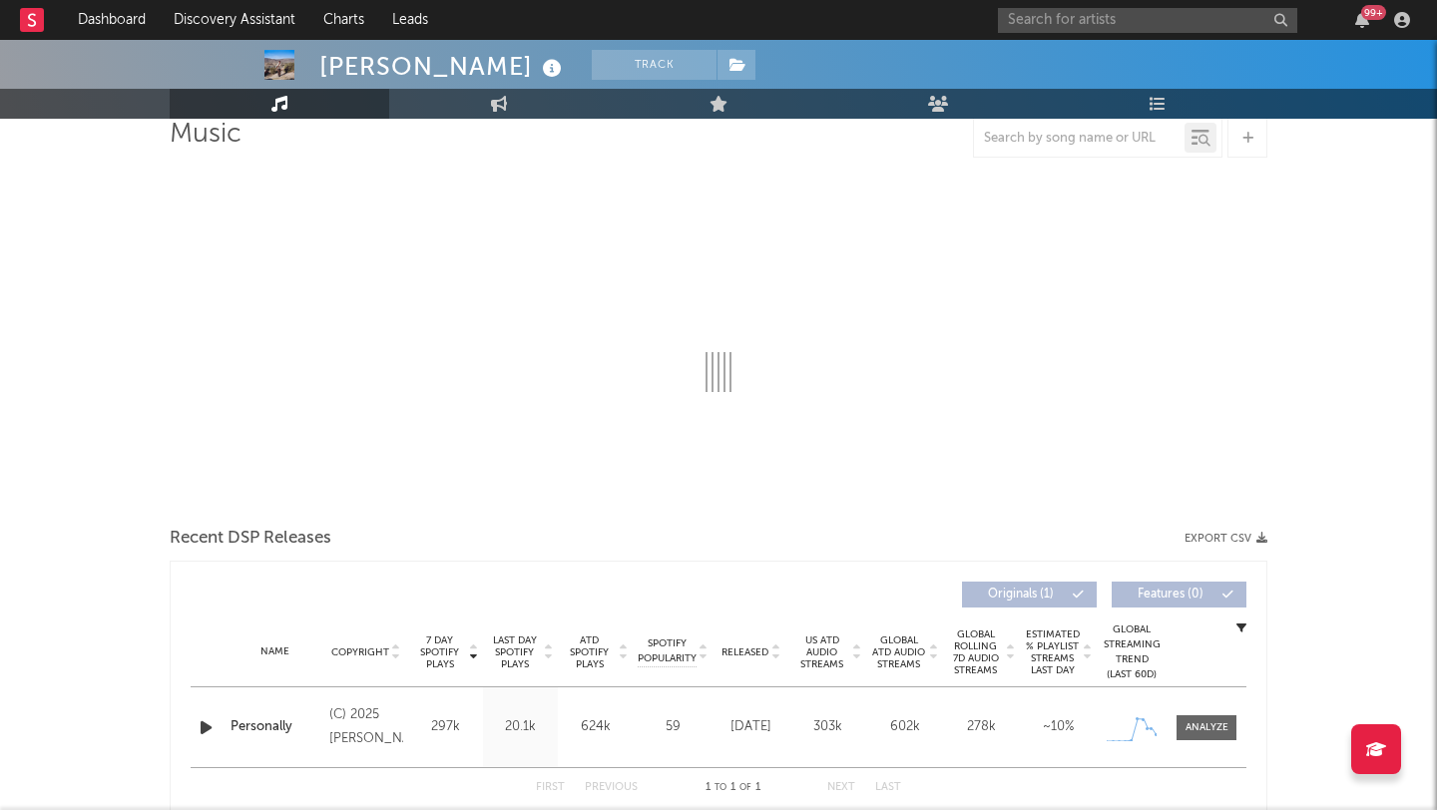
select select "1w"
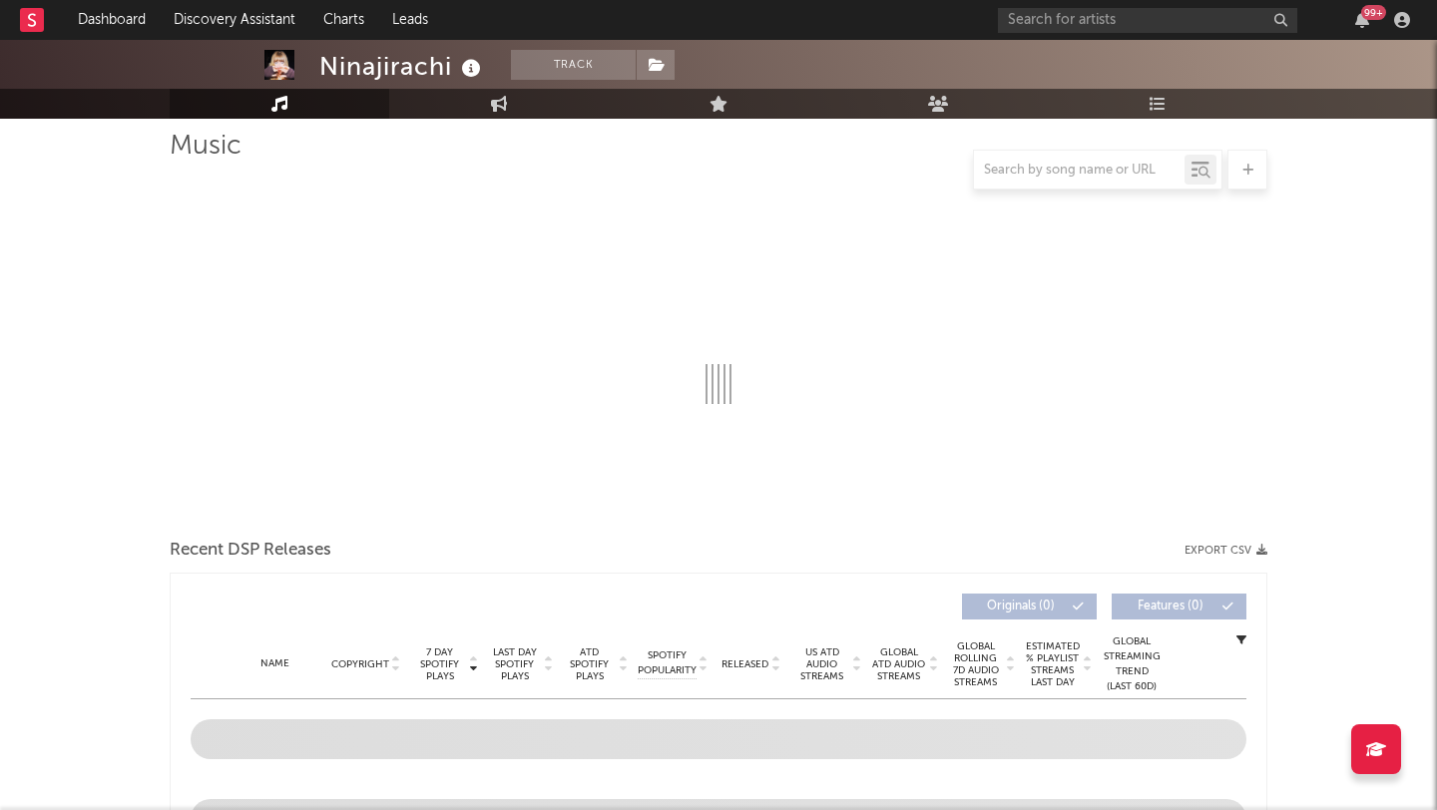
select select "6m"
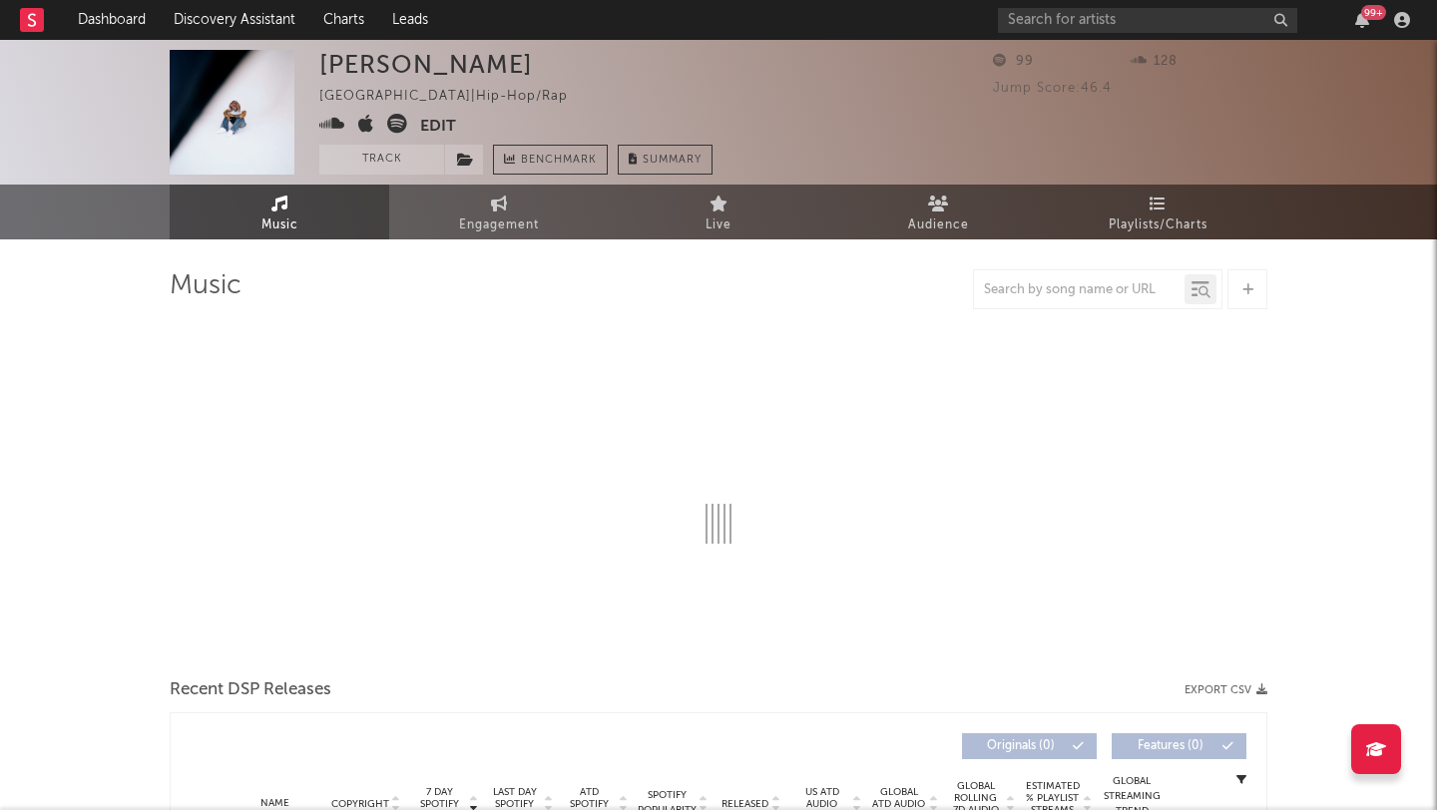
select select "1w"
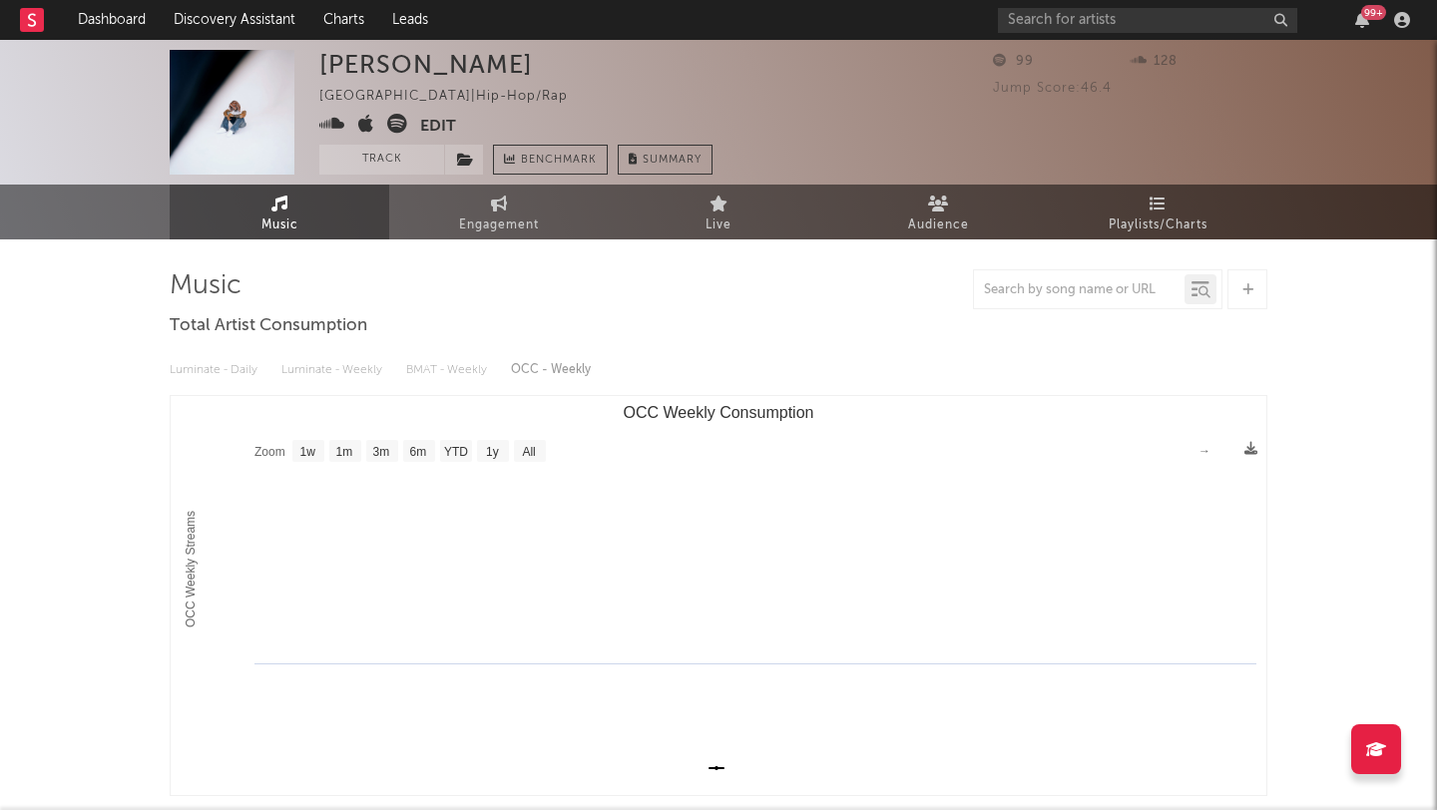
click at [398, 118] on icon at bounding box center [397, 124] width 20 height 20
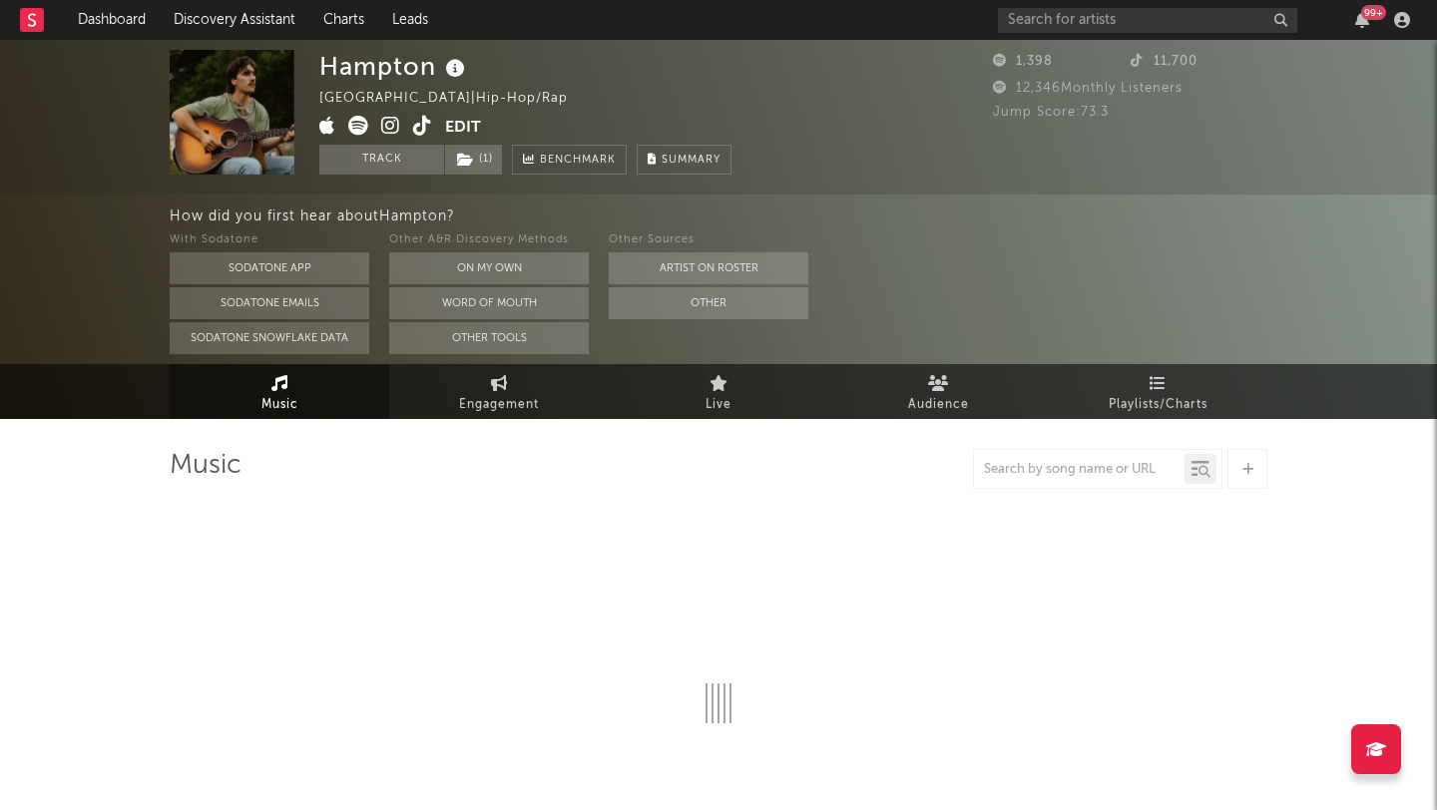
select select "6m"
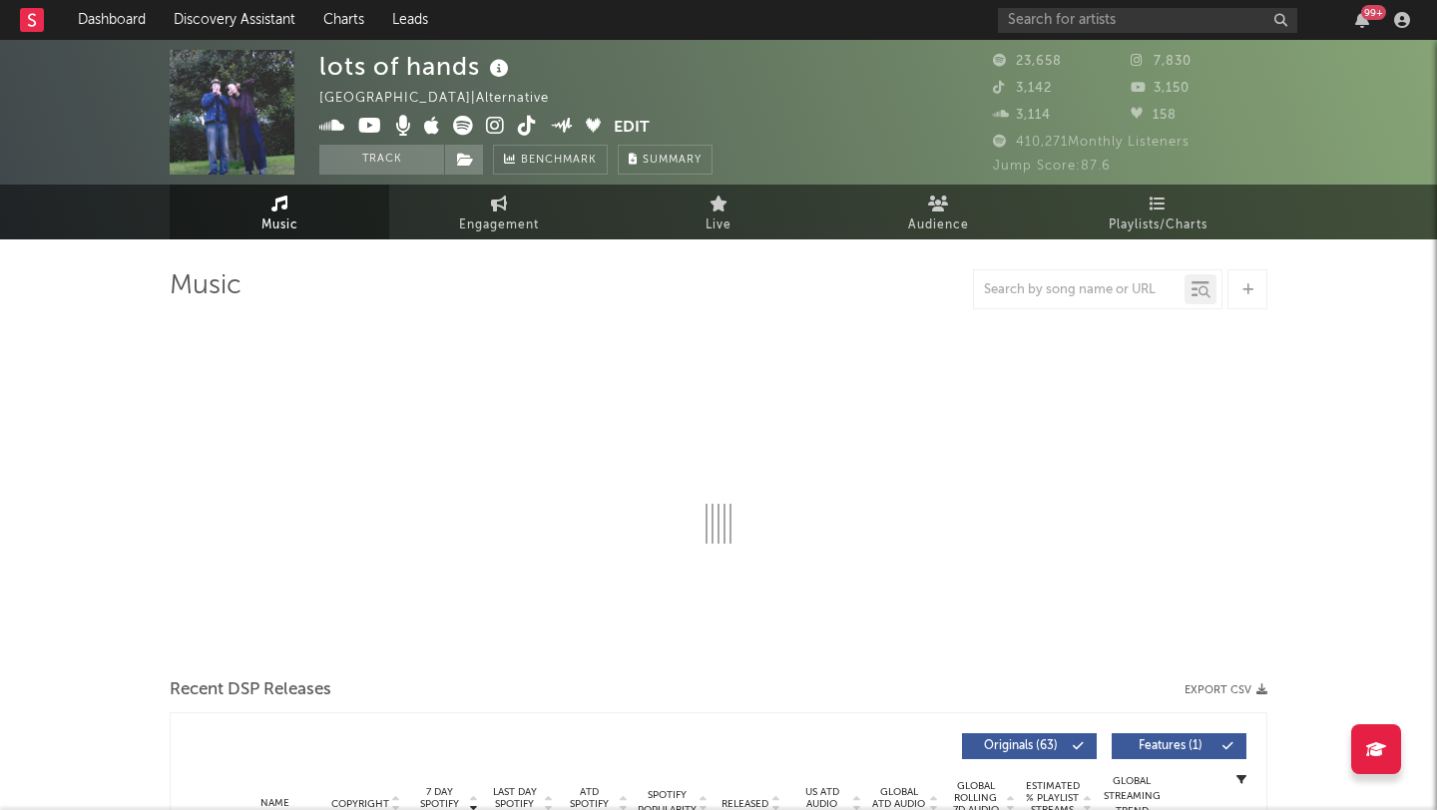
select select "6m"
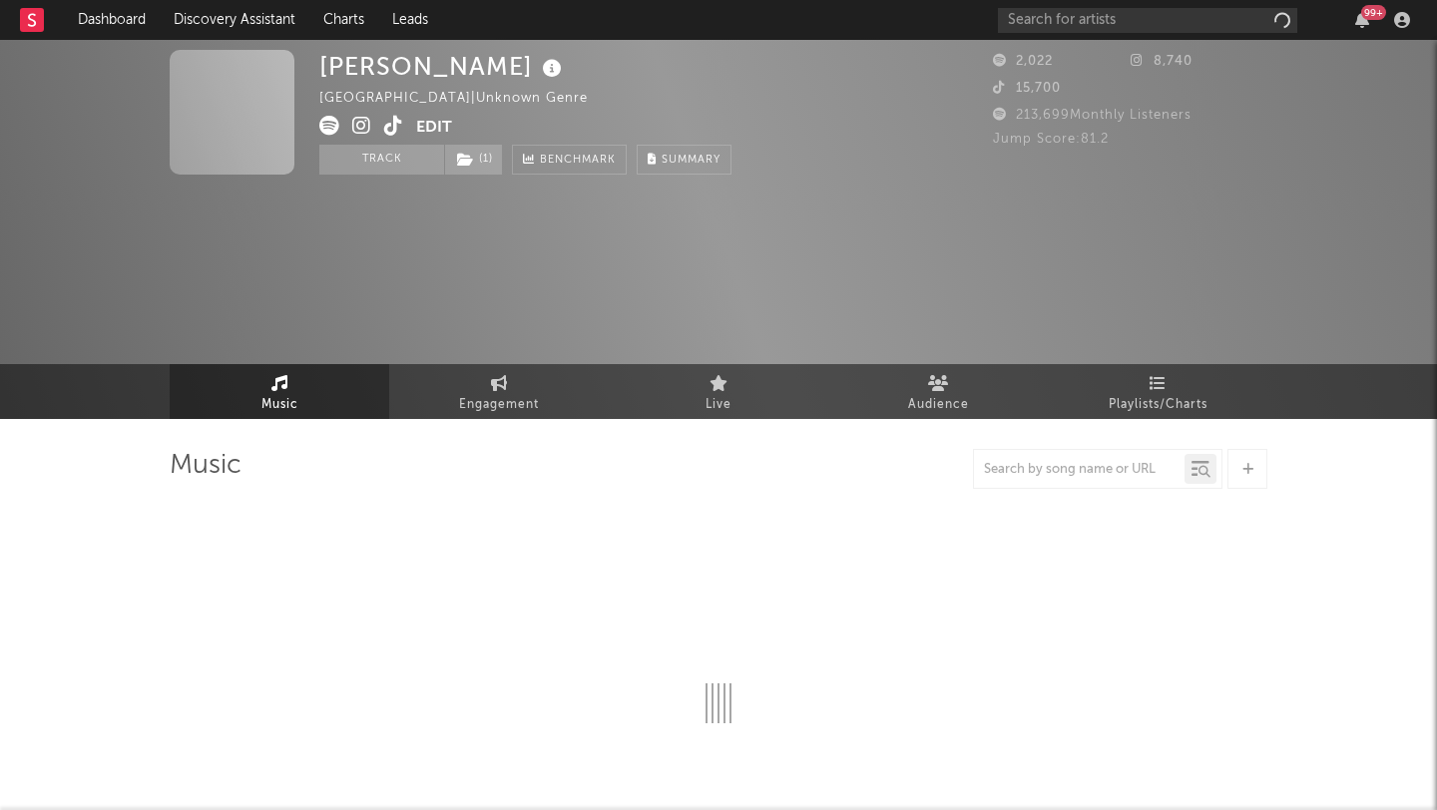
select select "1w"
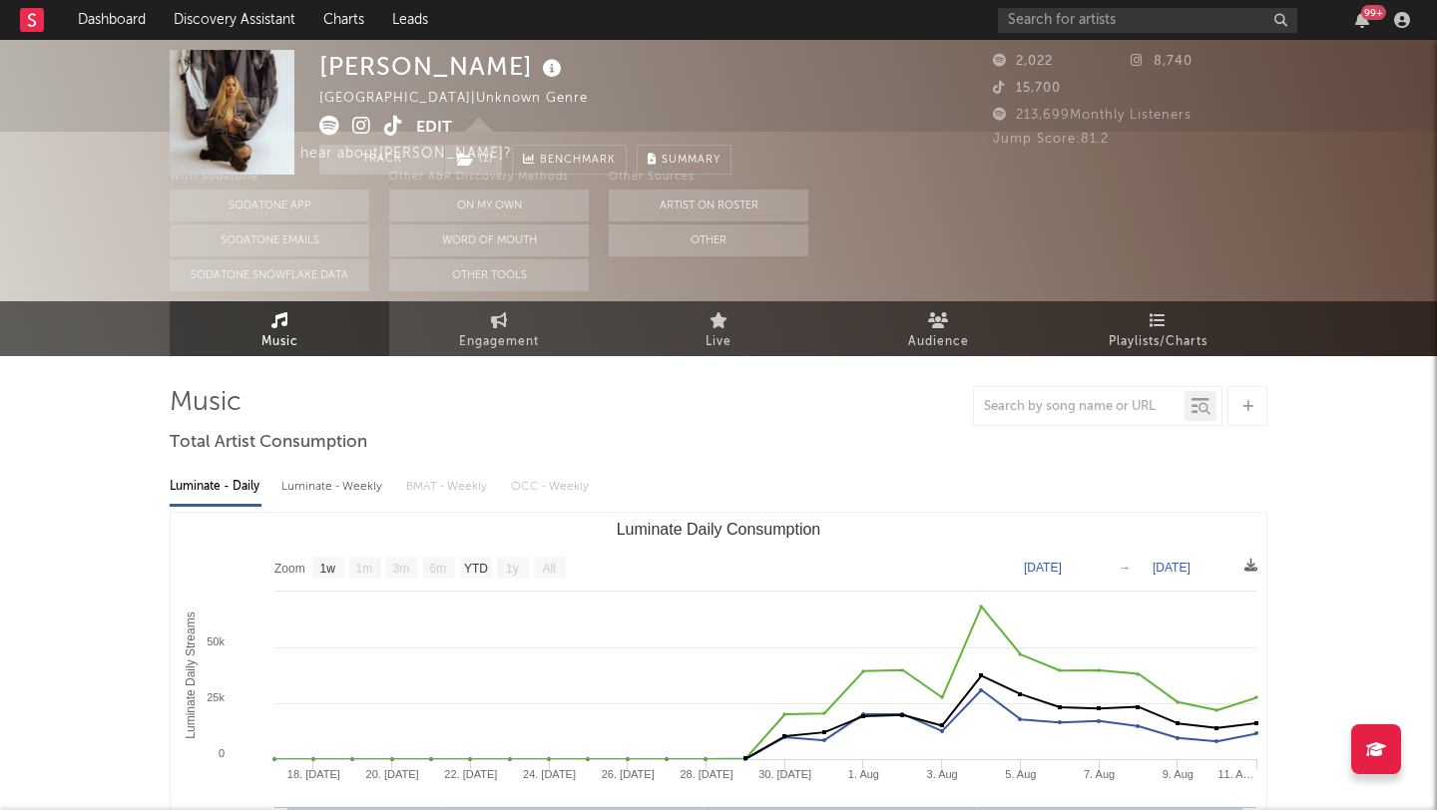
scroll to position [138, 0]
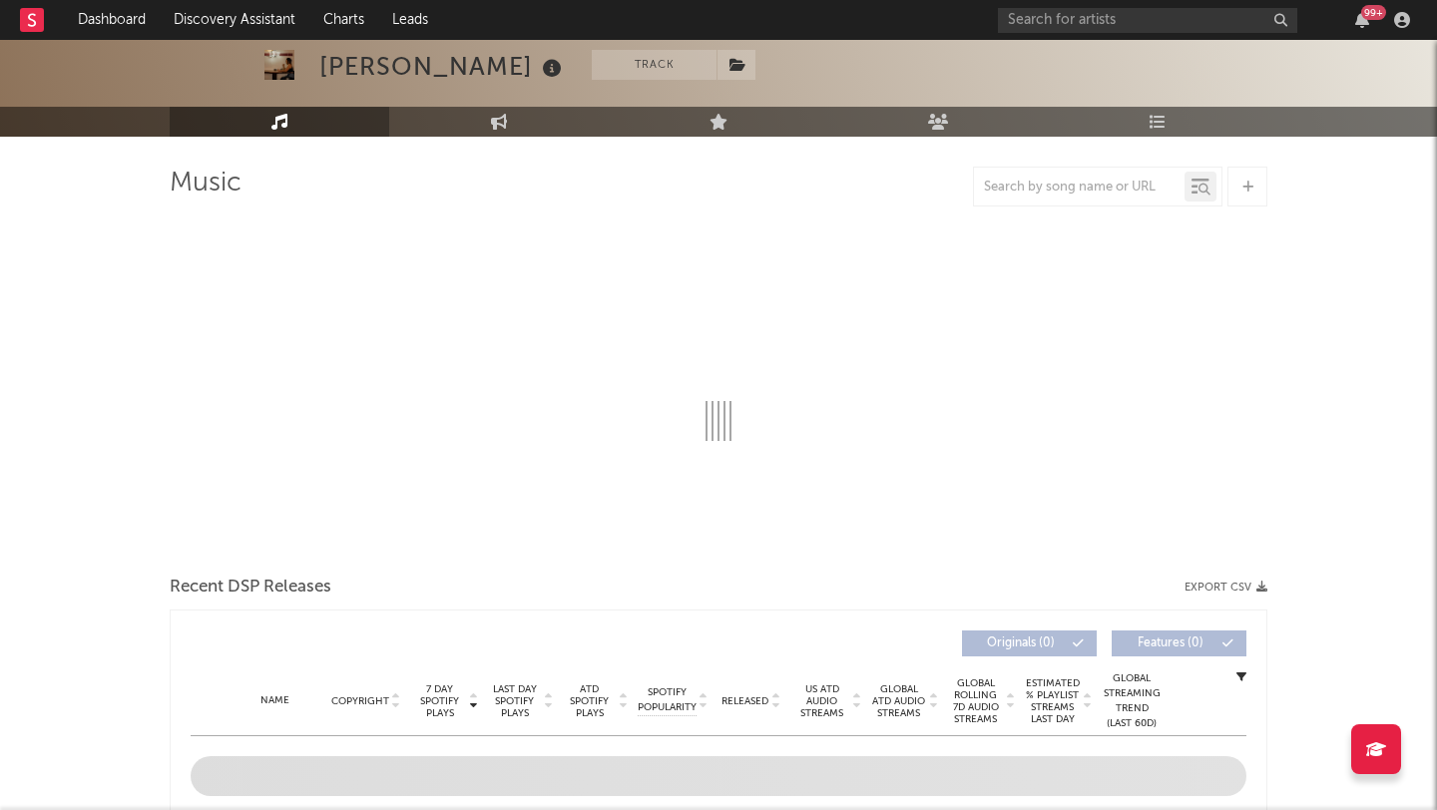
select select "1w"
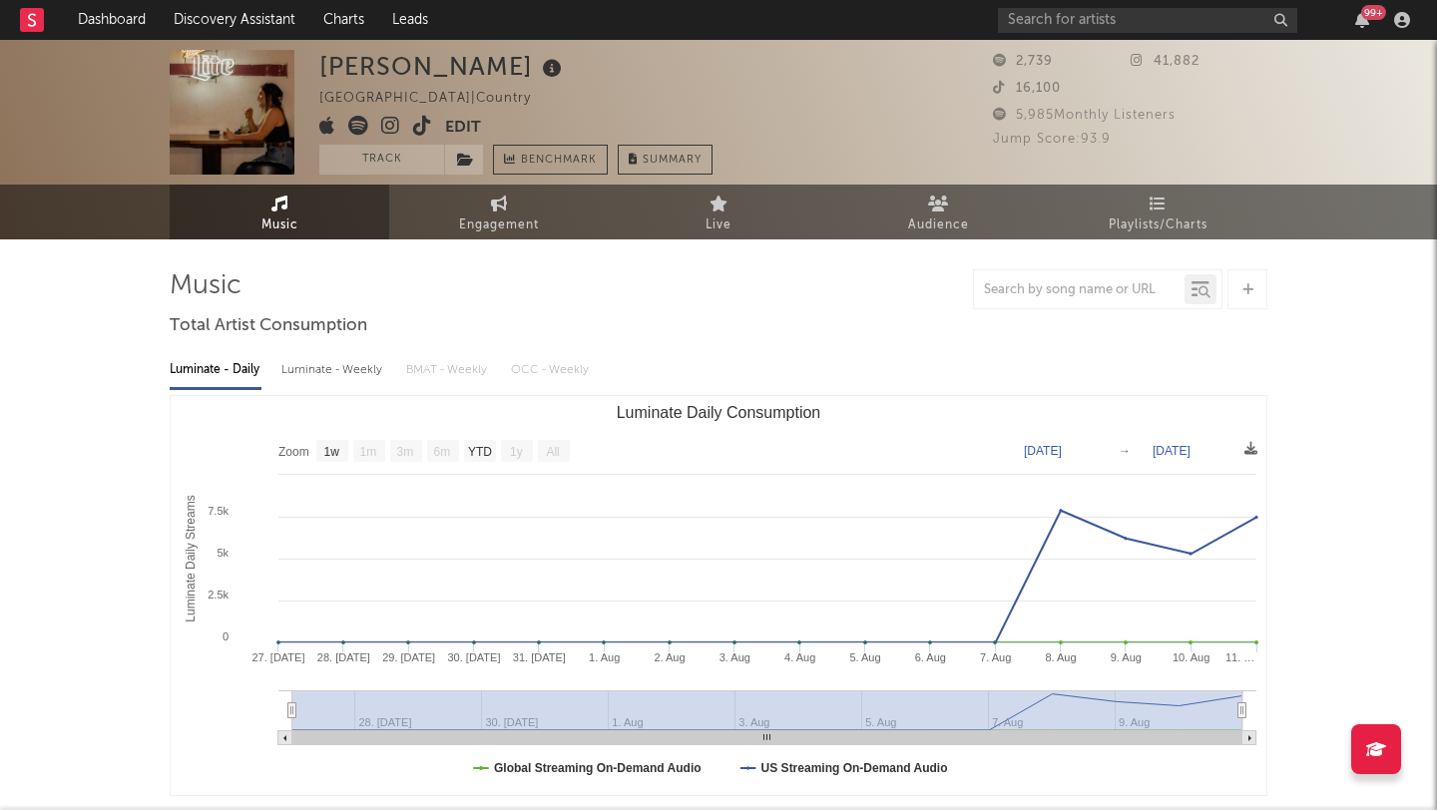
click at [422, 129] on icon at bounding box center [422, 126] width 19 height 20
click at [389, 126] on icon at bounding box center [390, 126] width 19 height 20
click at [465, 127] on button "Edit" at bounding box center [463, 128] width 36 height 25
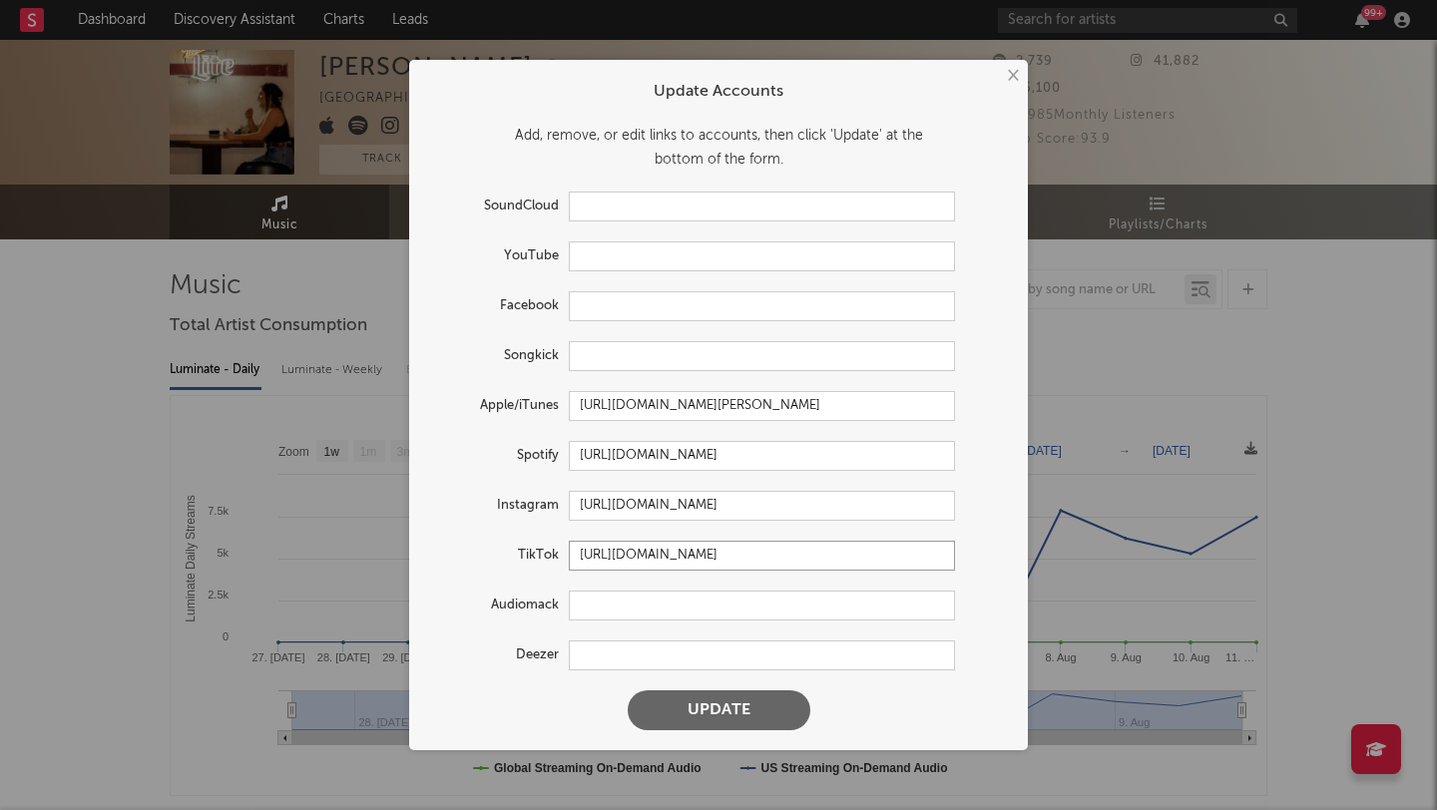
drag, startPoint x: 881, startPoint y: 548, endPoint x: 497, endPoint y: 549, distance: 384.1
click at [497, 549] on div "TikTok https://www.tiktok.com/share/user/13240466" at bounding box center [692, 556] width 526 height 30
paste input "@emilyhollingshedmusic"
type input "https://www.tiktok.com/@emilyhollingshedmusic"
click at [628, 690] on button "Update" at bounding box center [719, 710] width 183 height 40
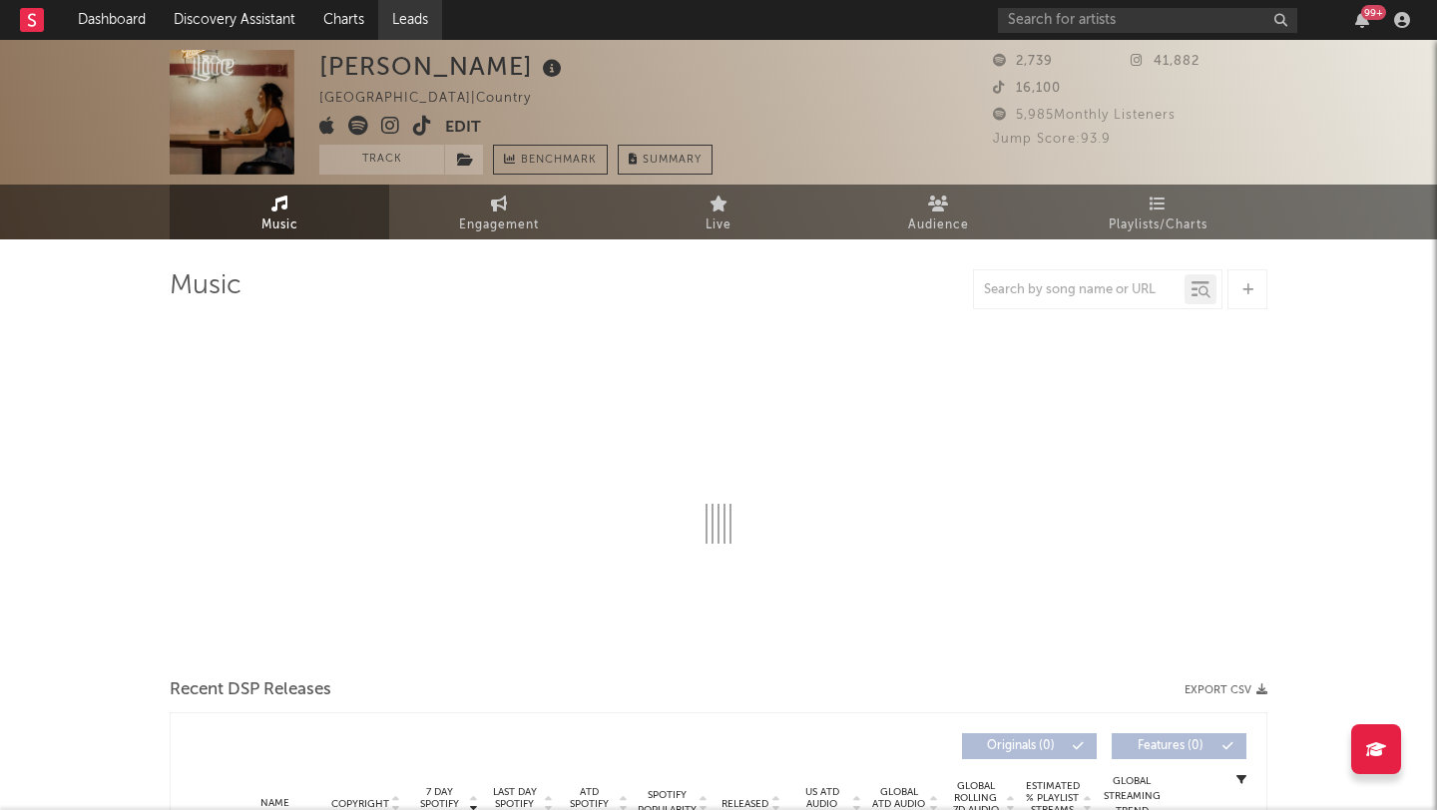
select select "1w"
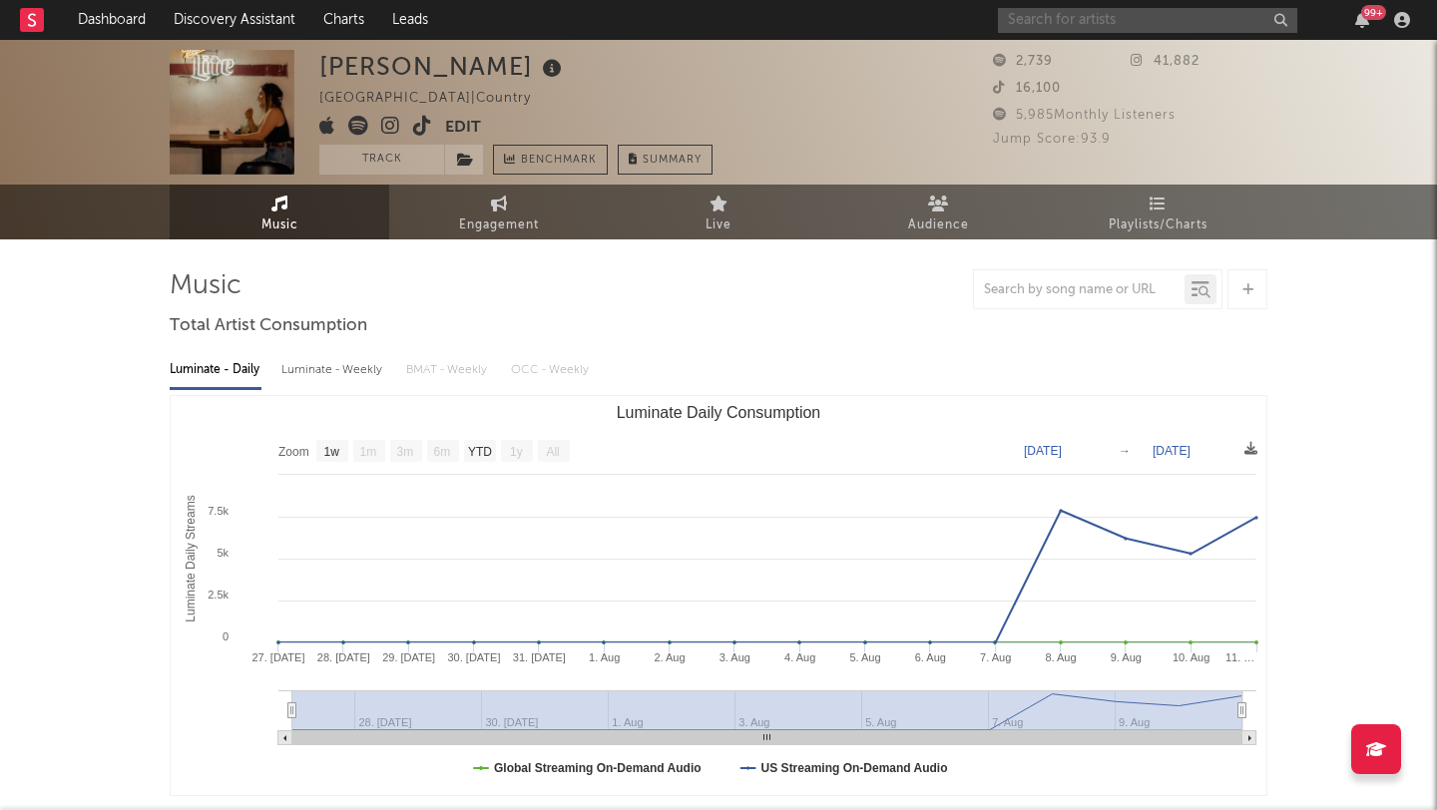
click at [1077, 25] on input "text" at bounding box center [1147, 20] width 299 height 25
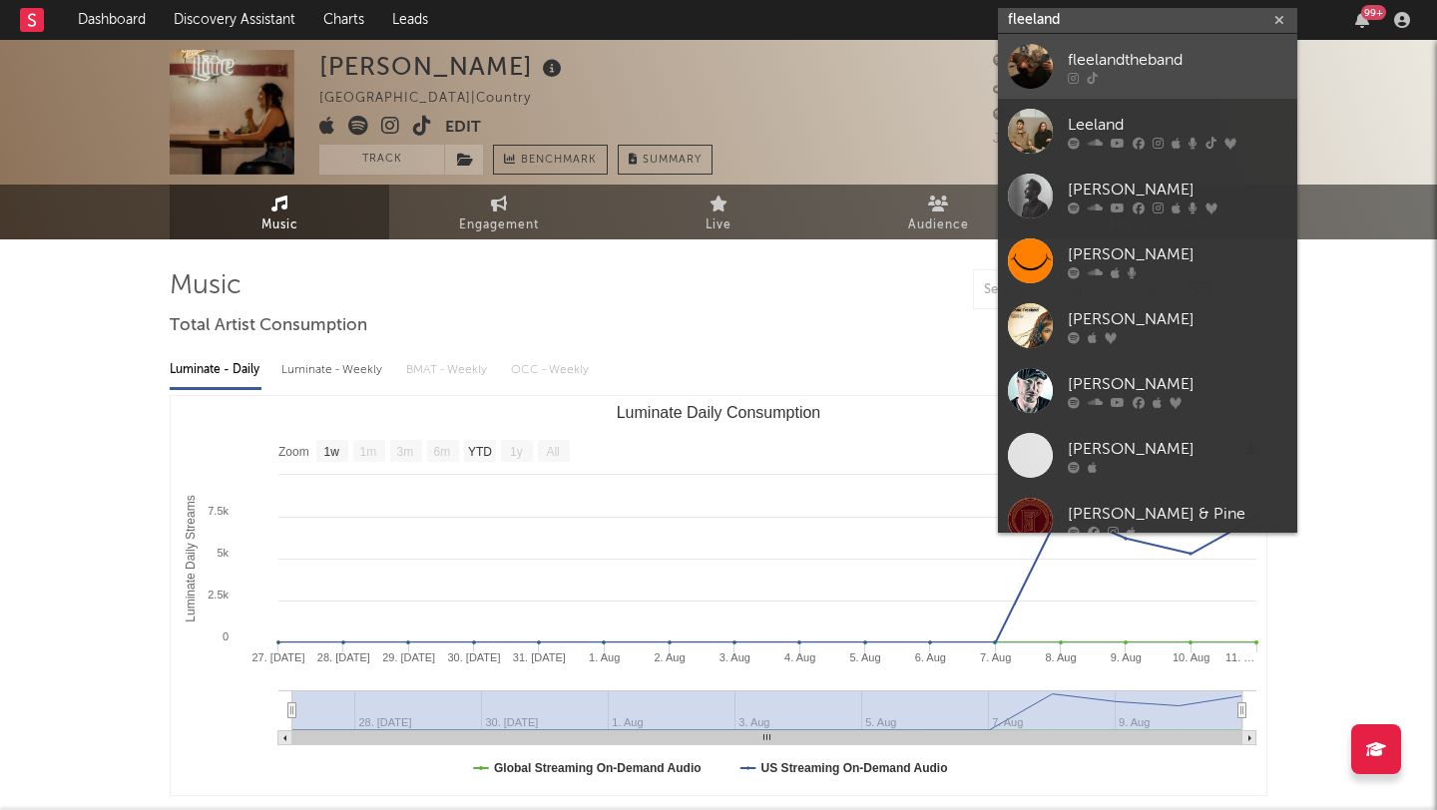
type input "fleeland"
click at [1070, 49] on div "fleelandtheband" at bounding box center [1177, 60] width 219 height 24
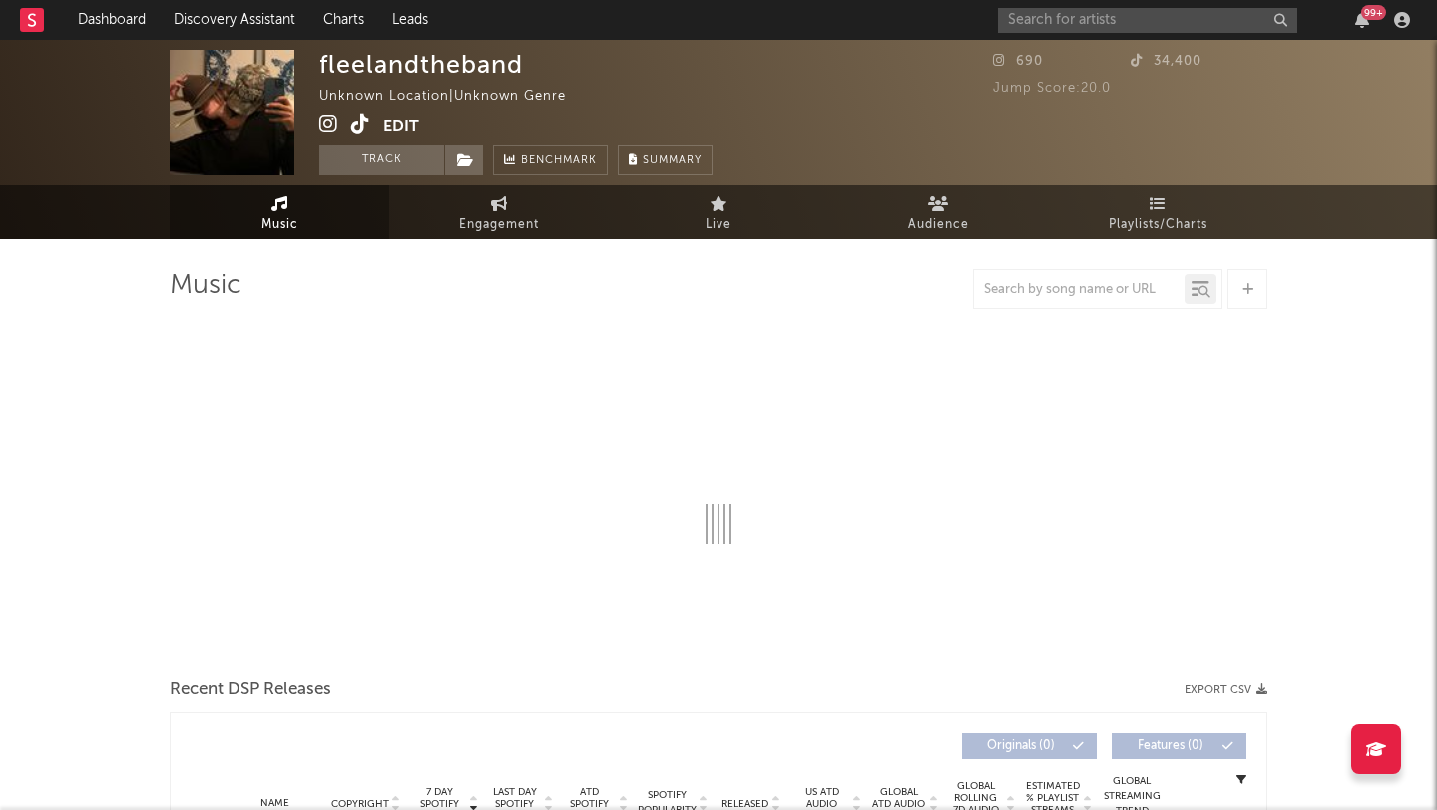
select select "1w"
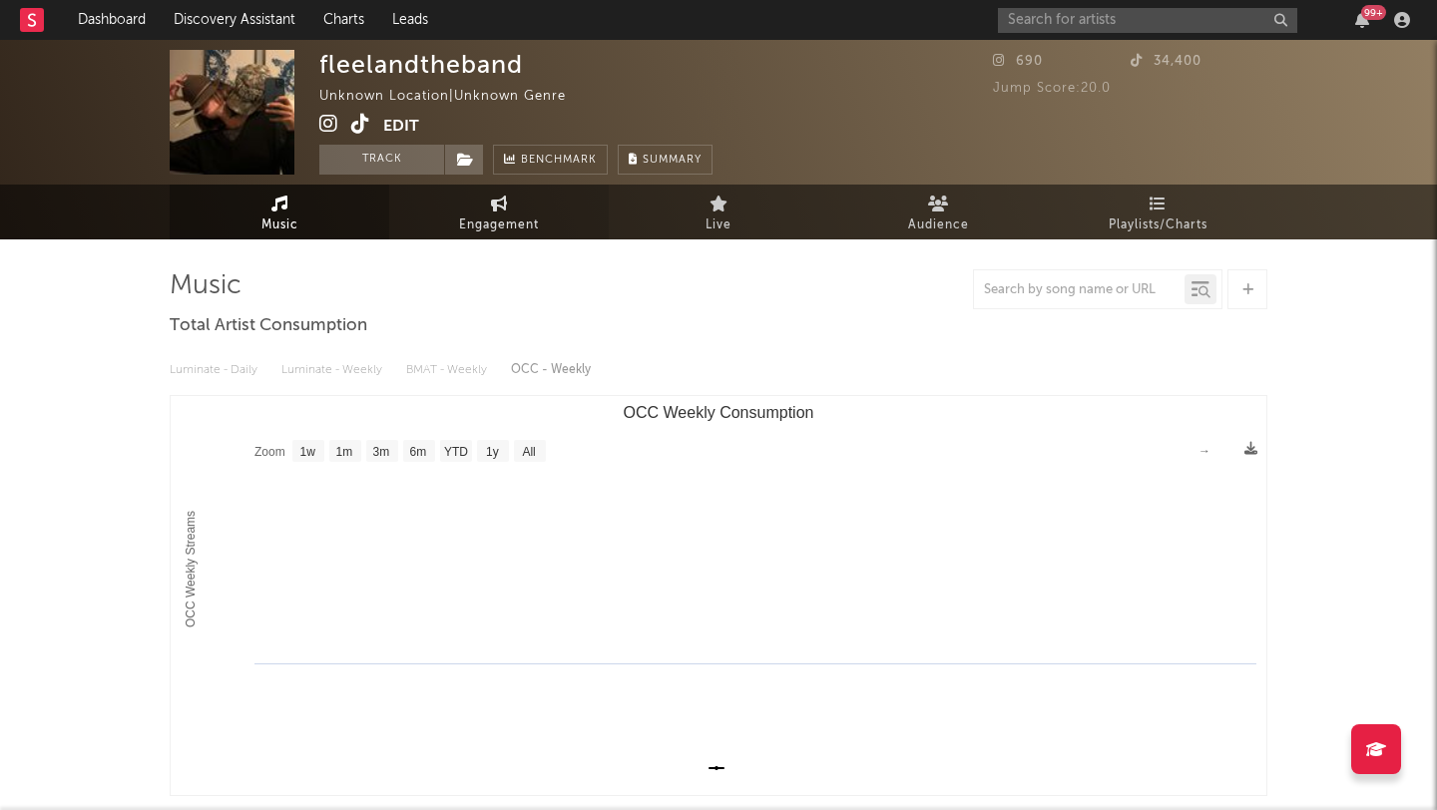
click at [485, 199] on link "Engagement" at bounding box center [498, 212] width 219 height 55
select select "1w"
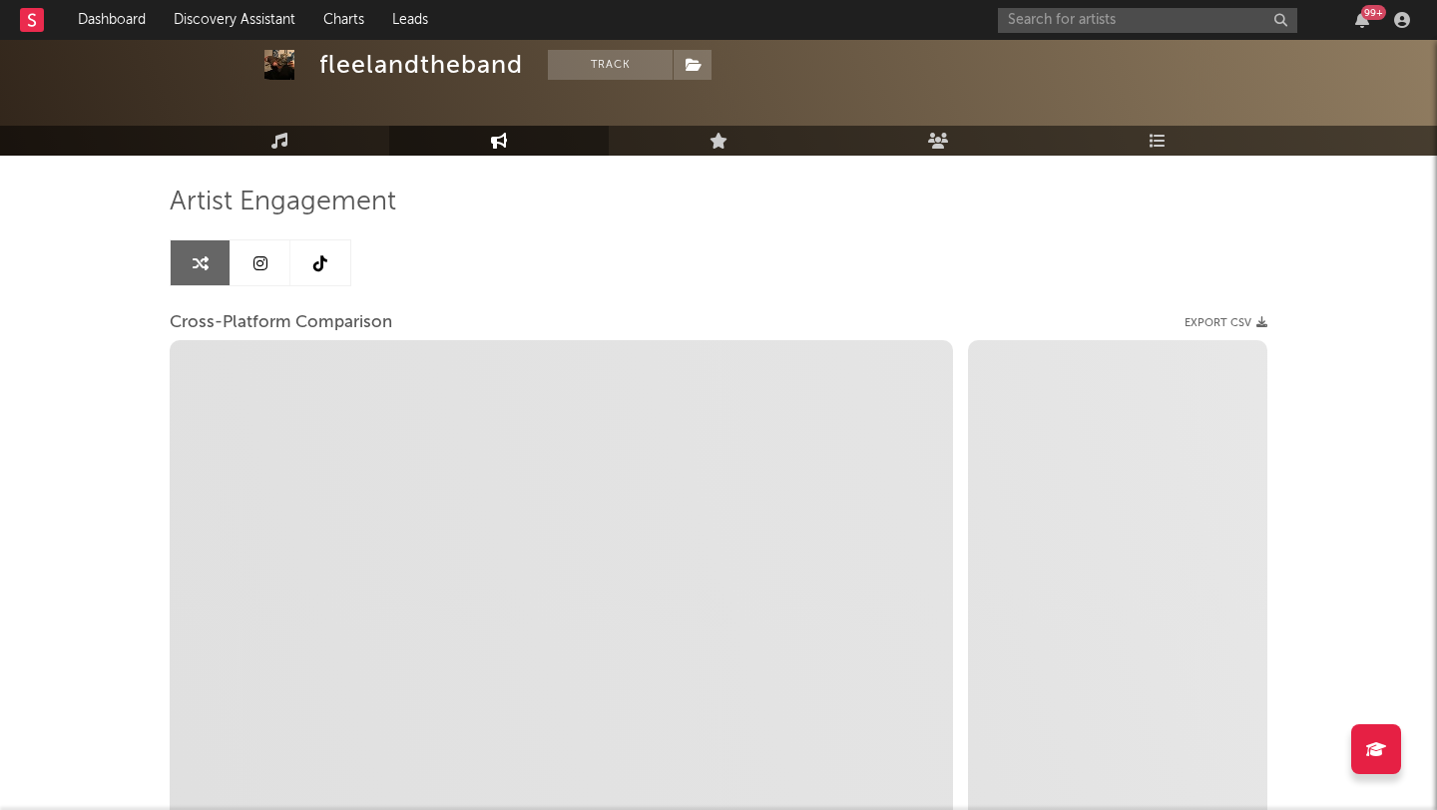
click at [308, 266] on link at bounding box center [320, 262] width 60 height 45
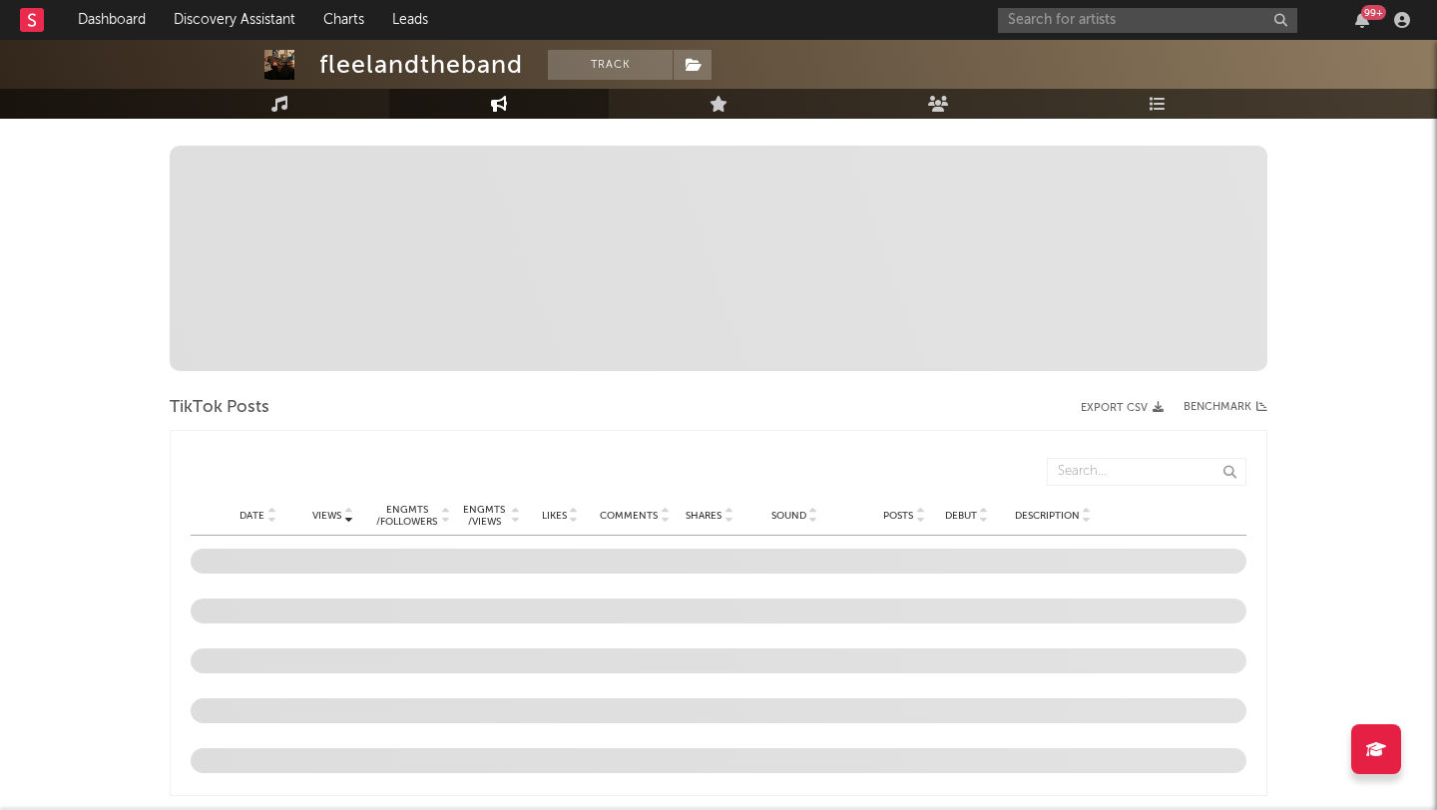
select select "1w"
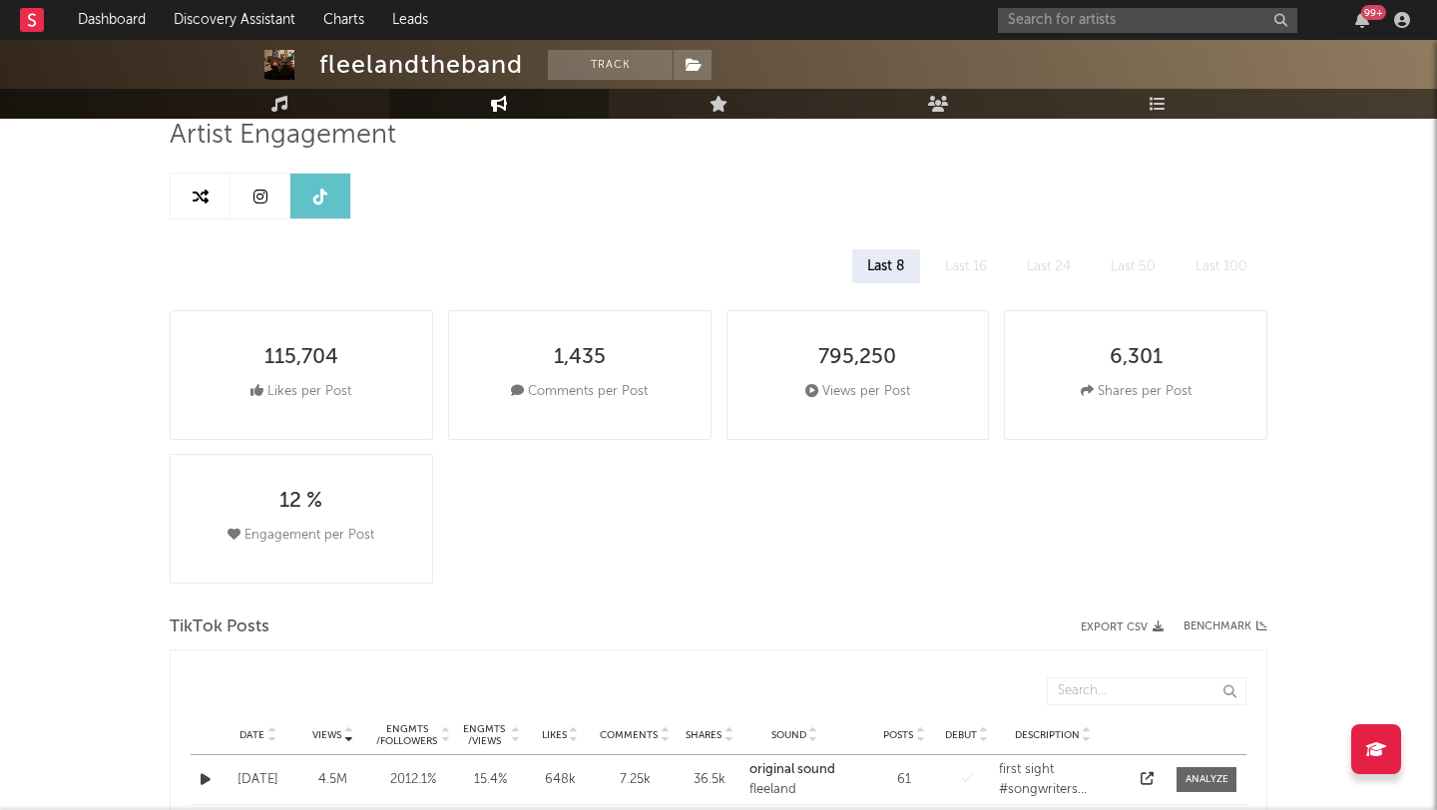
click at [254, 203] on icon at bounding box center [260, 197] width 14 height 16
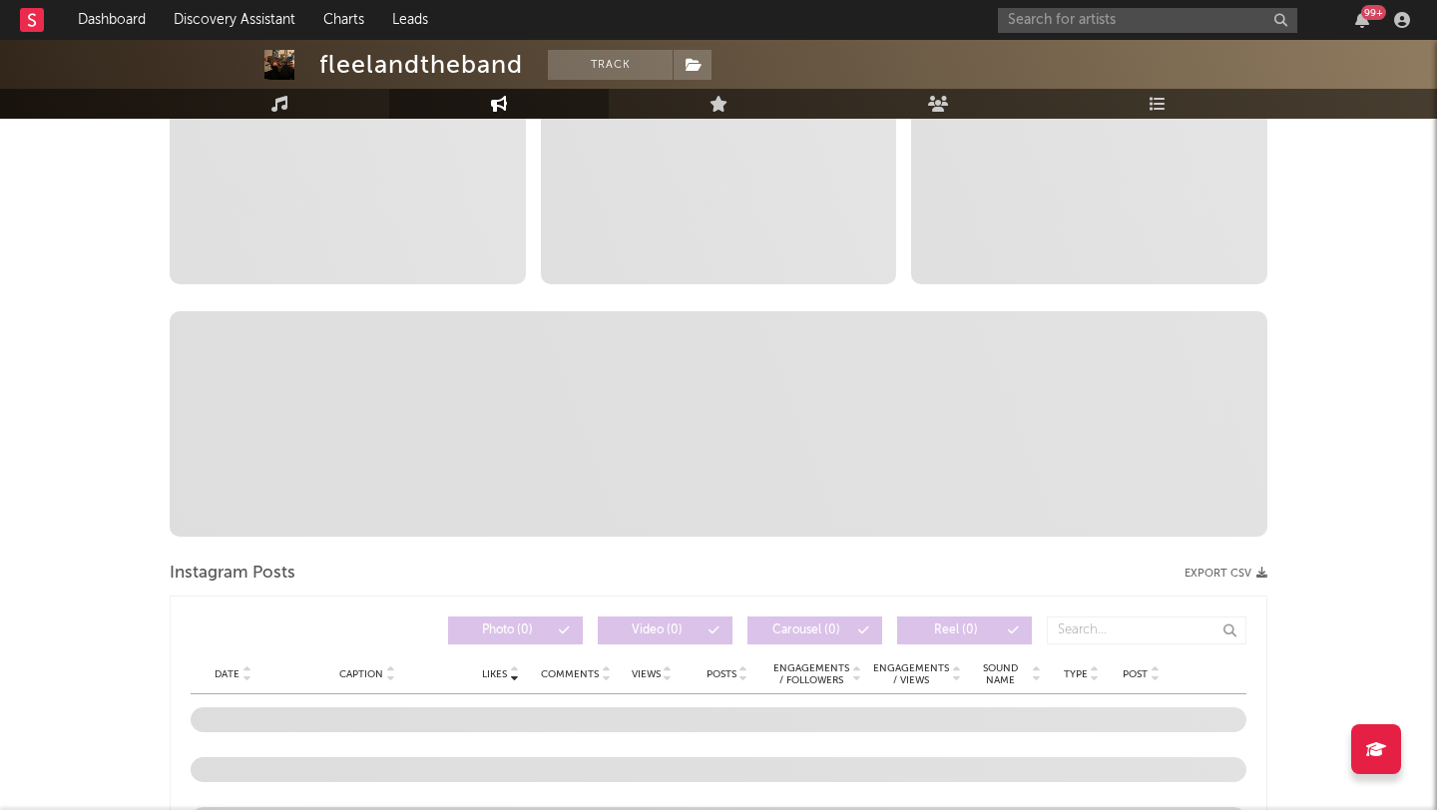
select select "1w"
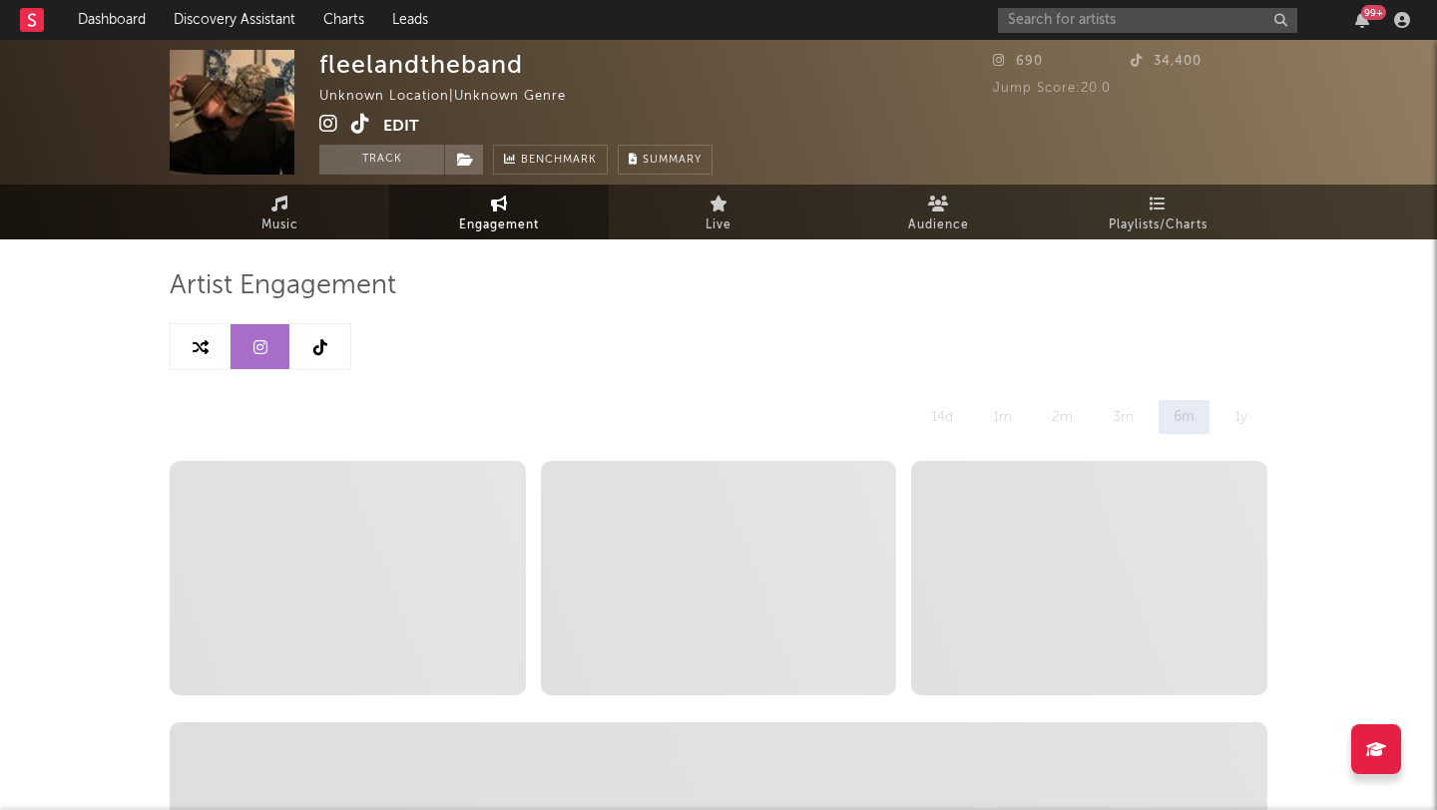
click at [371, 124] on span at bounding box center [351, 126] width 64 height 25
click at [364, 124] on icon at bounding box center [360, 124] width 19 height 20
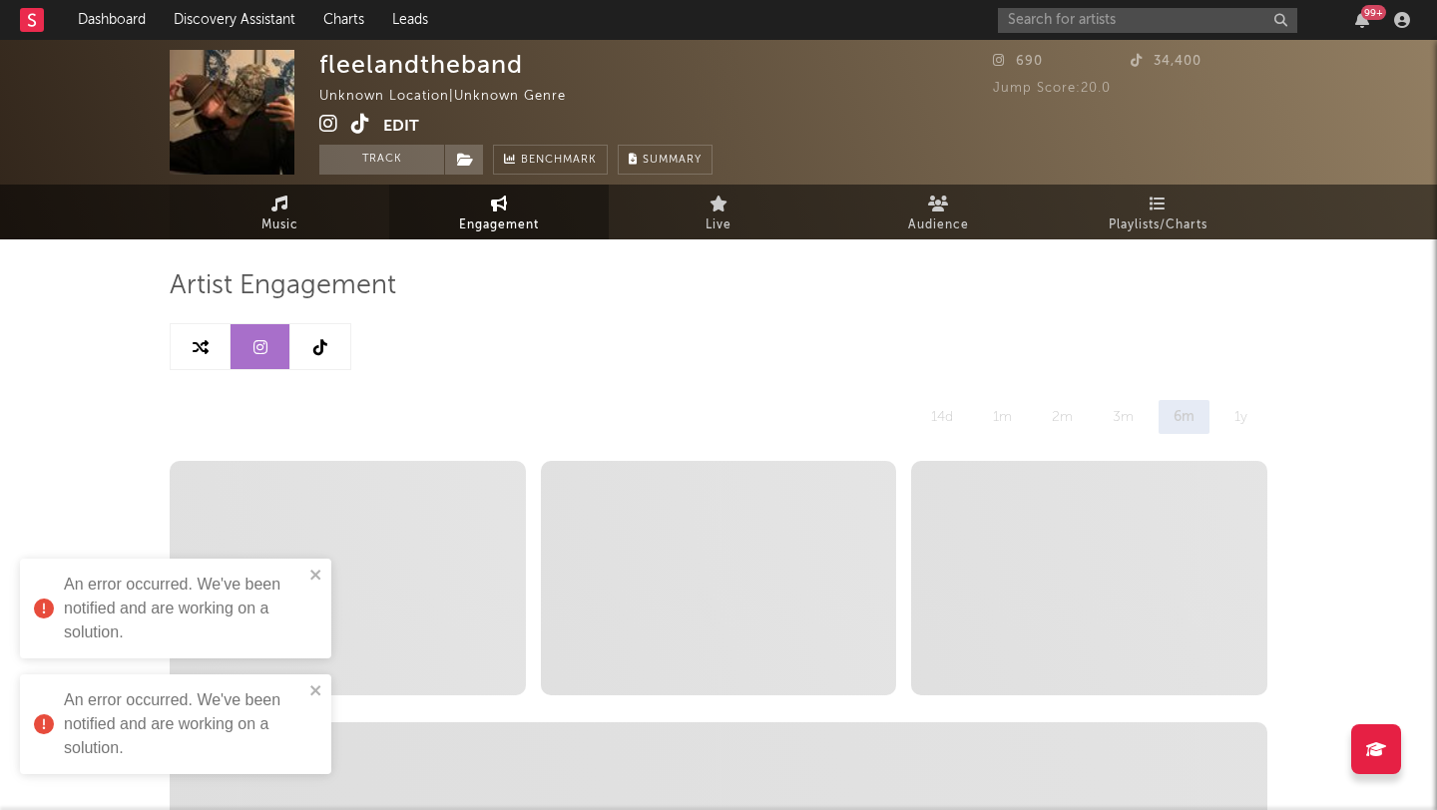
click at [325, 222] on link "Music" at bounding box center [279, 212] width 219 height 55
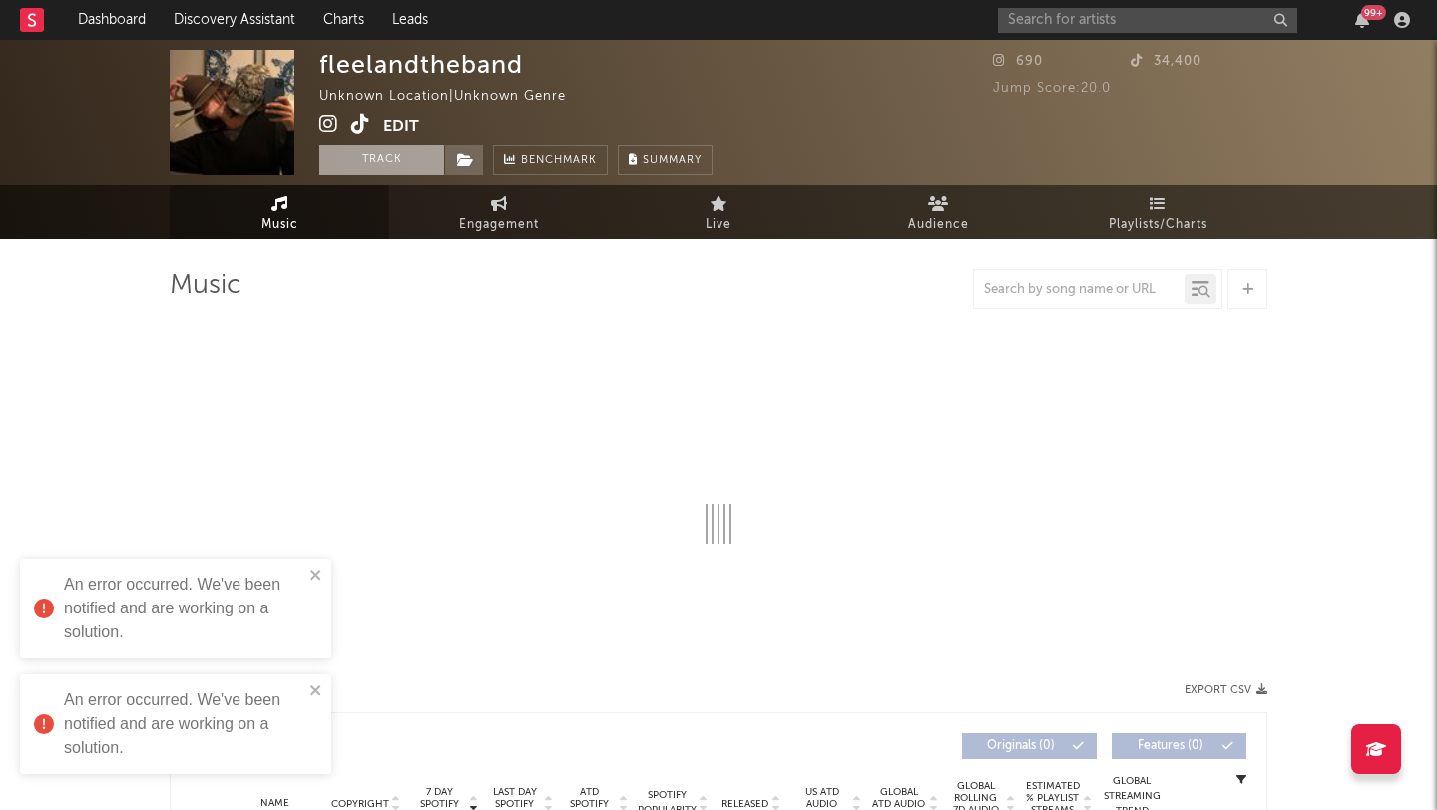
select select "1w"
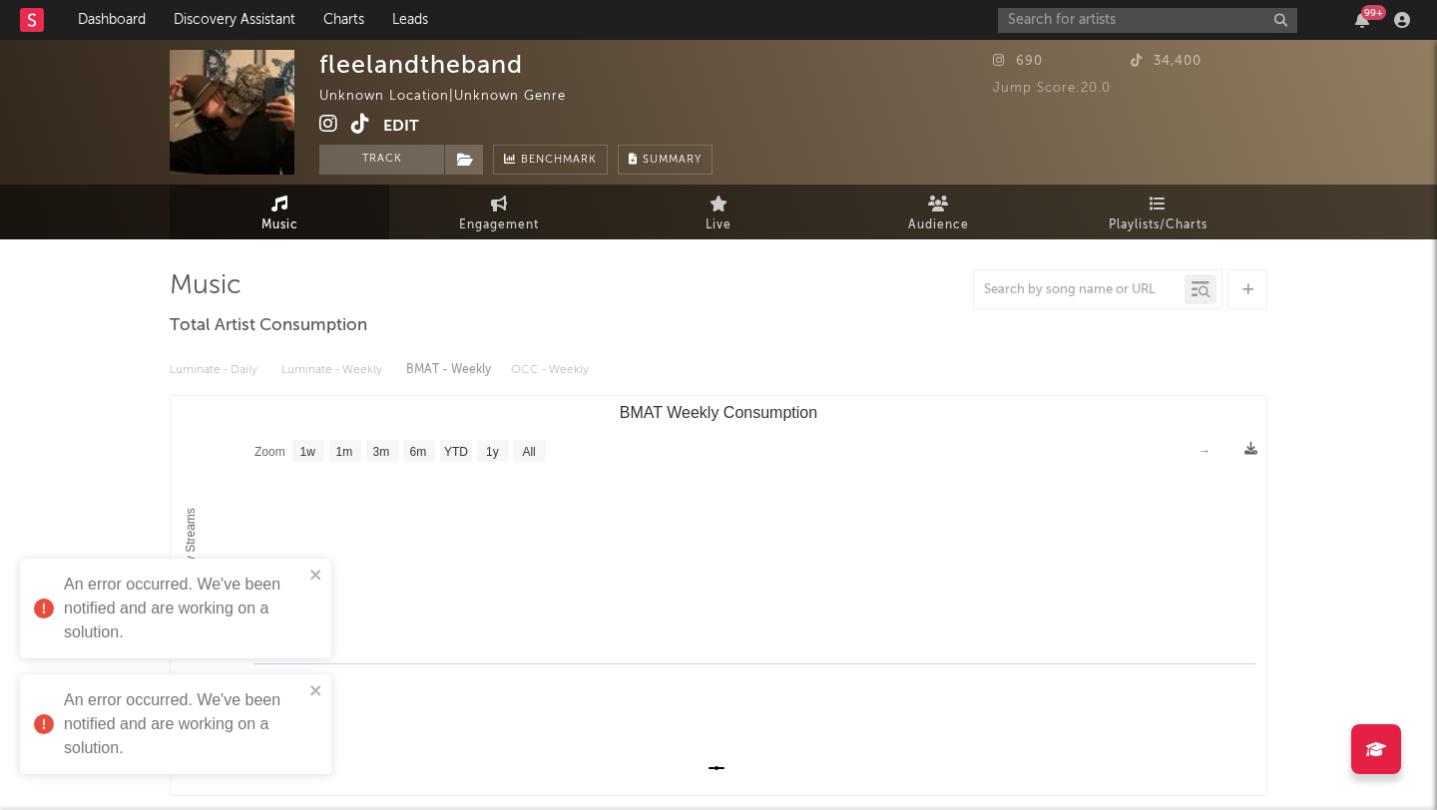
click at [330, 125] on icon at bounding box center [328, 124] width 19 height 20
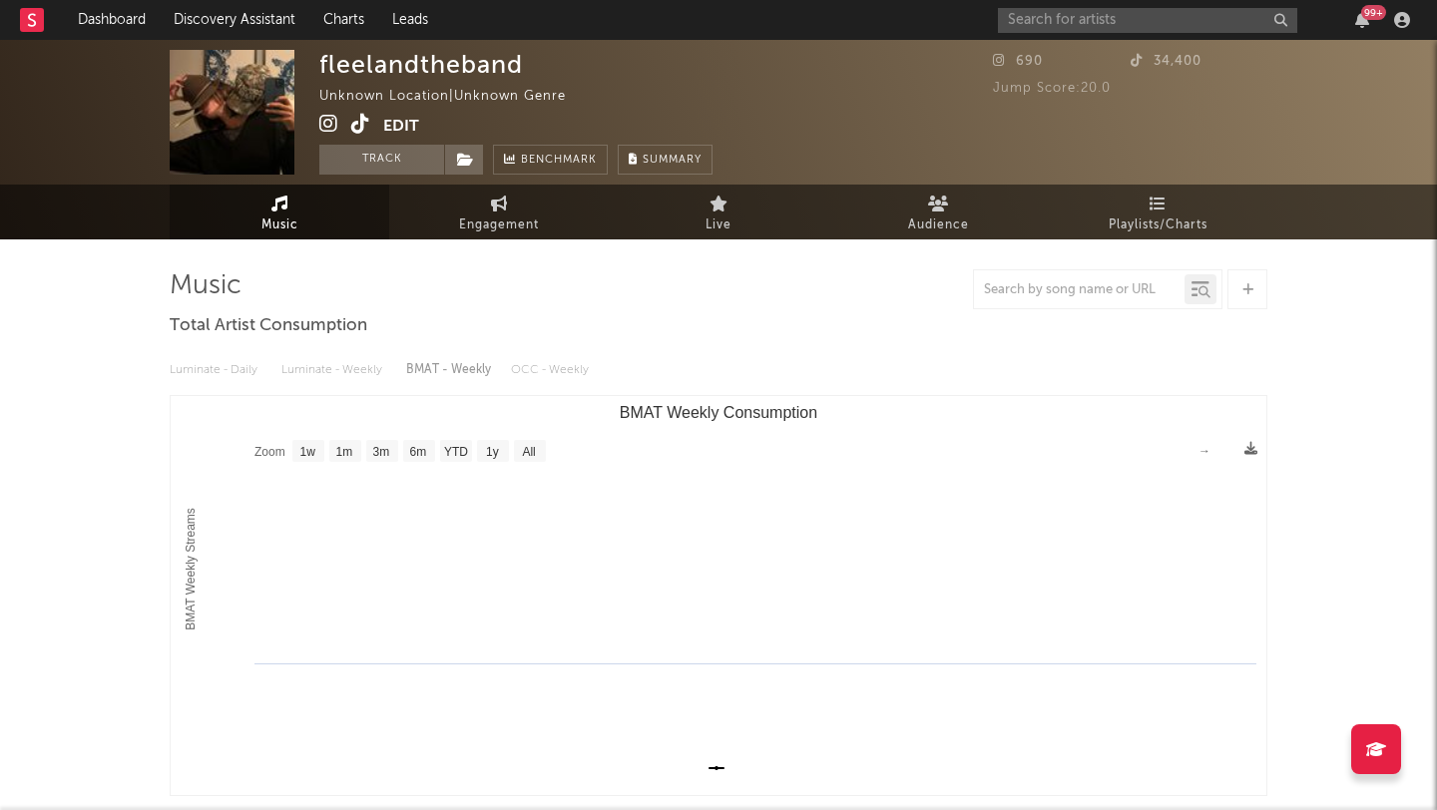
click at [323, 127] on icon at bounding box center [328, 124] width 19 height 20
click at [474, 224] on span "Engagement" at bounding box center [499, 226] width 80 height 24
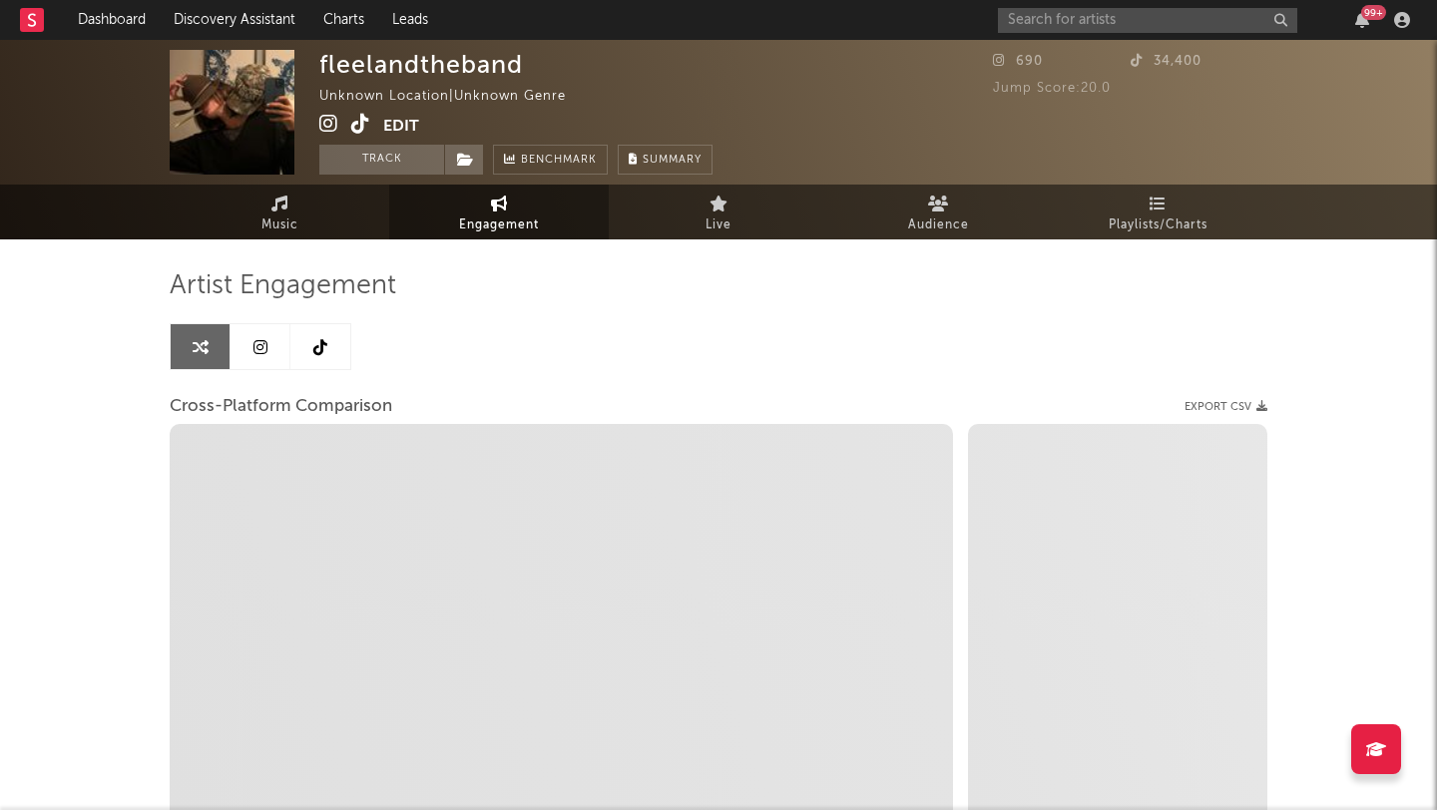
select select "1w"
click at [248, 357] on link at bounding box center [260, 346] width 60 height 45
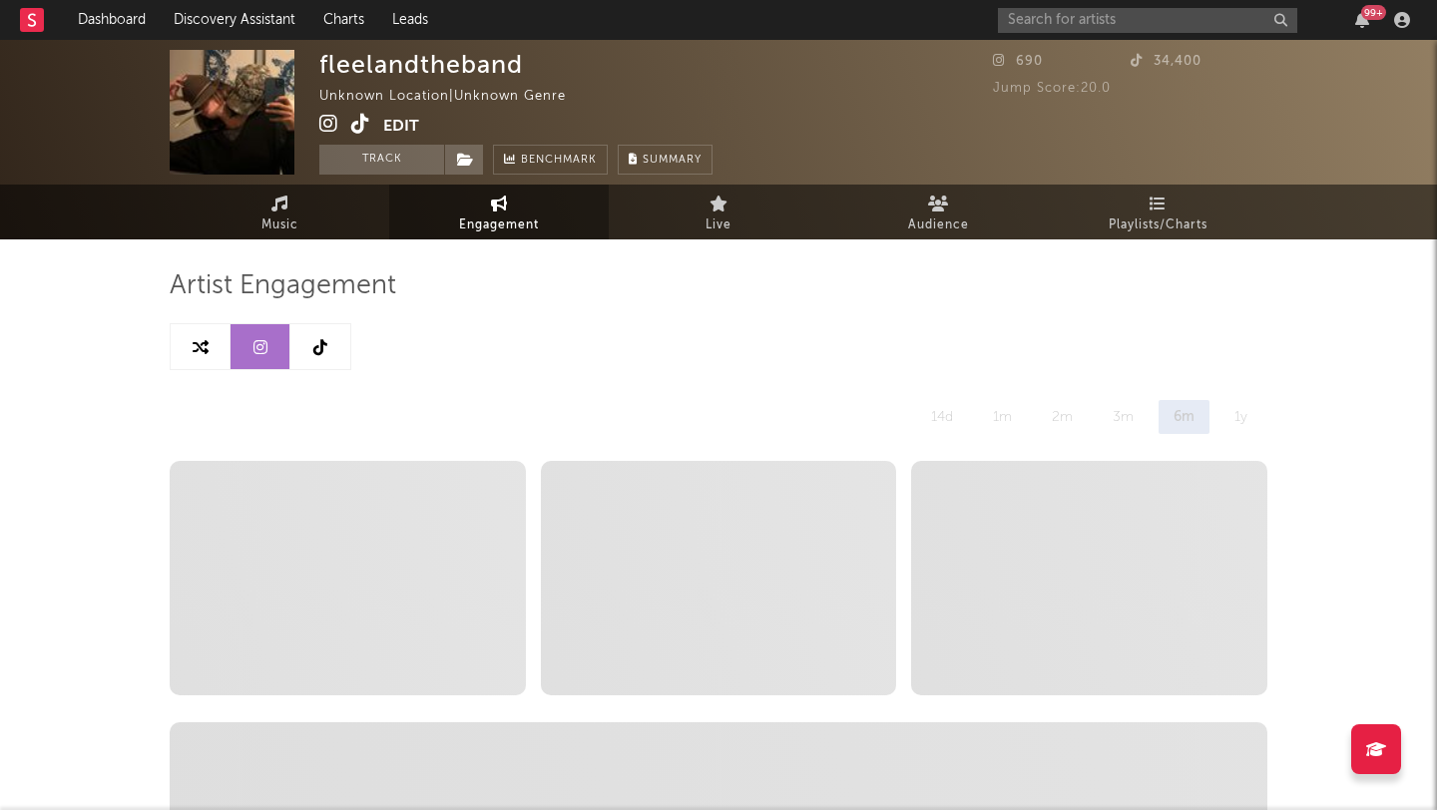
select select "1w"
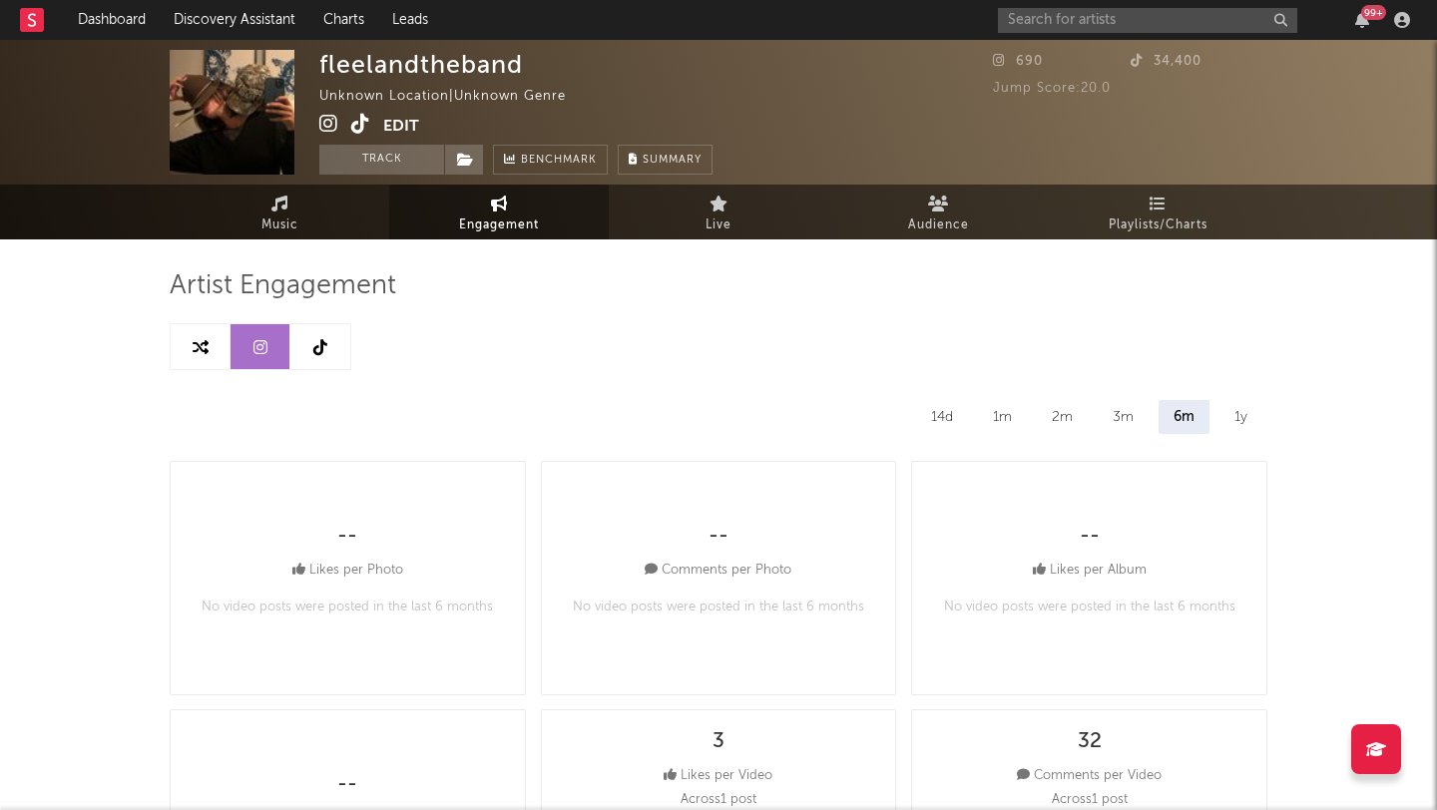
click at [324, 340] on icon at bounding box center [320, 347] width 14 height 16
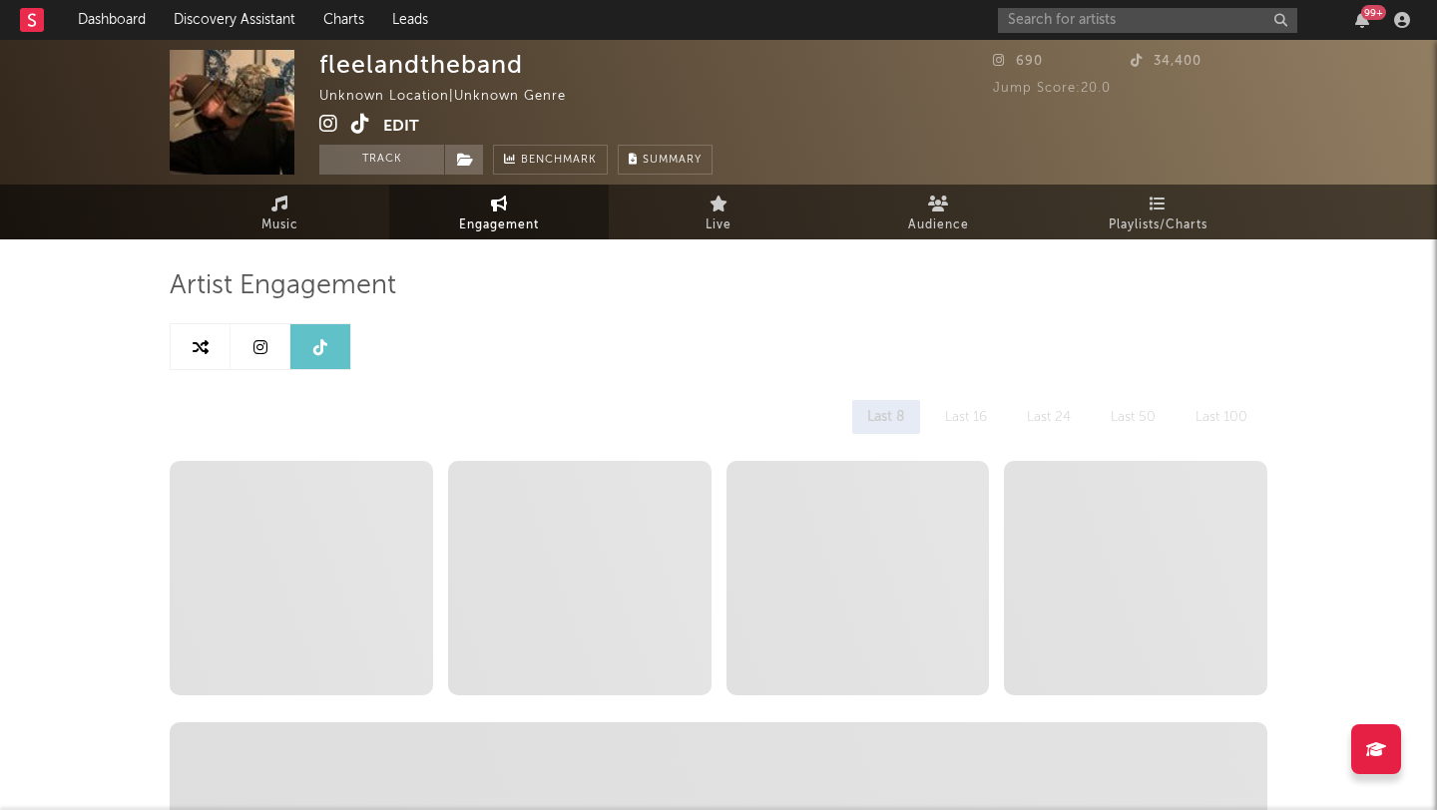
select select "1w"
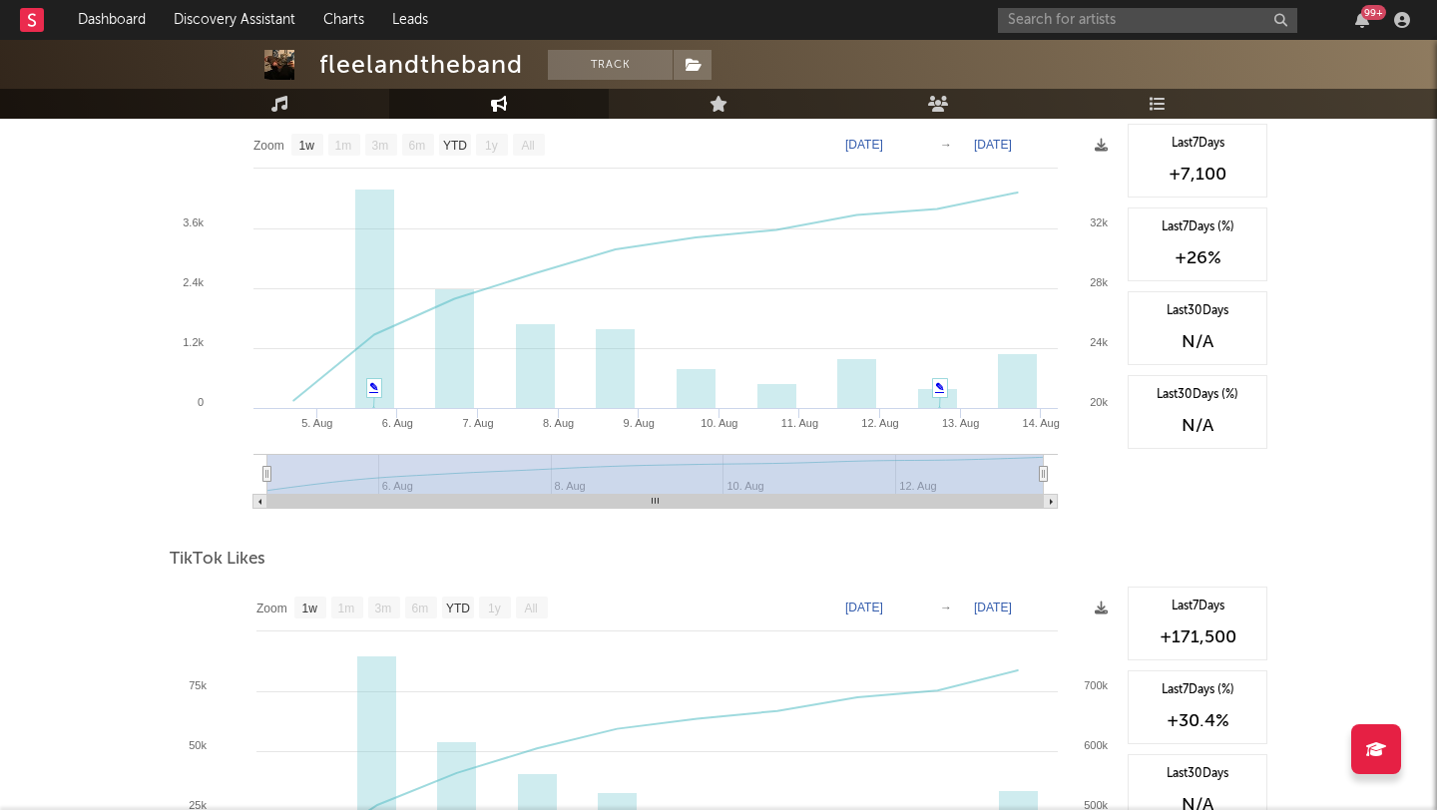
scroll to position [1065, 0]
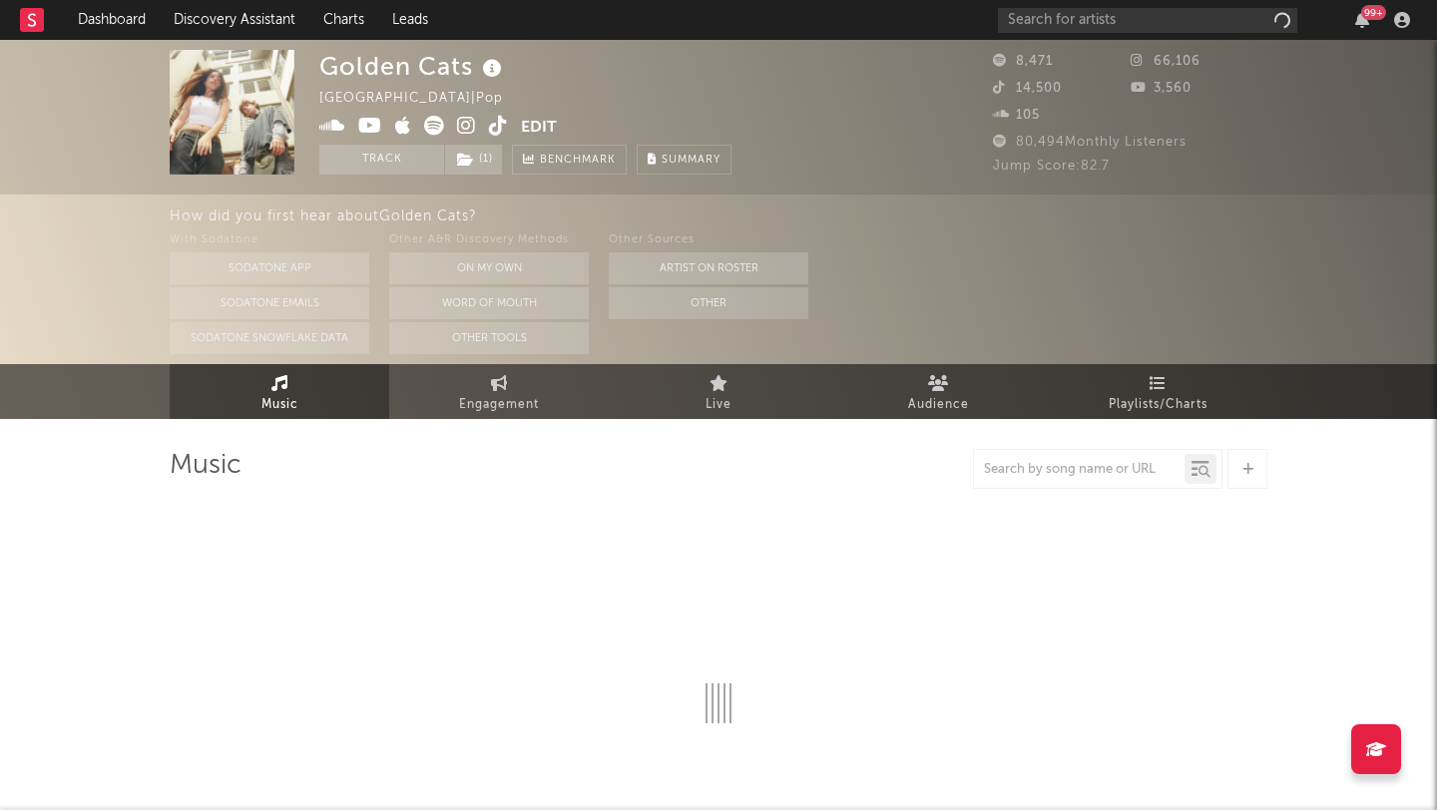
select select "6m"
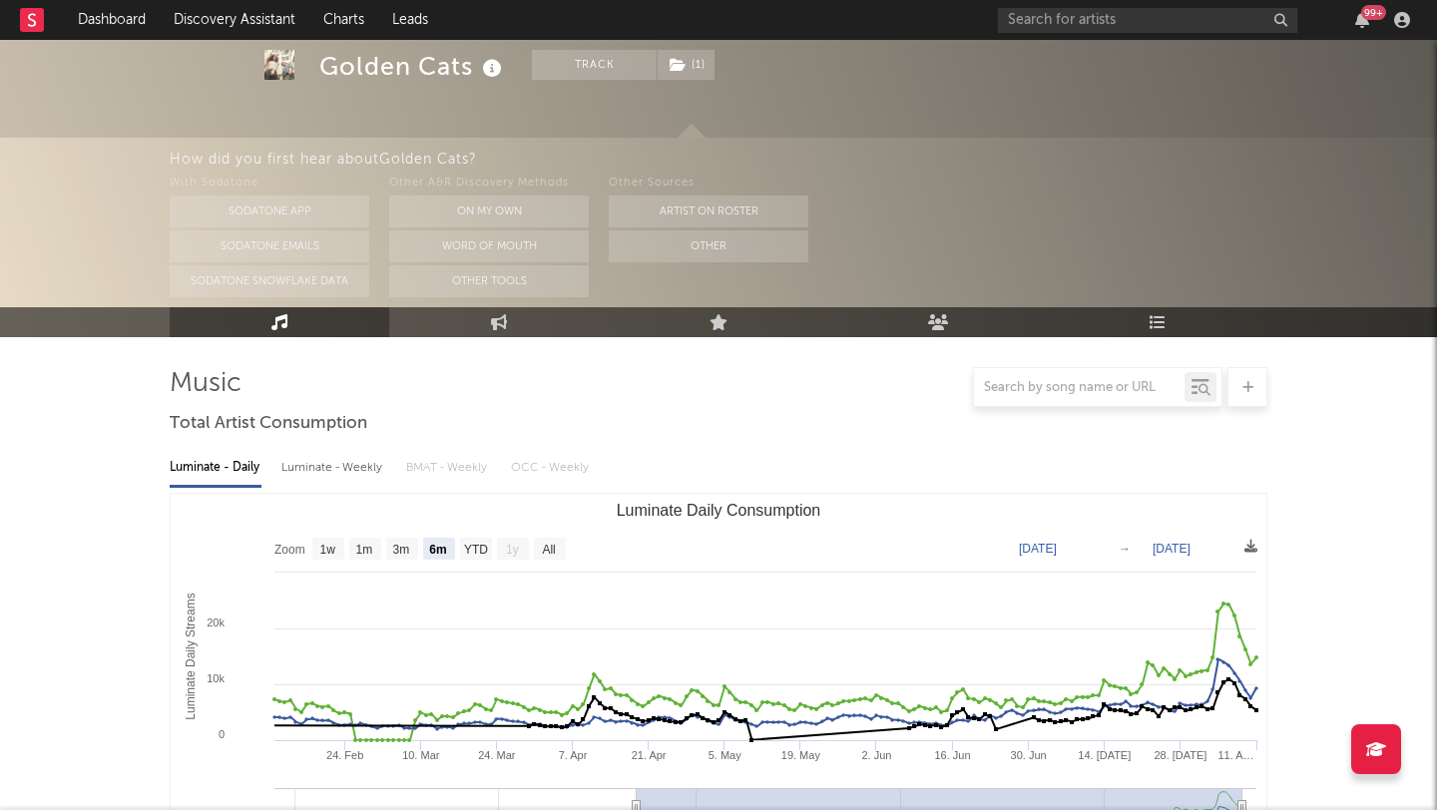
scroll to position [177, 0]
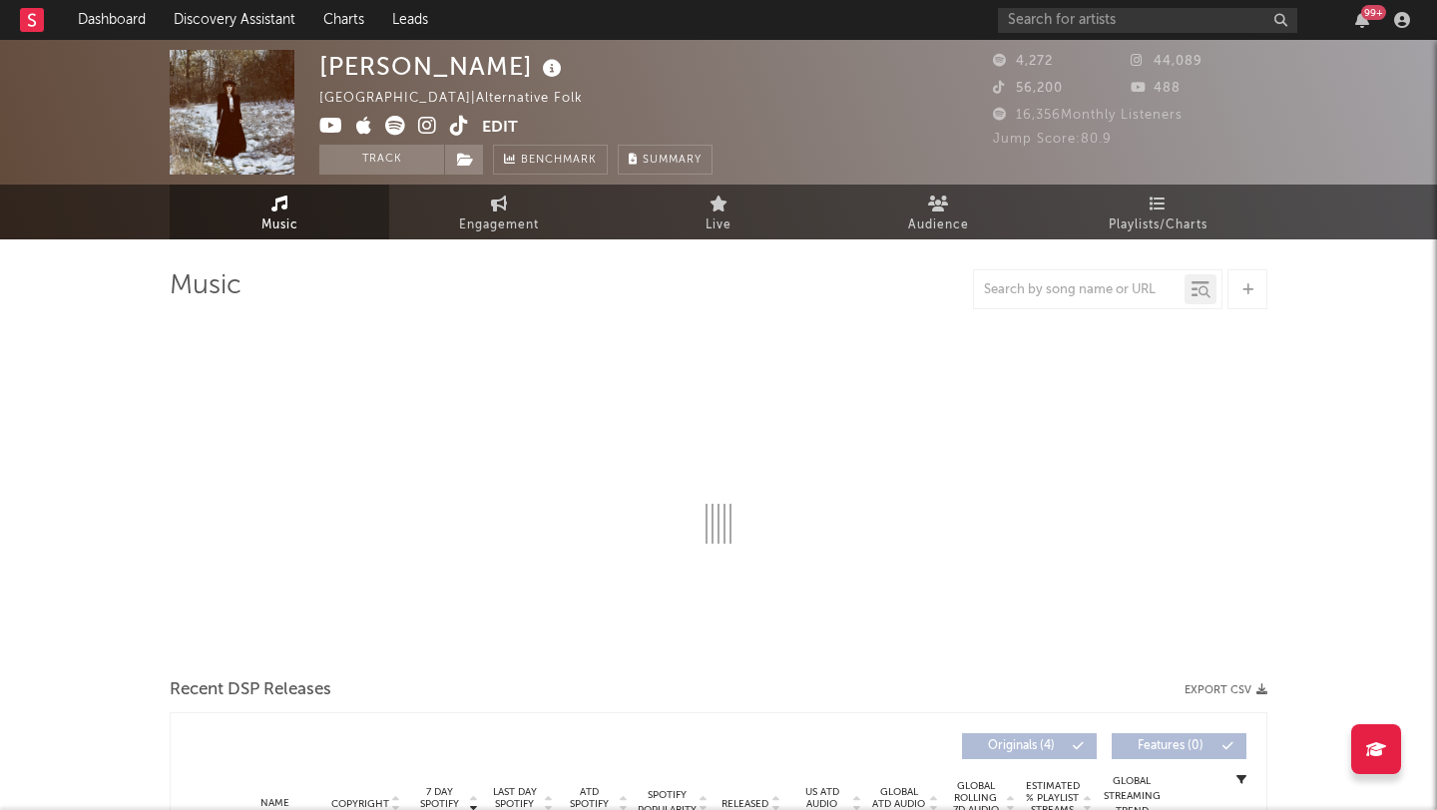
select select "1w"
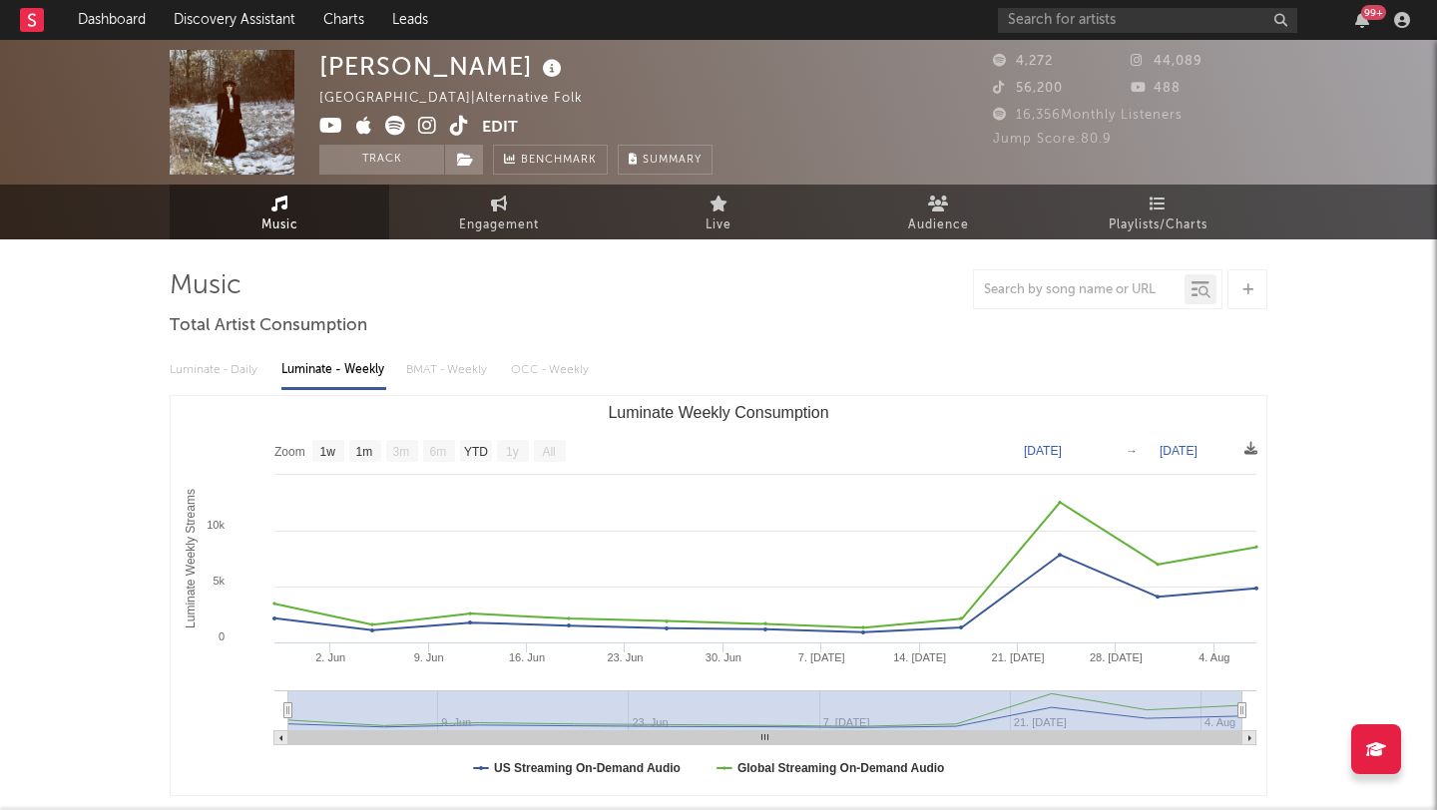
click at [465, 132] on icon at bounding box center [459, 126] width 19 height 20
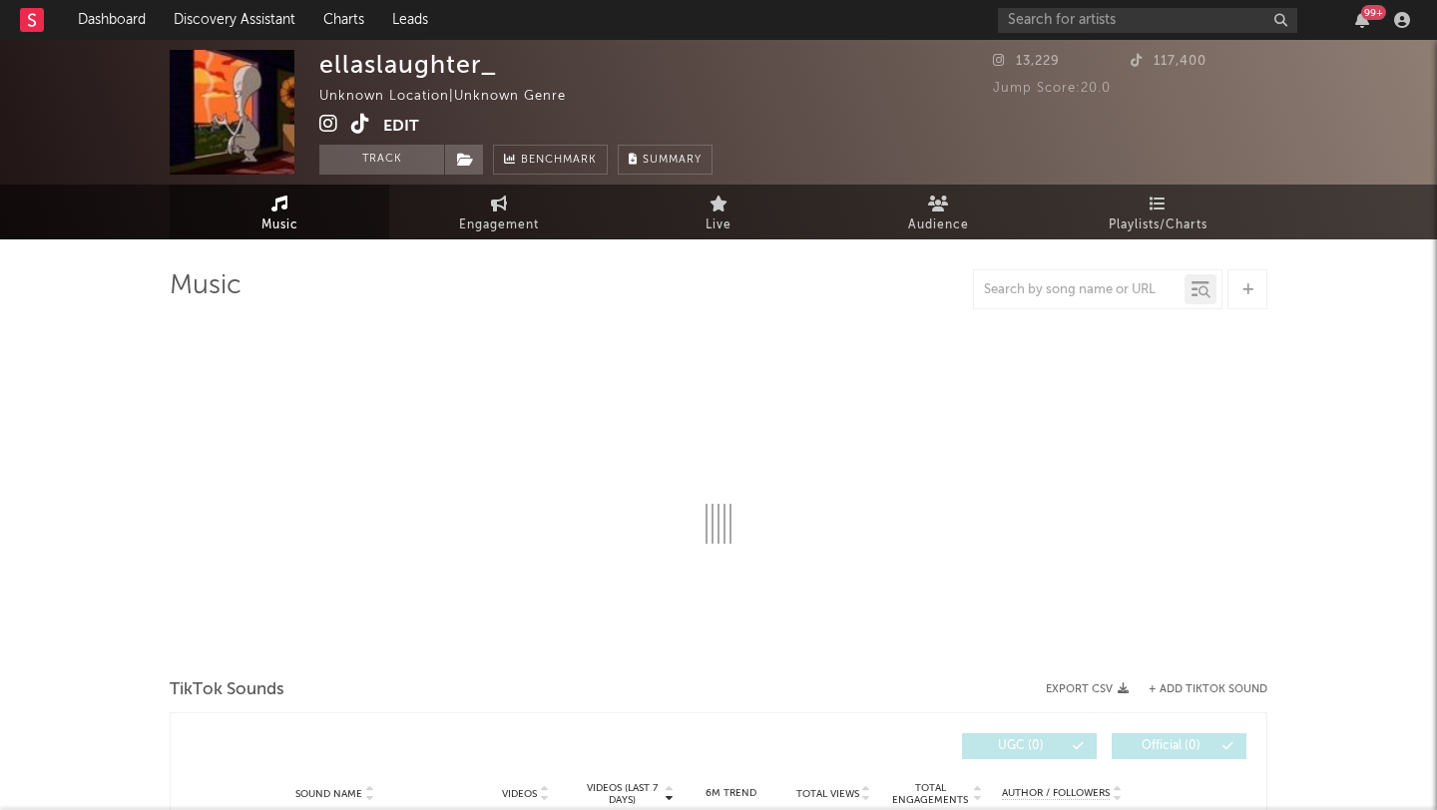
select select "1w"
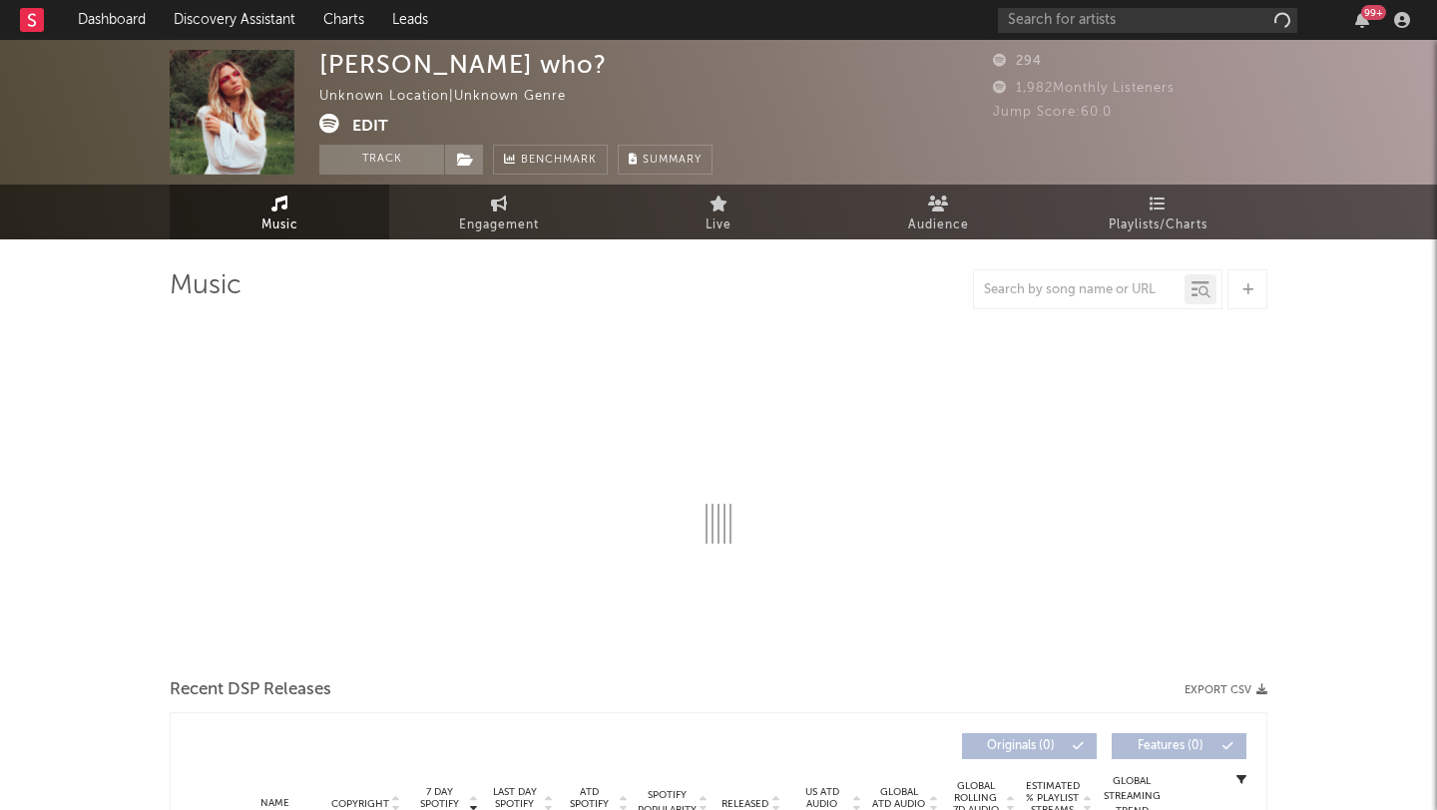
select select "1w"
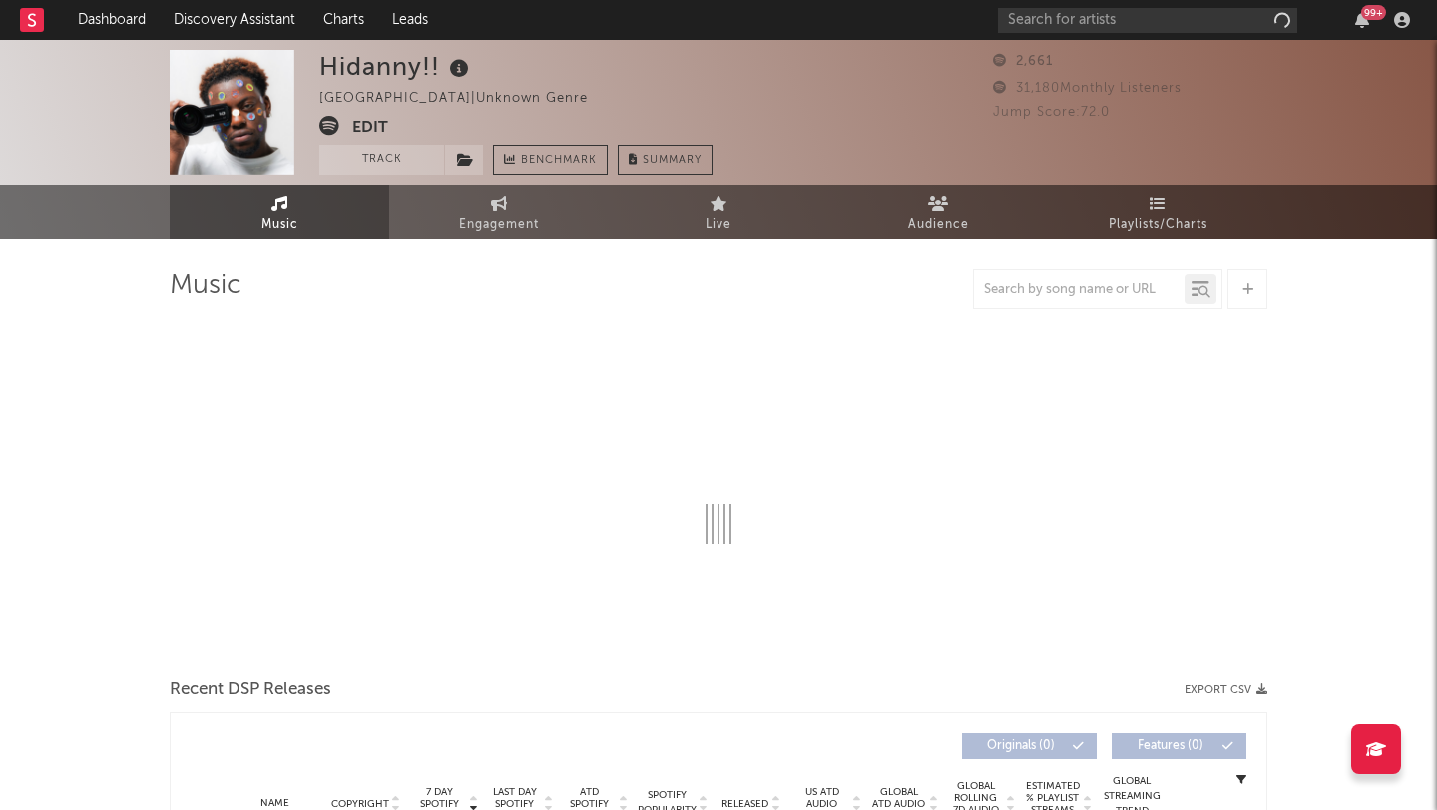
select select "1w"
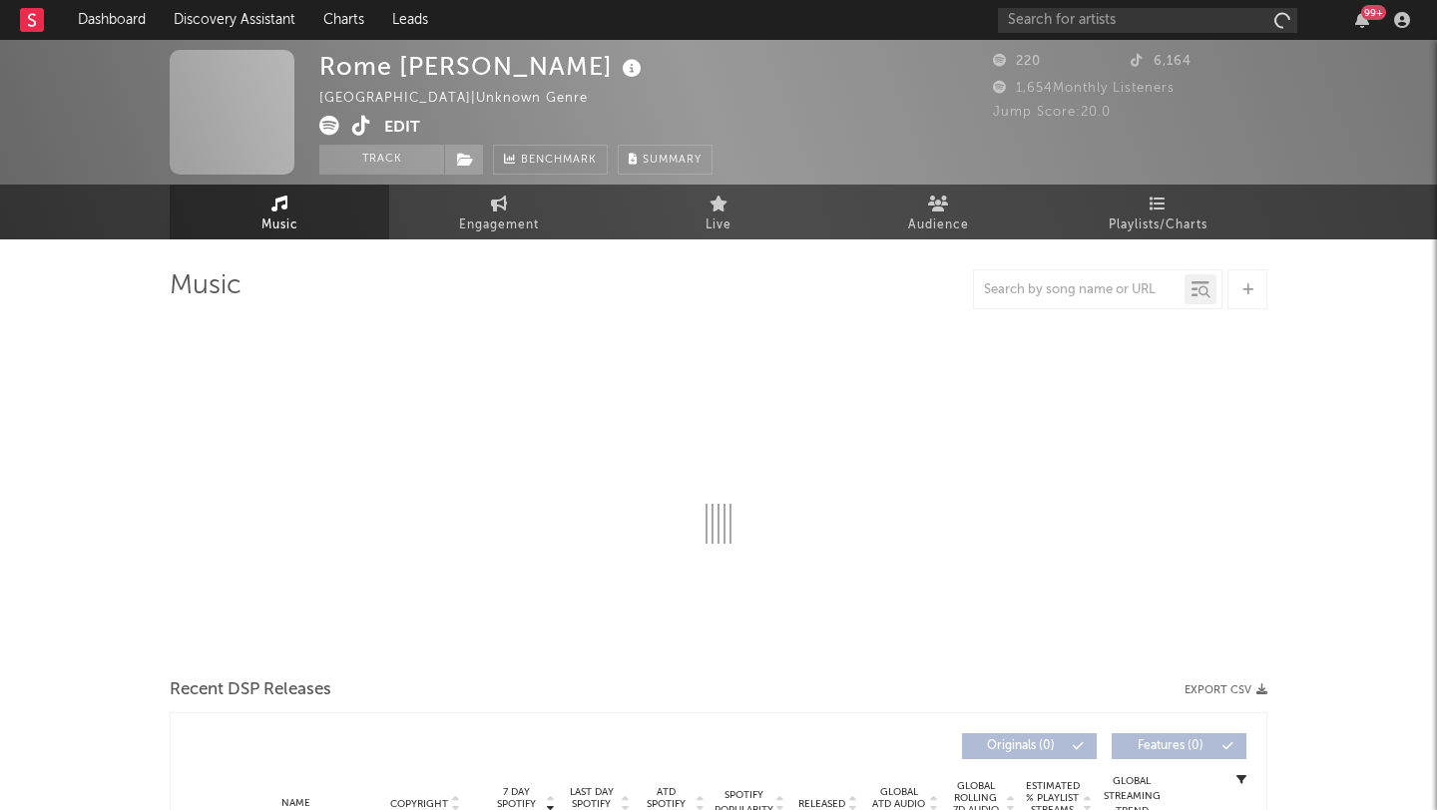
select select "1w"
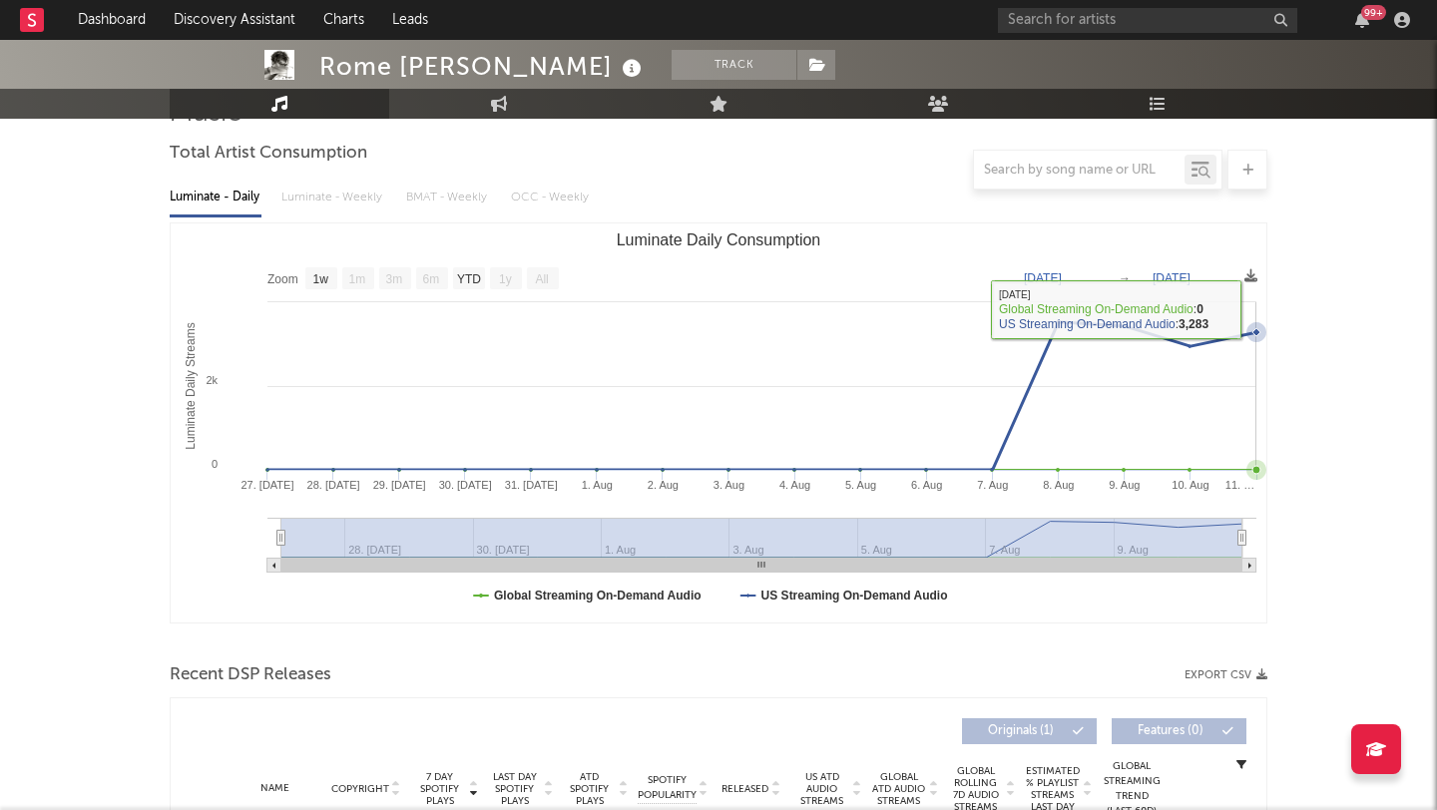
scroll to position [412, 0]
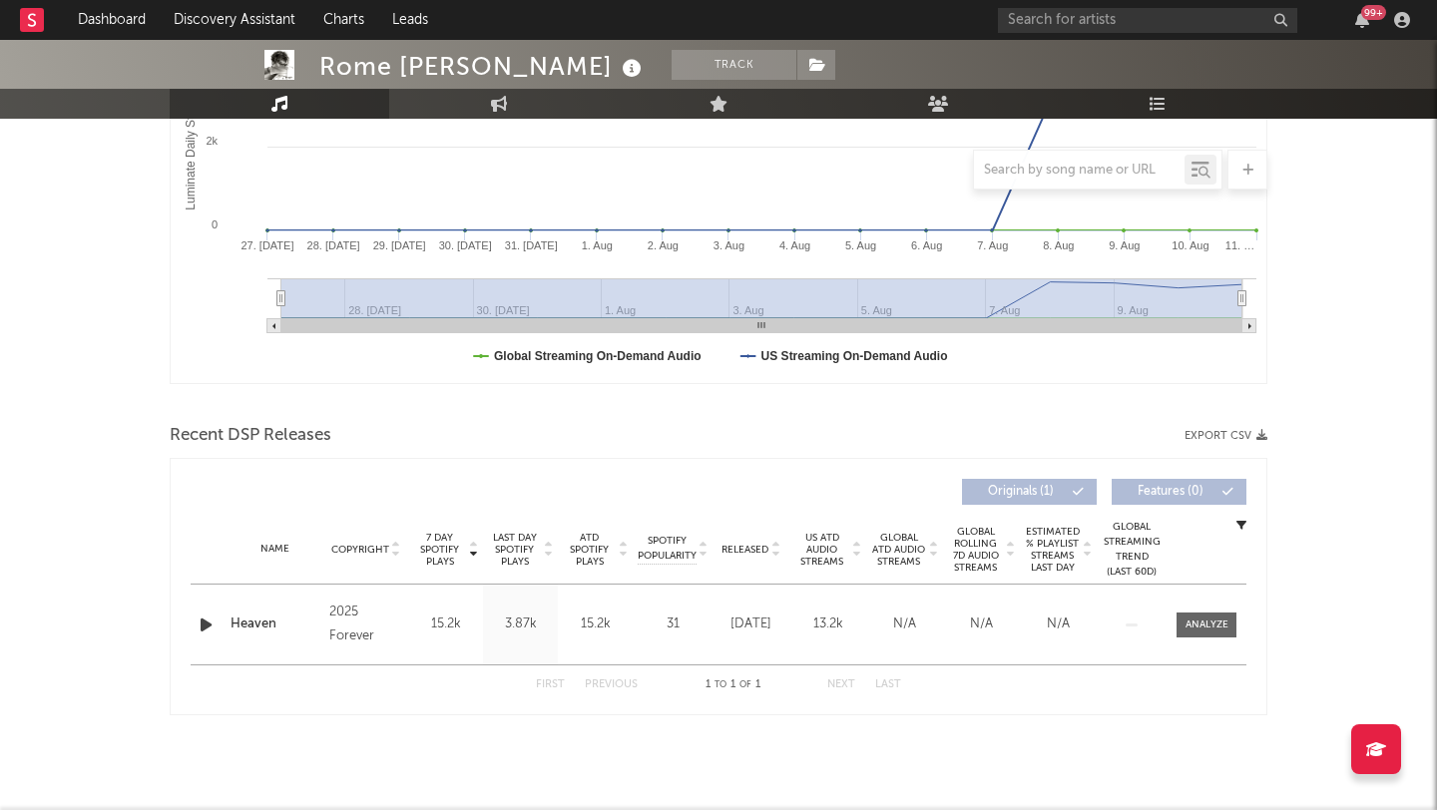
click at [214, 627] on icon "button" at bounding box center [206, 625] width 21 height 25
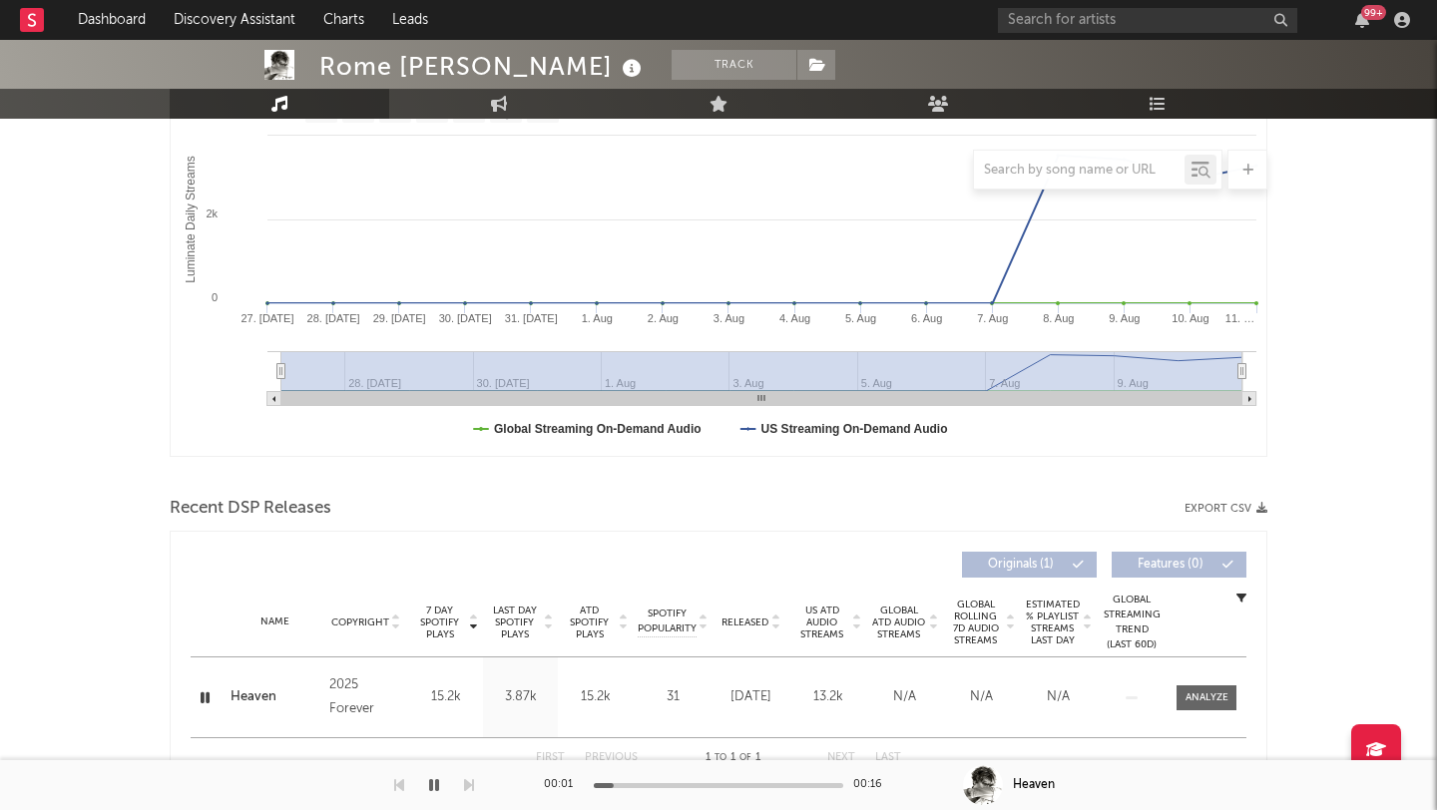
scroll to position [0, 0]
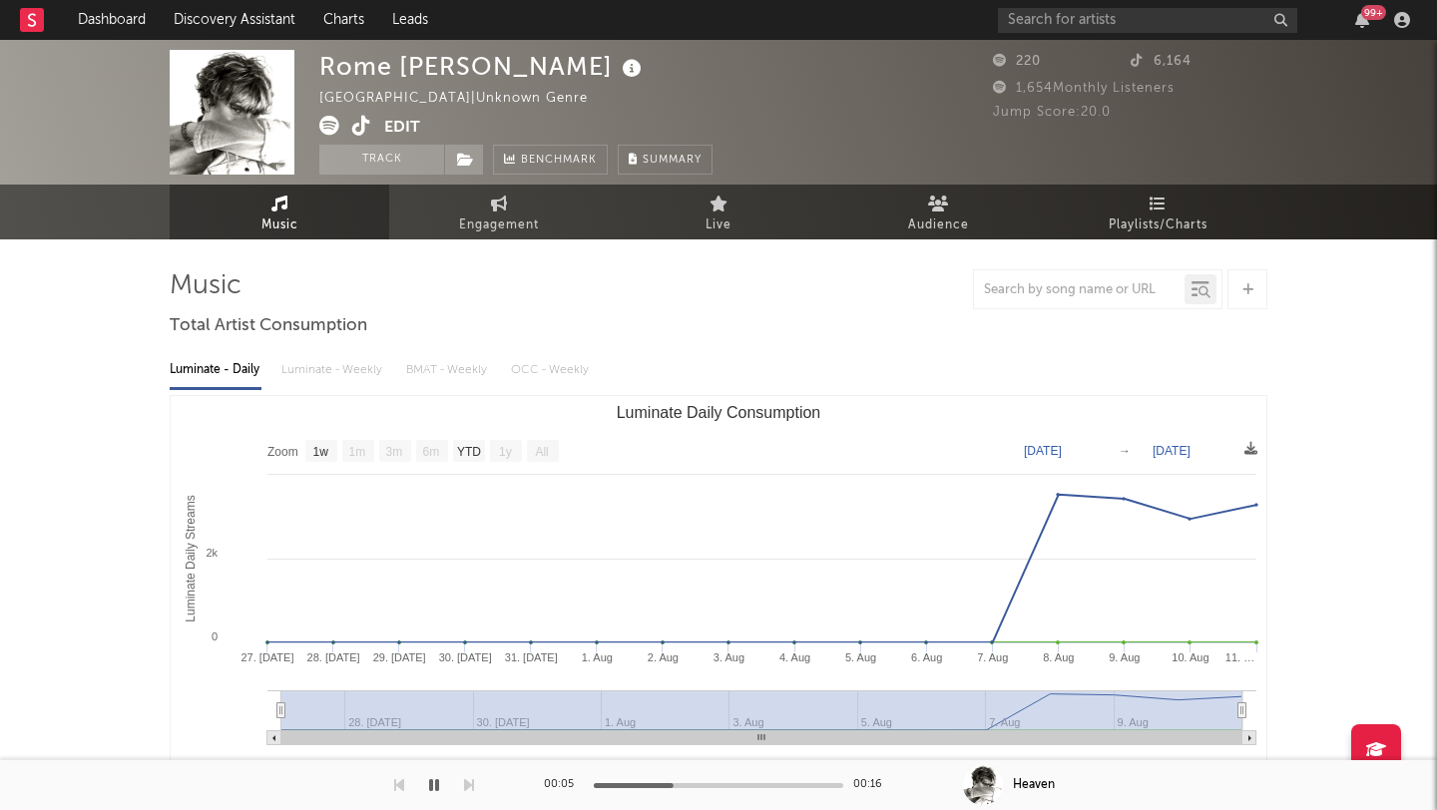
click at [359, 112] on div "Rome [PERSON_NAME] [GEOGRAPHIC_DATA] | Unknown Genre Edit Track Benchmark Summa…" at bounding box center [515, 112] width 393 height 125
click at [363, 125] on icon at bounding box center [361, 126] width 19 height 20
